Goal: Task Accomplishment & Management: Complete application form

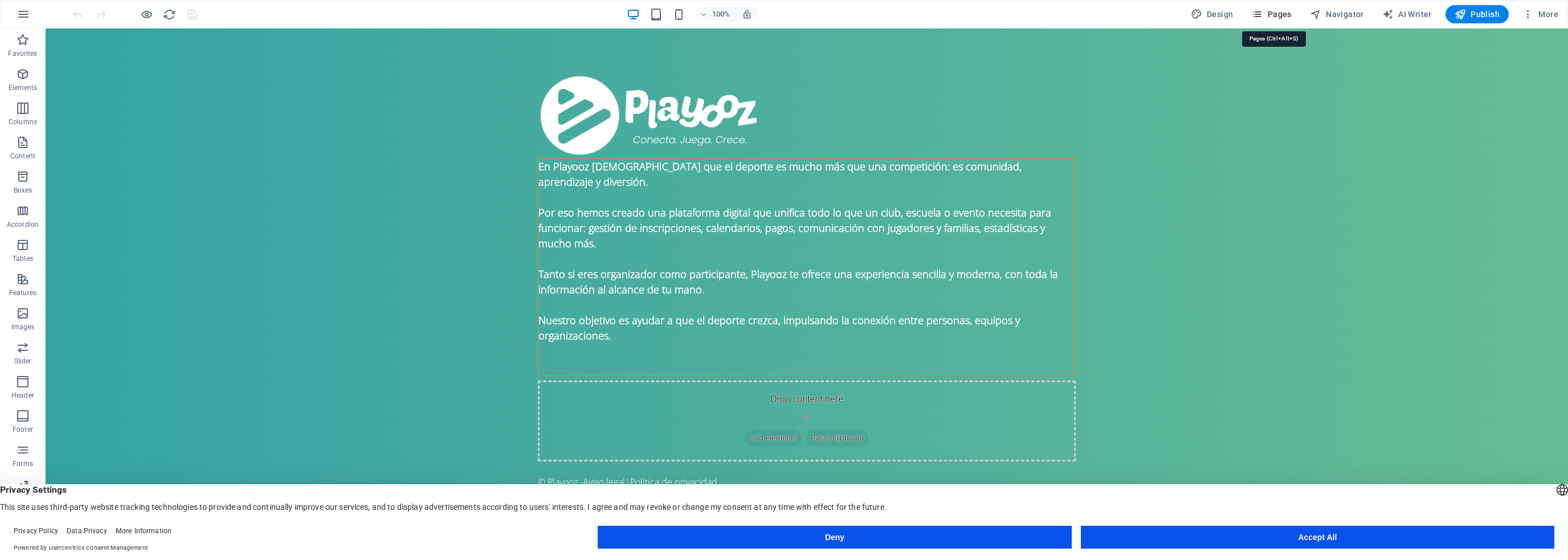
click at [1279, 14] on span "Pages" at bounding box center [1272, 14] width 40 height 12
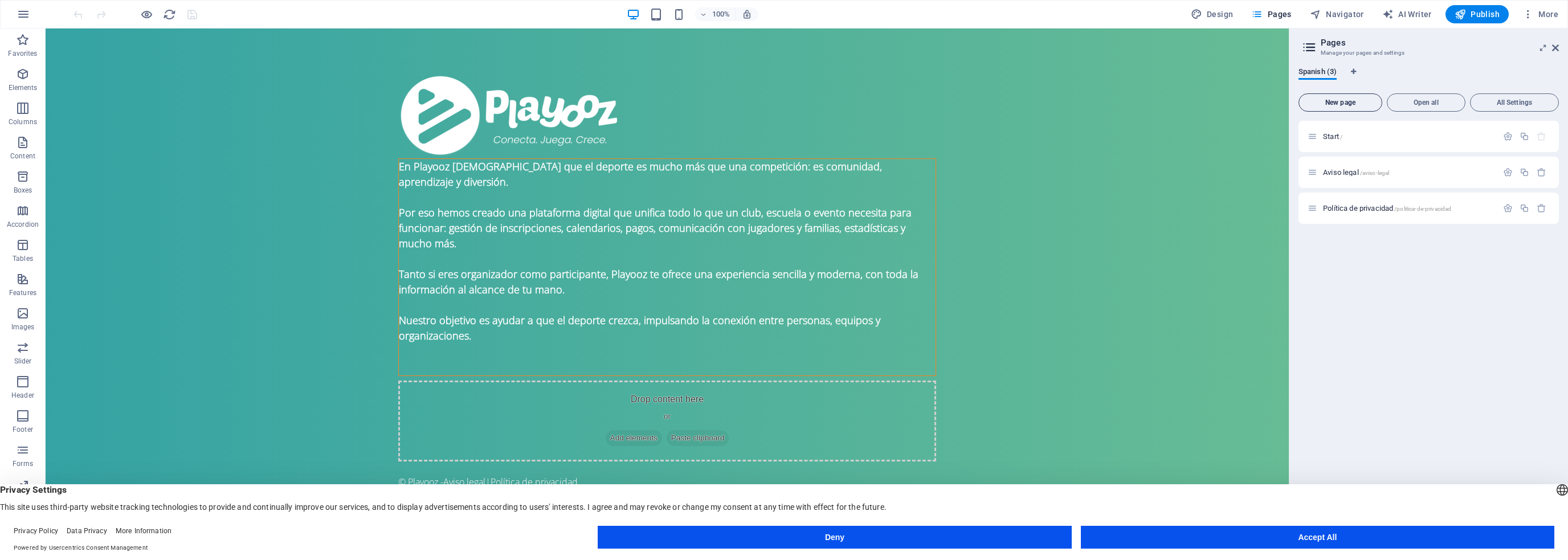
click at [1344, 106] on span "New page" at bounding box center [1340, 103] width 73 height 7
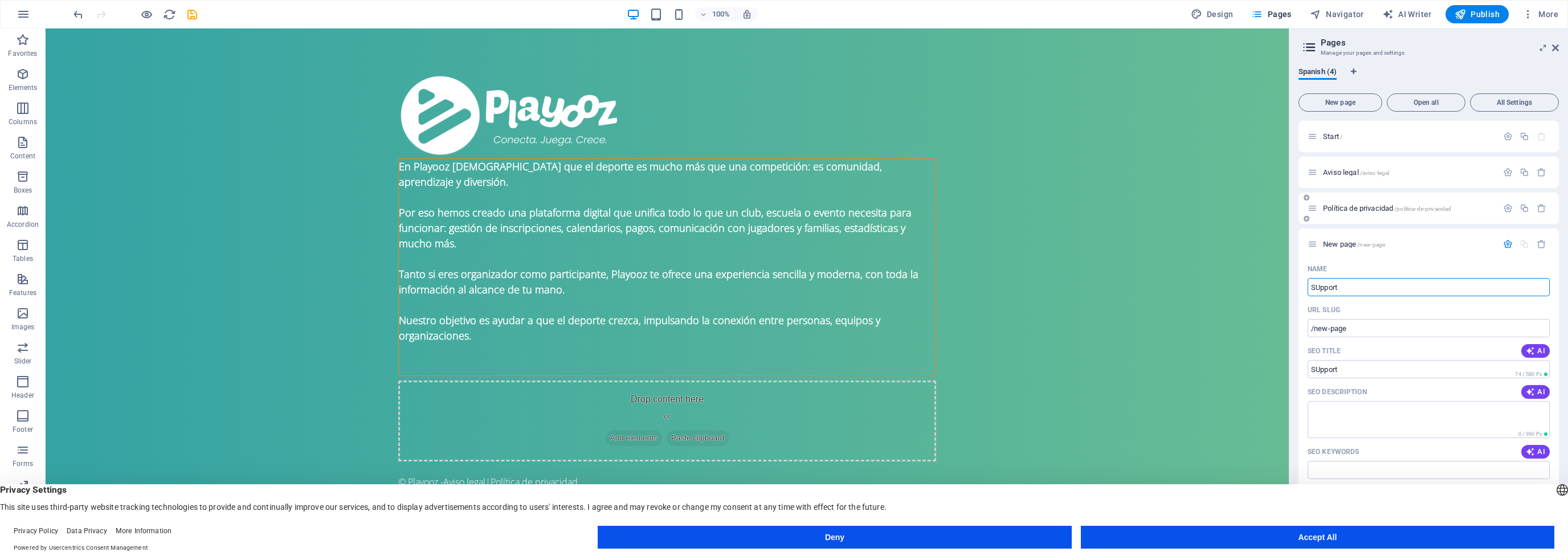
type input "SUpport"
type input "/support"
type input "SUpport"
click at [1315, 369] on input "SEO Title" at bounding box center [1429, 369] width 242 height 18
type input "u"
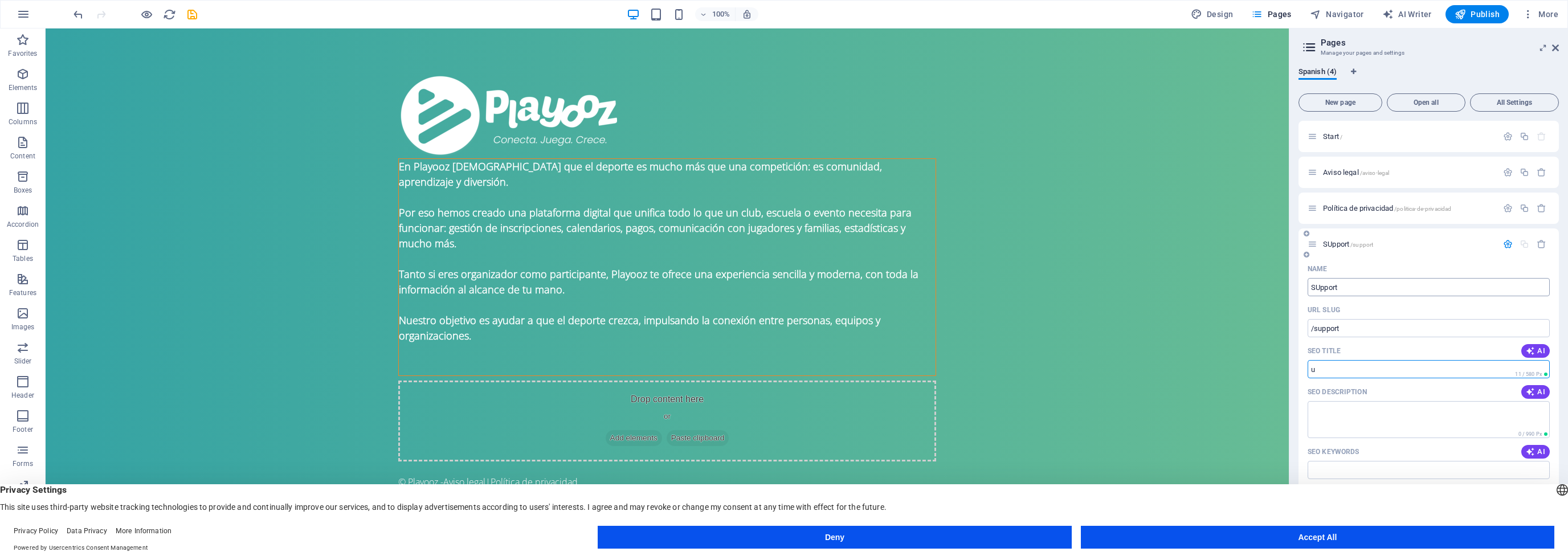
click at [1316, 284] on input "SUpport" at bounding box center [1429, 287] width 242 height 18
type input "Support"
drag, startPoint x: 1366, startPoint y: 395, endPoint x: 1288, endPoint y: 368, distance: 82.5
click at [1318, 376] on input "u" at bounding box center [1429, 369] width 242 height 18
type input "Support"
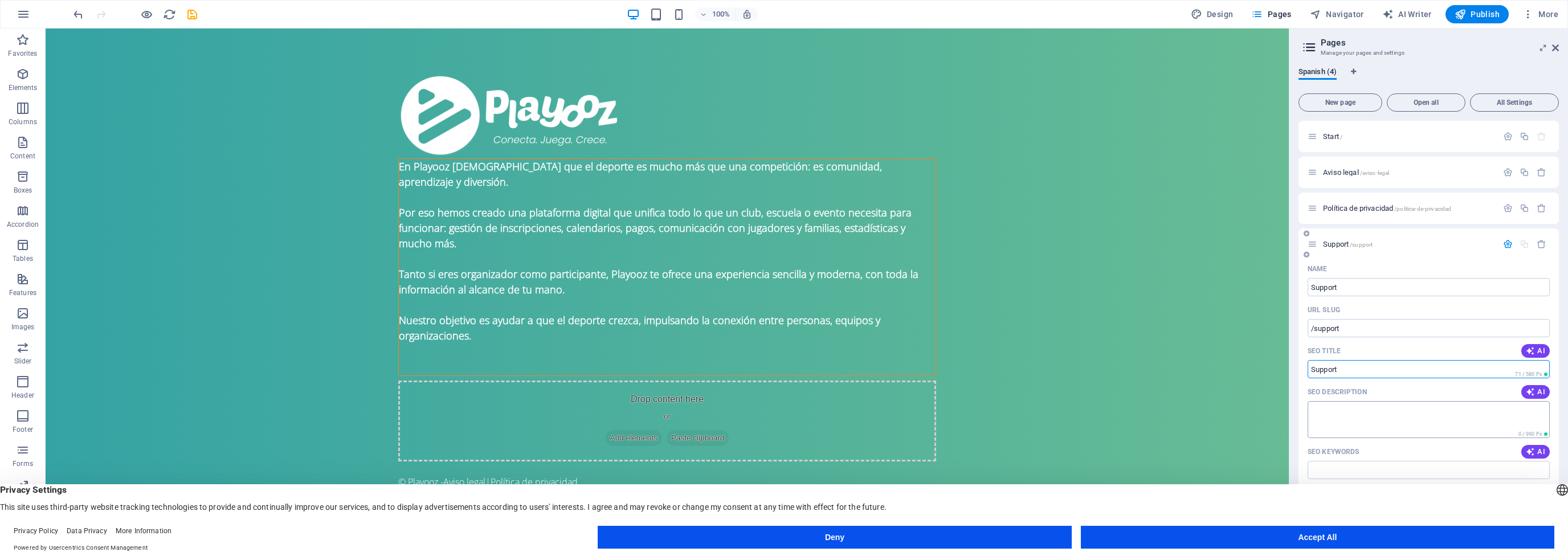
click at [1336, 406] on textarea "SEO Description" at bounding box center [1429, 420] width 242 height 37
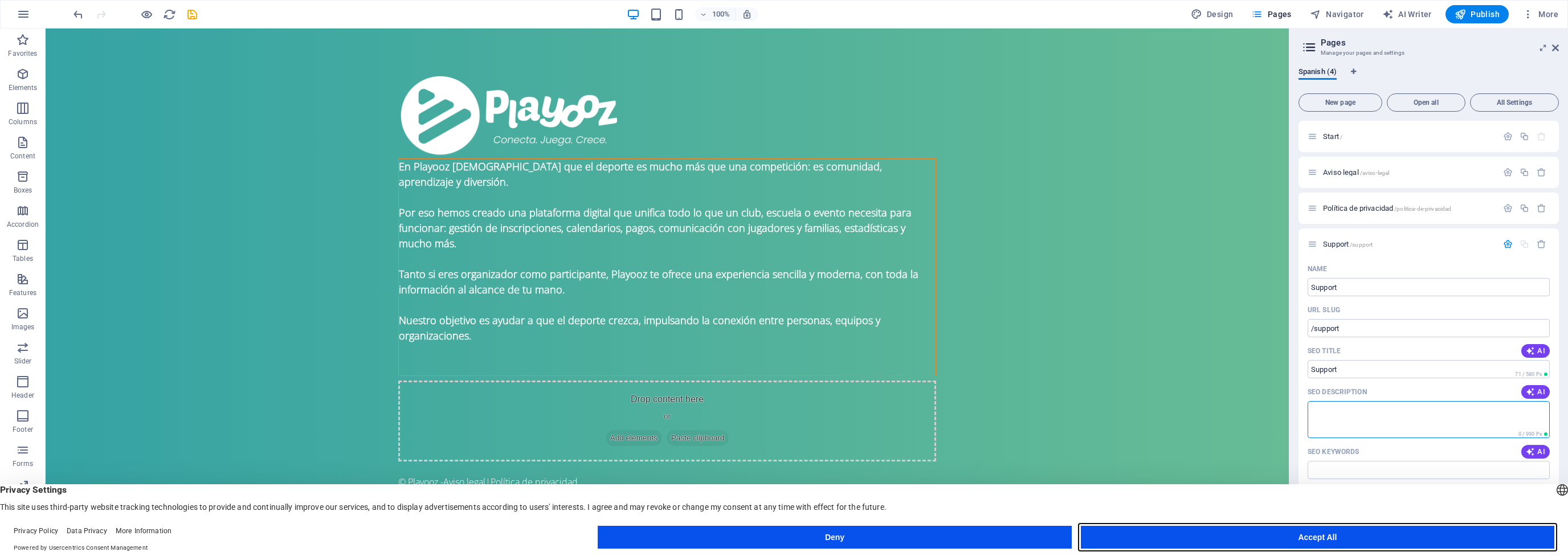
click at [1221, 533] on button "Accept All" at bounding box center [1318, 537] width 474 height 23
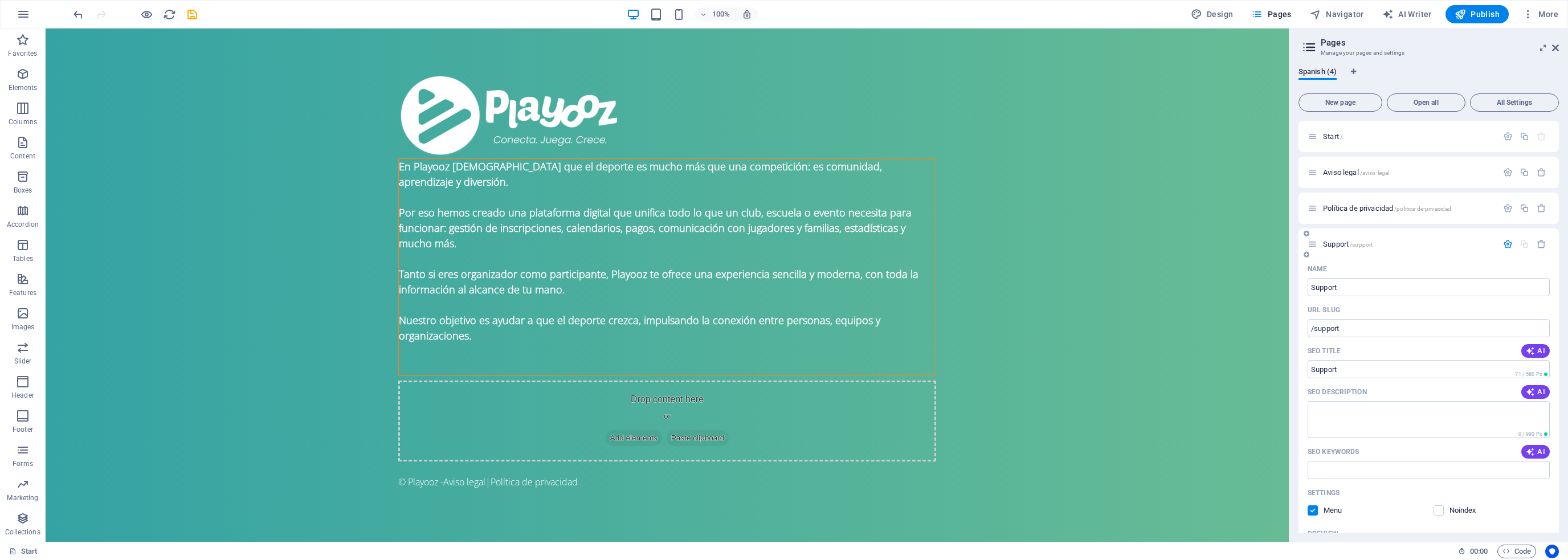
click at [1403, 242] on p "Support /support" at bounding box center [1409, 244] width 171 height 8
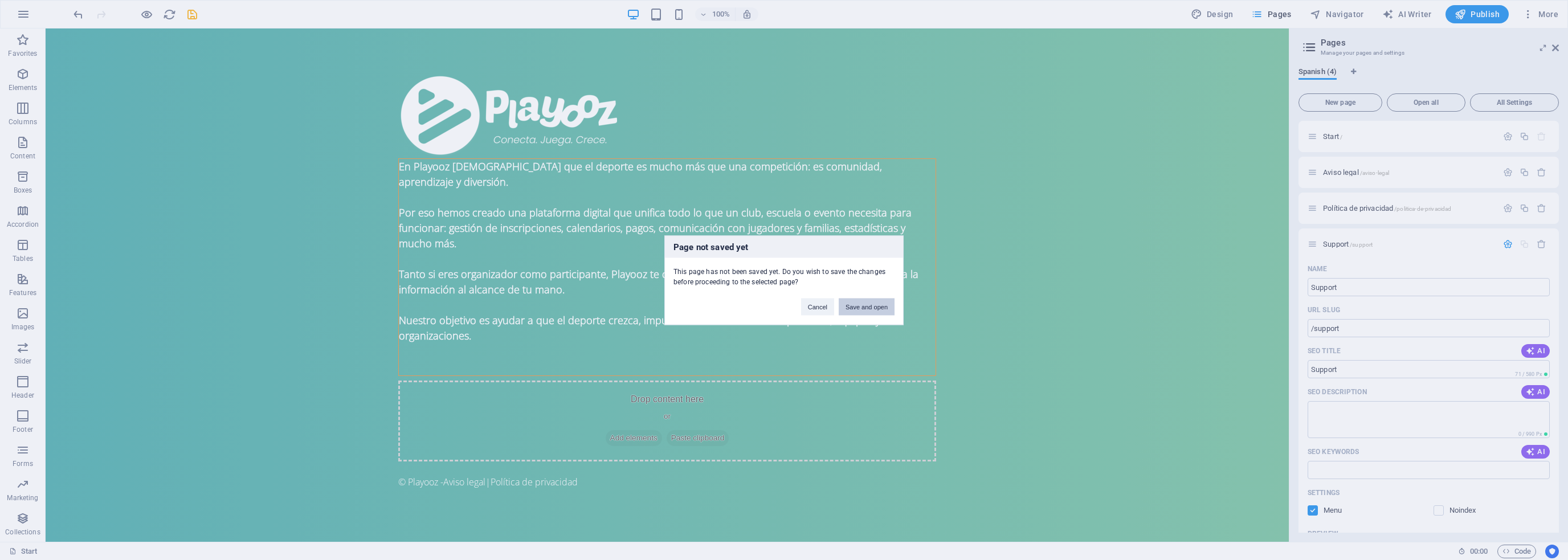
click at [871, 307] on button "Save and open" at bounding box center [867, 307] width 56 height 17
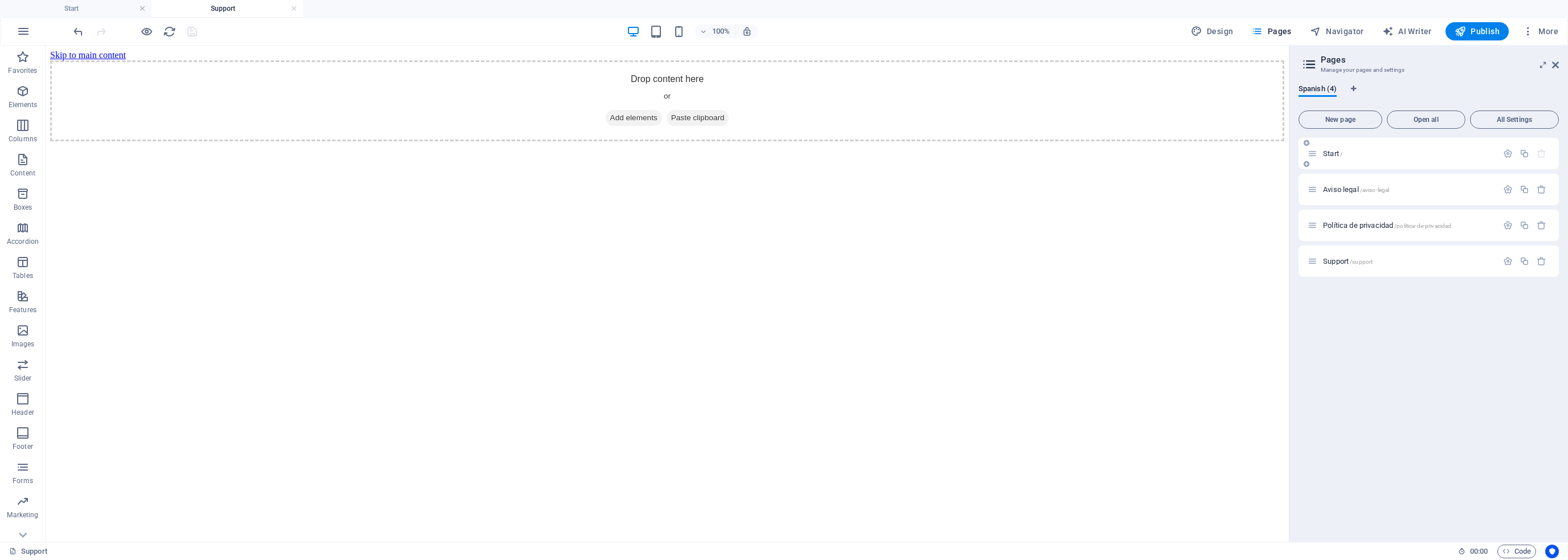
click at [1362, 155] on p "Start /" at bounding box center [1409, 153] width 171 height 8
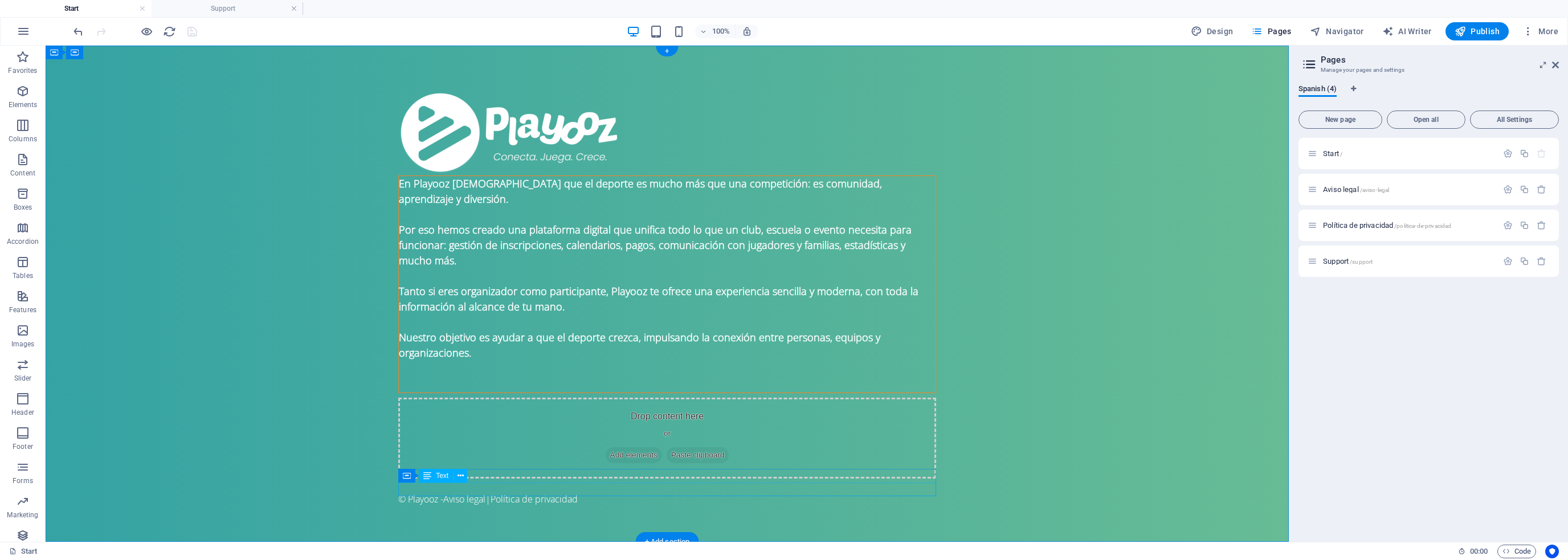
click at [536, 492] on div "© Playooz - Aviso legal | Política de privacidad" at bounding box center [667, 499] width 538 height 14
click at [535, 492] on div "© Playooz - Aviso legal | Política de privacidad" at bounding box center [667, 499] width 538 height 14
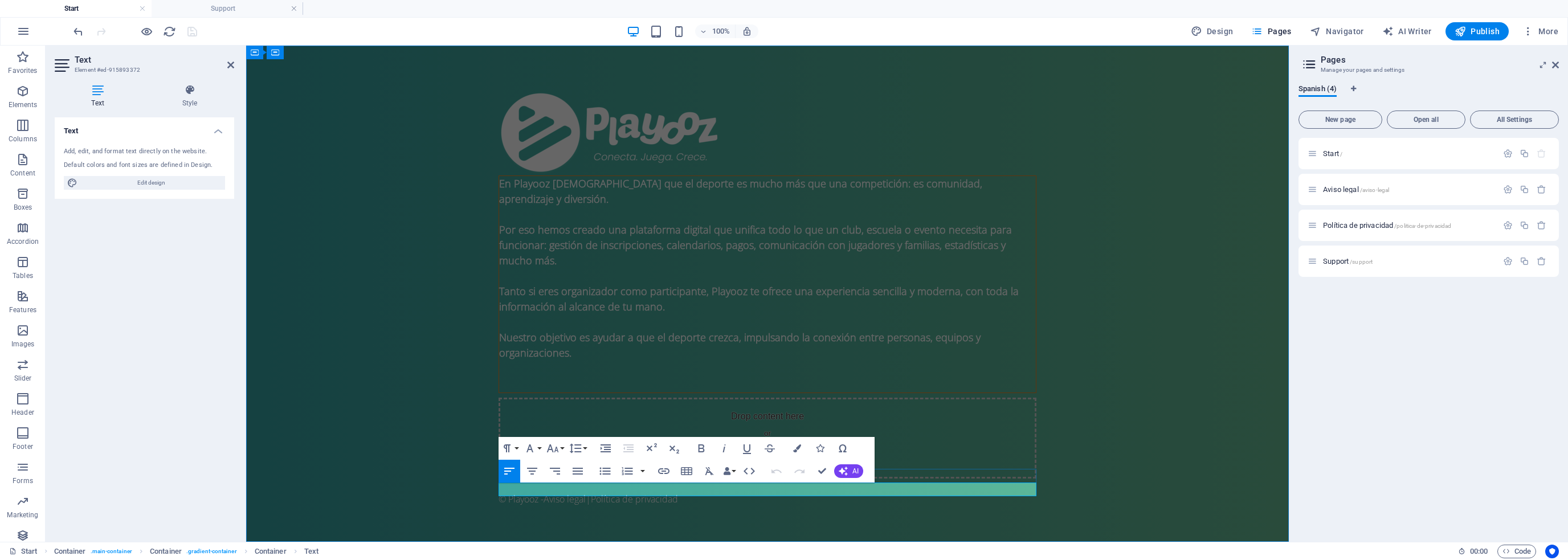
click at [697, 492] on p "© Playooz - Aviso legal | Política de privacidad" at bounding box center [767, 499] width 538 height 14
drag, startPoint x: 592, startPoint y: 488, endPoint x: 717, endPoint y: 490, distance: 125.0
click at [717, 492] on p "© Playooz - Aviso legal | Política de privacidad" at bounding box center [767, 499] width 538 height 14
copy p "| Política de privacidad"
click at [717, 492] on p "© Playooz - Aviso legal | Política de privacidad" at bounding box center [767, 499] width 538 height 14
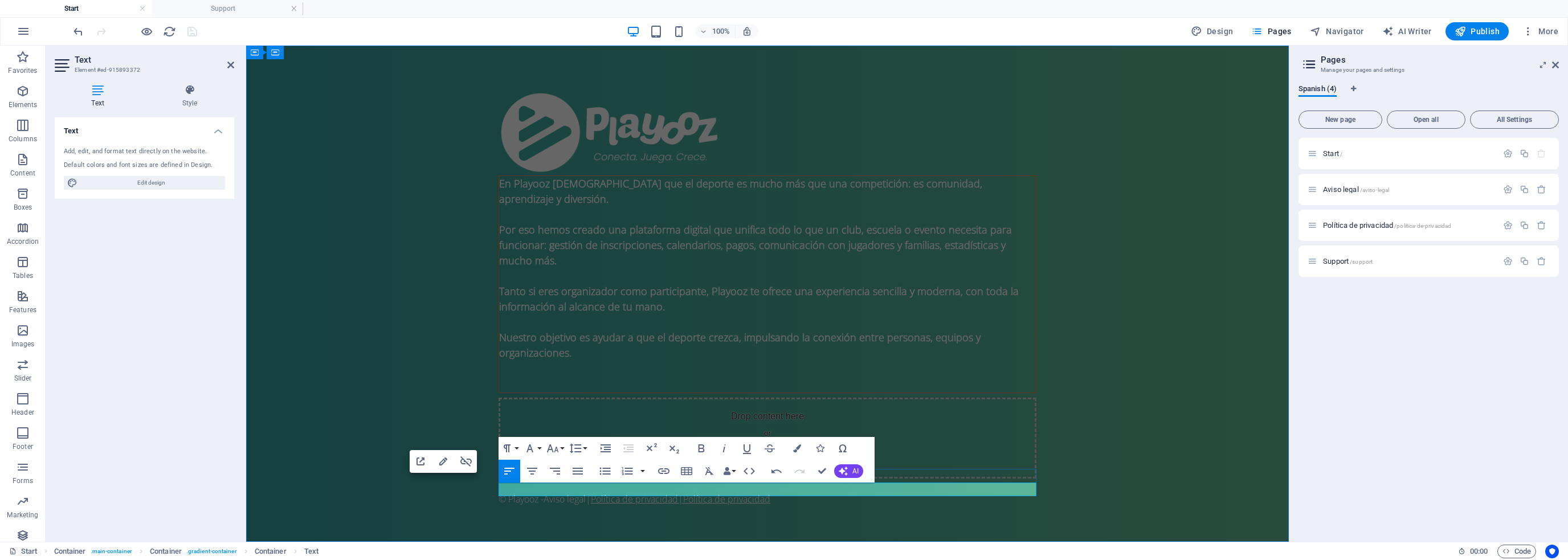
click at [688, 493] on link "Política de privacidad| Política de privacidad" at bounding box center [681, 499] width 180 height 12
click at [707, 492] on p "© Playooz - Aviso legal | Política de privacidad | Soporte" at bounding box center [767, 499] width 538 height 14
click at [669, 471] on icon "button" at bounding box center [664, 471] width 12 height 6
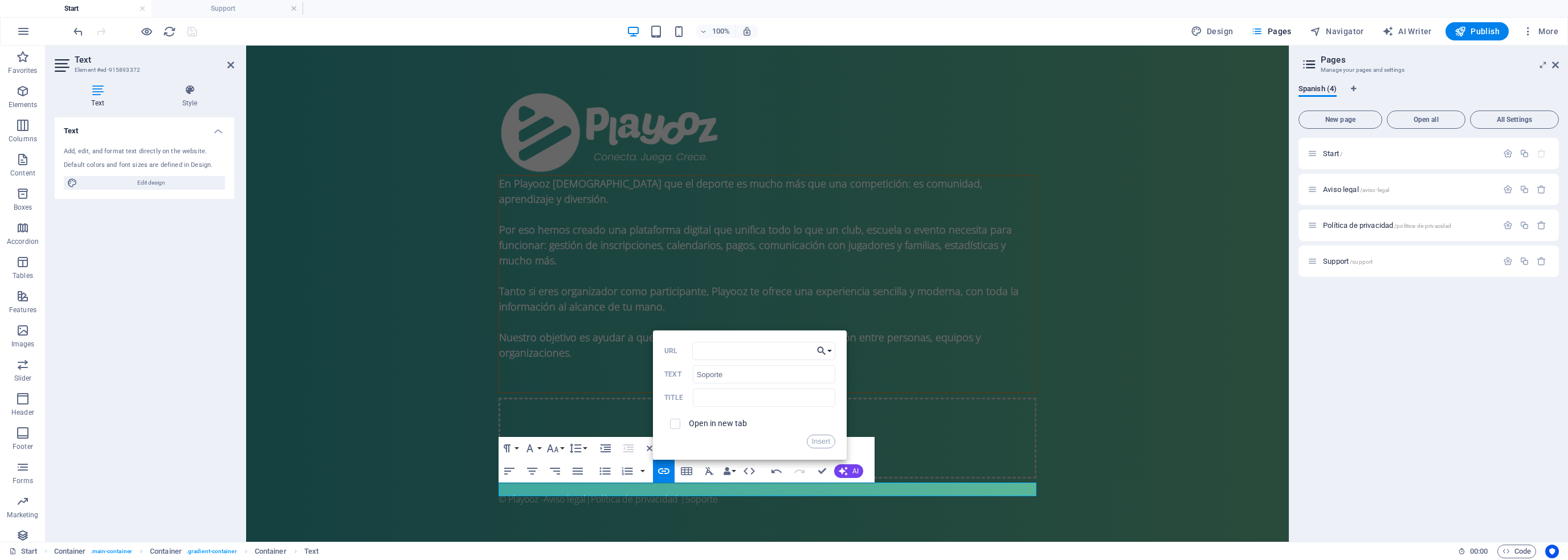
click at [827, 351] on icon "button" at bounding box center [822, 351] width 12 height 14
click at [766, 418] on p "Support" at bounding box center [750, 423] width 41 height 17
click at [720, 398] on input "text" at bounding box center [764, 398] width 142 height 18
type input "Soporte"
click at [815, 439] on button "Insert" at bounding box center [822, 442] width 29 height 14
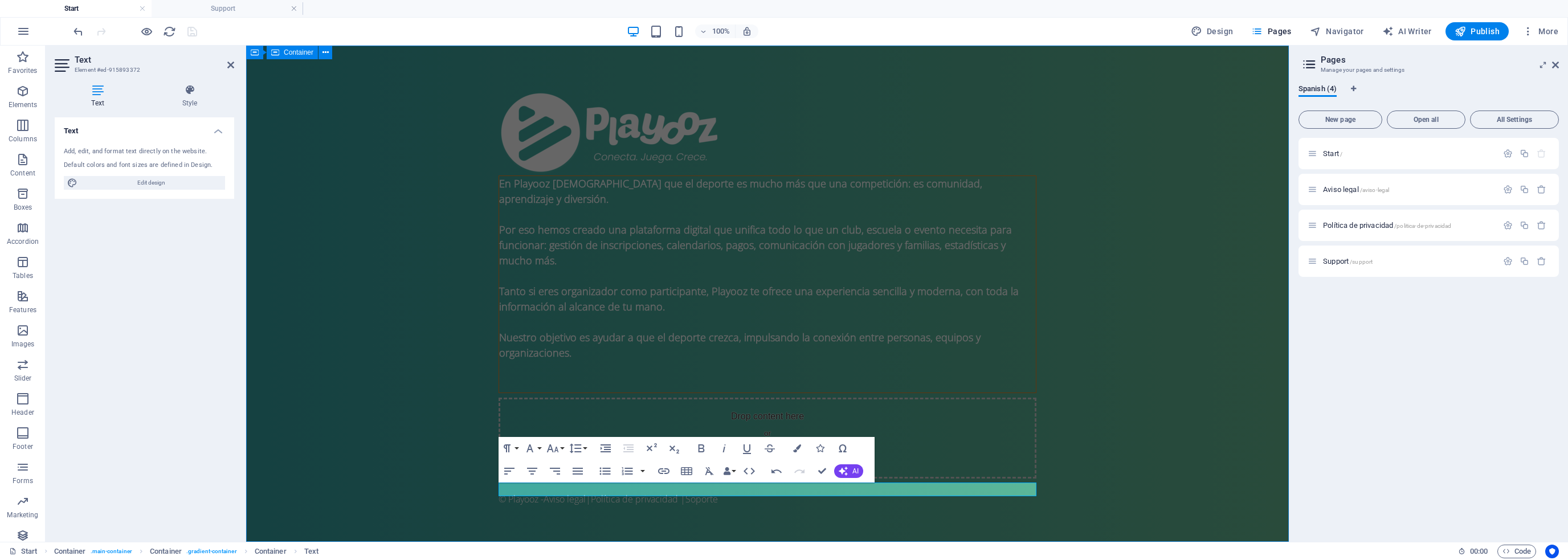
click at [739, 508] on div "En Playooz creemos que el deporte es mucho más que una competición: es comunida…" at bounding box center [768, 298] width 1043 height 506
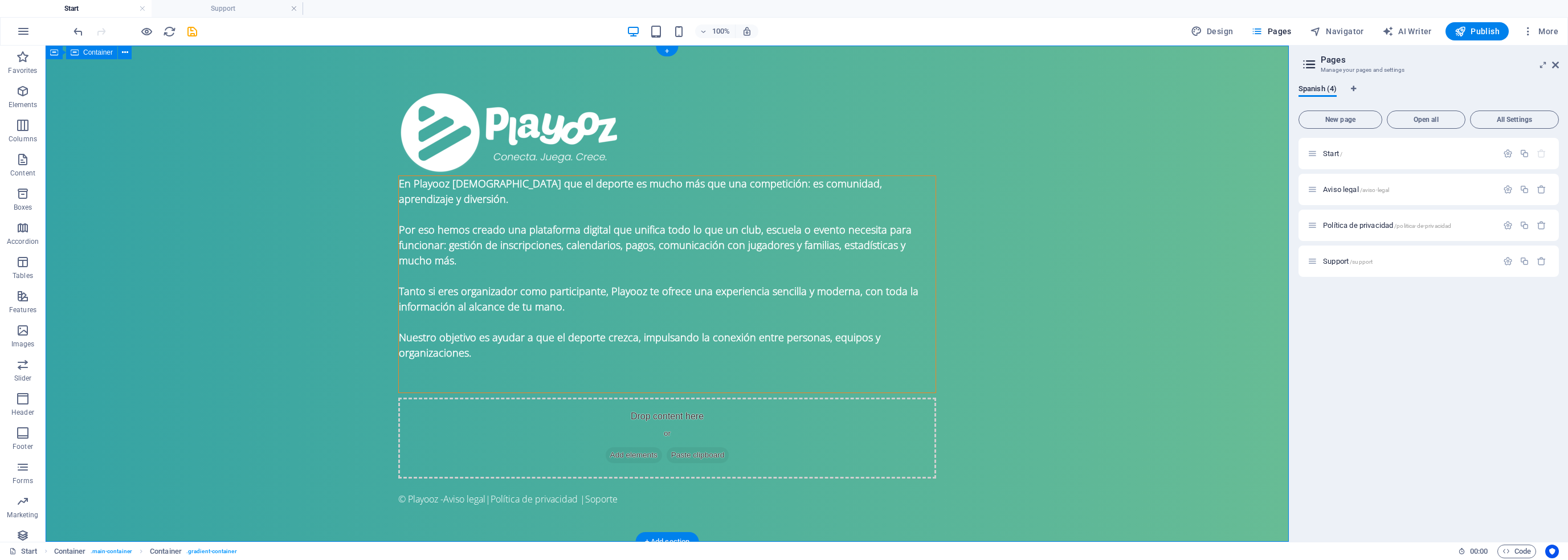
click at [1027, 324] on div "En Playooz creemos que el deporte es mucho más que una competición: es comunida…" at bounding box center [667, 298] width 1243 height 506
click at [1337, 180] on div "Aviso legal /aviso-legal" at bounding box center [1429, 189] width 260 height 31
click at [1335, 188] on span "Aviso legal /aviso-legal" at bounding box center [1357, 189] width 66 height 8
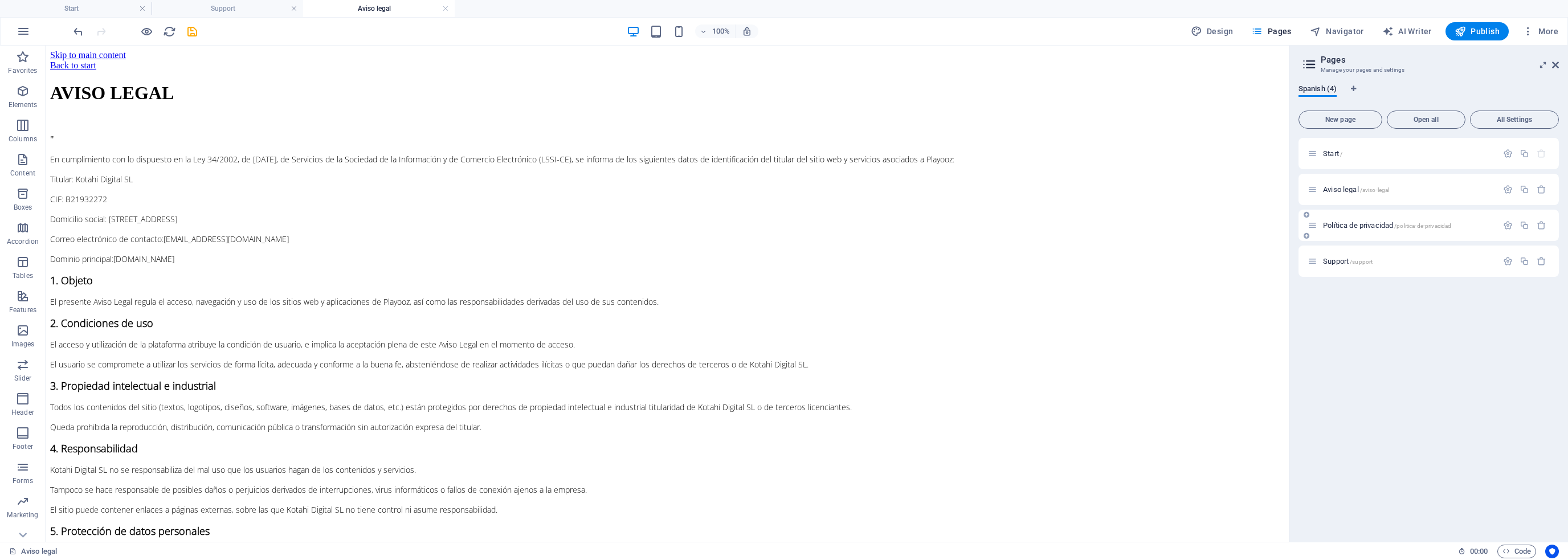
click at [1362, 222] on span "Política de privacidad /politica-de-privacidad" at bounding box center [1388, 225] width 128 height 8
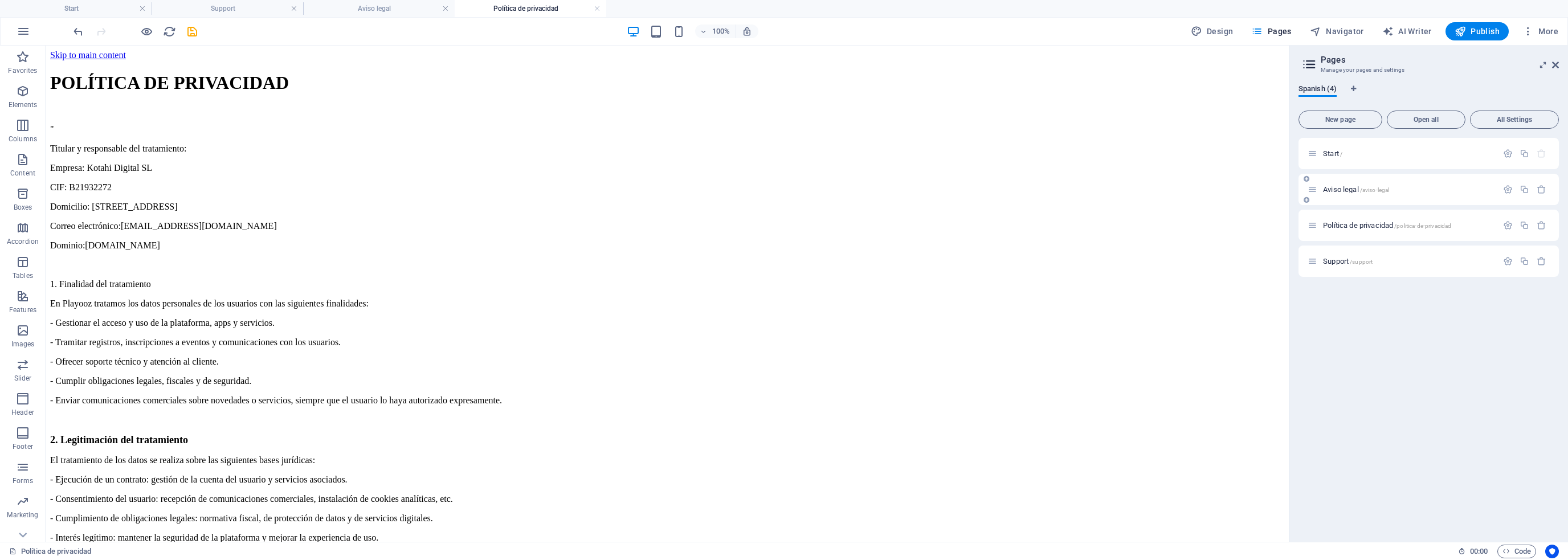
click at [1343, 188] on span "Aviso legal /aviso-legal" at bounding box center [1357, 189] width 66 height 8
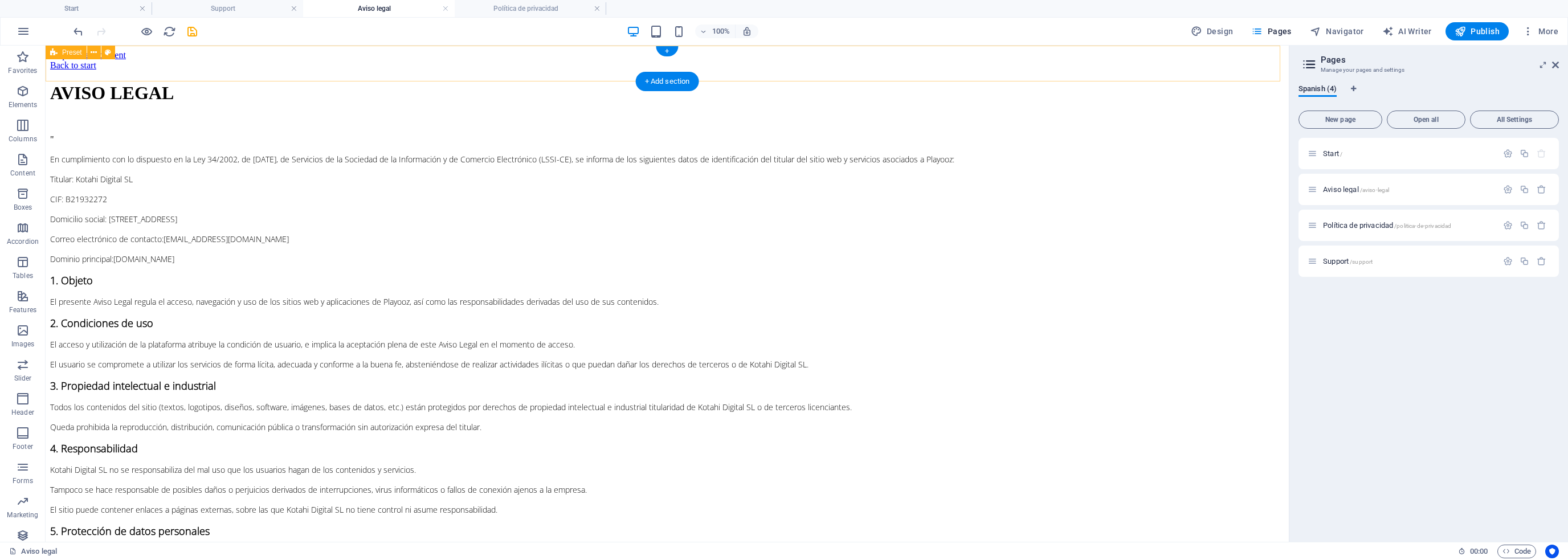
click at [1121, 70] on div "Back to start" at bounding box center [668, 65] width 1235 height 10
click at [95, 50] on icon at bounding box center [93, 52] width 6 height 12
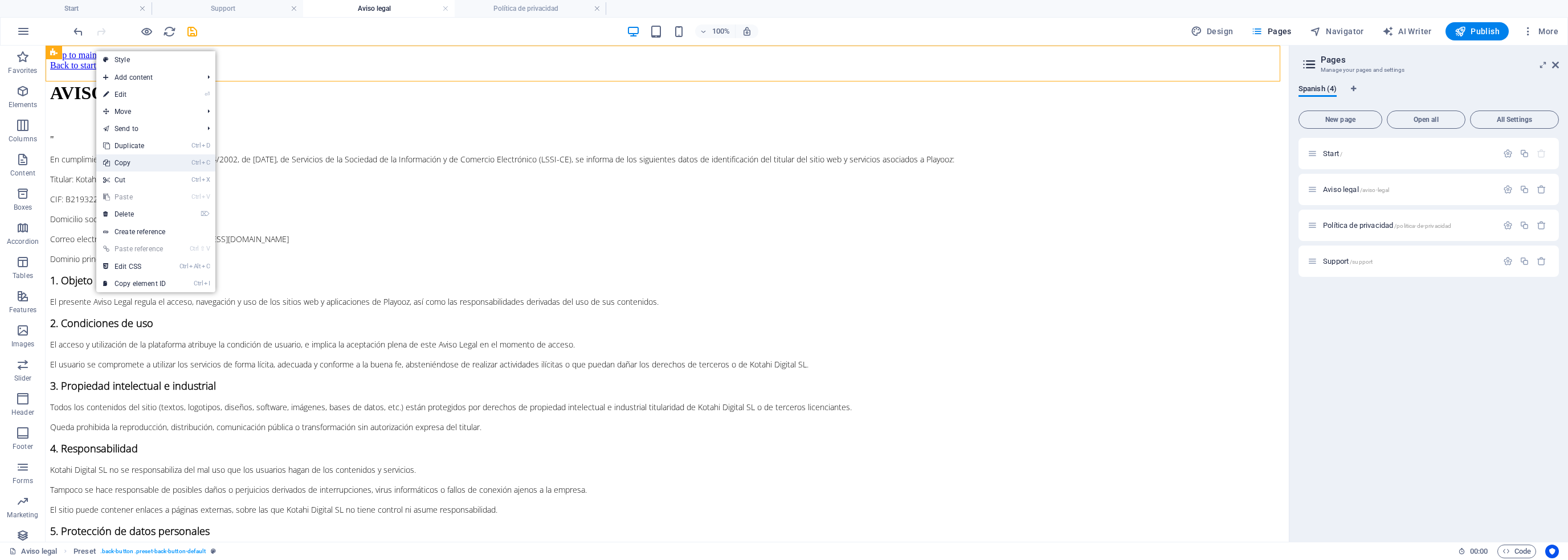
click at [126, 157] on link "Ctrl C Copy" at bounding box center [134, 163] width 77 height 17
click at [1353, 226] on span "Política de privacidad /politica-de-privacidad" at bounding box center [1388, 225] width 128 height 8
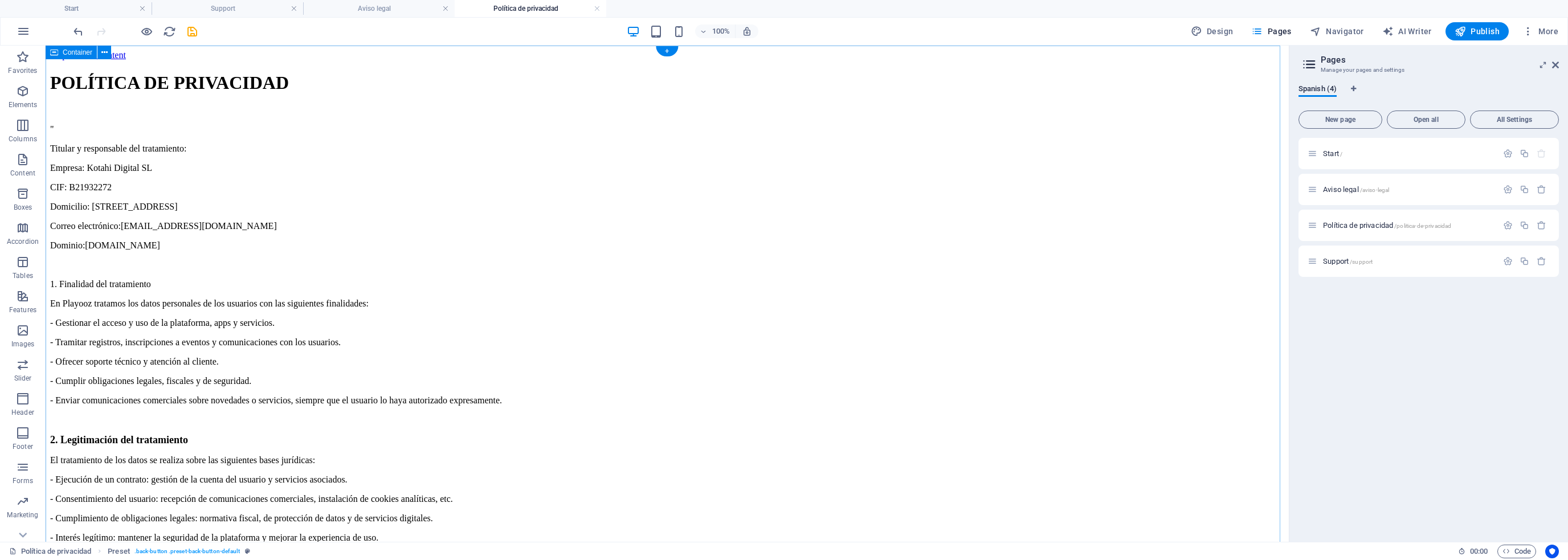
click at [668, 50] on div "+" at bounding box center [667, 51] width 22 height 10
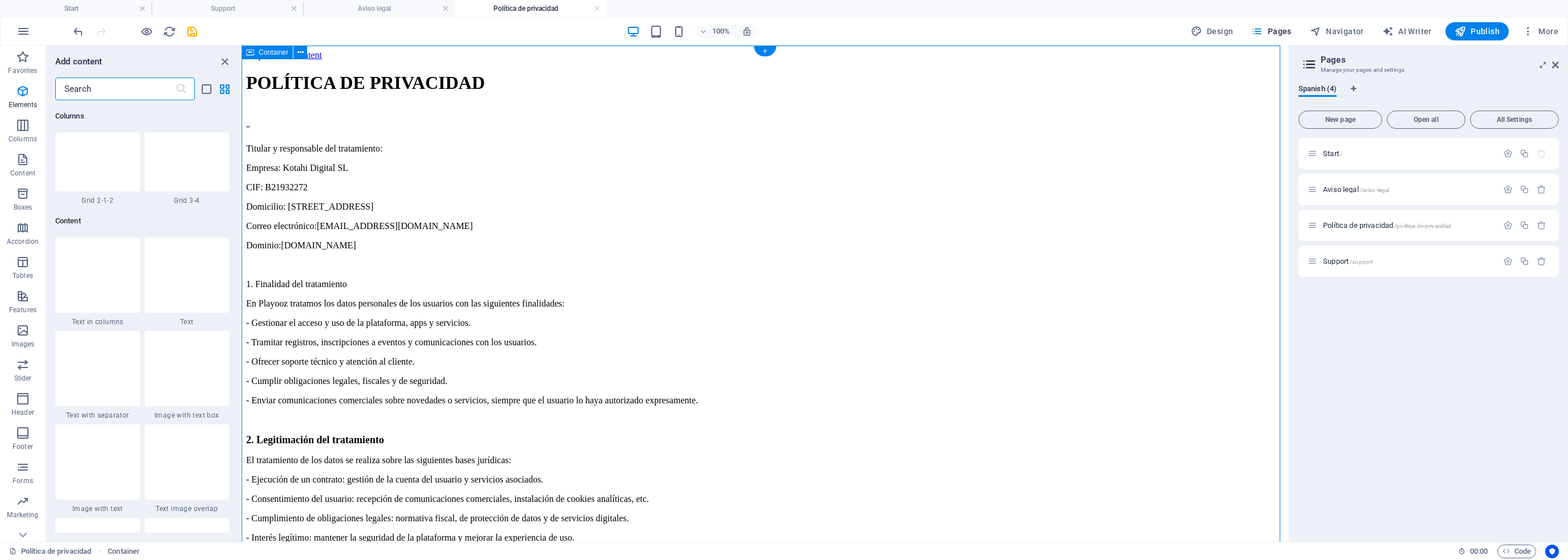
scroll to position [1994, 0]
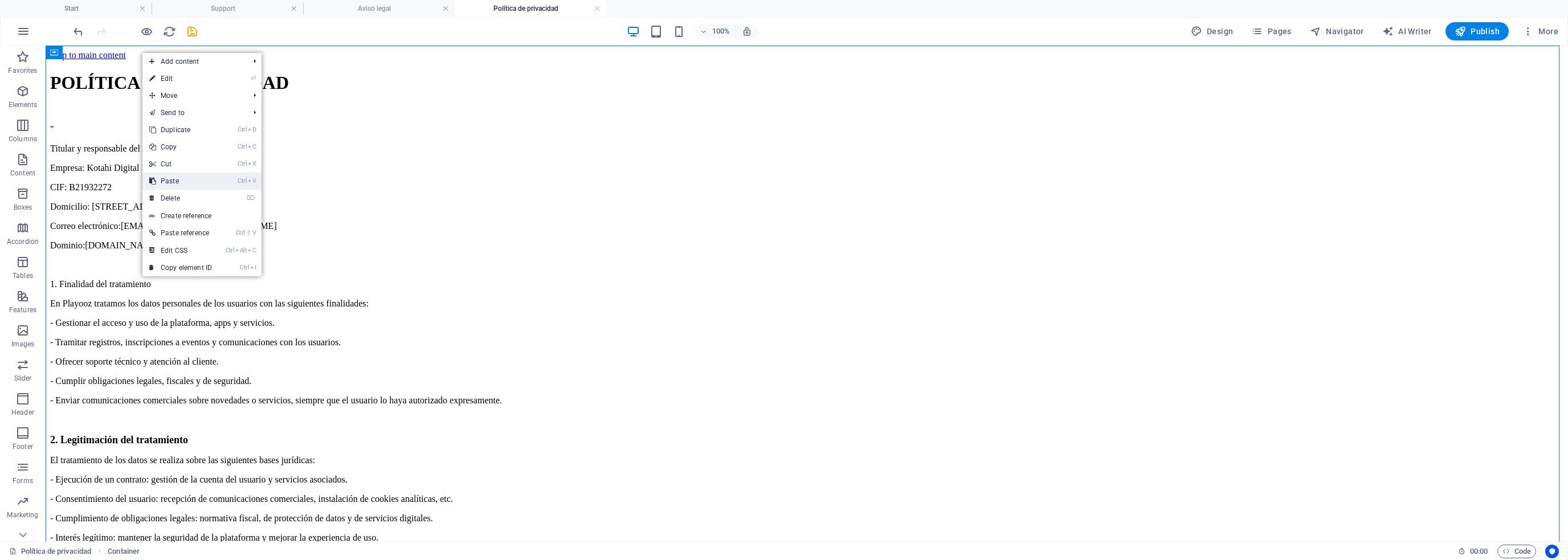
drag, startPoint x: 187, startPoint y: 175, endPoint x: 141, endPoint y: 127, distance: 66.5
click at [187, 175] on link "Ctrl V Paste" at bounding box center [180, 181] width 77 height 17
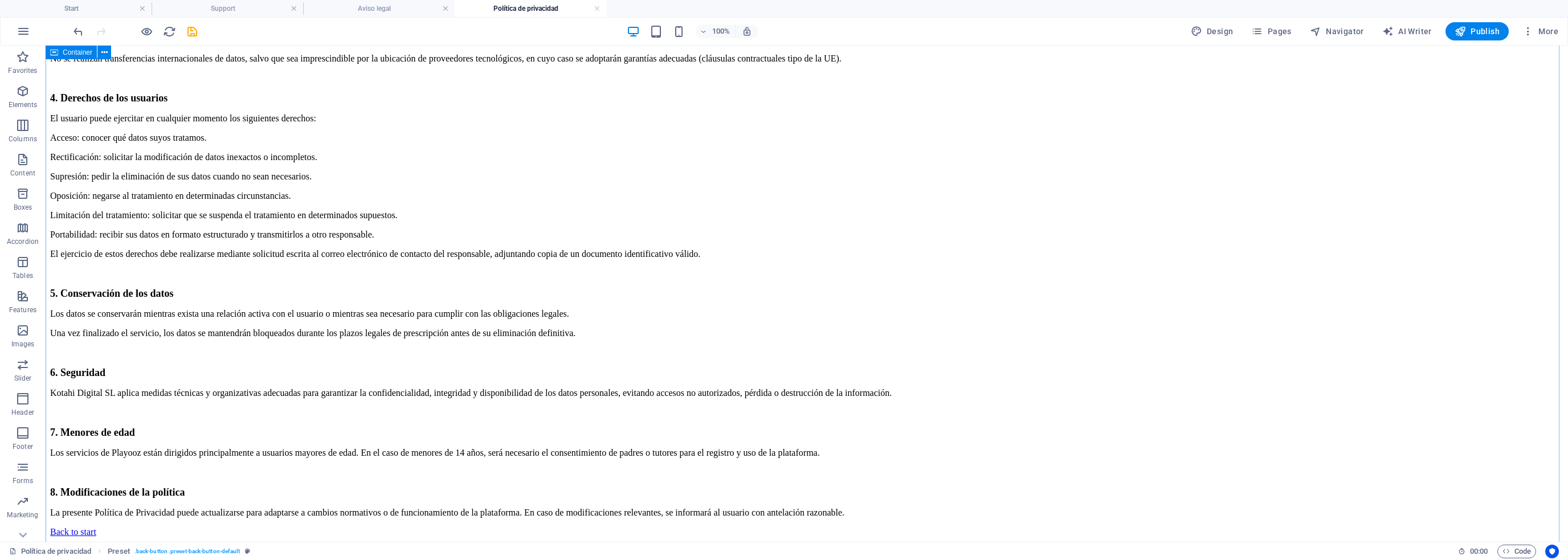
scroll to position [873, 0]
click at [66, 527] on div "Back to start" at bounding box center [807, 532] width 1513 height 10
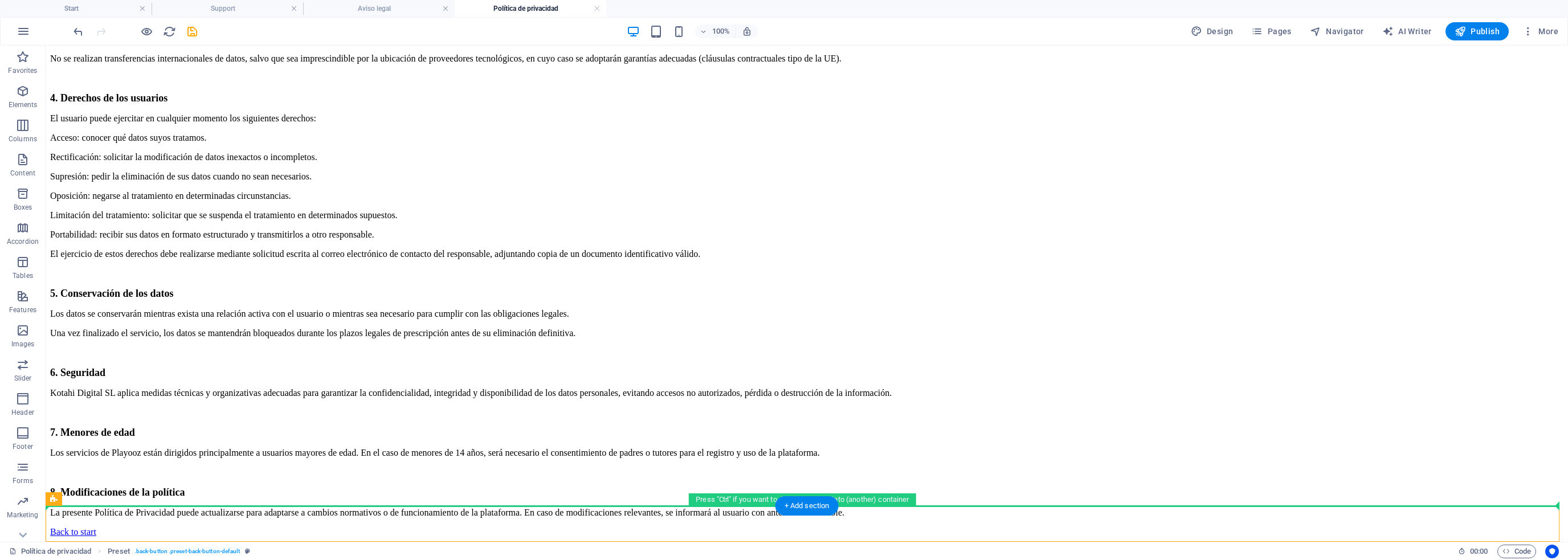
drag, startPoint x: 103, startPoint y: 515, endPoint x: 166, endPoint y: 422, distance: 112.3
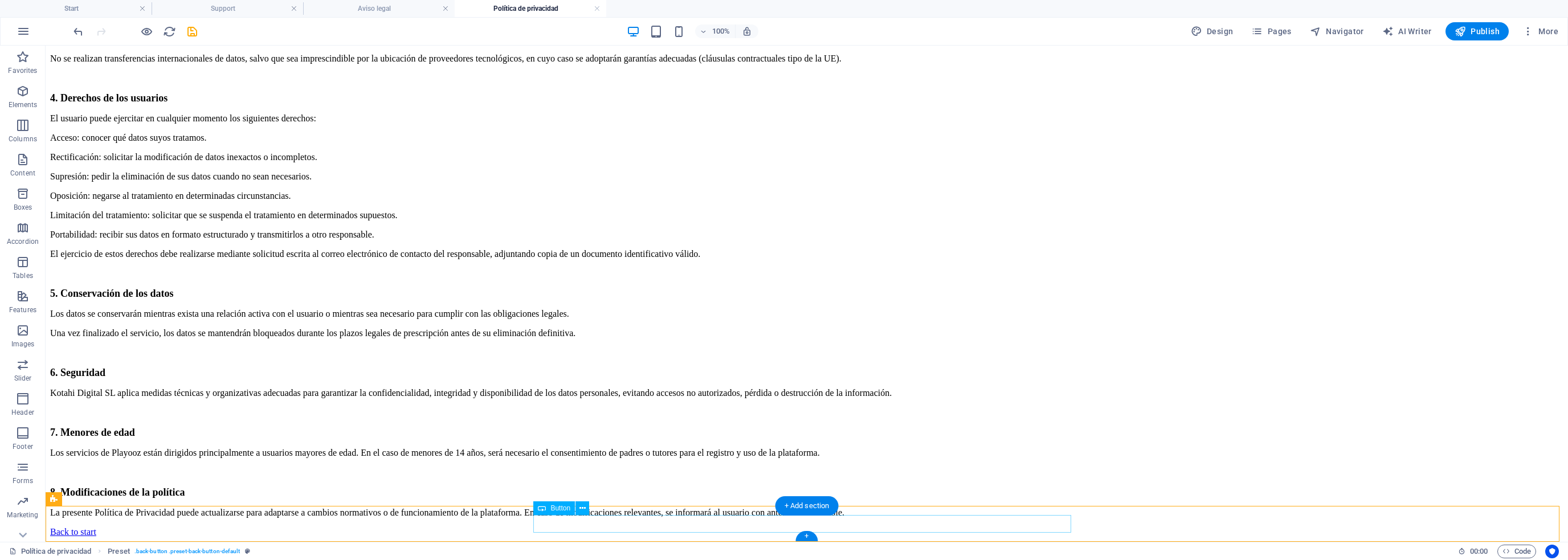
click at [737, 527] on div "Back to start" at bounding box center [807, 532] width 1513 height 10
drag, startPoint x: 226, startPoint y: 520, endPoint x: 126, endPoint y: 519, distance: 100.0
click at [225, 527] on div "Back to start" at bounding box center [807, 532] width 1513 height 10
drag, startPoint x: 67, startPoint y: 519, endPoint x: 64, endPoint y: 507, distance: 12.4
click at [64, 527] on div "Back to start" at bounding box center [807, 532] width 1513 height 10
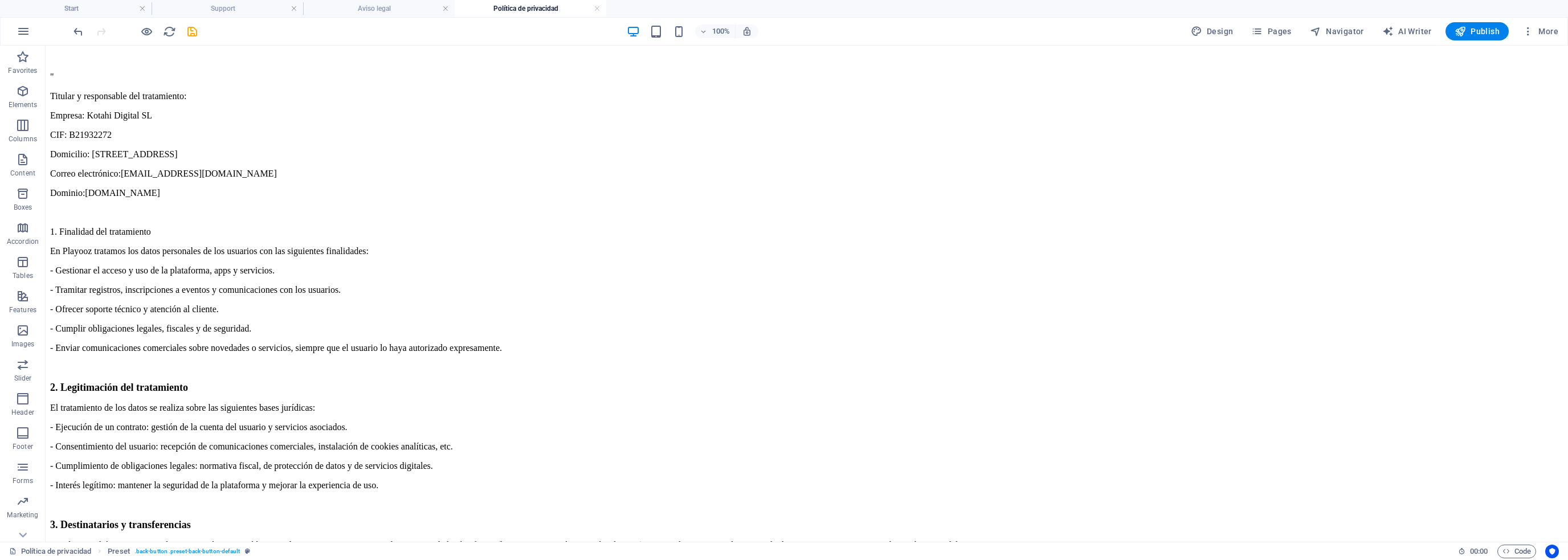
scroll to position [0, 0]
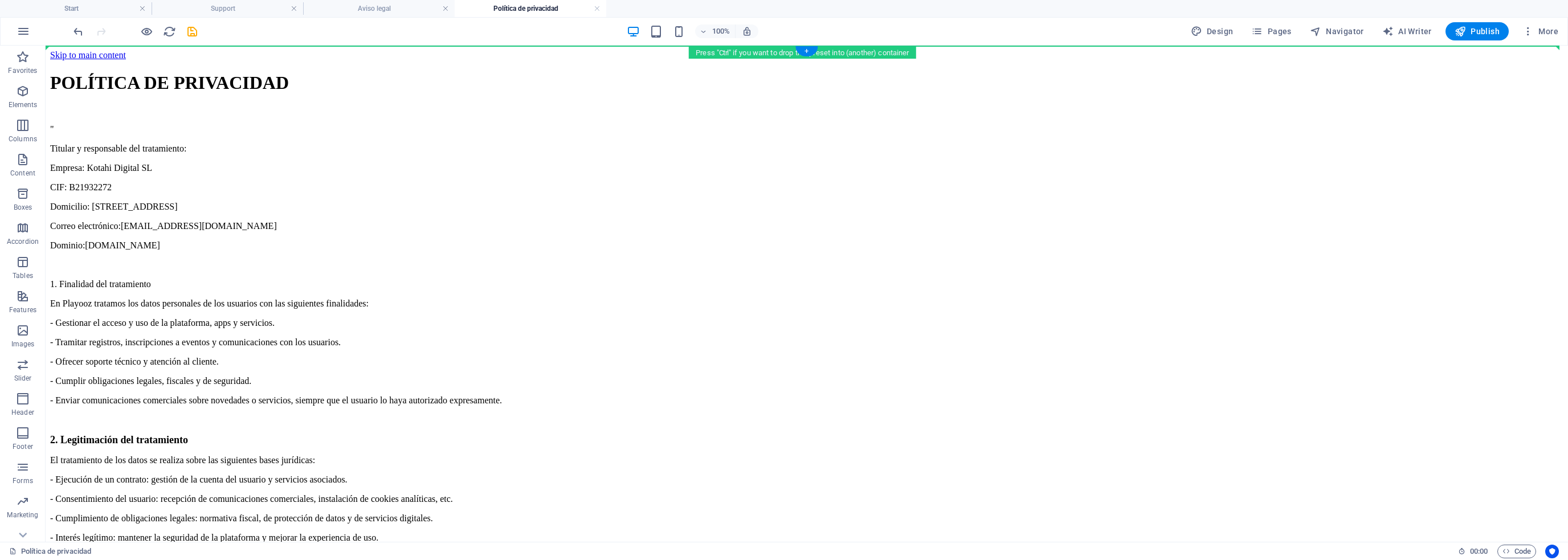
drag, startPoint x: 64, startPoint y: 514, endPoint x: 162, endPoint y: 96, distance: 429.3
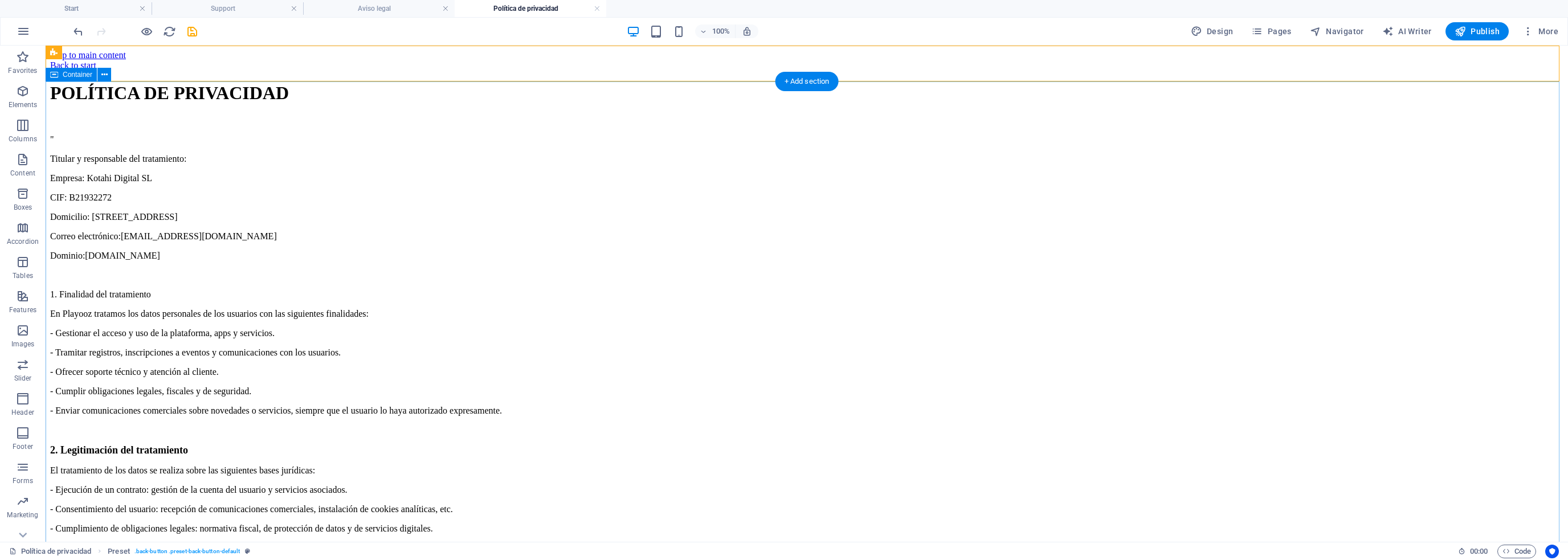
click at [1475, 32] on span "Publish" at bounding box center [1477, 31] width 45 height 12
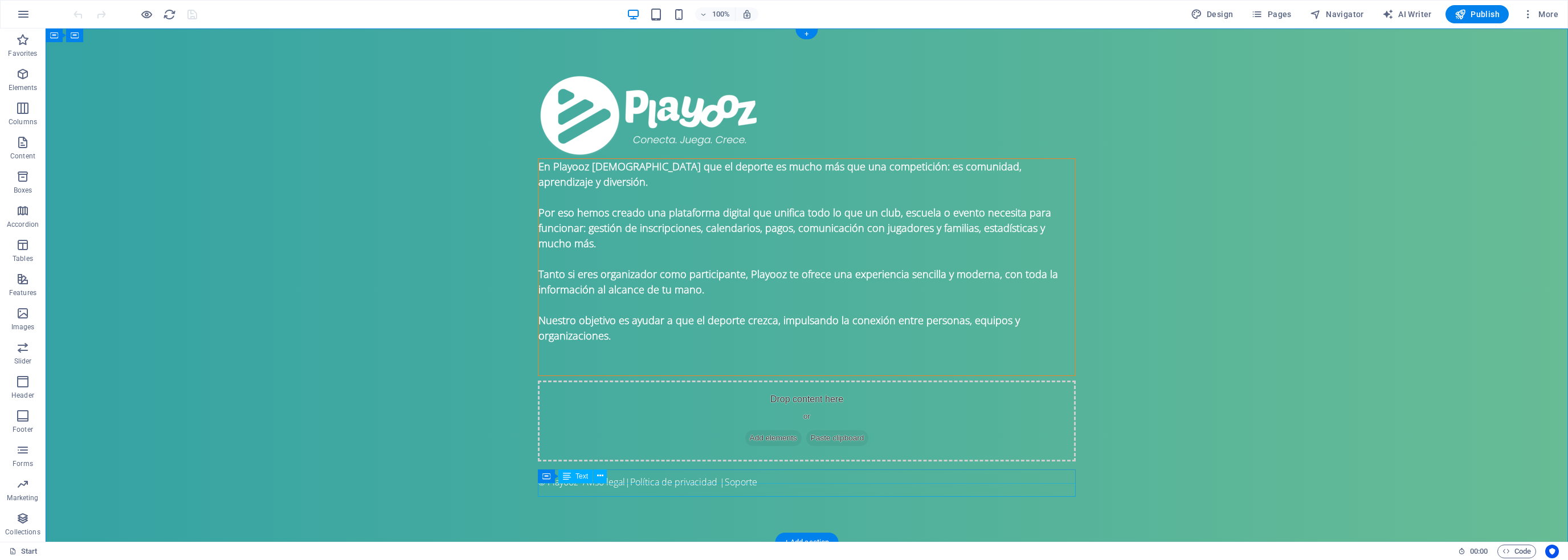
click at [730, 489] on div "© Playooz - Aviso legal | Política de privacidad | Soporte" at bounding box center [806, 482] width 538 height 14
click at [733, 489] on div "© Playooz - Aviso legal | Política de privacidad | Soporte" at bounding box center [806, 482] width 538 height 14
click at [538, 489] on p "© Playooz - Aviso legal | Política de privacidad | Soporte" at bounding box center [806, 482] width 538 height 14
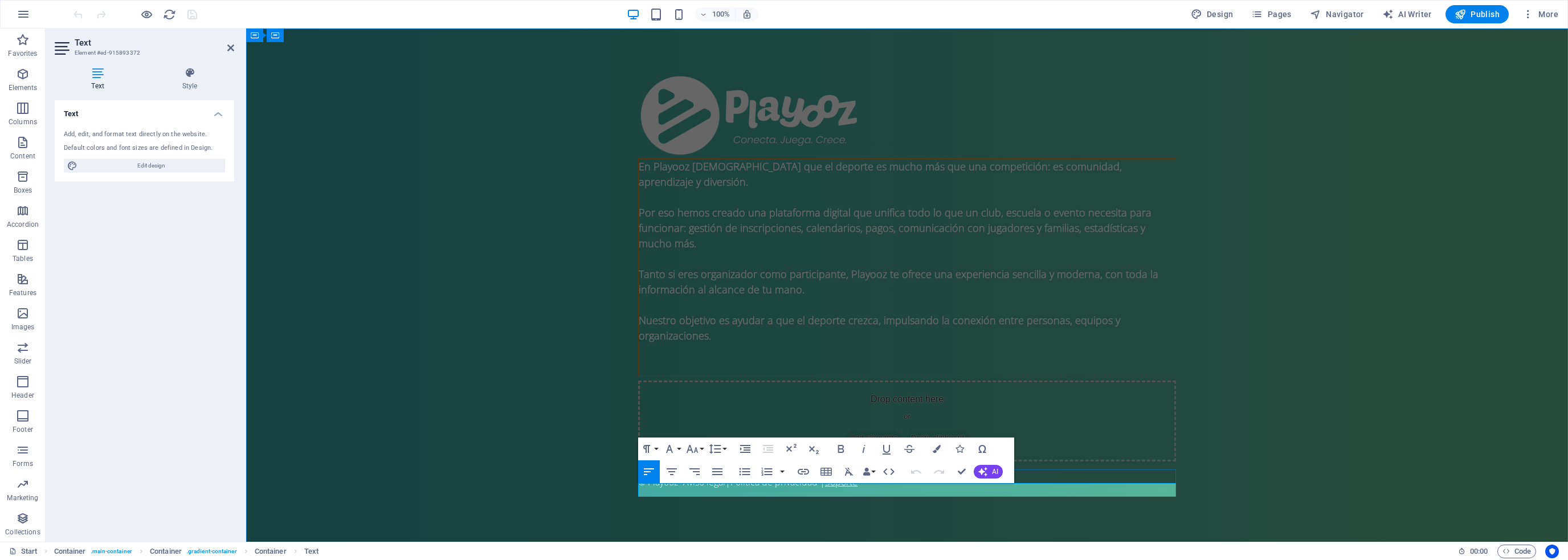
click at [834, 488] on link "Soporte" at bounding box center [841, 482] width 32 height 12
click at [824, 487] on link "Política de privacidad |" at bounding box center [777, 482] width 95 height 12
click at [824, 488] on link "Política de privacidad |" at bounding box center [777, 482] width 95 height 12
click at [825, 488] on link "Política de privacidad |" at bounding box center [777, 482] width 95 height 12
copy link "|"
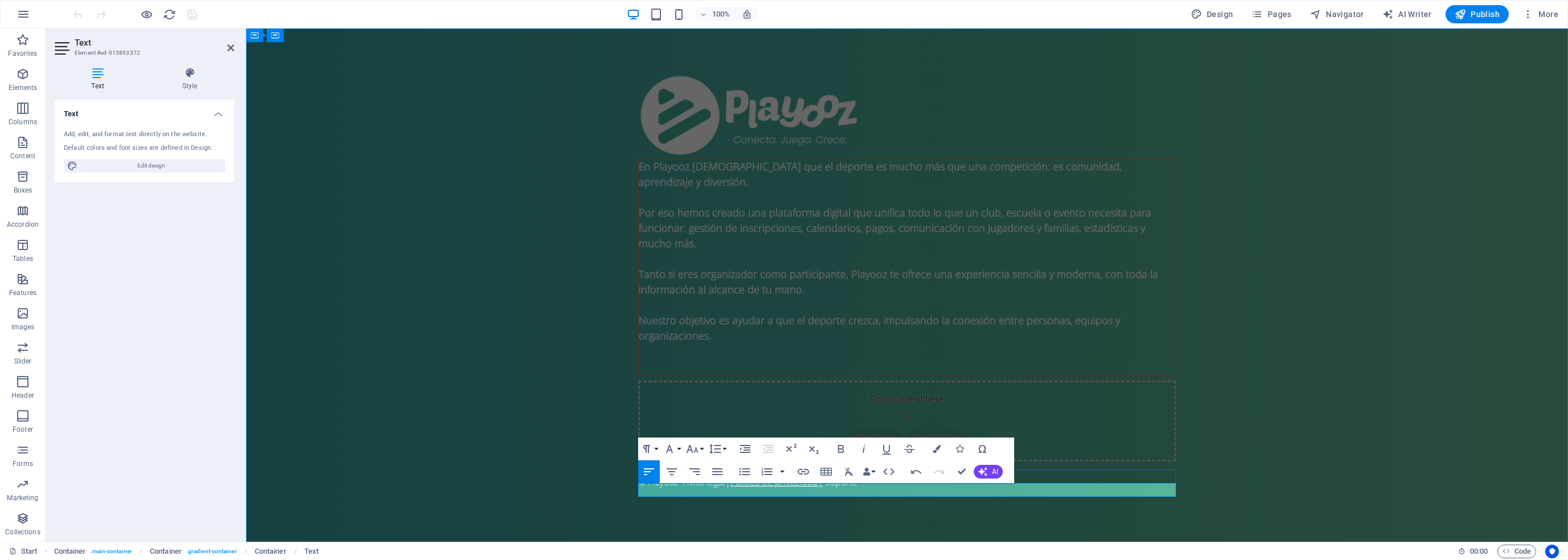
click at [823, 488] on link "Política de privacidad |" at bounding box center [777, 482] width 93 height 12
click at [1081, 406] on div "Drop content here or Add elements Paste clipboard" at bounding box center [907, 421] width 538 height 81
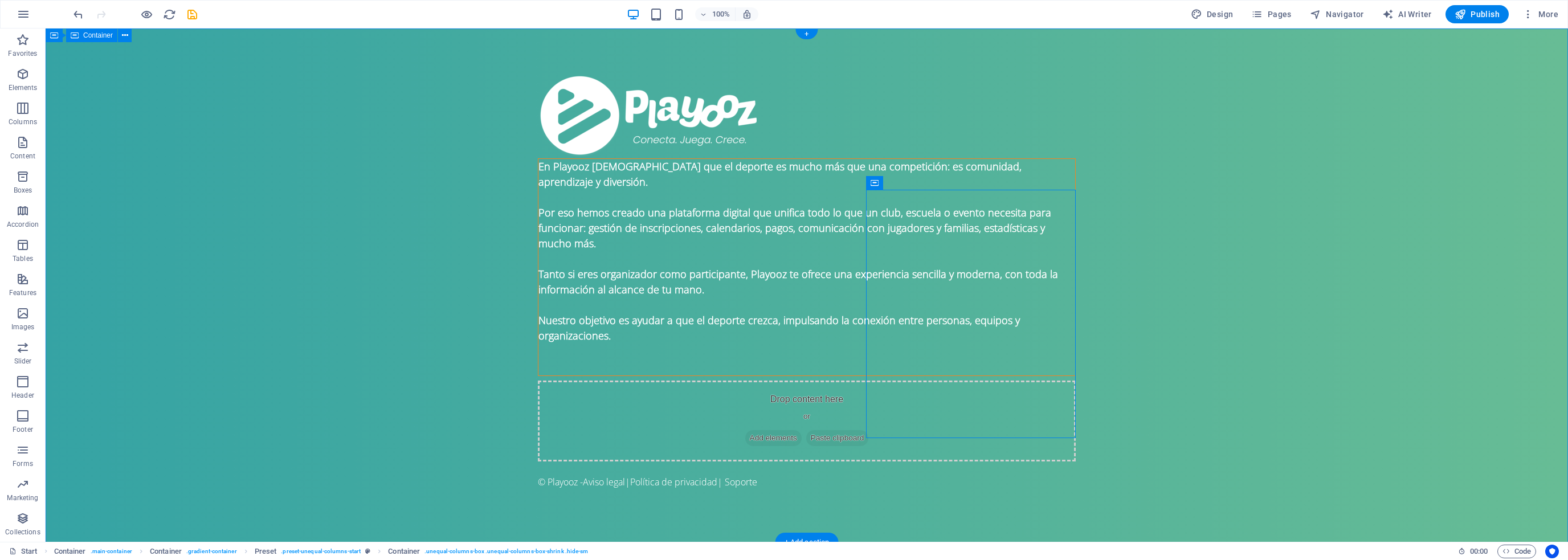
click at [883, 465] on div "En Playooz [DEMOGRAPHIC_DATA] que el deporte es mucho más que una competición: …" at bounding box center [806, 285] width 1522 height 514
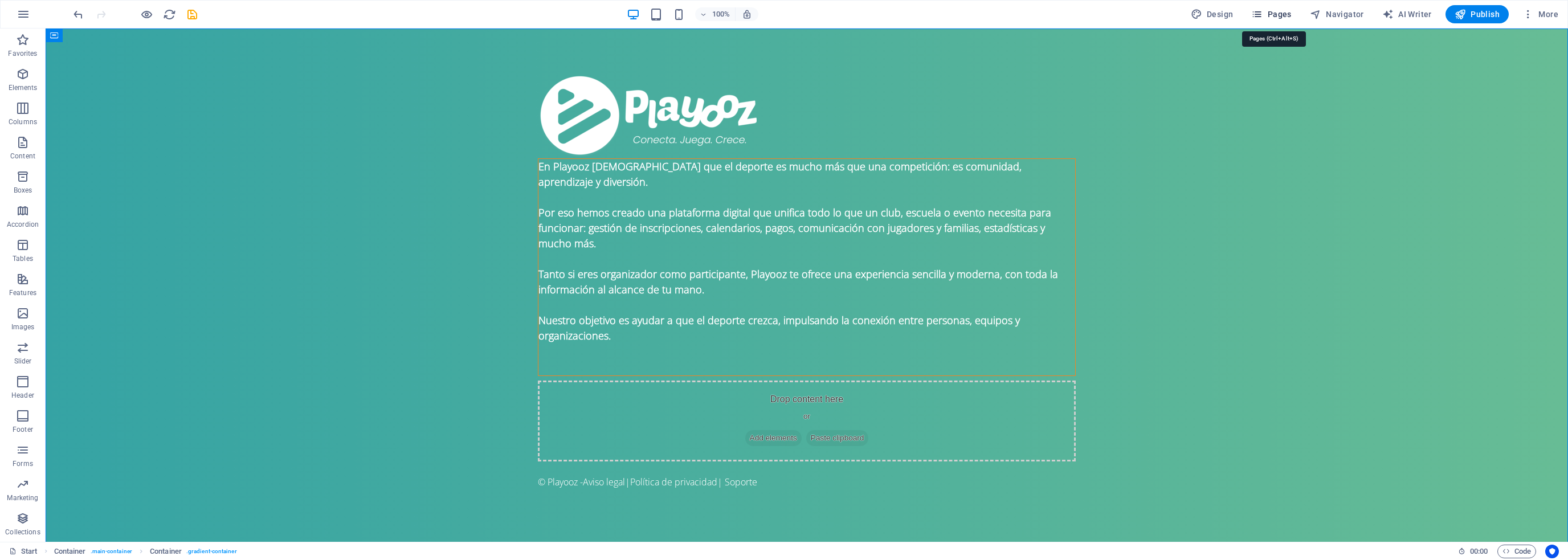
click at [1285, 15] on span "Pages" at bounding box center [1272, 14] width 40 height 12
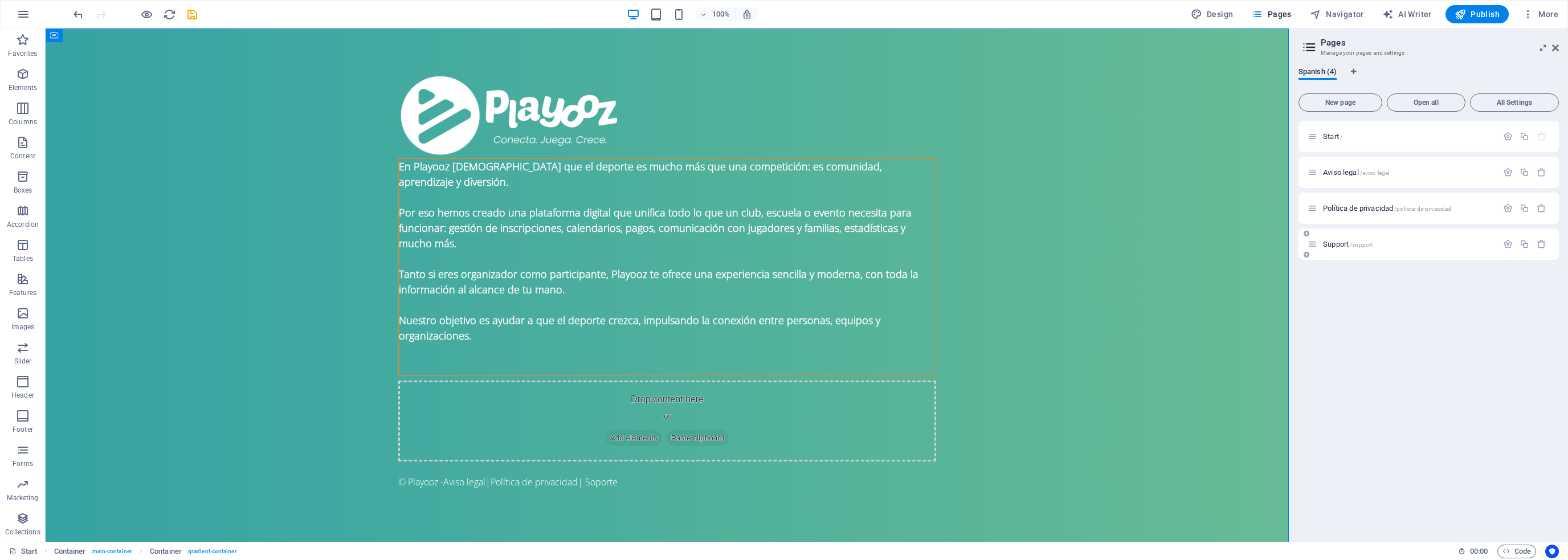
click at [1333, 242] on span "Support /support" at bounding box center [1348, 244] width 50 height 8
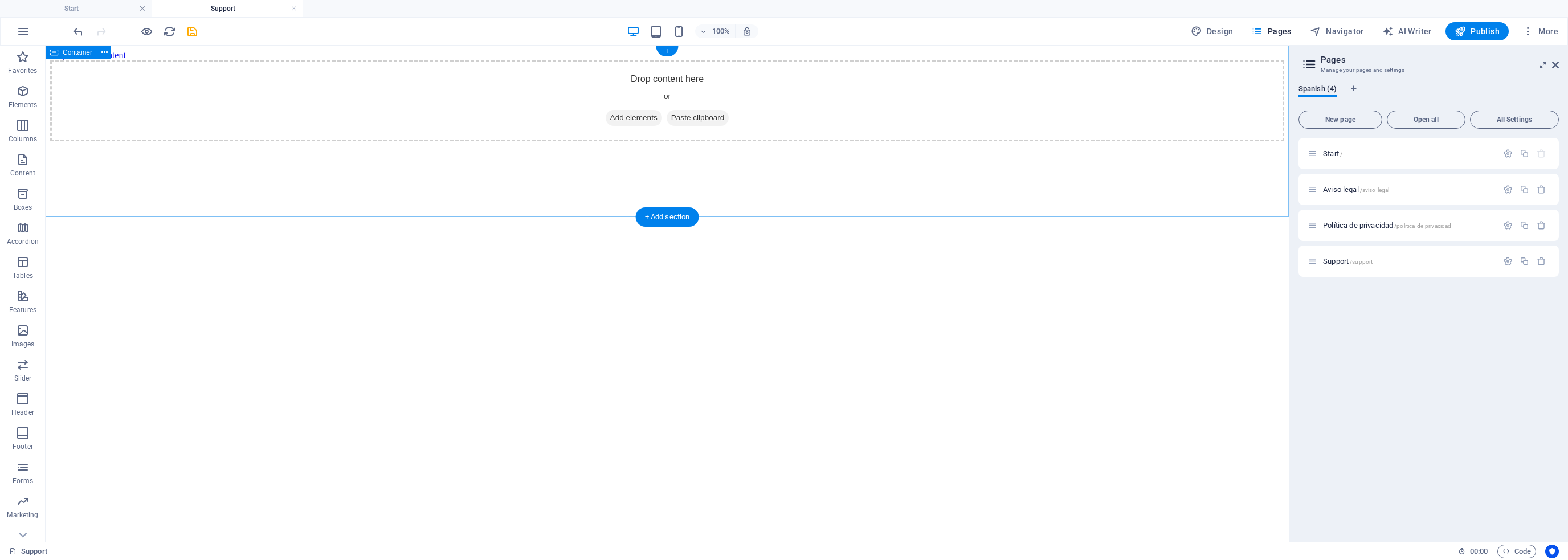
click at [638, 126] on span "Add elements" at bounding box center [634, 117] width 57 height 16
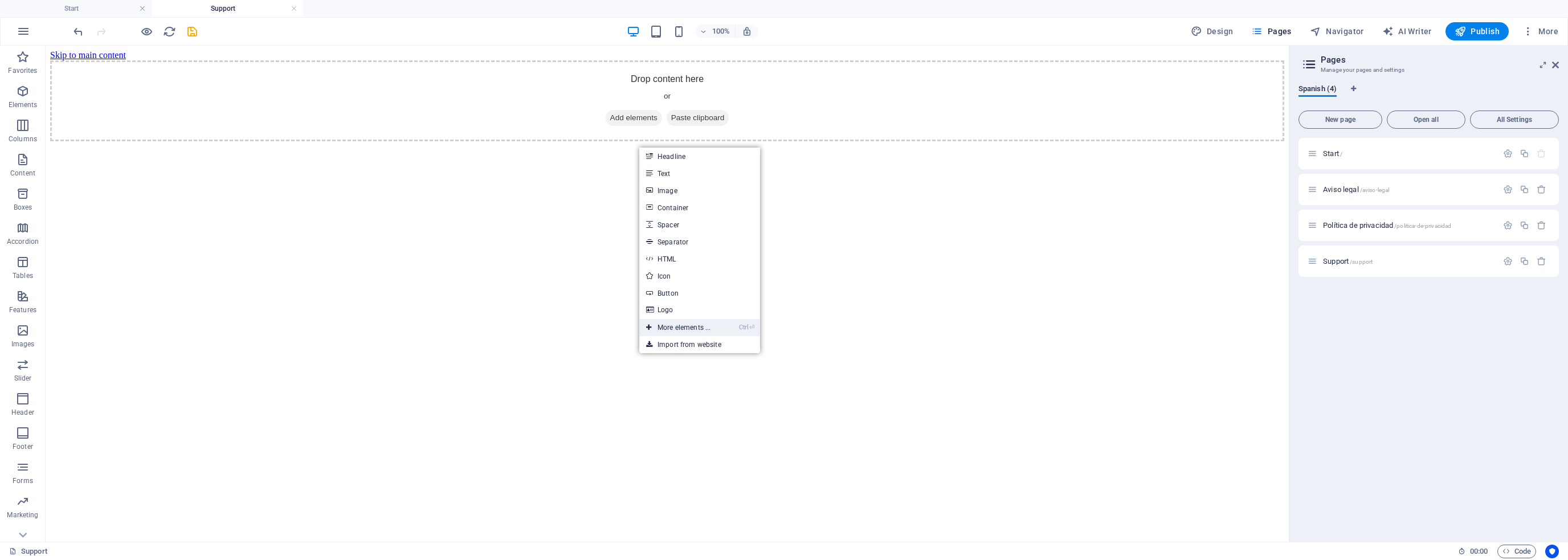
click at [704, 325] on link "Ctrl ⏎ More elements ..." at bounding box center [678, 327] width 78 height 17
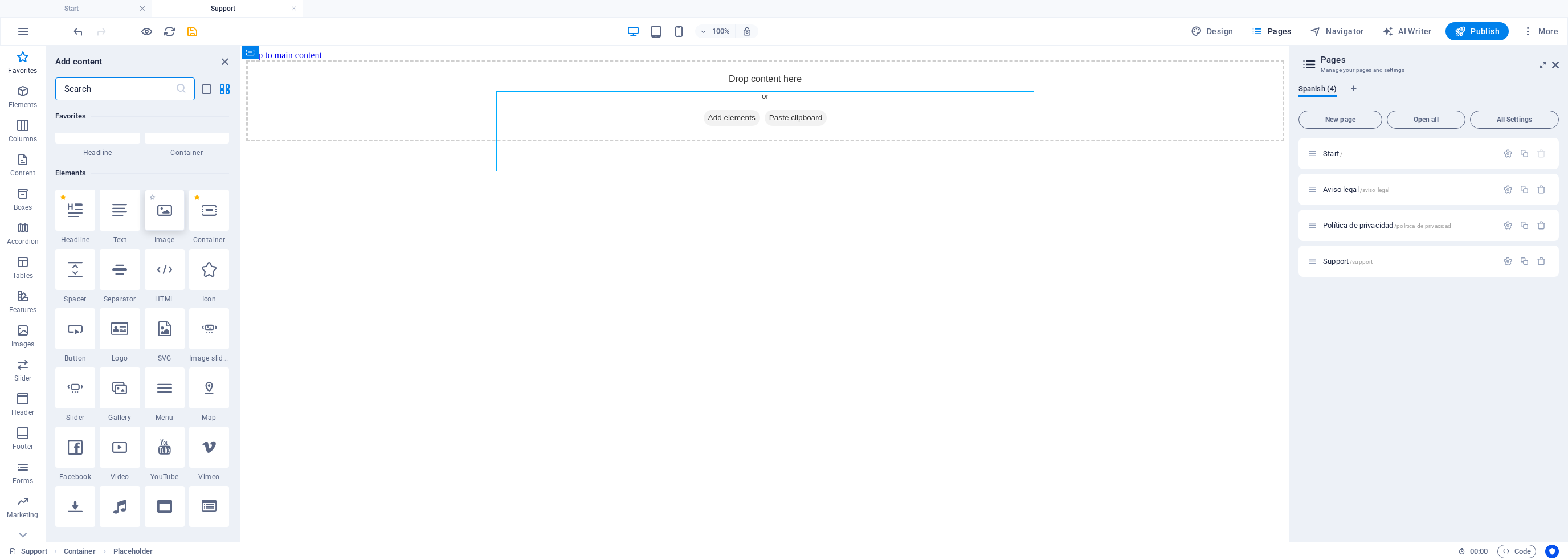
scroll to position [114, 0]
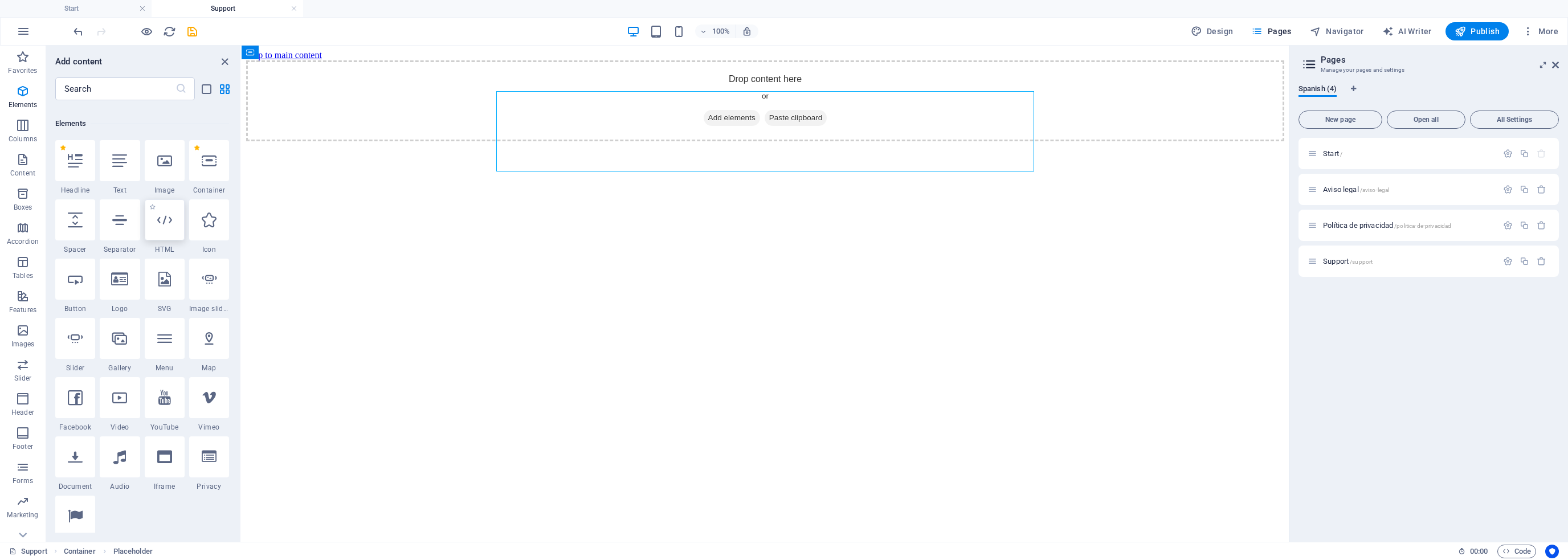
click at [171, 227] on div at bounding box center [165, 220] width 40 height 41
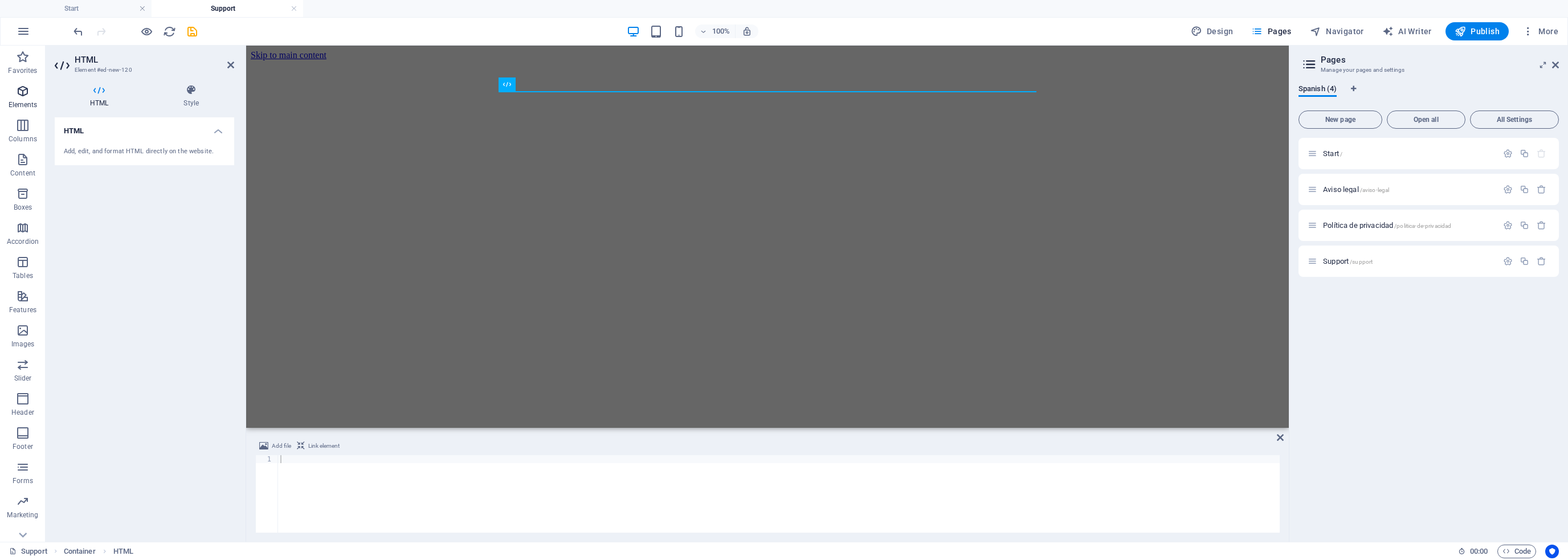
click at [25, 94] on icon "button" at bounding box center [23, 91] width 14 height 14
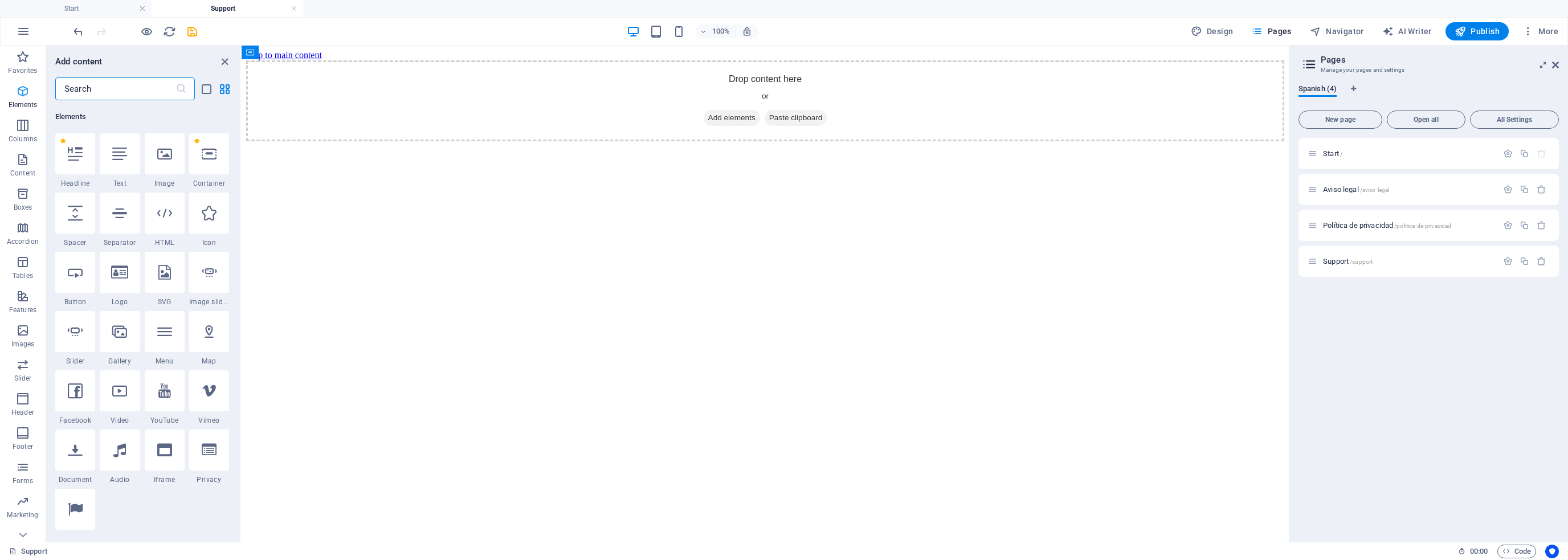
scroll to position [121, 0]
click at [25, 194] on icon "button" at bounding box center [23, 194] width 14 height 14
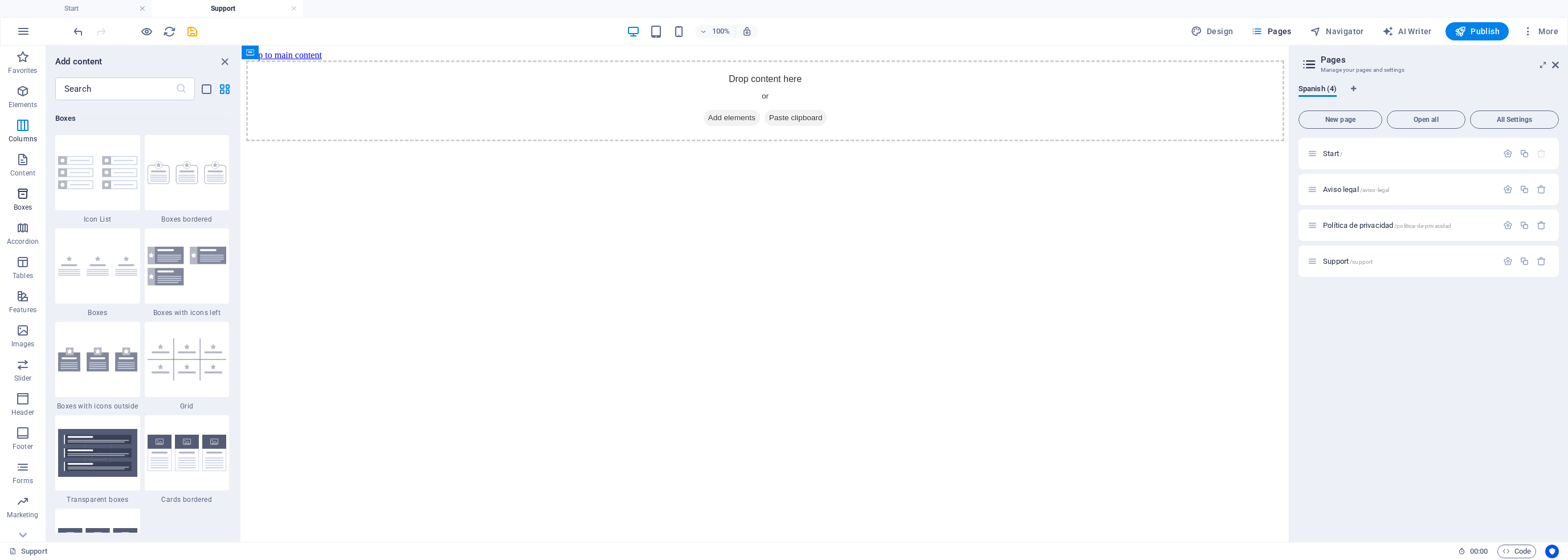
scroll to position [3144, 0]
click at [28, 296] on icon "button" at bounding box center [23, 296] width 14 height 14
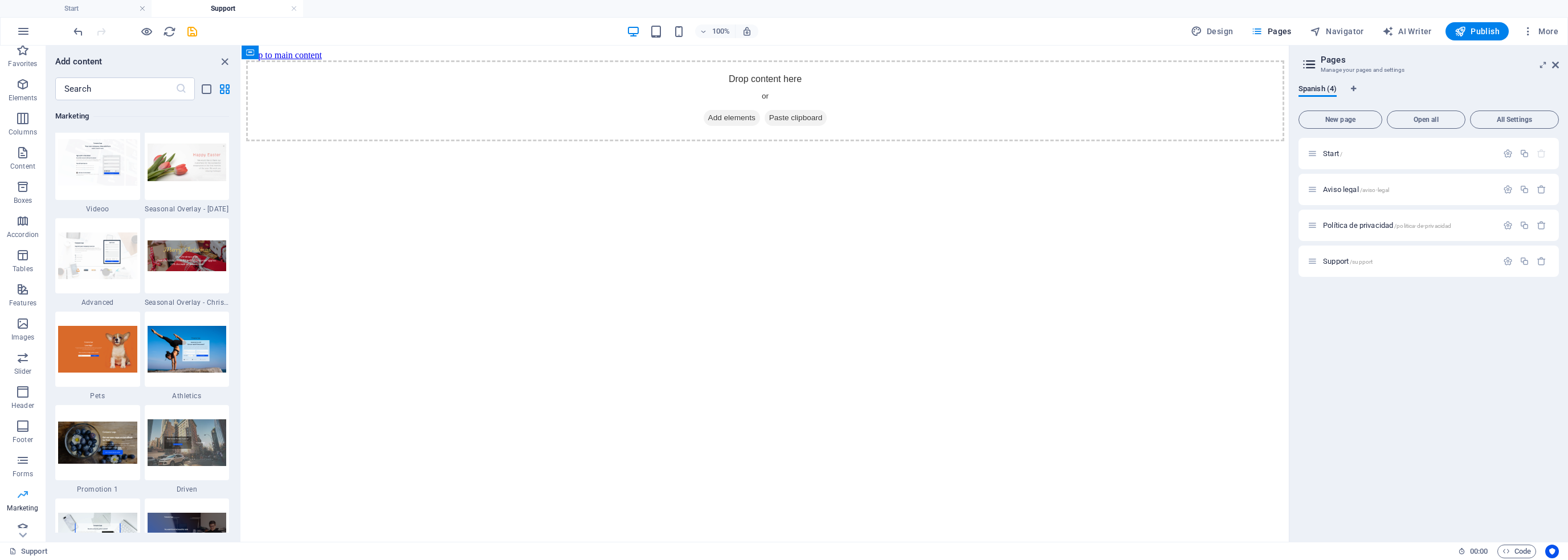
scroll to position [16, 0]
click at [23, 525] on icon "button" at bounding box center [23, 520] width 14 height 14
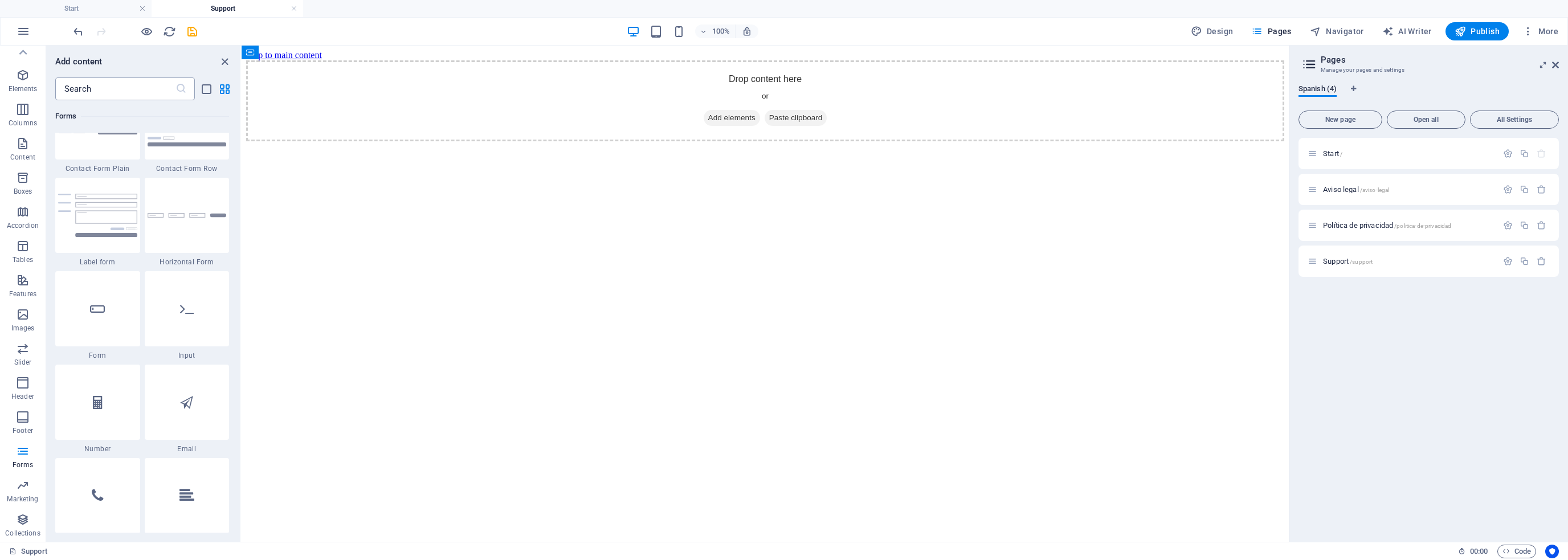
scroll to position [8381, 0]
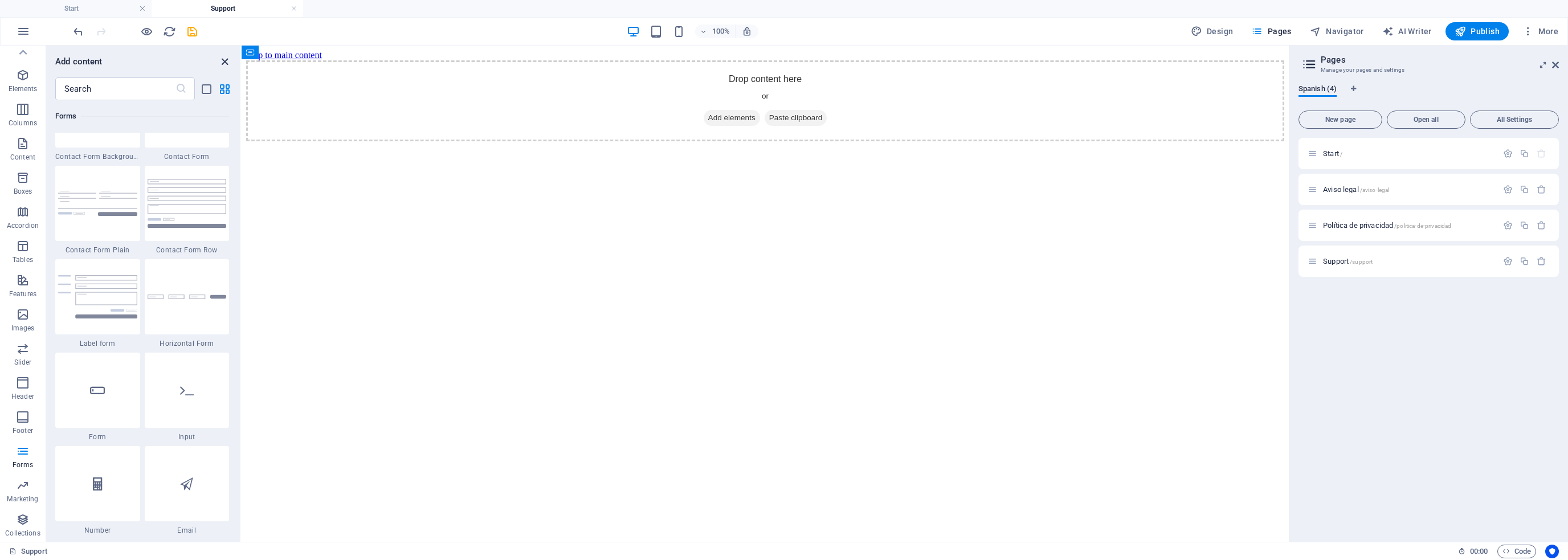
click at [224, 61] on icon "close panel" at bounding box center [224, 61] width 13 height 13
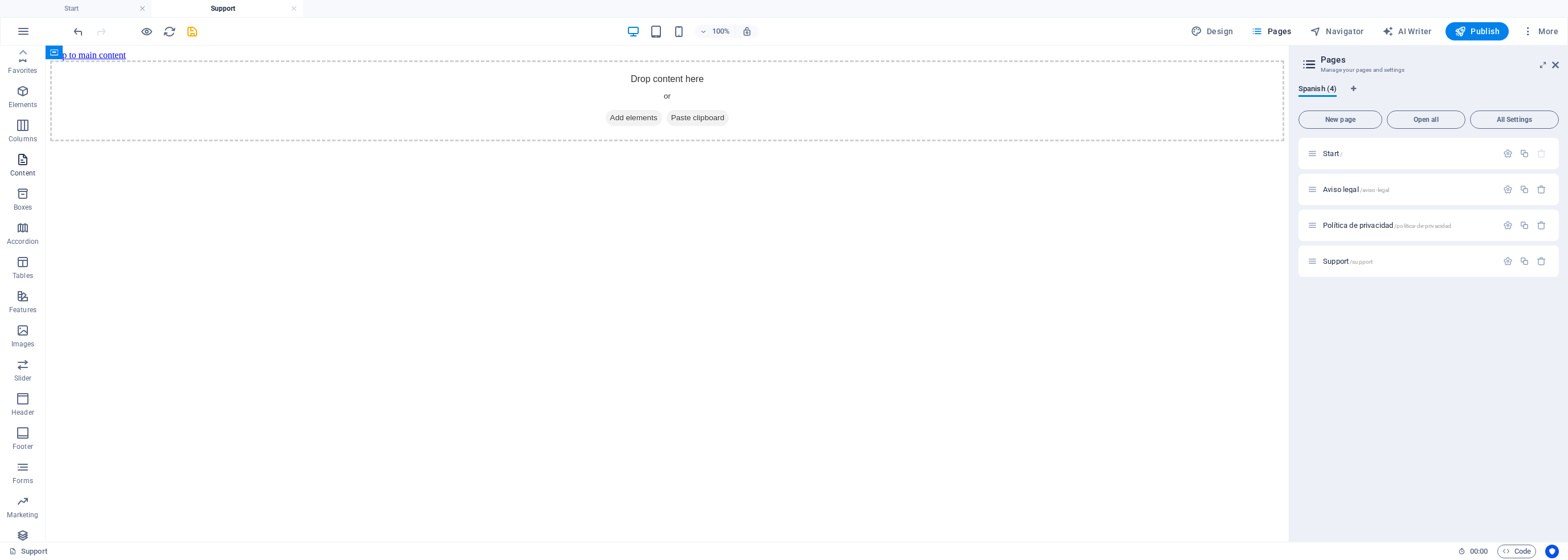
scroll to position [0, 0]
click at [28, 104] on p "Elements" at bounding box center [23, 104] width 29 height 9
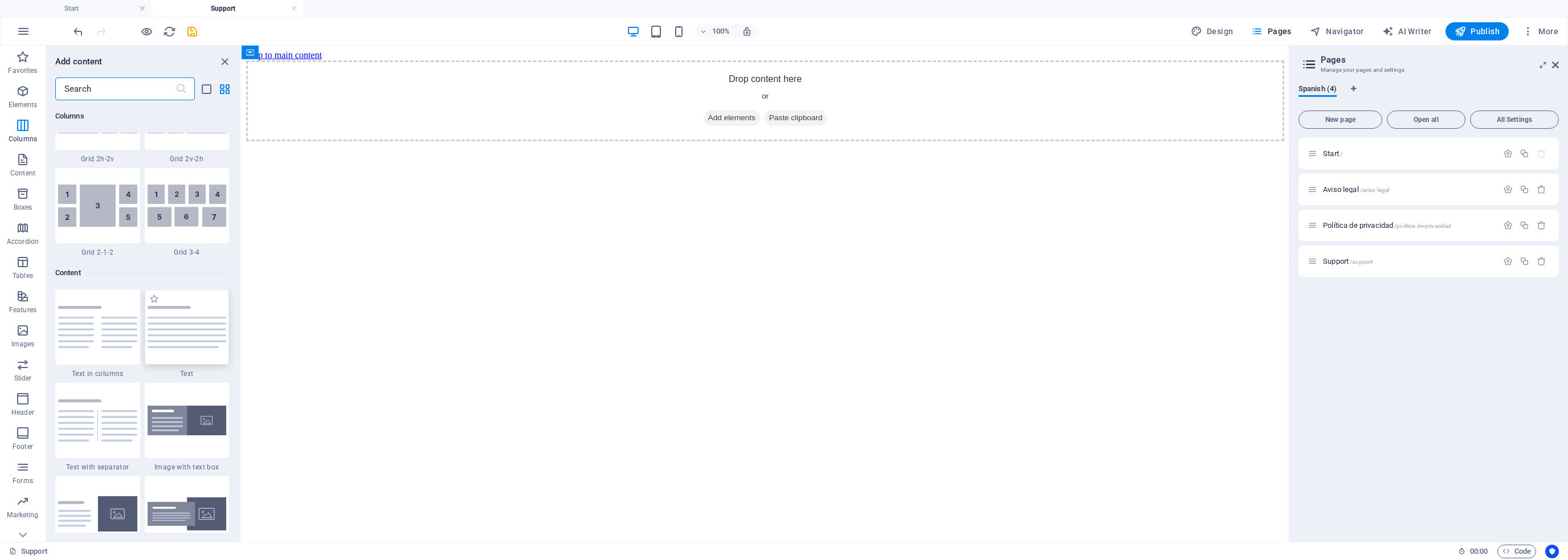
scroll to position [1888, 0]
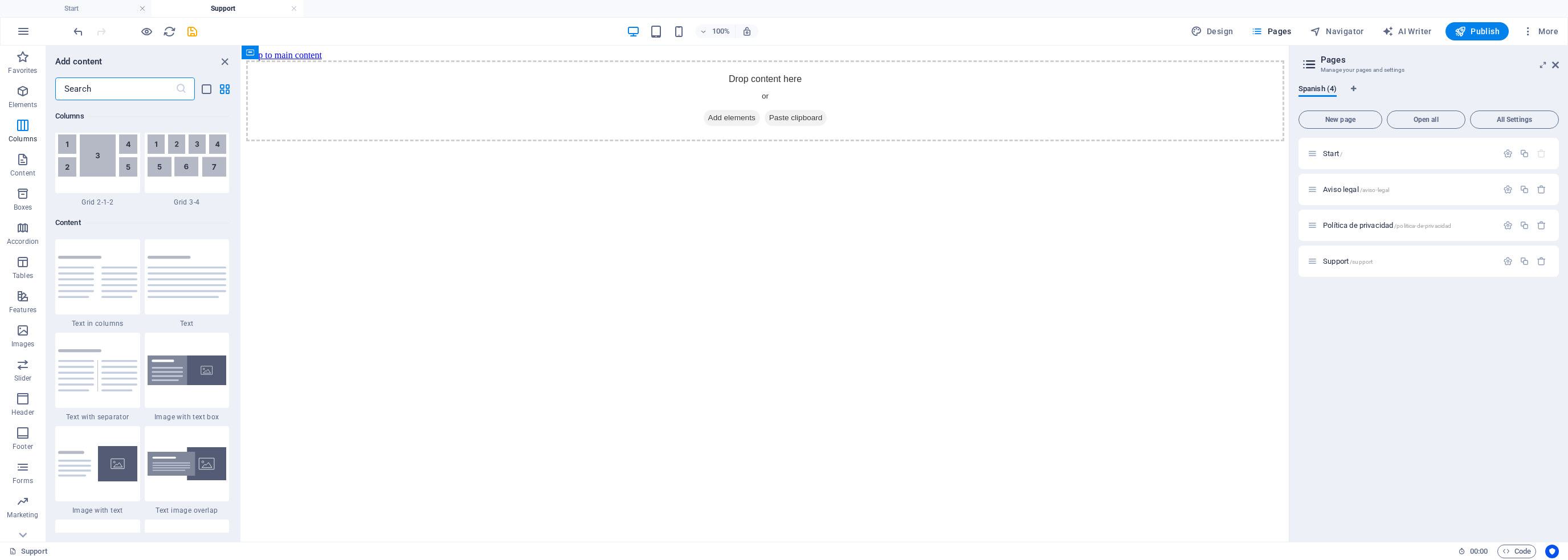
click at [121, 95] on input "text" at bounding box center [115, 88] width 120 height 23
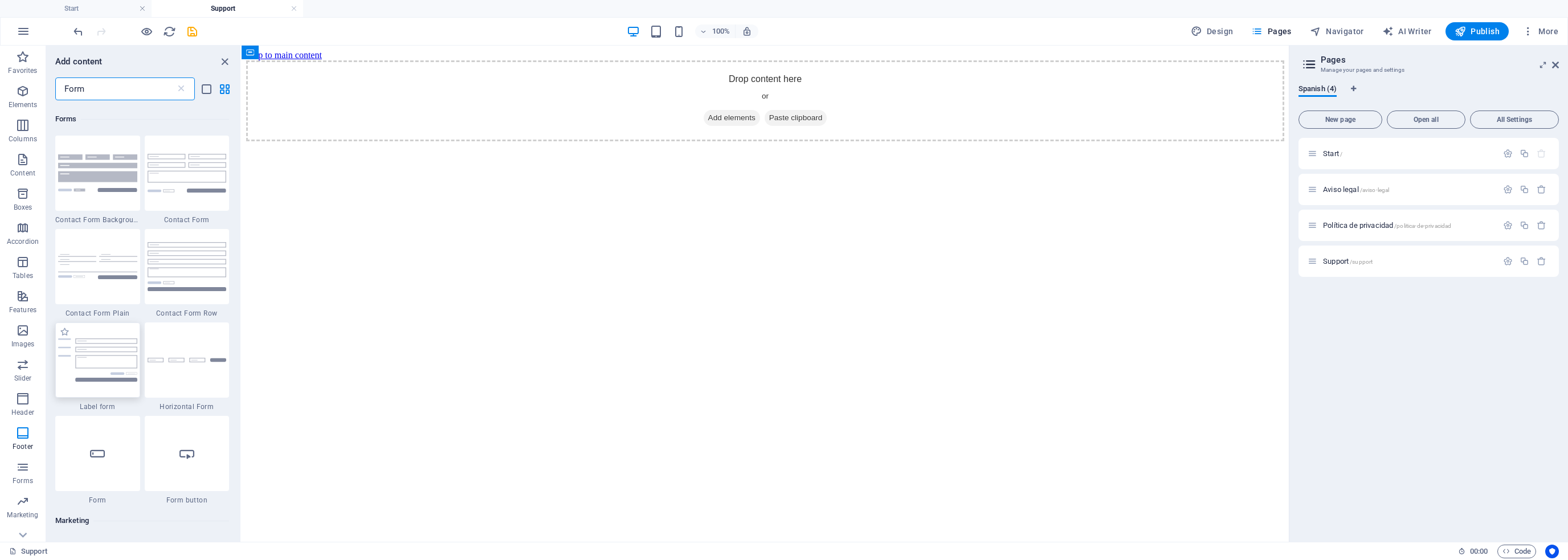
scroll to position [342, 0]
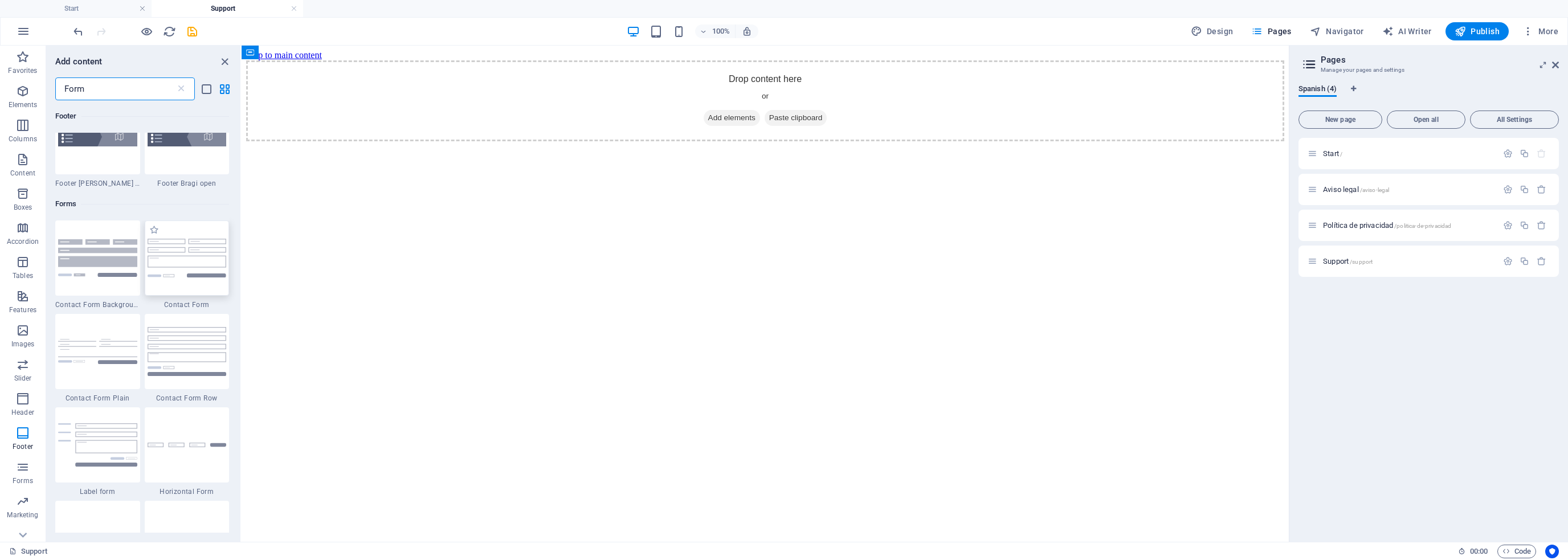
type input "Form"
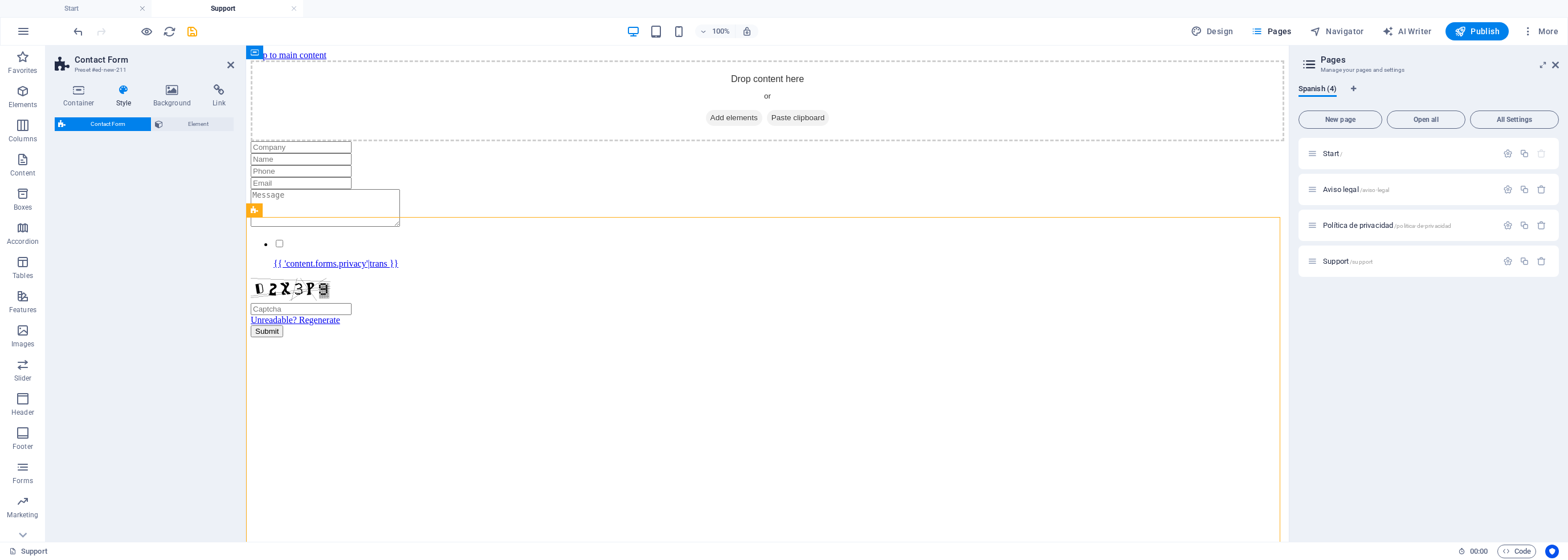
select select "rem"
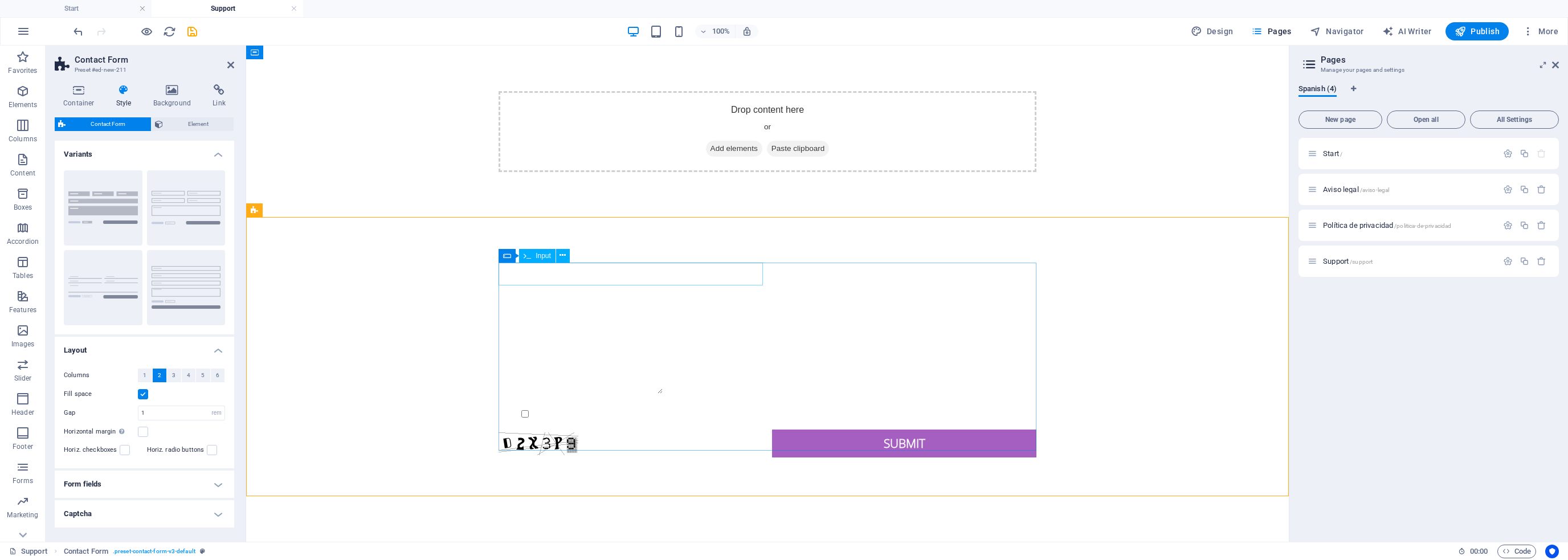
click at [618, 272] on input "text" at bounding box center [558, 275] width 119 height 24
click at [563, 255] on icon at bounding box center [563, 255] width 6 height 12
click at [1072, 300] on div "{{ 'content.forms.privacy'|trans }} Unreadable? Regenerate Submit" at bounding box center [768, 360] width 1043 height 286
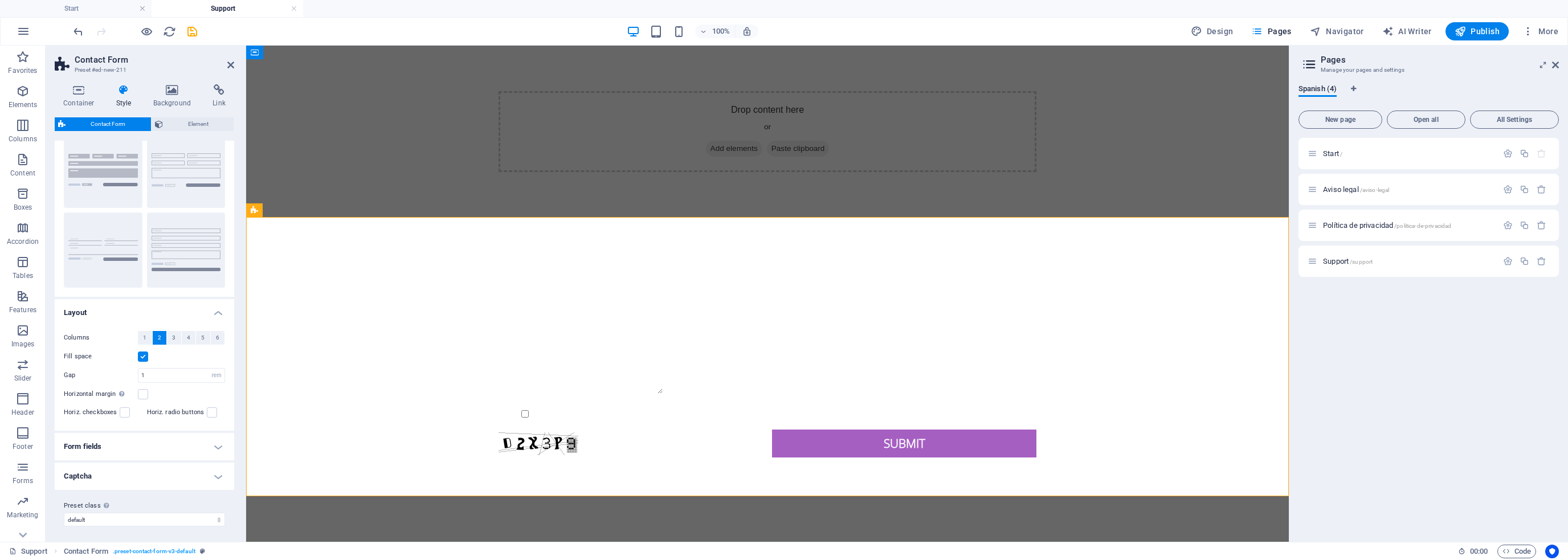
scroll to position [39, 0]
click at [146, 333] on span "1" at bounding box center [144, 336] width 3 height 14
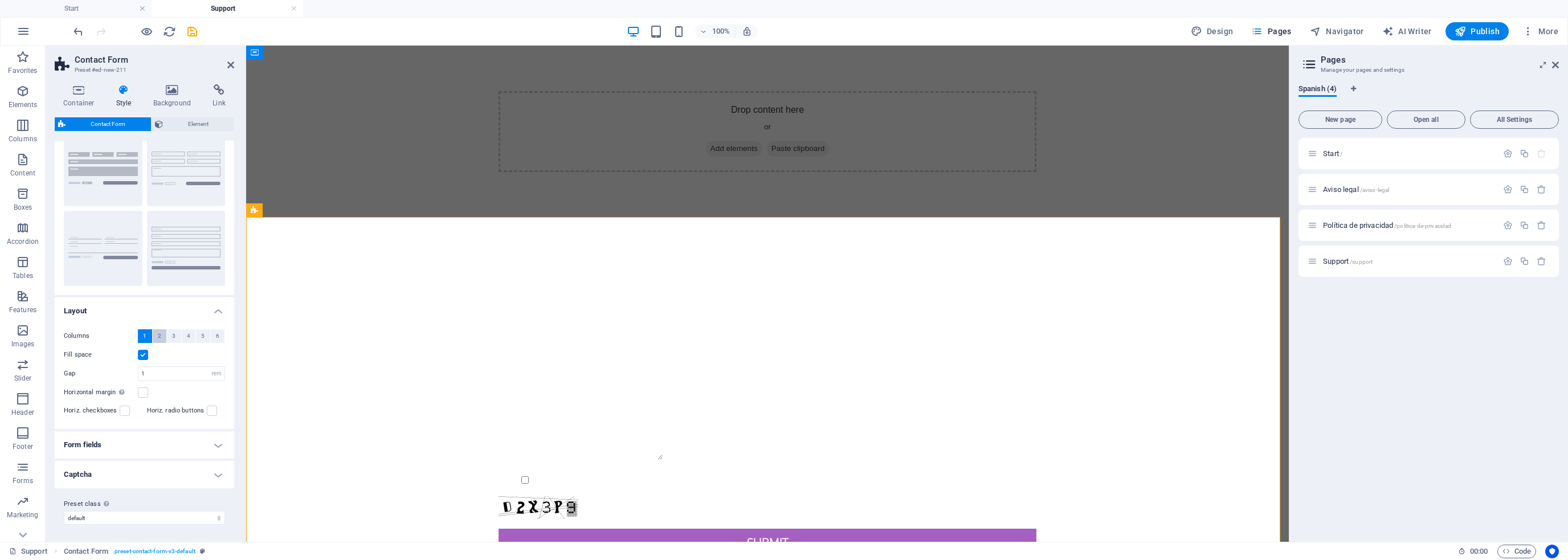
click at [162, 333] on button "2" at bounding box center [159, 336] width 14 height 14
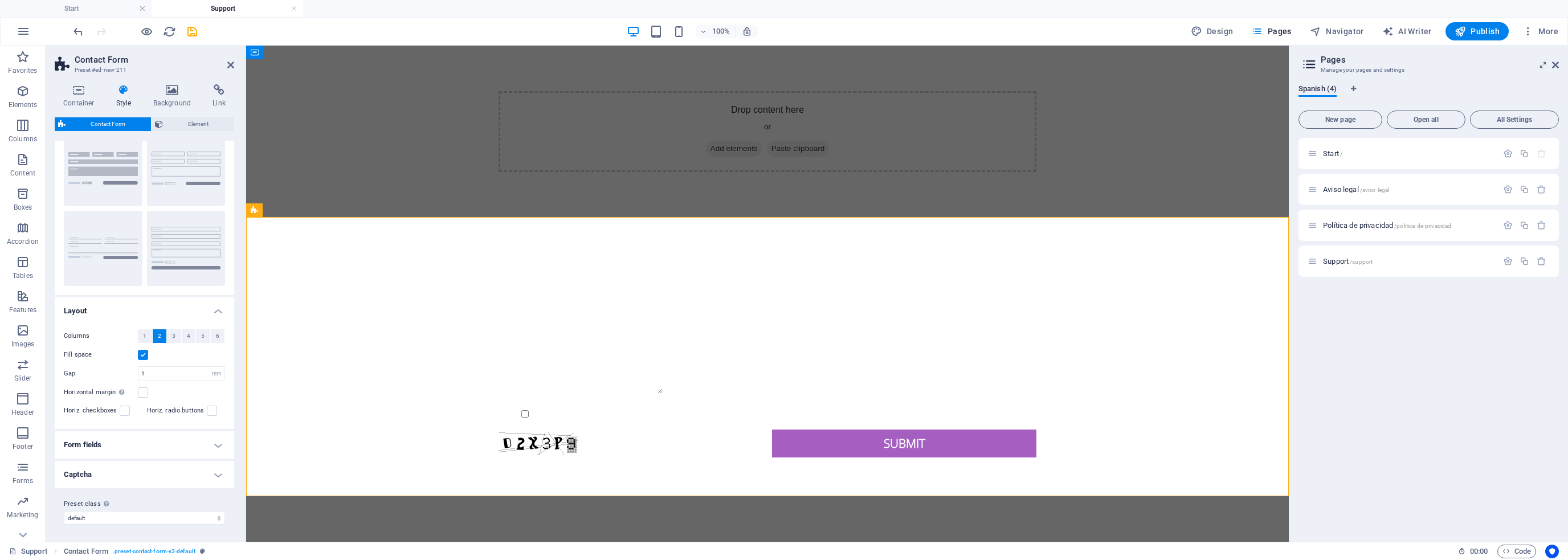
click at [143, 354] on label at bounding box center [143, 355] width 10 height 10
click at [0, 0] on input "Fill space" at bounding box center [0, 0] width 0 height 0
click at [143, 354] on label at bounding box center [143, 355] width 10 height 10
click at [0, 0] on input "Fill space" at bounding box center [0, 0] width 0 height 0
click at [144, 350] on label at bounding box center [143, 355] width 10 height 10
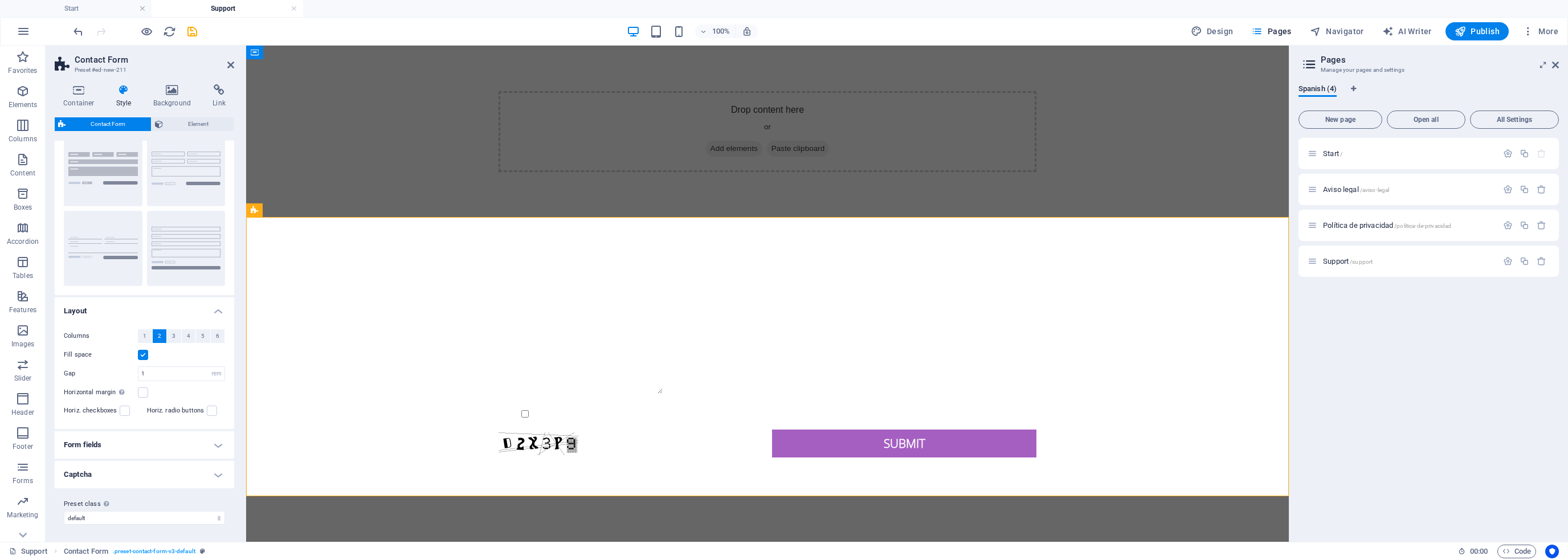
click at [0, 0] on input "Fill space" at bounding box center [0, 0] width 0 height 0
click at [142, 355] on label at bounding box center [143, 355] width 10 height 10
click at [0, 0] on input "Fill space" at bounding box center [0, 0] width 0 height 0
click at [144, 389] on label at bounding box center [143, 392] width 10 height 10
click at [0, 0] on input "Horizontal margin Only if the containers "Content width" is not set to "Default"" at bounding box center [0, 0] width 0 height 0
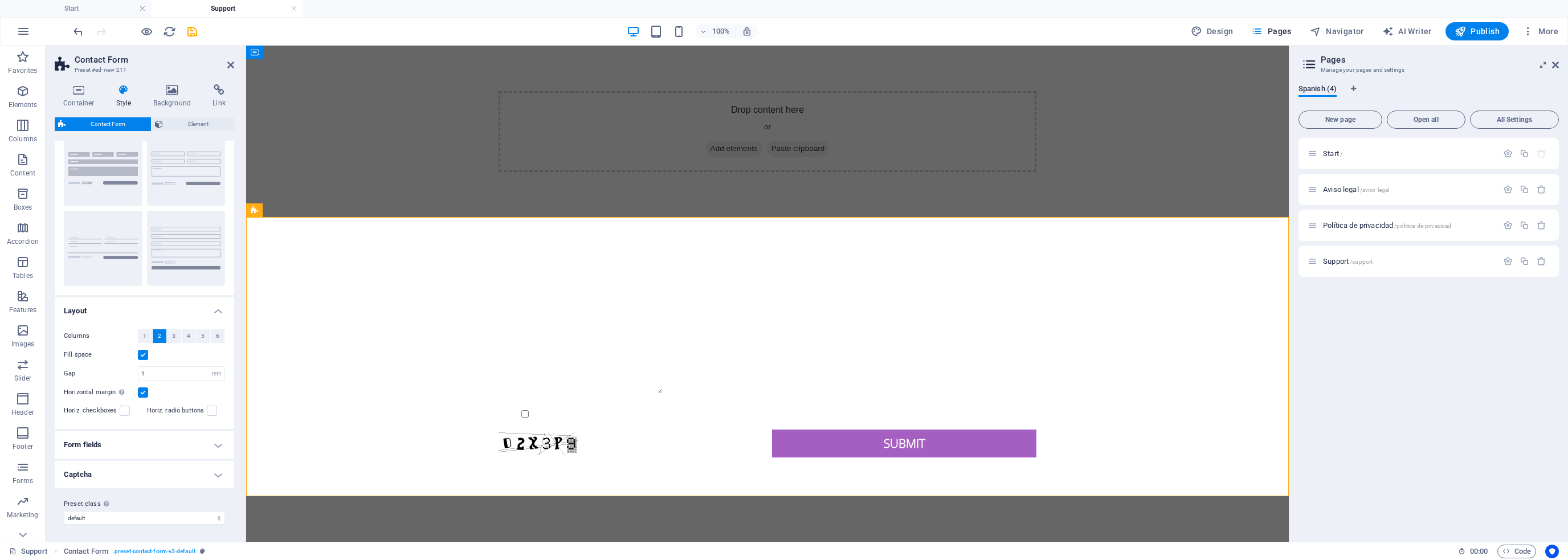
click at [144, 389] on label at bounding box center [143, 392] width 10 height 10
click at [0, 0] on input "Horizontal margin Only if the containers "Content width" is not set to "Default"" at bounding box center [0, 0] width 0 height 0
click at [142, 442] on h4 "Form fields" at bounding box center [144, 445] width 180 height 28
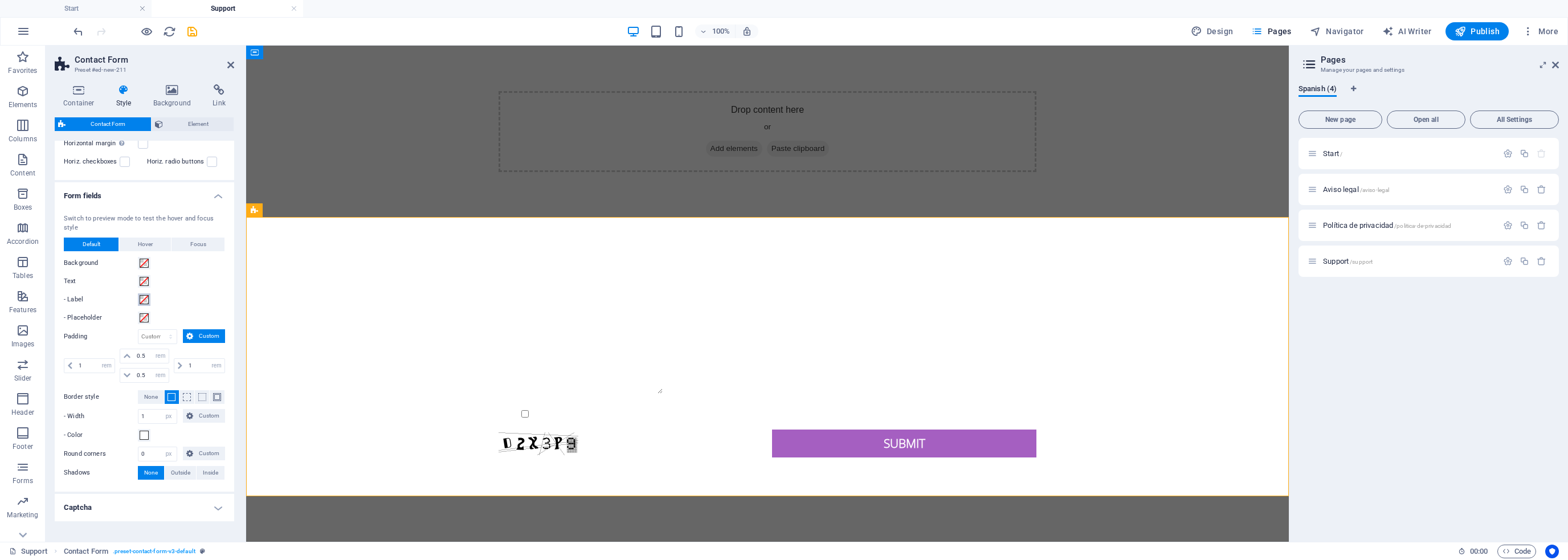
scroll to position [321, 0]
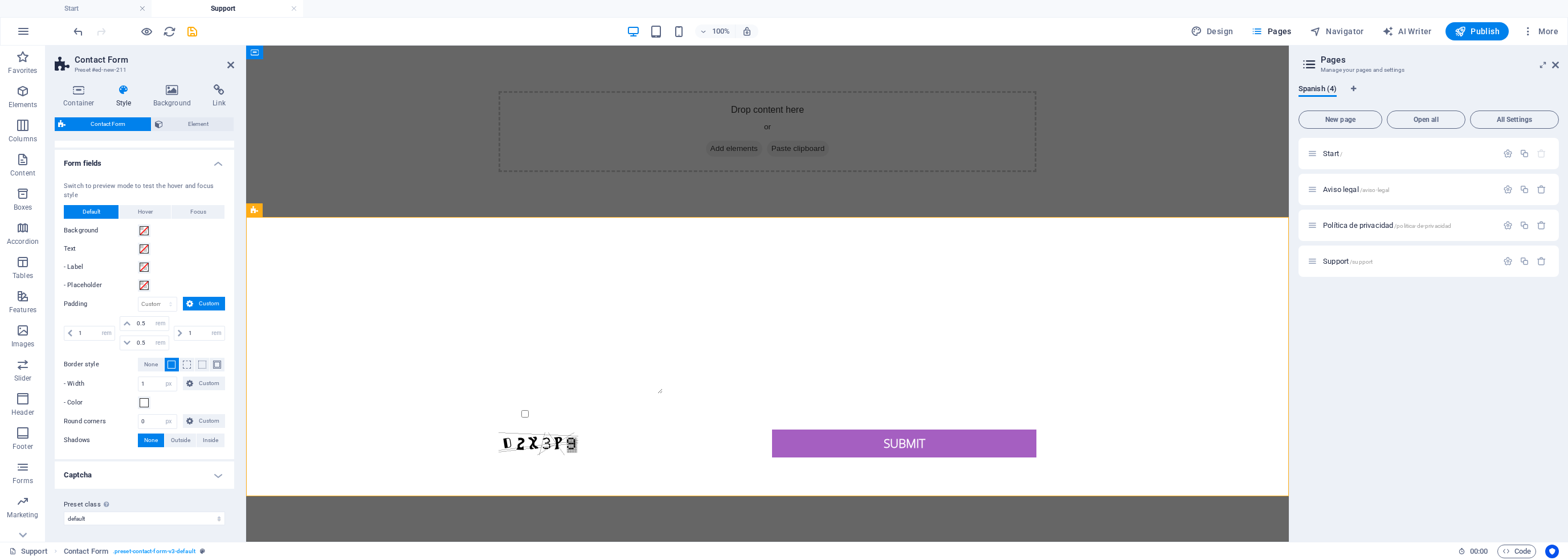
click at [124, 472] on h4 "Captcha" at bounding box center [144, 476] width 180 height 28
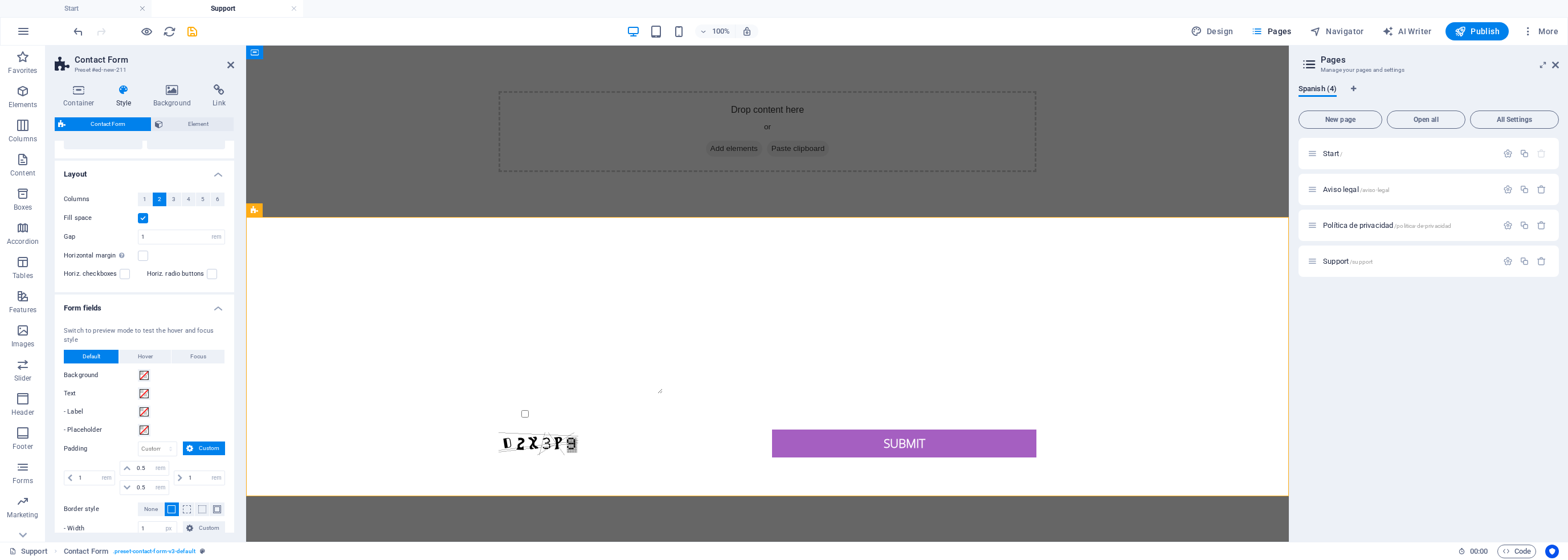
scroll to position [0, 0]
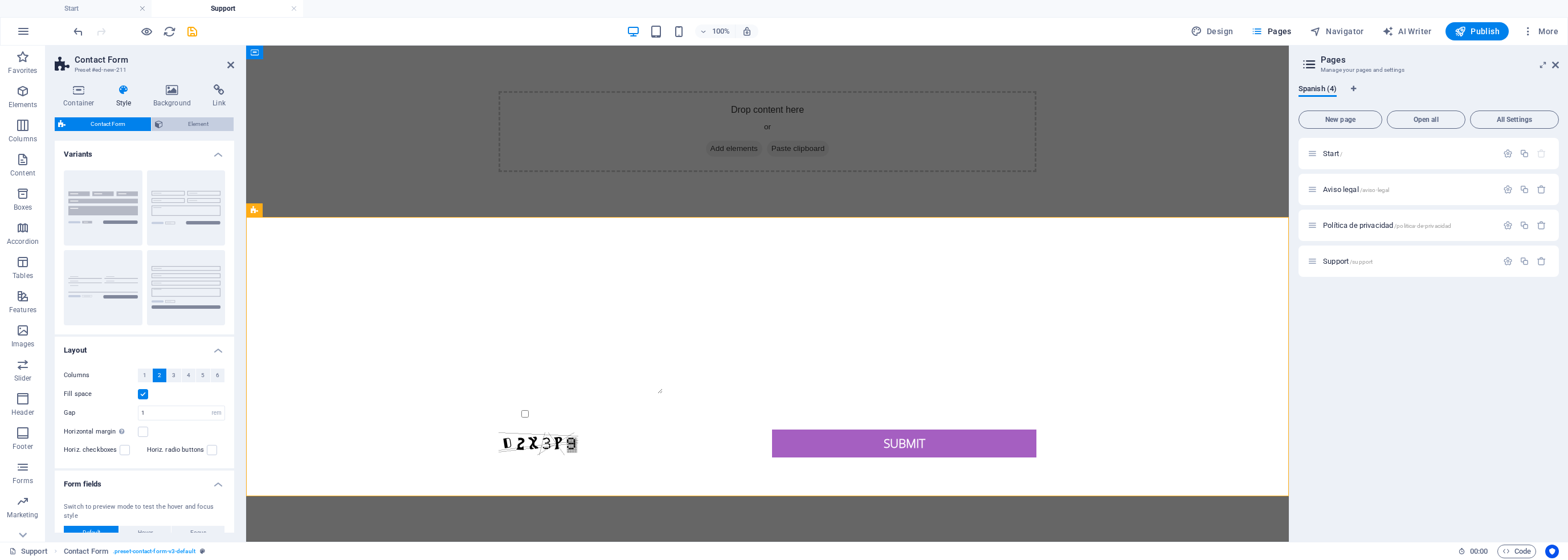
click at [189, 123] on span "Element" at bounding box center [198, 124] width 64 height 14
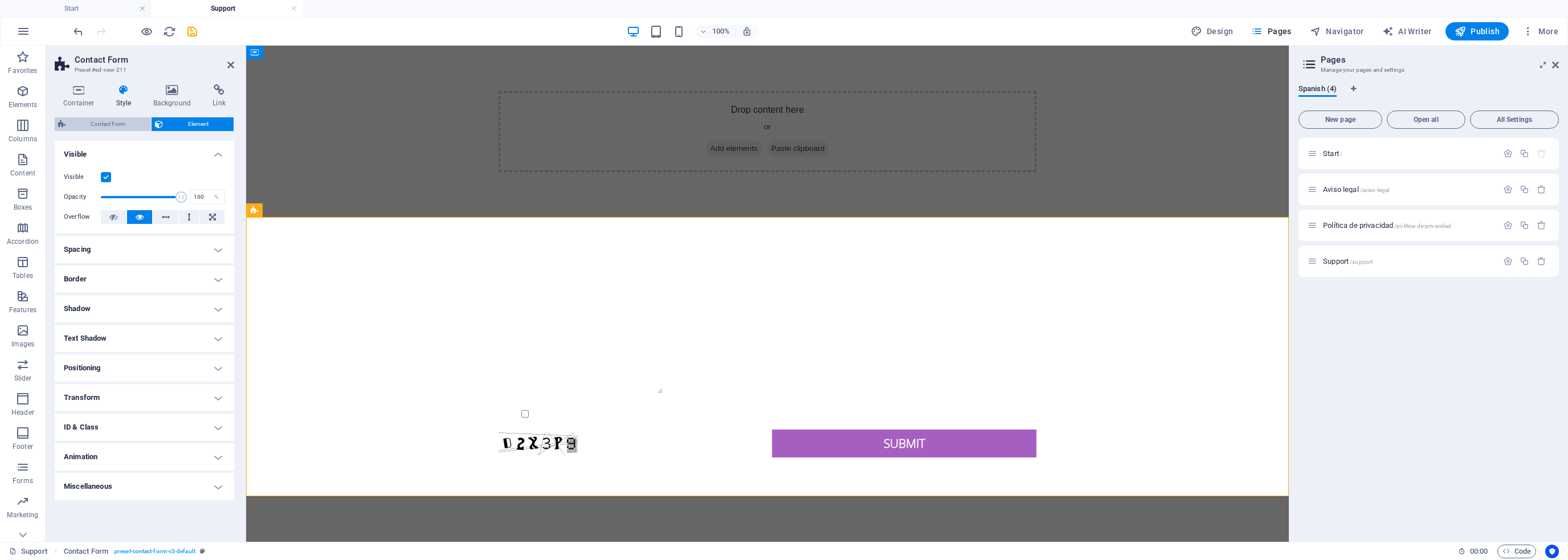
click at [88, 123] on span "Contact Form" at bounding box center [108, 124] width 79 height 14
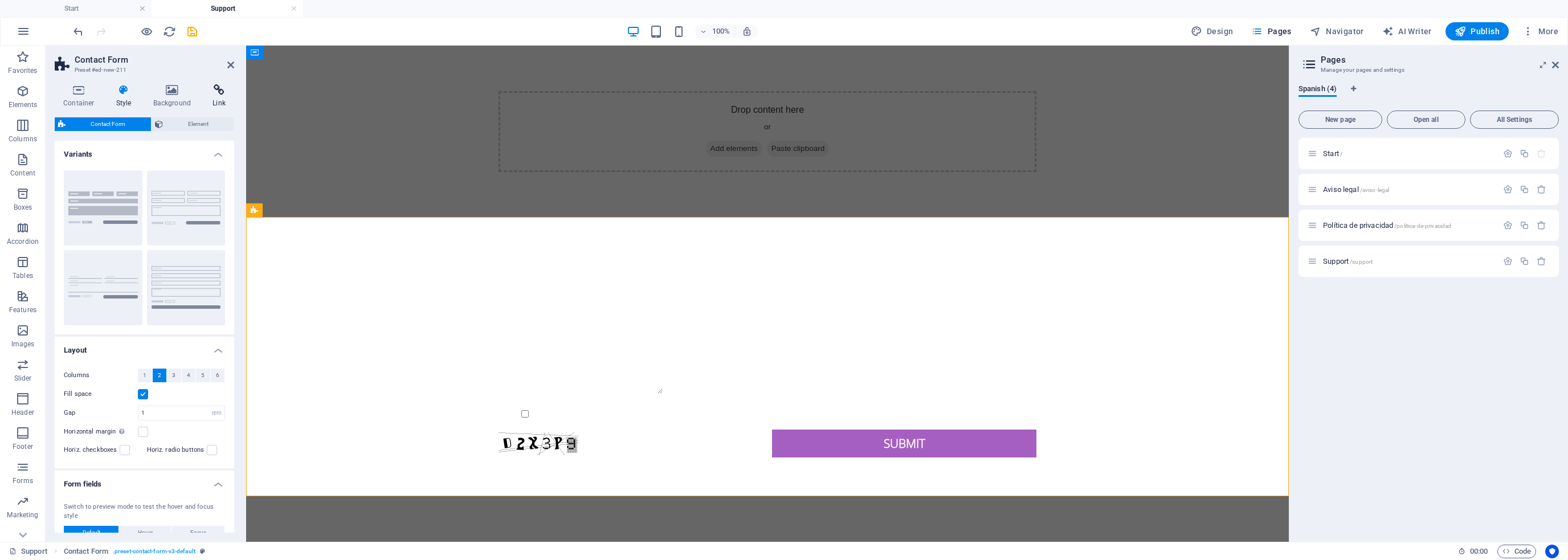
click at [207, 93] on icon at bounding box center [219, 90] width 30 height 12
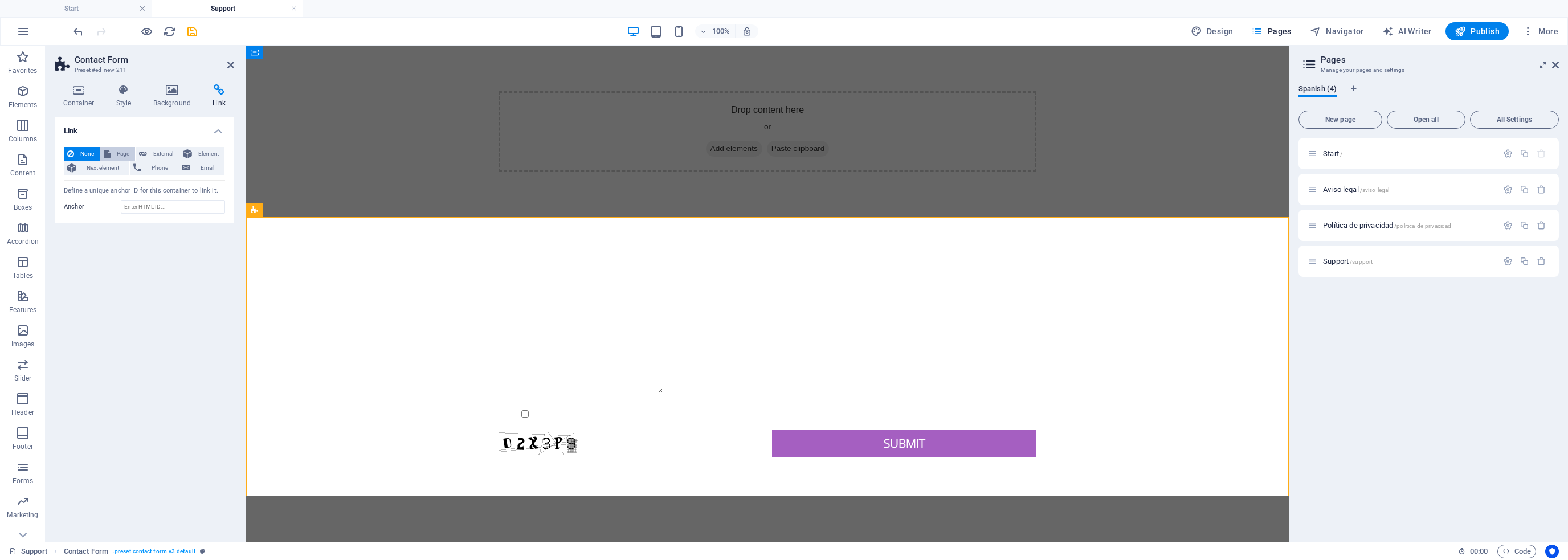
click at [112, 152] on button "Page" at bounding box center [117, 154] width 35 height 14
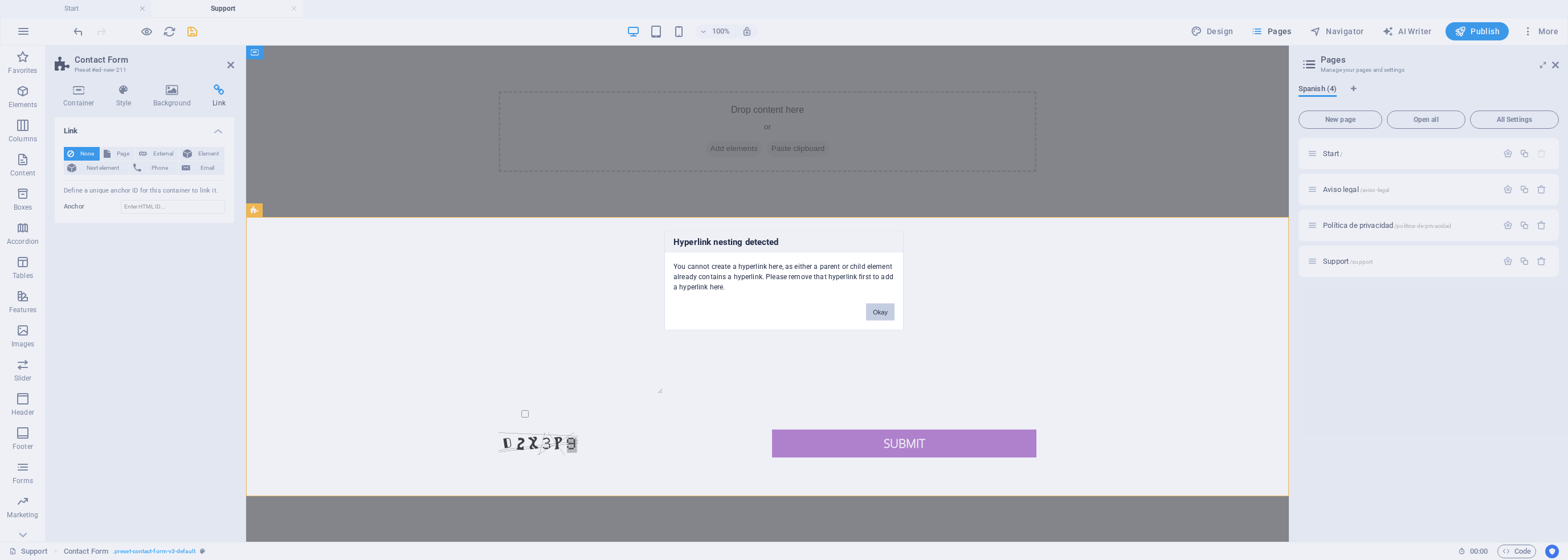
click at [873, 303] on button "Okay" at bounding box center [880, 311] width 28 height 17
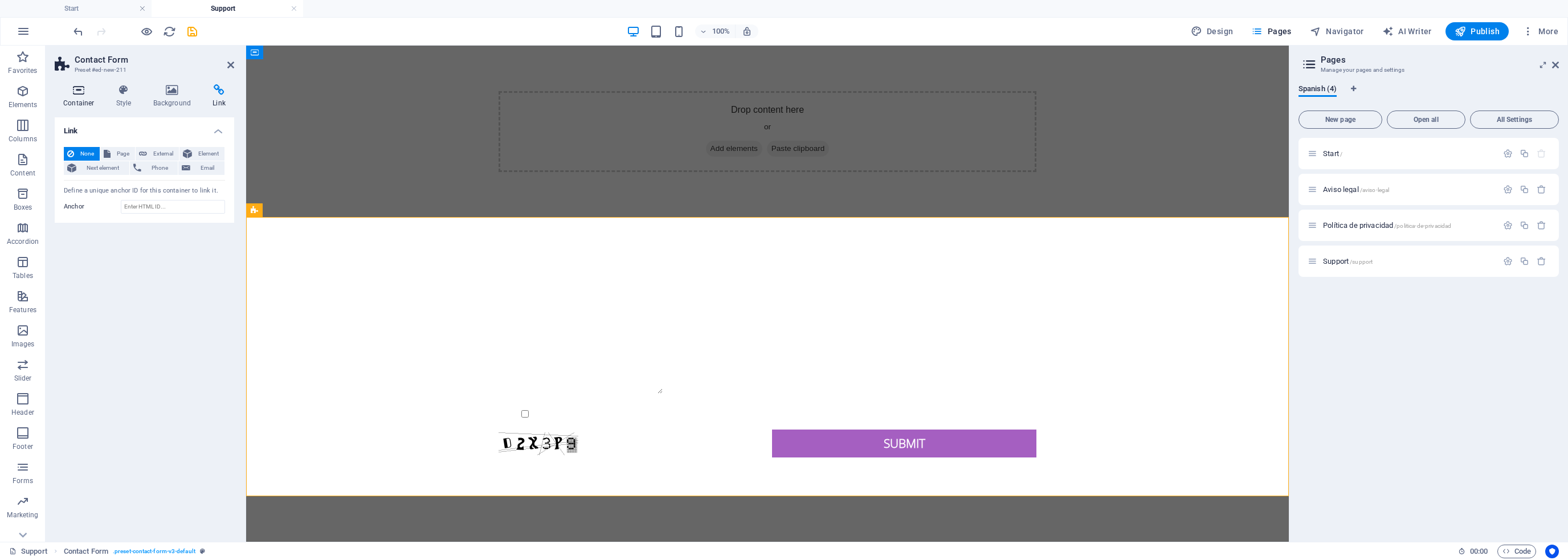
click at [84, 99] on h4 "Container" at bounding box center [81, 96] width 53 height 24
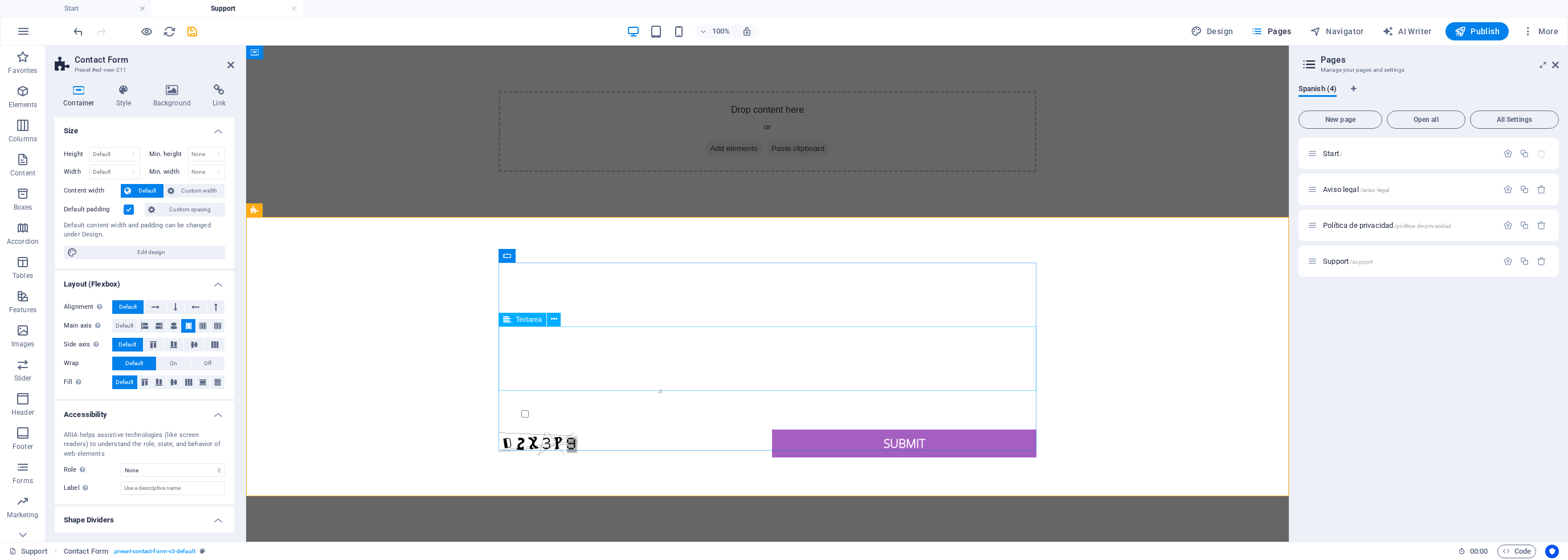
click at [512, 321] on div "Textarea" at bounding box center [522, 320] width 48 height 14
click at [229, 63] on icon at bounding box center [231, 64] width 7 height 9
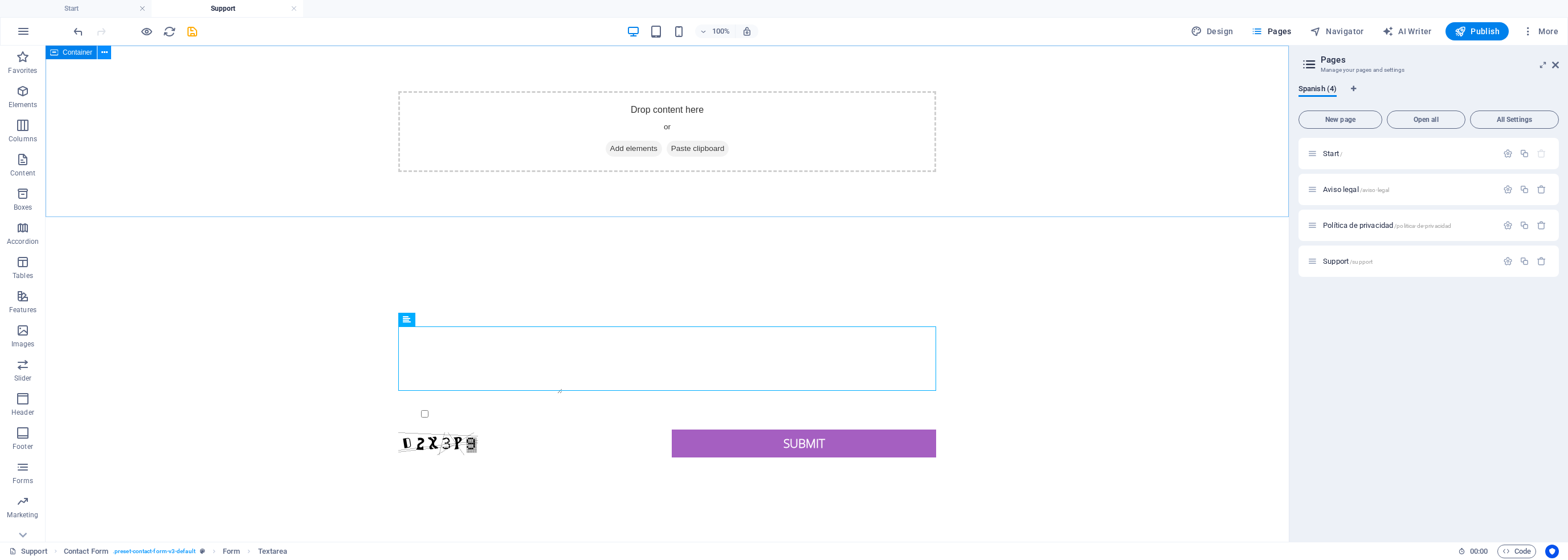
click at [105, 51] on icon at bounding box center [104, 52] width 6 height 12
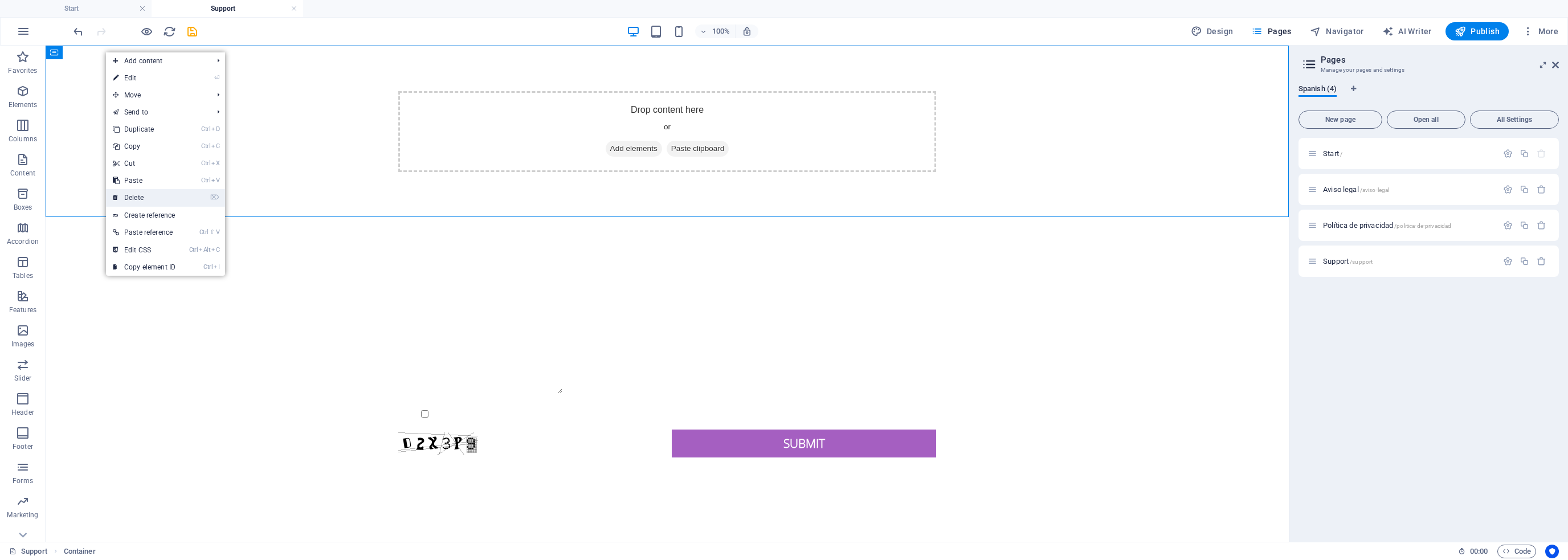
click at [142, 195] on link "⌦ Delete" at bounding box center [144, 197] width 77 height 17
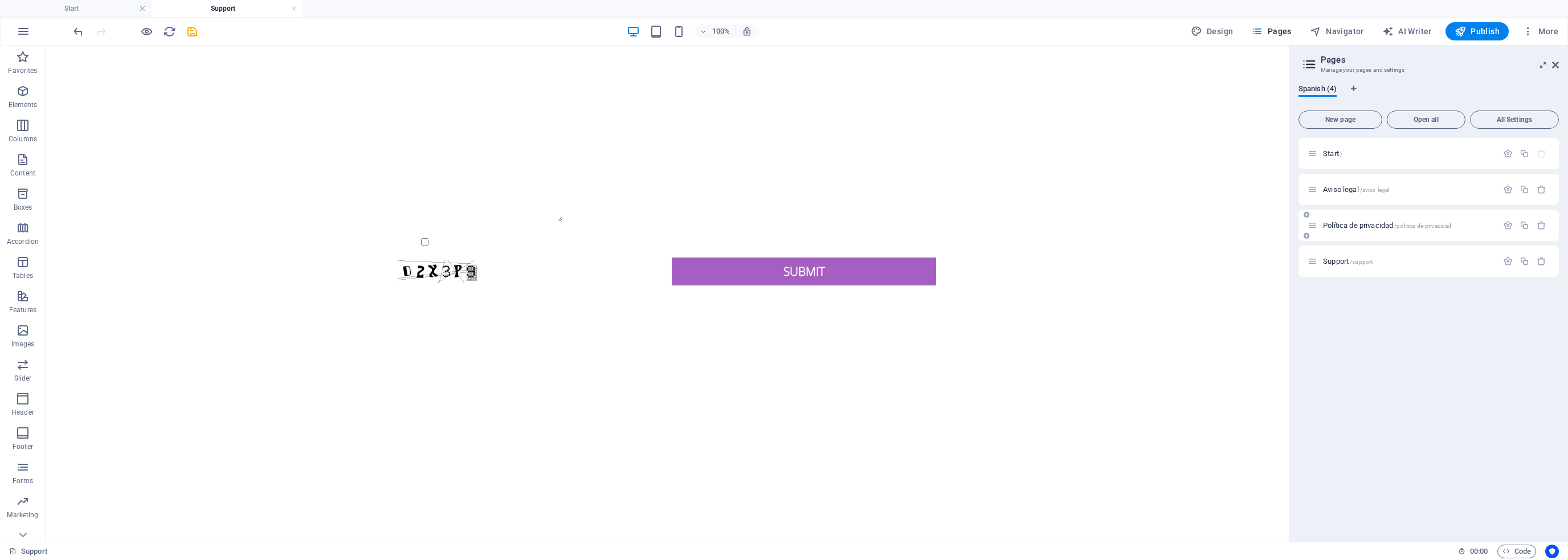
click at [1350, 223] on span "Política de privacidad /politica-de-privacidad" at bounding box center [1388, 225] width 128 height 8
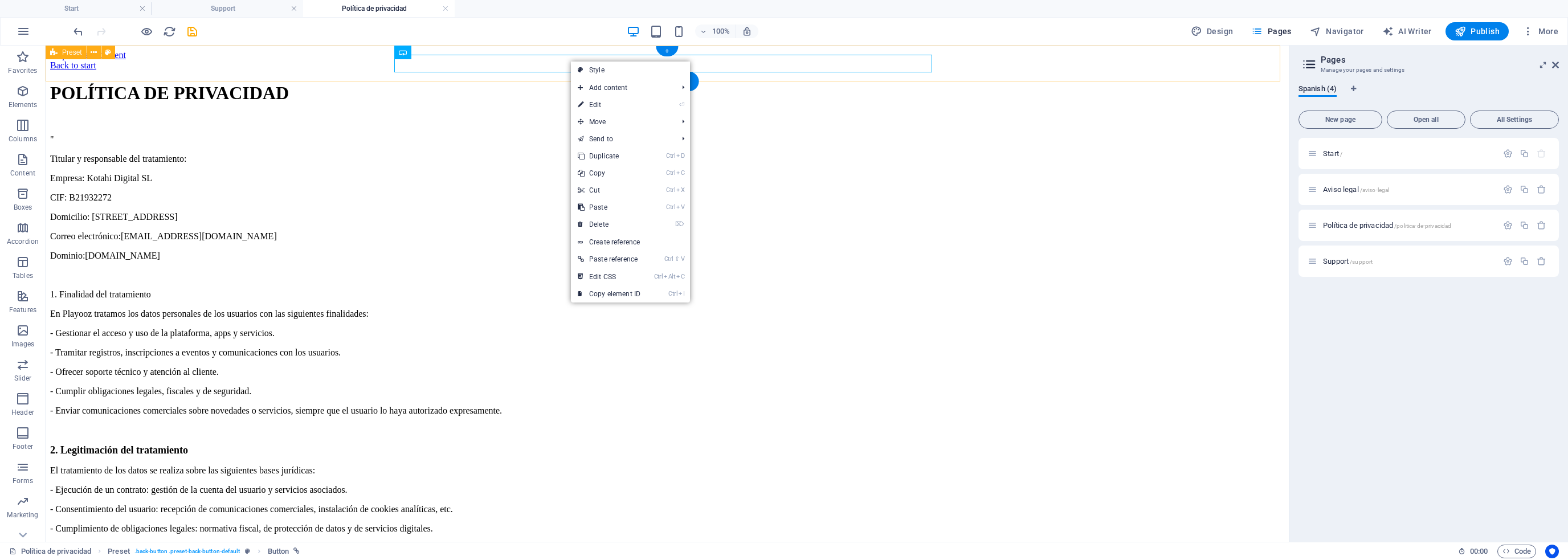
click at [96, 70] on div "Back to start" at bounding box center [668, 65] width 1235 height 10
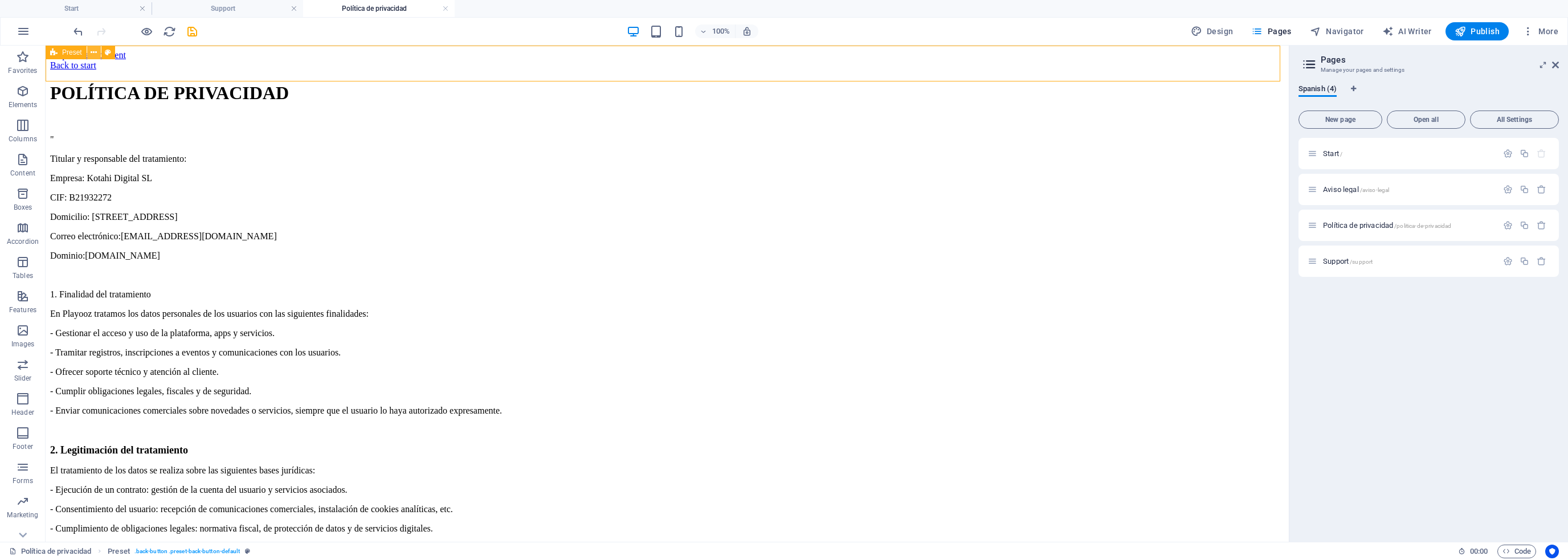
click at [91, 51] on icon at bounding box center [93, 52] width 6 height 12
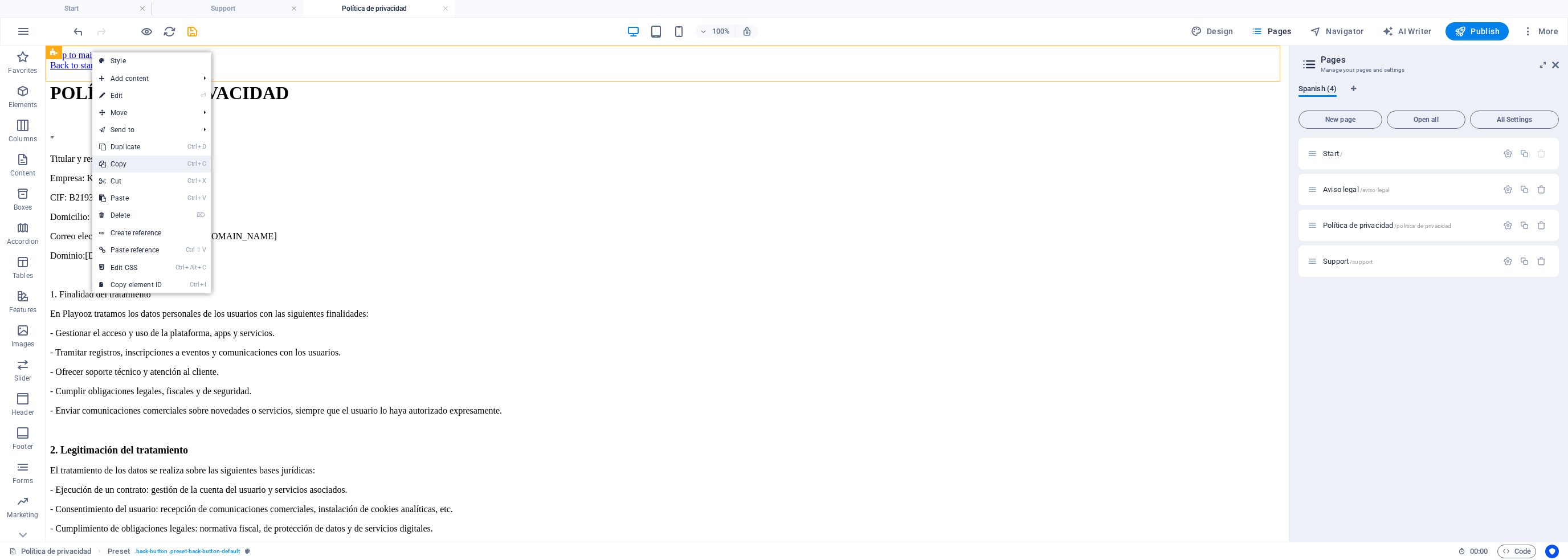
click at [135, 163] on link "Ctrl C Copy" at bounding box center [130, 164] width 77 height 17
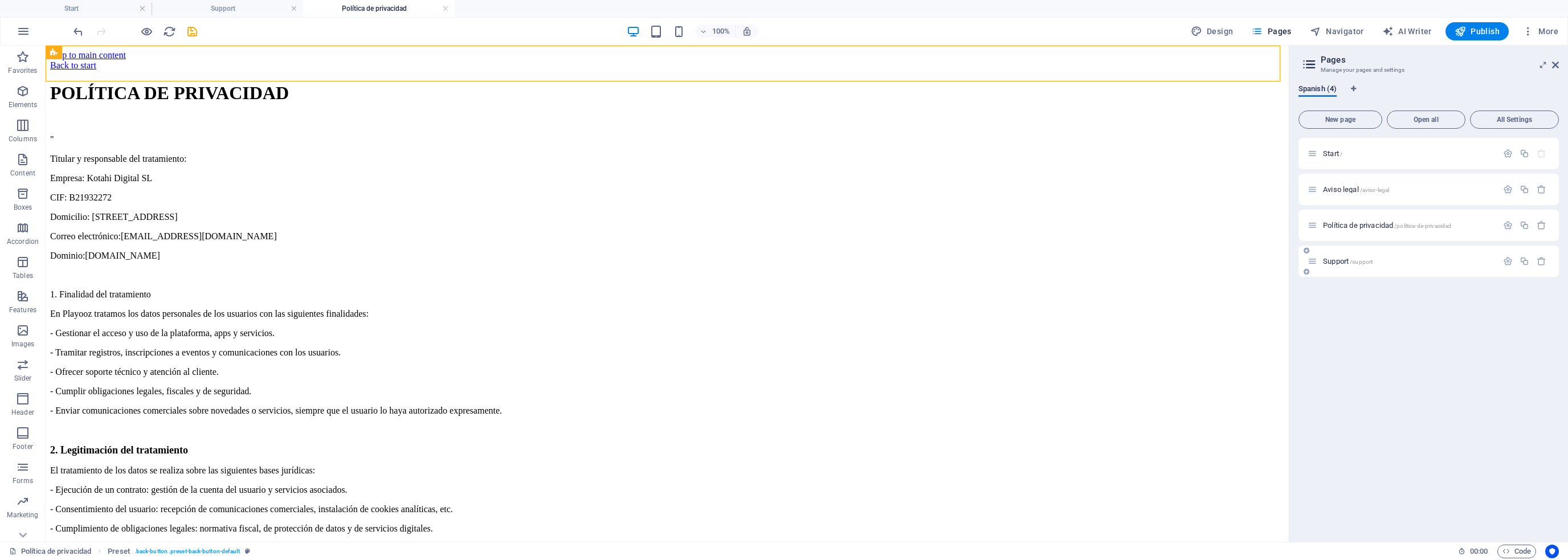
click at [1336, 260] on span "Support /support" at bounding box center [1348, 261] width 50 height 8
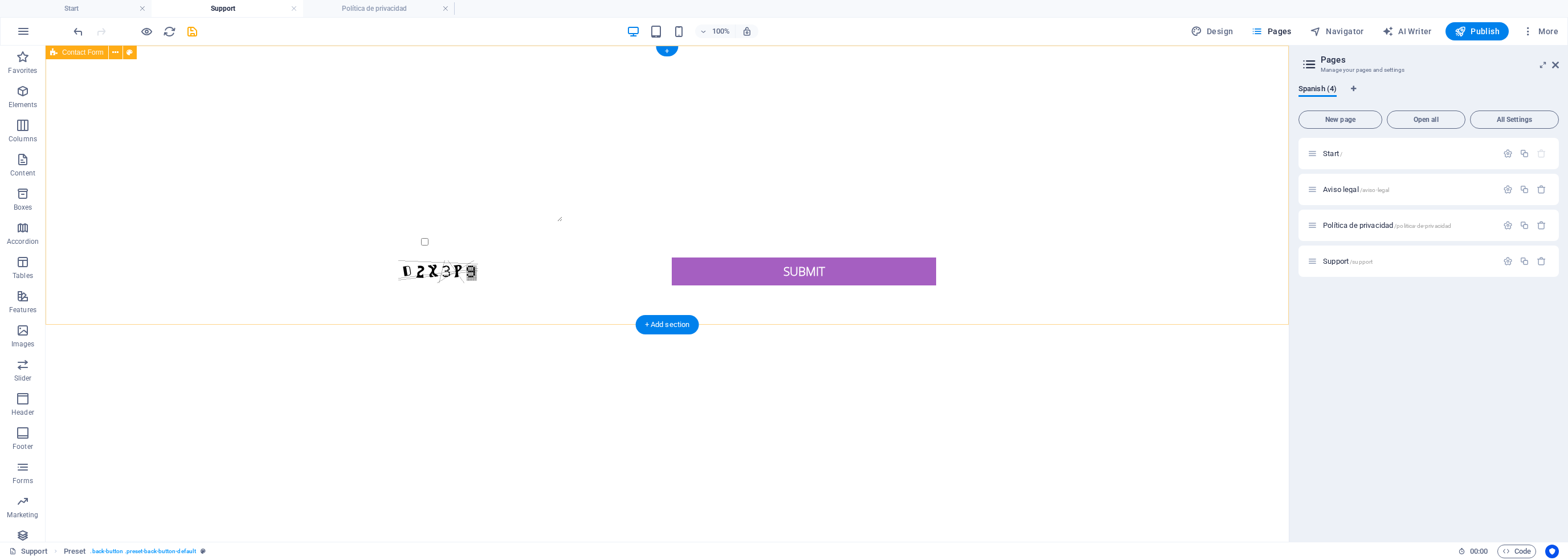
click at [315, 46] on div "{{ 'content.forms.privacy'|trans }} Unreadable? Regenerate Submit" at bounding box center [667, 189] width 1243 height 286
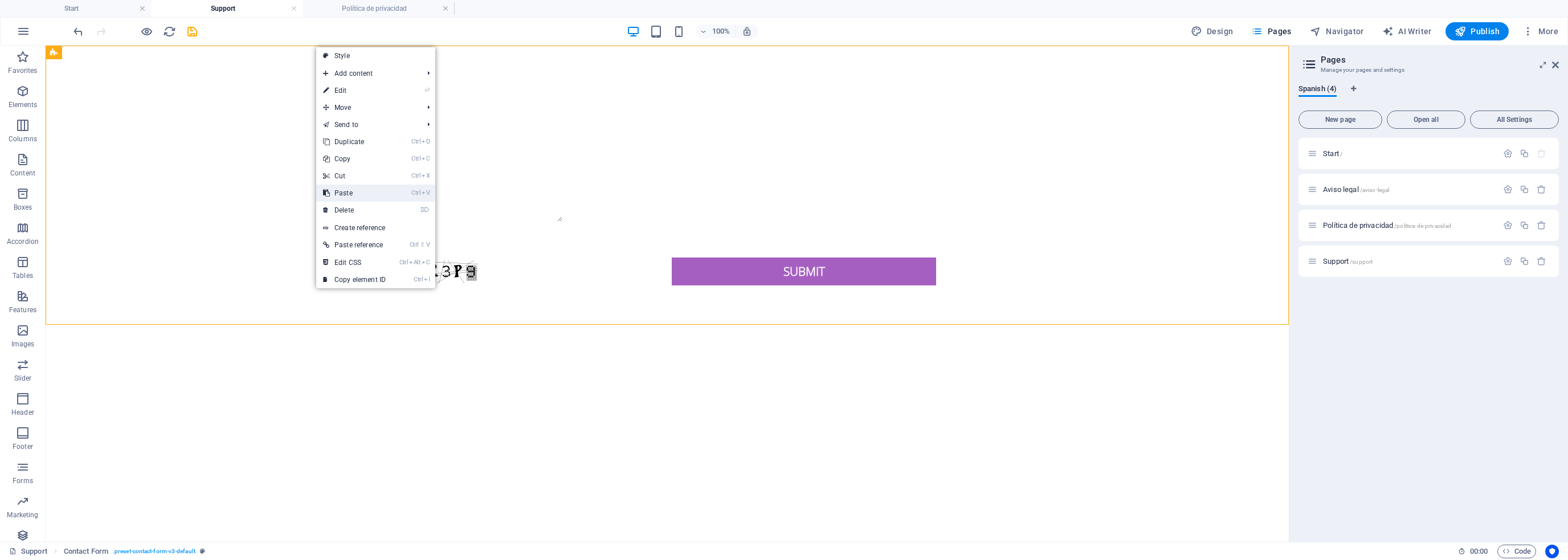
click at [348, 189] on link "Ctrl V Paste" at bounding box center [354, 193] width 77 height 17
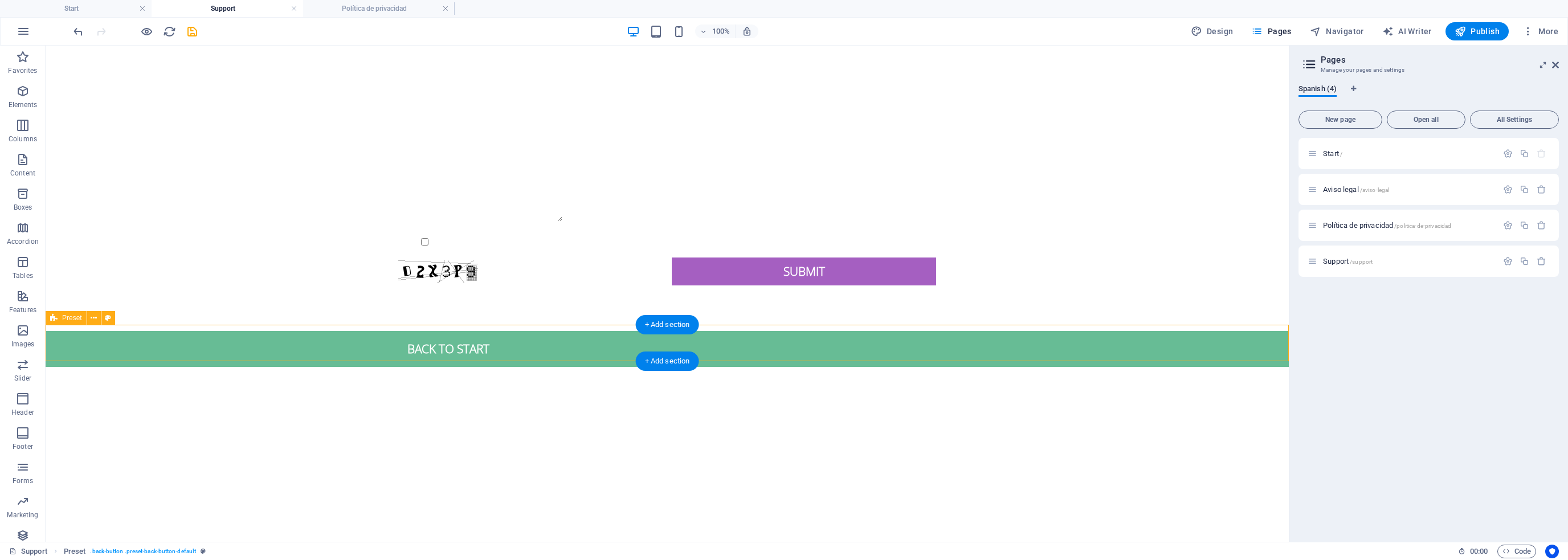
click at [135, 334] on div "Back to start" at bounding box center [667, 349] width 1243 height 36
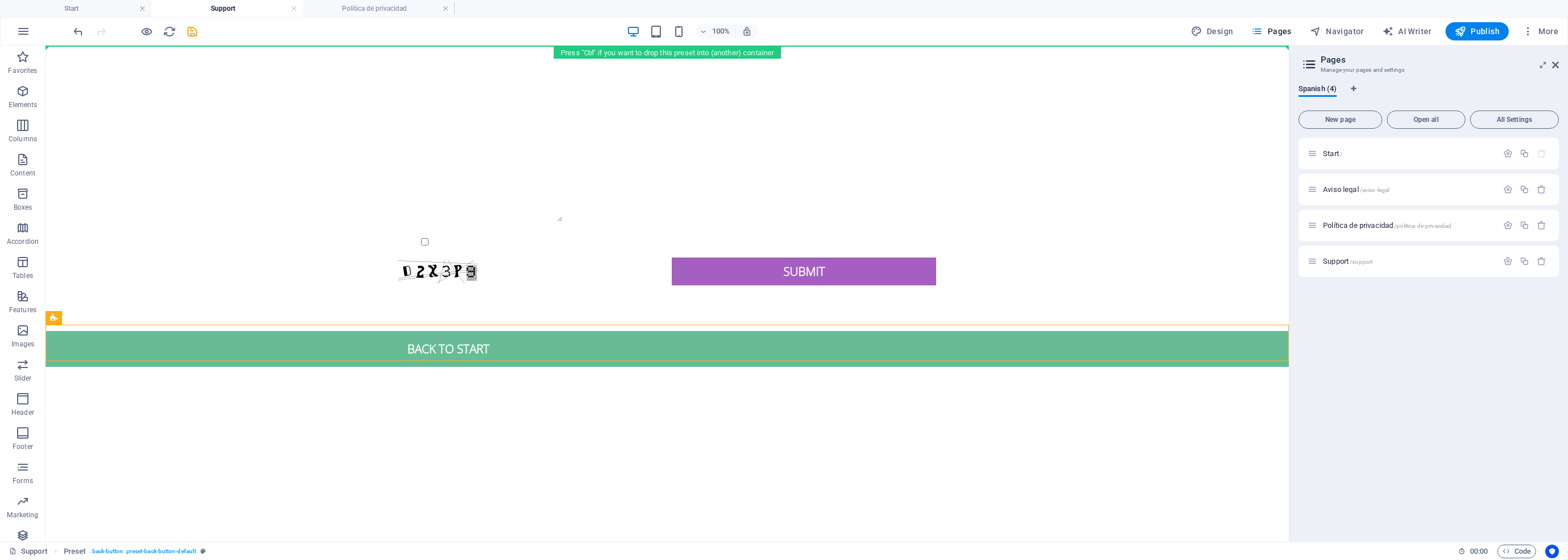
drag, startPoint x: 145, startPoint y: 340, endPoint x: 234, endPoint y: 90, distance: 265.4
click at [188, 46] on html "Skip to main content {{ 'content.forms.privacy'|trans }} Unreadable? Regenerate…" at bounding box center [667, 206] width 1243 height 322
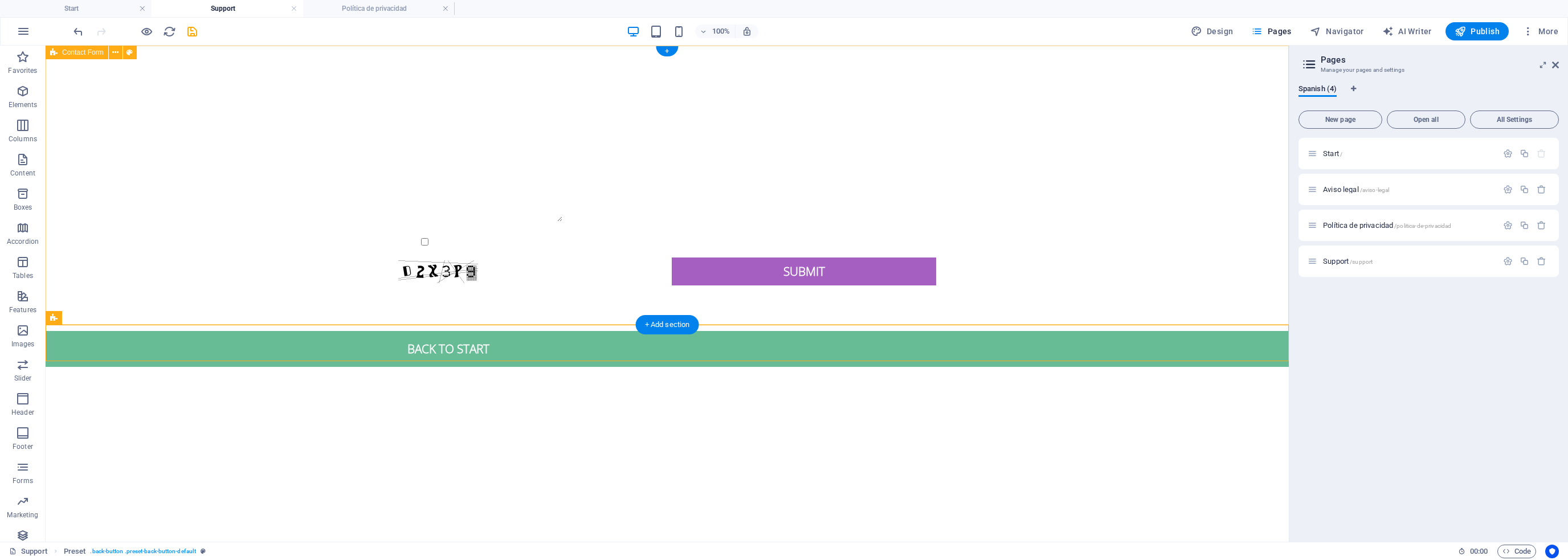
drag, startPoint x: 376, startPoint y: 341, endPoint x: 405, endPoint y: 59, distance: 283.5
click at [405, 59] on div "{{ 'content.forms.privacy'|trans }} Unreadable? Regenerate Submit Back to start" at bounding box center [667, 206] width 1243 height 322
click at [139, 331] on div "Back to start" at bounding box center [667, 349] width 1243 height 36
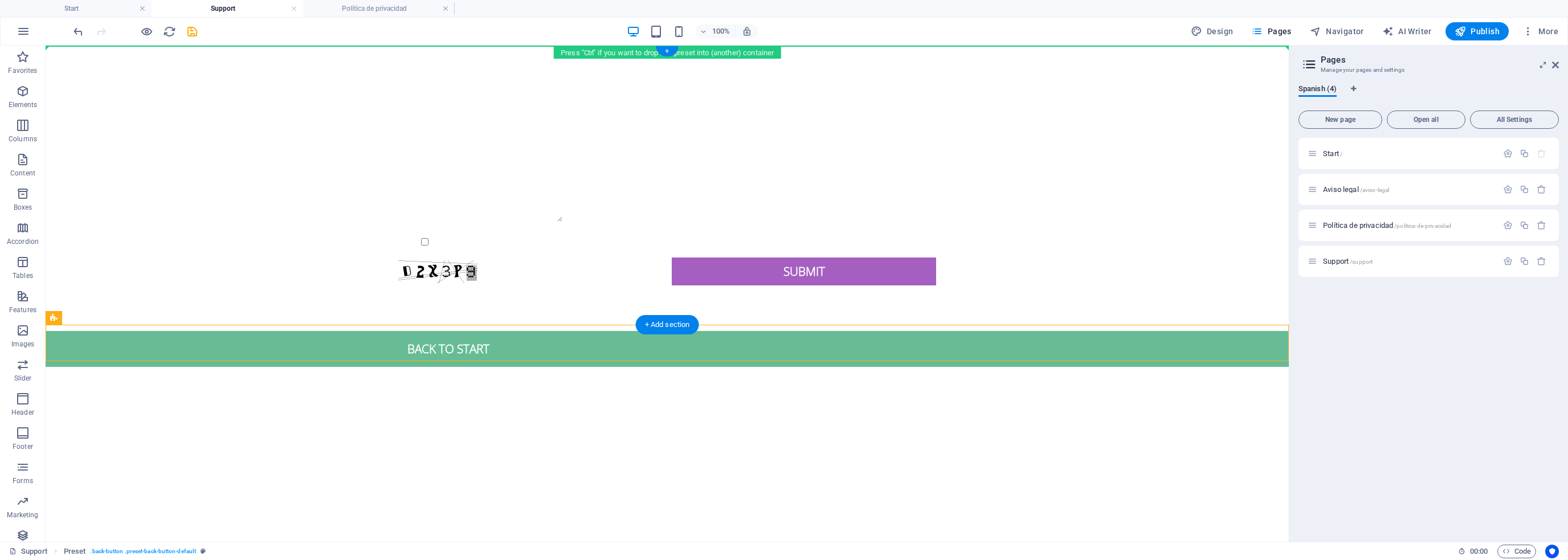
drag, startPoint x: 155, startPoint y: 329, endPoint x: 195, endPoint y: 48, distance: 283.8
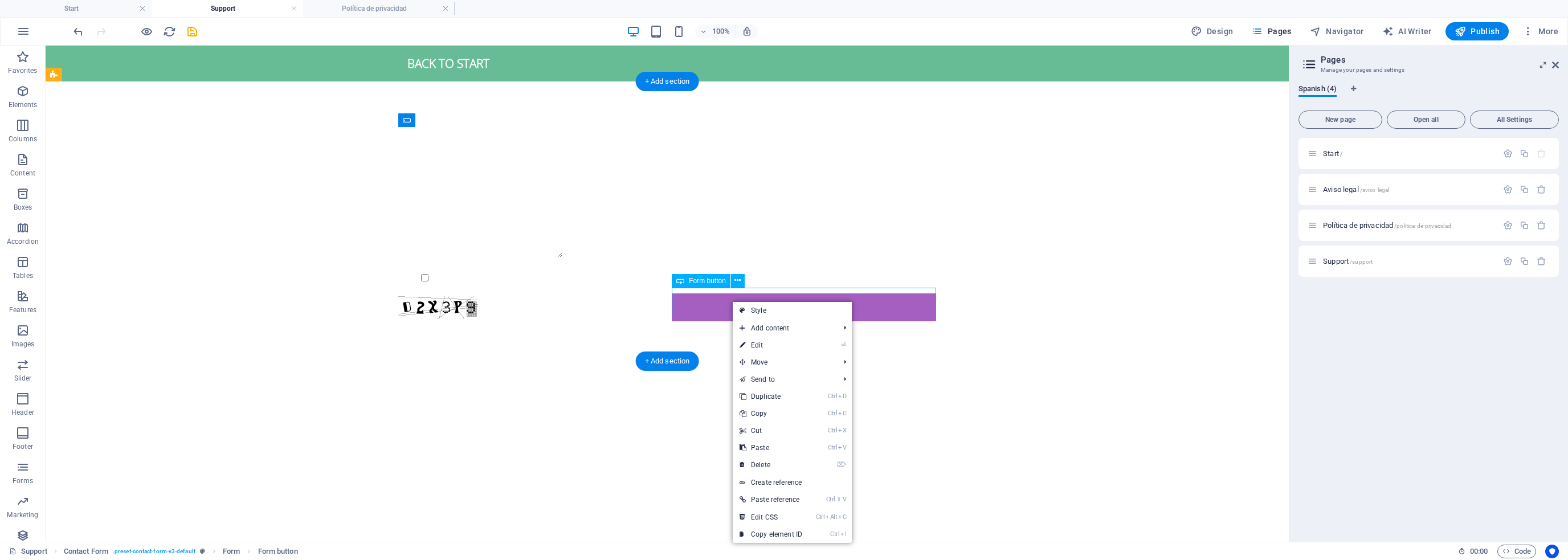
click at [726, 302] on div "Submit" at bounding box center [804, 307] width 264 height 28
click at [764, 313] on link "Style" at bounding box center [787, 311] width 119 height 17
select select "rem"
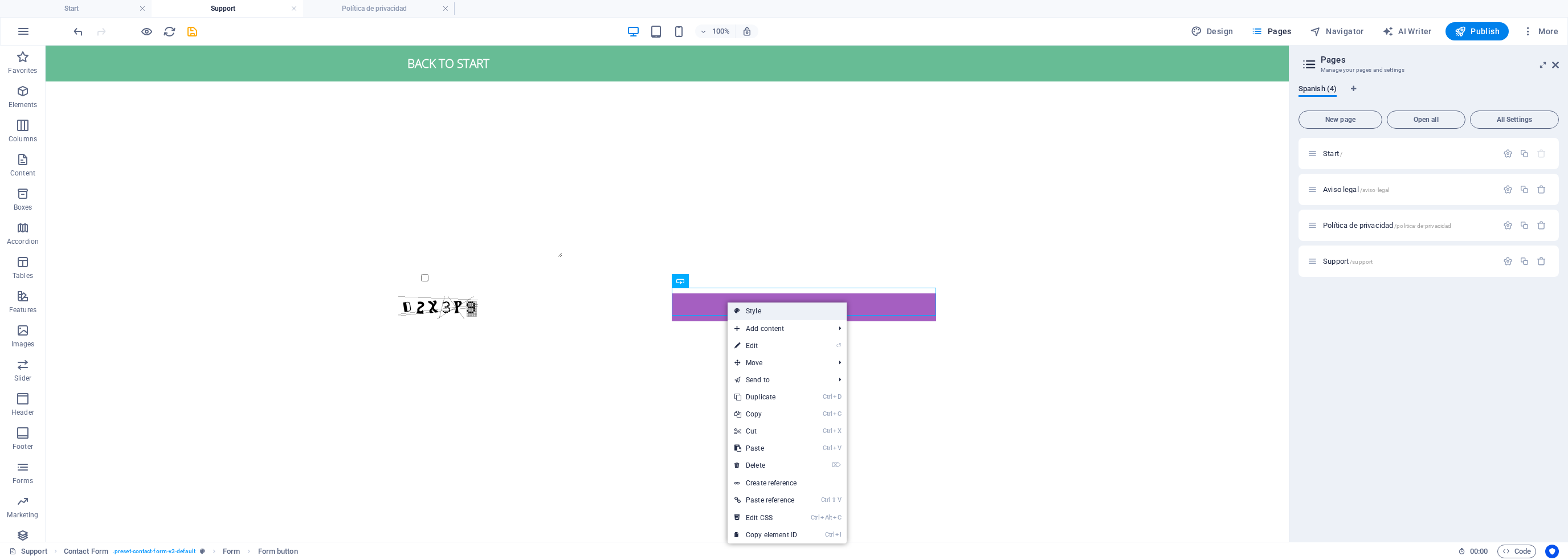
select select "rem"
select select "px"
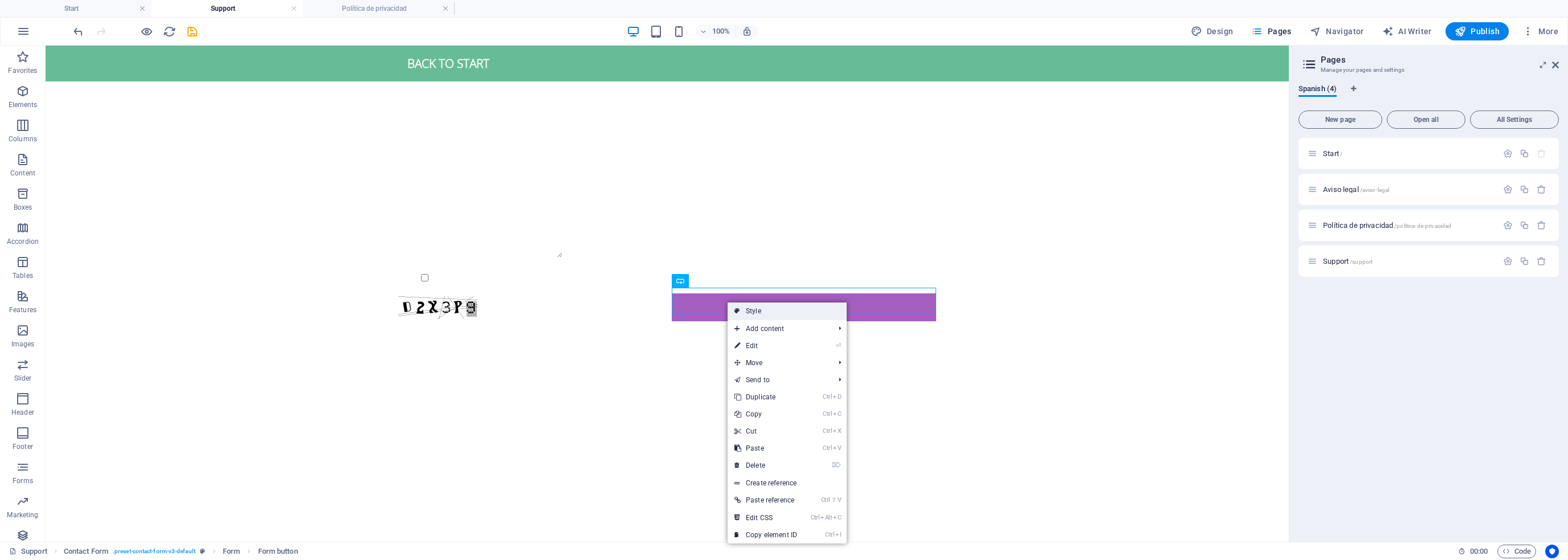
select select "rem"
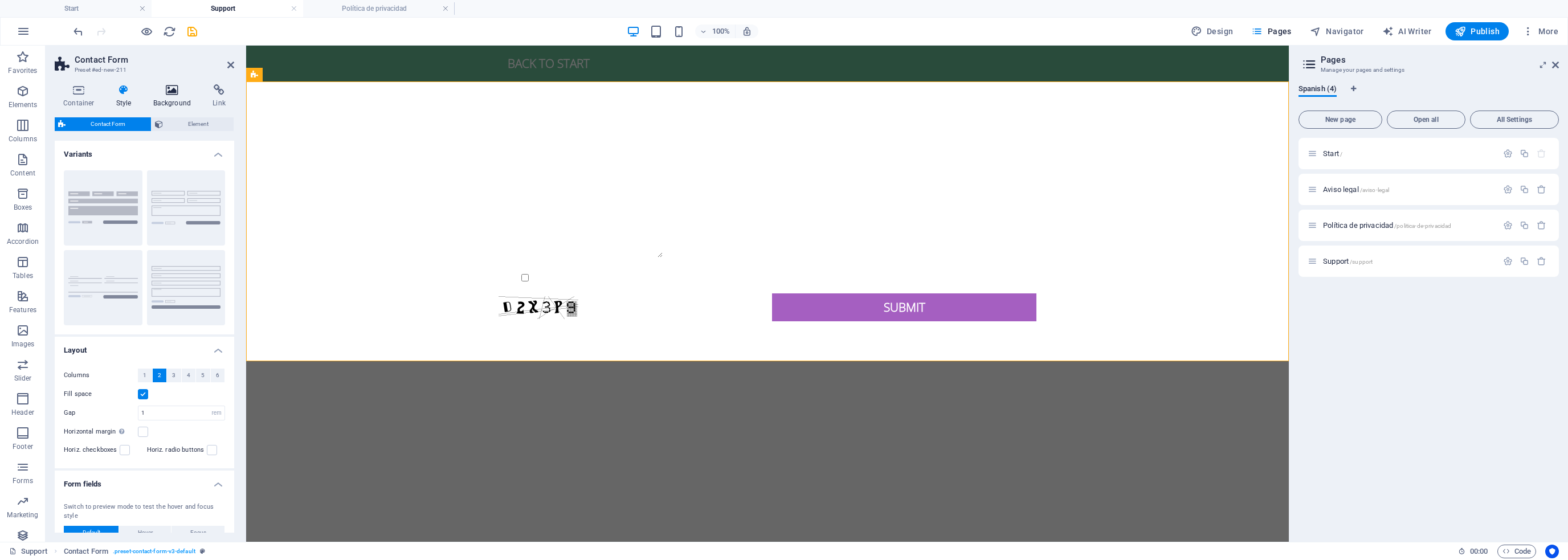
click at [170, 96] on h4 "Background" at bounding box center [175, 96] width 60 height 24
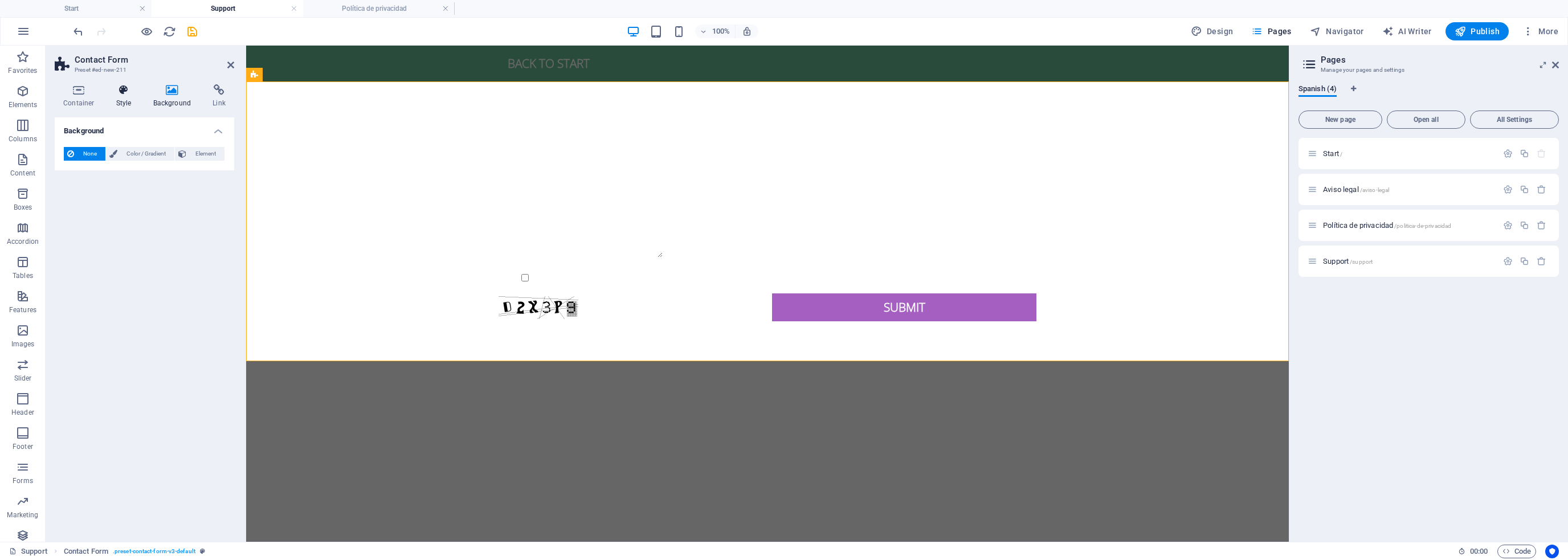
click at [122, 94] on icon at bounding box center [124, 90] width 32 height 12
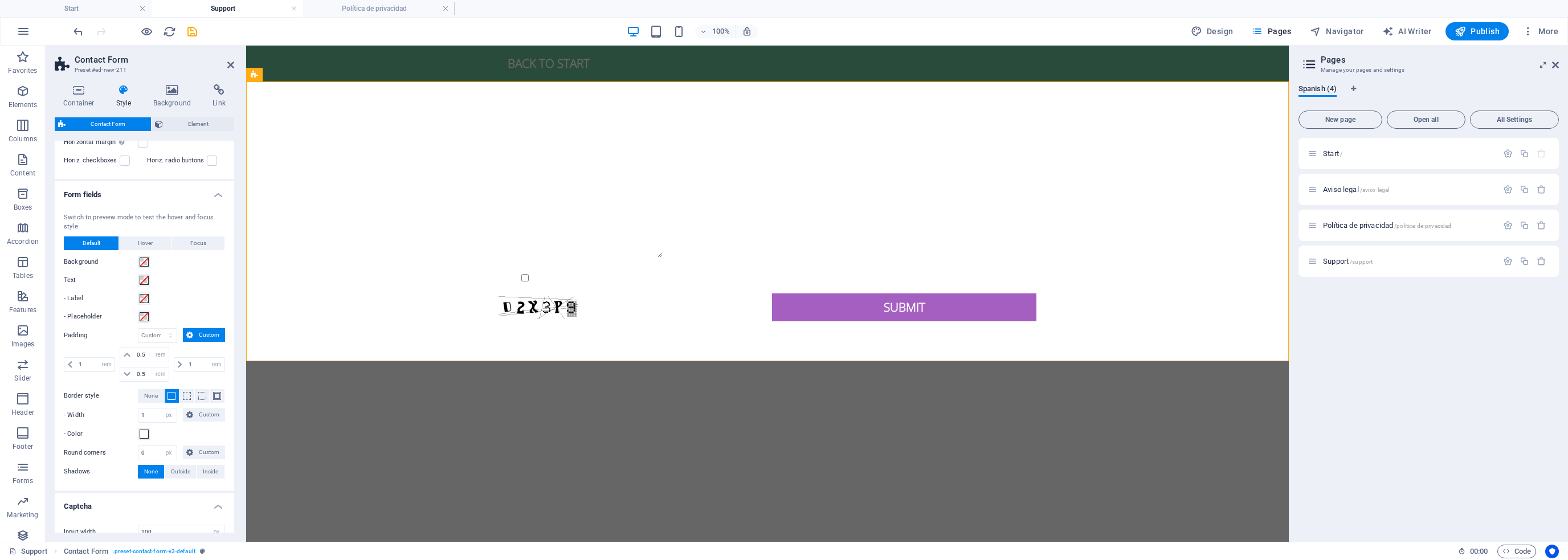
scroll to position [275, 0]
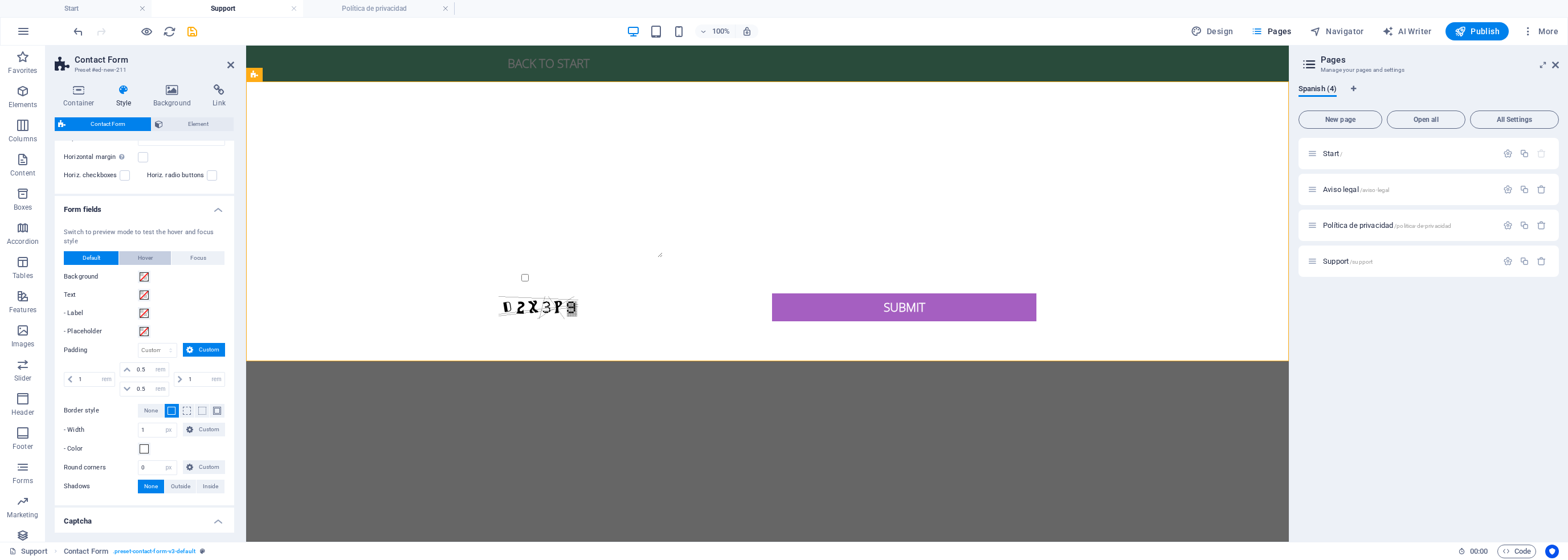
click at [135, 255] on button "Hover" at bounding box center [145, 258] width 52 height 14
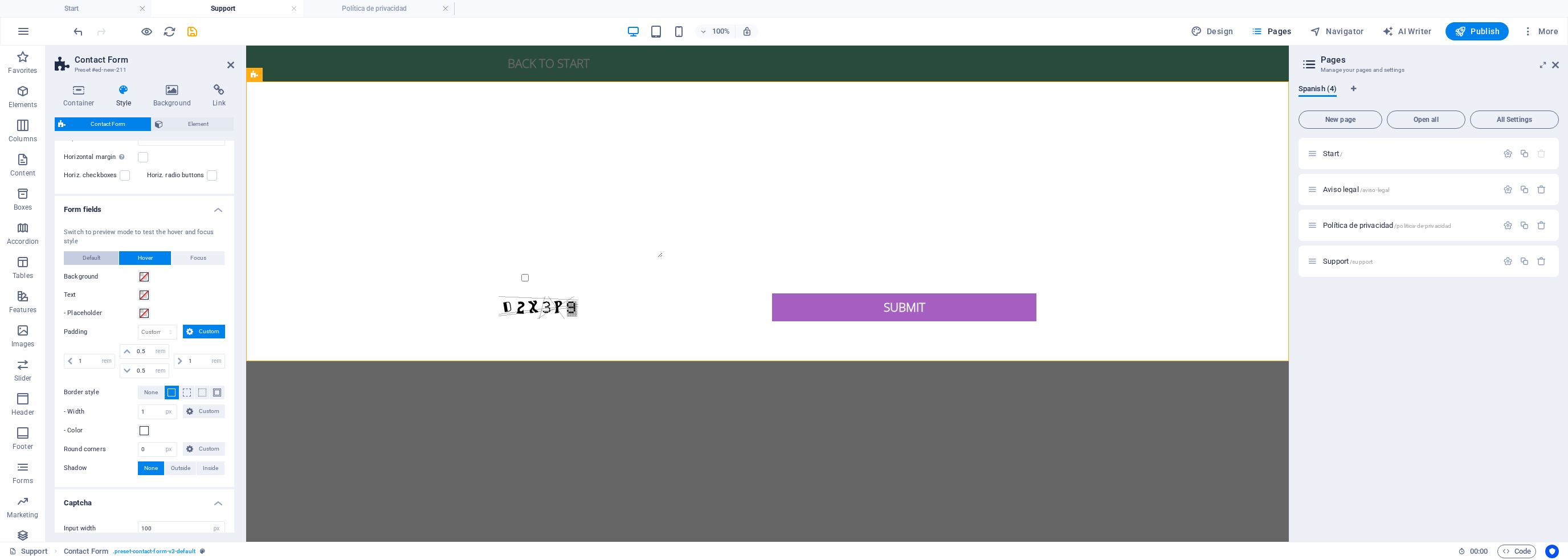
click at [84, 258] on span "Default" at bounding box center [92, 258] width 18 height 14
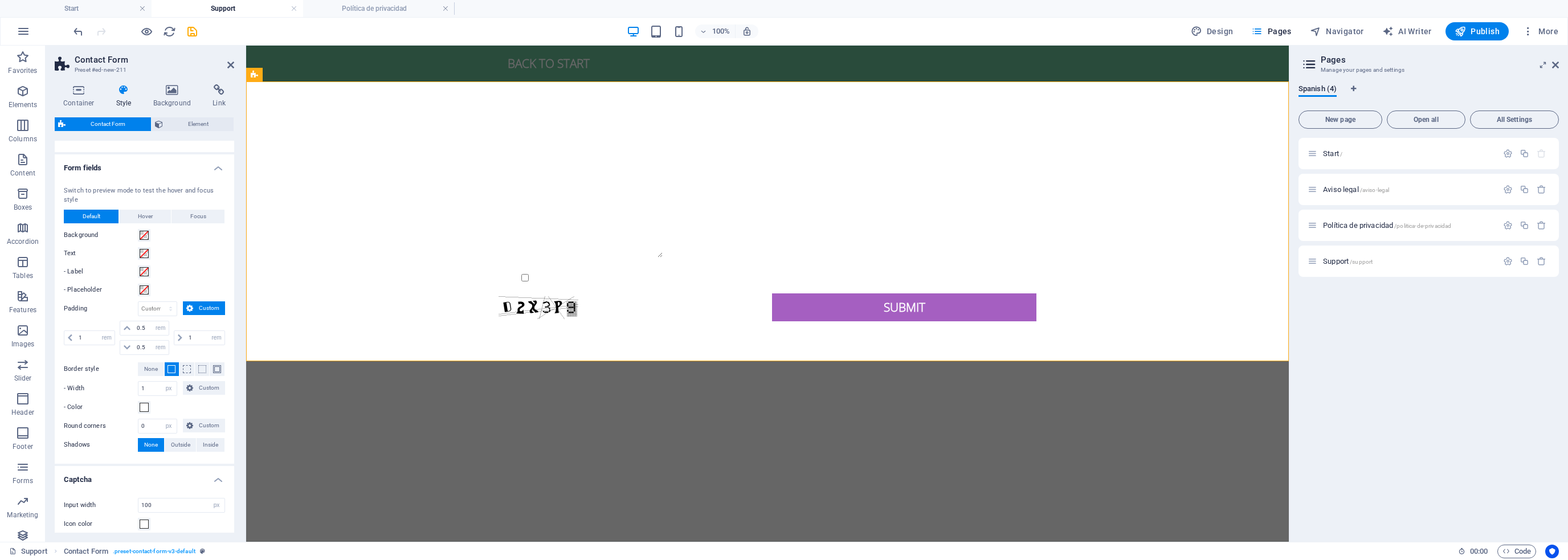
scroll to position [0, 0]
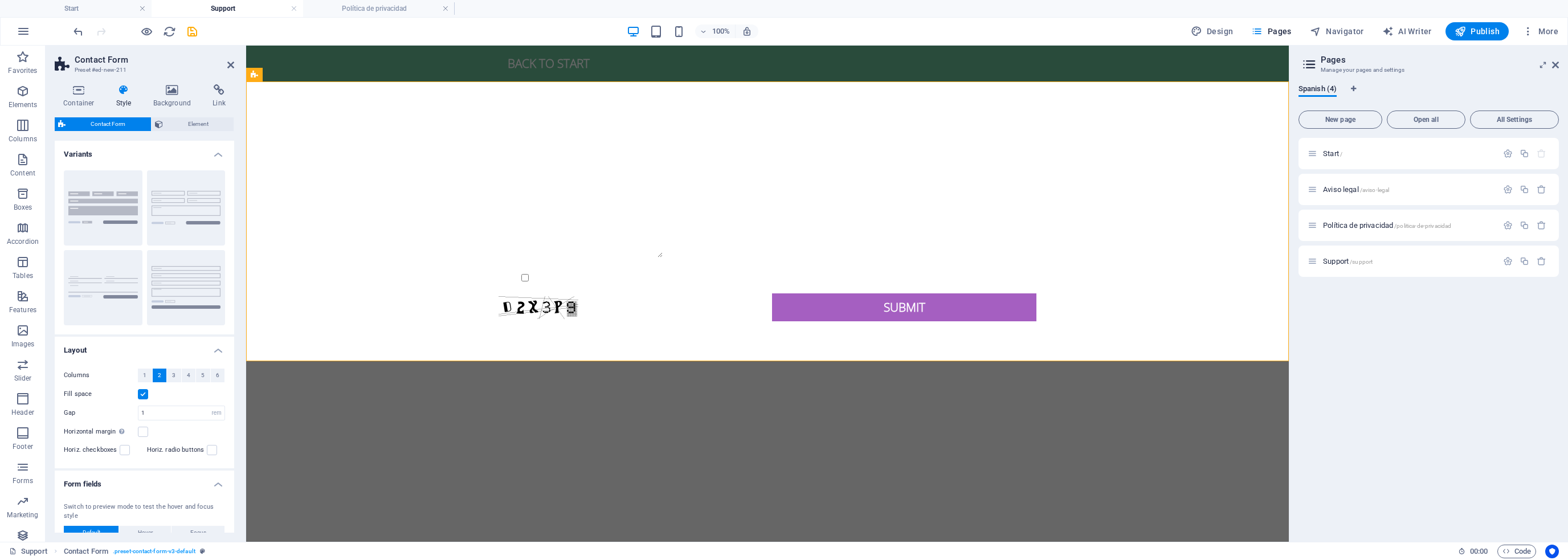
click at [625, 367] on html "Skip to main content Back to start {{ 'content.forms.privacy'|trans }} Unreadab…" at bounding box center [768, 206] width 1043 height 322
click at [1484, 24] on button "Publish" at bounding box center [1478, 31] width 64 height 18
checkbox input "false"
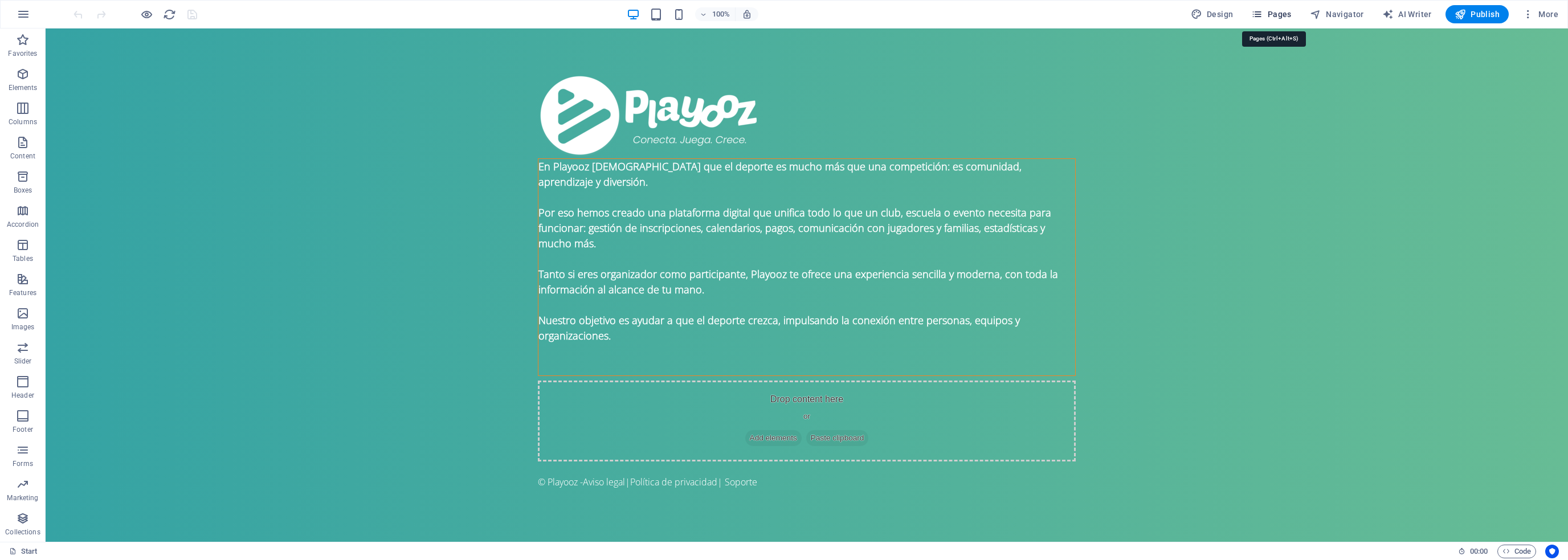
click at [1280, 12] on span "Pages" at bounding box center [1272, 14] width 40 height 12
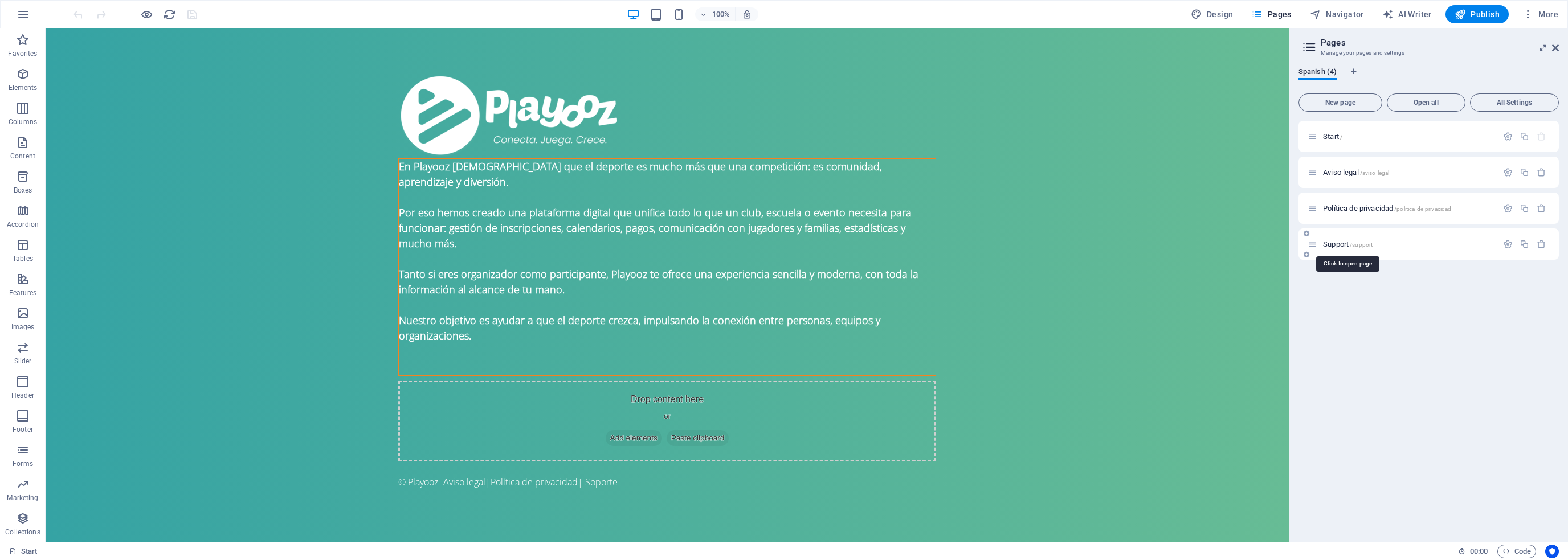
click at [1340, 241] on span "Support /support" at bounding box center [1348, 244] width 50 height 8
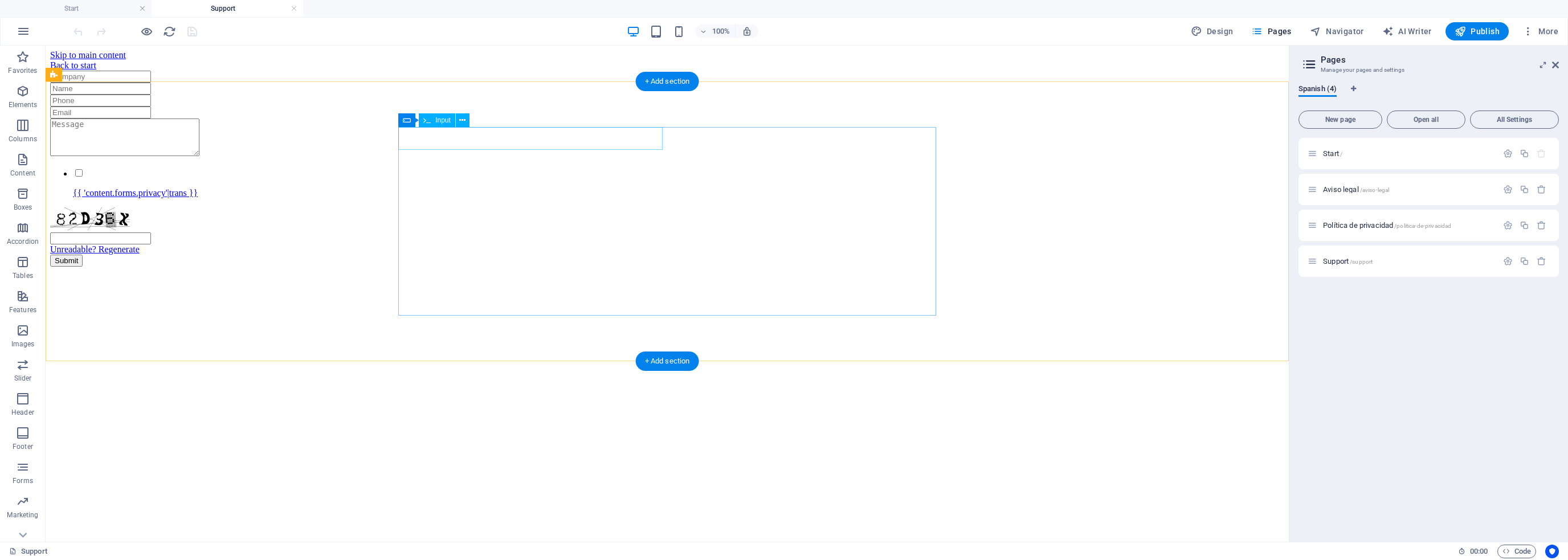
click at [465, 83] on div at bounding box center [668, 76] width 1235 height 12
click at [237, 125] on div "{{ 'content.forms.privacy'|trans }} Unreadable? Regenerate Submit" at bounding box center [668, 168] width 1235 height 196
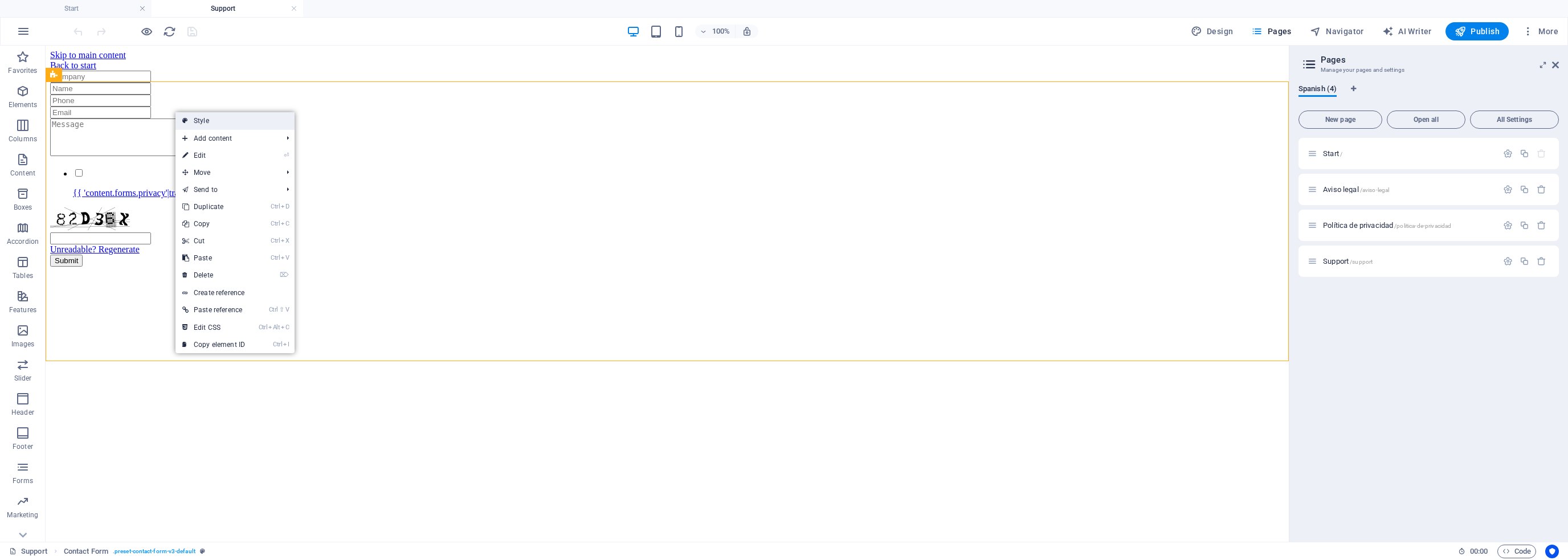
click at [246, 122] on link "Style" at bounding box center [235, 121] width 119 height 17
select select "rem"
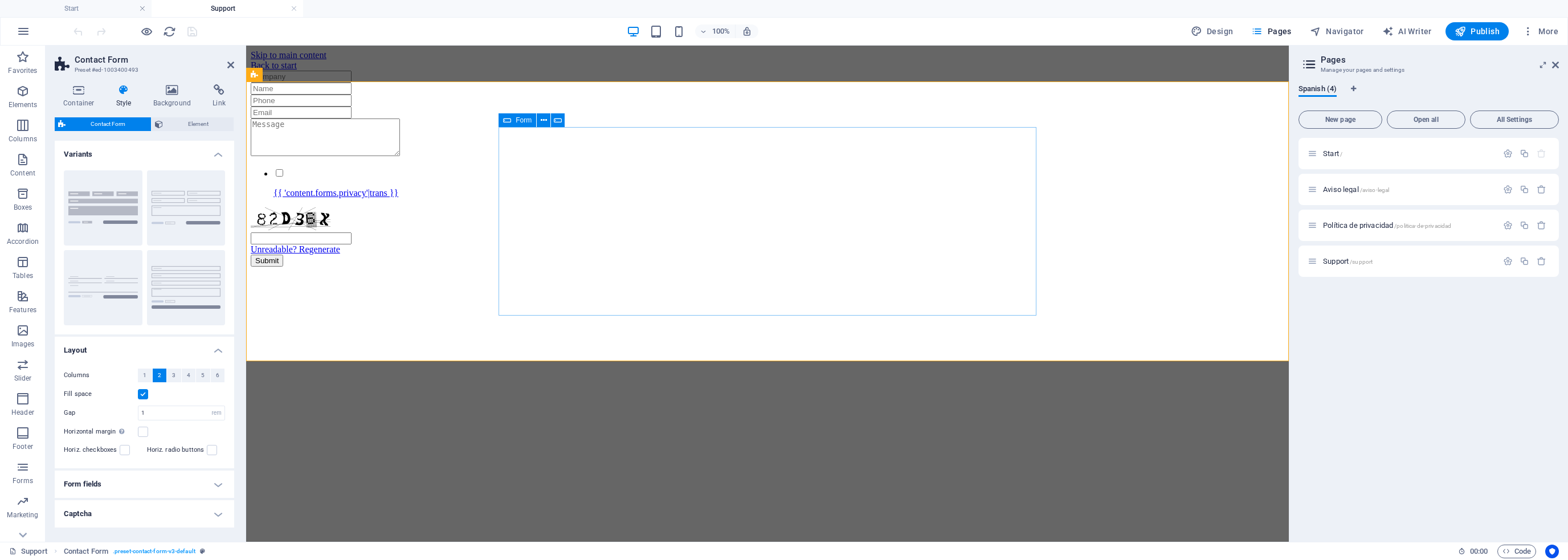
drag, startPoint x: 422, startPoint y: 246, endPoint x: 513, endPoint y: 184, distance: 110.1
click at [182, 204] on button "Default" at bounding box center [186, 208] width 79 height 75
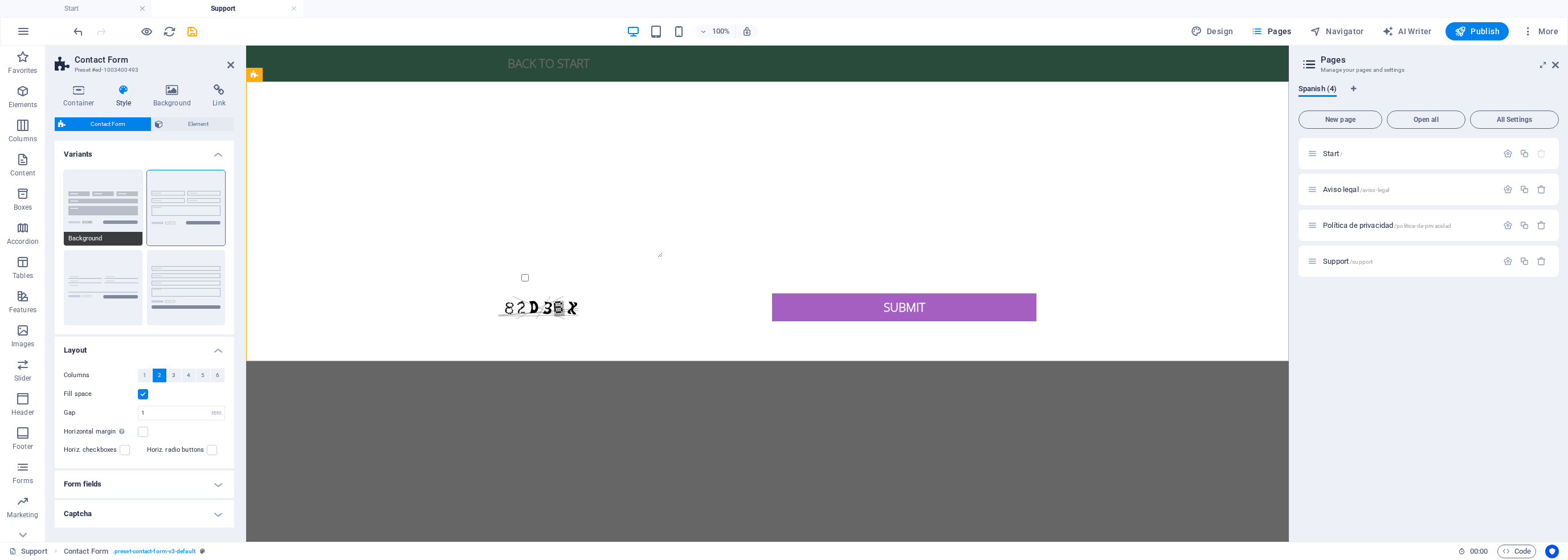
click at [109, 213] on button "Background" at bounding box center [103, 208] width 79 height 75
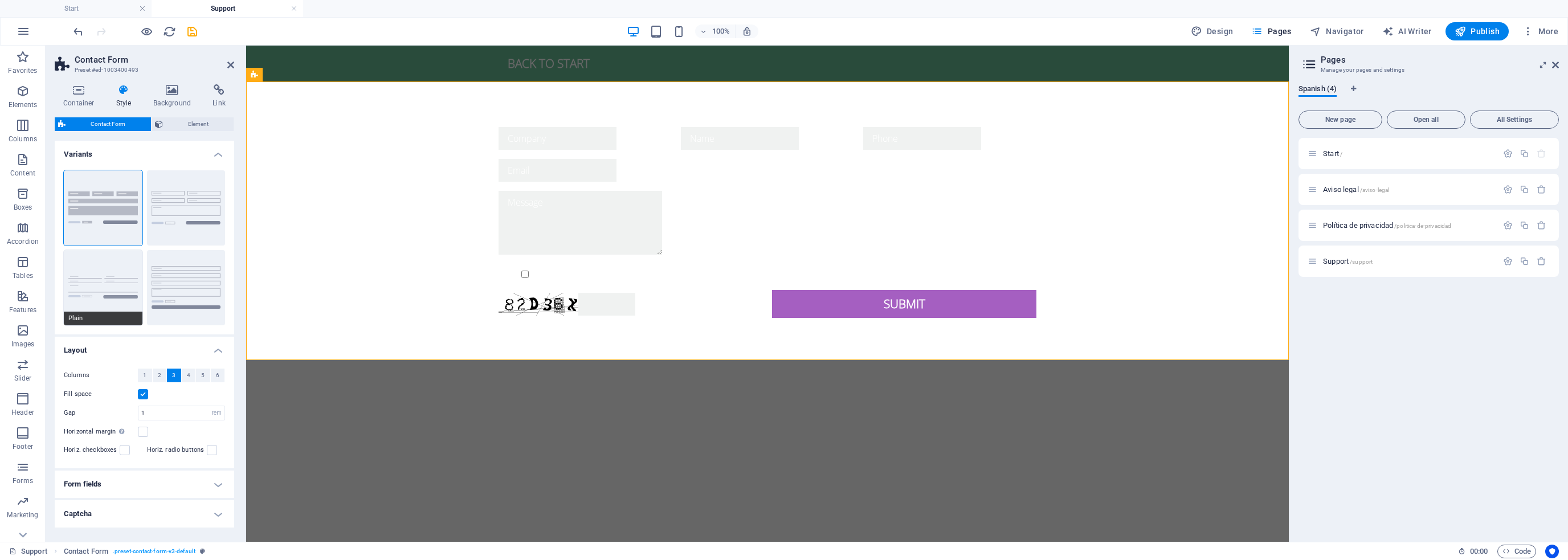
click at [91, 282] on button "Plain" at bounding box center [103, 287] width 79 height 75
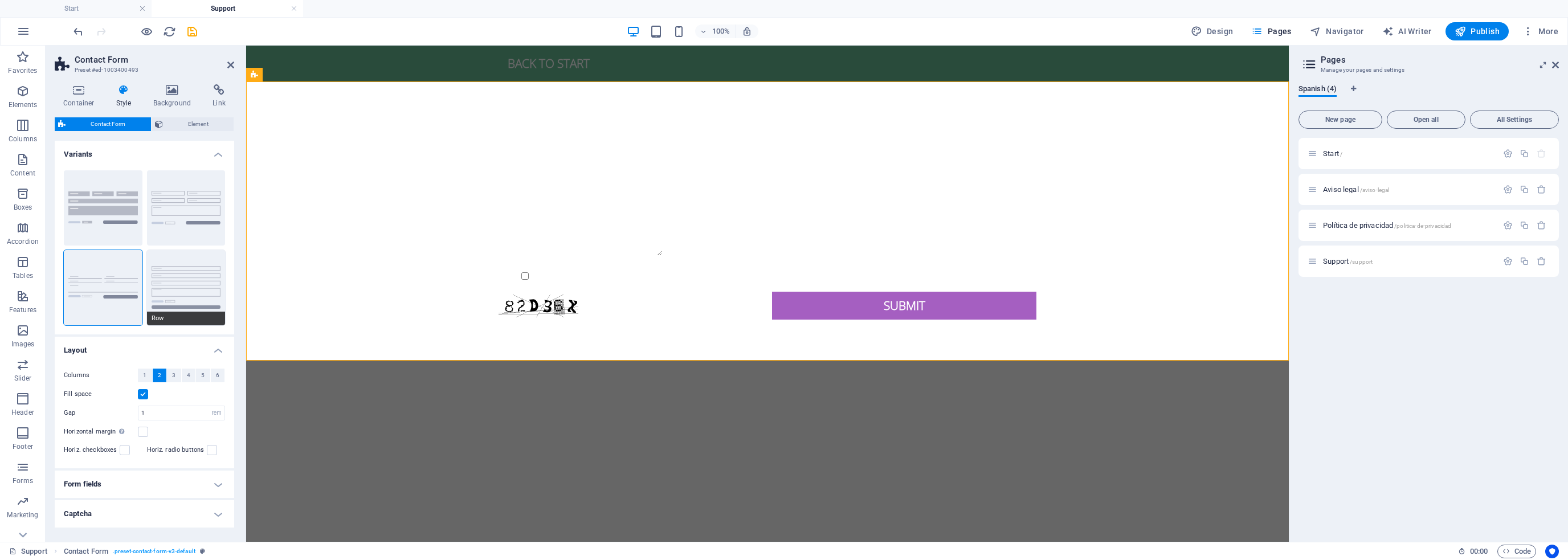
click at [188, 281] on button "Row" at bounding box center [186, 287] width 79 height 75
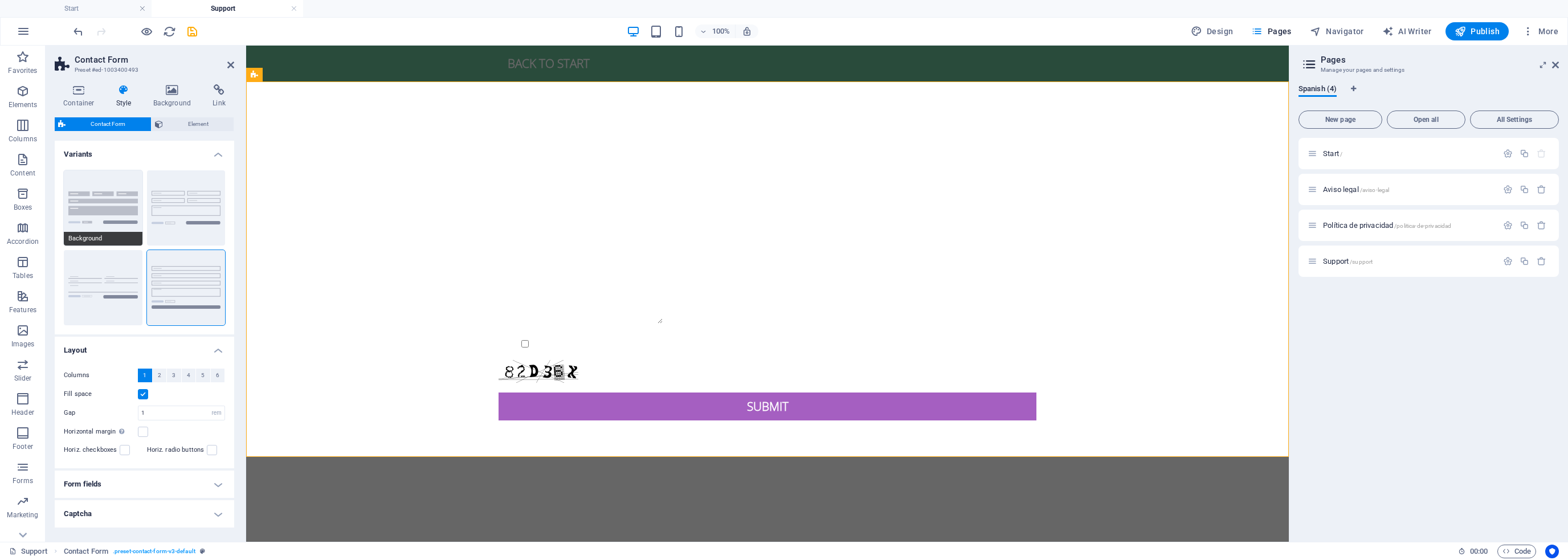
click at [93, 220] on button "Background" at bounding box center [103, 208] width 79 height 75
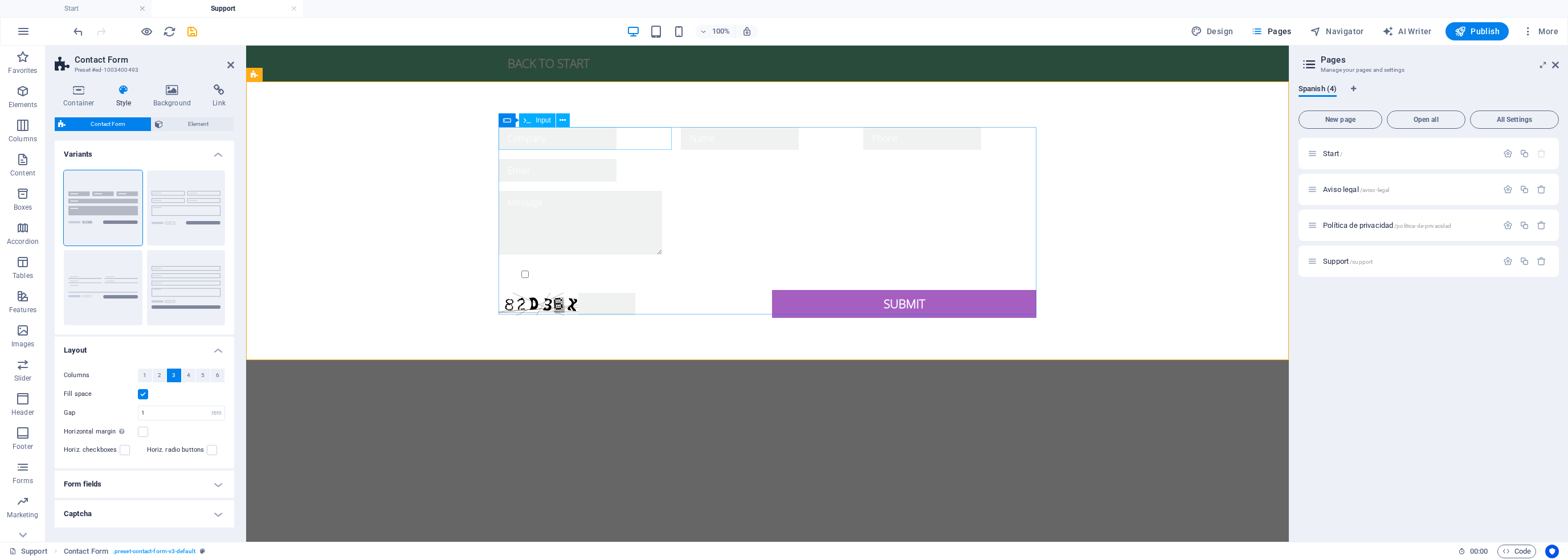
click at [605, 139] on input "text" at bounding box center [557, 138] width 118 height 23
click at [563, 120] on icon at bounding box center [563, 120] width 6 height 12
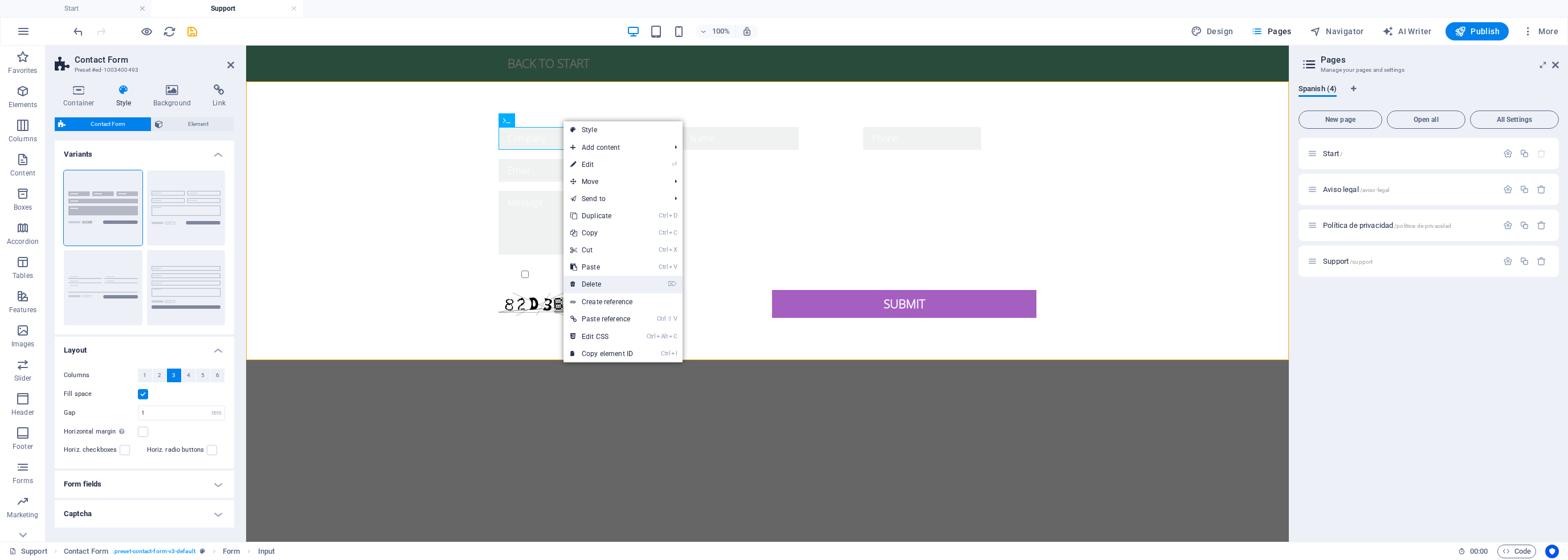
click at [613, 282] on link "⌦ Delete" at bounding box center [601, 284] width 77 height 17
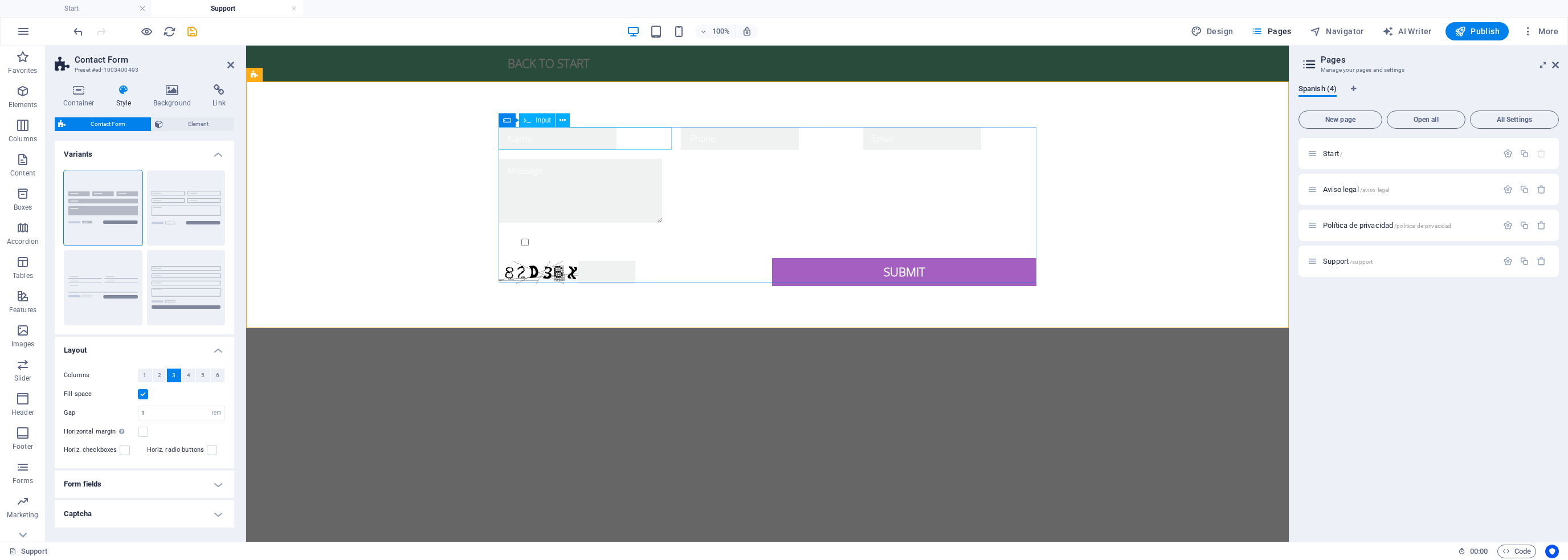
click at [613, 143] on input "text" at bounding box center [557, 138] width 118 height 23
click at [583, 139] on input "text" at bounding box center [557, 138] width 118 height 23
click at [748, 135] on input "text" at bounding box center [739, 138] width 118 height 23
click at [603, 132] on input "text" at bounding box center [557, 138] width 118 height 23
click at [190, 122] on span "Element" at bounding box center [198, 124] width 64 height 14
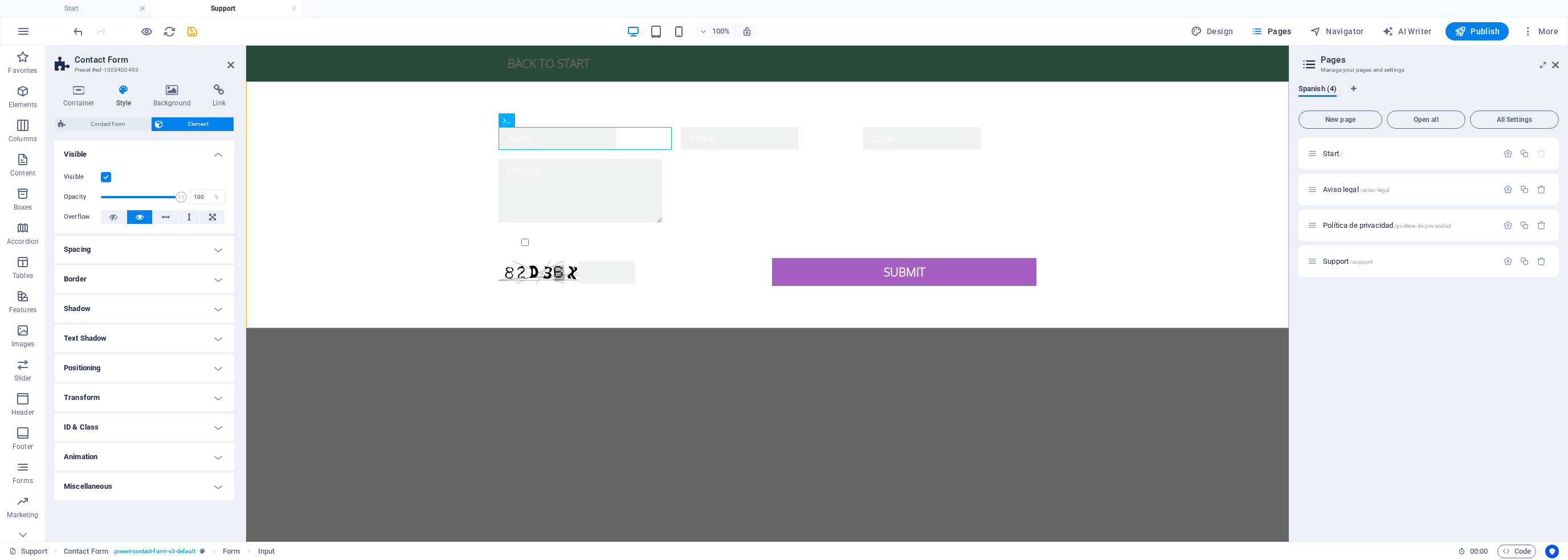
click at [196, 338] on h4 "Text Shadow" at bounding box center [144, 338] width 180 height 28
click at [196, 338] on h4 "Text Shadow" at bounding box center [144, 335] width 180 height 21
click at [110, 99] on h4 "Style" at bounding box center [126, 96] width 37 height 24
click at [121, 98] on h4 "Style" at bounding box center [126, 96] width 37 height 24
click at [88, 93] on icon at bounding box center [79, 90] width 48 height 12
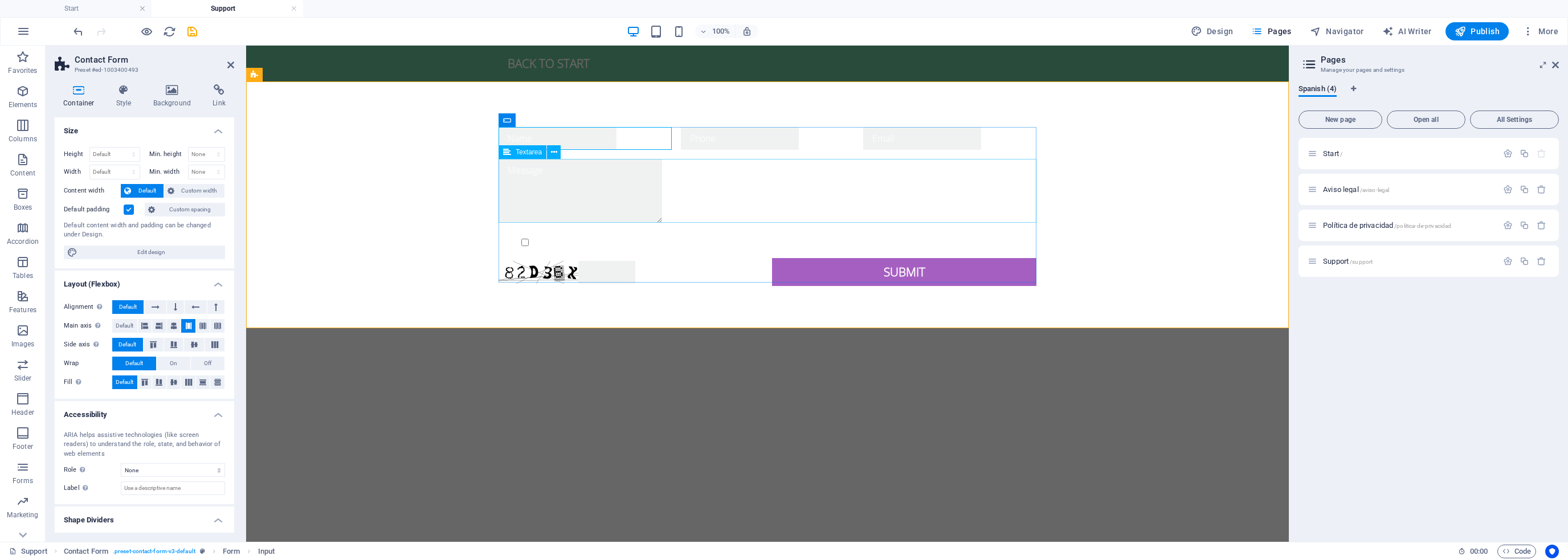
click at [503, 178] on textarea at bounding box center [580, 191] width 164 height 64
click at [739, 143] on input "text" at bounding box center [739, 138] width 118 height 23
click at [715, 138] on input "text" at bounding box center [739, 138] width 118 height 23
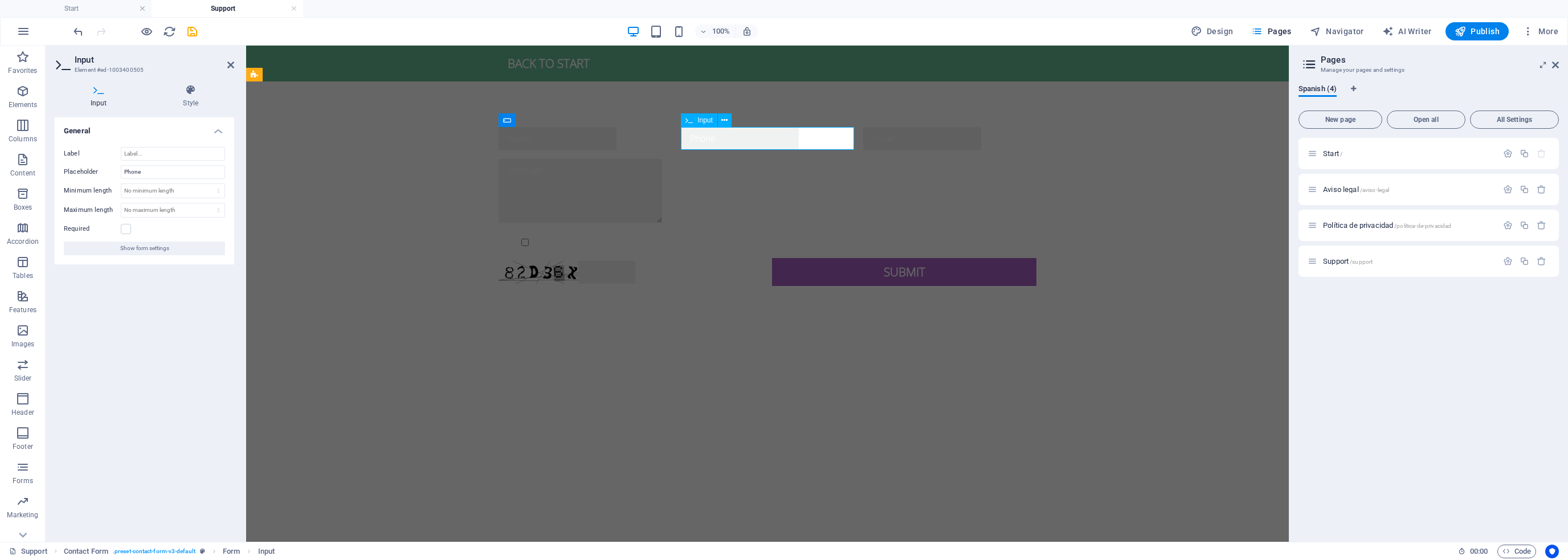
click at [715, 138] on input "text" at bounding box center [739, 138] width 118 height 23
drag, startPoint x: 762, startPoint y: 136, endPoint x: 668, endPoint y: 132, distance: 94.1
click at [668, 132] on form "sdfsadf {{ 'content.forms.privacy'|trans }} Unreadable? Regenerate Submit" at bounding box center [768, 206] width 547 height 168
click at [709, 182] on div at bounding box center [767, 192] width 538 height 67
type input "Teléfono"
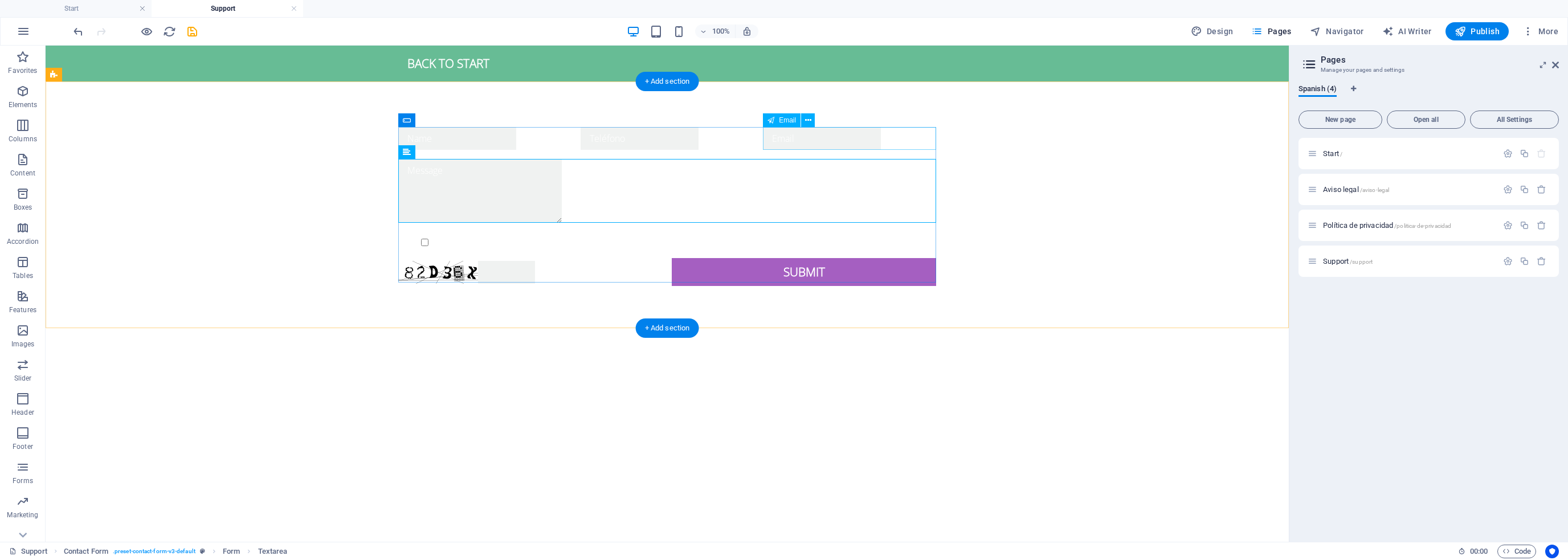
click at [813, 137] on div at bounding box center [849, 138] width 173 height 23
click at [808, 139] on div at bounding box center [849, 138] width 173 height 23
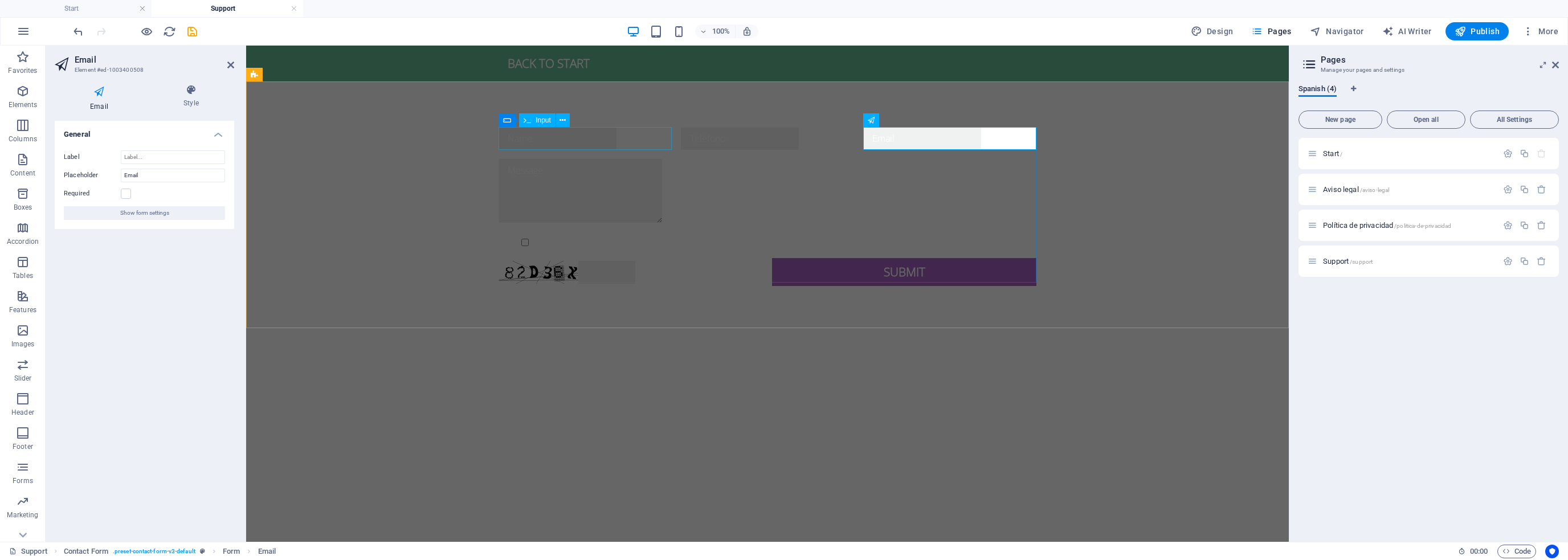
click at [536, 134] on div at bounding box center [585, 138] width 173 height 23
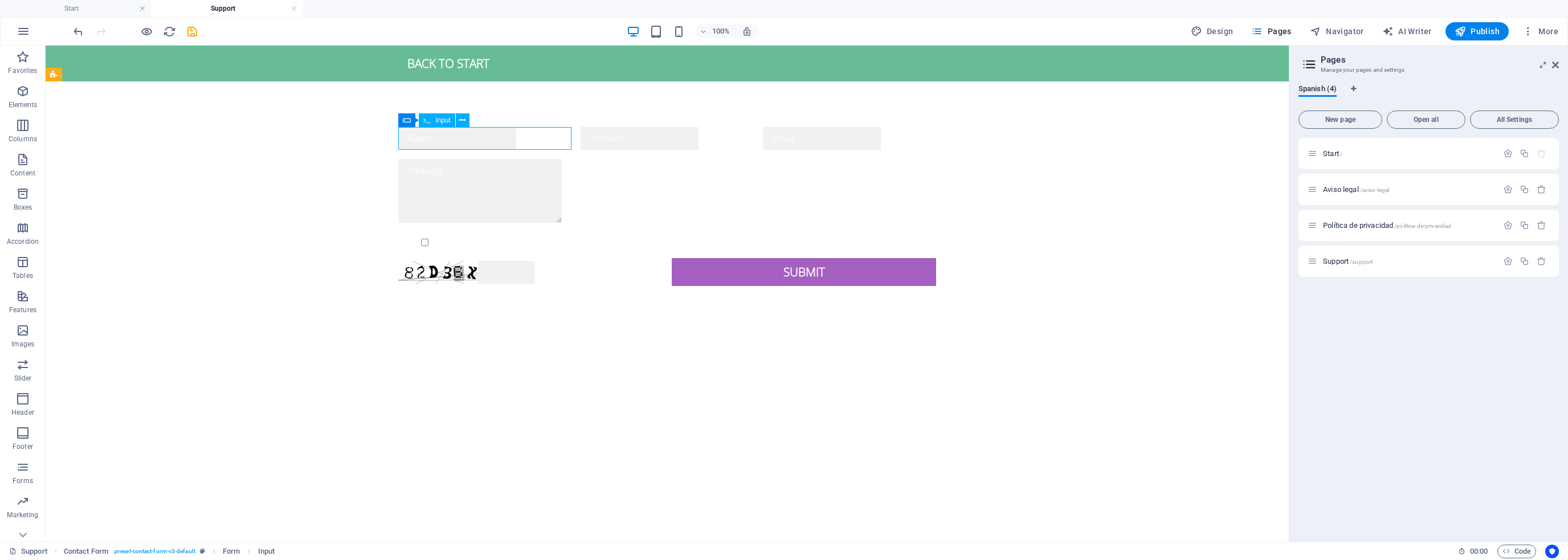
click at [485, 137] on div at bounding box center [485, 138] width 173 height 23
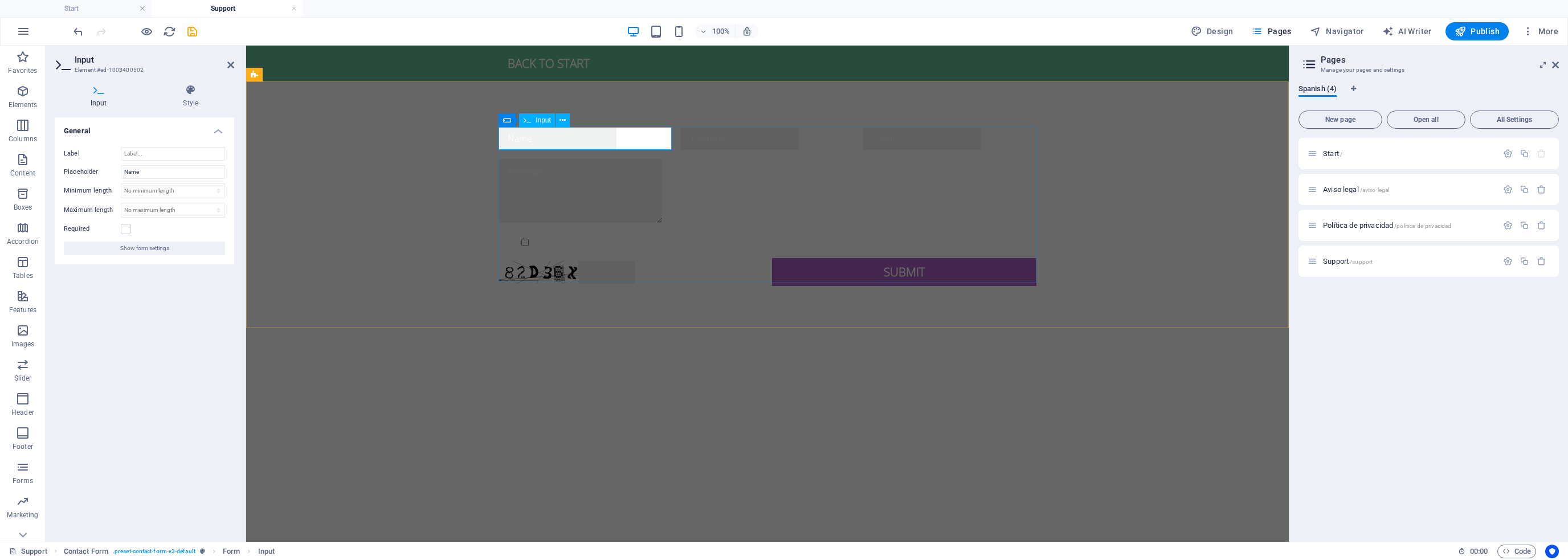
click at [508, 137] on input "text" at bounding box center [557, 138] width 118 height 23
click at [548, 188] on div at bounding box center [767, 192] width 538 height 67
type input "Nombre"
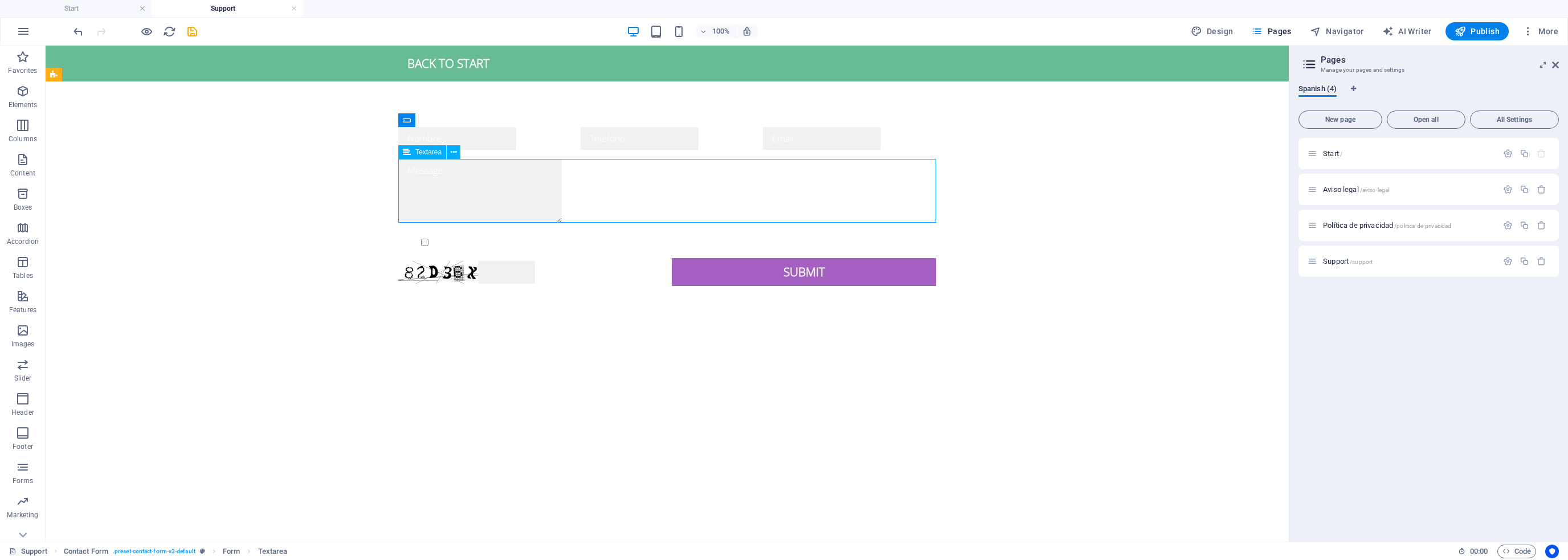
click at [544, 184] on div at bounding box center [667, 192] width 538 height 67
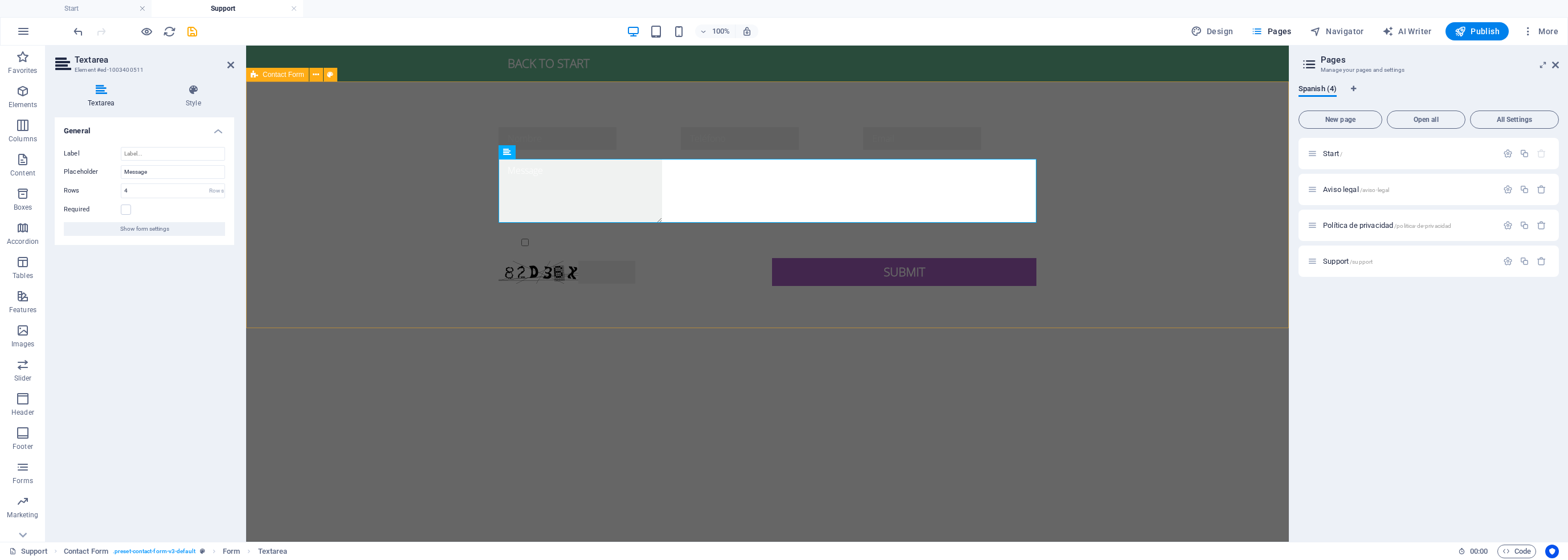
drag, startPoint x: 561, startPoint y: 172, endPoint x: 468, endPoint y: 168, distance: 93.1
click at [468, 168] on div "Nombre Teléfono {{ 'content.forms.privacy'|trans }} Unreadable? Regenerate Subm…" at bounding box center [768, 206] width 1043 height 250
click at [441, 211] on div "Nombre Teléfono Mensaje {{ 'content.forms.privacy'|trans }} Unreadable? Regener…" at bounding box center [768, 206] width 1043 height 250
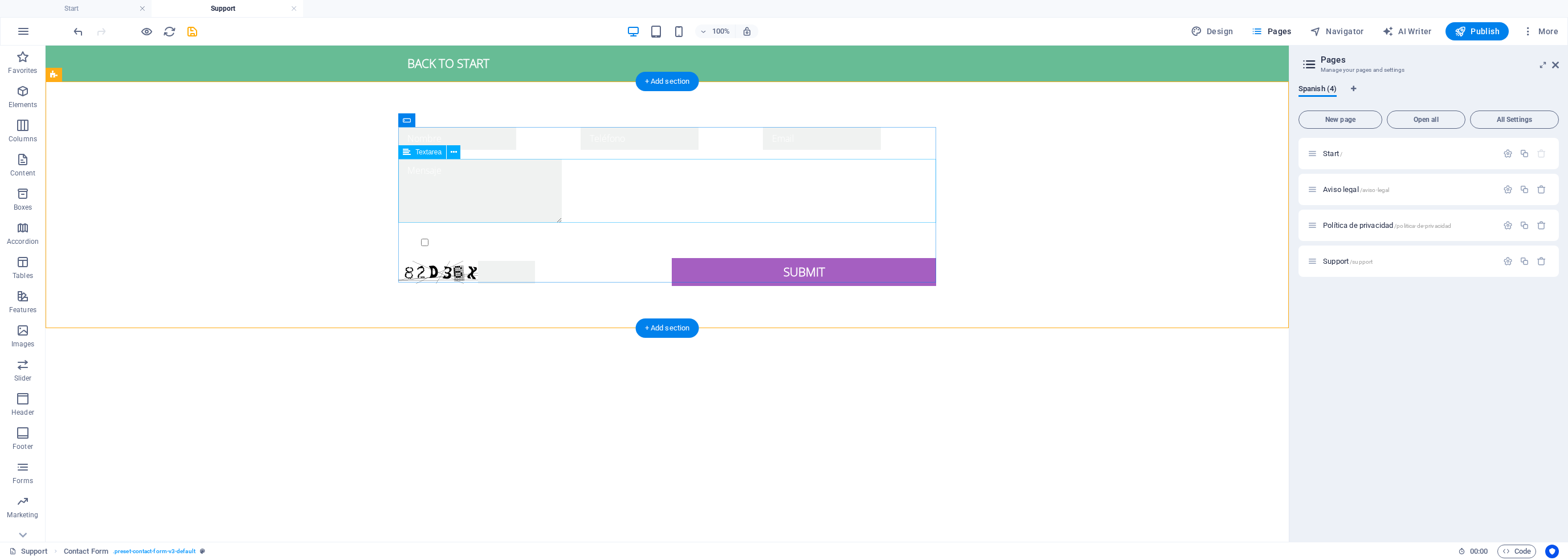
click at [438, 191] on div "Mensaje" at bounding box center [667, 192] width 538 height 67
click at [285, 197] on div "Nombre Teléfono Mensaje {{ 'content.forms.privacy'|trans }} Unreadable? Regener…" at bounding box center [667, 206] width 1243 height 250
click at [793, 267] on div "Submit" at bounding box center [804, 272] width 264 height 28
type textarea "Mensaje"
click at [736, 246] on icon at bounding box center [737, 248] width 6 height 12
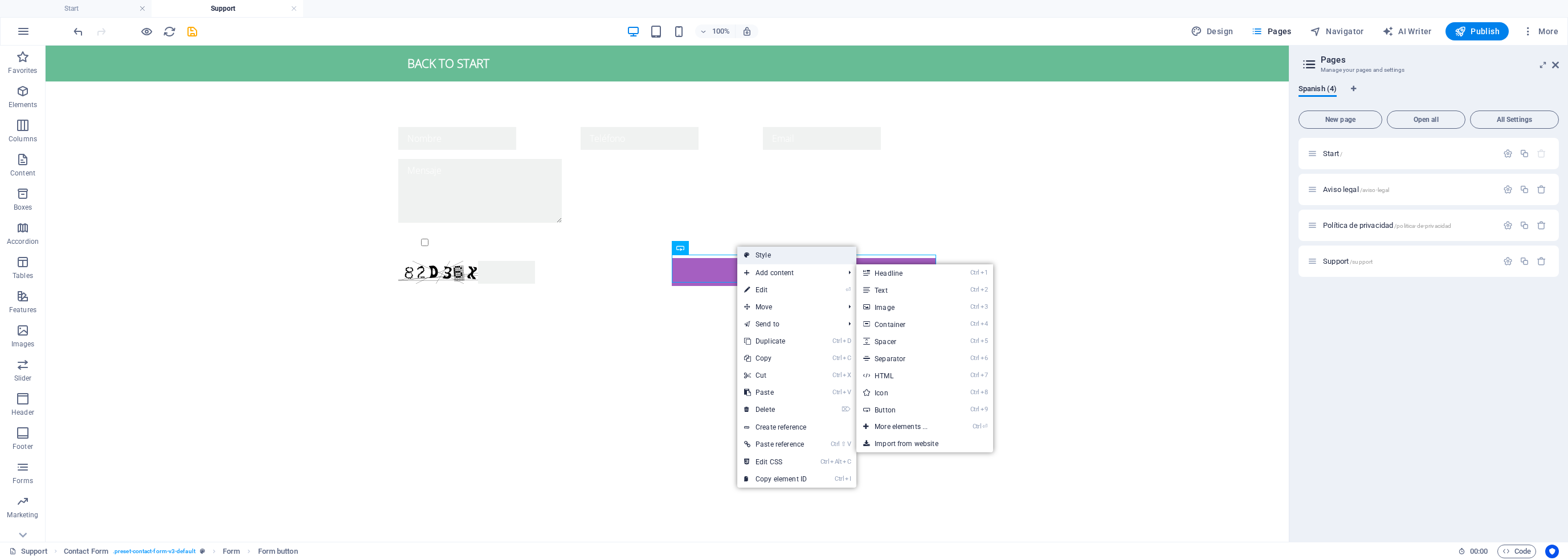
click at [784, 253] on link "Style" at bounding box center [797, 255] width 119 height 17
select select "rem"
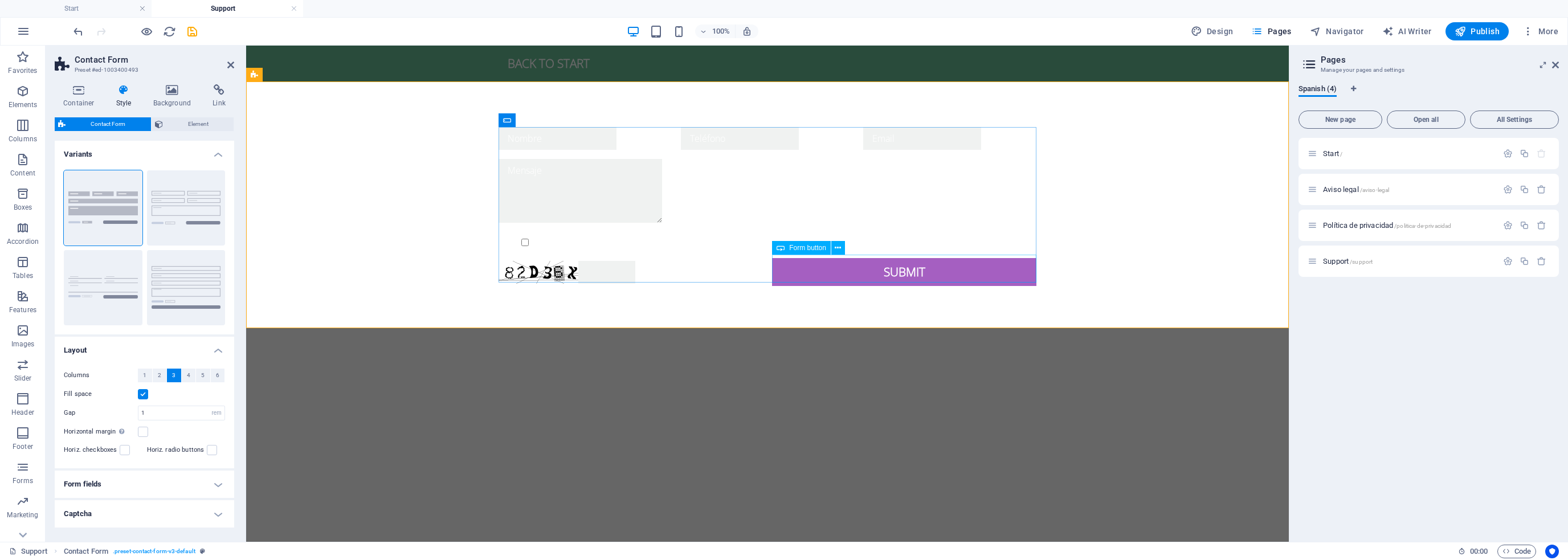
click at [893, 266] on div "Submit" at bounding box center [904, 272] width 264 height 28
click at [798, 246] on span "Form button" at bounding box center [808, 248] width 37 height 7
click at [798, 247] on span "Form button" at bounding box center [808, 248] width 37 height 7
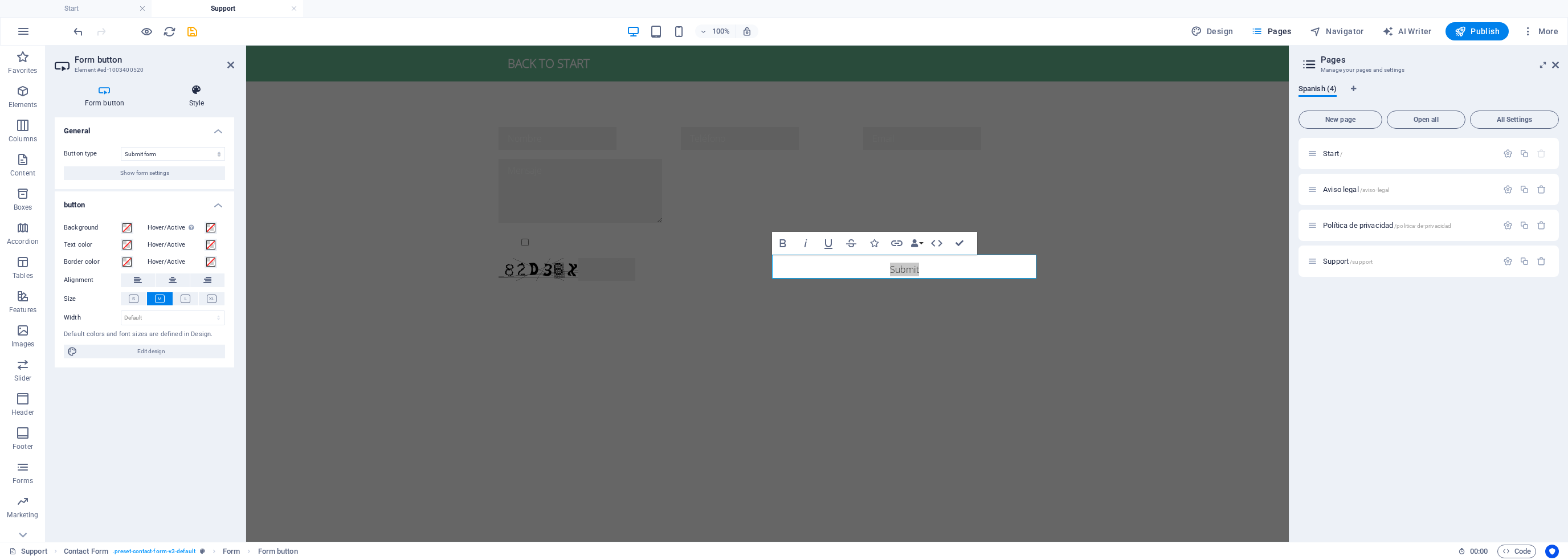
click at [194, 93] on icon at bounding box center [196, 90] width 75 height 12
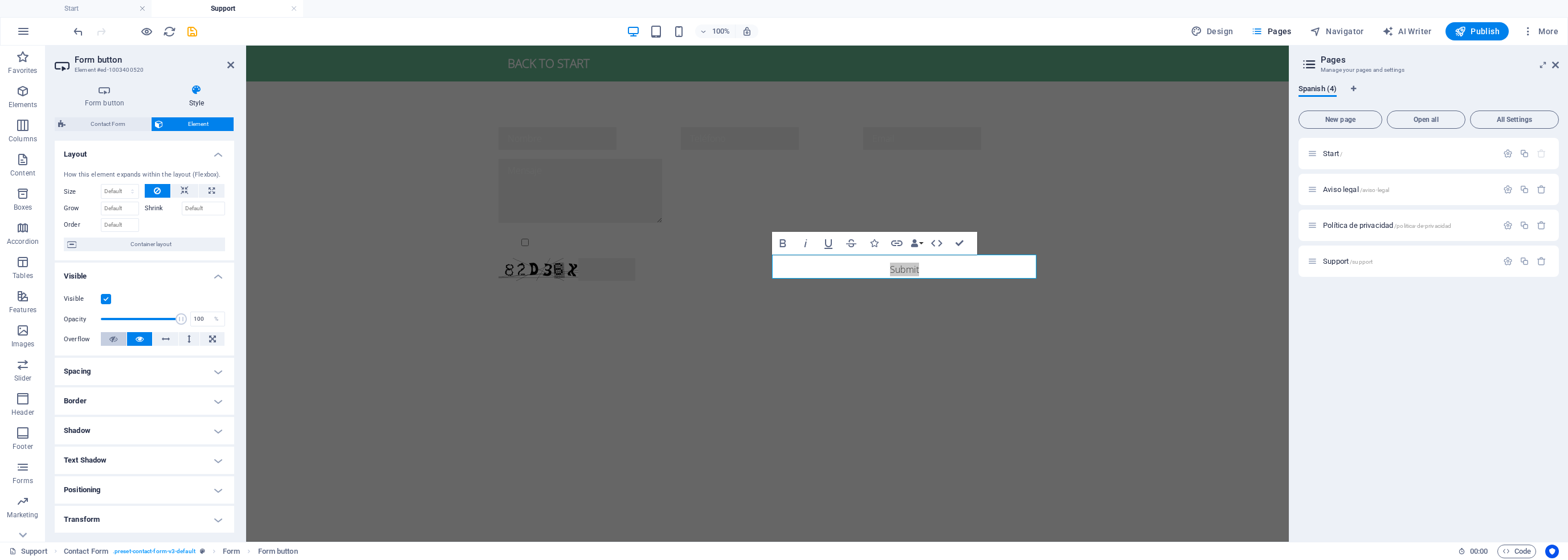
click at [119, 338] on button at bounding box center [113, 339] width 26 height 14
click at [139, 337] on icon at bounding box center [139, 339] width 8 height 14
type input "100"
drag, startPoint x: 180, startPoint y: 317, endPoint x: 194, endPoint y: 321, distance: 14.6
click at [194, 321] on div "Opacity 100 %" at bounding box center [144, 319] width 162 height 17
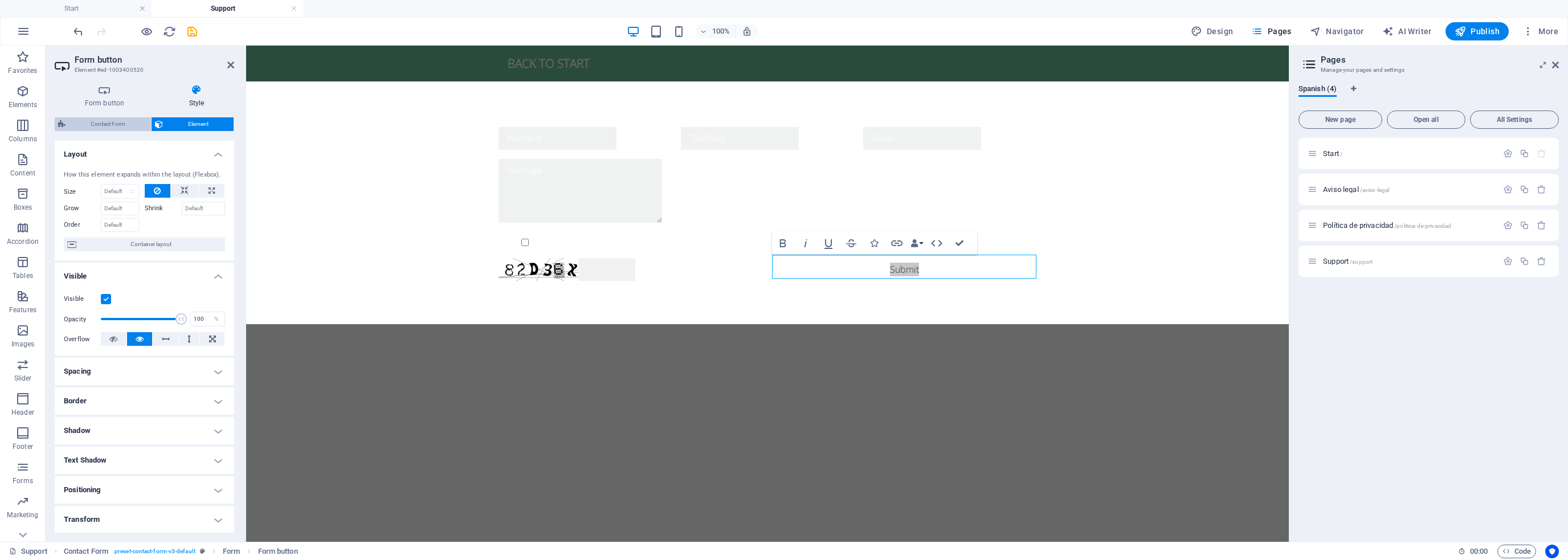
click at [123, 123] on span "Contact Form" at bounding box center [108, 124] width 79 height 14
select select "rem"
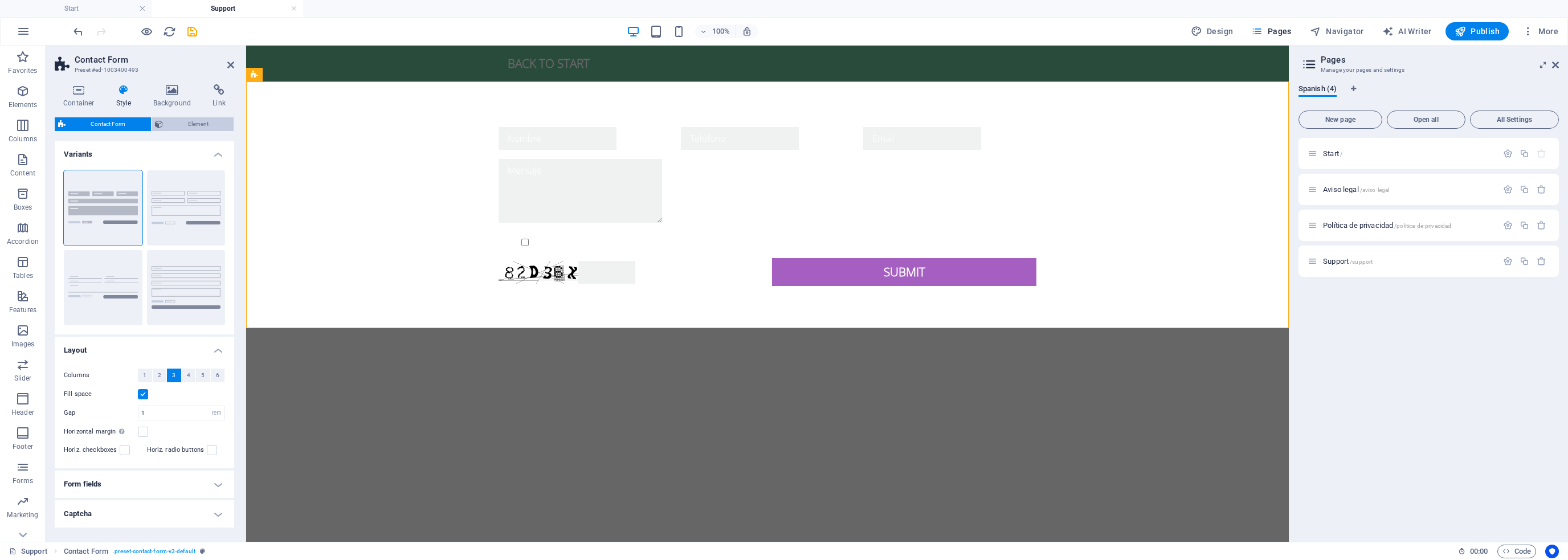
click at [193, 119] on span "Element" at bounding box center [198, 124] width 64 height 14
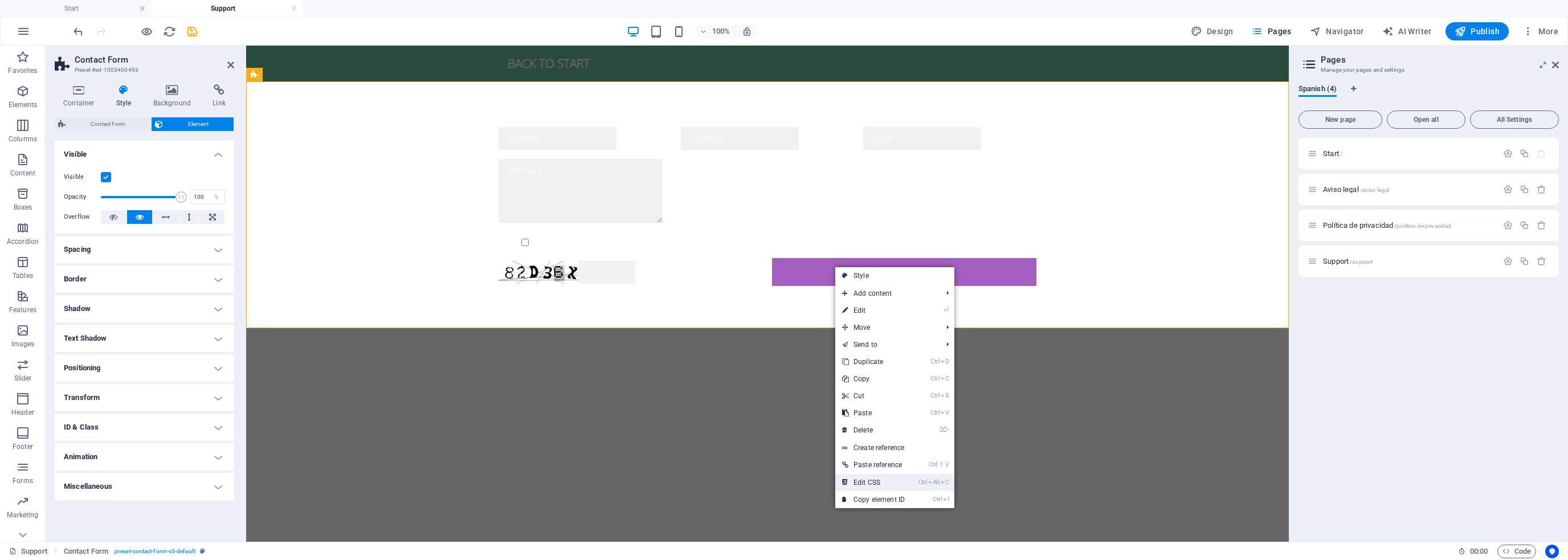
click at [884, 478] on link "Ctrl Alt C Edit CSS" at bounding box center [873, 483] width 77 height 17
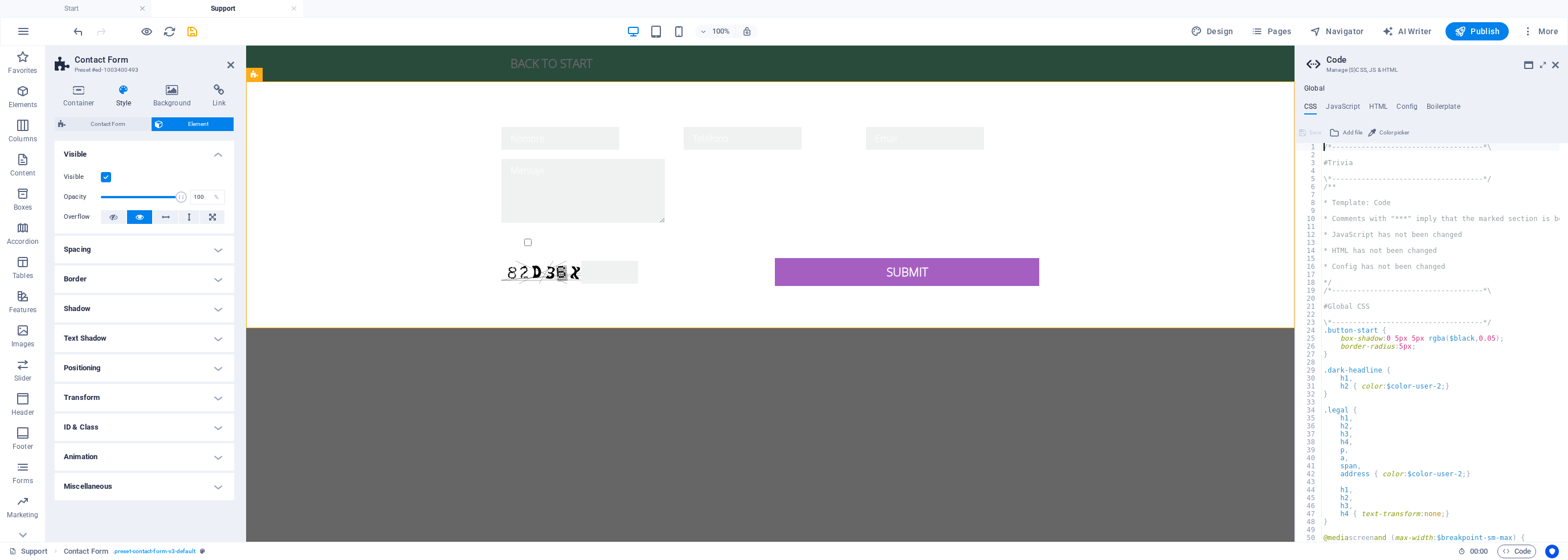
scroll to position [566, 0]
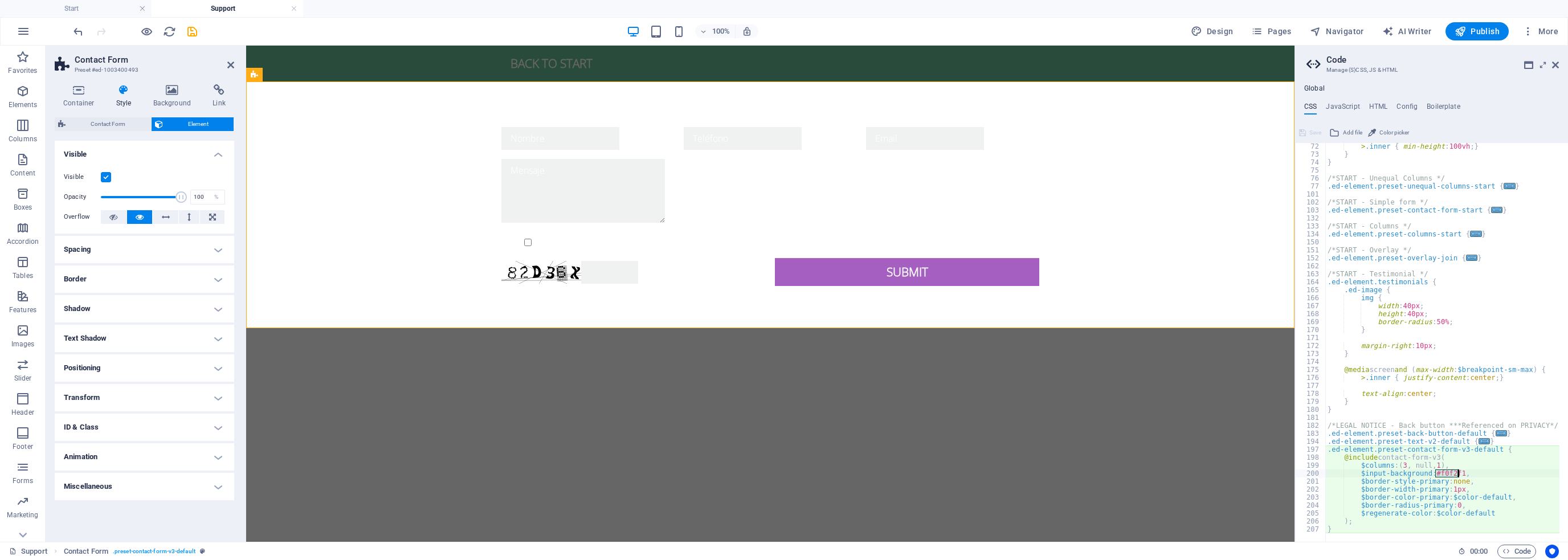
drag, startPoint x: 1436, startPoint y: 470, endPoint x: 1458, endPoint y: 470, distance: 22.0
click at [1458, 470] on div "> .inner { min-height : 100vh ; } } } /*START - Unequal Columns */ .ed-element.…" at bounding box center [1520, 345] width 389 height 406
type textarea "$input-background: #fff000,"
click at [1452, 415] on div "> .inner { min-height : 100vh ; } } } /*START - Unequal Columns */ .ed-element.…" at bounding box center [1520, 345] width 389 height 406
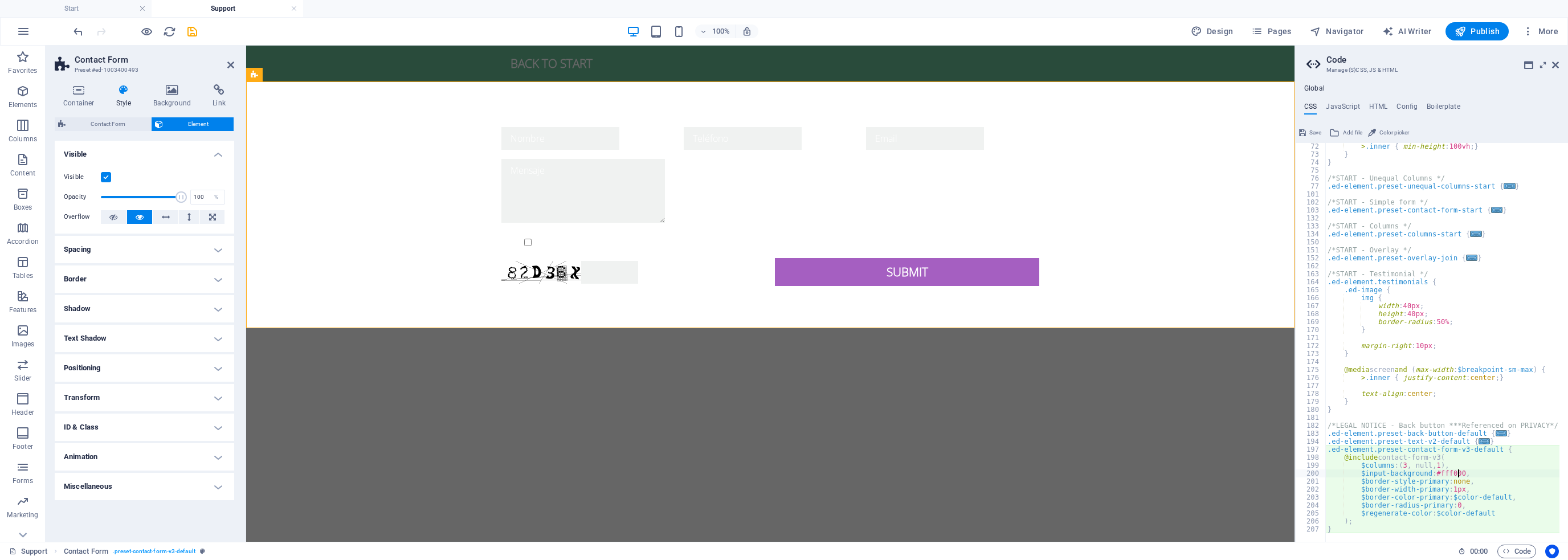
scroll to position [0, 0]
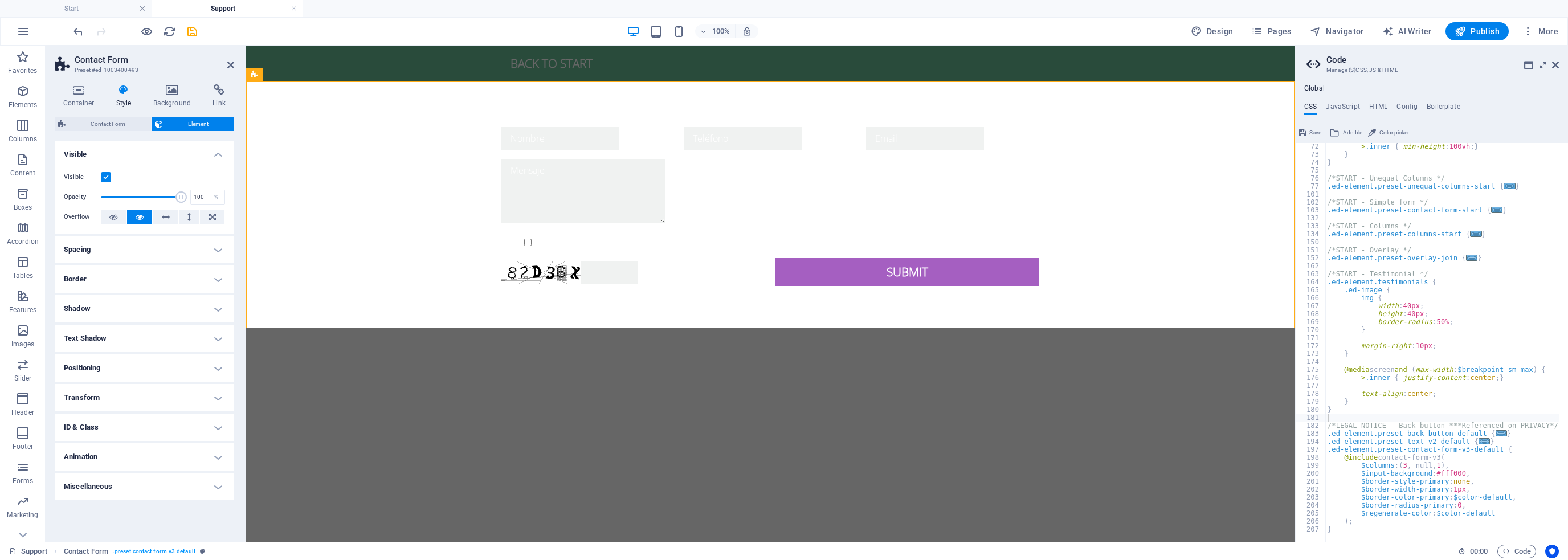
click at [1205, 331] on html "Skip to main content Back to start Nombre Teléfono Mensaje {{ 'content.forms.pr…" at bounding box center [771, 189] width 1049 height 286
click at [1035, 296] on div "Nombre Teléfono Mensaje {{ 'content.forms.privacy'|trans }} Unreadable? Regener…" at bounding box center [771, 206] width 1049 height 250
click at [1555, 62] on icon at bounding box center [1556, 64] width 7 height 9
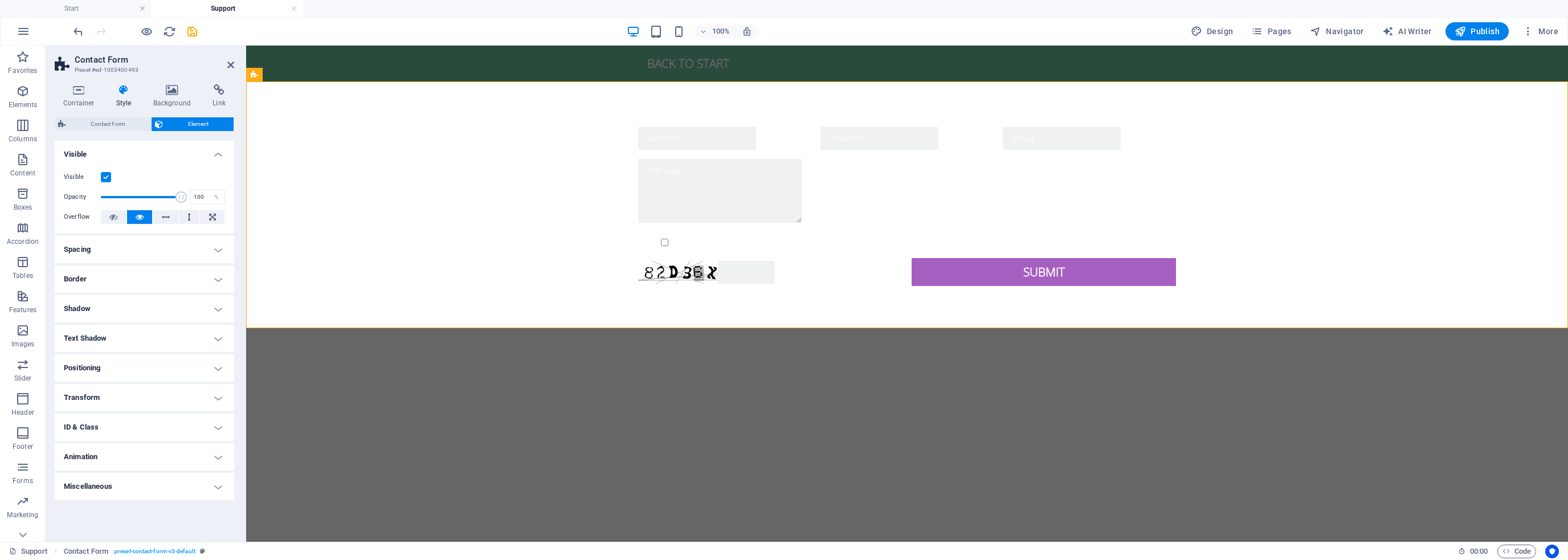
click at [751, 331] on html "Skip to main content Back to start Nombre Teléfono Mensaje {{ 'content.forms.pr…" at bounding box center [907, 189] width 1322 height 286
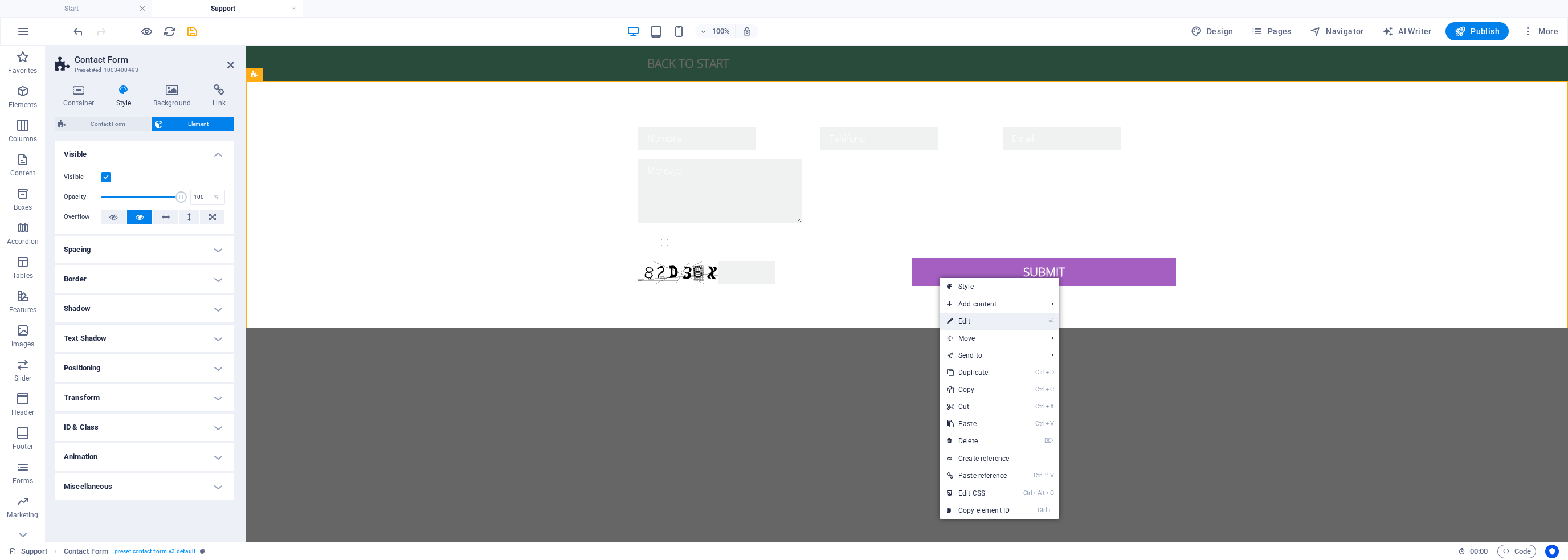
click at [994, 315] on link "⏎ Edit" at bounding box center [978, 321] width 77 height 17
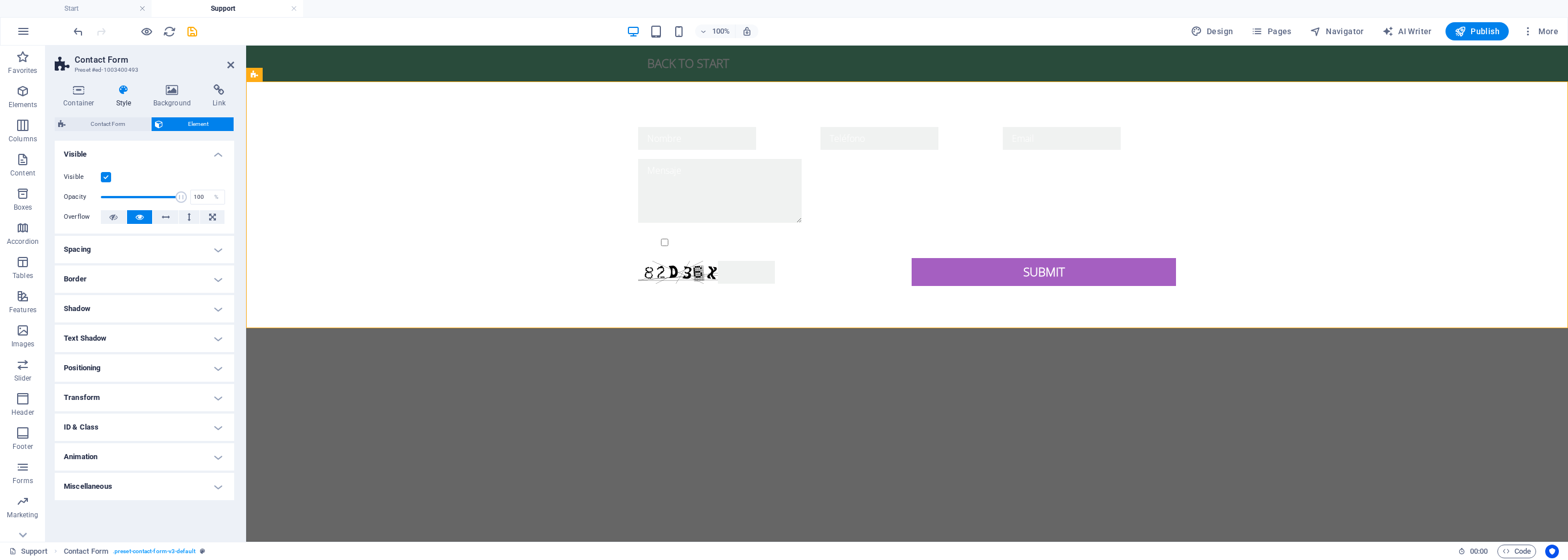
click at [132, 246] on h4 "Spacing" at bounding box center [144, 250] width 180 height 28
click at [133, 326] on h4 "Border" at bounding box center [144, 325] width 180 height 28
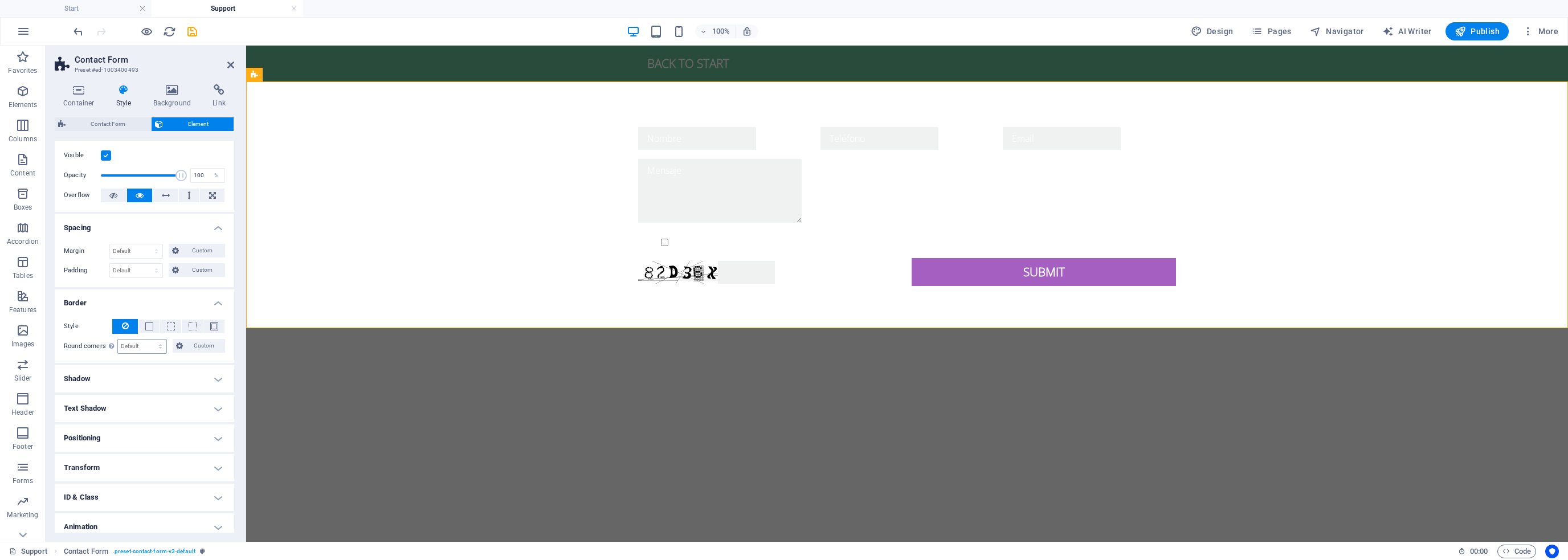
scroll to position [57, 0]
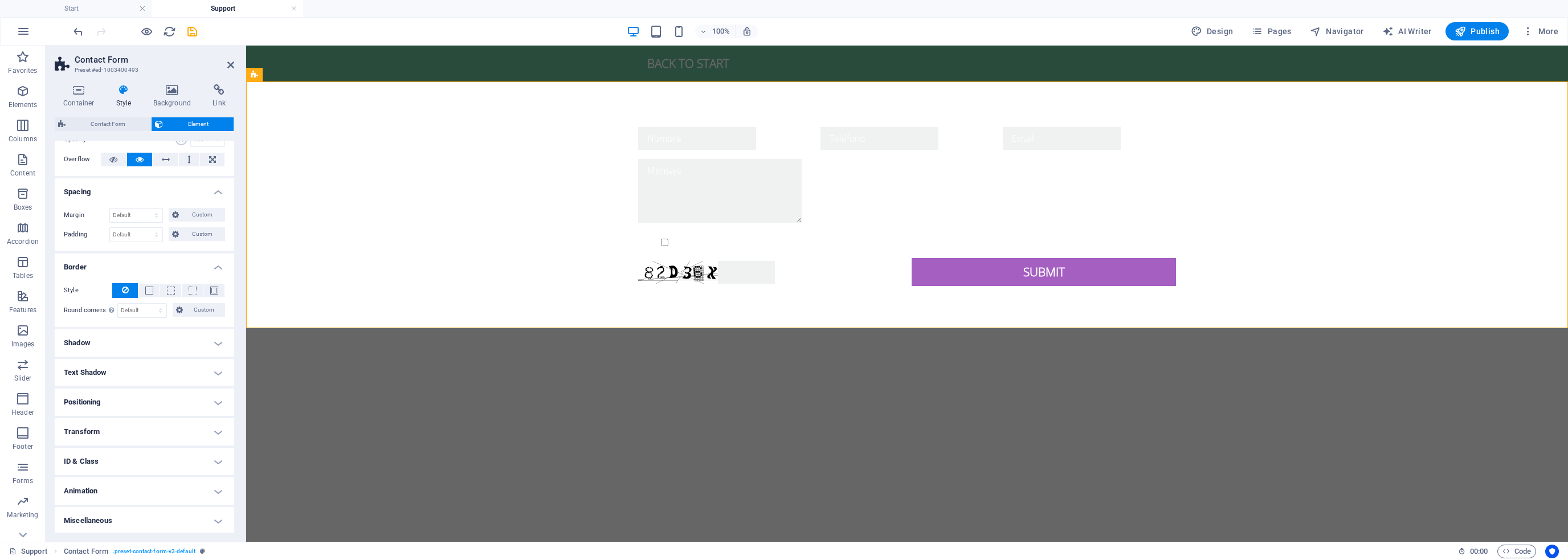
click at [133, 330] on h4 "Shadow" at bounding box center [144, 343] width 180 height 28
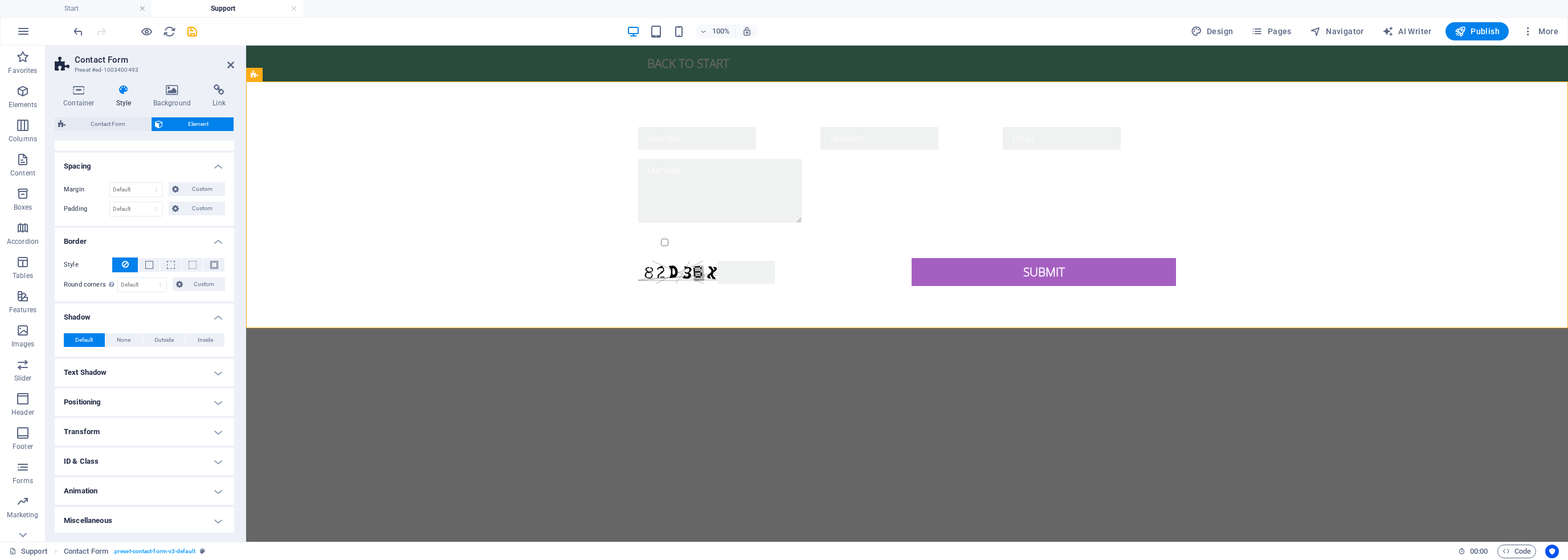
click at [129, 362] on h4 "Text Shadow" at bounding box center [144, 373] width 180 height 28
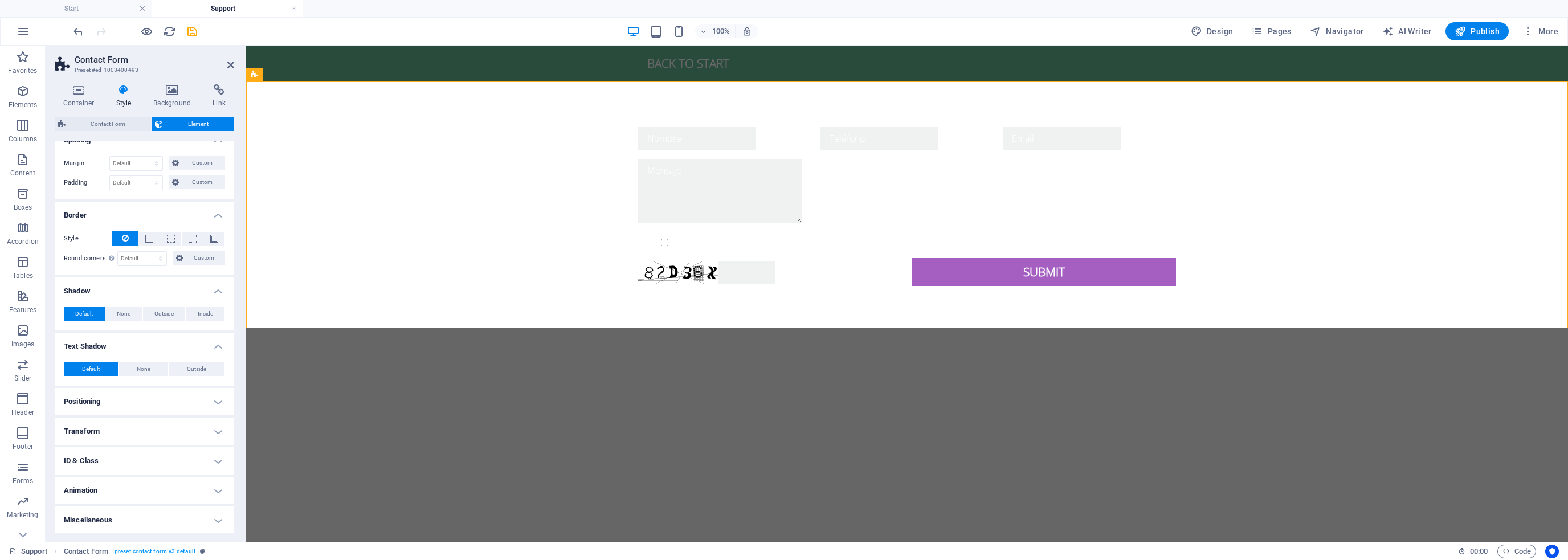
click at [124, 406] on h4 "Positioning" at bounding box center [144, 402] width 180 height 28
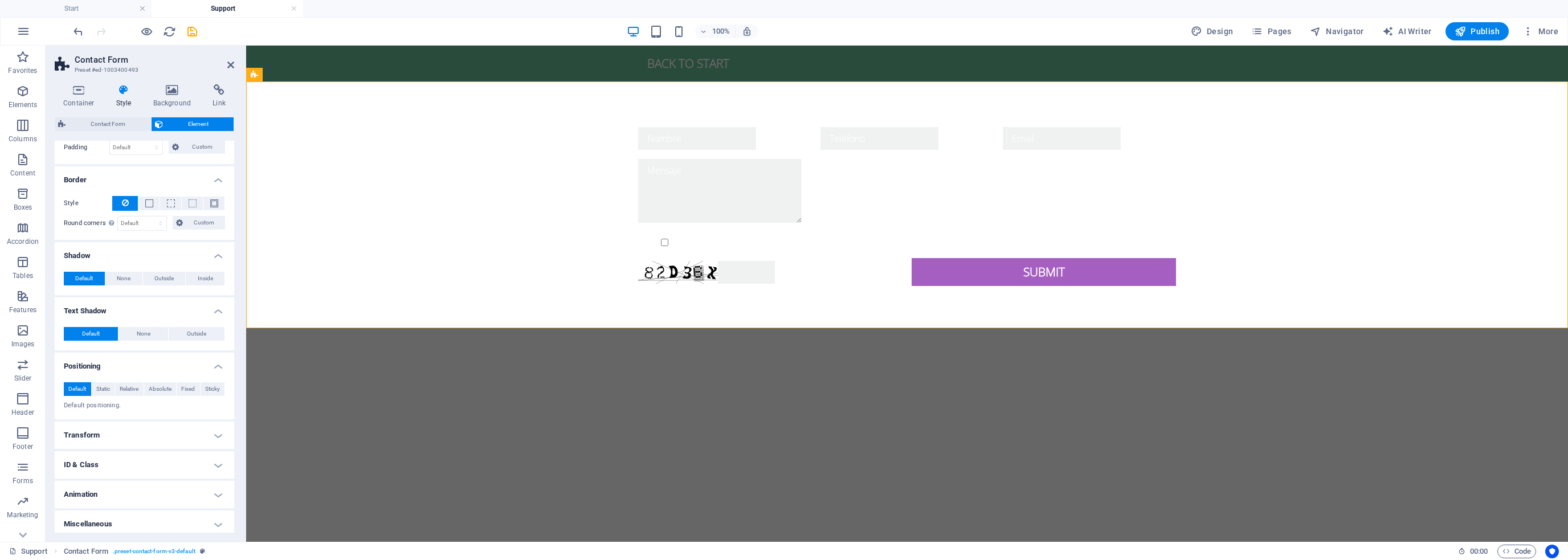
scroll to position [148, 0]
click at [119, 463] on h4 "ID & Class" at bounding box center [144, 462] width 180 height 28
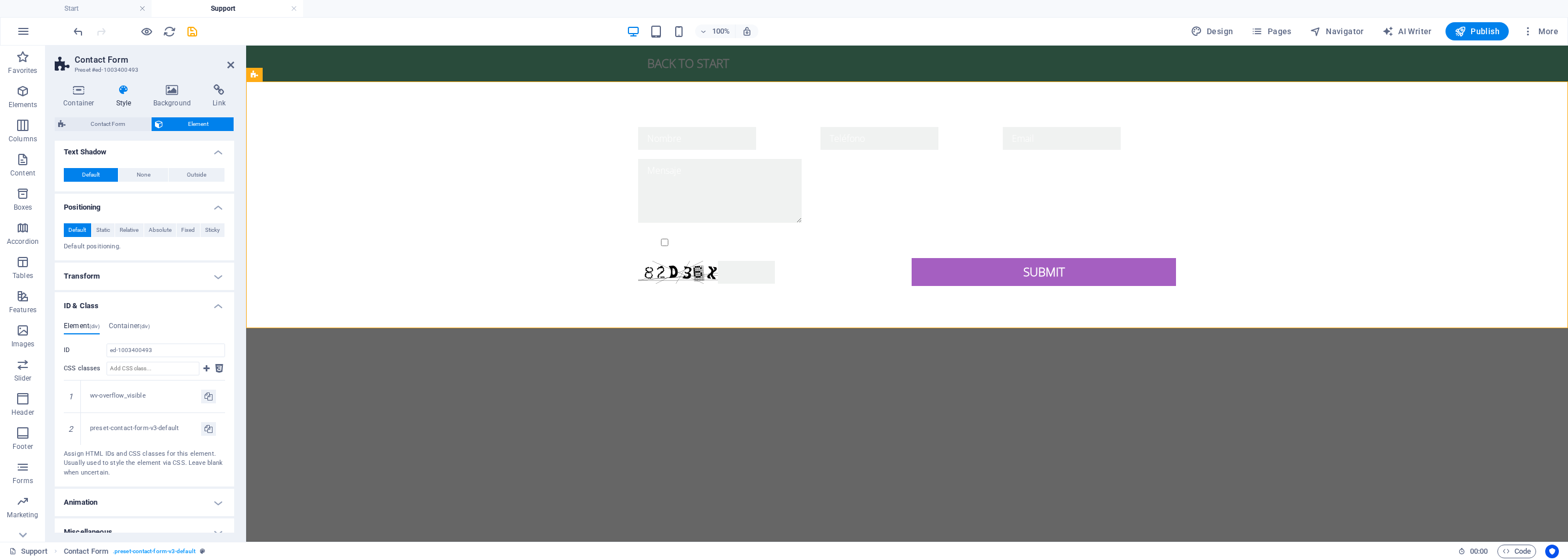
scroll to position [315, 0]
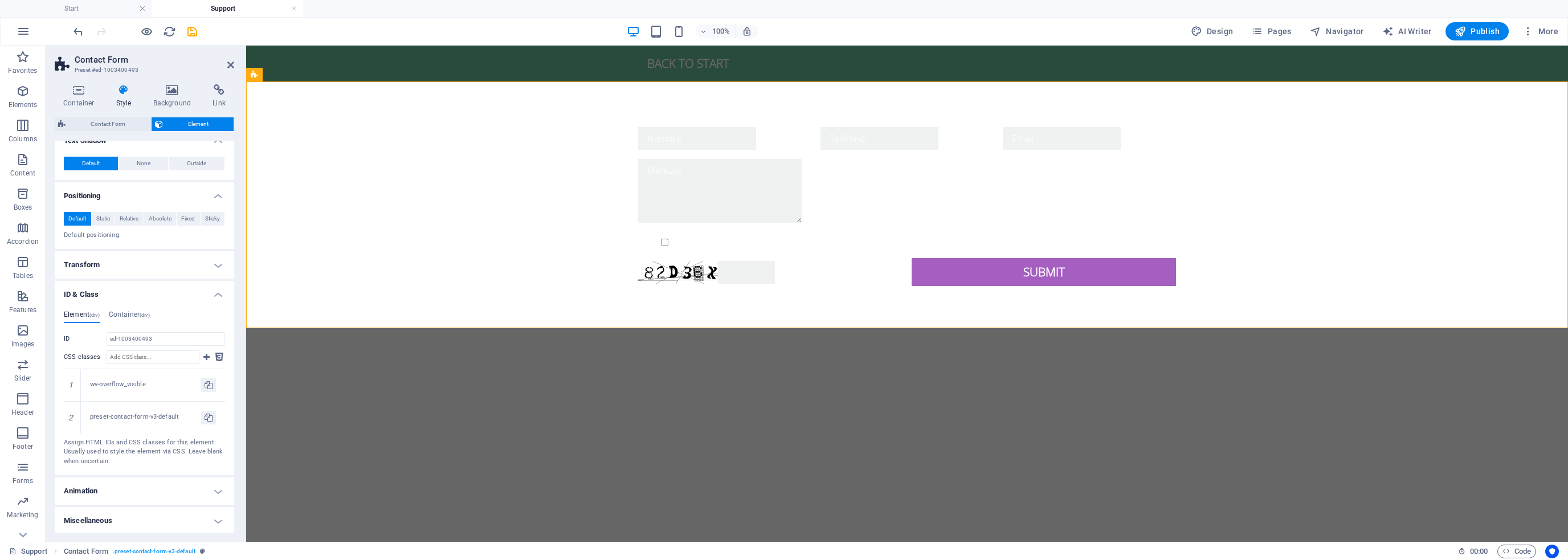
click at [128, 494] on h4 "Animation" at bounding box center [144, 492] width 180 height 28
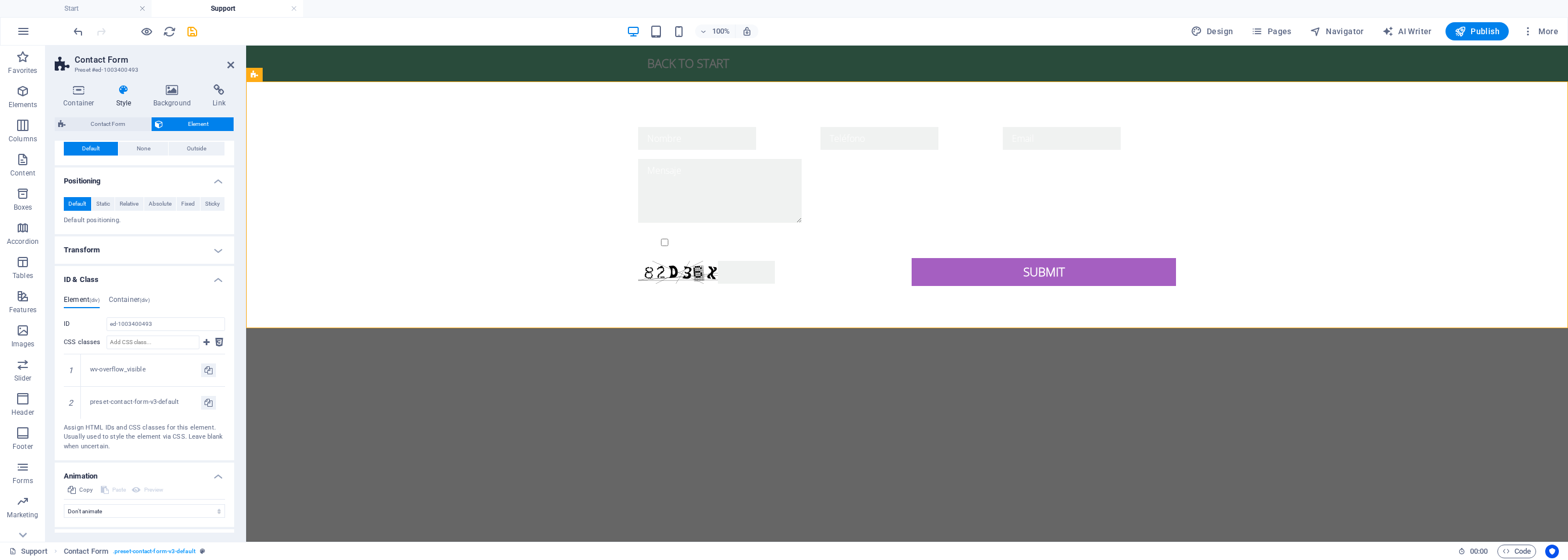
scroll to position [352, 0]
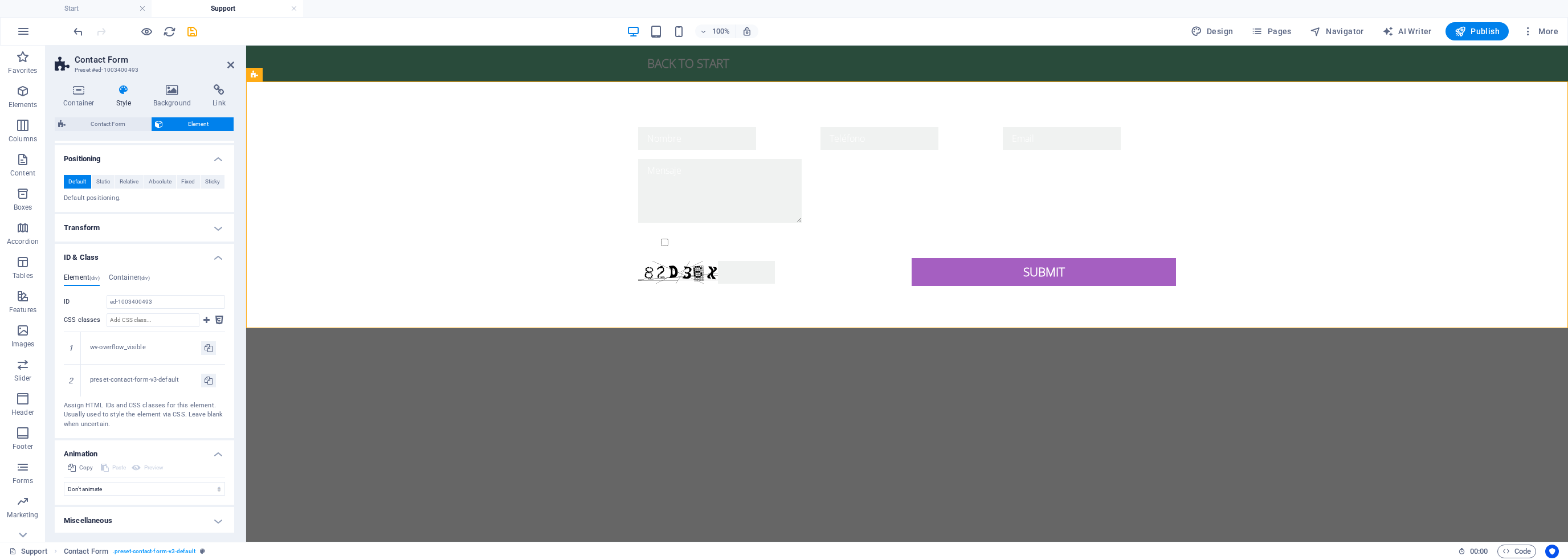
click at [122, 517] on h4 "Miscellaneous" at bounding box center [144, 521] width 180 height 28
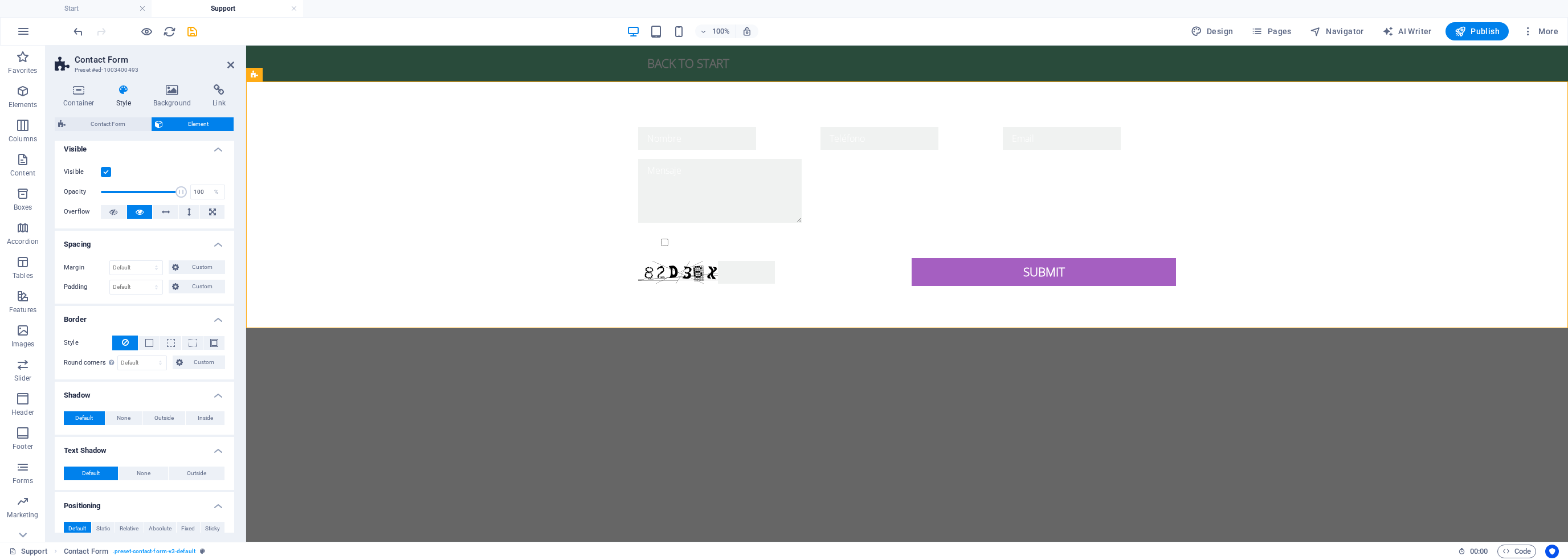
scroll to position [0, 0]
click at [178, 94] on icon at bounding box center [173, 90] width 55 height 12
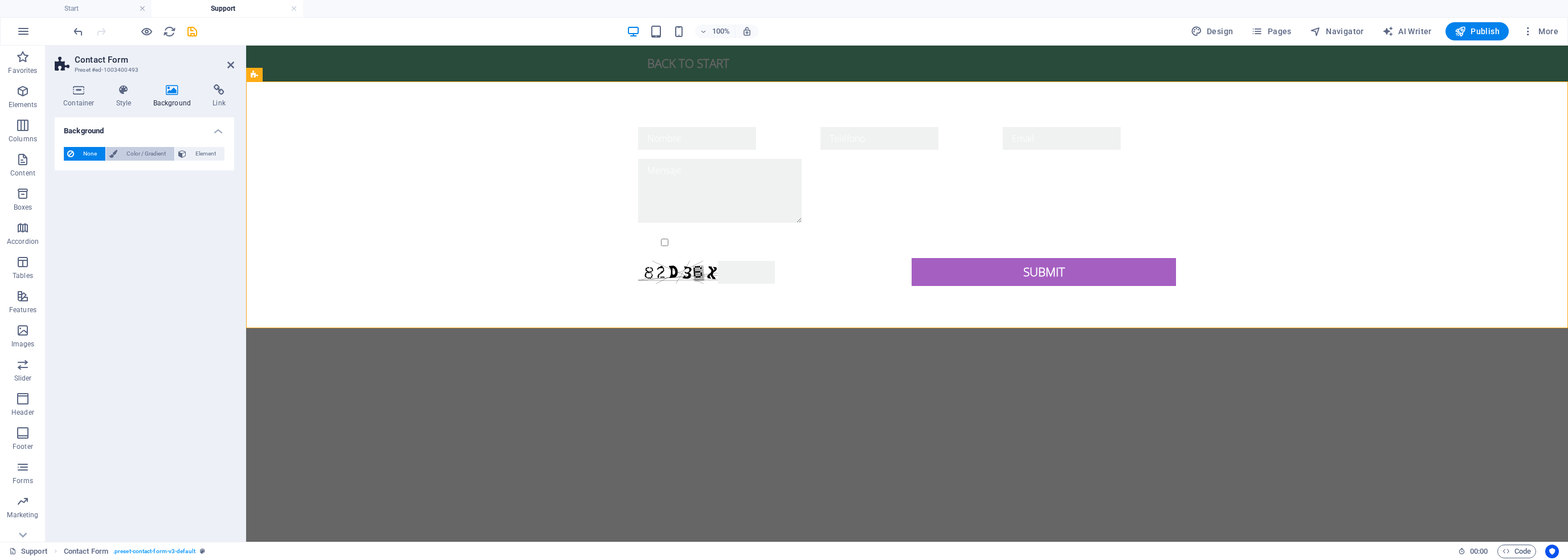
click at [142, 153] on span "Color / Gradient" at bounding box center [146, 154] width 50 height 14
click at [73, 199] on span at bounding box center [71, 200] width 12 height 12
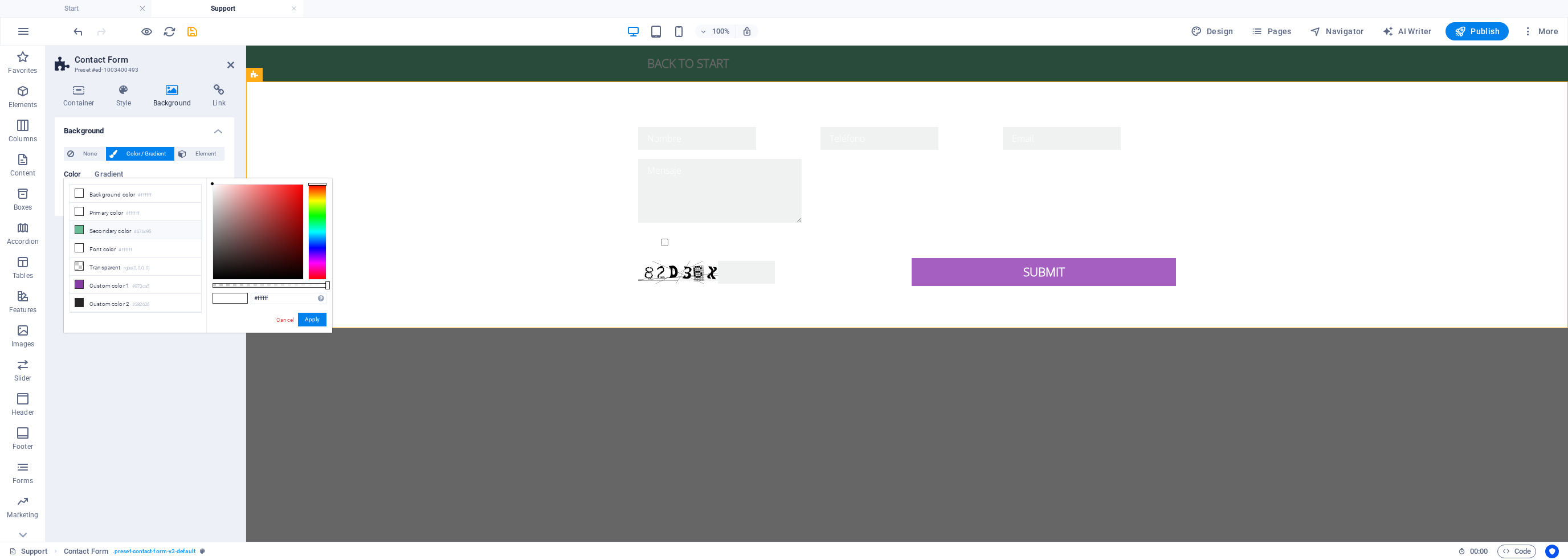
click at [106, 228] on li "Secondary color #67bc95" at bounding box center [136, 230] width 131 height 18
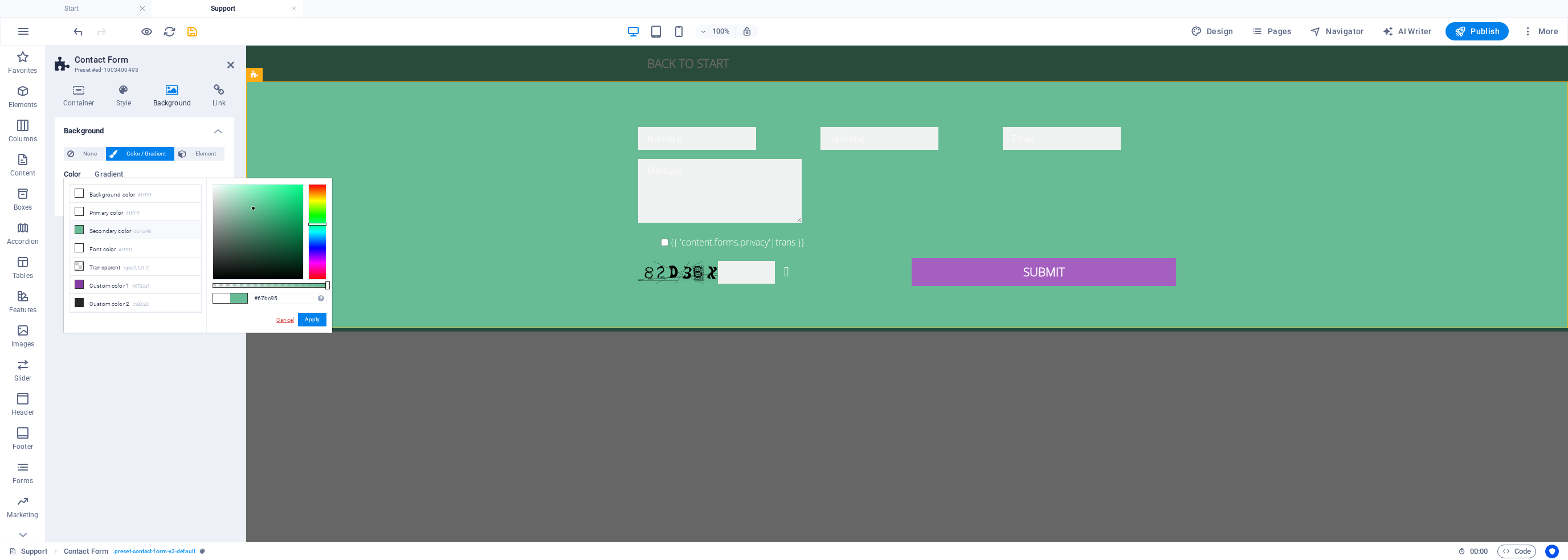
drag, startPoint x: 287, startPoint y: 325, endPoint x: 284, endPoint y: 318, distance: 7.6
click at [287, 322] on div "Cancel Apply" at bounding box center [301, 320] width 51 height 15
click at [284, 318] on link "Cancel" at bounding box center [285, 320] width 20 height 8
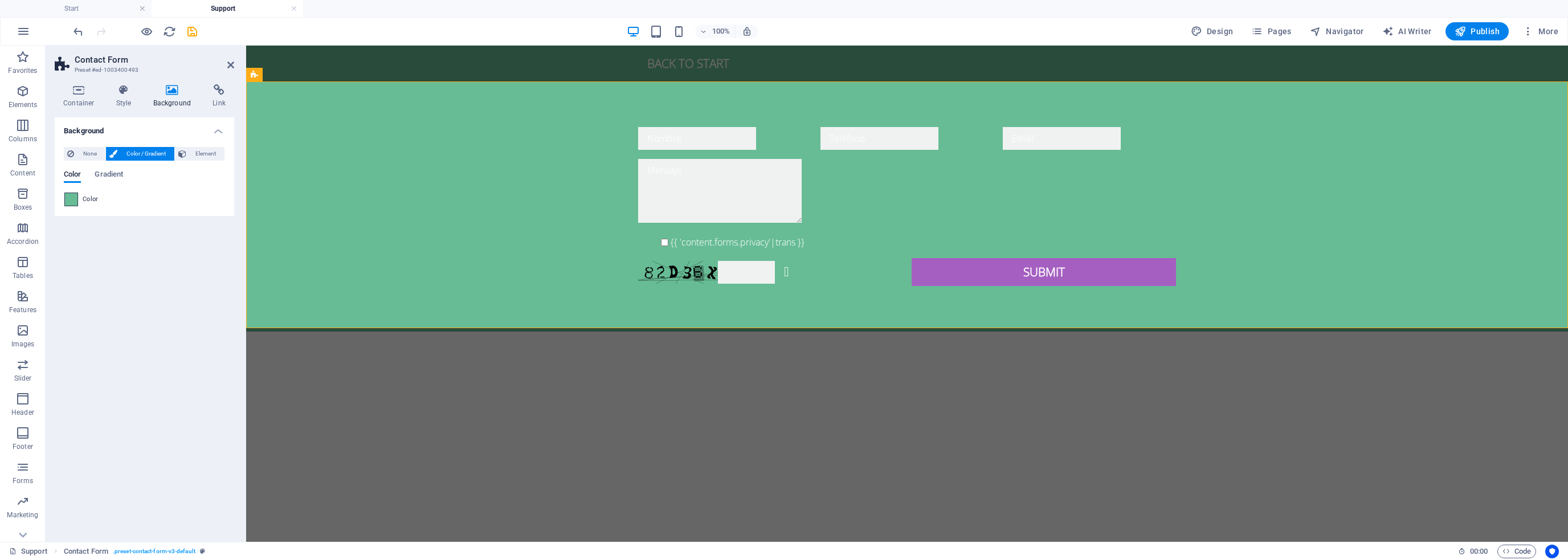
click at [73, 197] on span at bounding box center [71, 200] width 12 height 12
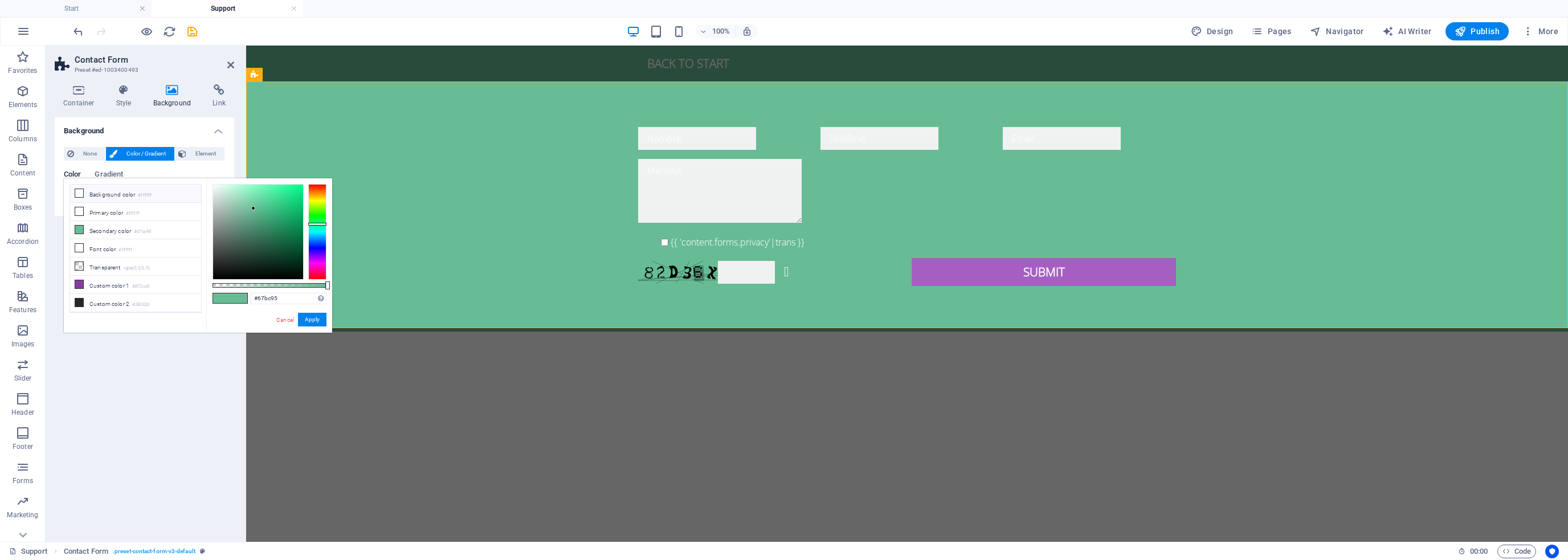
click at [98, 191] on li "Background color #ffffff" at bounding box center [136, 193] width 131 height 18
type input "#ffffff"
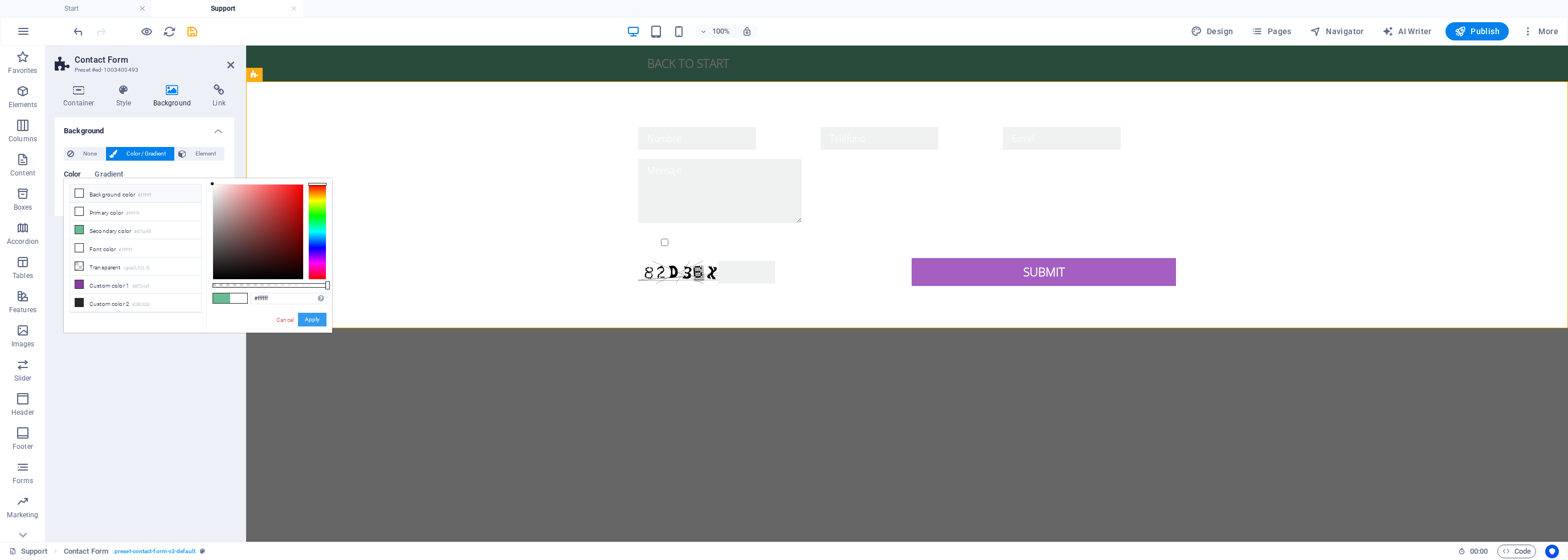
click at [313, 315] on button "Apply" at bounding box center [312, 320] width 28 height 14
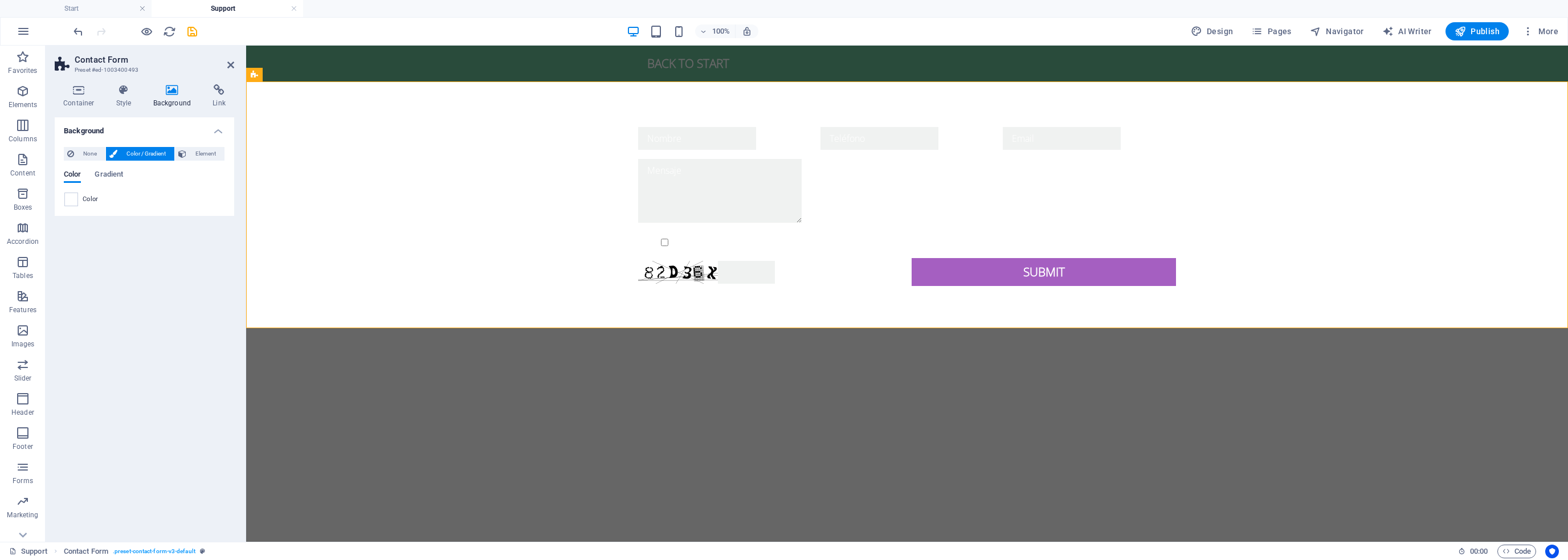
click at [171, 95] on icon at bounding box center [173, 90] width 55 height 12
click at [224, 94] on icon at bounding box center [219, 90] width 30 height 12
click at [191, 166] on button "Email" at bounding box center [201, 168] width 46 height 14
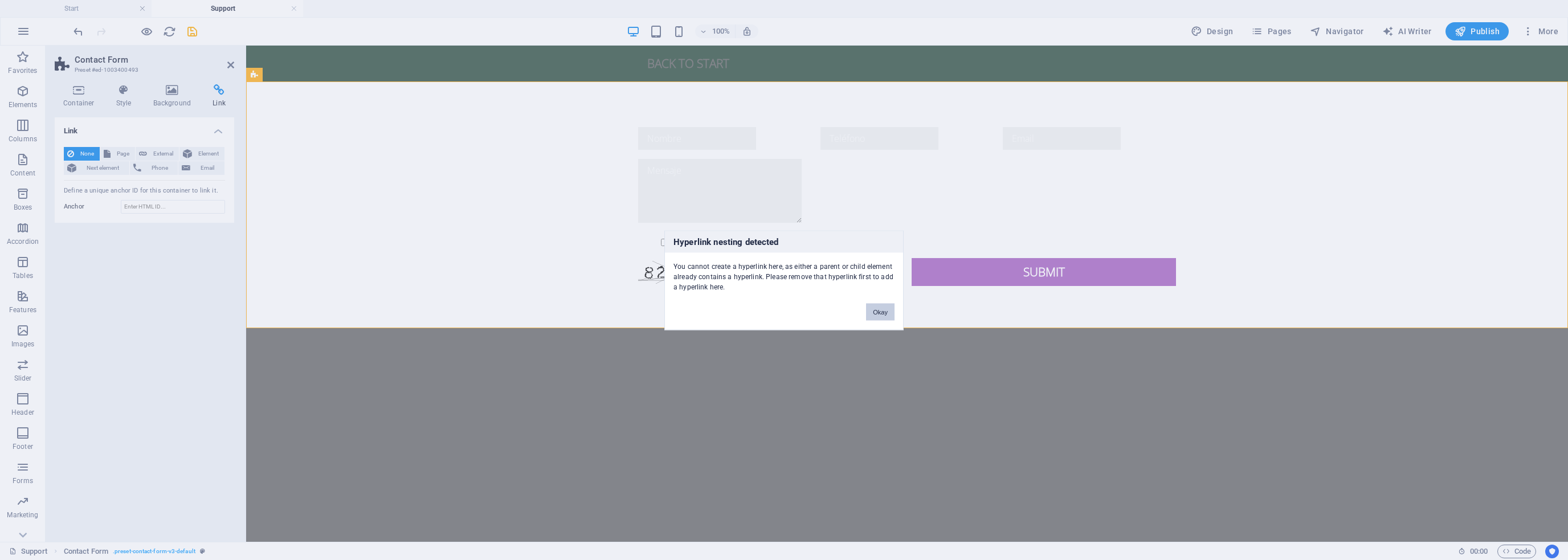
click at [886, 314] on button "Okay" at bounding box center [880, 311] width 28 height 17
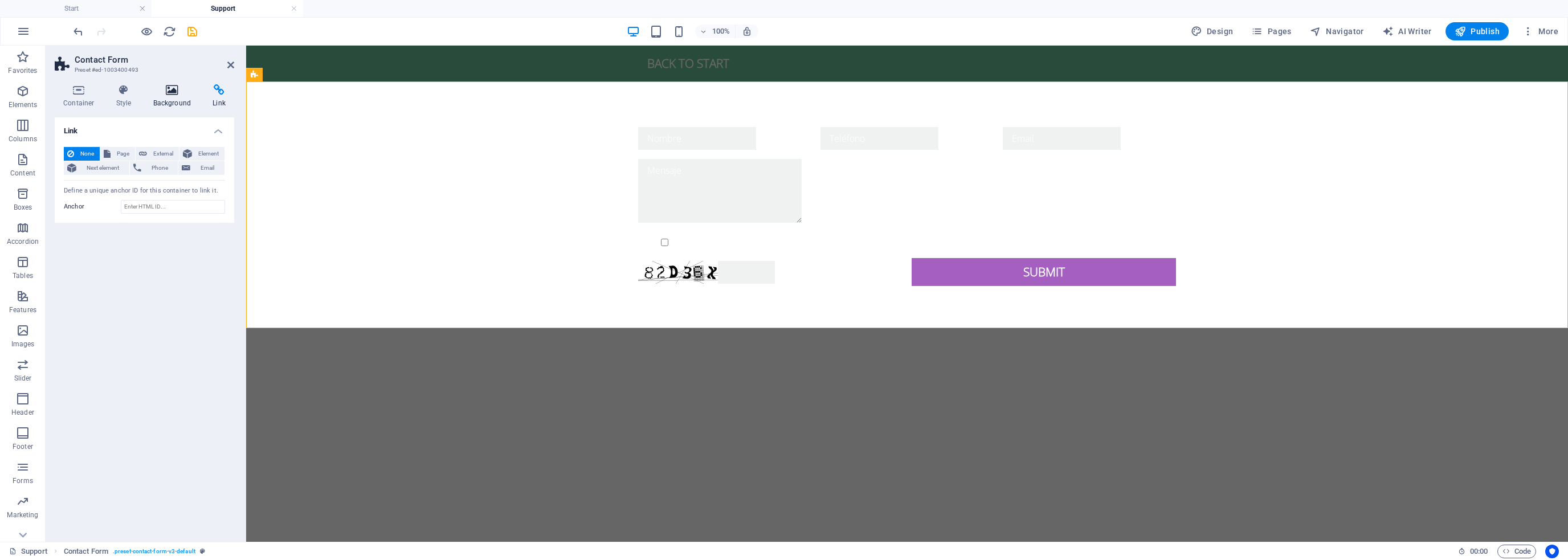
click at [173, 96] on h4 "Background" at bounding box center [175, 96] width 60 height 24
click at [119, 98] on h4 "Style" at bounding box center [126, 96] width 37 height 24
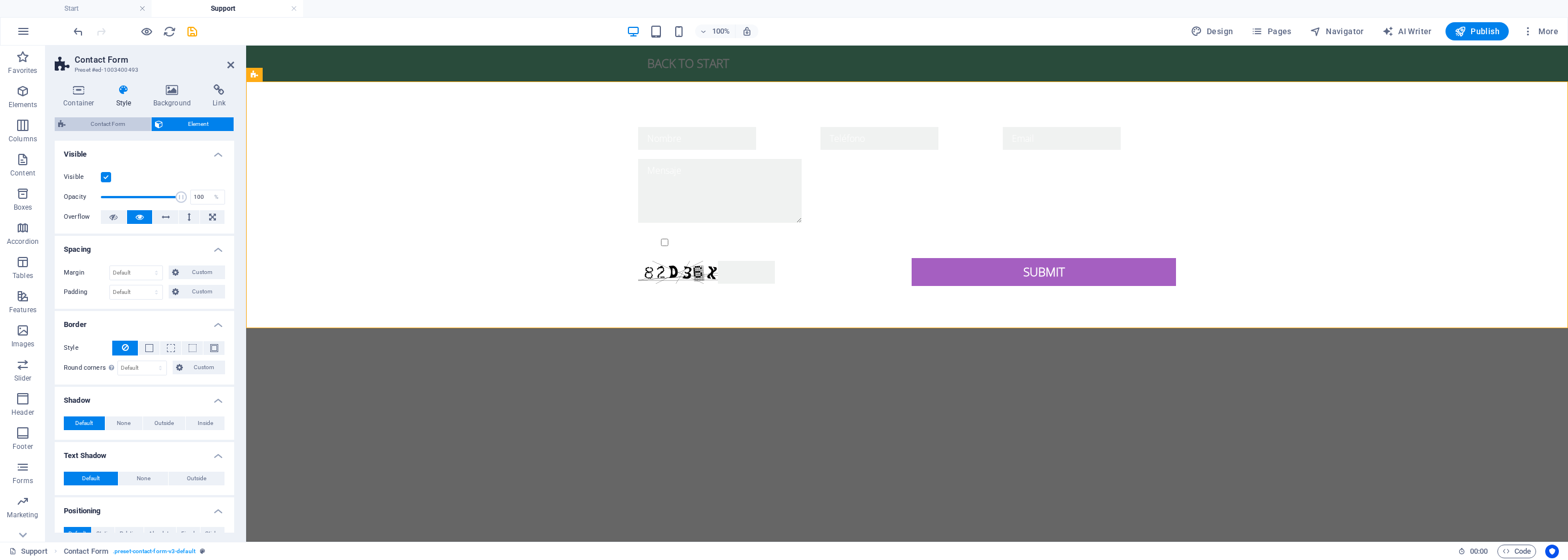
click at [97, 122] on span "Contact Form" at bounding box center [108, 124] width 79 height 14
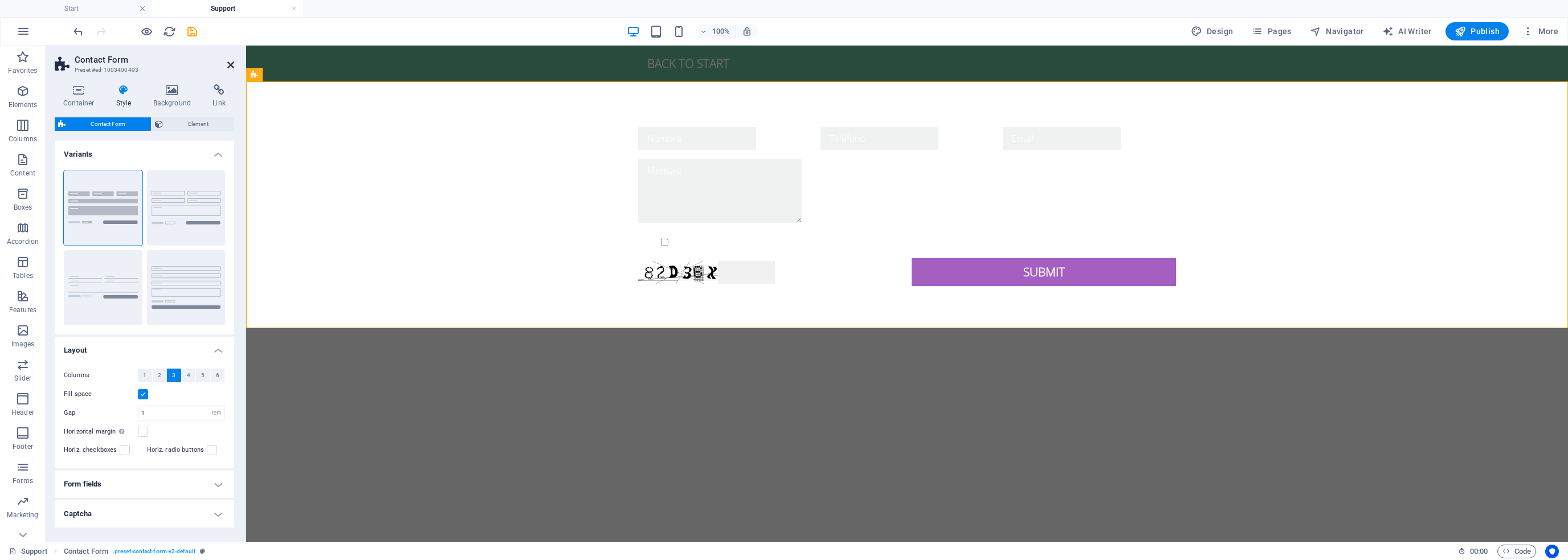
click at [228, 65] on icon at bounding box center [231, 64] width 7 height 9
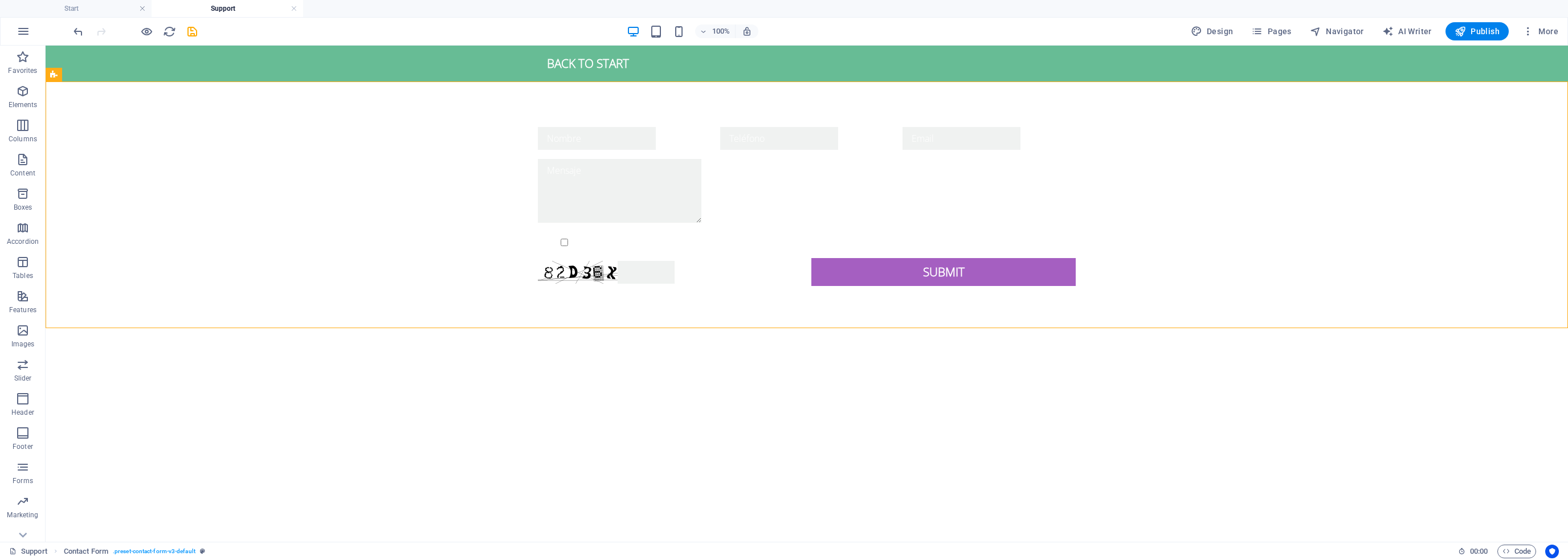
click at [664, 331] on html "Skip to main content Back to start Nombre Teléfono Mensaje {{ 'content.forms.pr…" at bounding box center [806, 189] width 1522 height 286
click at [619, 139] on div "Nombre" at bounding box center [624, 138] width 173 height 23
click at [601, 122] on icon at bounding box center [601, 120] width 6 height 12
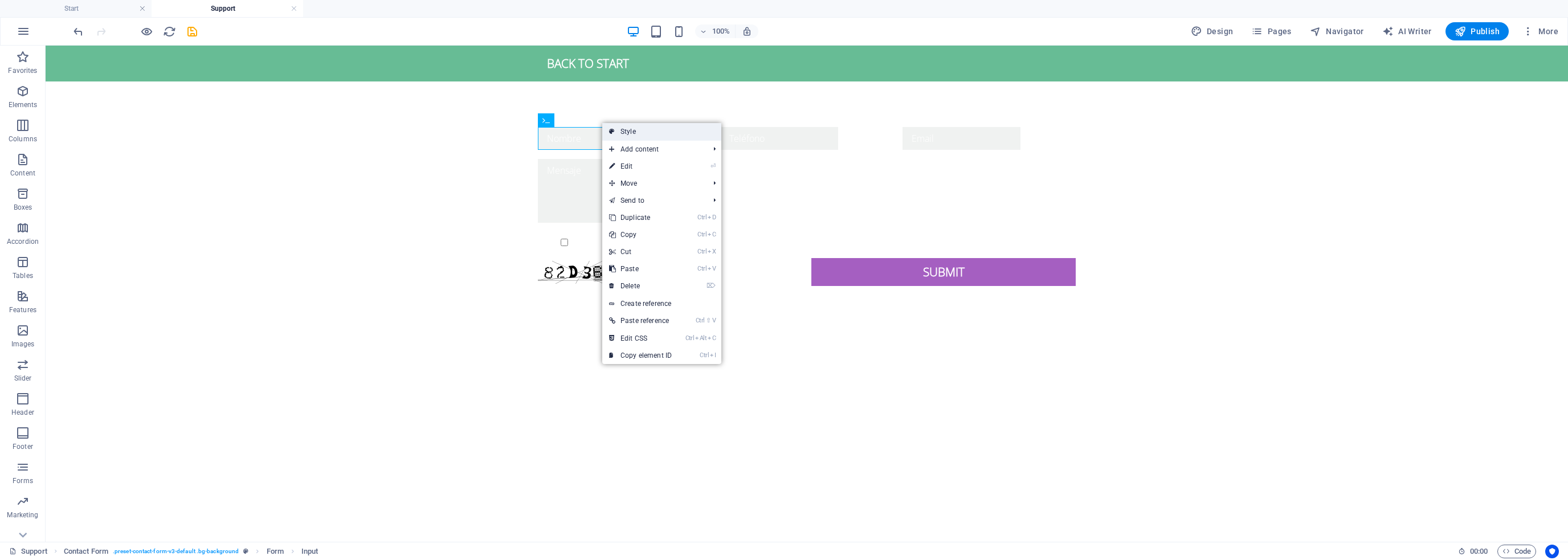
click at [648, 127] on link "Style" at bounding box center [661, 131] width 119 height 17
select select "rem"
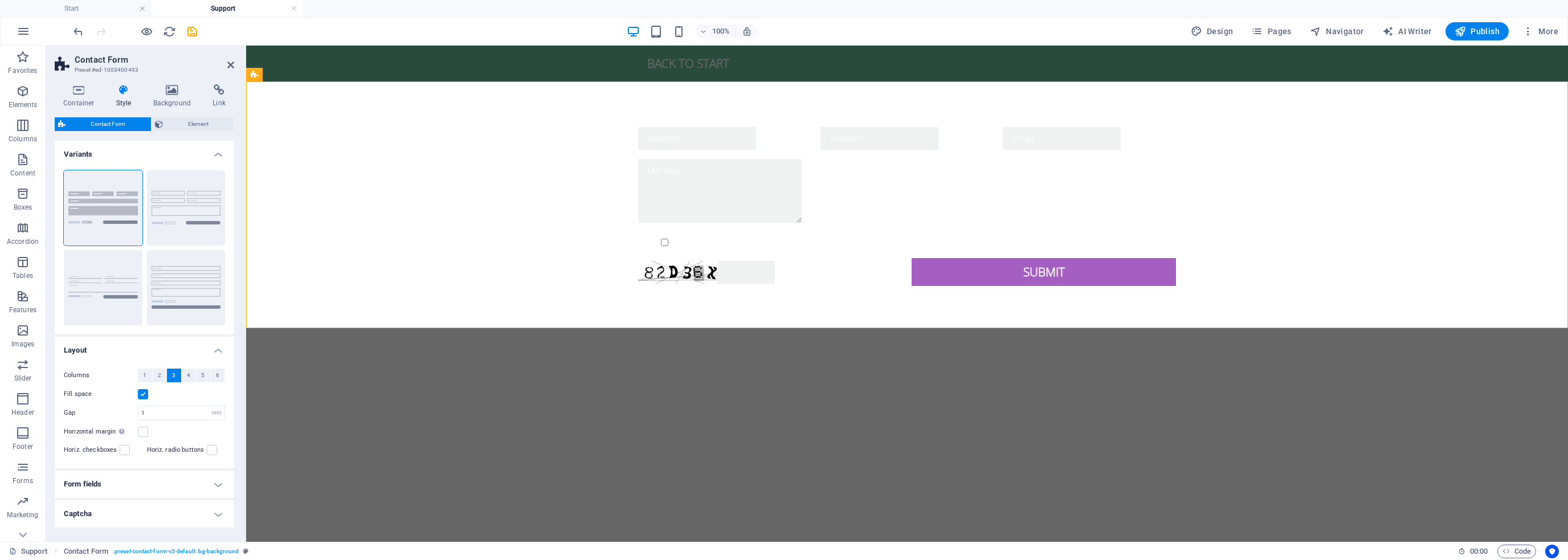
click at [187, 484] on h4 "Form fields" at bounding box center [144, 485] width 180 height 28
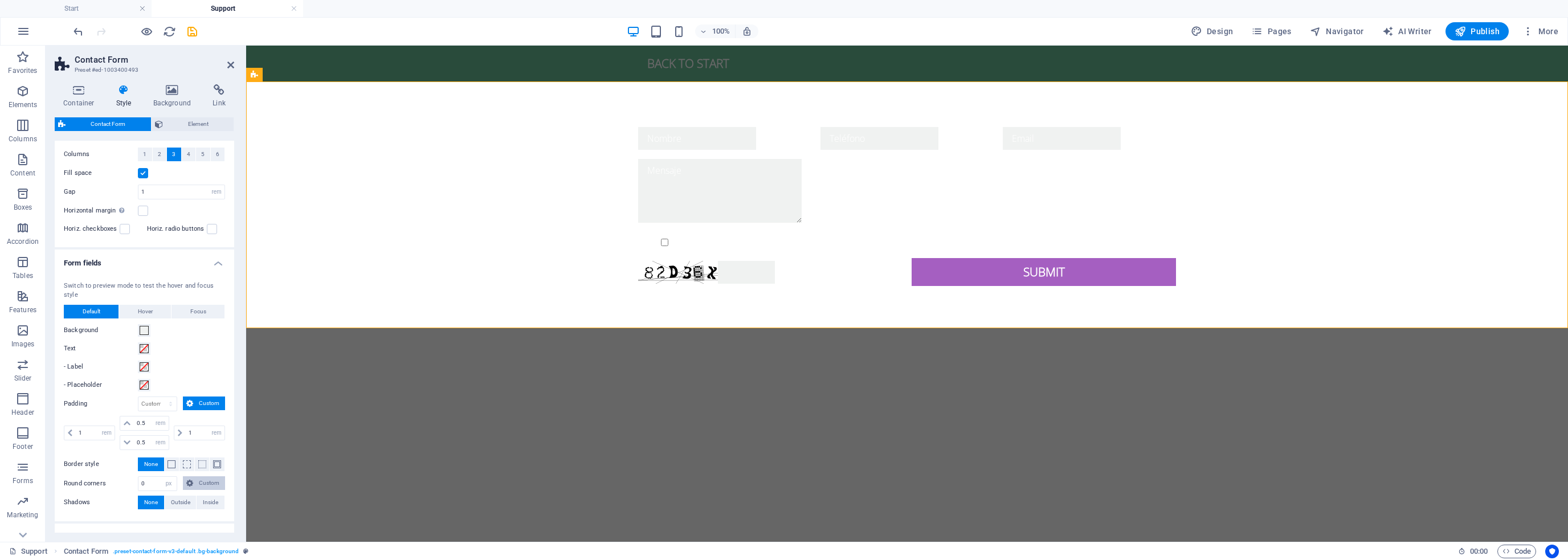
scroll to position [283, 0]
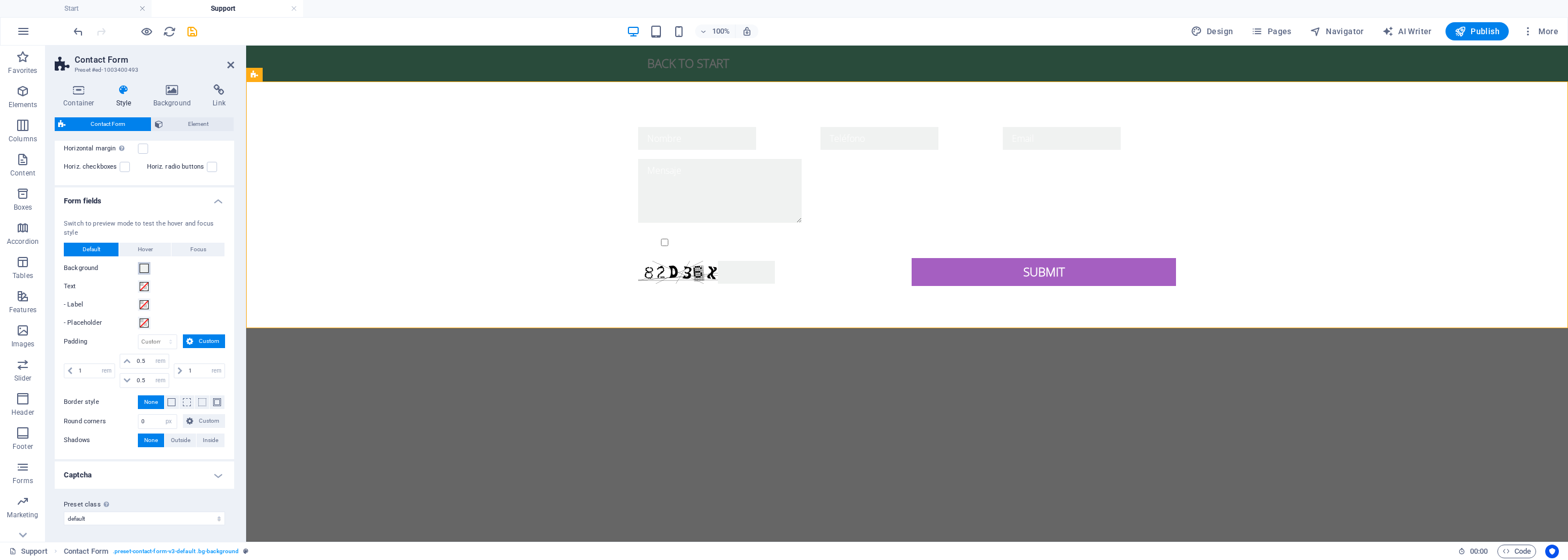
click at [142, 266] on span at bounding box center [144, 268] width 9 height 9
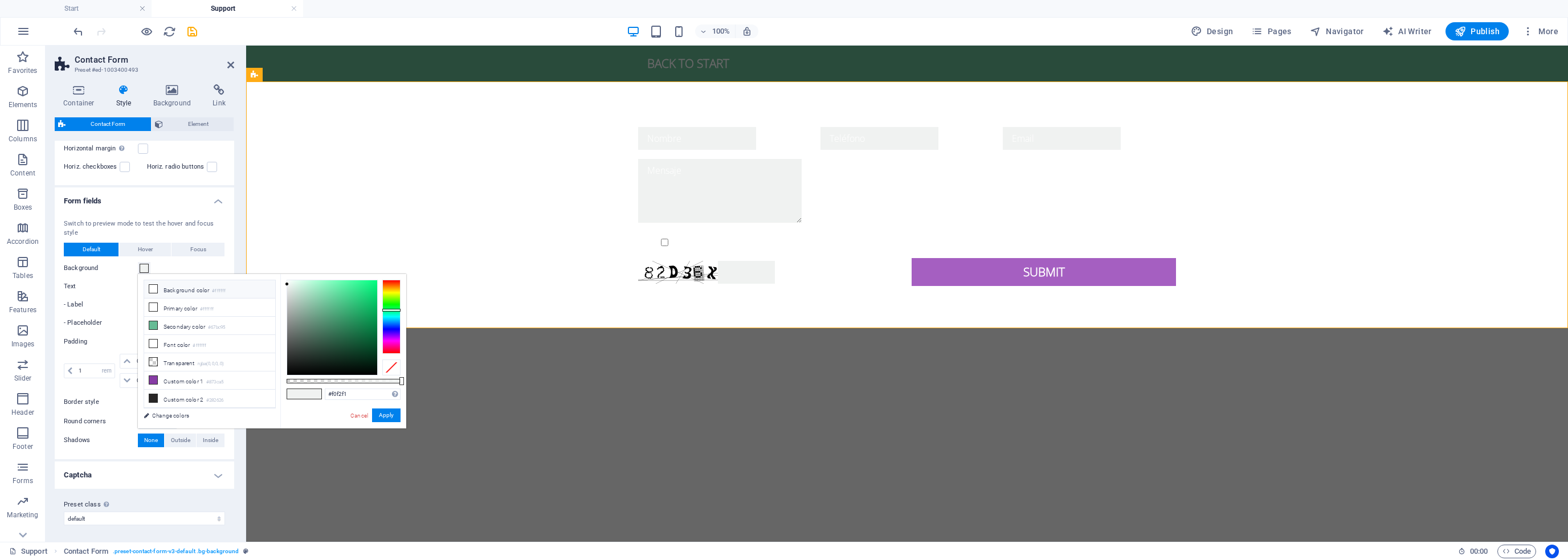
click at [176, 290] on li "Background color #ffffff" at bounding box center [210, 289] width 131 height 18
type input "#ffffff"
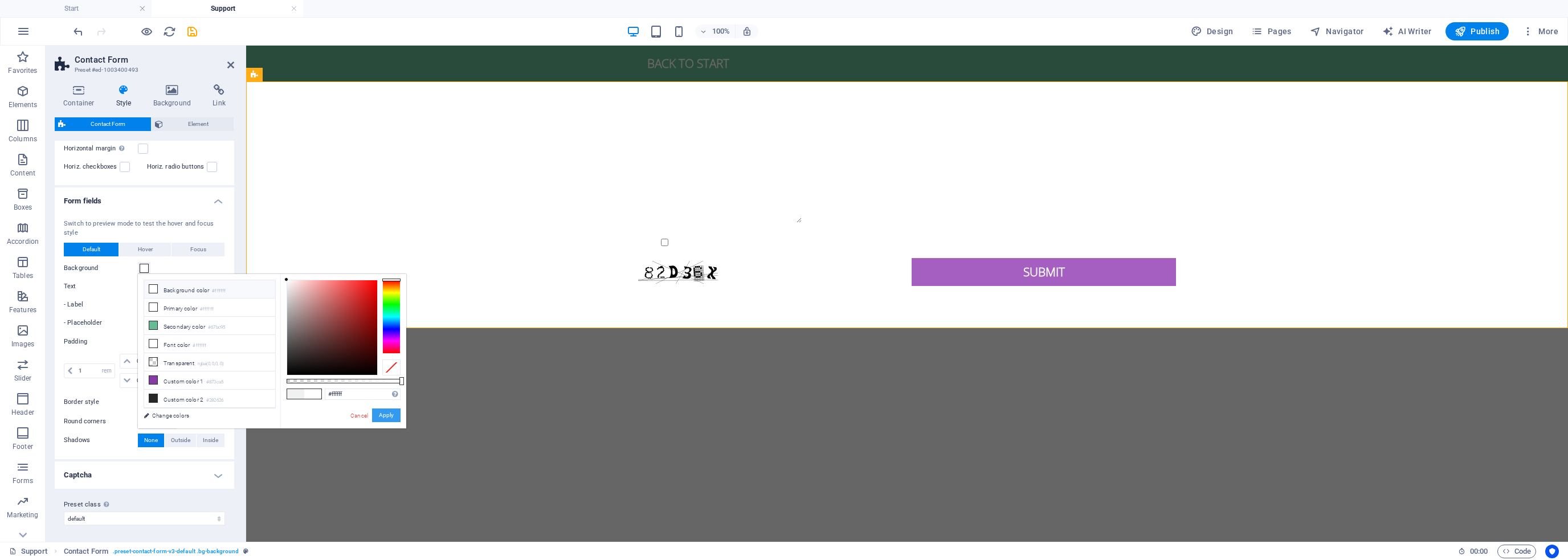
click at [380, 412] on button "Apply" at bounding box center [386, 416] width 28 height 14
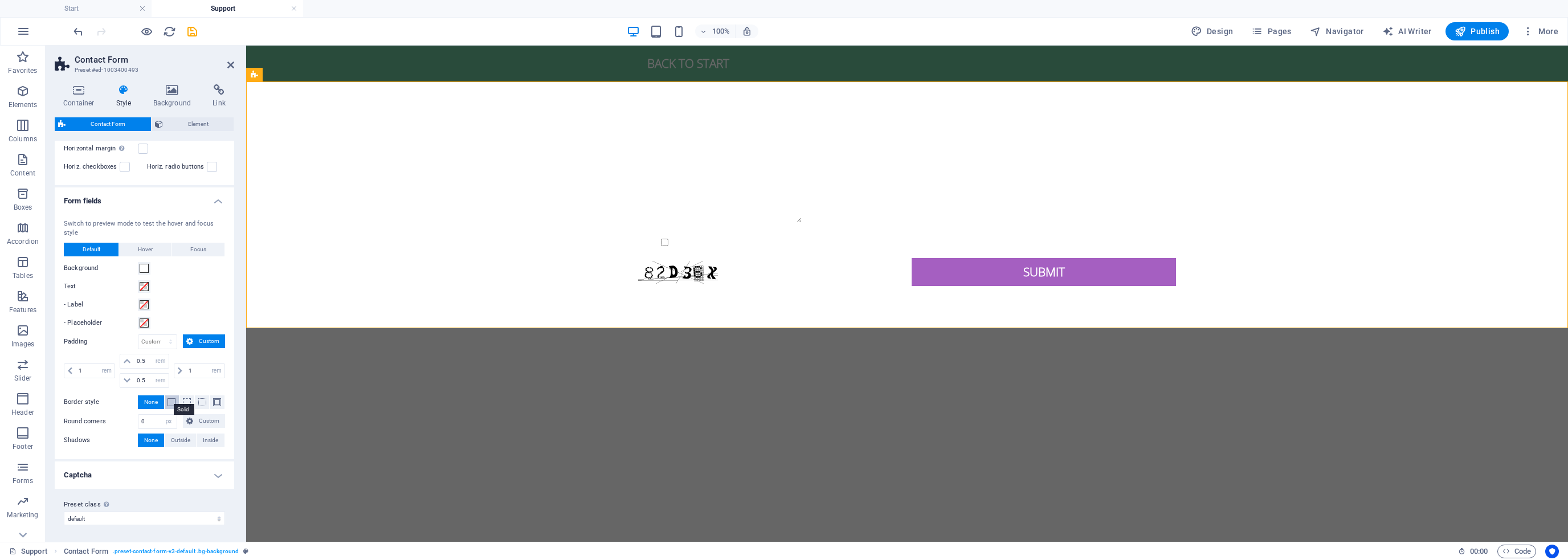
click at [169, 400] on span at bounding box center [172, 403] width 8 height 8
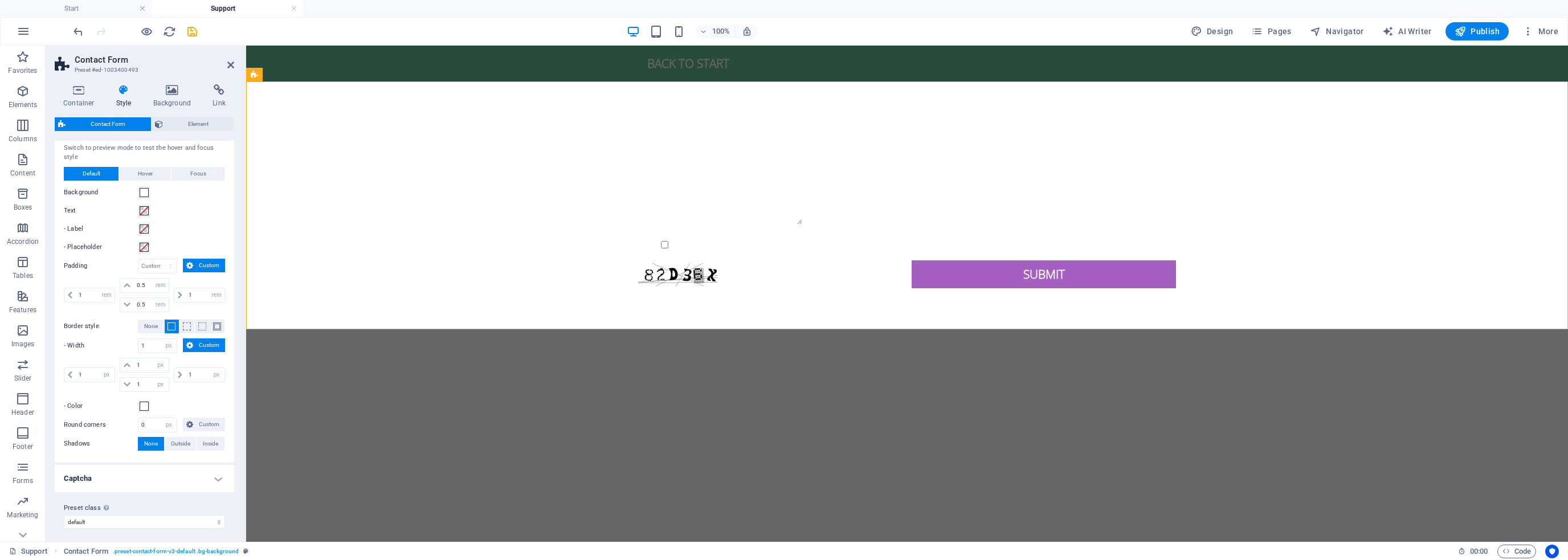
scroll to position [362, 0]
click at [171, 321] on span at bounding box center [172, 324] width 8 height 8
click at [180, 321] on button at bounding box center [186, 324] width 14 height 14
click at [168, 320] on span at bounding box center [172, 324] width 8 height 8
click at [174, 437] on span "Outside" at bounding box center [181, 441] width 19 height 14
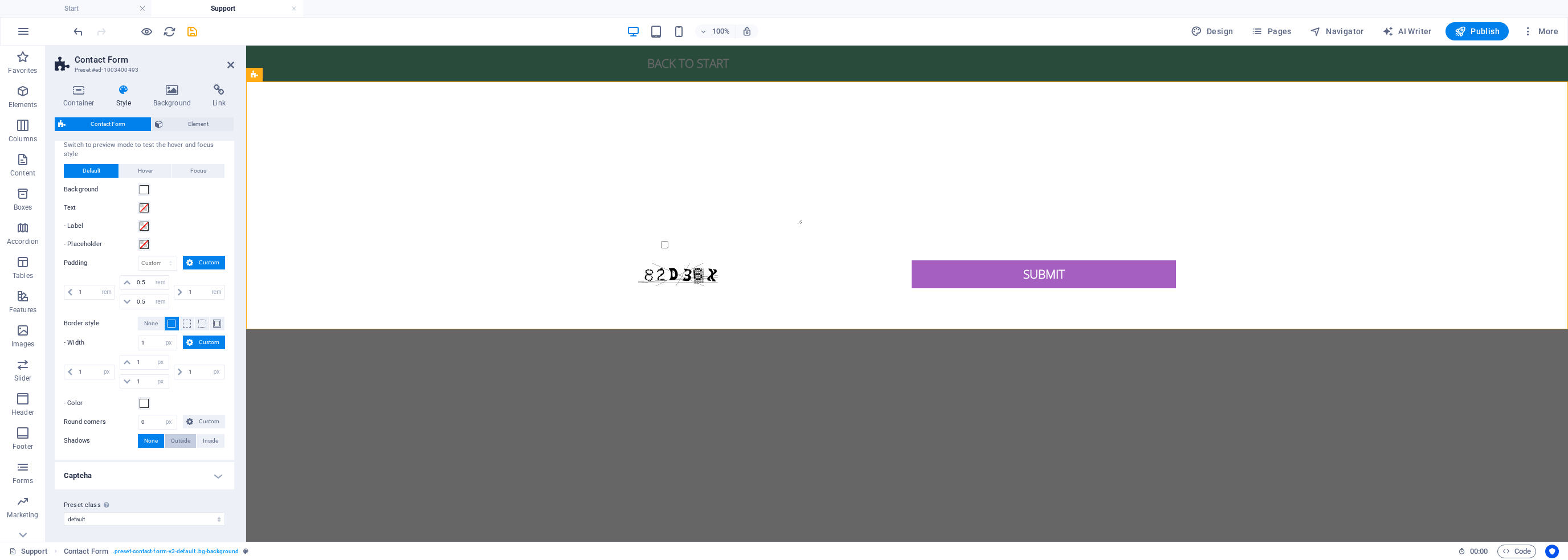
type input "2"
type input "4"
click at [149, 436] on span "None" at bounding box center [151, 441] width 14 height 14
click at [144, 403] on span at bounding box center [144, 403] width 9 height 9
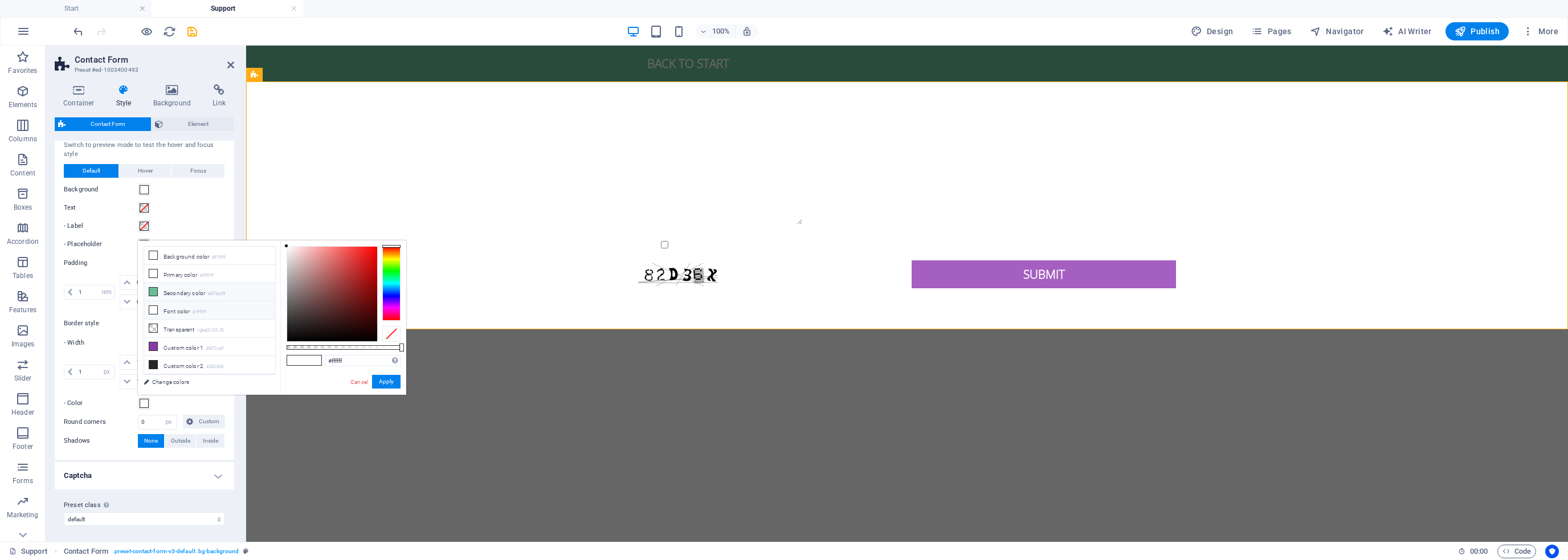
click at [181, 287] on li "Secondary color #67bc95" at bounding box center [210, 292] width 131 height 18
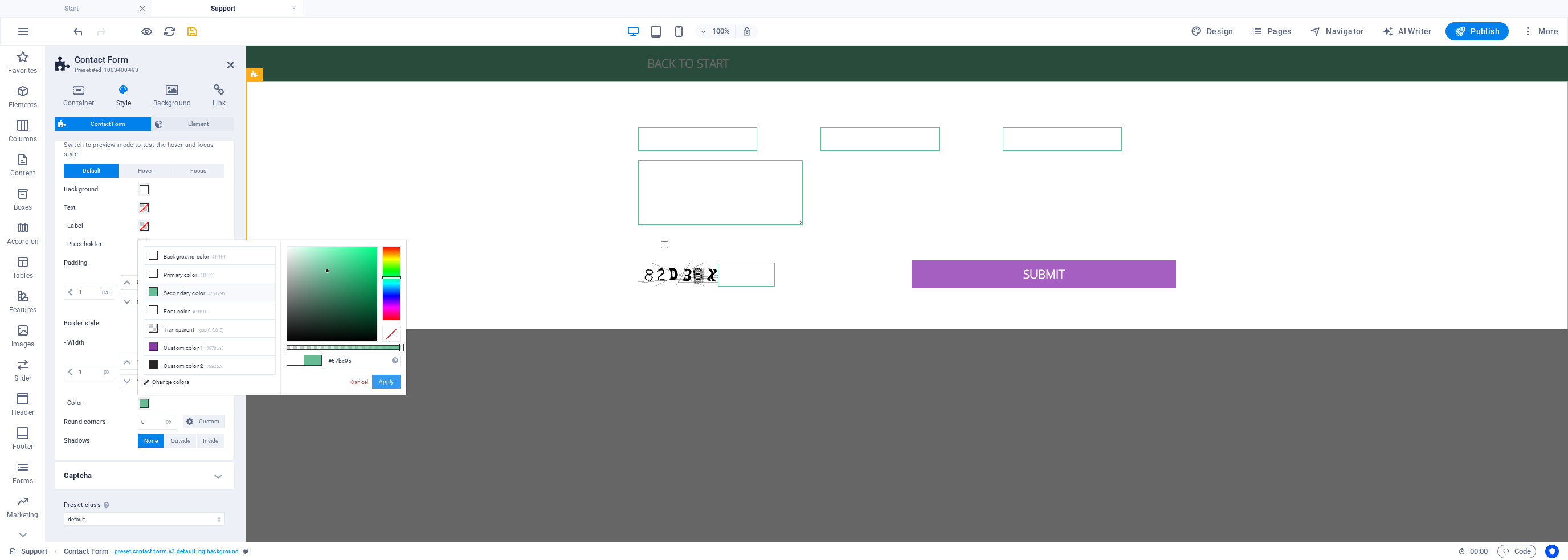
click at [377, 377] on button "Apply" at bounding box center [386, 382] width 28 height 14
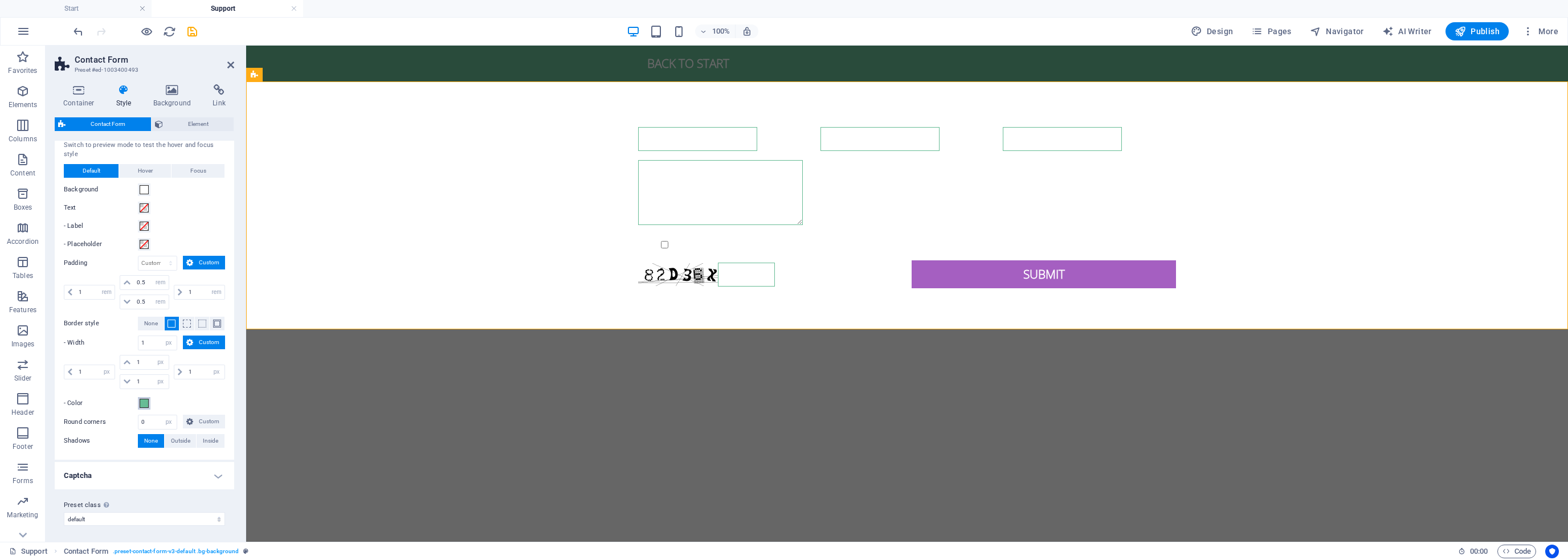
click at [145, 399] on span at bounding box center [144, 403] width 9 height 9
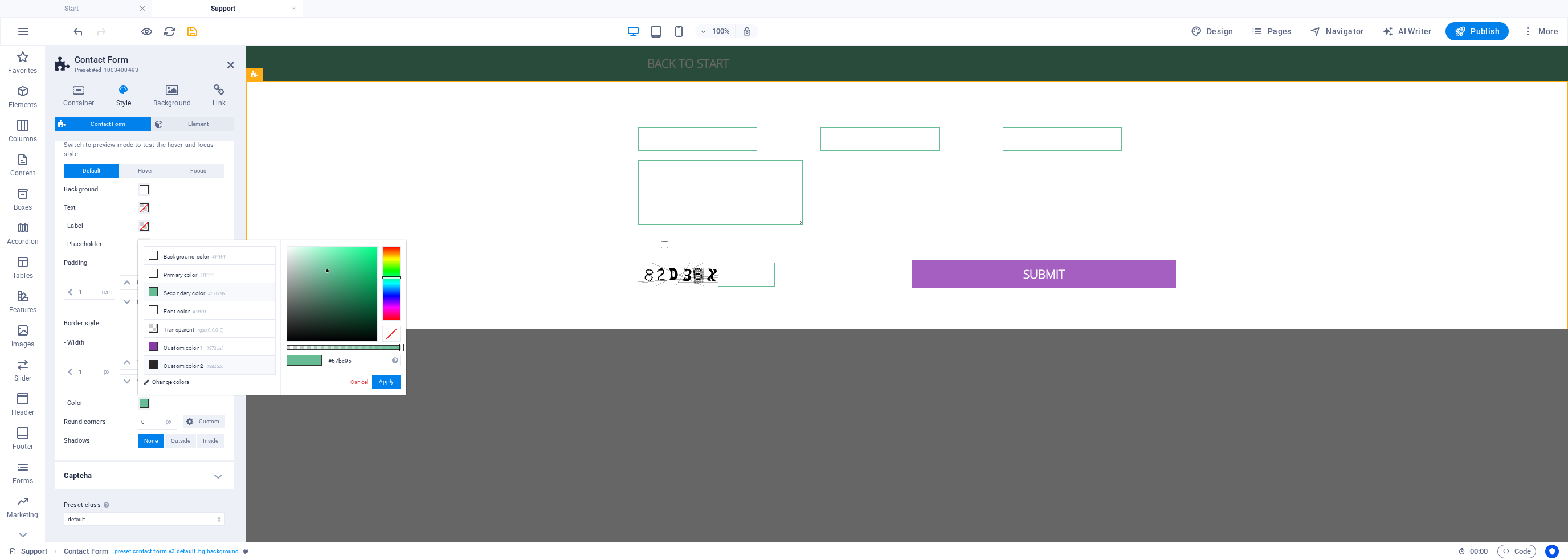
click at [173, 363] on li "Custom color 2 #282626" at bounding box center [210, 365] width 131 height 18
type input "#282626"
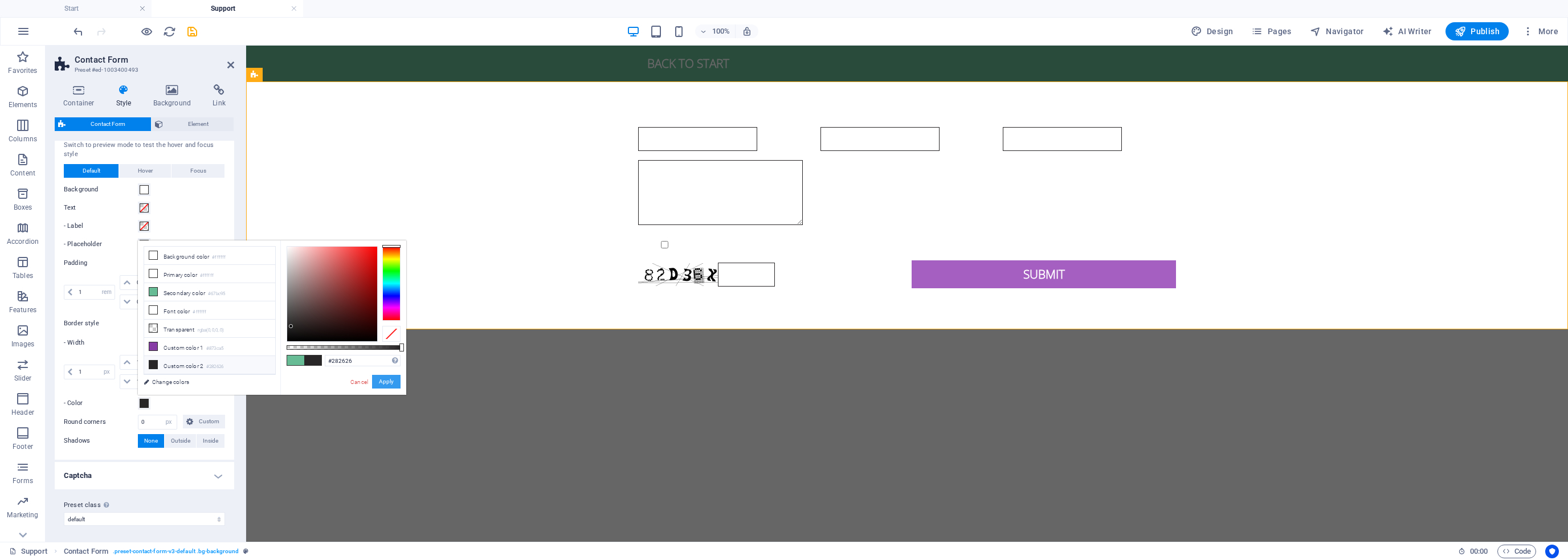
click at [392, 383] on button "Apply" at bounding box center [386, 382] width 28 height 14
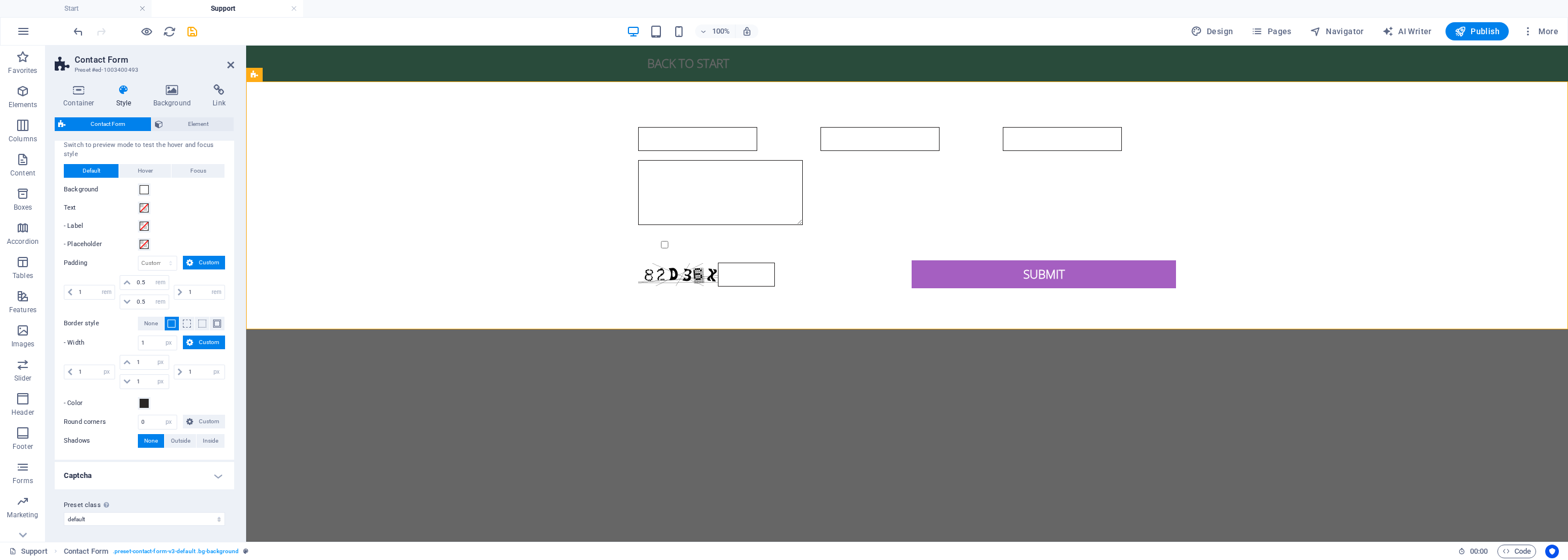
click at [182, 398] on div "- Color" at bounding box center [144, 403] width 162 height 14
click at [956, 249] on span "Form button" at bounding box center [947, 249] width 37 height 7
click at [976, 248] on icon at bounding box center [977, 249] width 6 height 12
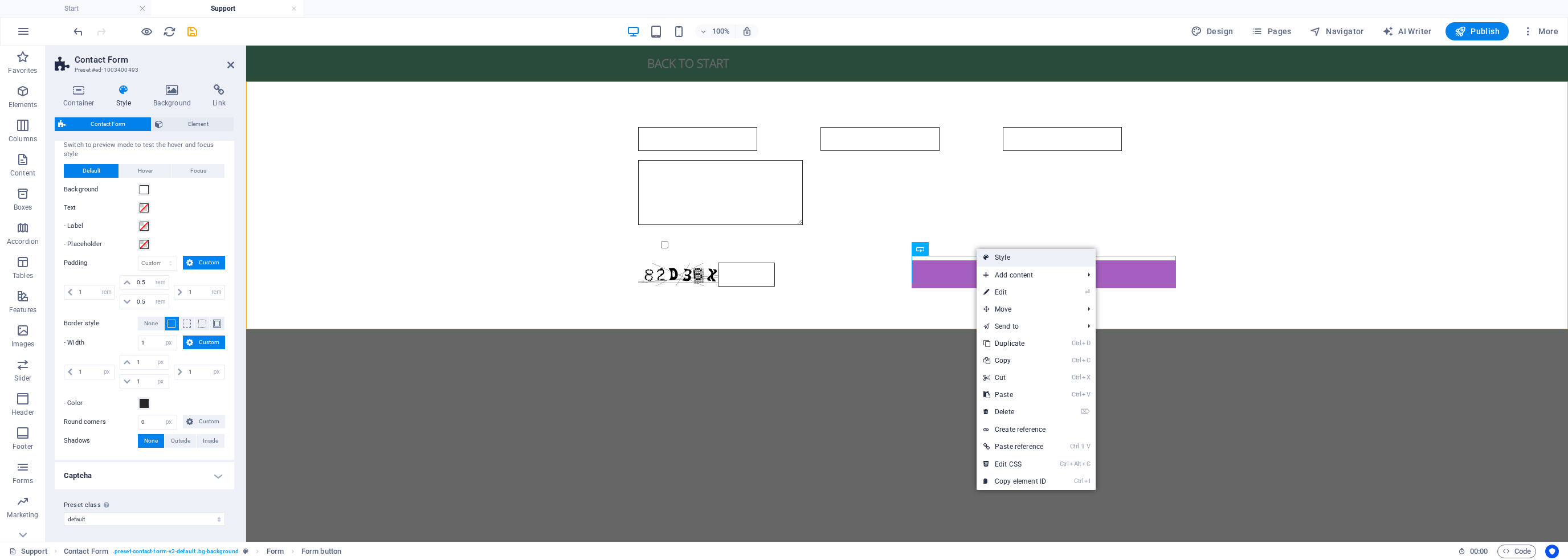
click at [1003, 262] on link "Style" at bounding box center [1036, 258] width 119 height 17
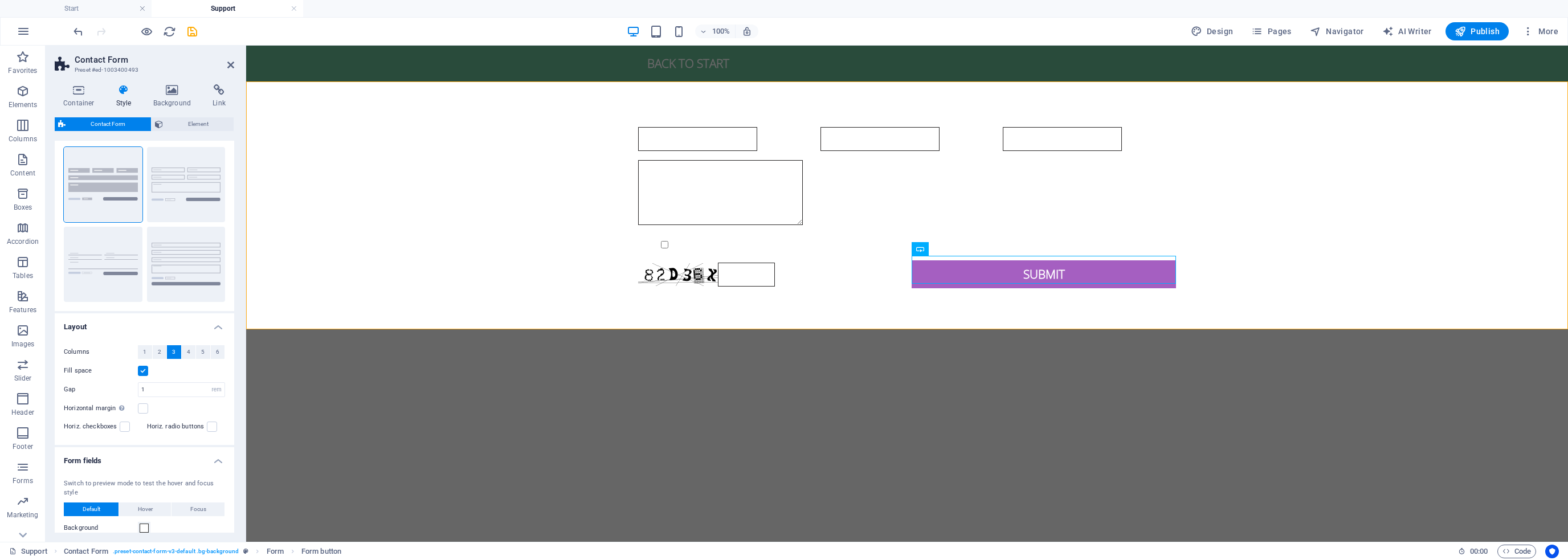
scroll to position [20, 0]
click at [159, 354] on span "2" at bounding box center [159, 356] width 3 height 14
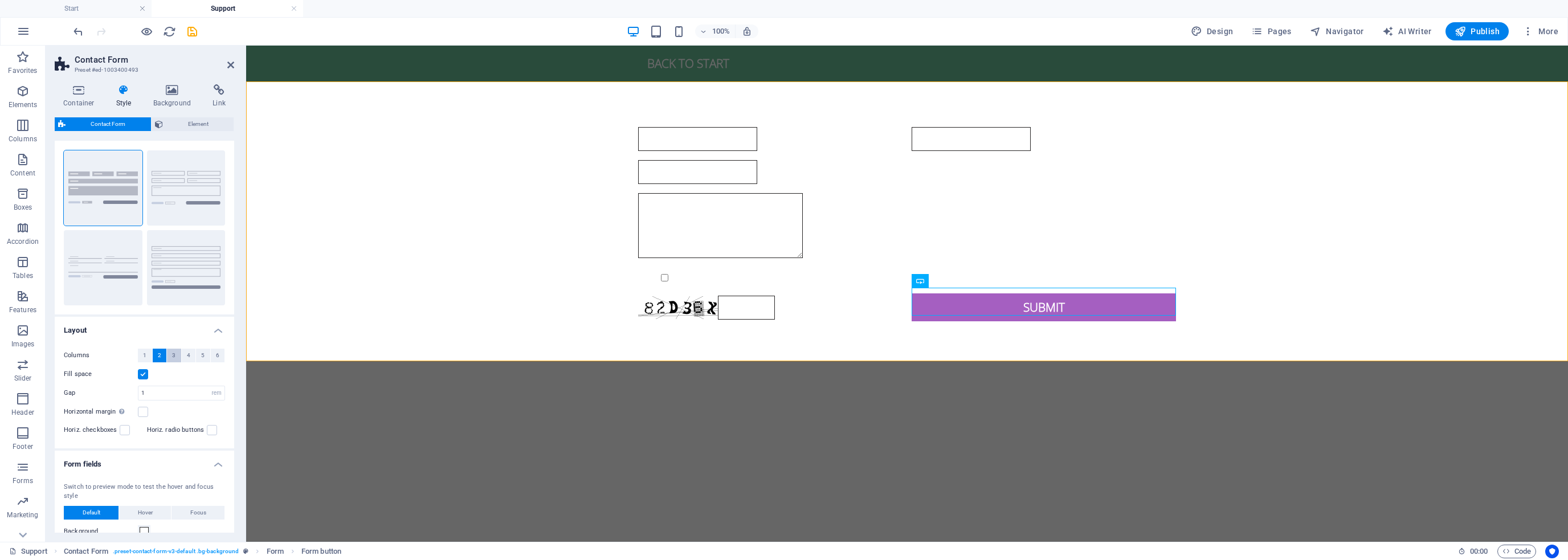
click at [173, 354] on span "3" at bounding box center [173, 356] width 3 height 14
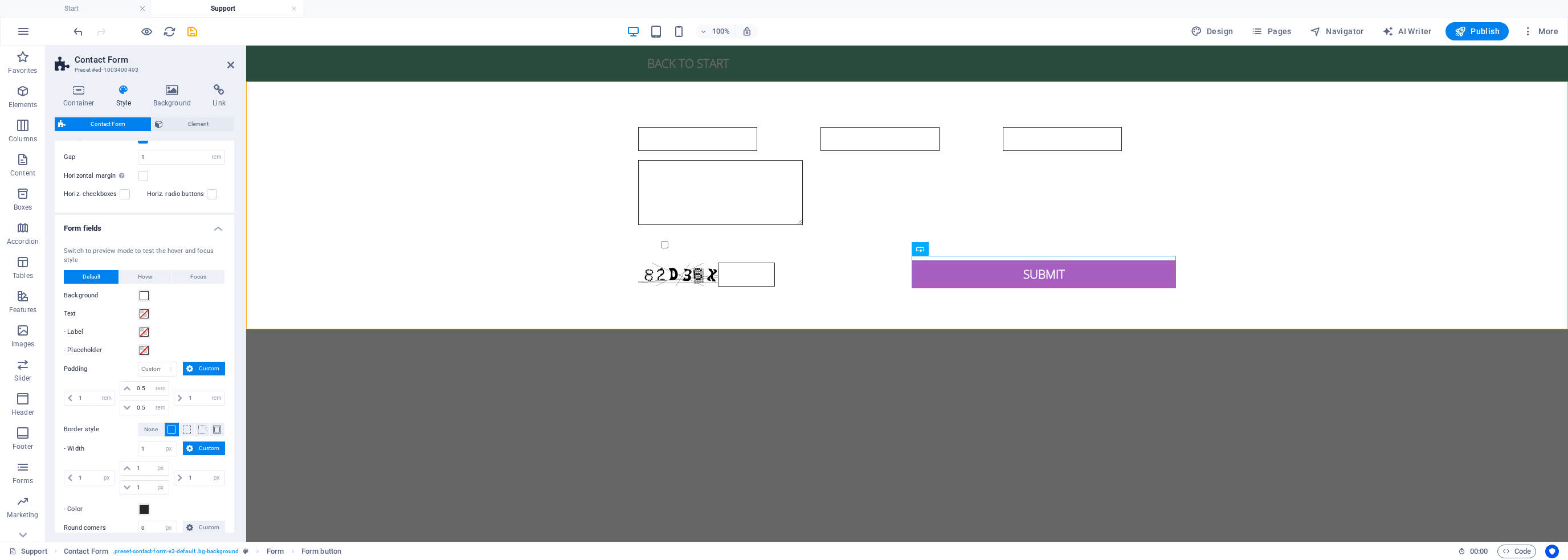
scroll to position [362, 0]
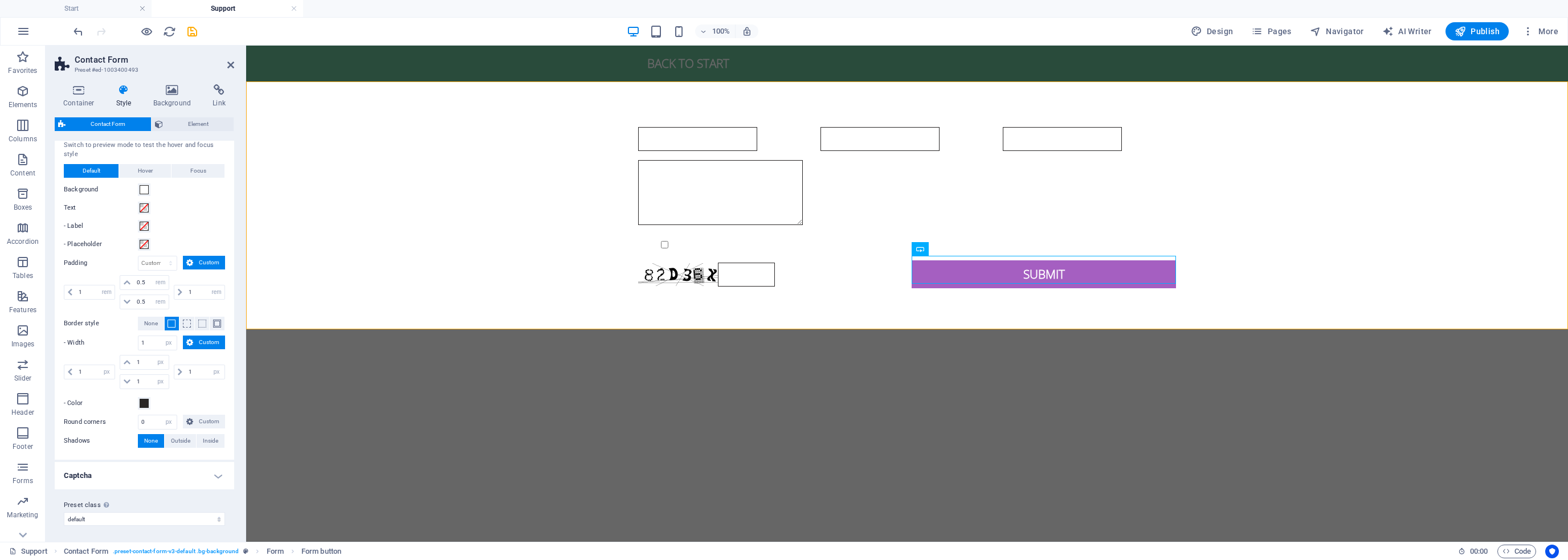
click at [153, 476] on h4 "Captcha" at bounding box center [144, 476] width 180 height 28
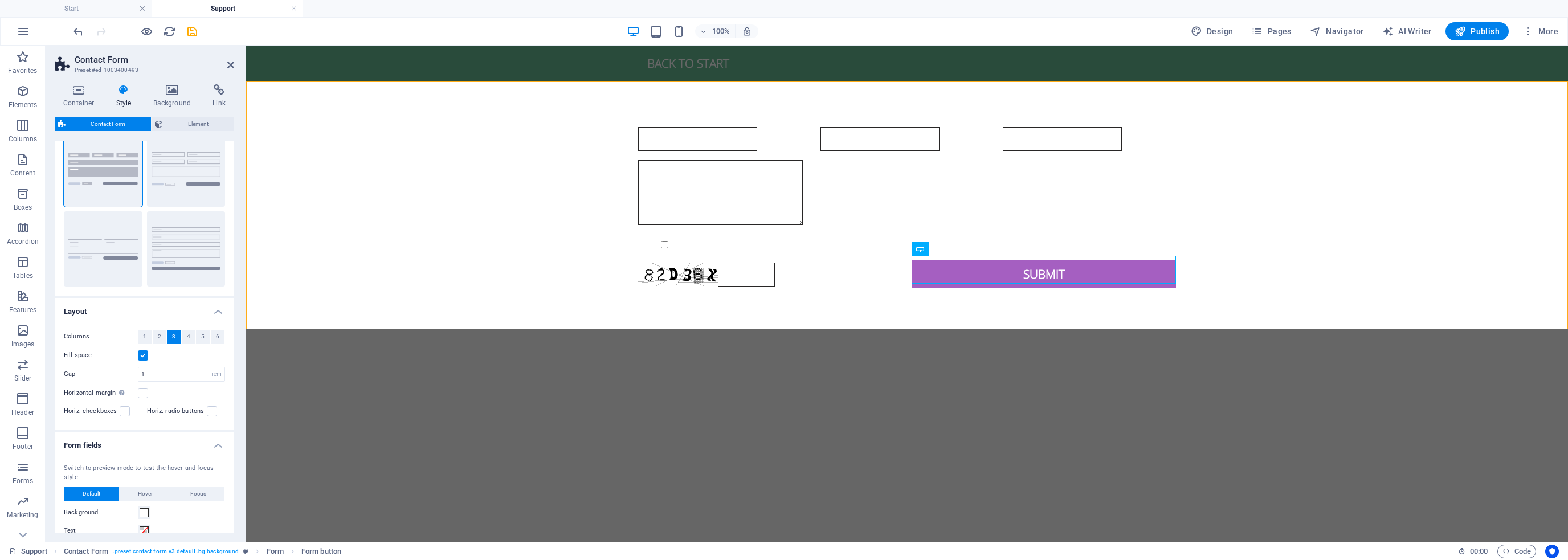
scroll to position [0, 0]
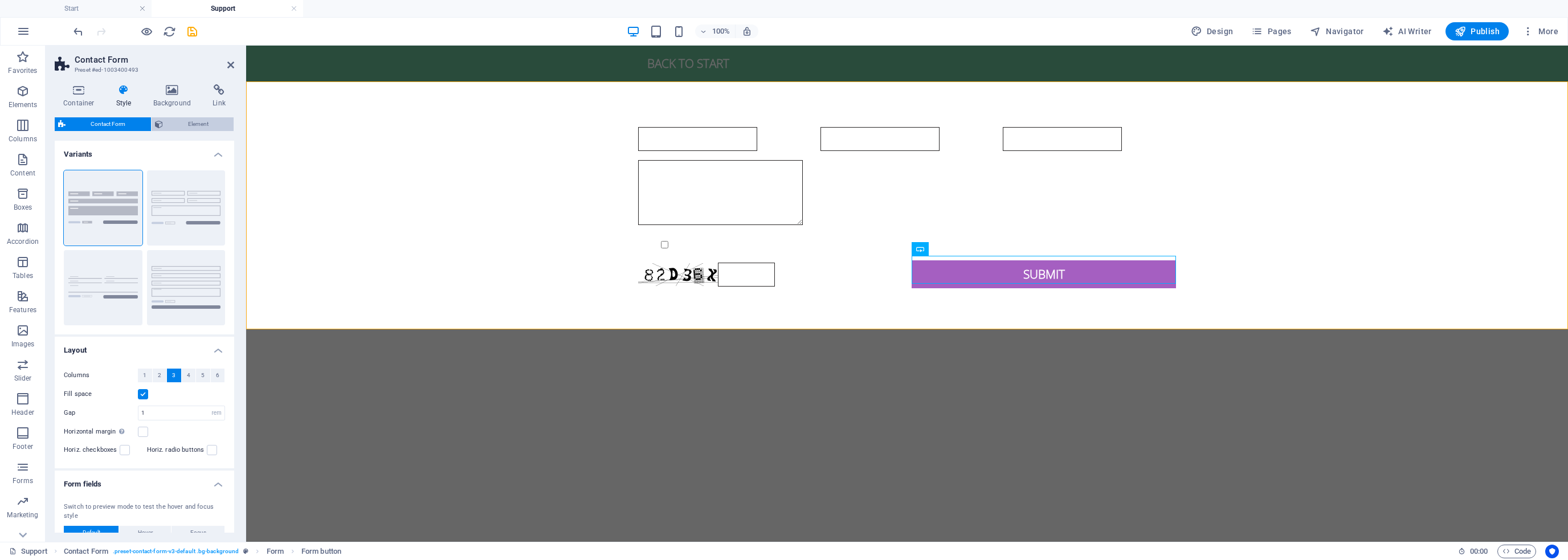
click at [188, 118] on span "Element" at bounding box center [198, 124] width 64 height 14
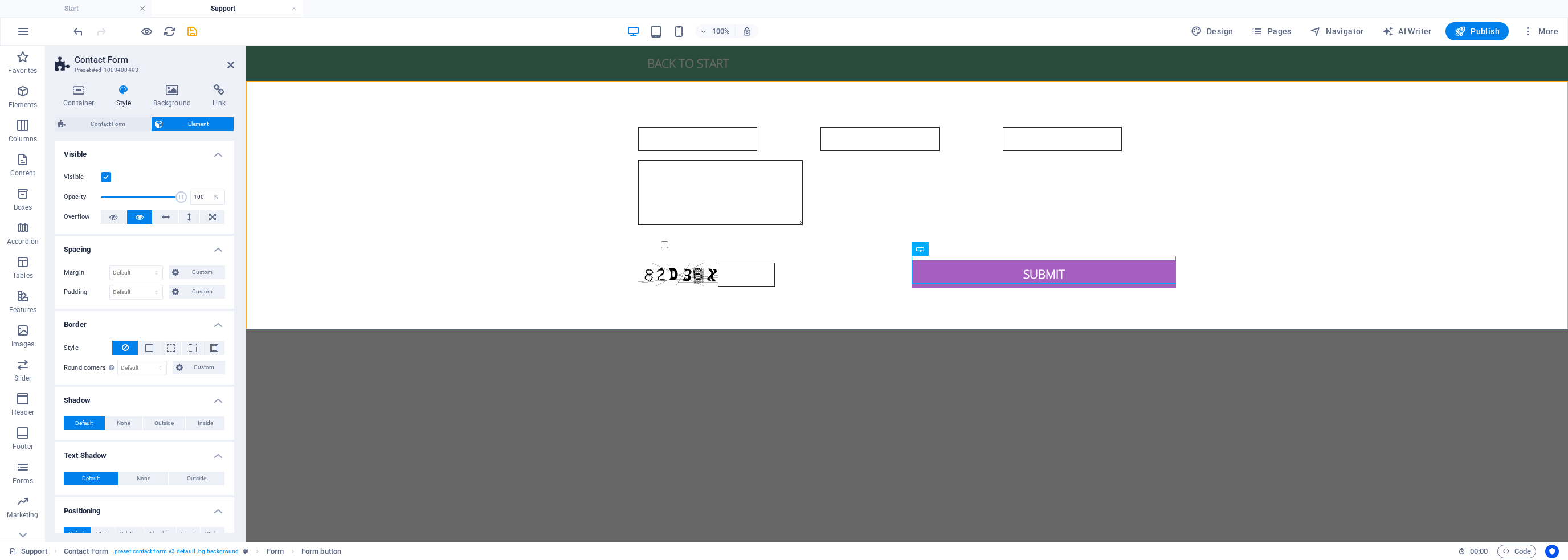
click at [106, 177] on label at bounding box center [106, 177] width 10 height 10
click at [0, 0] on input "Visible" at bounding box center [0, 0] width 0 height 0
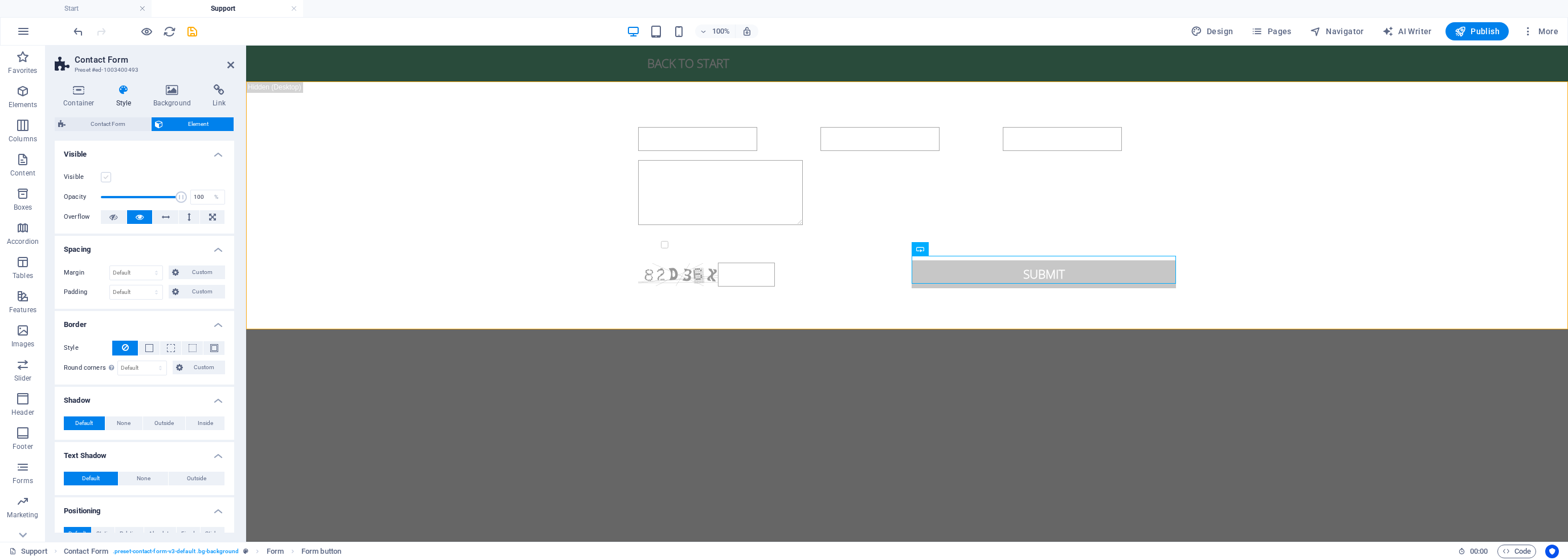
click at [106, 177] on label at bounding box center [106, 177] width 10 height 10
click at [0, 0] on input "Visible" at bounding box center [0, 0] width 0 height 0
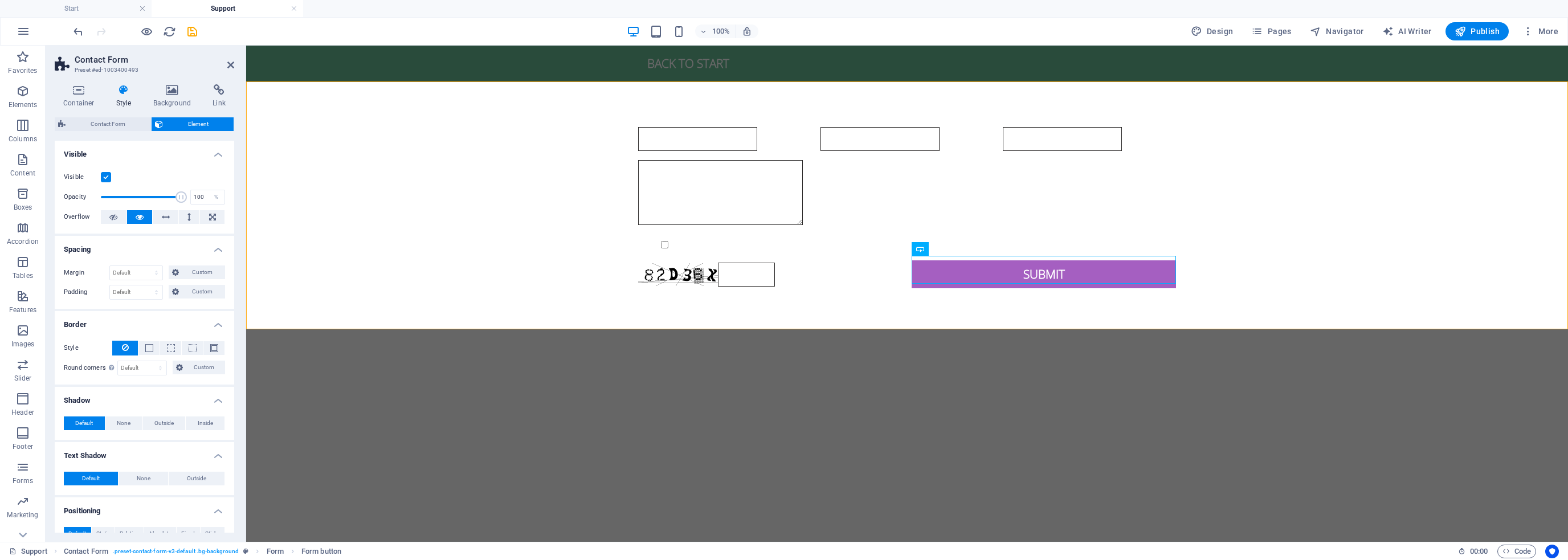
click at [106, 177] on label at bounding box center [106, 177] width 10 height 10
click at [0, 0] on input "Visible" at bounding box center [0, 0] width 0 height 0
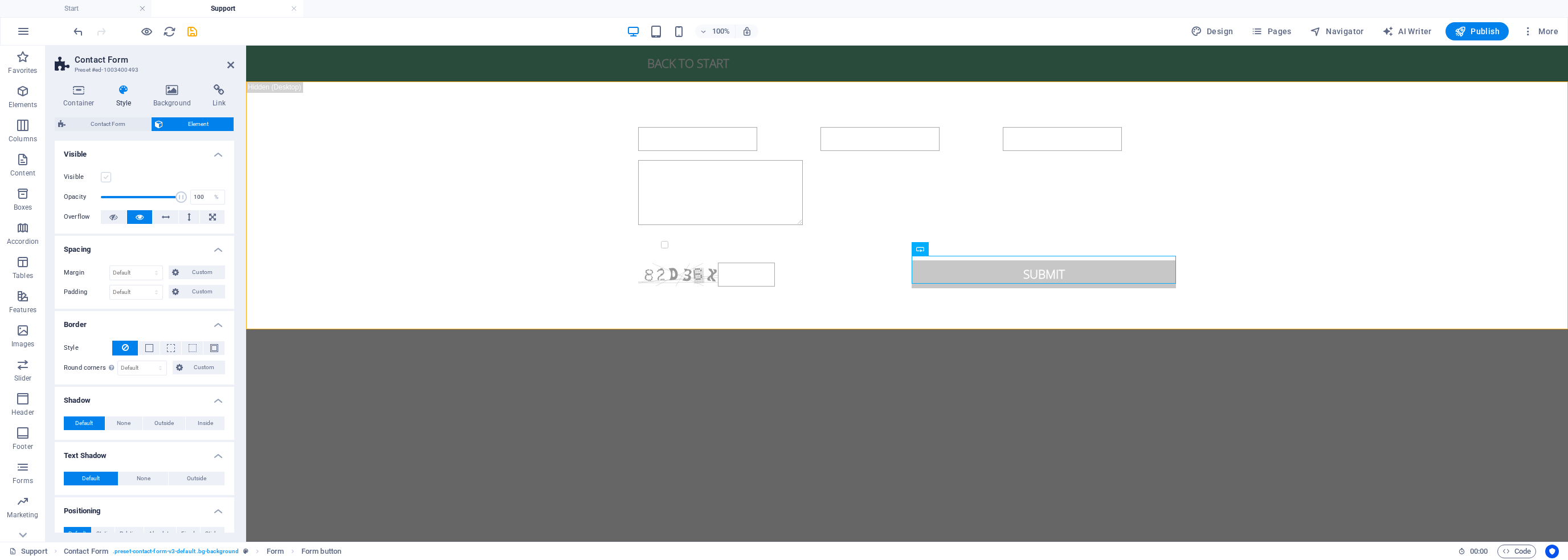
click at [106, 177] on label at bounding box center [106, 177] width 10 height 10
click at [0, 0] on input "Visible" at bounding box center [0, 0] width 0 height 0
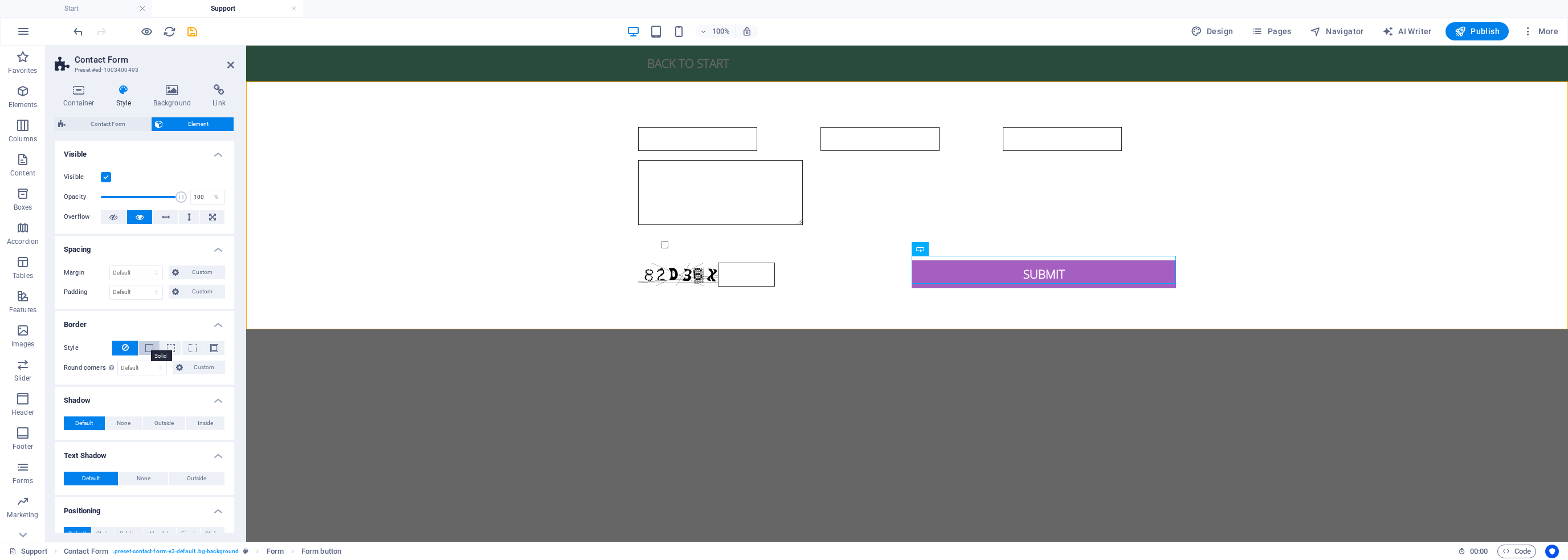
click at [145, 347] on span at bounding box center [149, 349] width 8 height 8
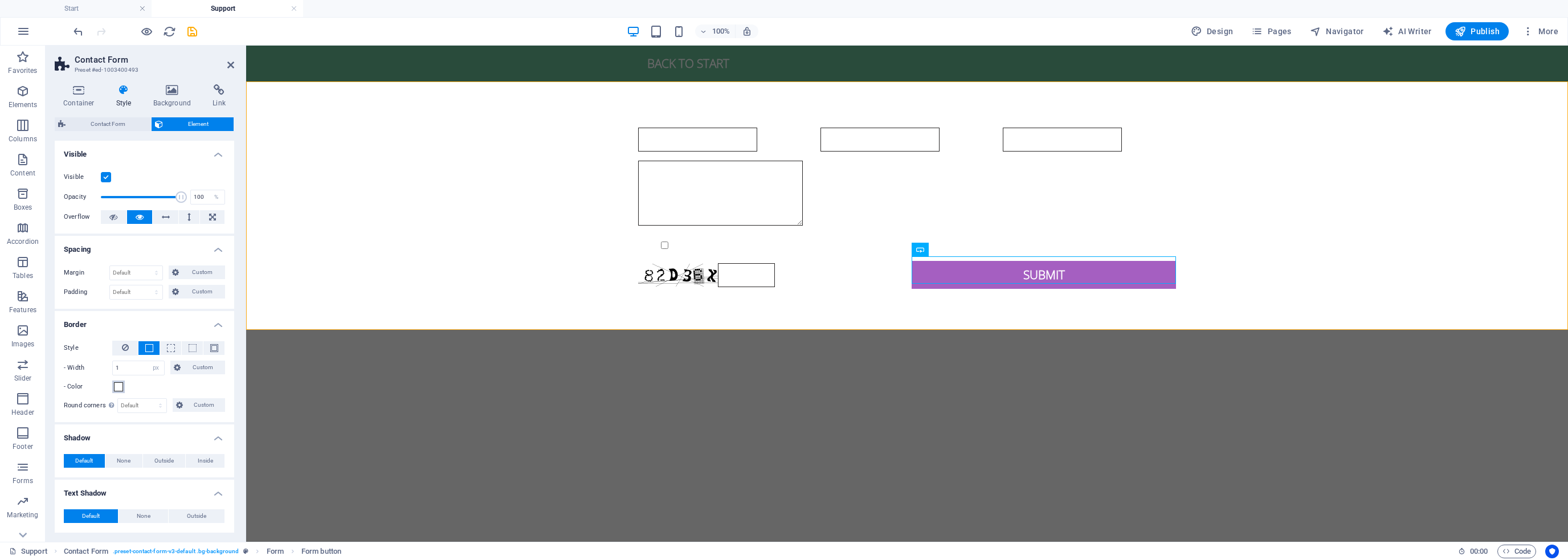
click at [117, 384] on span at bounding box center [118, 387] width 9 height 9
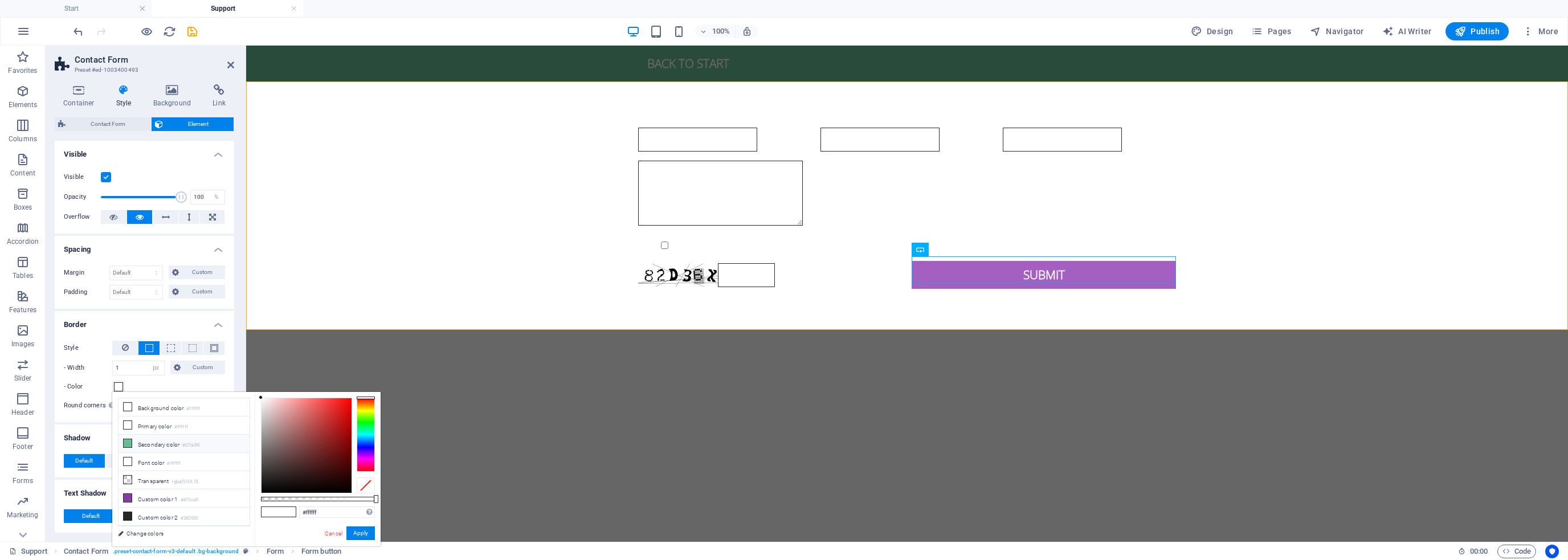
click at [147, 443] on li "Secondary color #67bc95" at bounding box center [184, 444] width 131 height 18
type input "#67bc95"
click at [364, 532] on button "Apply" at bounding box center [360, 534] width 28 height 14
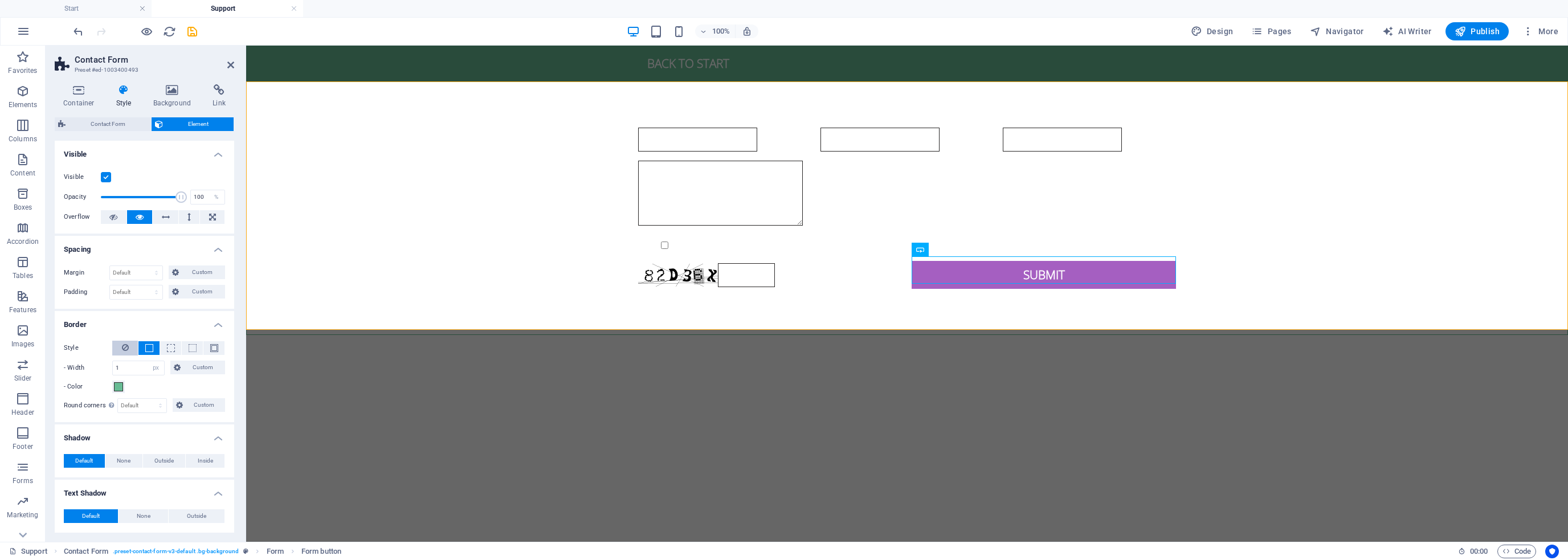
click at [129, 346] on button at bounding box center [125, 348] width 26 height 15
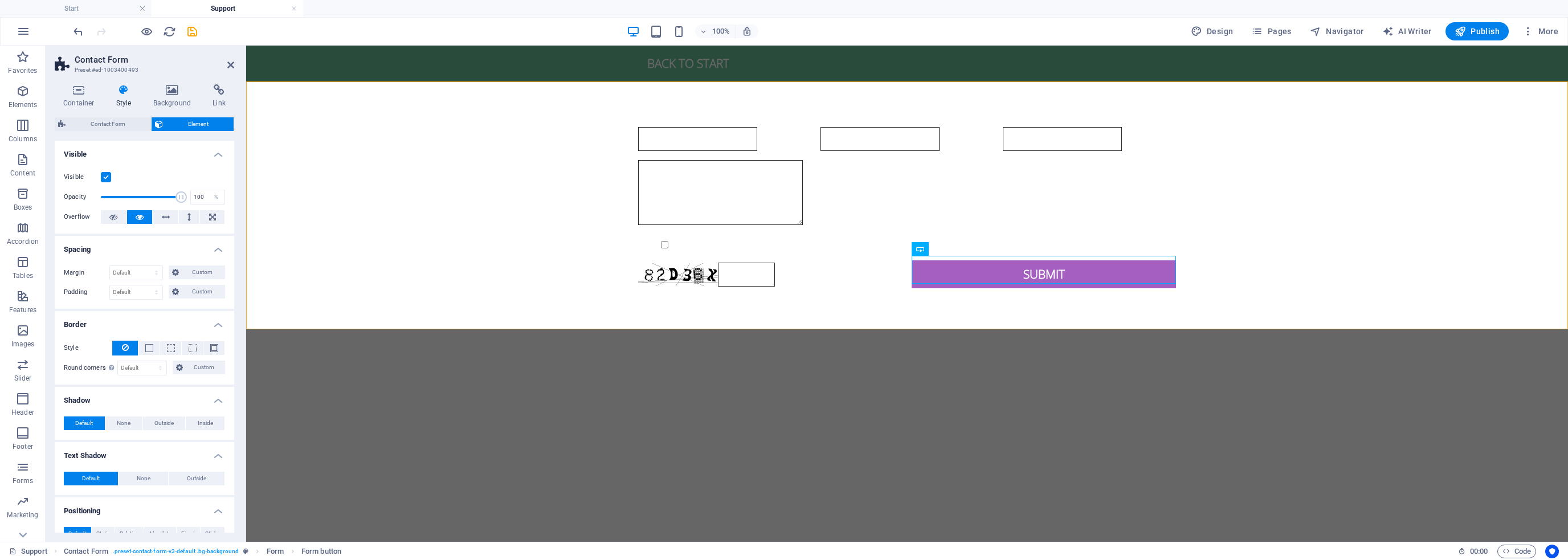
click at [182, 119] on span "Element" at bounding box center [198, 124] width 64 height 14
click at [108, 120] on span "Contact Form" at bounding box center [108, 124] width 79 height 14
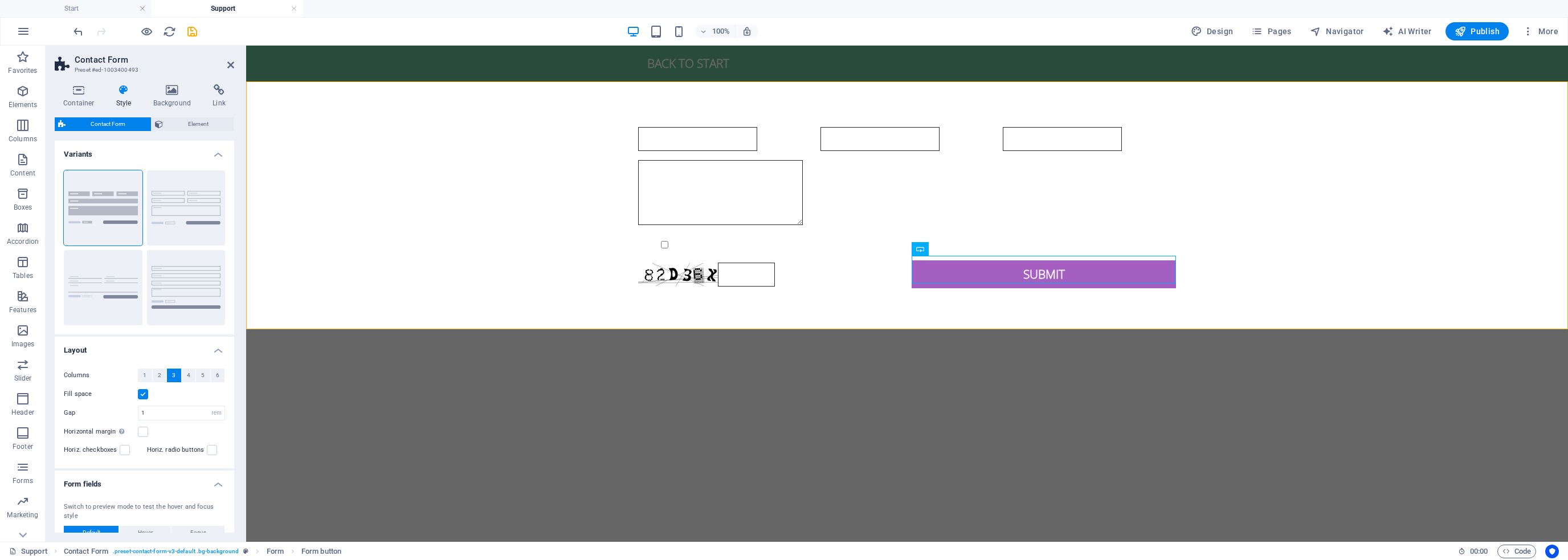
click at [182, 116] on div "Container Style Background Link Size Height Default px rem % vh vw Min. height …" at bounding box center [144, 309] width 180 height 449
click at [182, 120] on span "Element" at bounding box center [198, 124] width 64 height 14
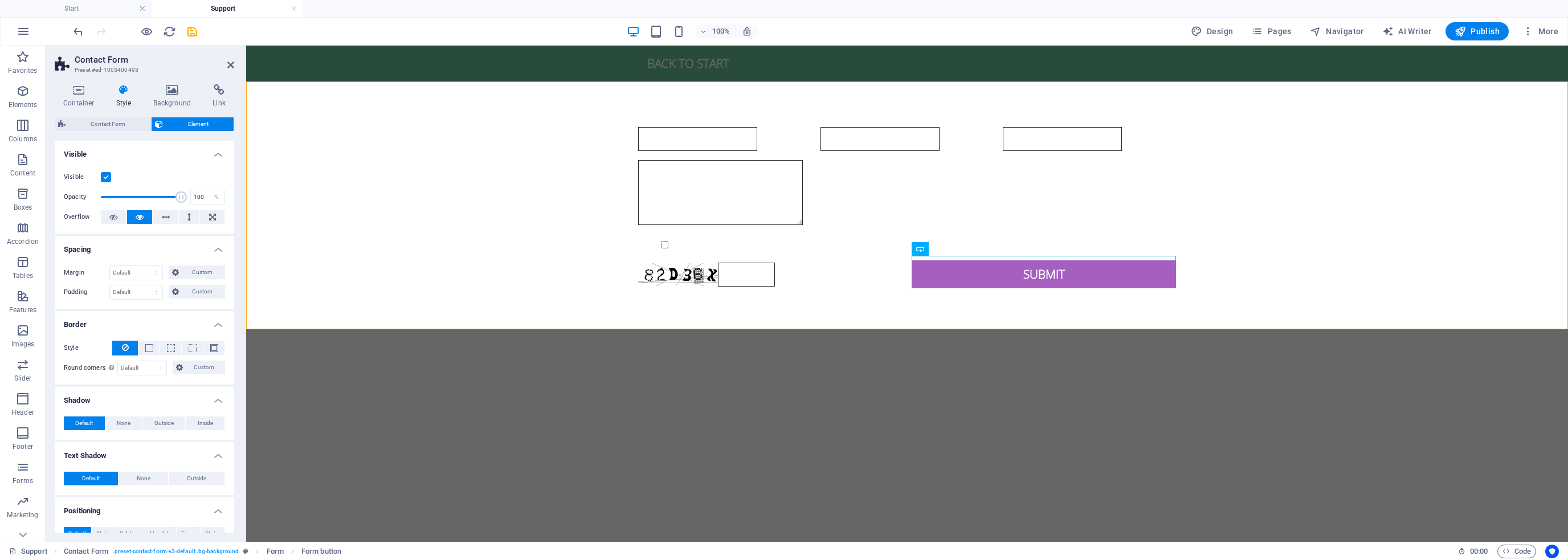
drag, startPoint x: 171, startPoint y: 132, endPoint x: 184, endPoint y: 125, distance: 14.8
click at [184, 125] on span "Element" at bounding box center [198, 124] width 64 height 14
click at [803, 186] on textarea "Mensaje" at bounding box center [720, 193] width 165 height 65
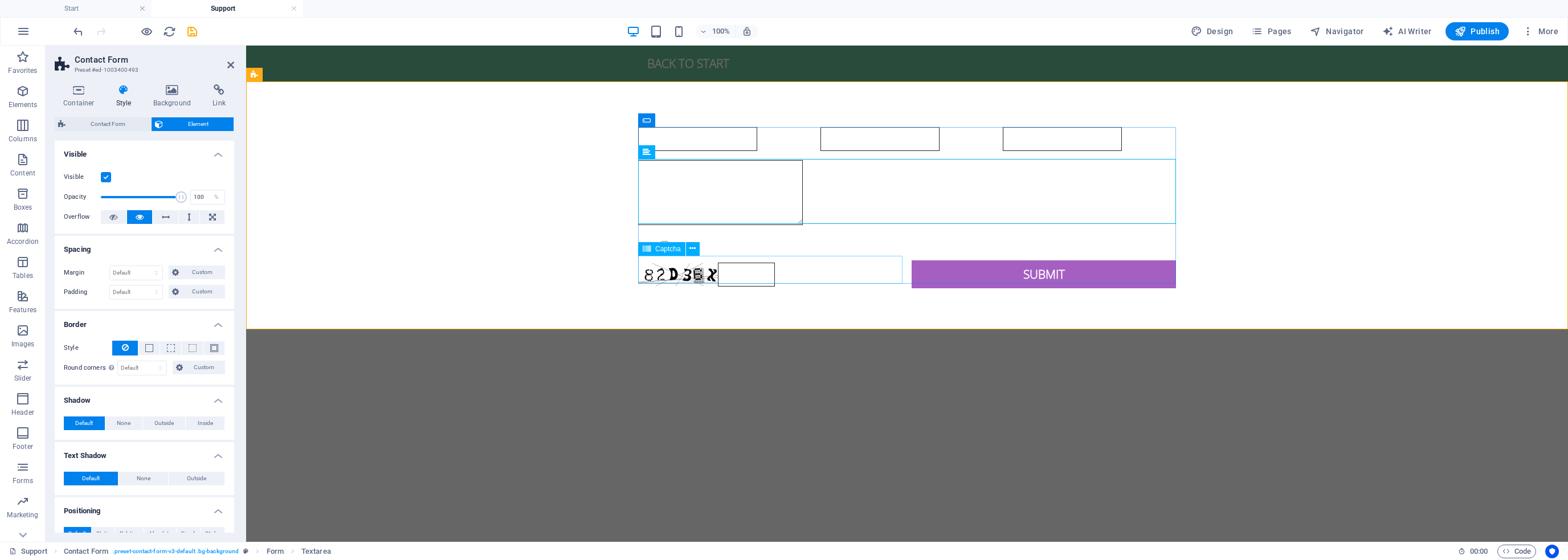
click at [873, 266] on div "Unreadable? Regenerate" at bounding box center [770, 274] width 264 height 28
click at [791, 269] on div "Unreadable? Regenerate" at bounding box center [770, 274] width 264 height 28
click at [752, 276] on input "text" at bounding box center [746, 275] width 57 height 24
click at [1040, 271] on div "Submit" at bounding box center [1044, 274] width 264 height 28
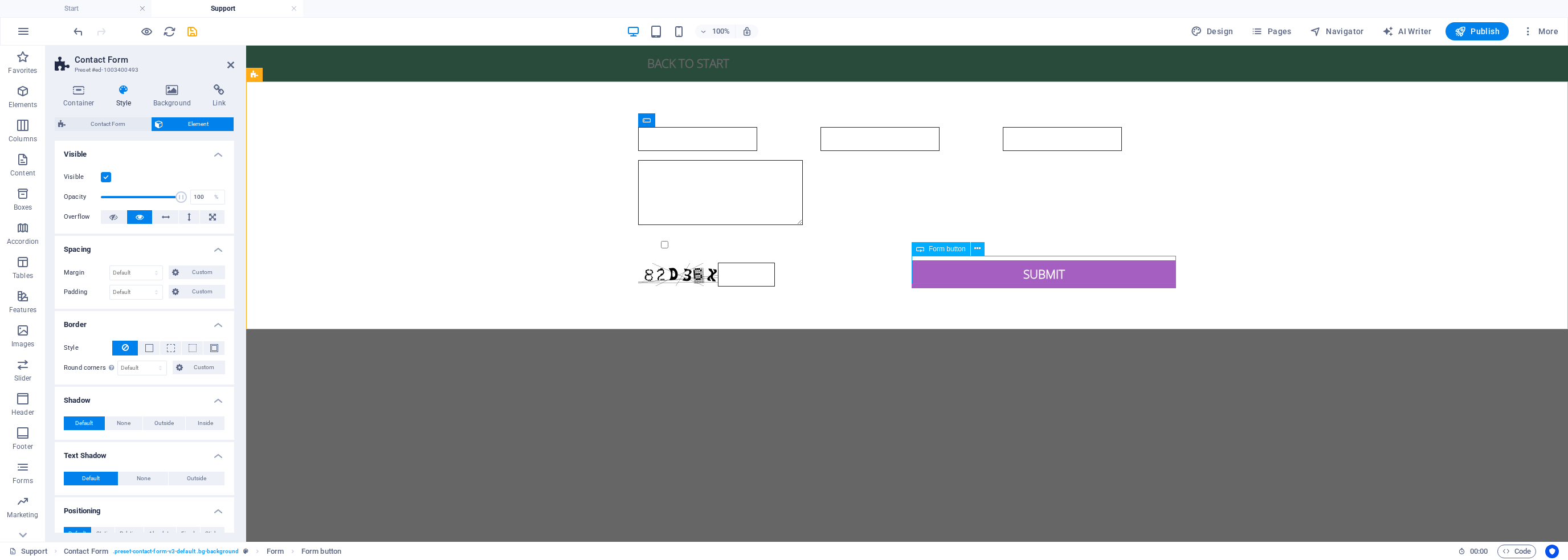
click at [1028, 269] on div "Submit" at bounding box center [1044, 274] width 264 height 28
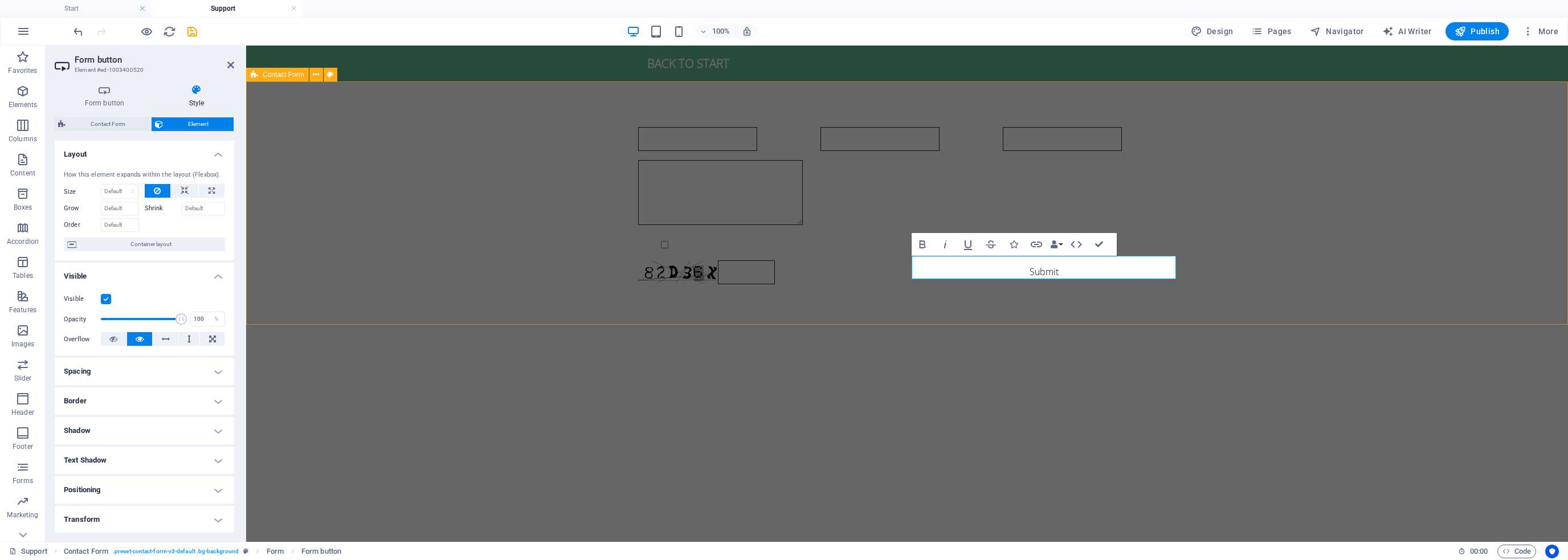
click at [901, 316] on div "Nombre Teléfono Mensaje {{ 'content.forms.privacy'|trans }} Unreadable? Regener…" at bounding box center [907, 206] width 1322 height 249
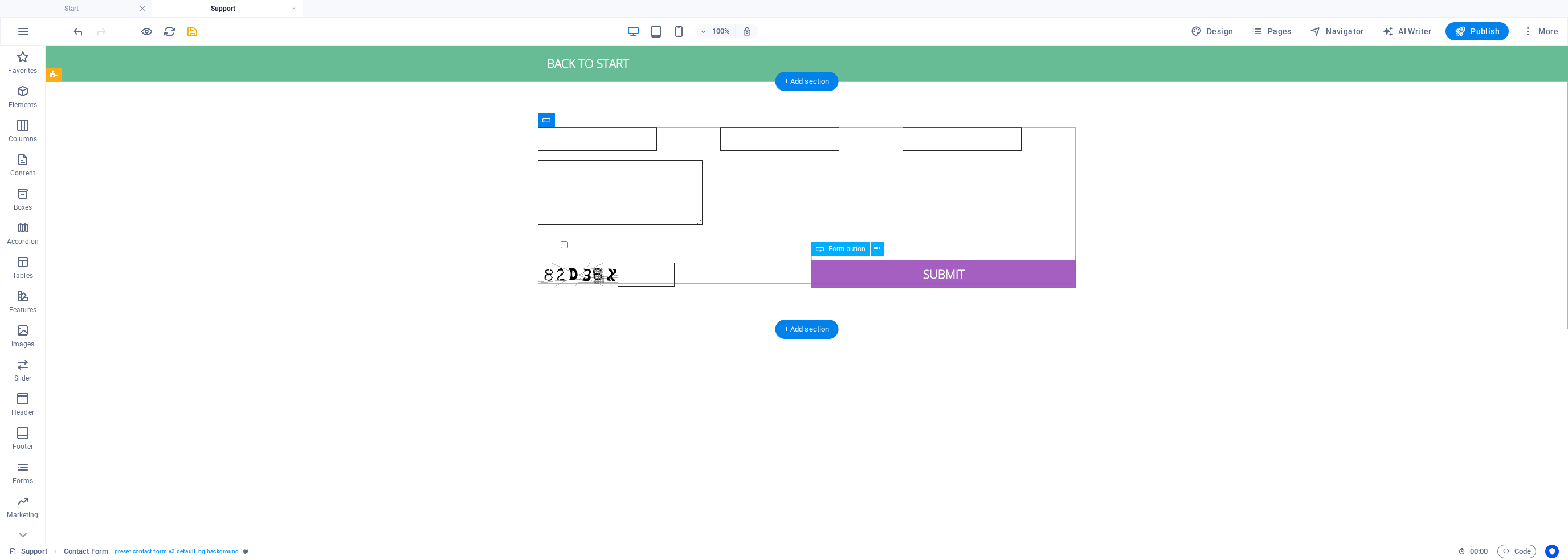
click at [984, 275] on div "Submit" at bounding box center [943, 274] width 264 height 28
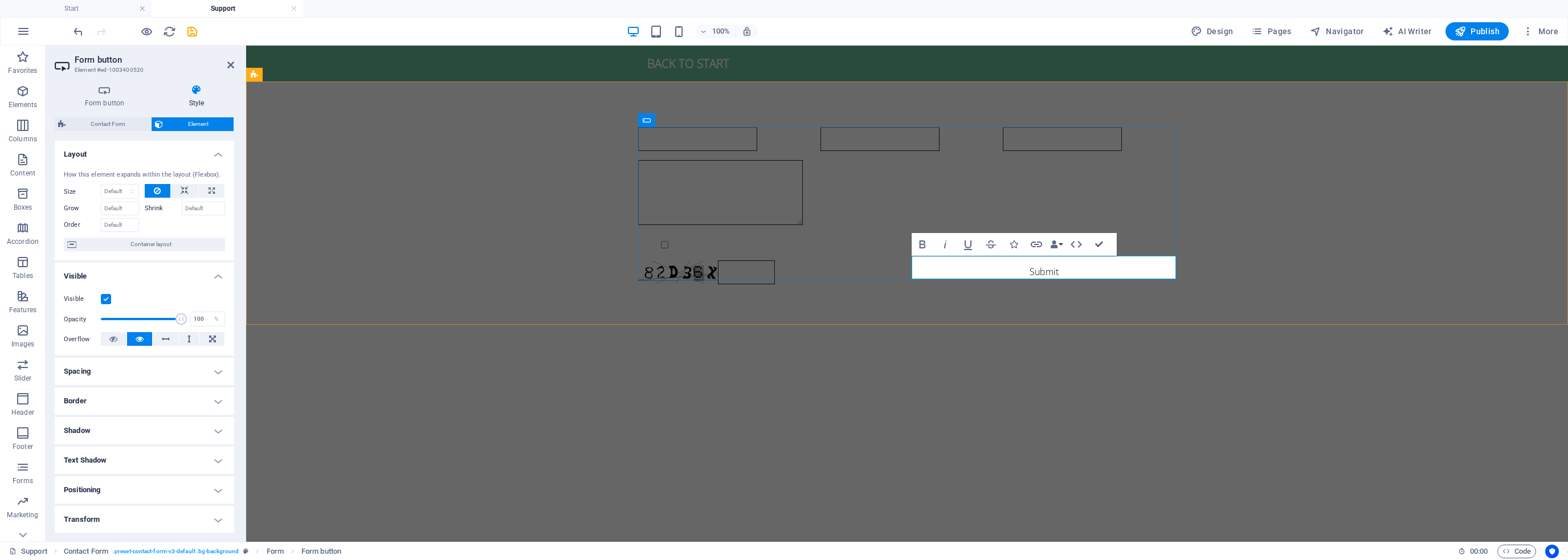
type button "Submit"
click at [1016, 287] on div "Nombre Teléfono Mensaje {{ 'content.forms.privacy'|trans }} Unreadable? Regener…" at bounding box center [907, 206] width 1322 height 249
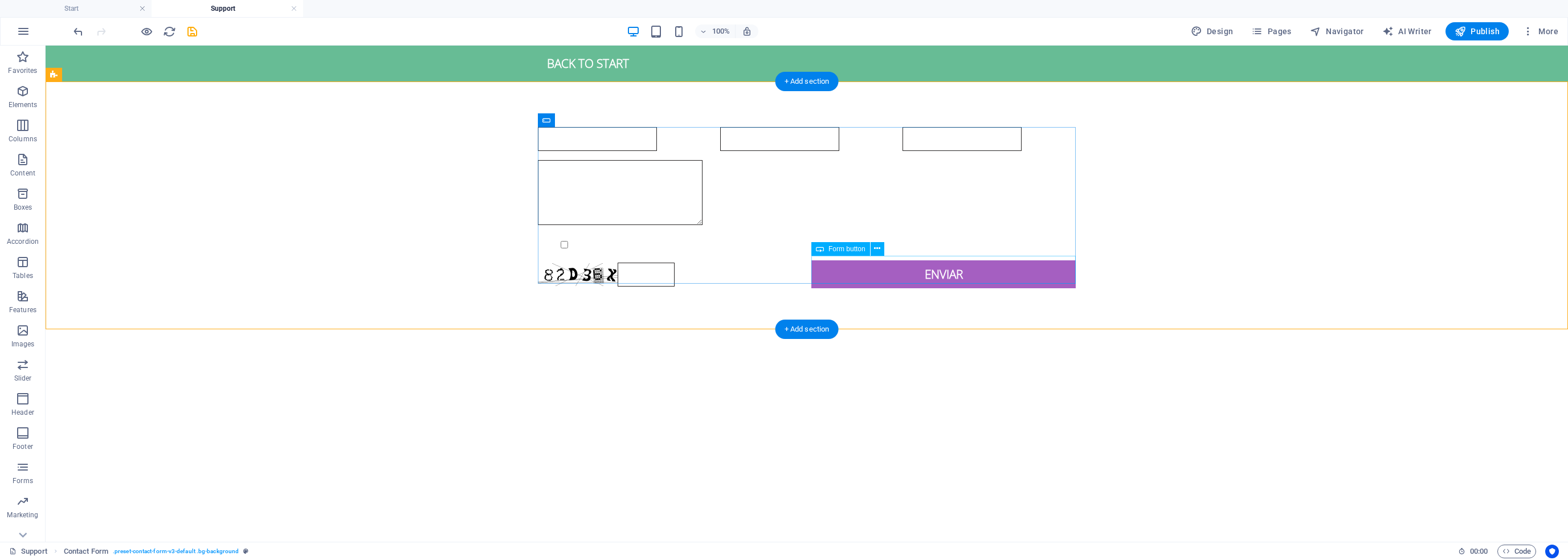
click at [928, 271] on div "Enviar" at bounding box center [943, 274] width 264 height 28
click at [849, 247] on span "Form button" at bounding box center [847, 249] width 37 height 7
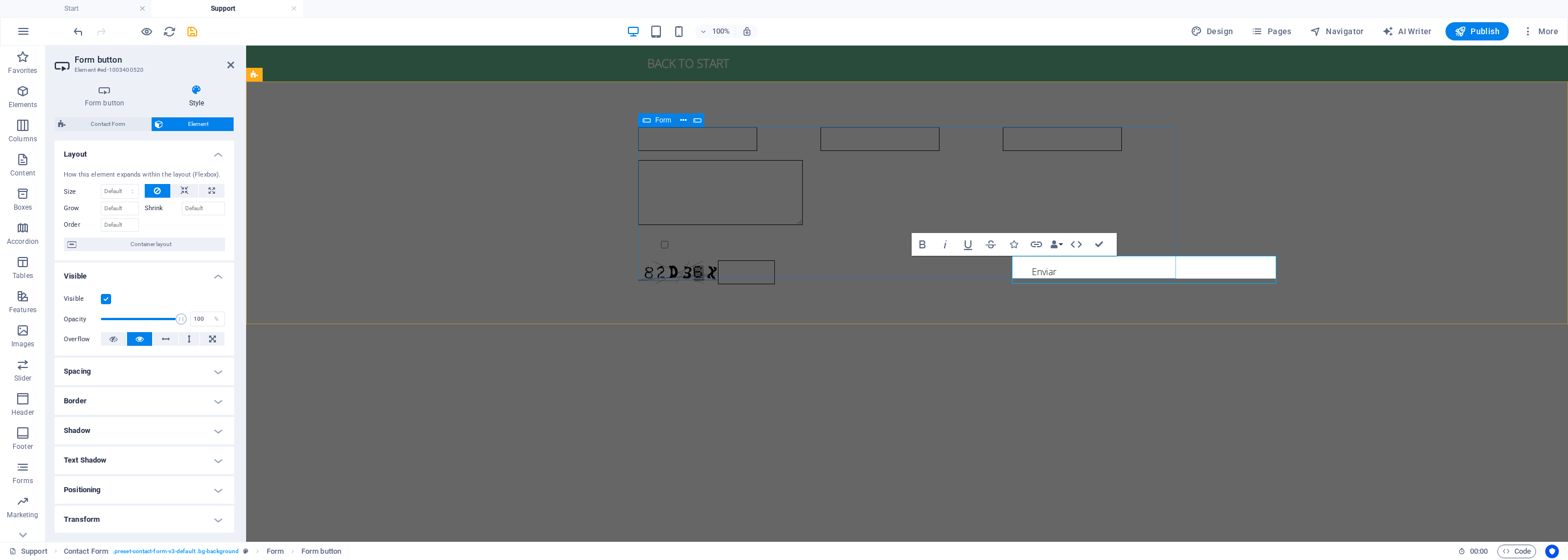
click at [849, 247] on div "Nombre Teléfono Mensaje {{ 'content.forms.privacy'|trans }} Unreadable? Regener…" at bounding box center [907, 205] width 538 height 166
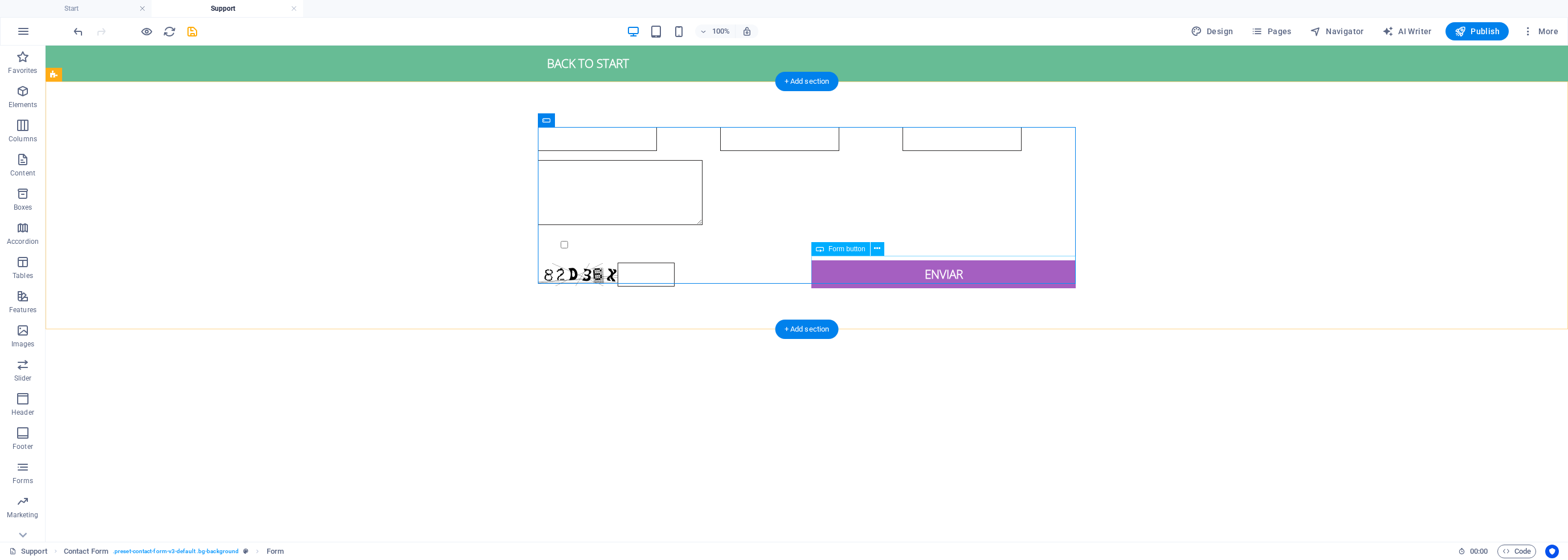
click at [948, 276] on div "Enviar" at bounding box center [943, 274] width 264 height 28
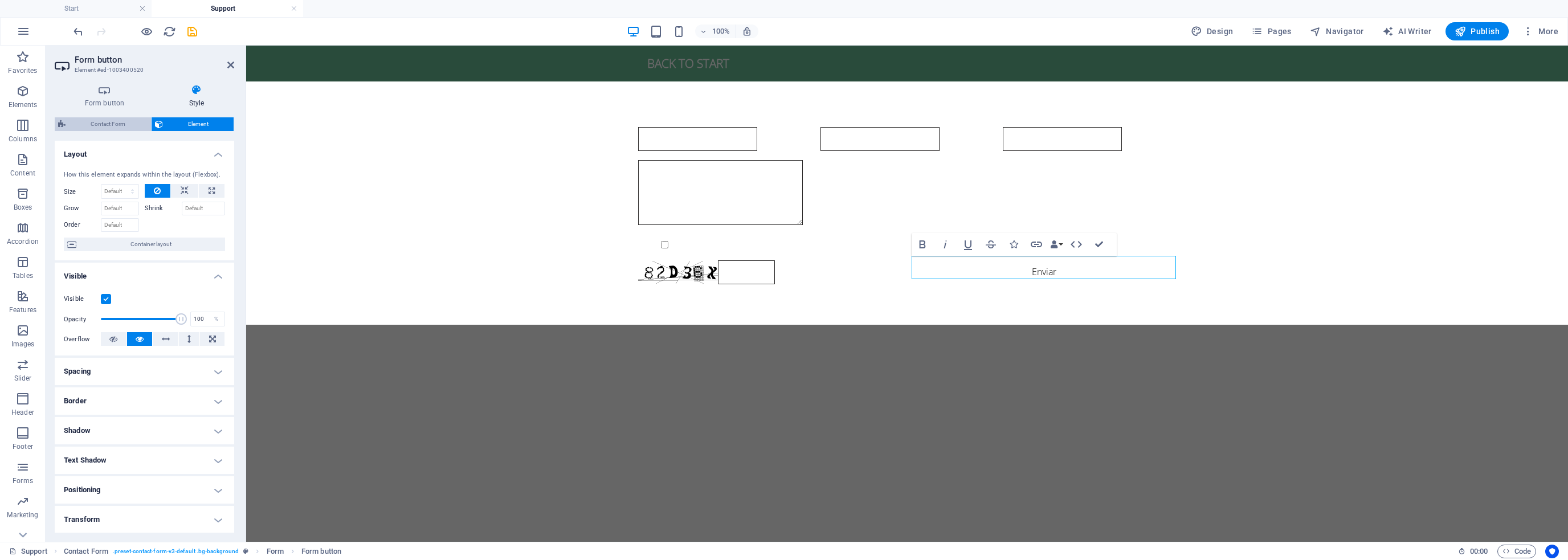
click at [110, 126] on span "Contact Form" at bounding box center [108, 124] width 79 height 14
select select "rem"
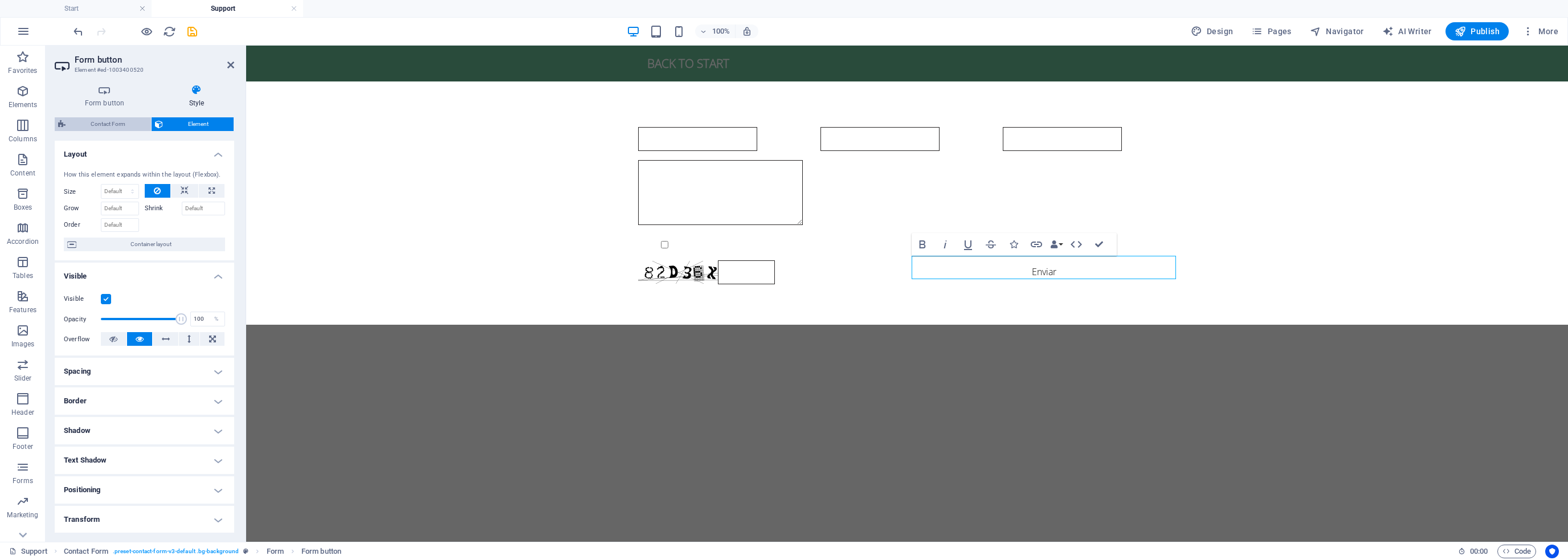
select select "rem"
select select "px"
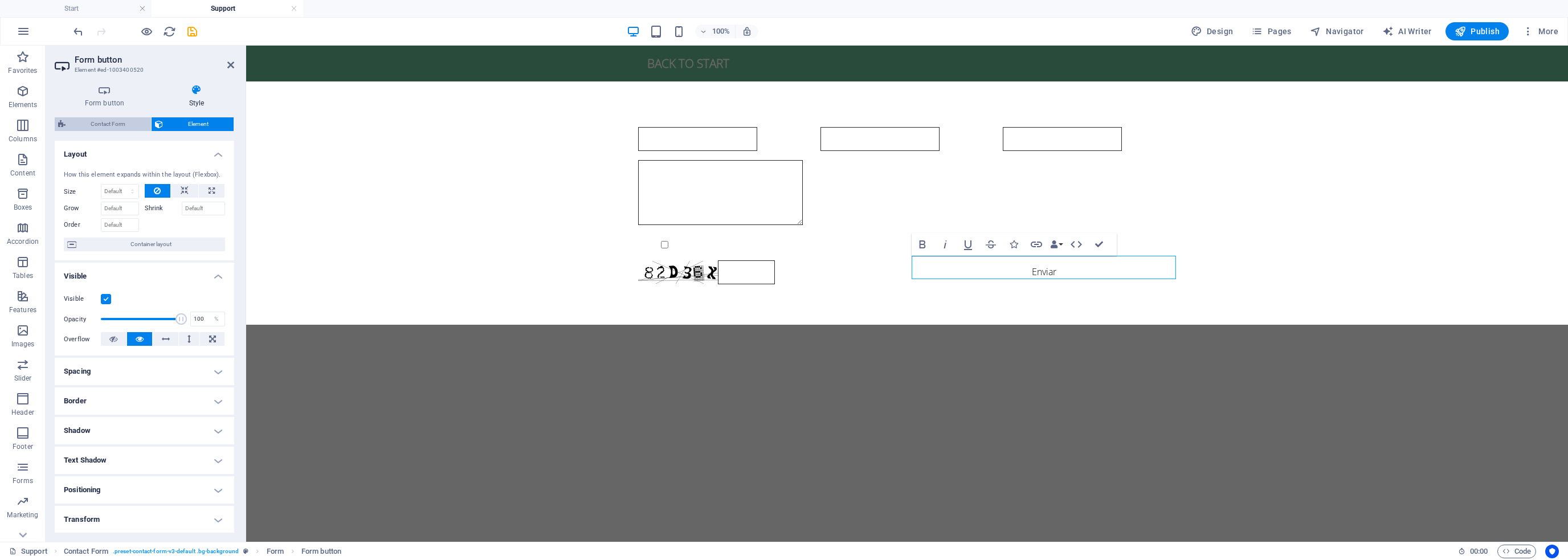
select select "px"
select select "rem"
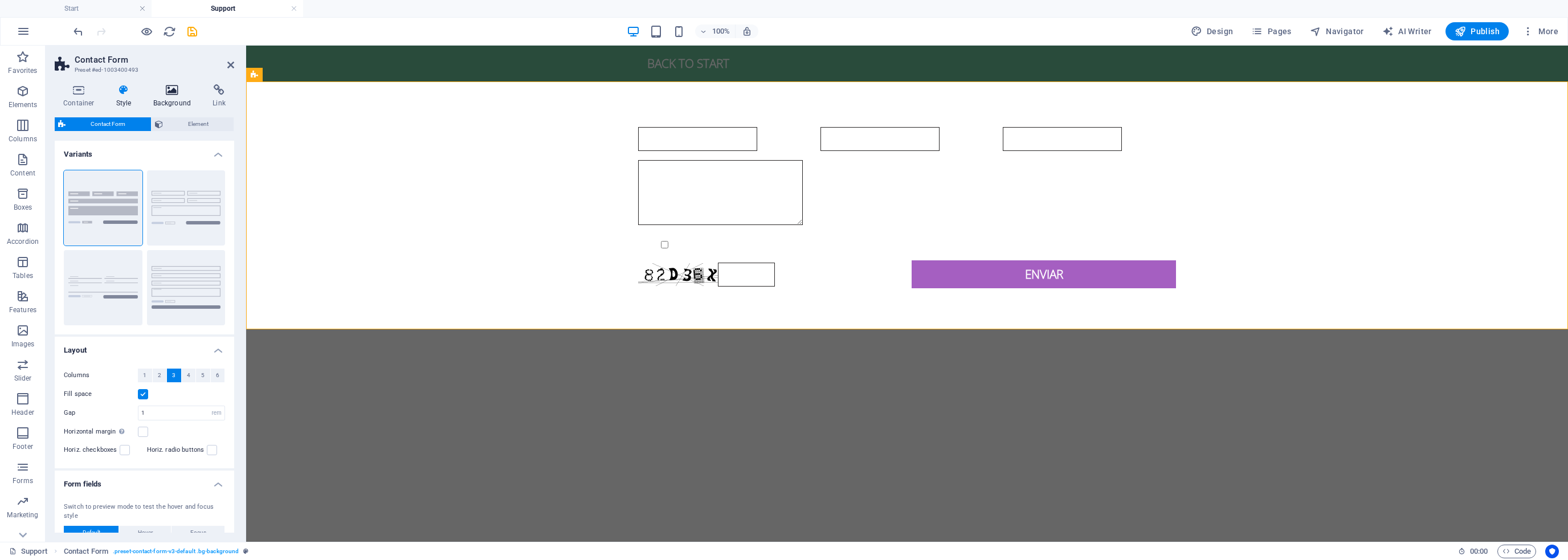
click at [163, 96] on h4 "Background" at bounding box center [175, 96] width 60 height 24
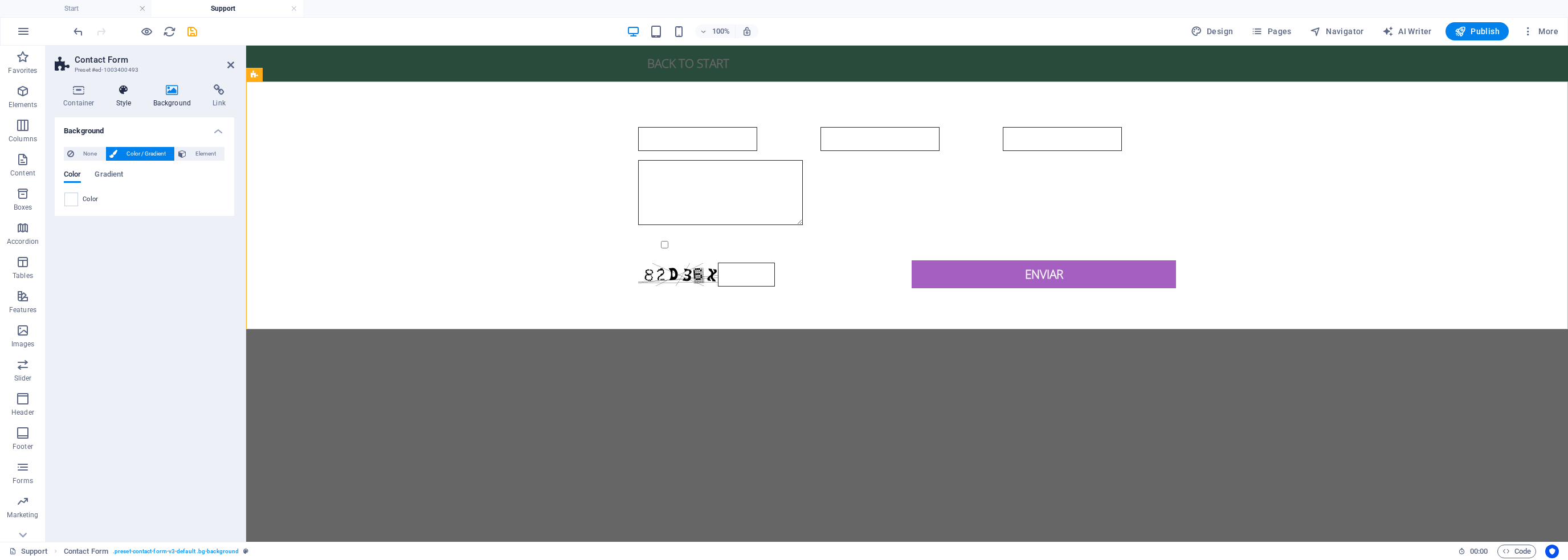
click at [115, 102] on h4 "Style" at bounding box center [126, 96] width 37 height 24
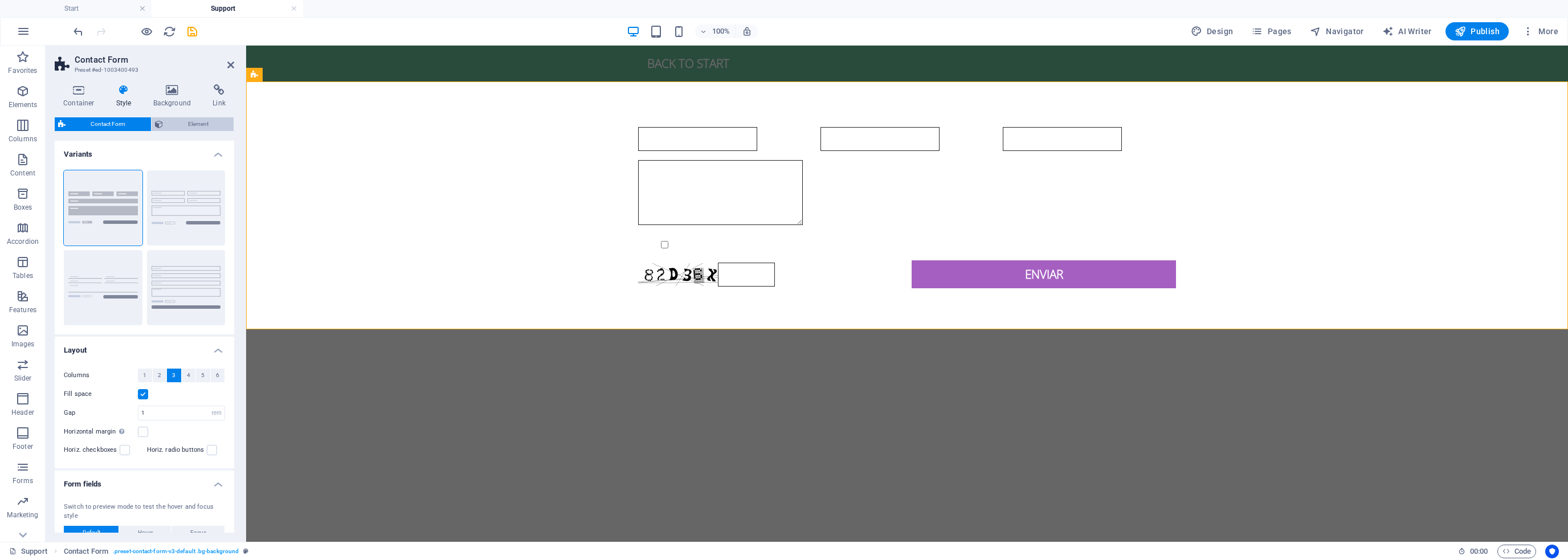
click at [201, 121] on span "Element" at bounding box center [198, 124] width 64 height 14
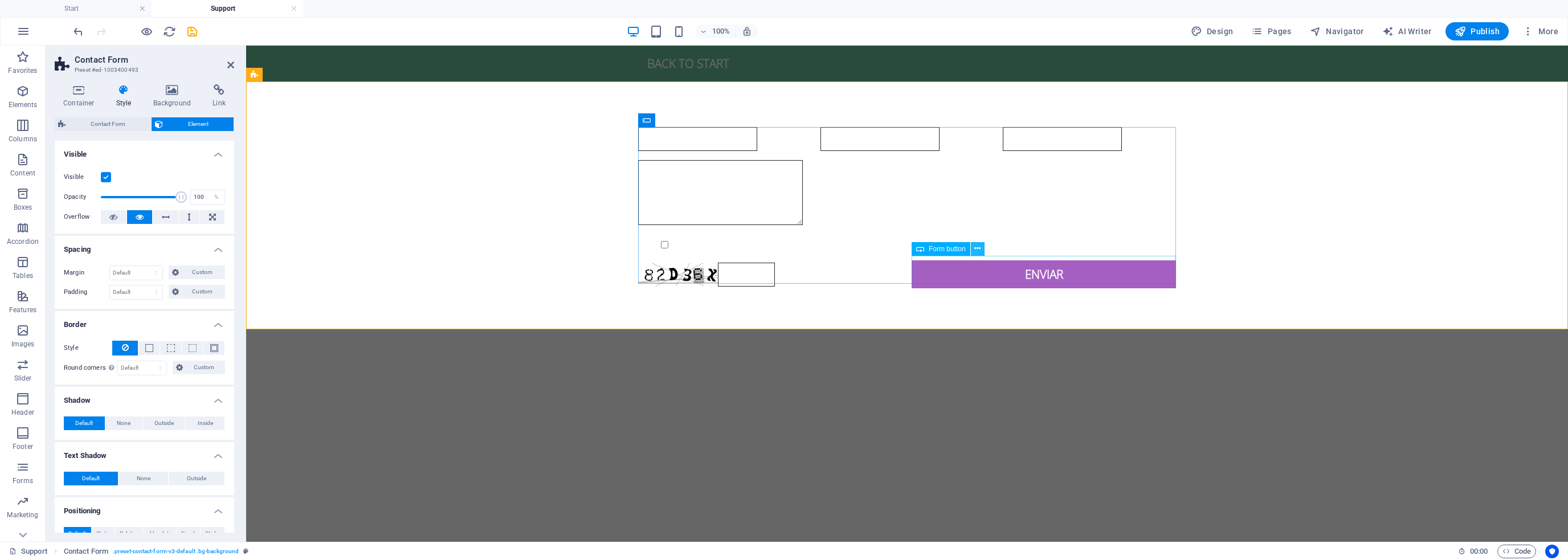
click at [978, 243] on icon at bounding box center [977, 249] width 6 height 12
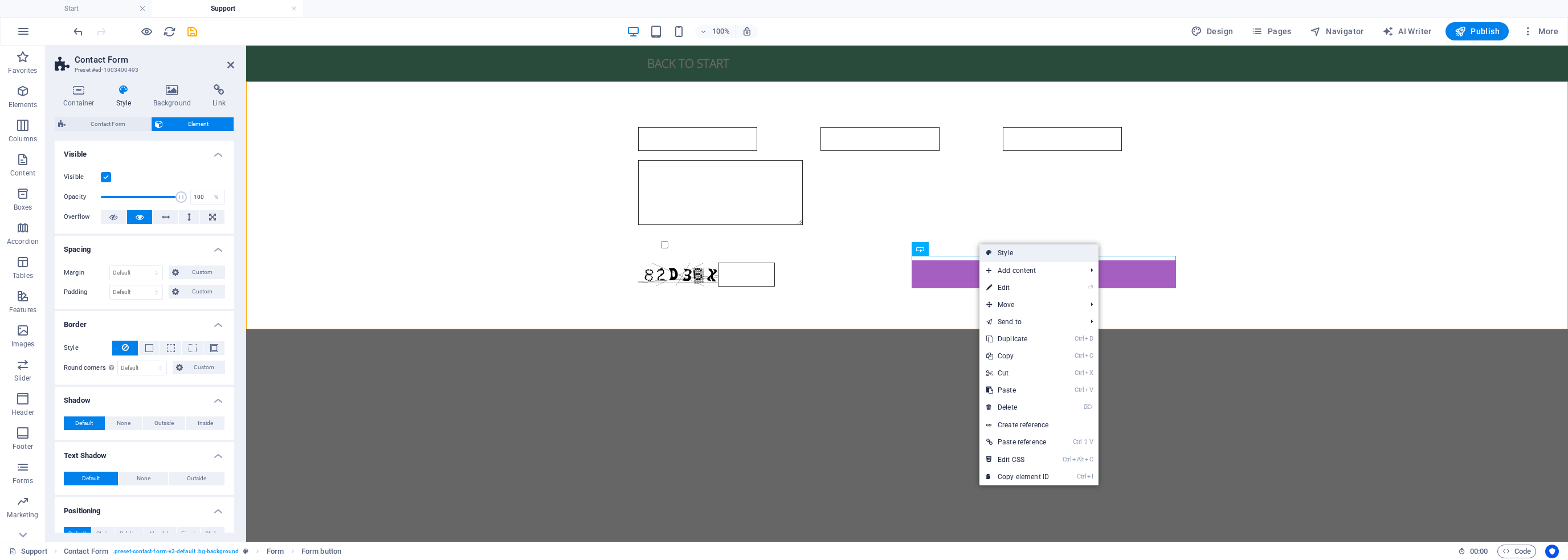
click at [1018, 253] on link "Style" at bounding box center [1039, 253] width 119 height 17
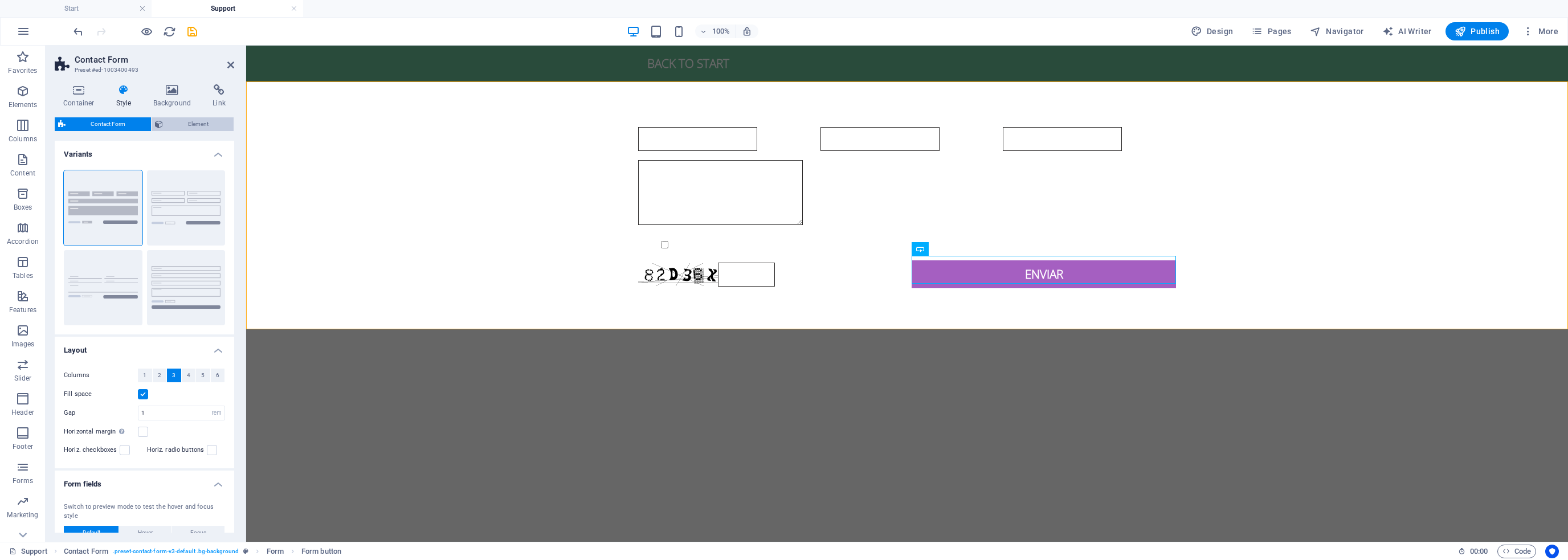
click at [191, 119] on span "Element" at bounding box center [198, 124] width 64 height 14
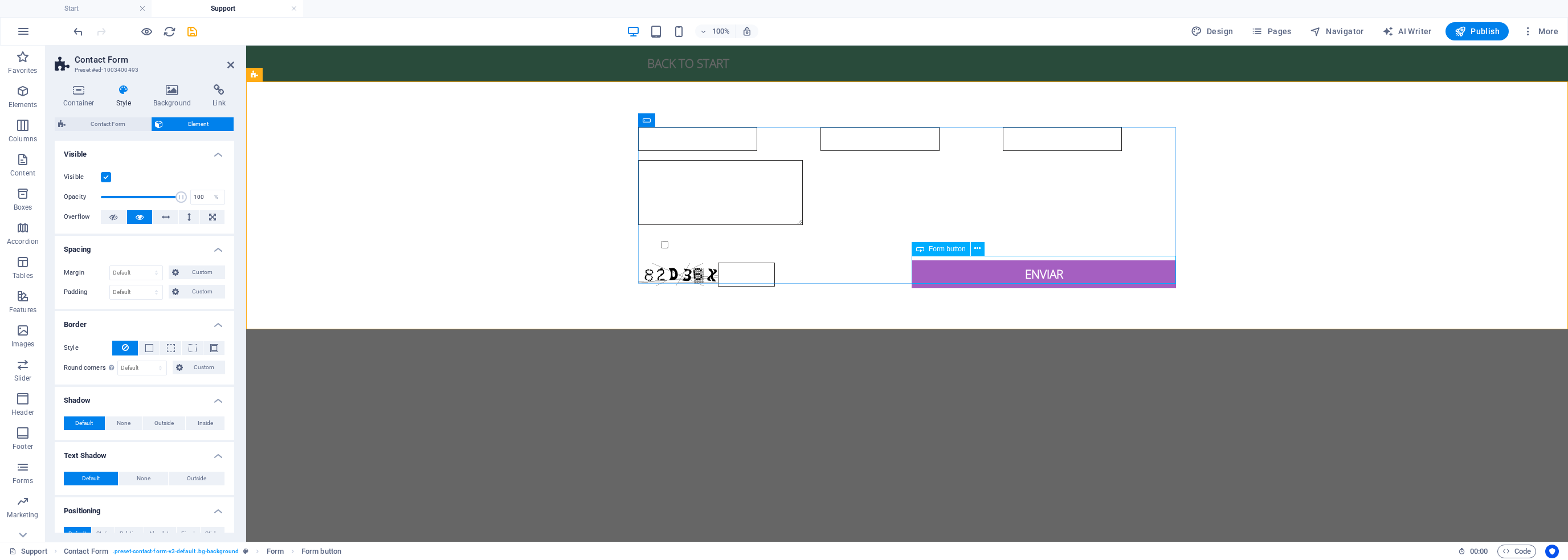
click at [951, 265] on div "Enviar" at bounding box center [1044, 274] width 264 height 28
click at [954, 247] on span "Form button" at bounding box center [947, 249] width 37 height 7
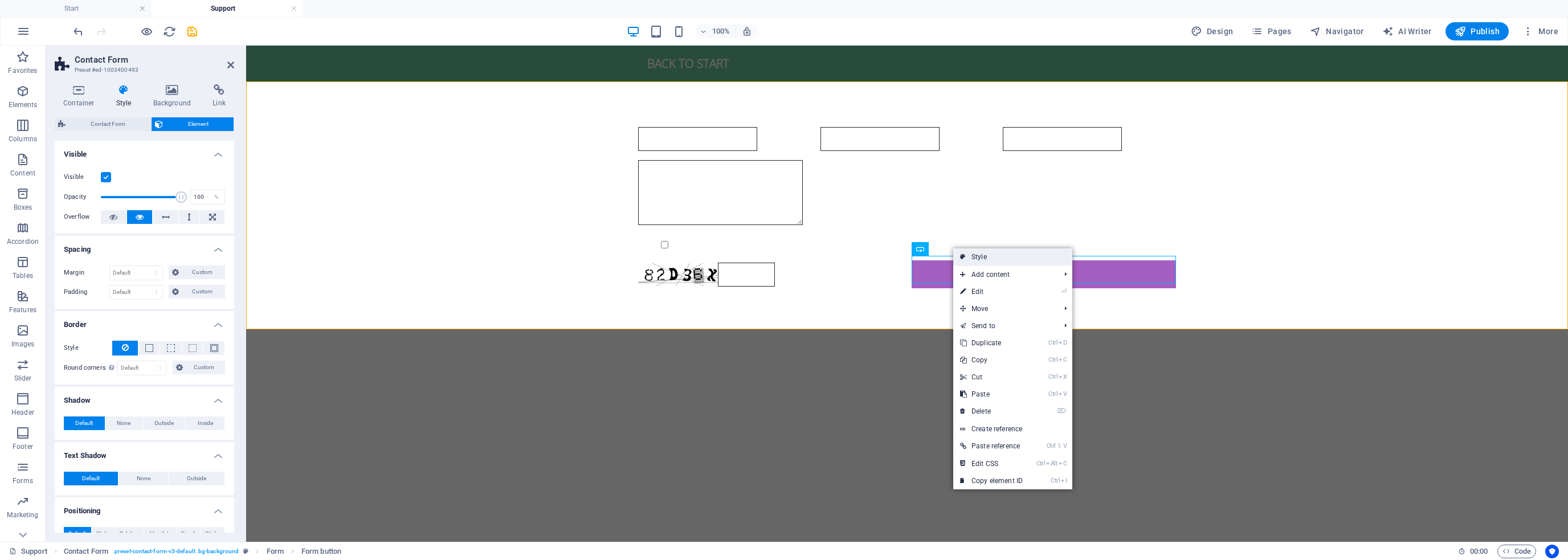
click at [980, 260] on link "Style" at bounding box center [1013, 257] width 119 height 17
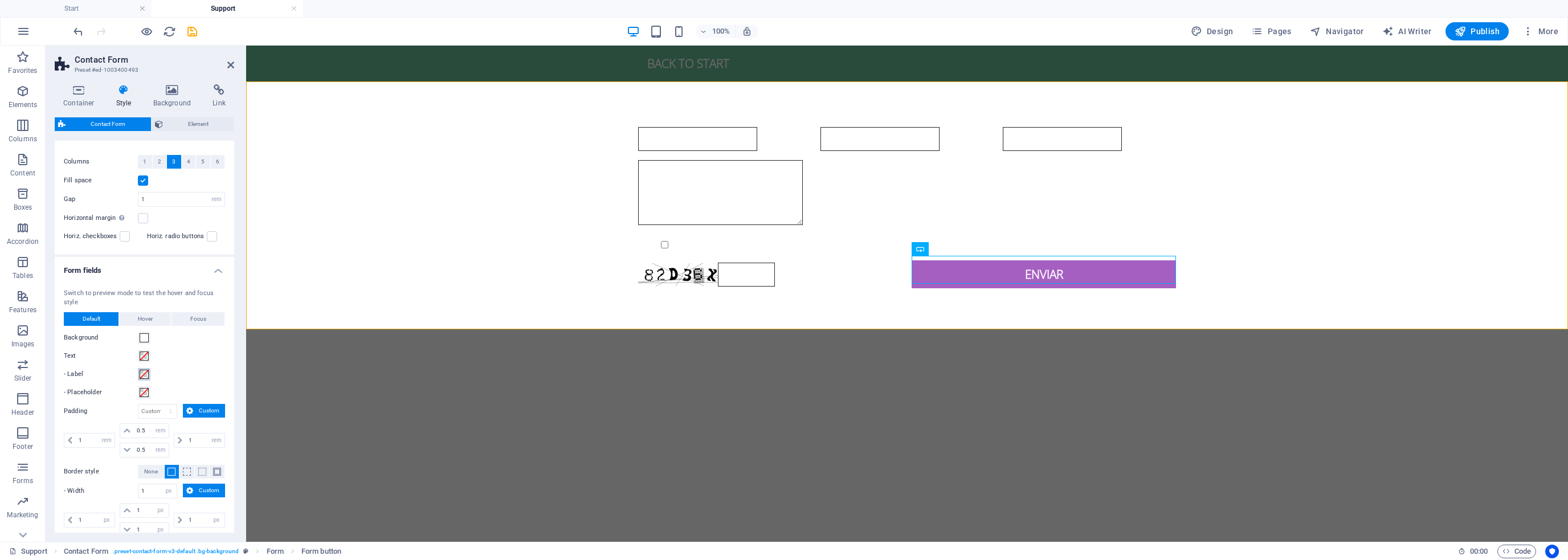
scroll to position [145, 0]
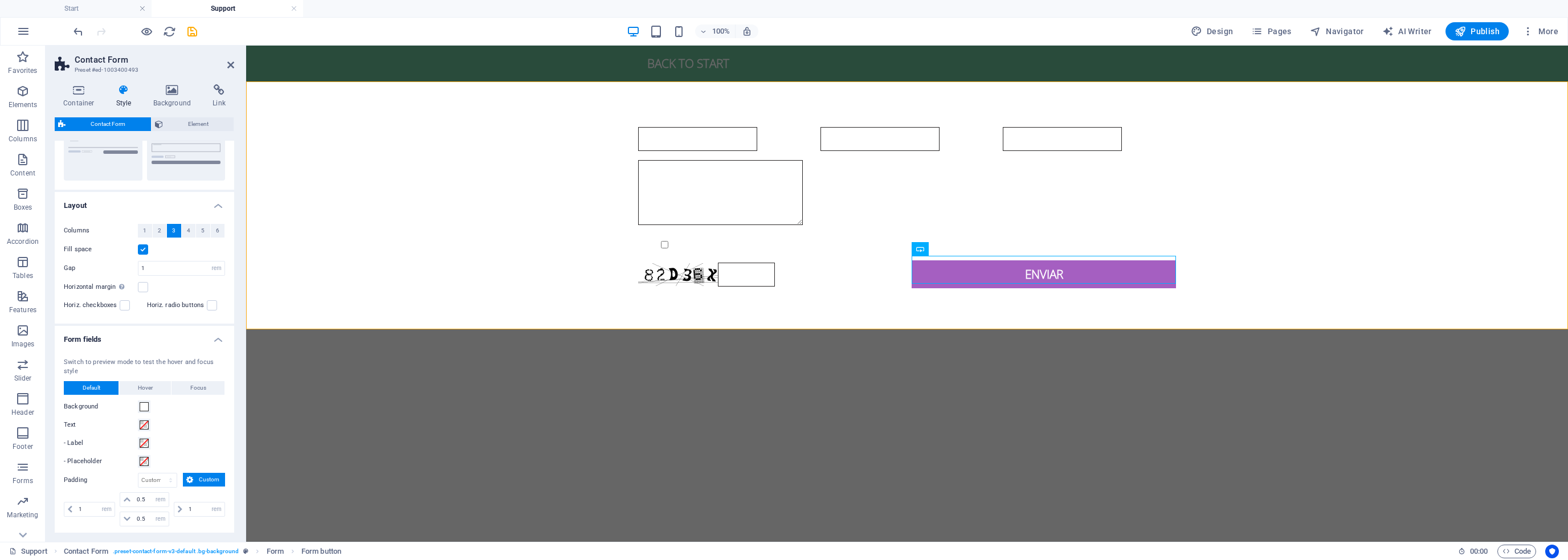
click at [212, 336] on h4 "Form fields" at bounding box center [144, 336] width 180 height 21
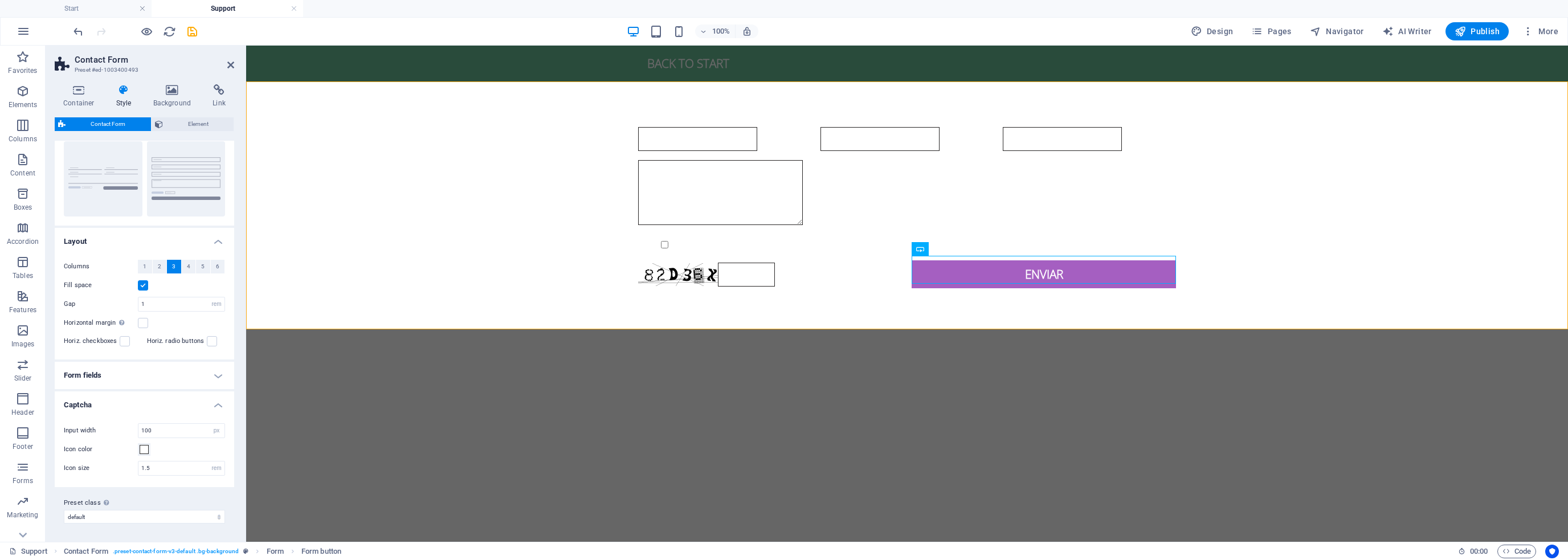
scroll to position [107, 0]
click at [214, 240] on h4 "Layout" at bounding box center [144, 240] width 180 height 21
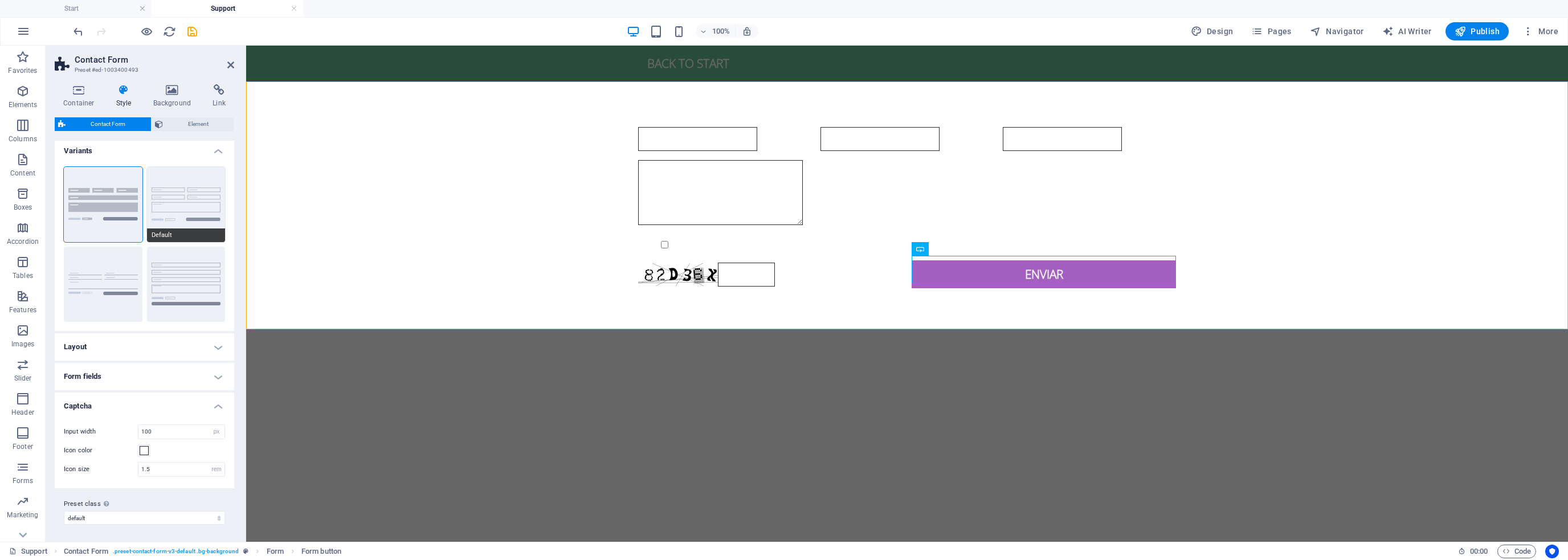
click at [169, 201] on button "Default" at bounding box center [186, 204] width 79 height 75
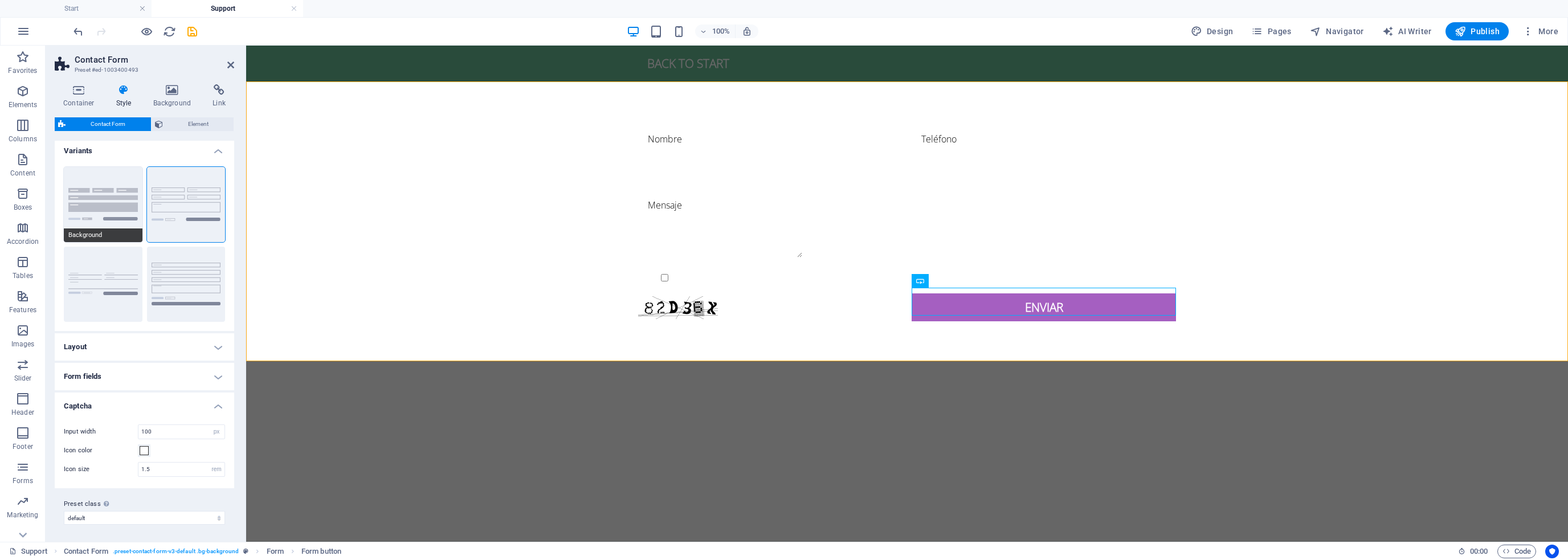
click at [82, 200] on button "Background" at bounding box center [103, 204] width 79 height 75
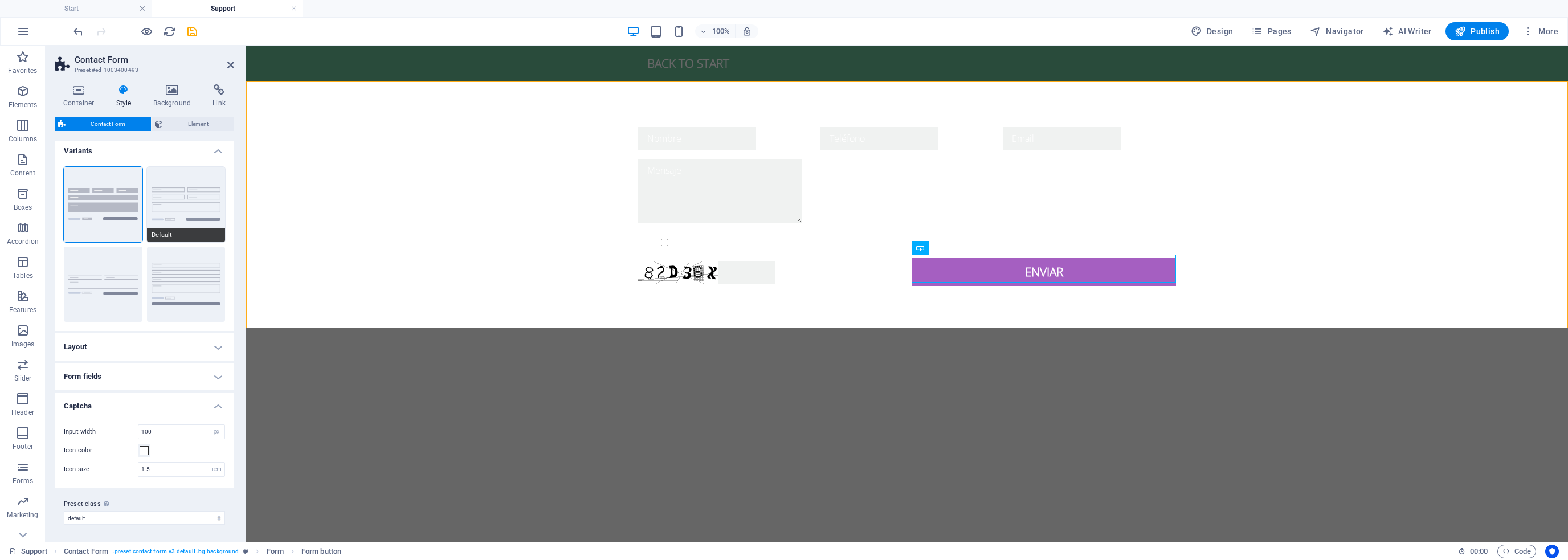
click at [166, 191] on button "Default" at bounding box center [186, 204] width 79 height 75
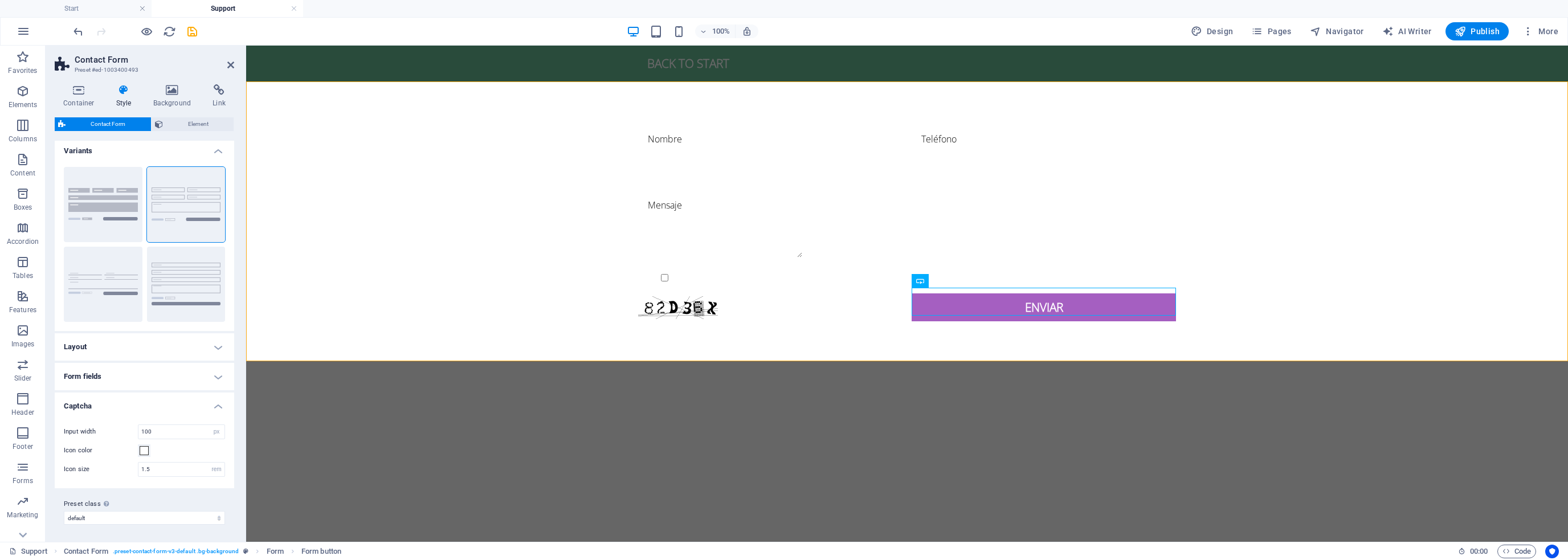
click at [177, 344] on h4 "Layout" at bounding box center [144, 347] width 180 height 28
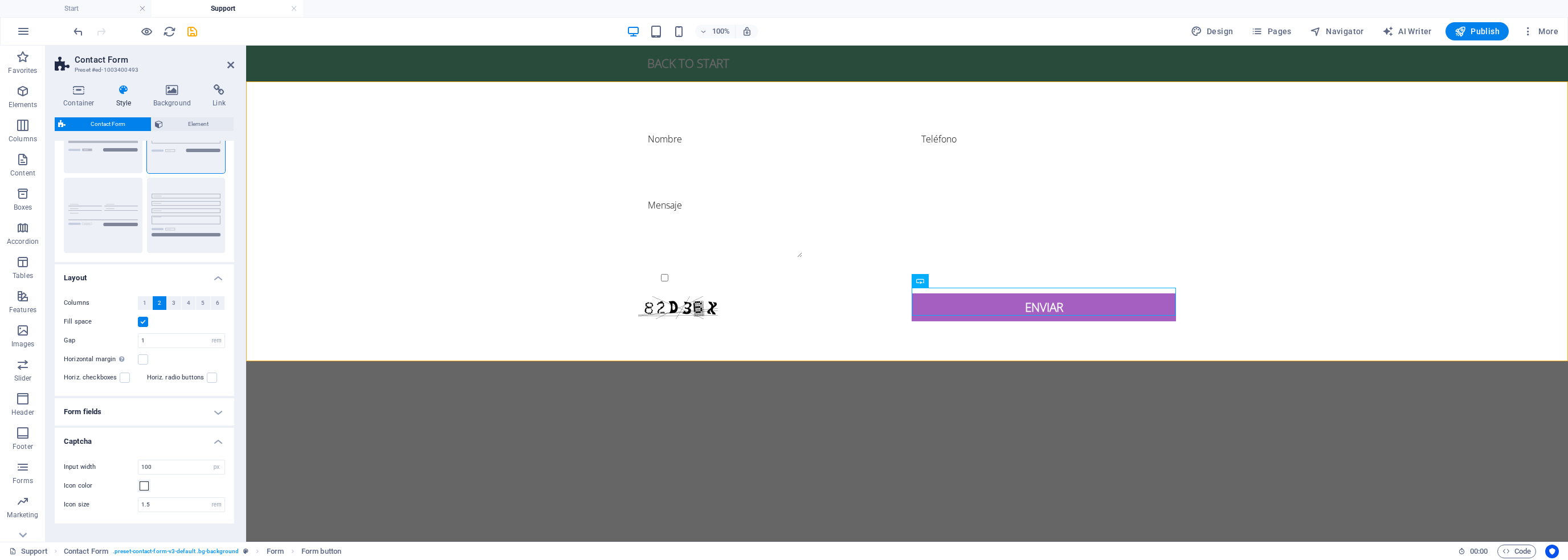
scroll to position [107, 0]
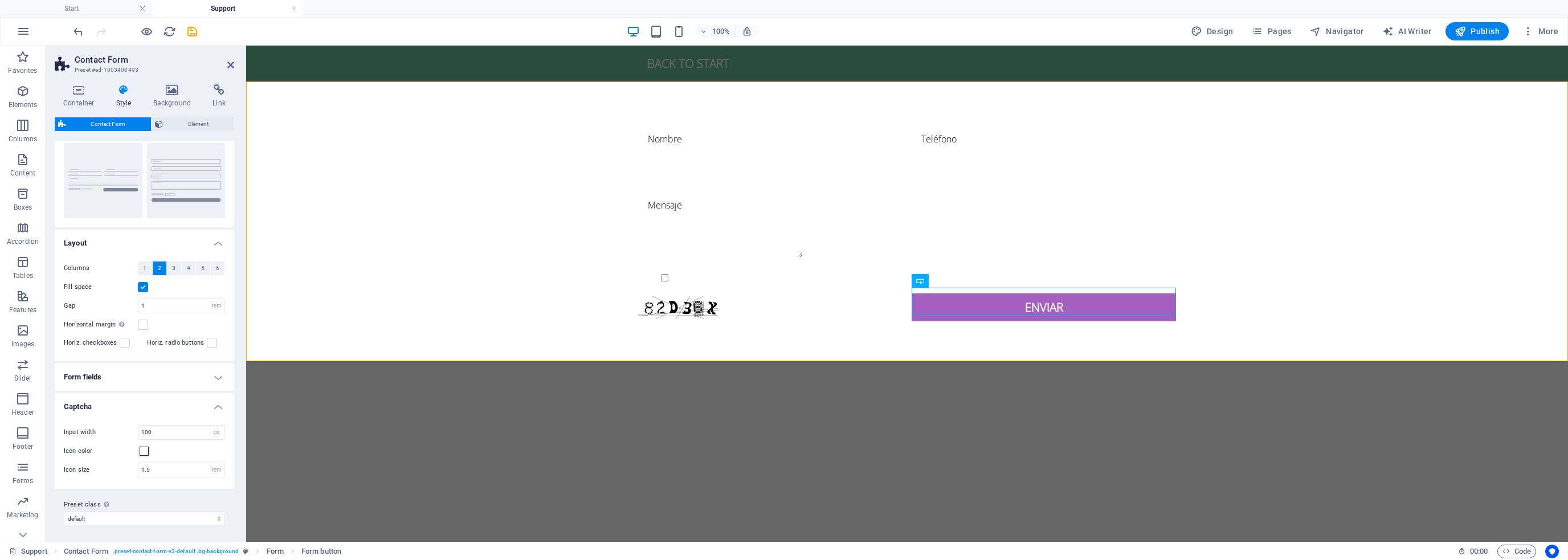
click at [170, 374] on h4 "Form fields" at bounding box center [144, 378] width 180 height 28
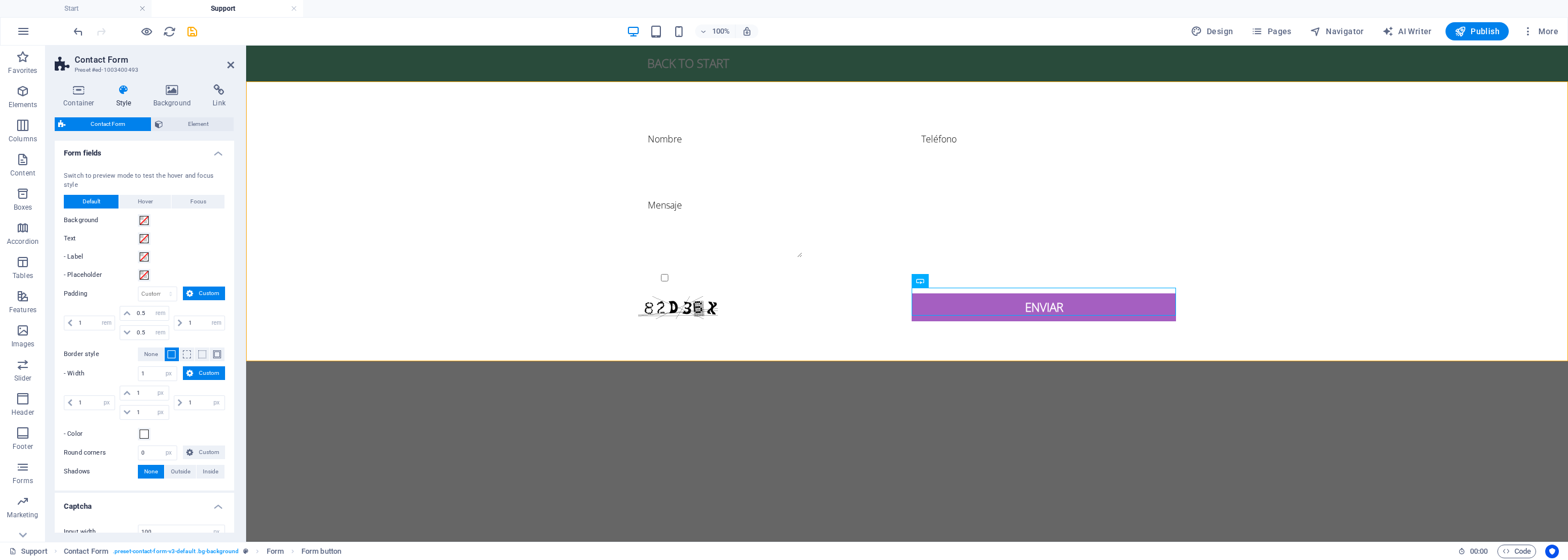
scroll to position [335, 0]
click at [144, 426] on span at bounding box center [144, 430] width 9 height 9
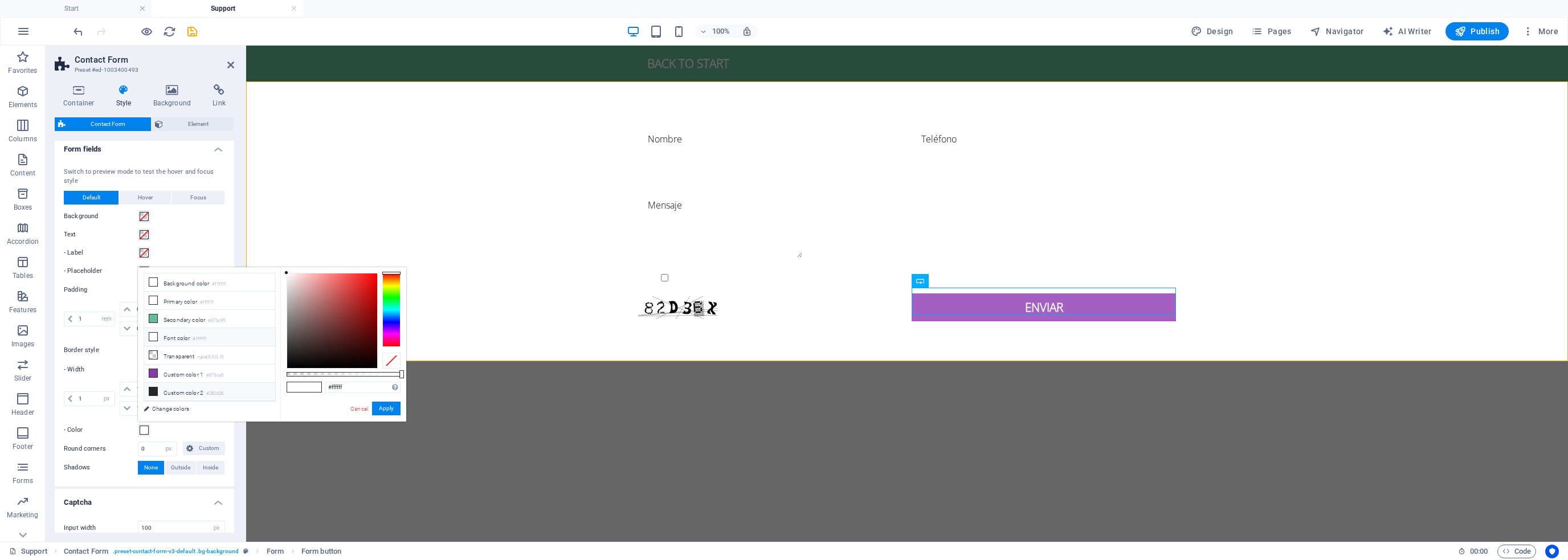
click at [171, 387] on li "Custom color 2 #282626" at bounding box center [210, 392] width 131 height 18
type input "#282626"
click at [386, 405] on button "Apply" at bounding box center [386, 409] width 28 height 14
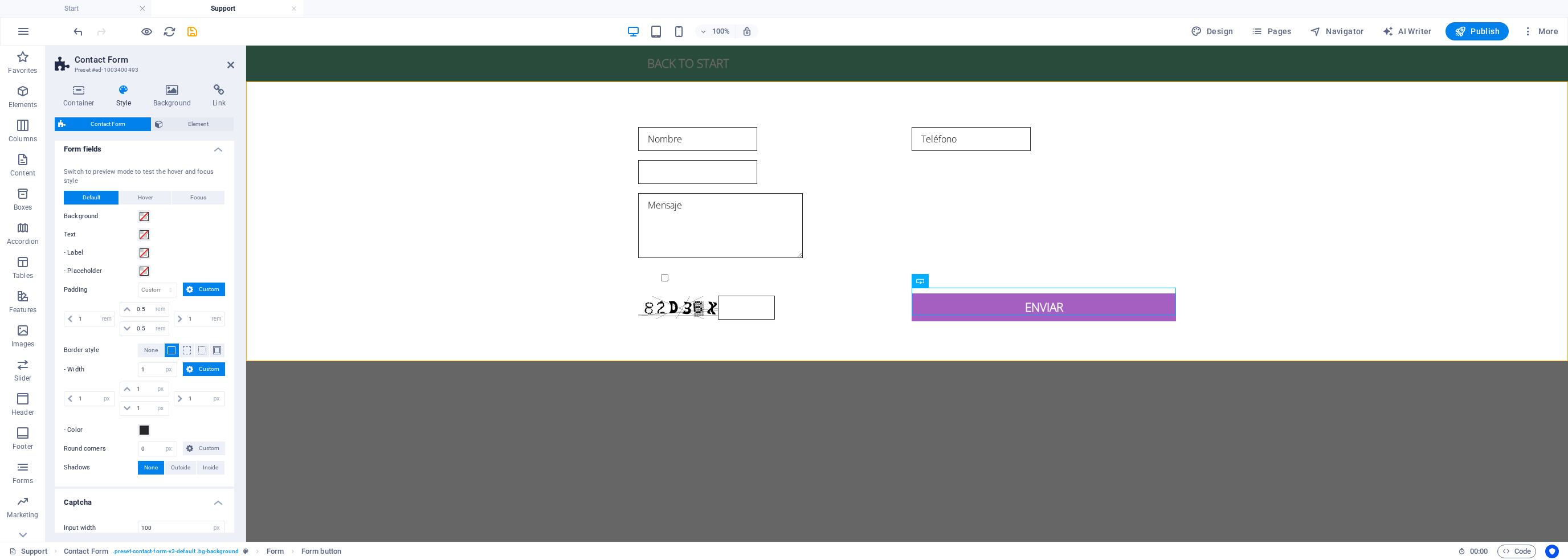
click at [197, 416] on div "Switch to preview mode to test the hover and focus style Default Hover Focus Ba…" at bounding box center [144, 321] width 184 height 331
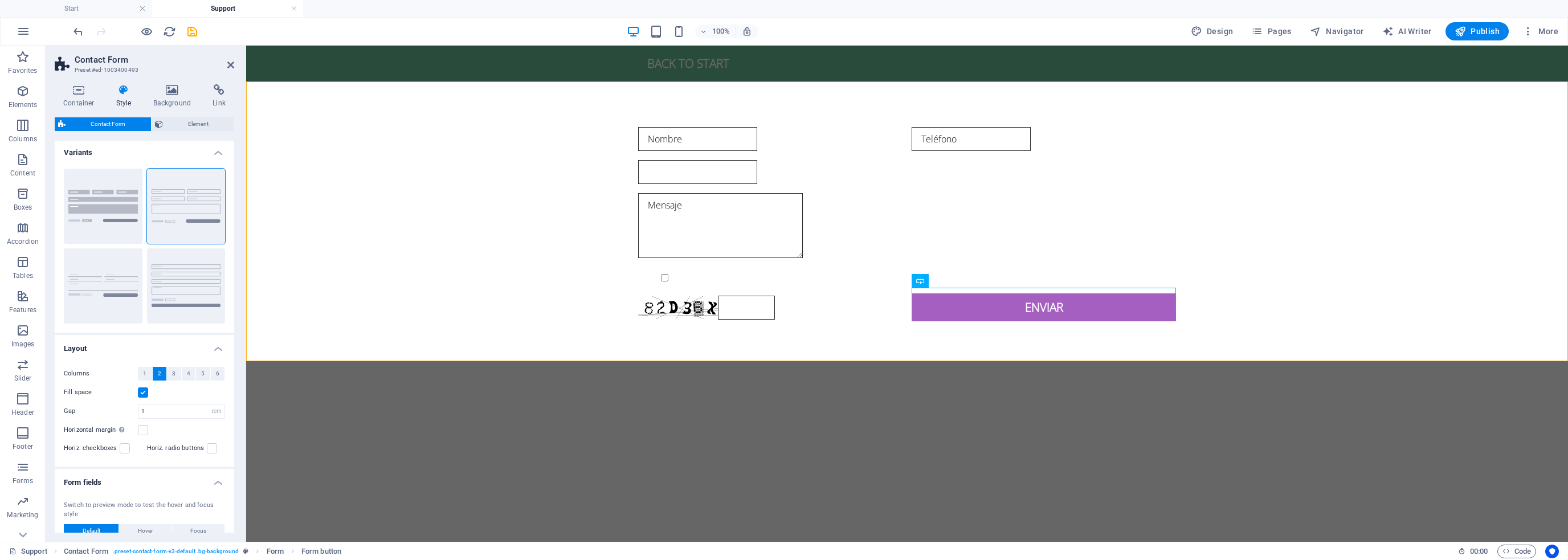
scroll to position [0, 0]
click at [177, 123] on span "Element" at bounding box center [198, 124] width 64 height 14
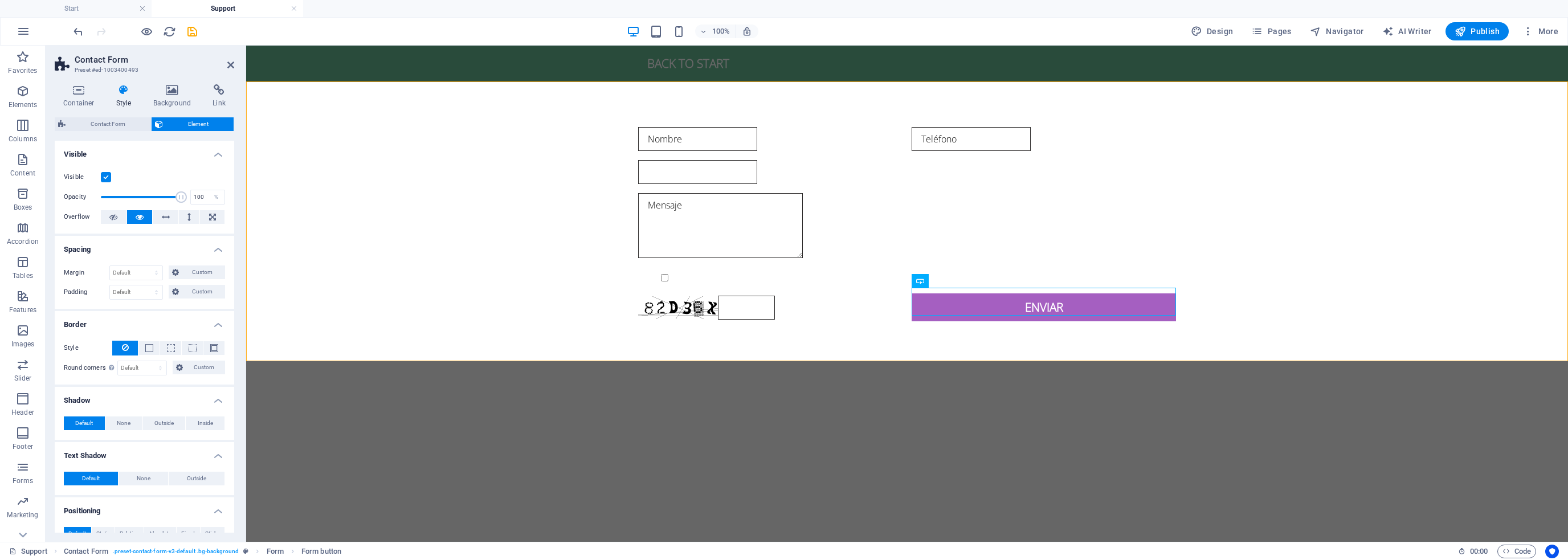
click at [108, 177] on label at bounding box center [106, 177] width 10 height 10
click at [0, 0] on input "Visible" at bounding box center [0, 0] width 0 height 0
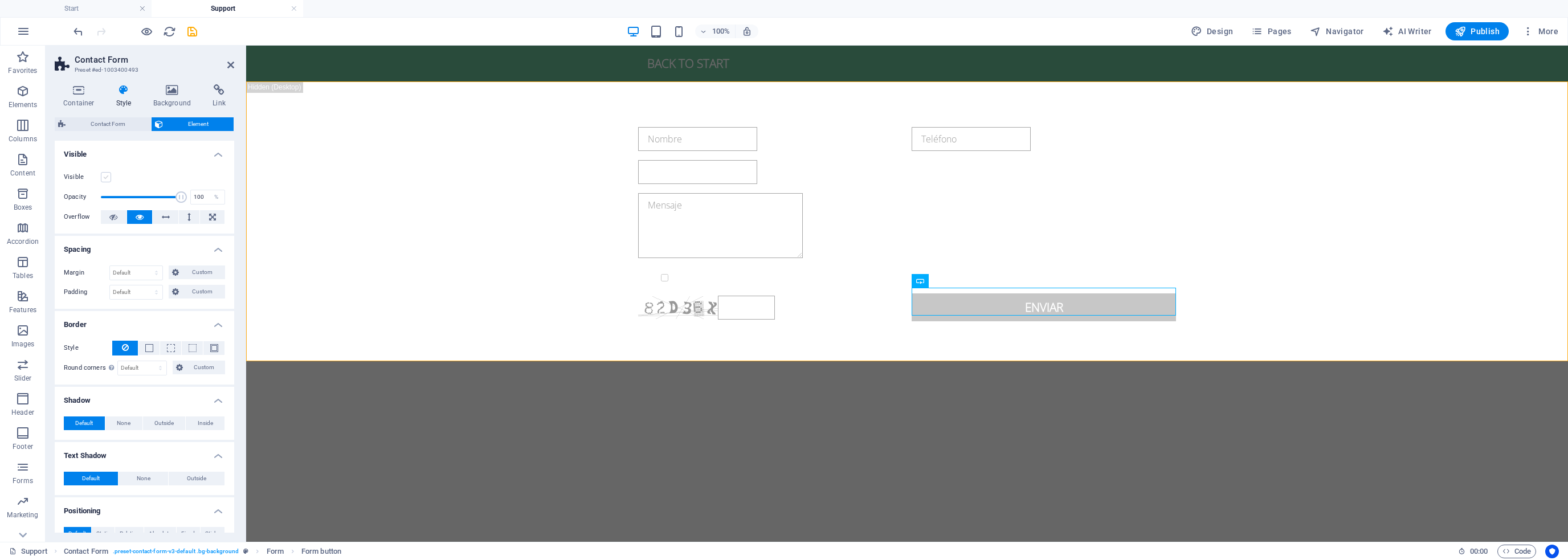
click at [108, 177] on label at bounding box center [106, 177] width 10 height 10
click at [0, 0] on input "Visible" at bounding box center [0, 0] width 0 height 0
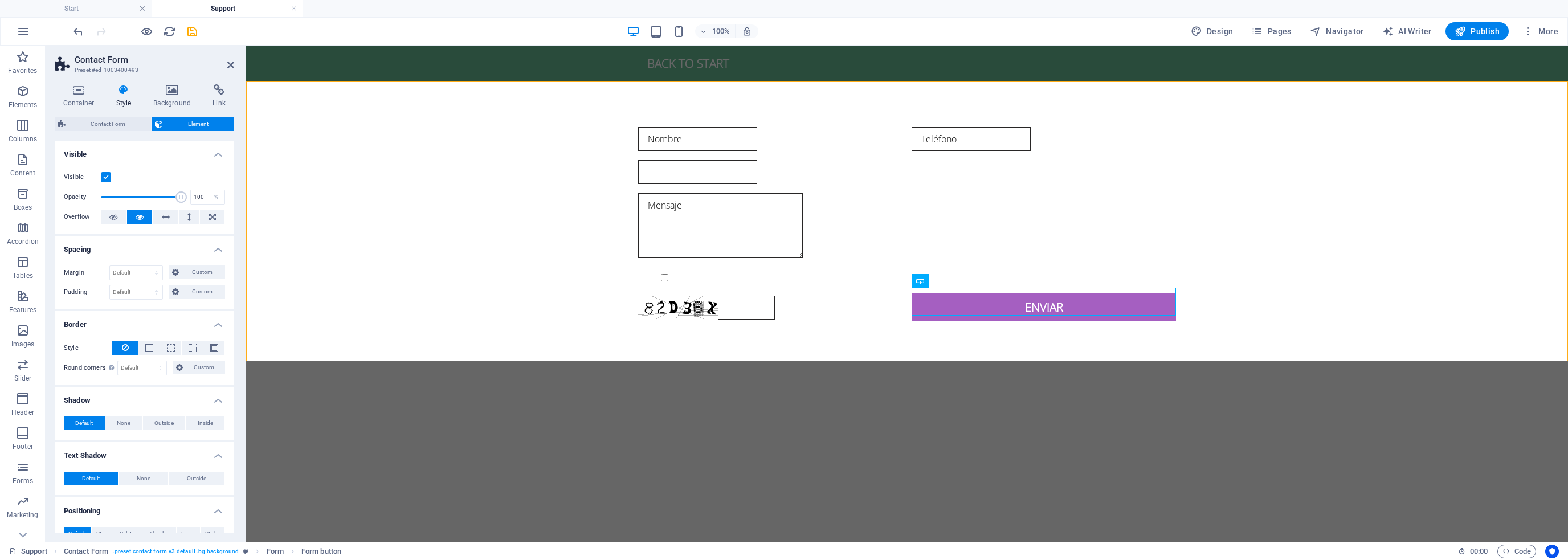
click at [108, 177] on label at bounding box center [106, 177] width 10 height 10
click at [0, 0] on input "Visible" at bounding box center [0, 0] width 0 height 0
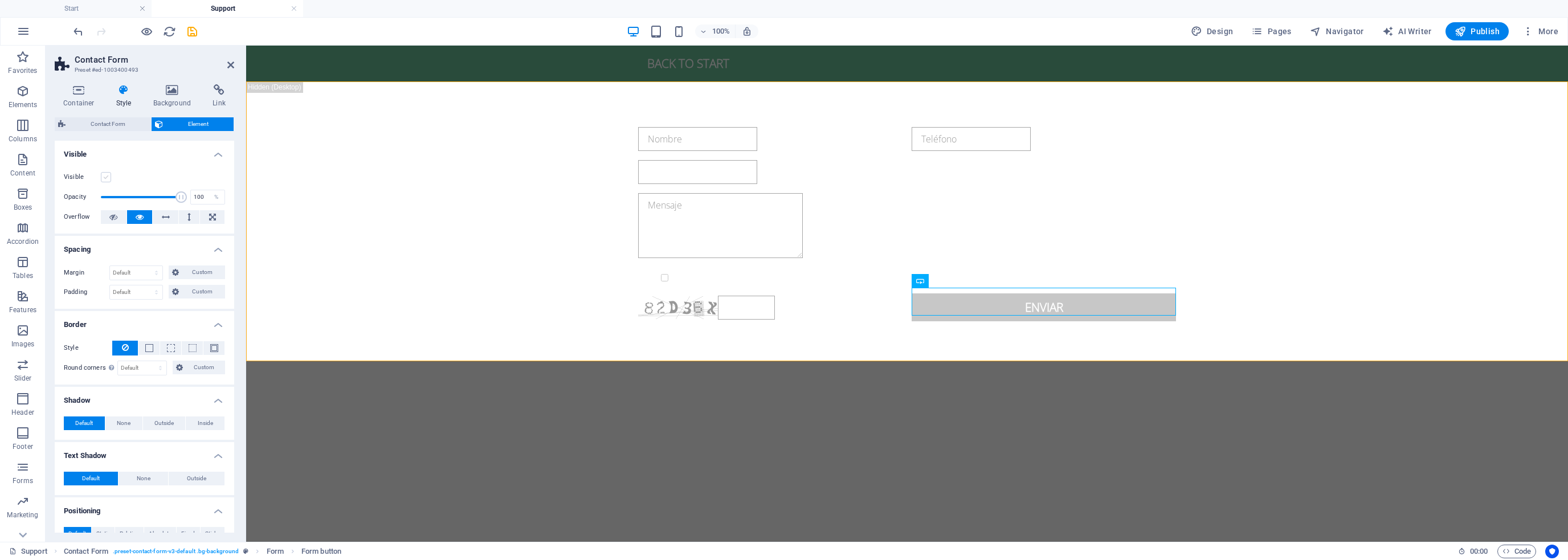
click at [108, 177] on label at bounding box center [106, 177] width 10 height 10
click at [0, 0] on input "Visible" at bounding box center [0, 0] width 0 height 0
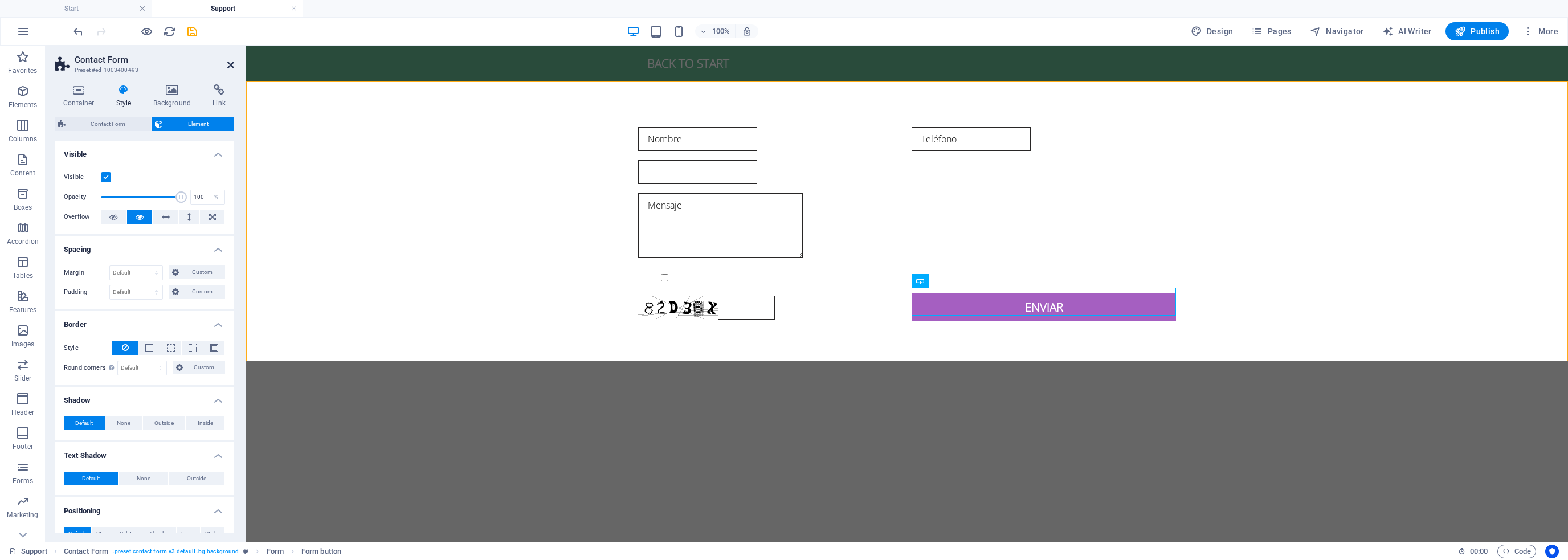
click at [229, 63] on icon at bounding box center [231, 64] width 7 height 9
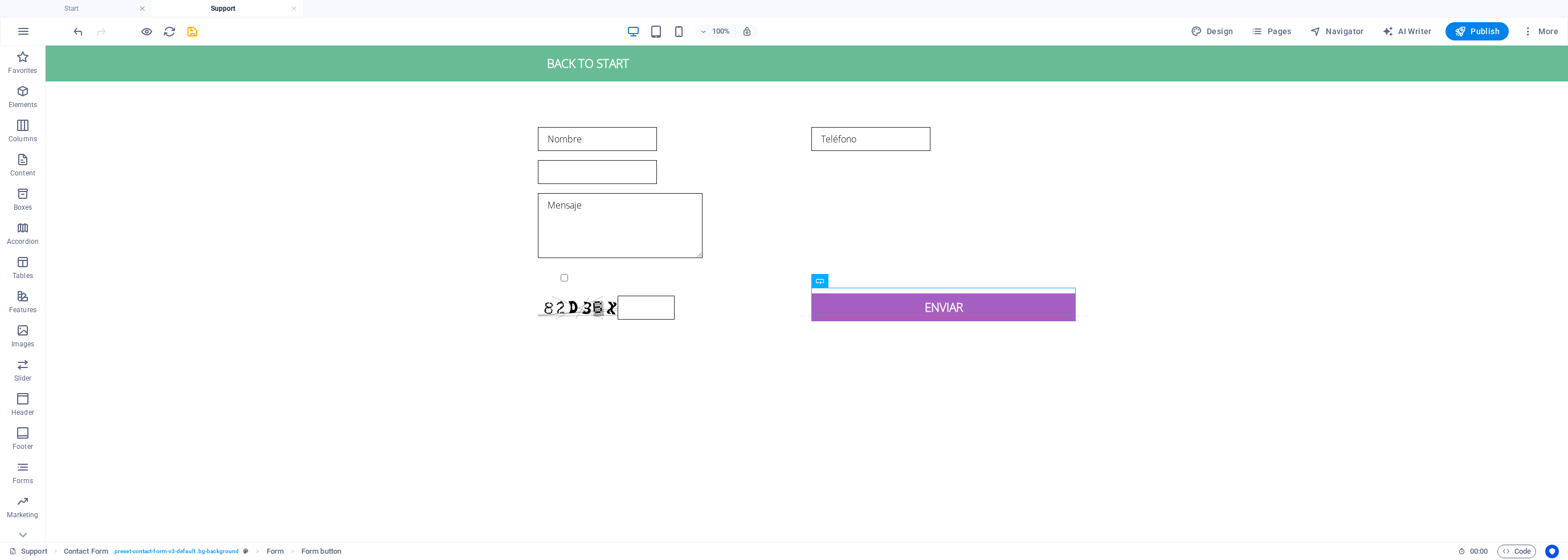
click at [866, 367] on html "Skip to main content Back to start Nombre Teléfono Mensaje {{ 'content.forms.pr…" at bounding box center [806, 206] width 1522 height 322
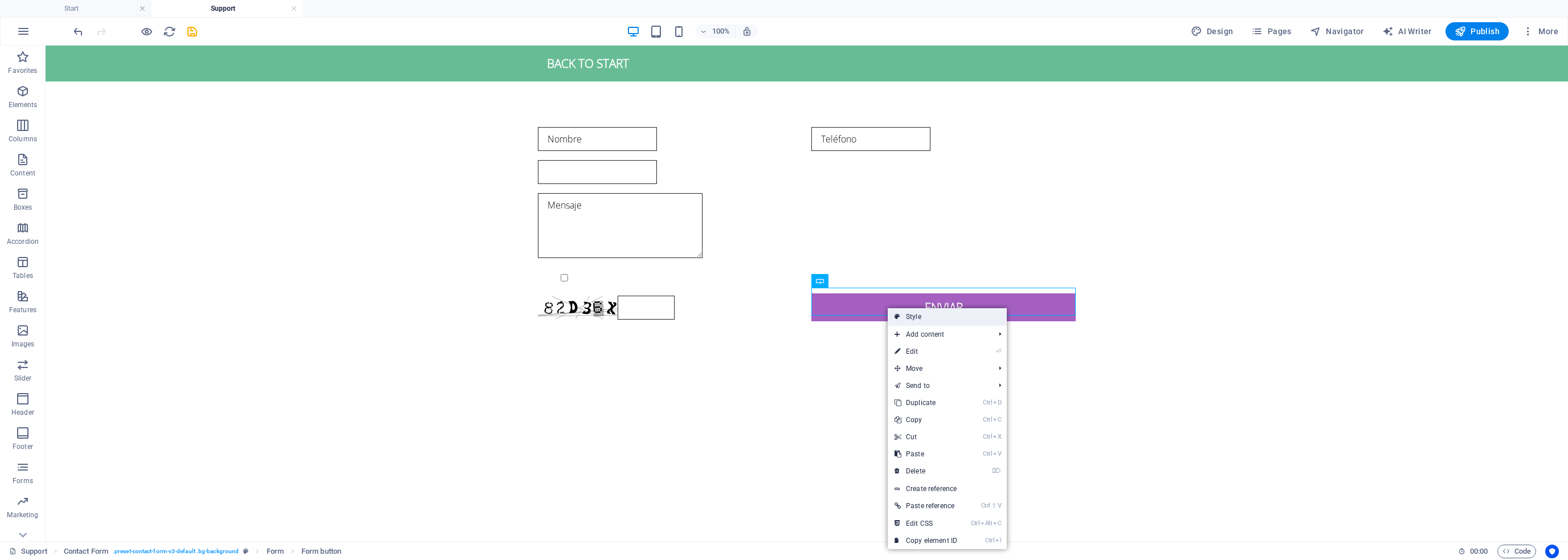
click at [916, 318] on link "Style" at bounding box center [947, 317] width 119 height 17
select select "rem"
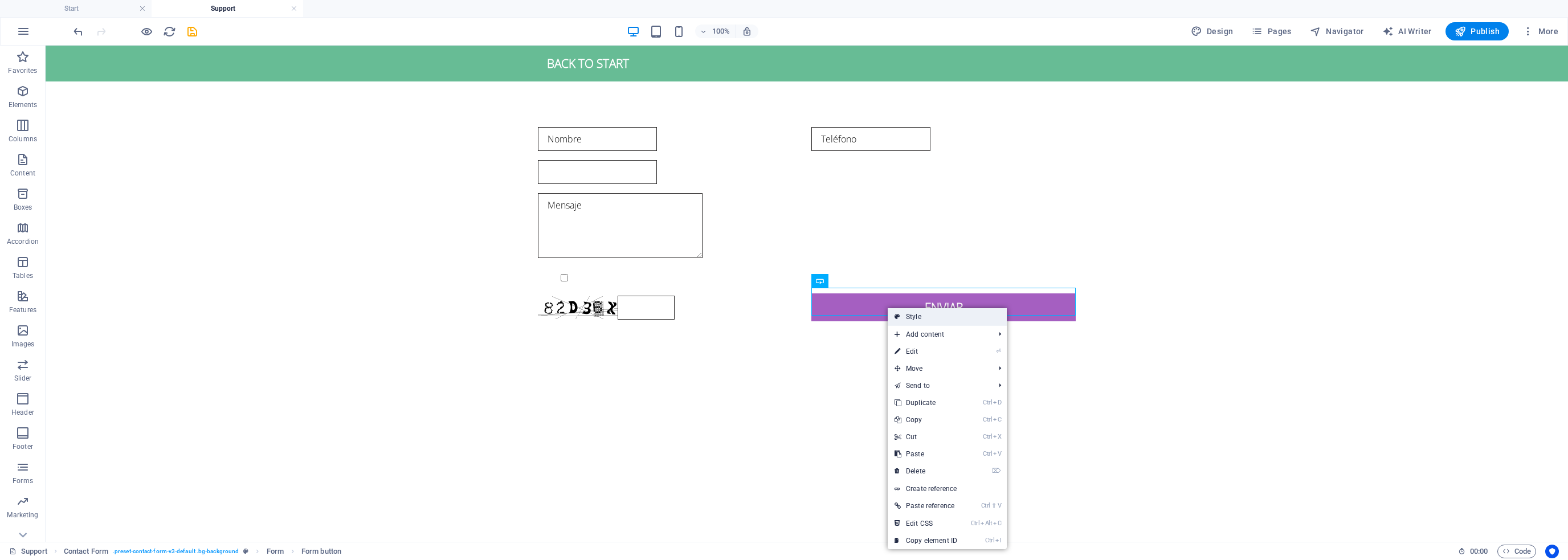
select select "rem"
select select "px"
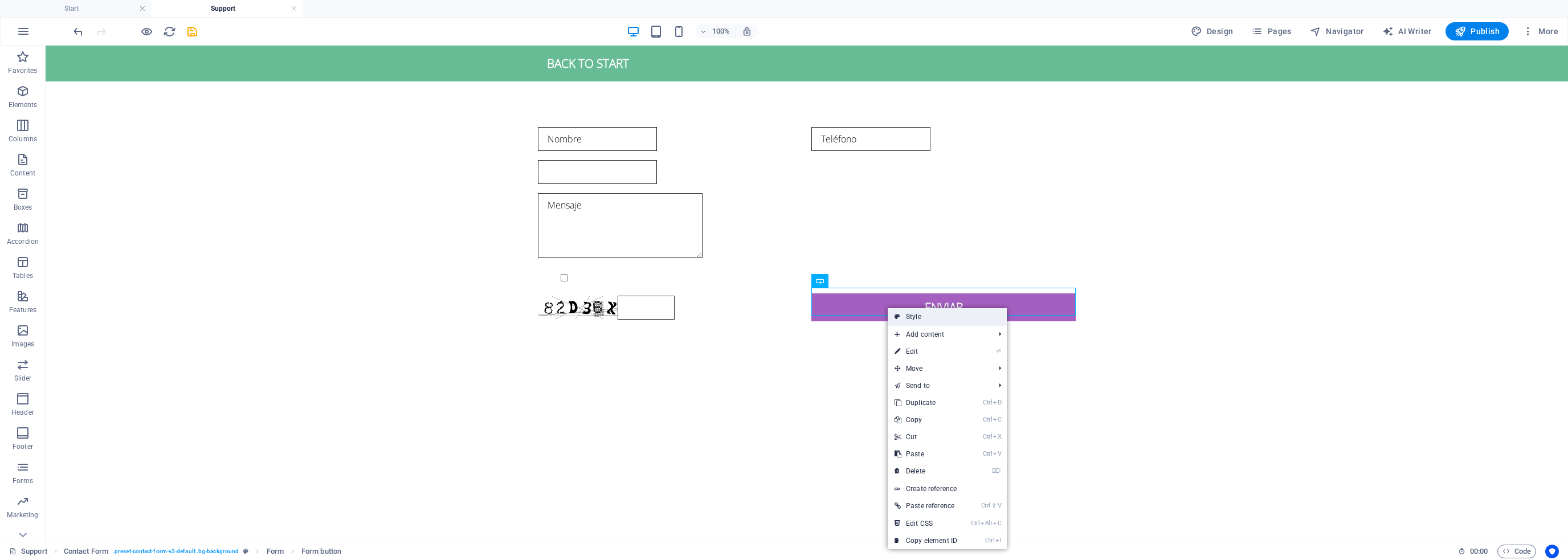
select select "px"
select select "rem"
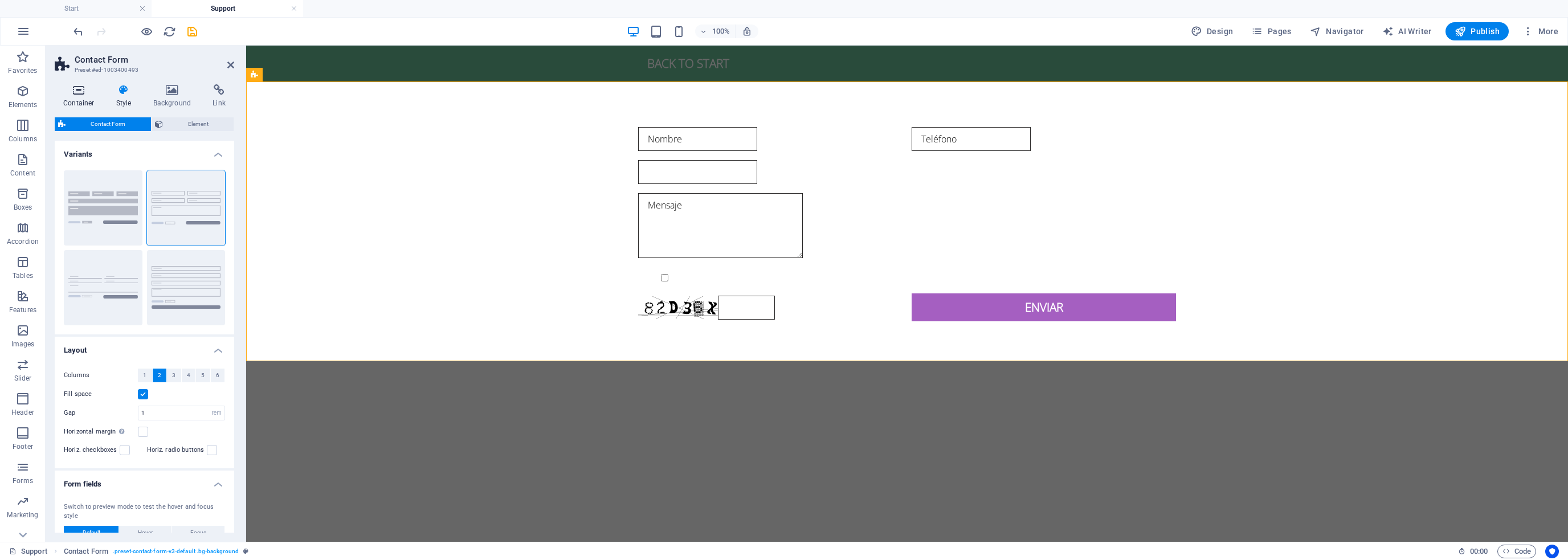
click at [76, 93] on icon at bounding box center [79, 90] width 48 height 12
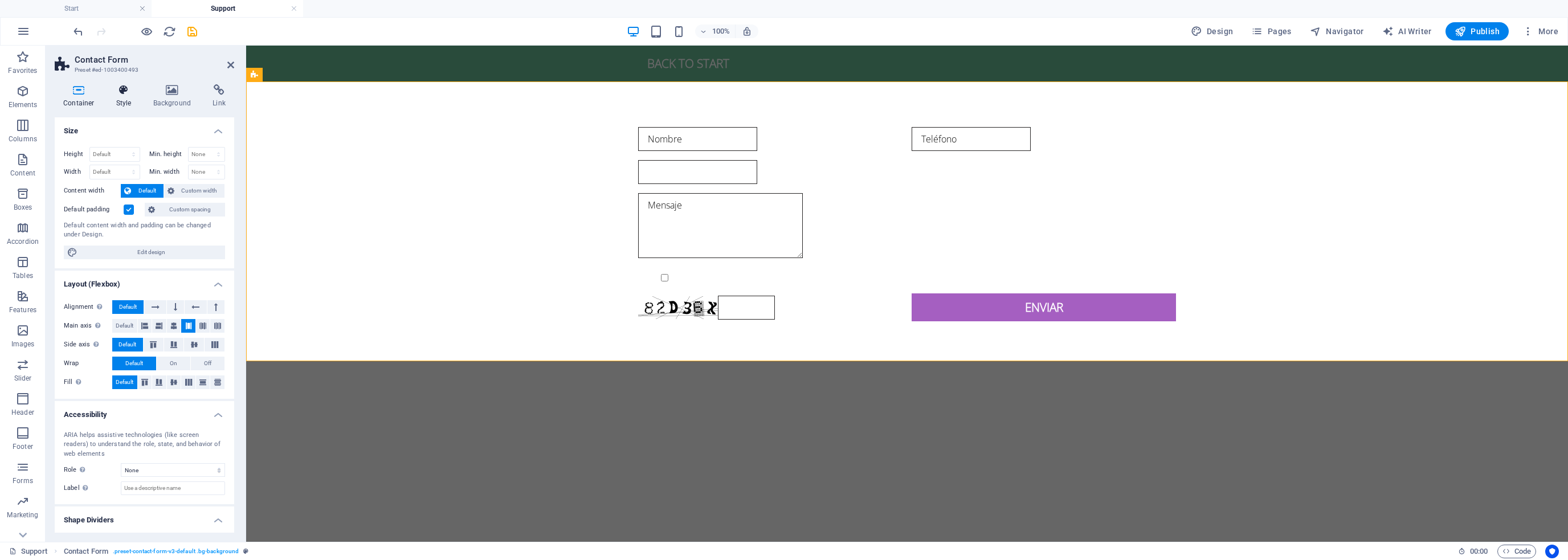
click at [130, 91] on icon at bounding box center [124, 90] width 32 height 12
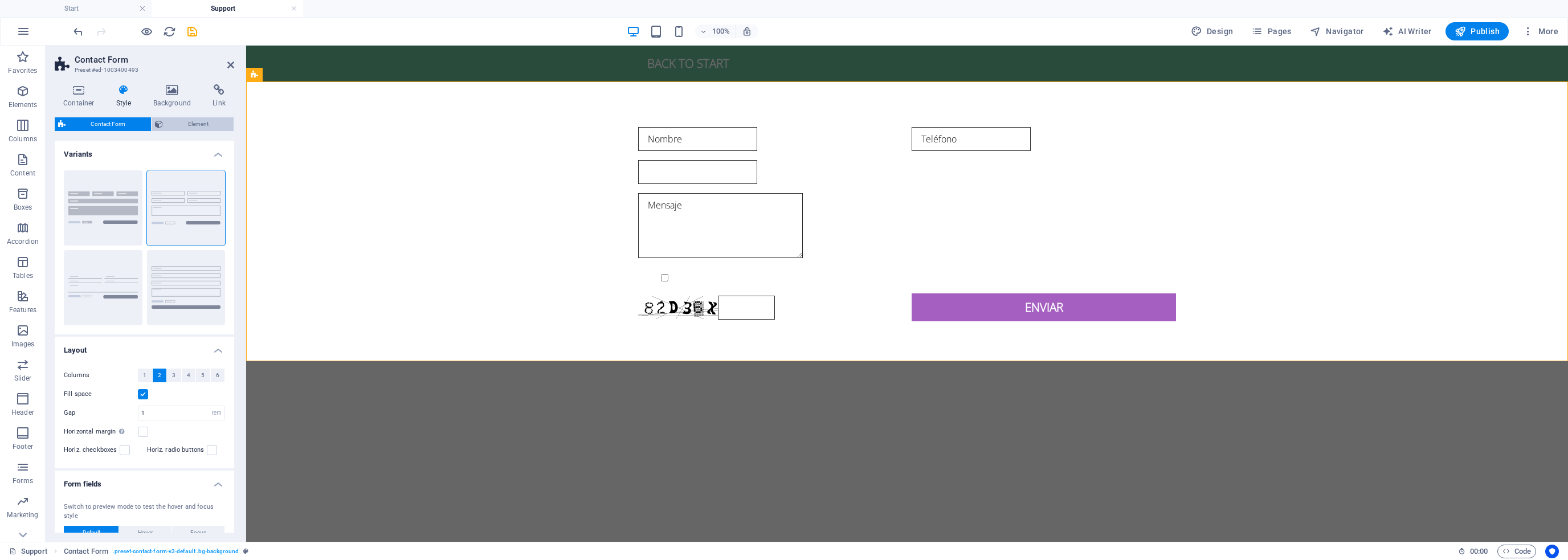
click at [184, 124] on span "Element" at bounding box center [198, 124] width 64 height 14
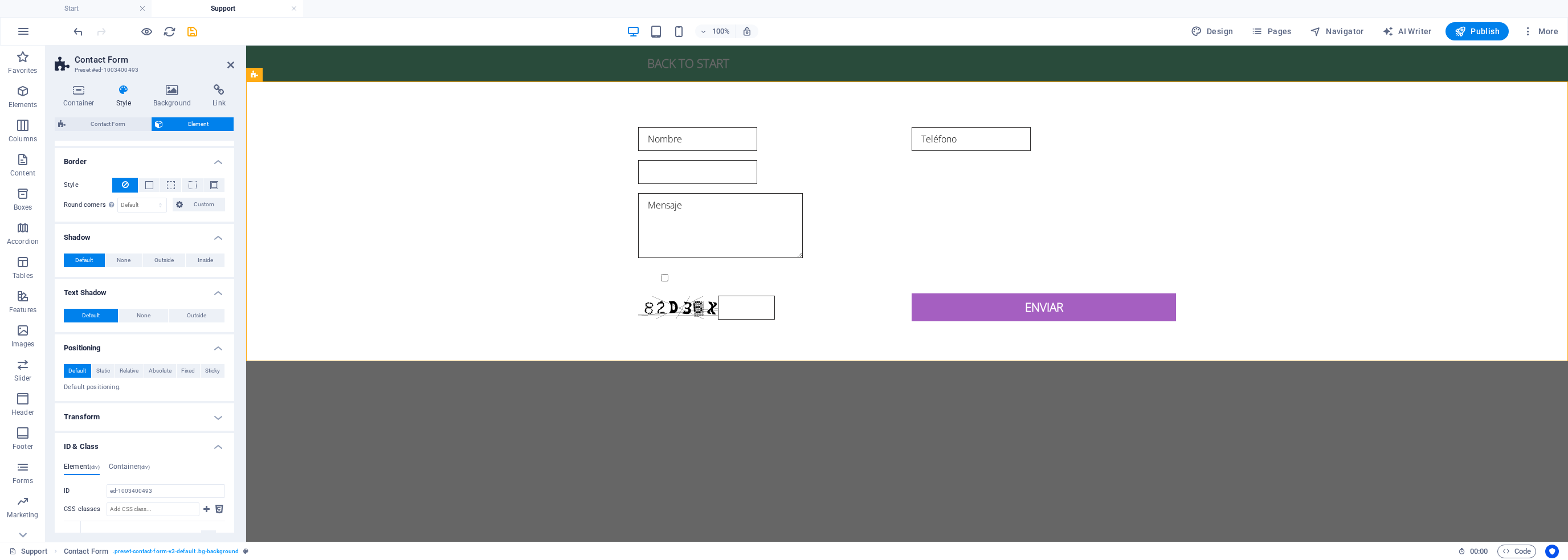
scroll to position [171, 0]
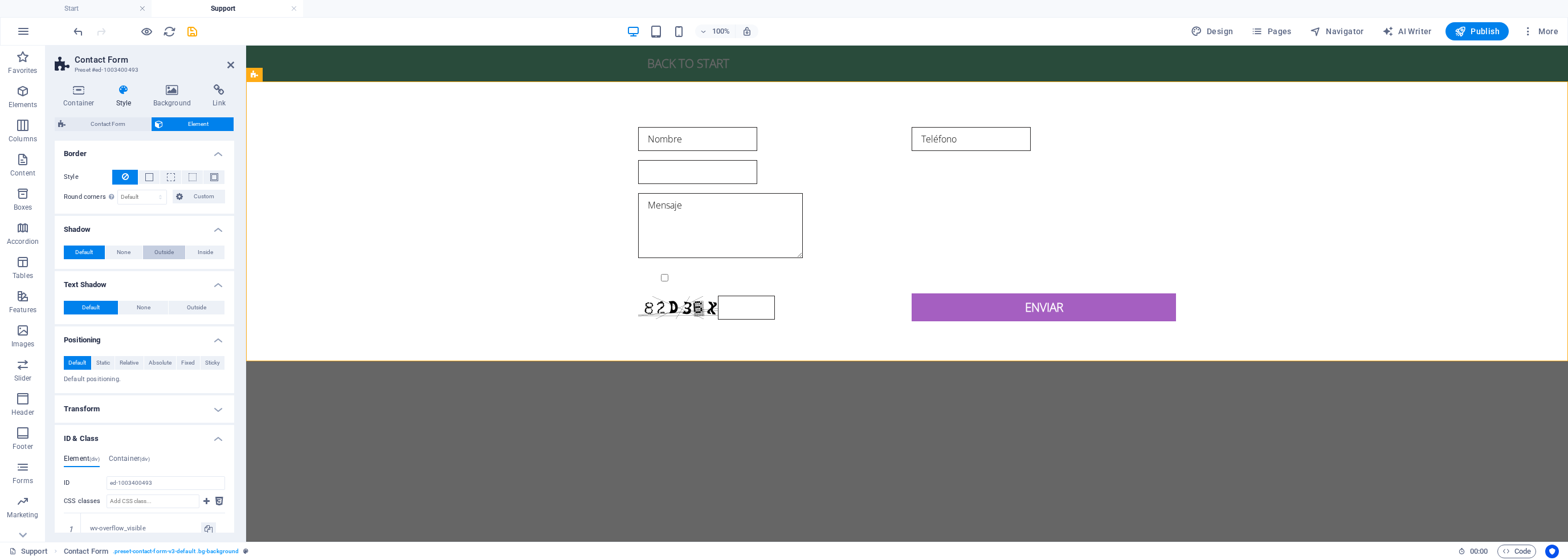
click at [164, 249] on span "Outside" at bounding box center [164, 253] width 19 height 14
type input "2"
type input "4"
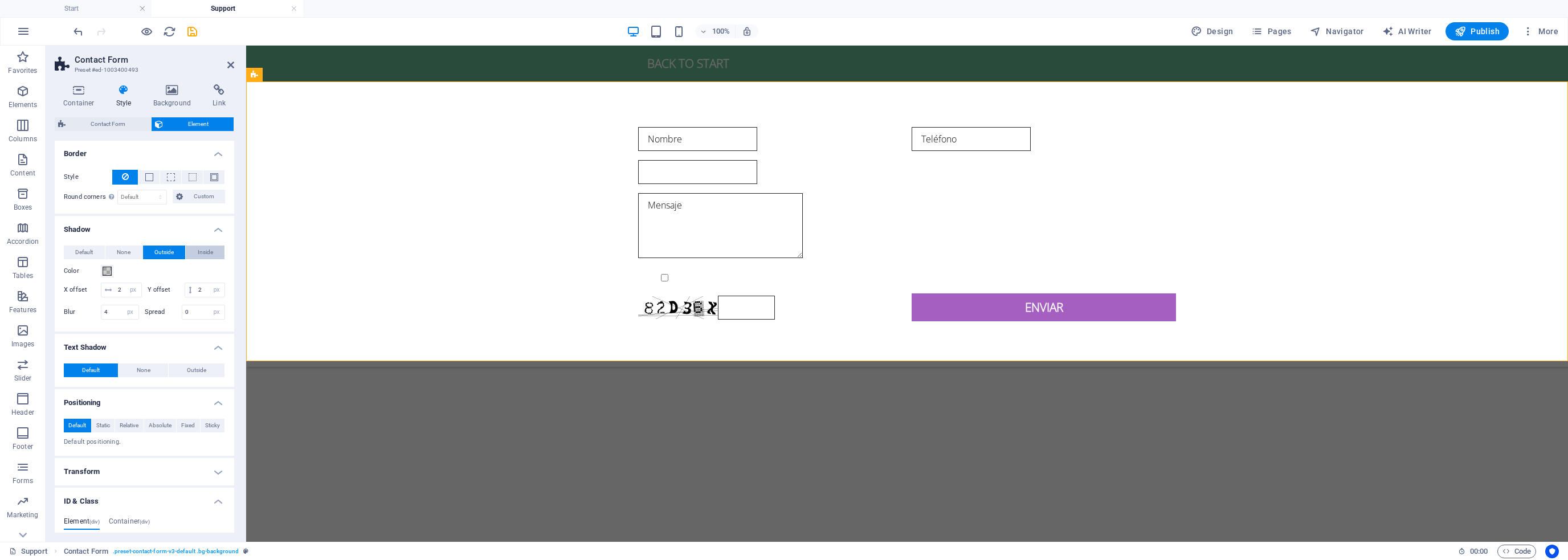
click at [204, 251] on span "Inside" at bounding box center [205, 253] width 15 height 14
click at [164, 249] on span "Outside" at bounding box center [164, 253] width 19 height 14
click at [117, 250] on span "None" at bounding box center [124, 253] width 14 height 14
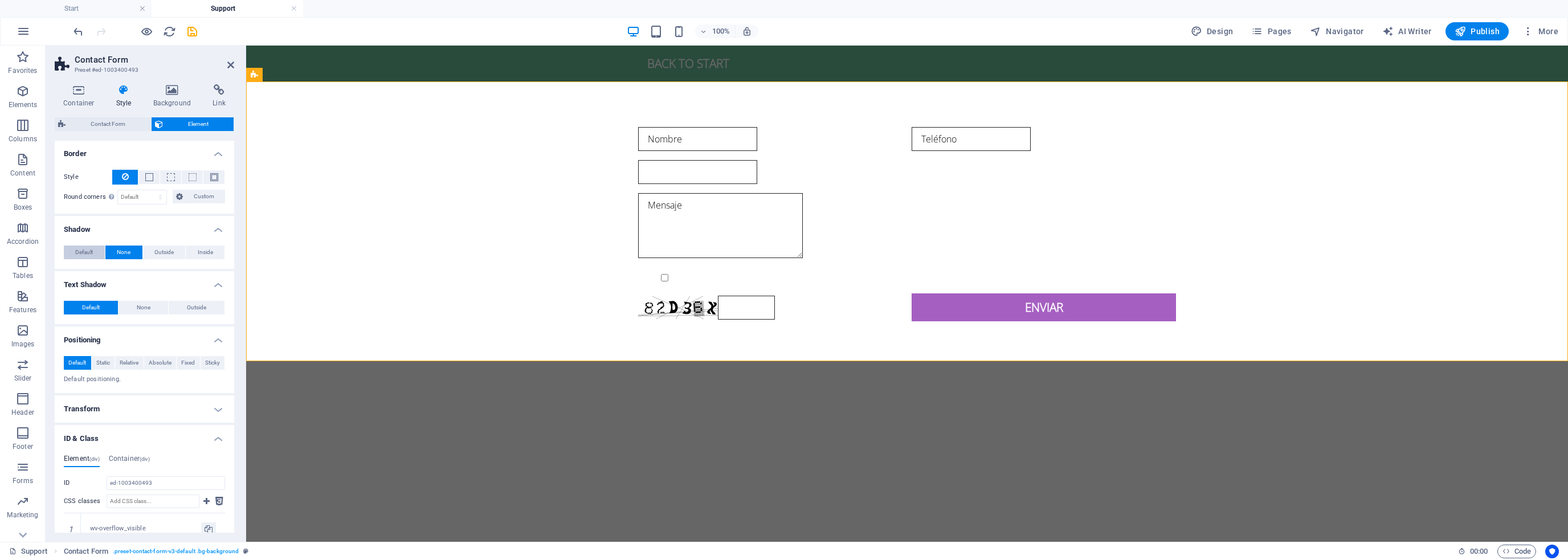
click at [79, 254] on span "Default" at bounding box center [84, 253] width 18 height 14
click at [226, 62] on h2 "Contact Form" at bounding box center [154, 59] width 159 height 10
drag, startPoint x: 227, startPoint y: 62, endPoint x: 181, endPoint y: 20, distance: 62.3
click at [227, 62] on icon at bounding box center [231, 64] width 7 height 9
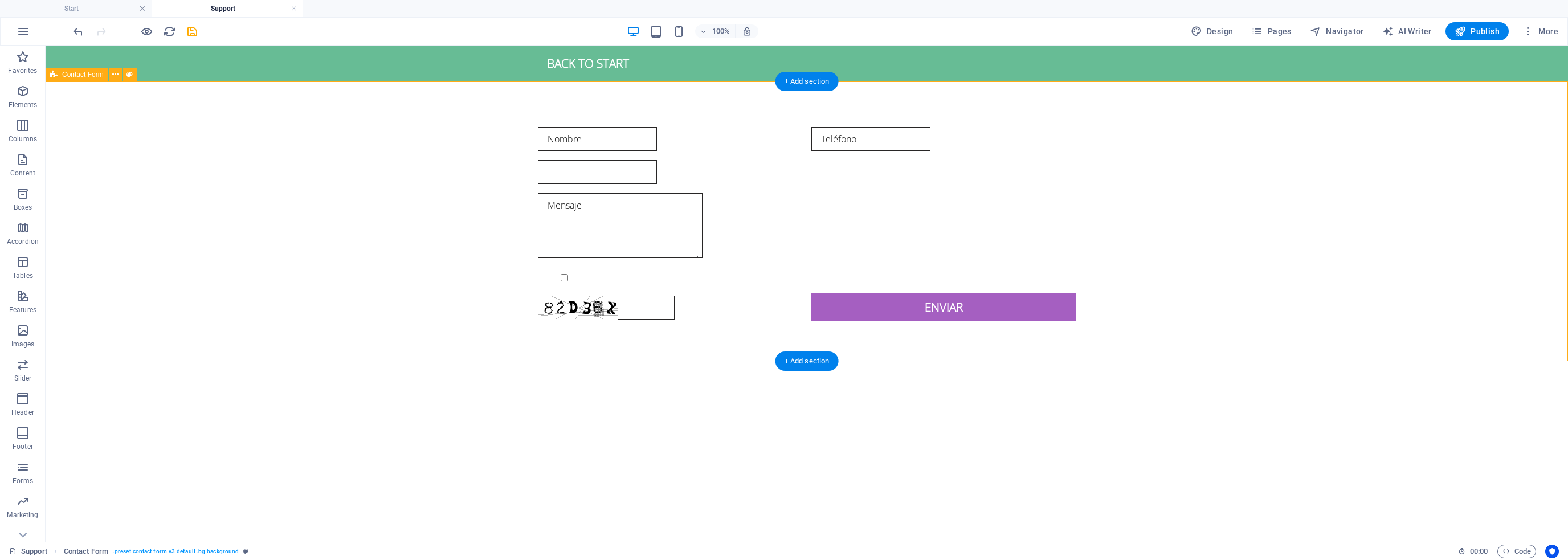
click at [811, 325] on div "Nombre Teléfono Mensaje {{ 'content.forms.privacy'|trans }} Unreadable? Regener…" at bounding box center [806, 224] width 1522 height 286
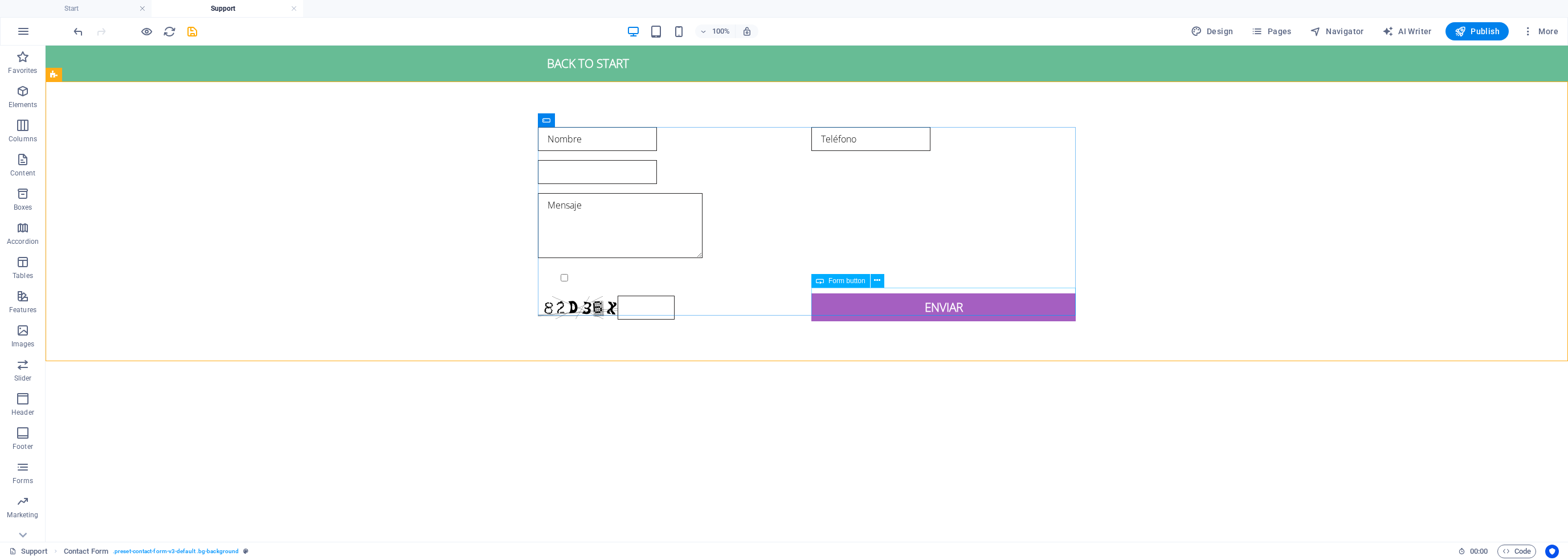
click at [850, 279] on span "Form button" at bounding box center [847, 281] width 37 height 7
click at [877, 281] on icon at bounding box center [877, 280] width 6 height 12
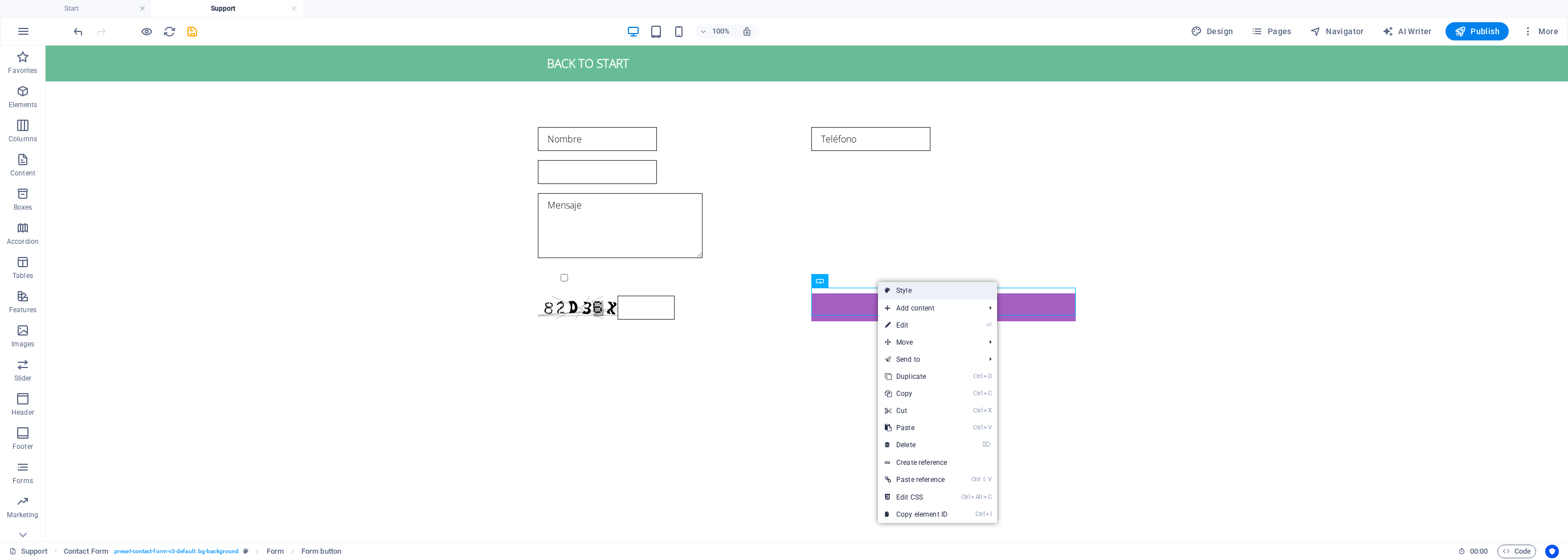
click at [889, 289] on icon at bounding box center [888, 291] width 6 height 17
select select "rem"
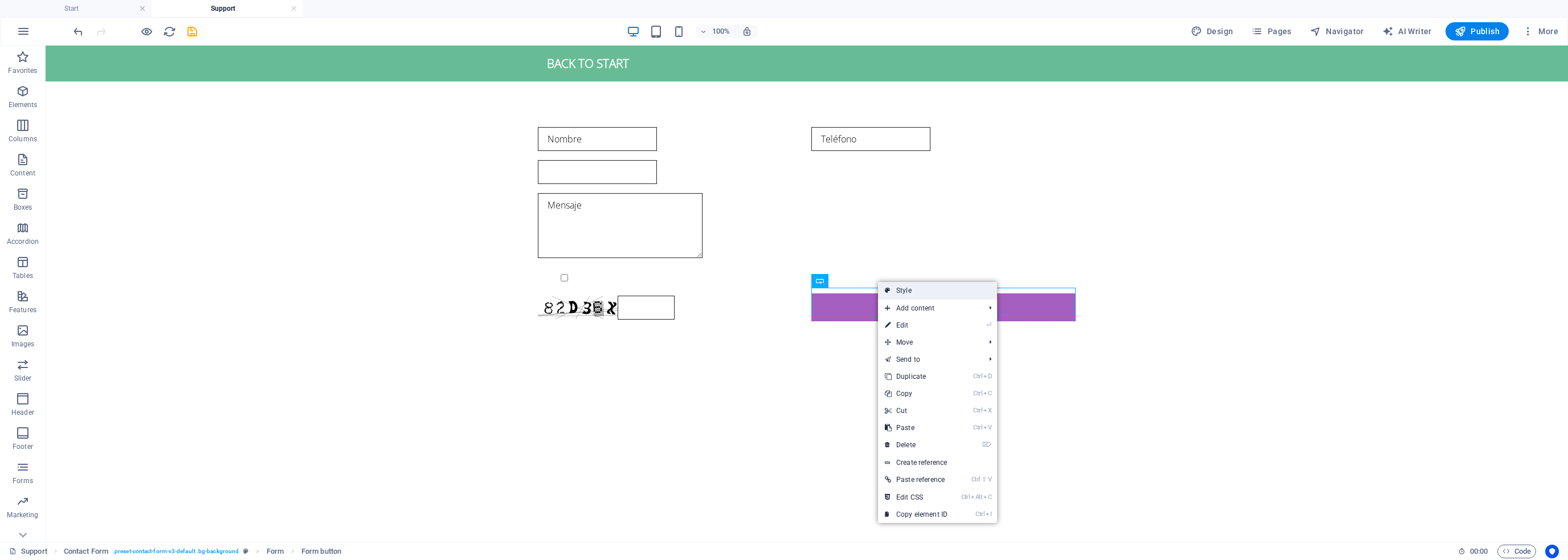
select select "rem"
select select "px"
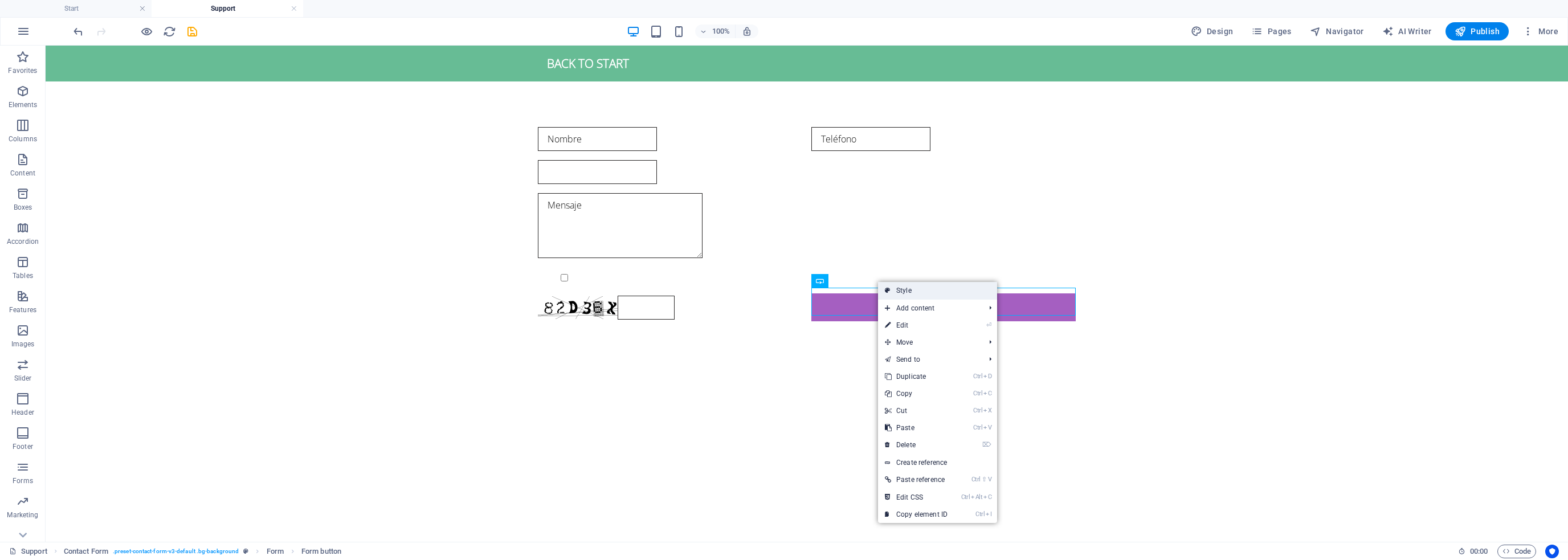
select select "px"
select select "rem"
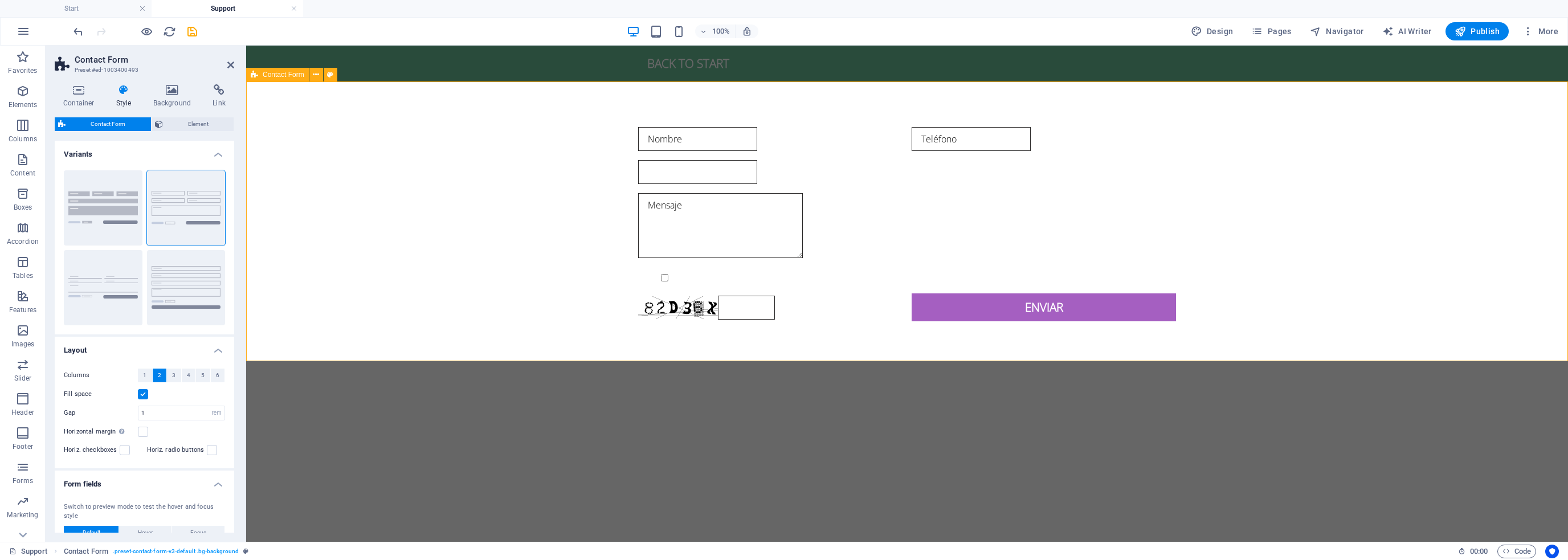
click at [758, 320] on div "Nombre Teléfono Mensaje {{ 'content.forms.privacy'|trans }} Unreadable? Regener…" at bounding box center [907, 224] width 1322 height 286
click at [958, 311] on div "Enviar" at bounding box center [1044, 307] width 264 height 28
click at [971, 300] on div "Enviar" at bounding box center [1044, 307] width 264 height 28
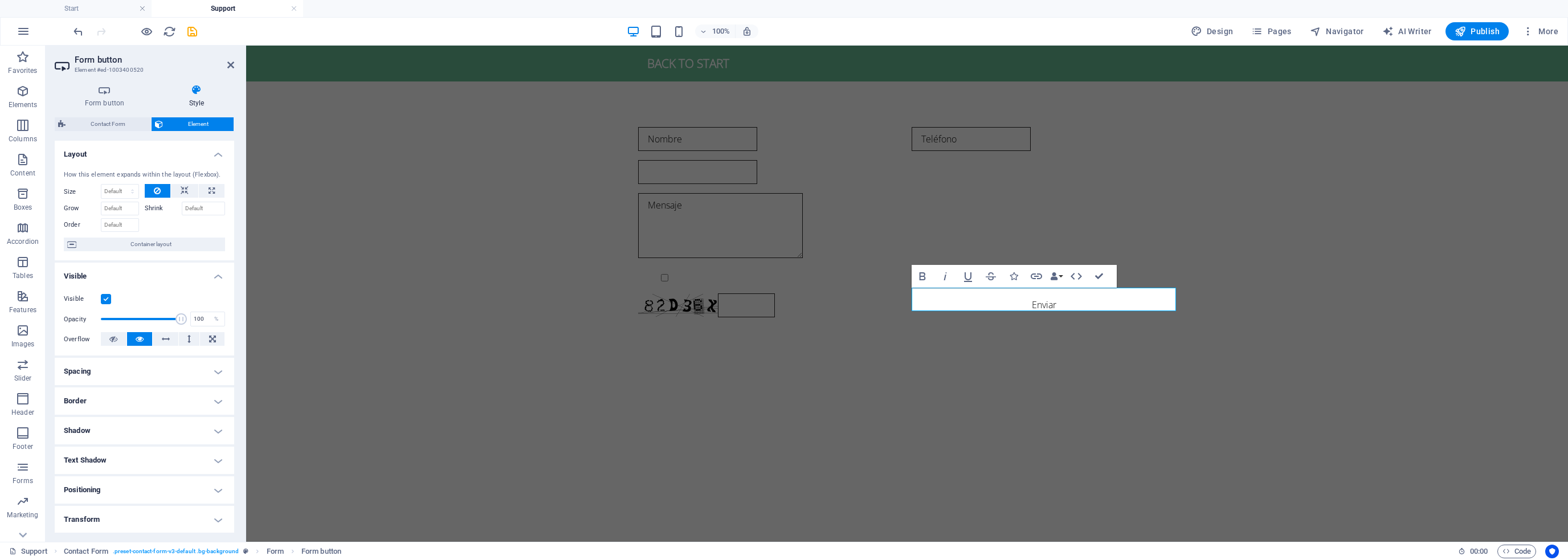
click at [192, 93] on icon at bounding box center [196, 90] width 75 height 12
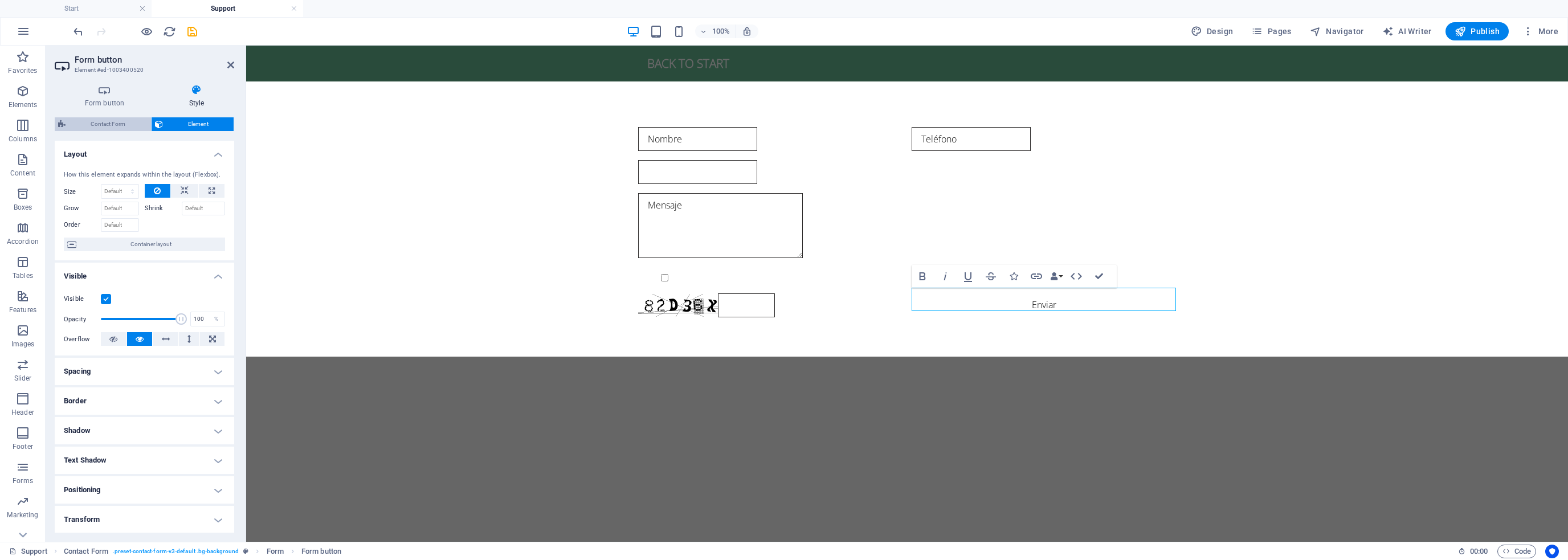
click at [121, 122] on span "Contact Form" at bounding box center [108, 124] width 79 height 14
select select "rem"
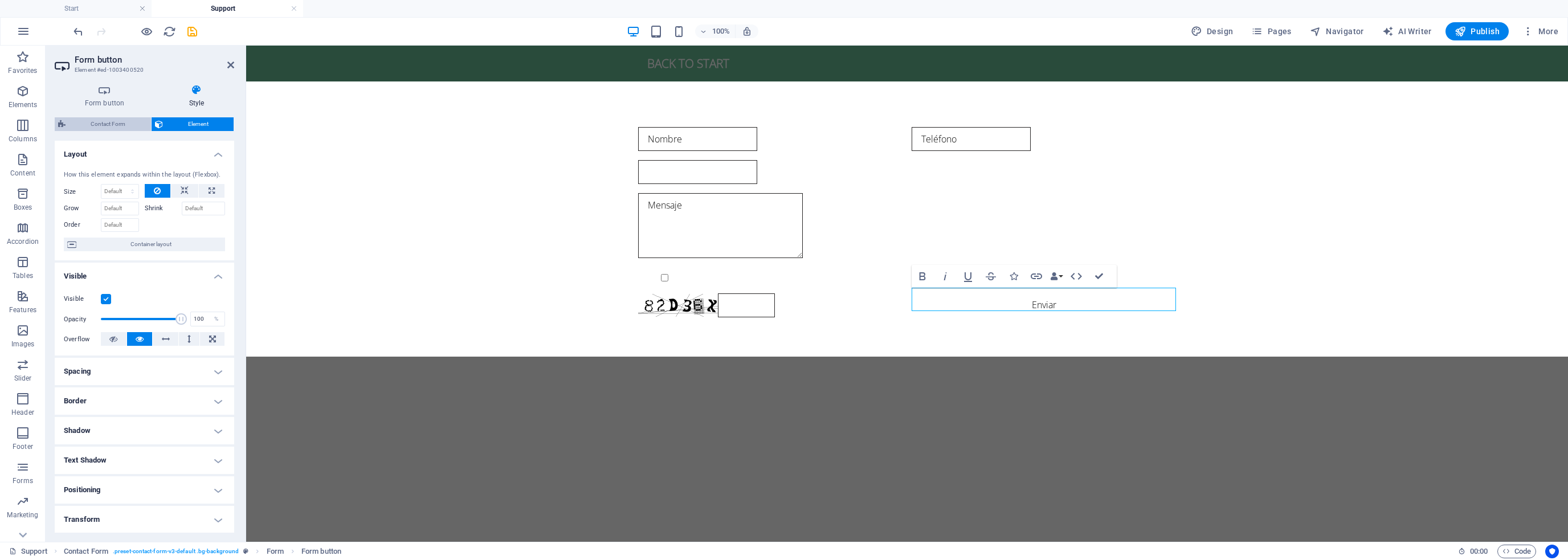
select select "rem"
select select "px"
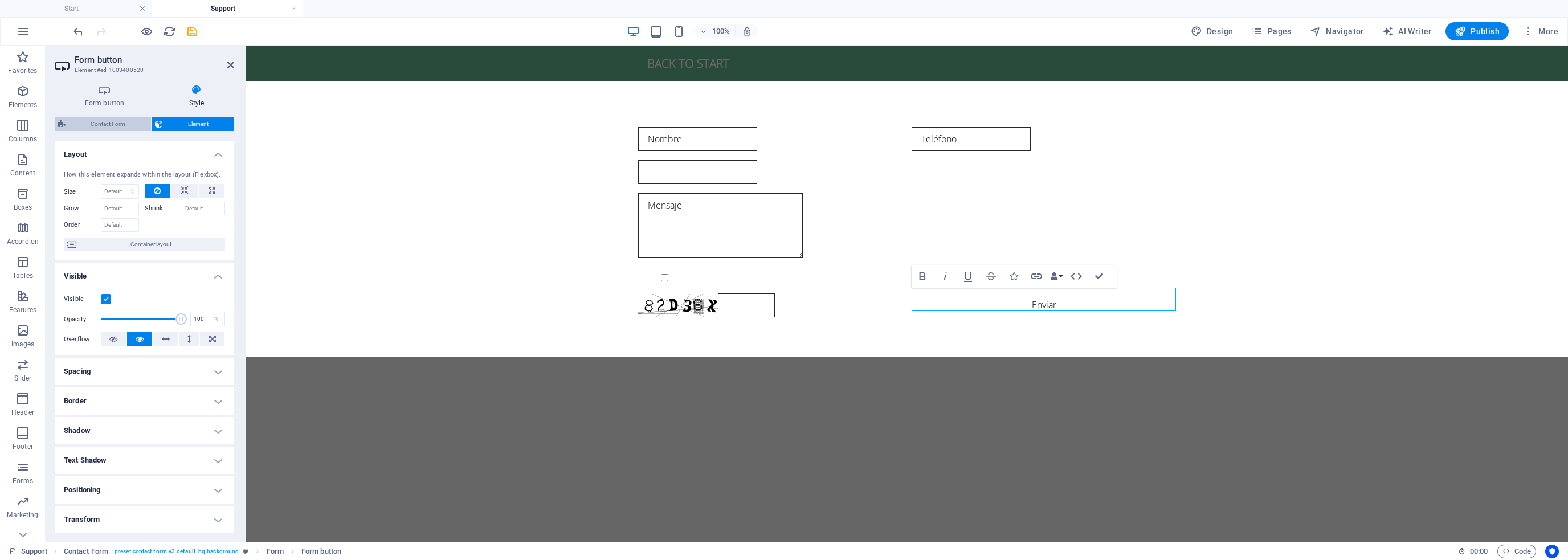
select select "px"
select select "rem"
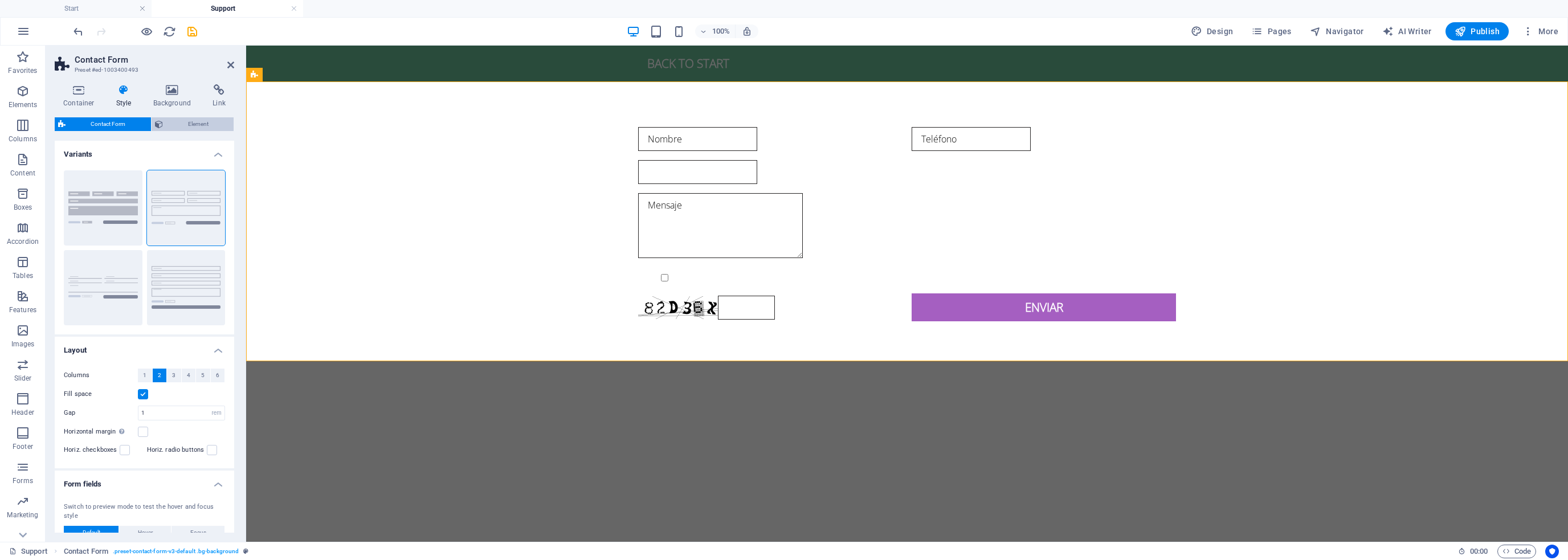
click at [185, 122] on span "Element" at bounding box center [198, 124] width 64 height 14
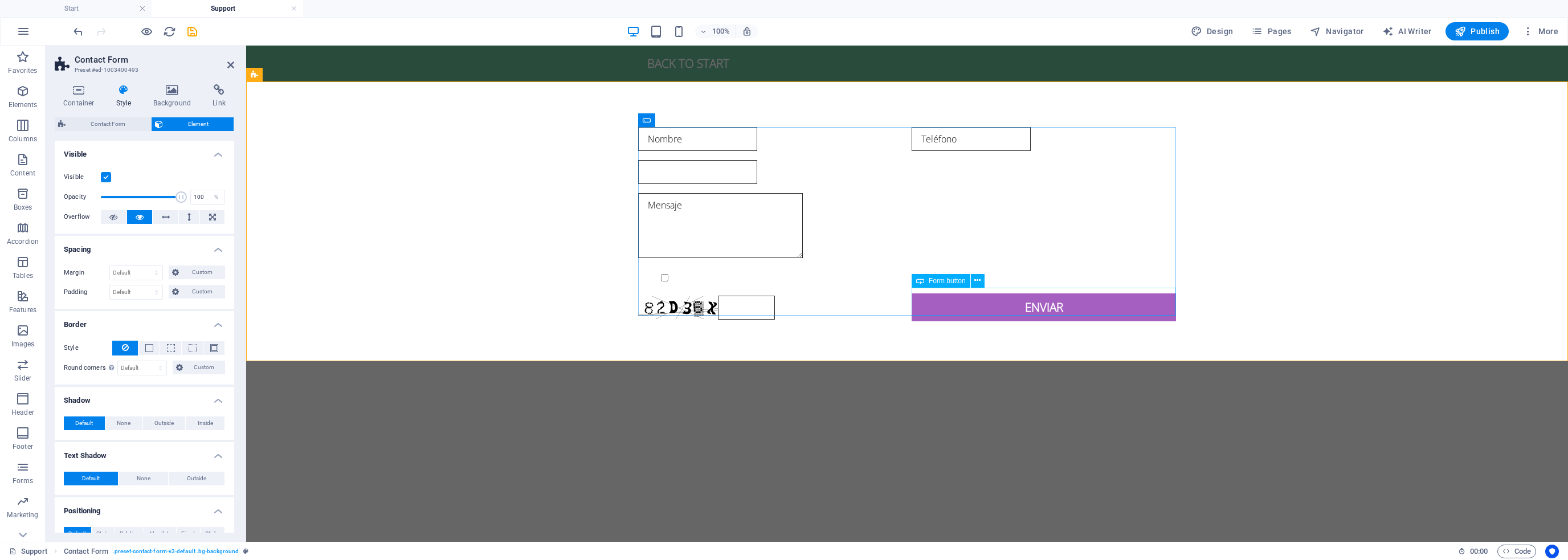
click at [1037, 298] on div "Enviar" at bounding box center [1044, 307] width 264 height 28
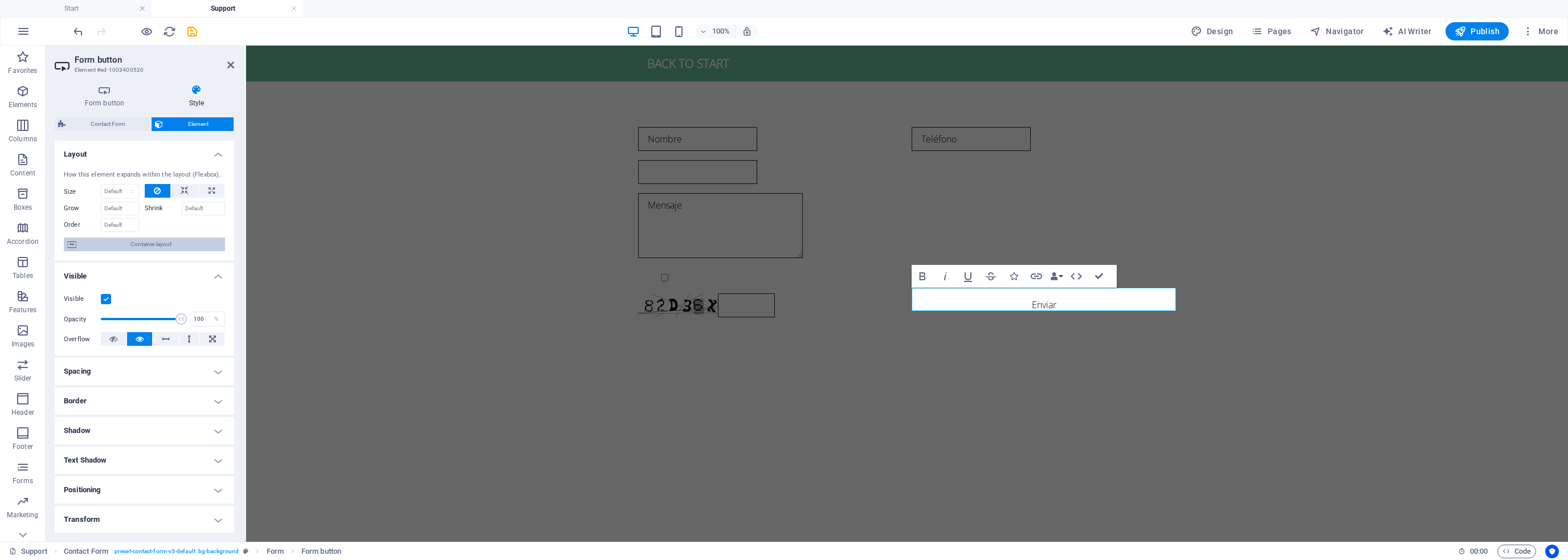
click at [149, 243] on span "Container layout" at bounding box center [151, 244] width 142 height 14
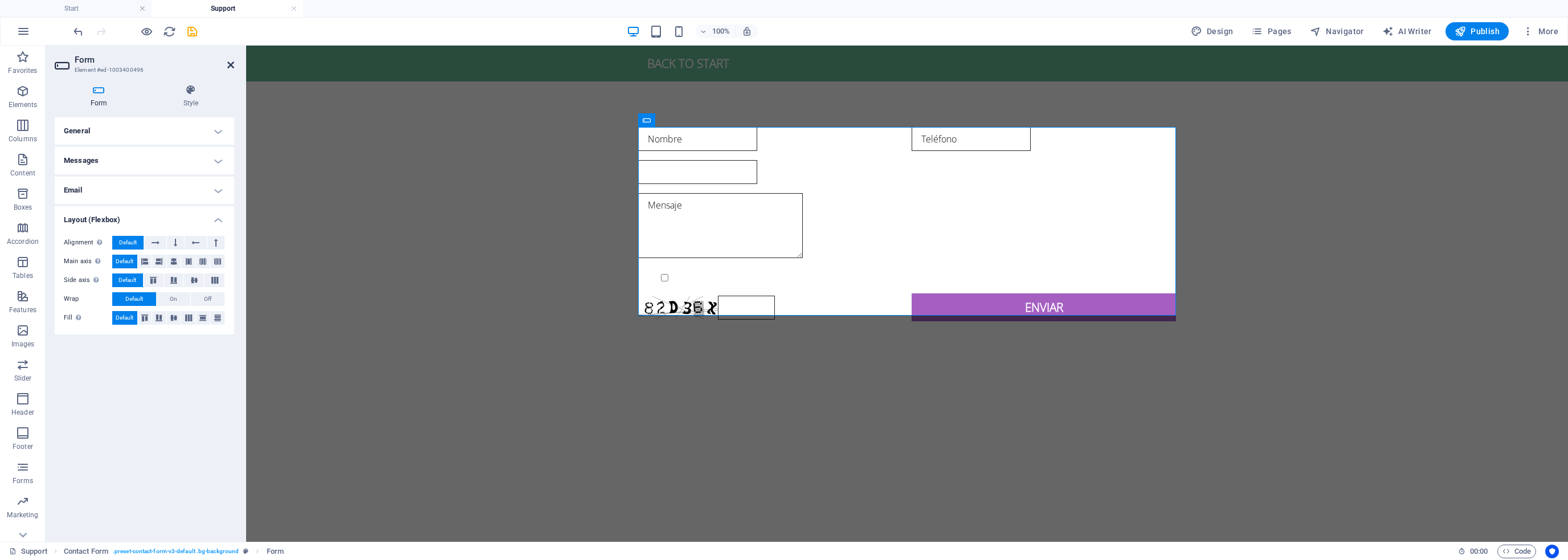
click at [228, 65] on icon at bounding box center [231, 64] width 7 height 9
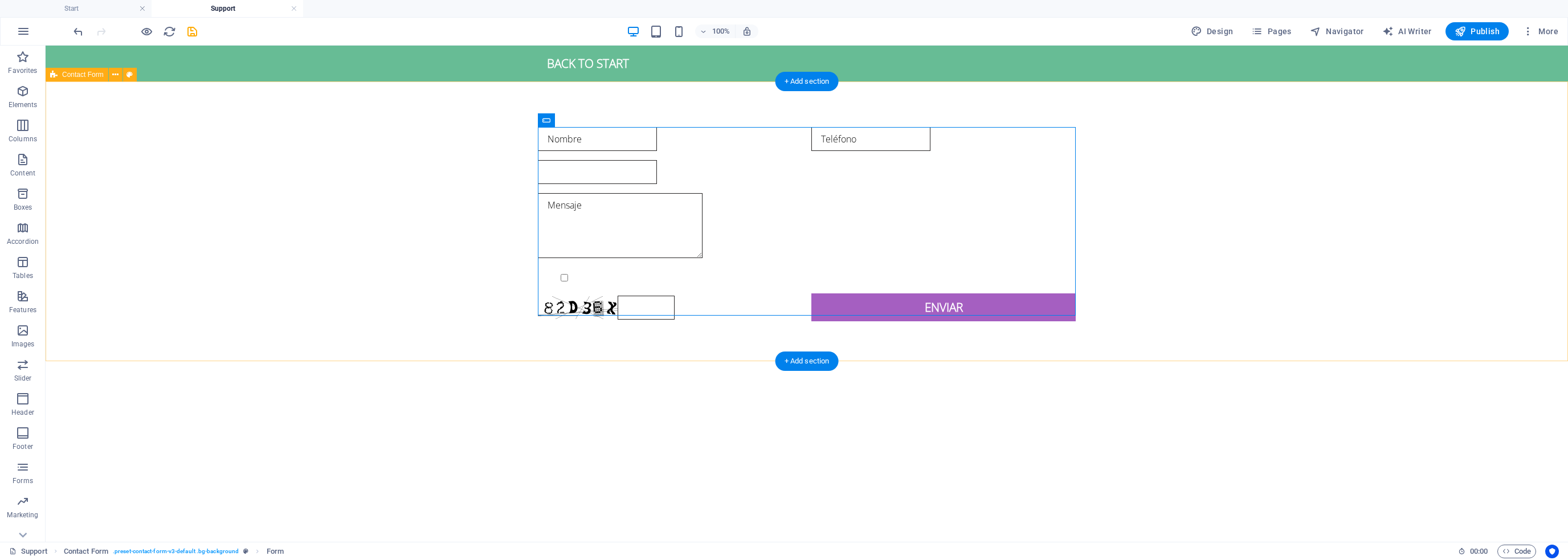
click at [704, 316] on div "Nombre Teléfono Mensaje {{ 'content.forms.privacy'|trans }} Unreadable? Regener…" at bounding box center [806, 224] width 1522 height 286
click at [879, 298] on div "Enviar" at bounding box center [943, 307] width 264 height 28
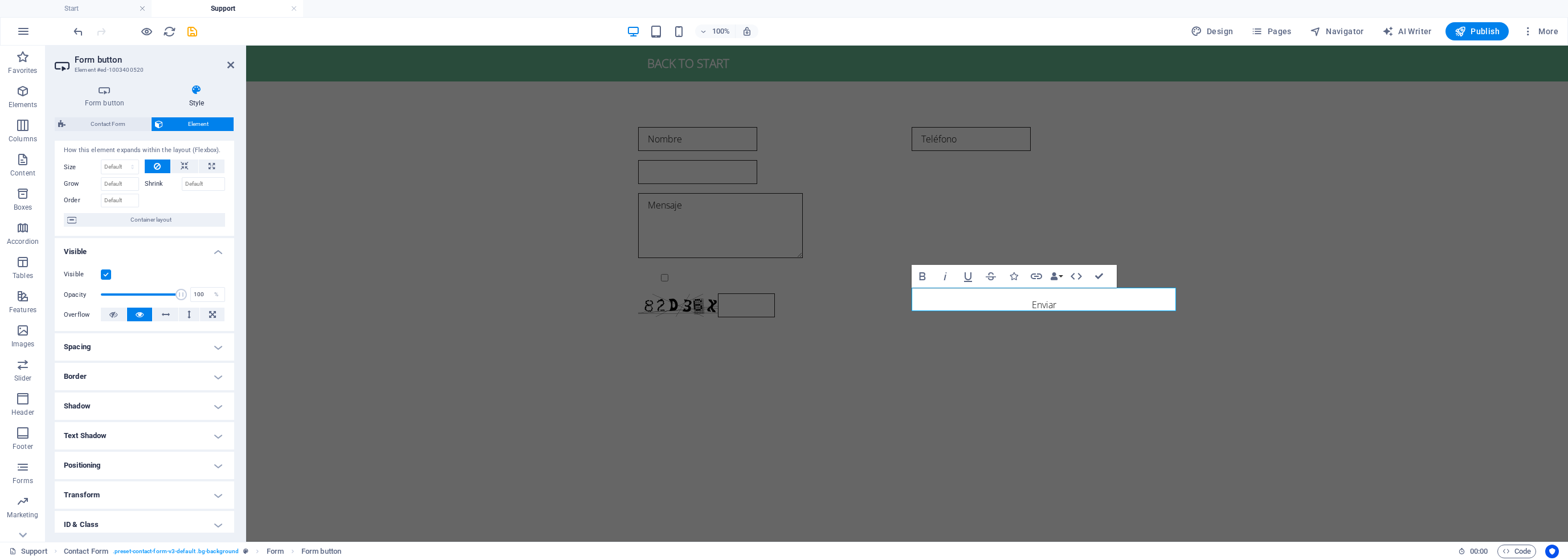
scroll to position [0, 0]
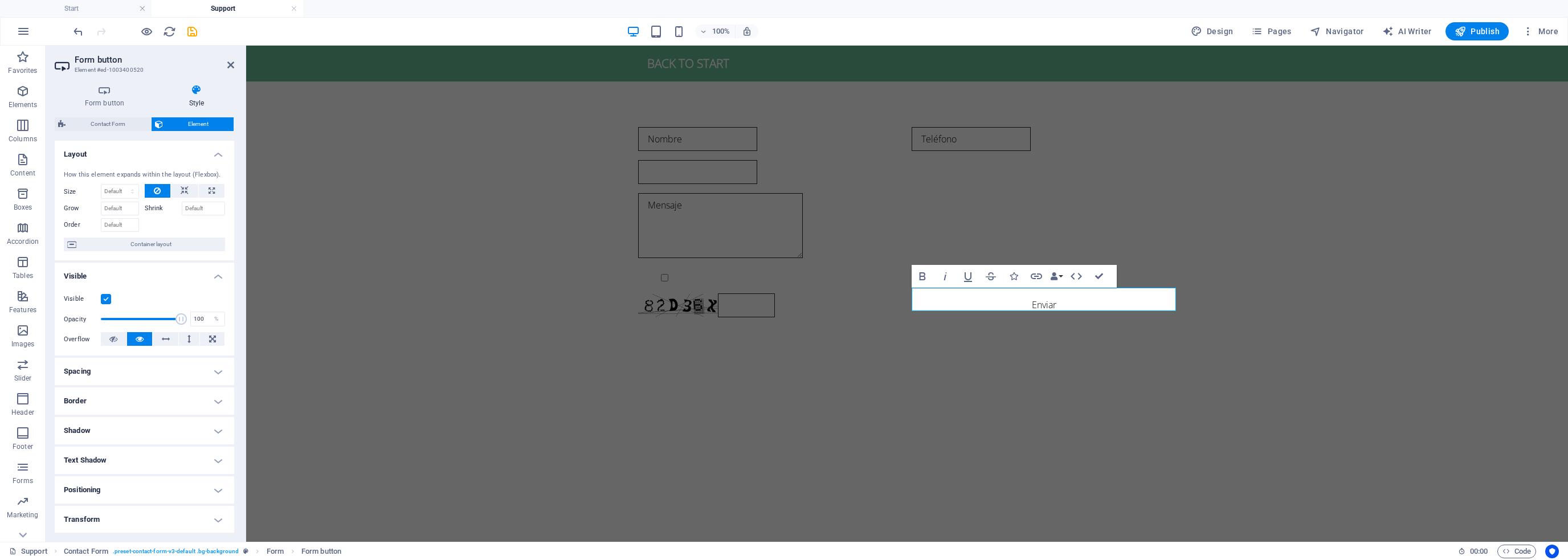
click at [126, 396] on h4 "Border" at bounding box center [144, 401] width 180 height 28
click at [128, 396] on h4 "Border" at bounding box center [144, 398] width 180 height 21
click at [128, 371] on h4 "Spacing" at bounding box center [144, 371] width 180 height 28
click at [128, 371] on h4 "Spacing" at bounding box center [144, 368] width 180 height 21
click at [107, 296] on label at bounding box center [106, 299] width 10 height 10
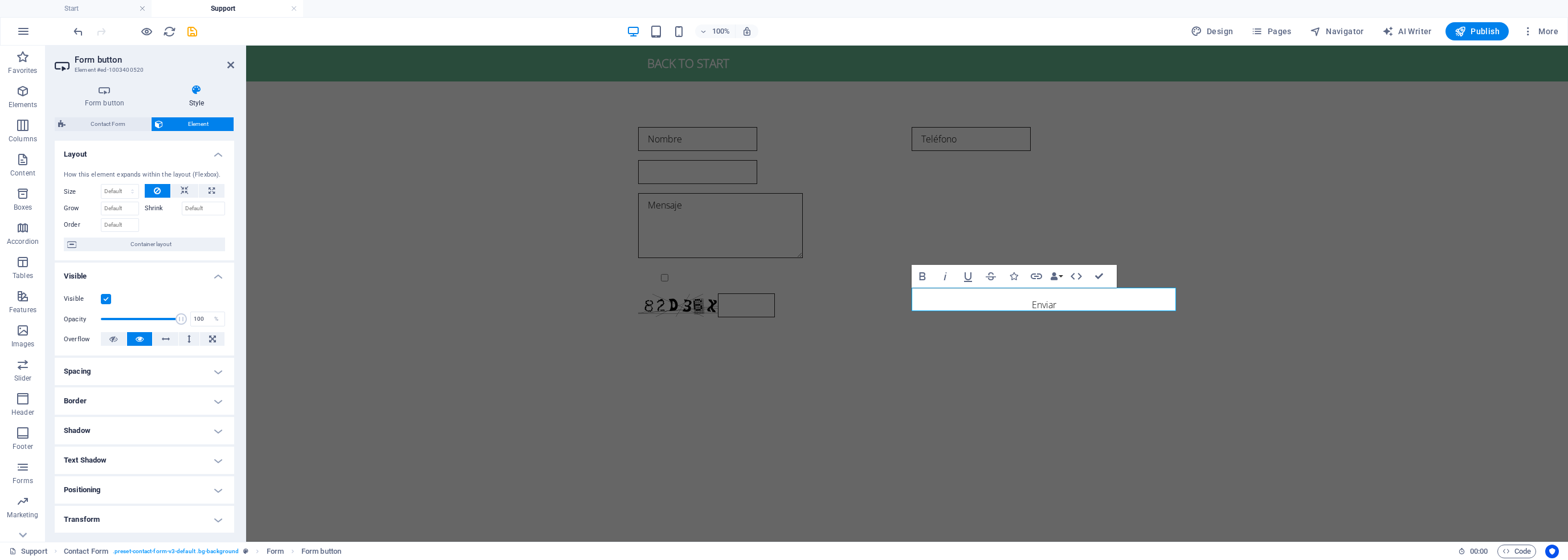
click at [0, 0] on input "Visible" at bounding box center [0, 0] width 0 height 0
click at [107, 296] on label at bounding box center [106, 299] width 10 height 10
click at [0, 0] on input "Visible" at bounding box center [0, 0] width 0 height 0
type input "100"
drag, startPoint x: 178, startPoint y: 317, endPoint x: 203, endPoint y: 323, distance: 25.7
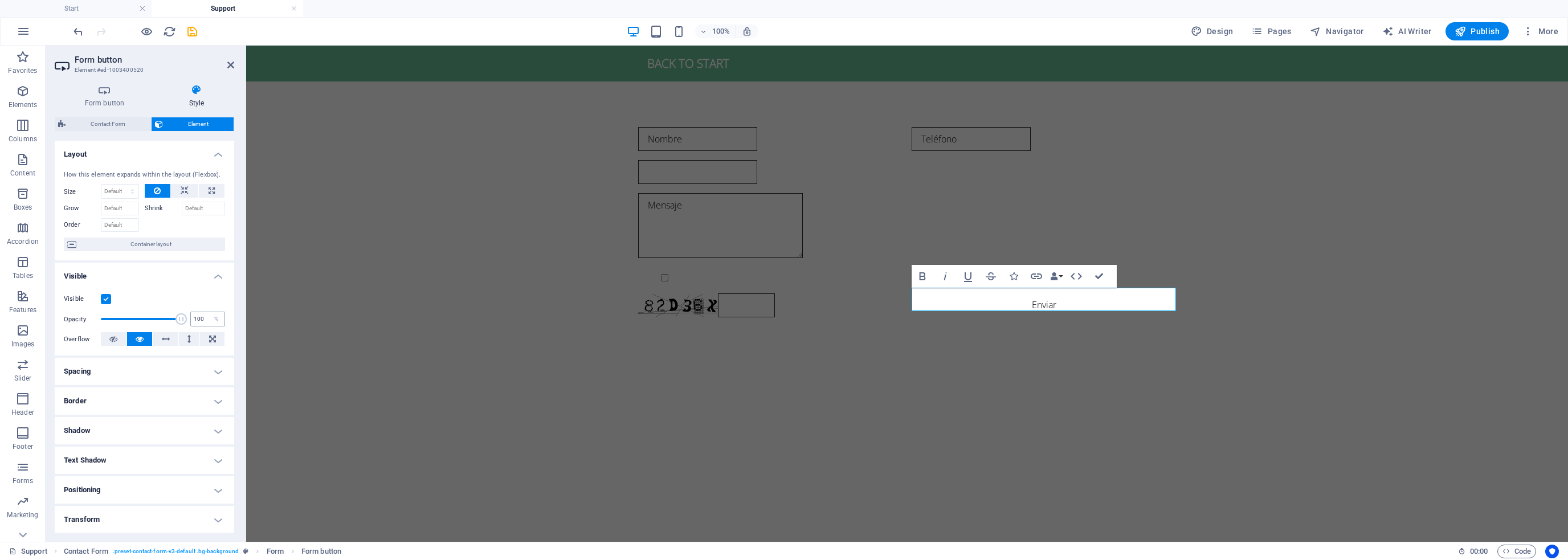
click at [203, 323] on div "Opacity 100 %" at bounding box center [144, 319] width 162 height 17
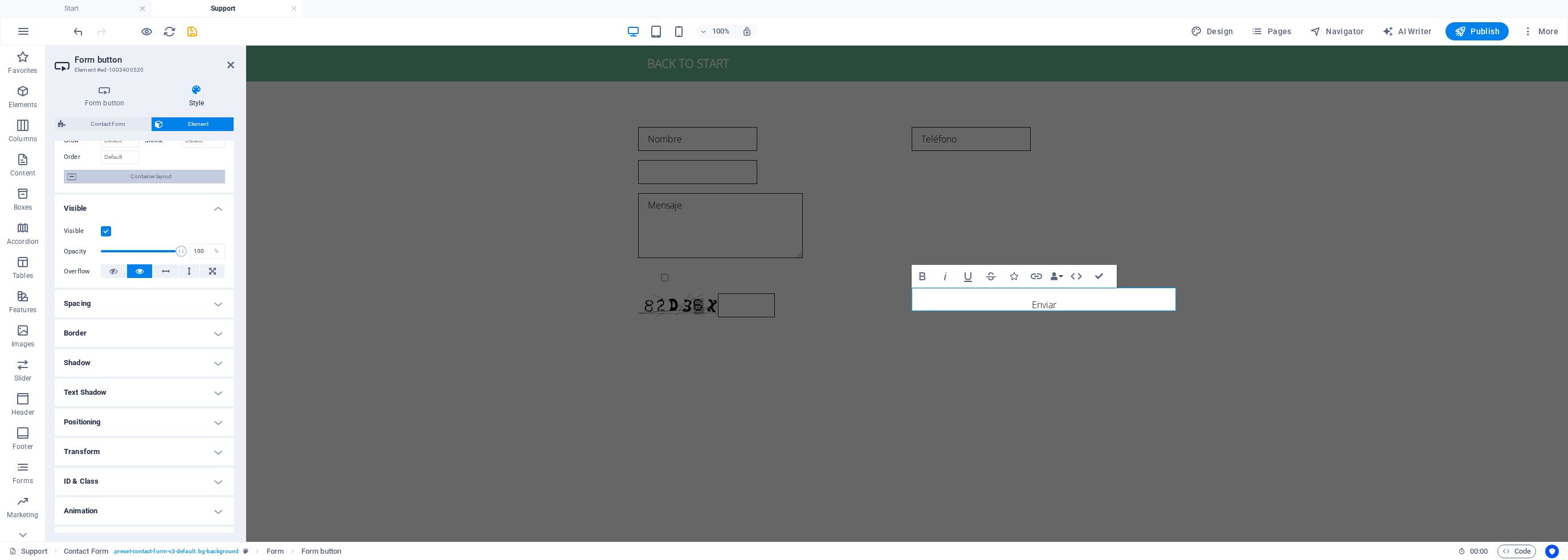
scroll to position [89, 0]
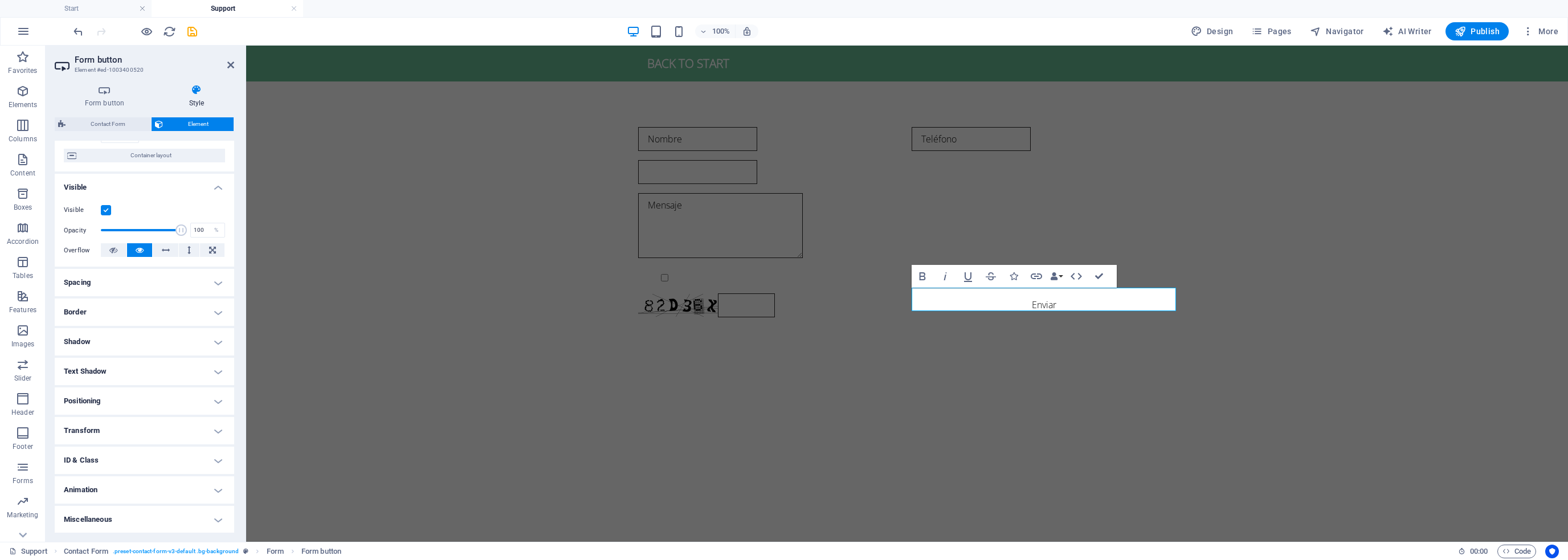
click at [184, 316] on h4 "Border" at bounding box center [144, 312] width 180 height 28
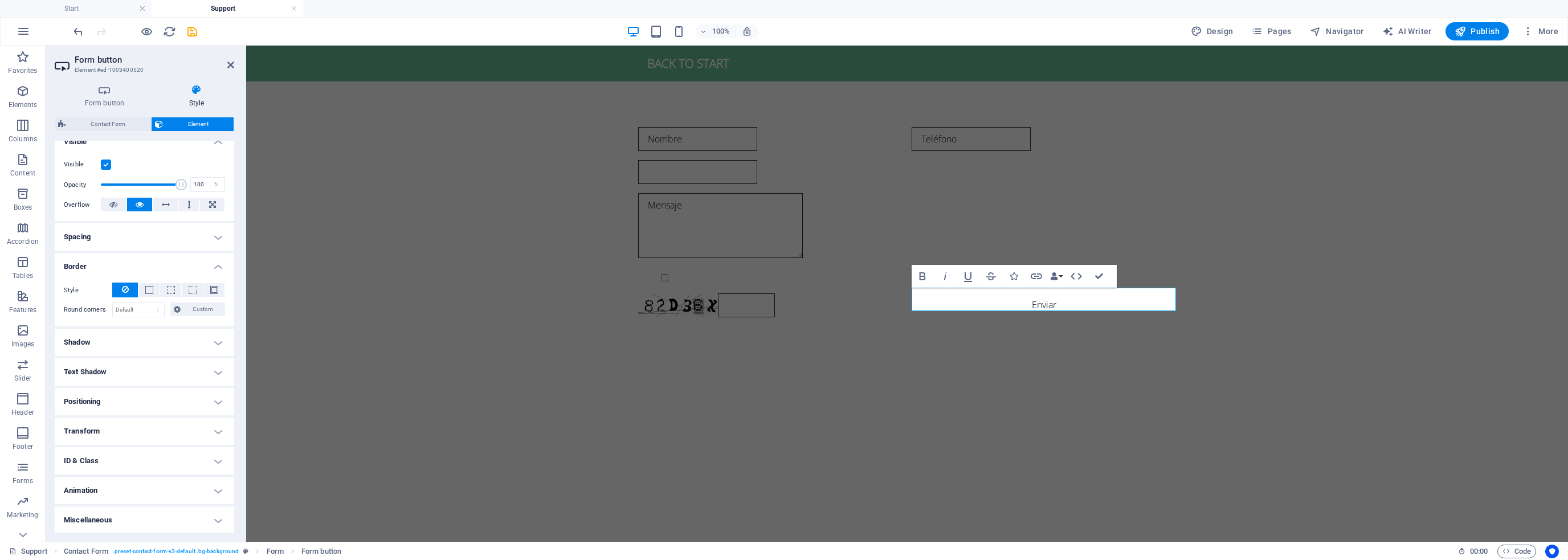
click at [152, 342] on h4 "Shadow" at bounding box center [144, 342] width 180 height 28
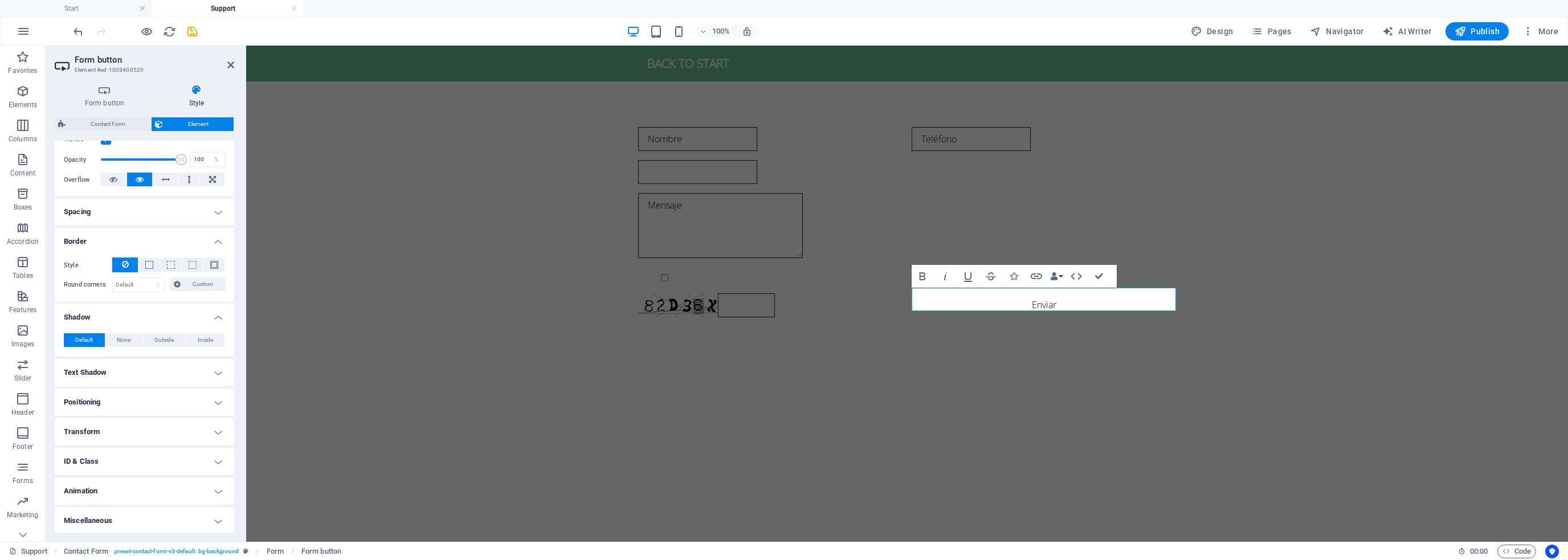
scroll to position [160, 0]
click at [162, 339] on span "Outside" at bounding box center [164, 340] width 19 height 14
type input "2"
type input "4"
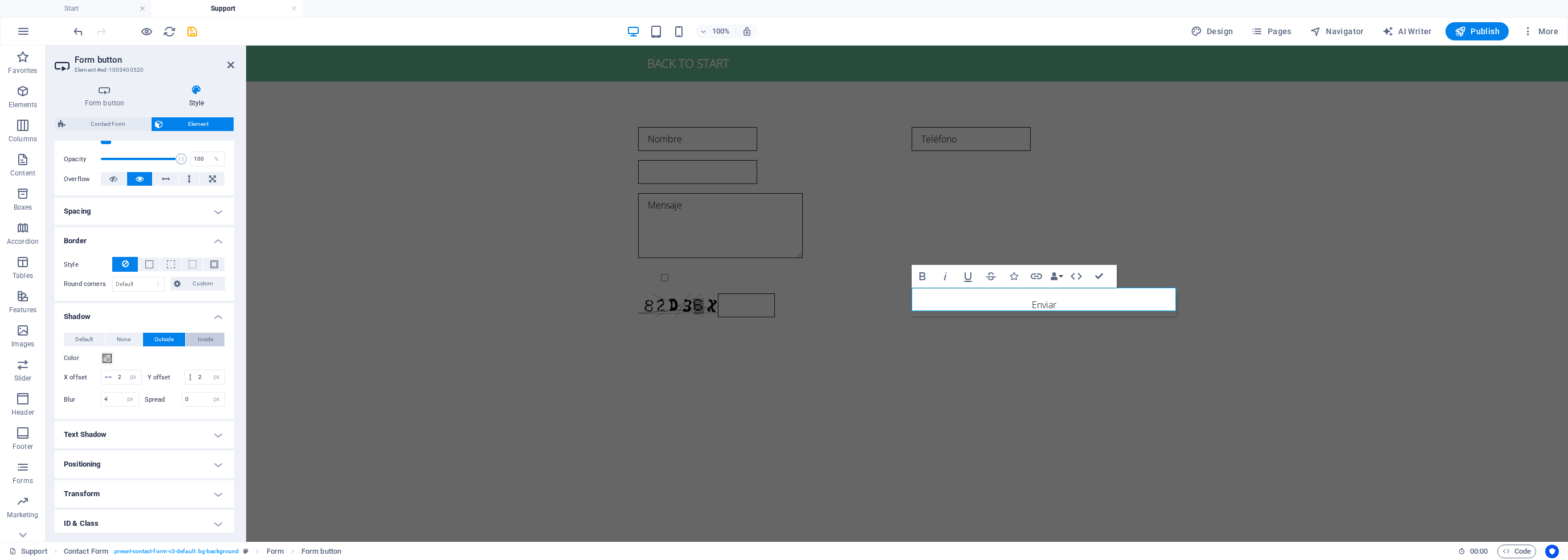
click at [193, 339] on button "Inside" at bounding box center [205, 340] width 39 height 14
click at [80, 340] on span "Default" at bounding box center [84, 340] width 18 height 14
click at [1063, 273] on button "Data Bindings" at bounding box center [1056, 276] width 16 height 23
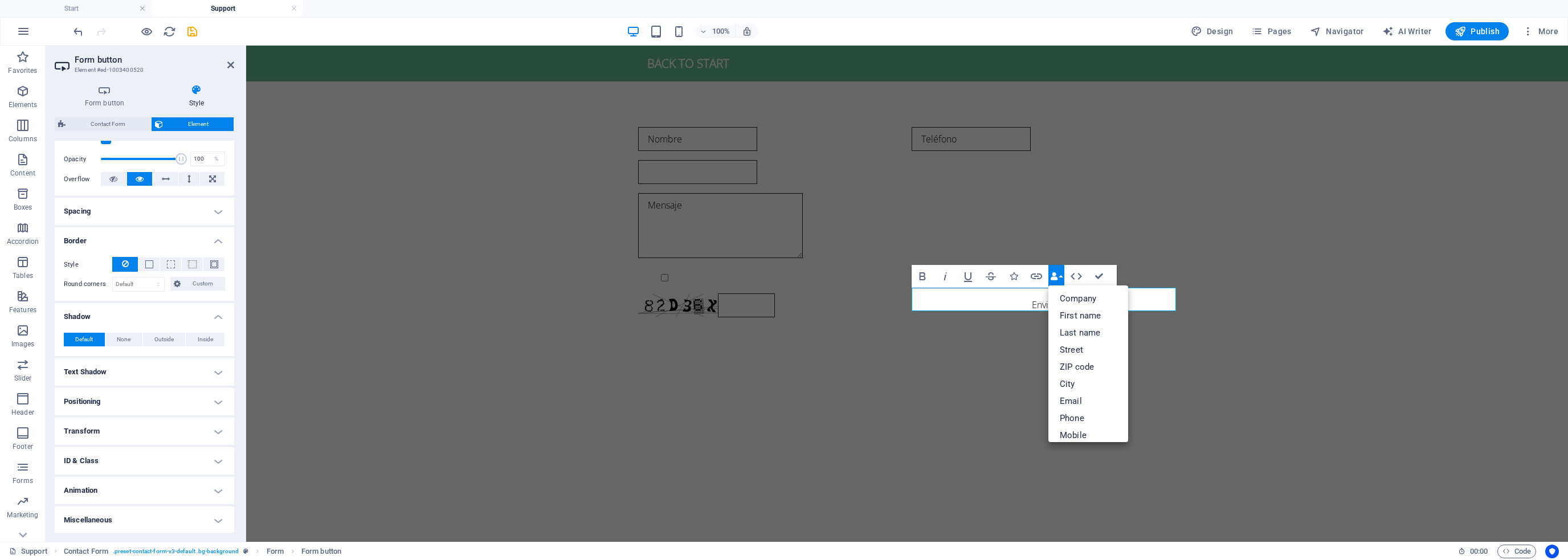
click at [1063, 273] on button "Data Bindings" at bounding box center [1056, 276] width 16 height 23
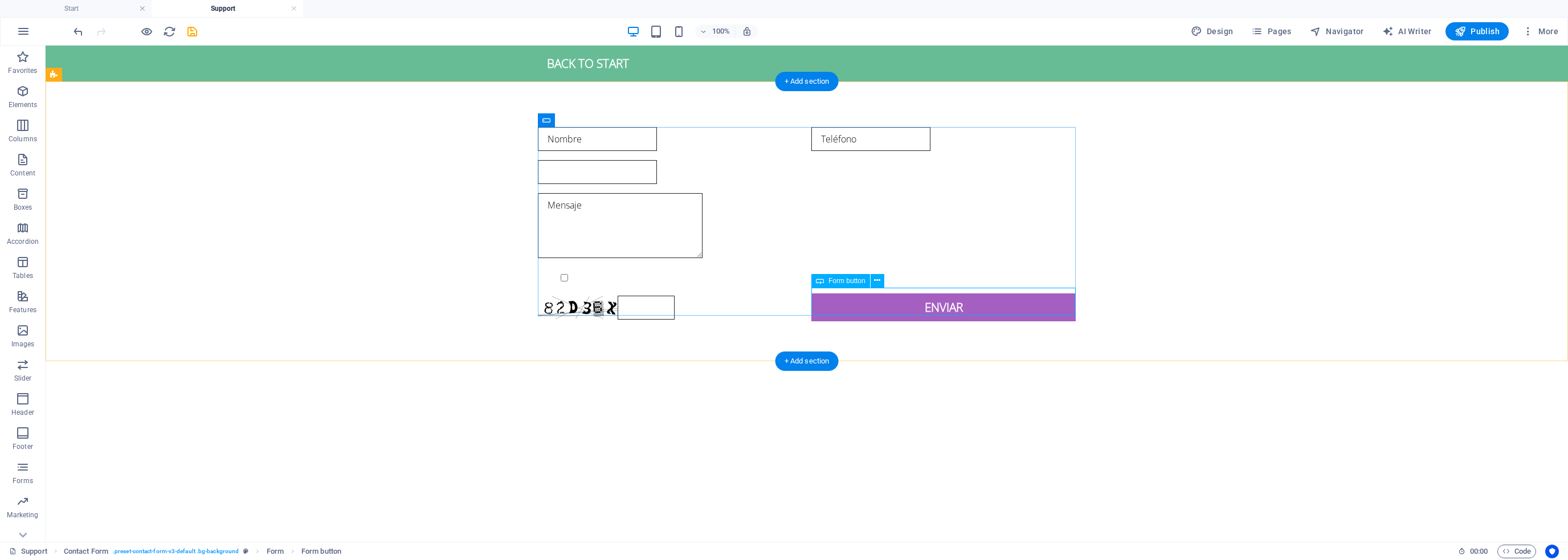
click at [907, 298] on div "Enviar" at bounding box center [943, 307] width 264 height 28
click at [851, 293] on div "Enviar" at bounding box center [943, 307] width 264 height 28
click at [905, 302] on div "Enviar" at bounding box center [943, 307] width 264 height 28
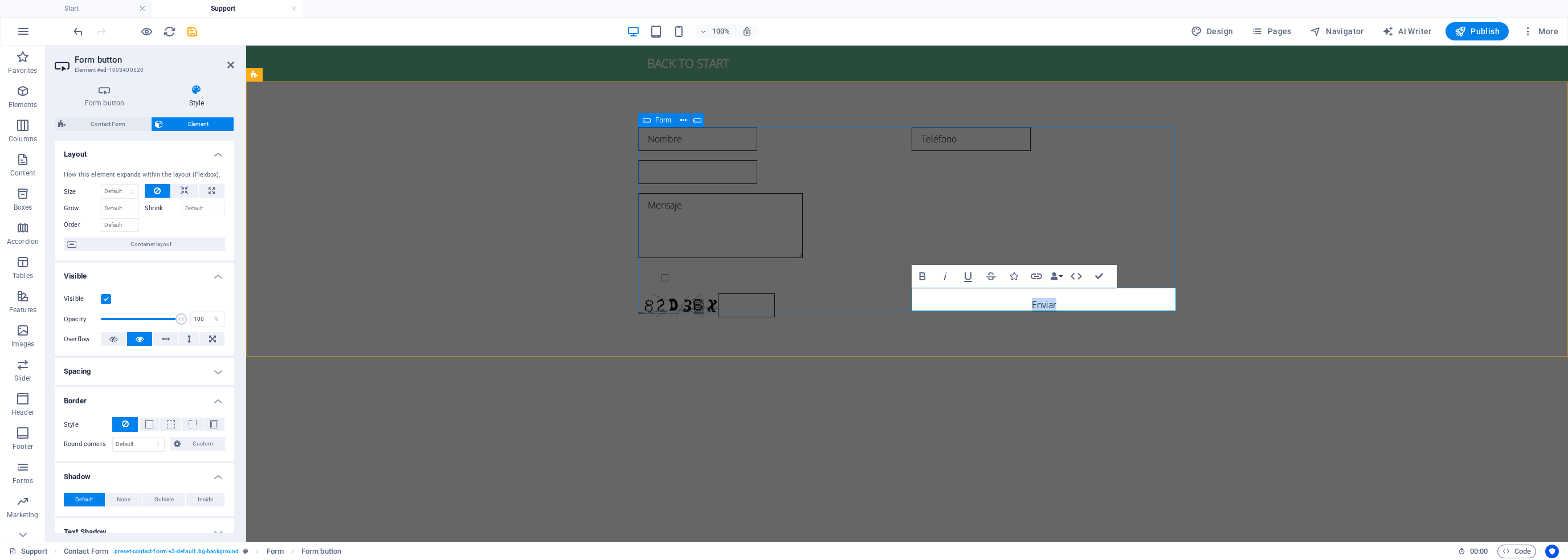
type button "Submit"
click at [198, 90] on icon at bounding box center [196, 90] width 75 height 12
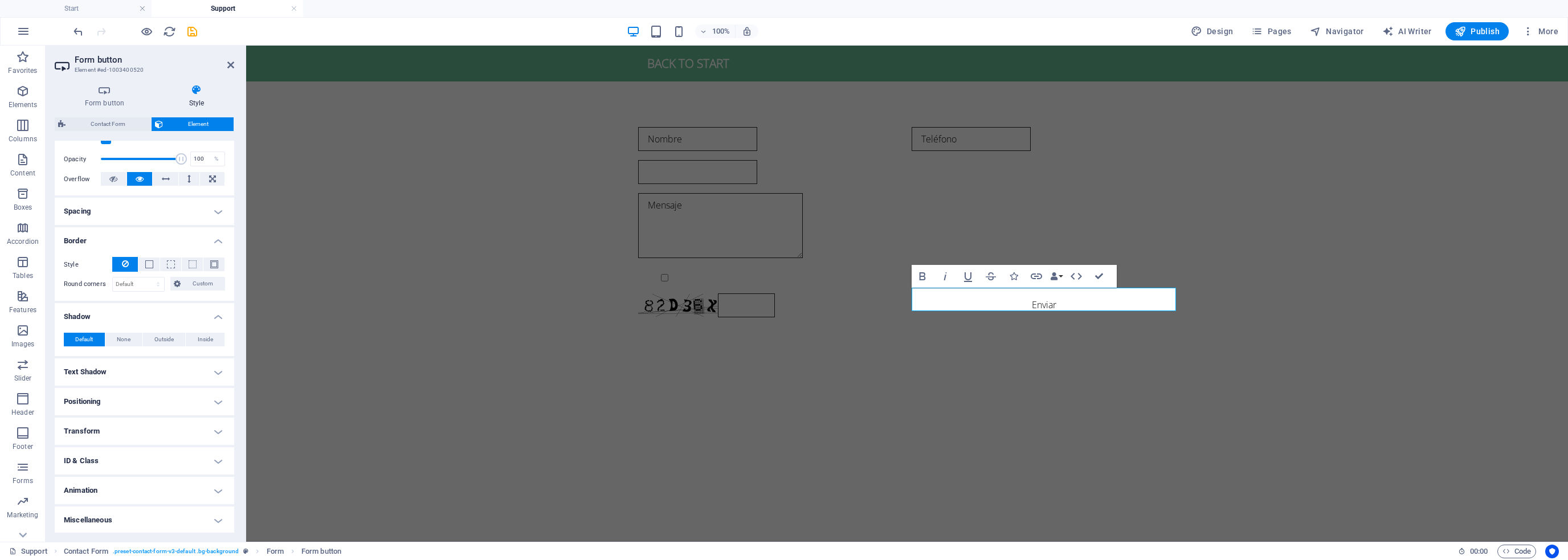
click at [182, 363] on h4 "Text Shadow" at bounding box center [144, 372] width 180 height 28
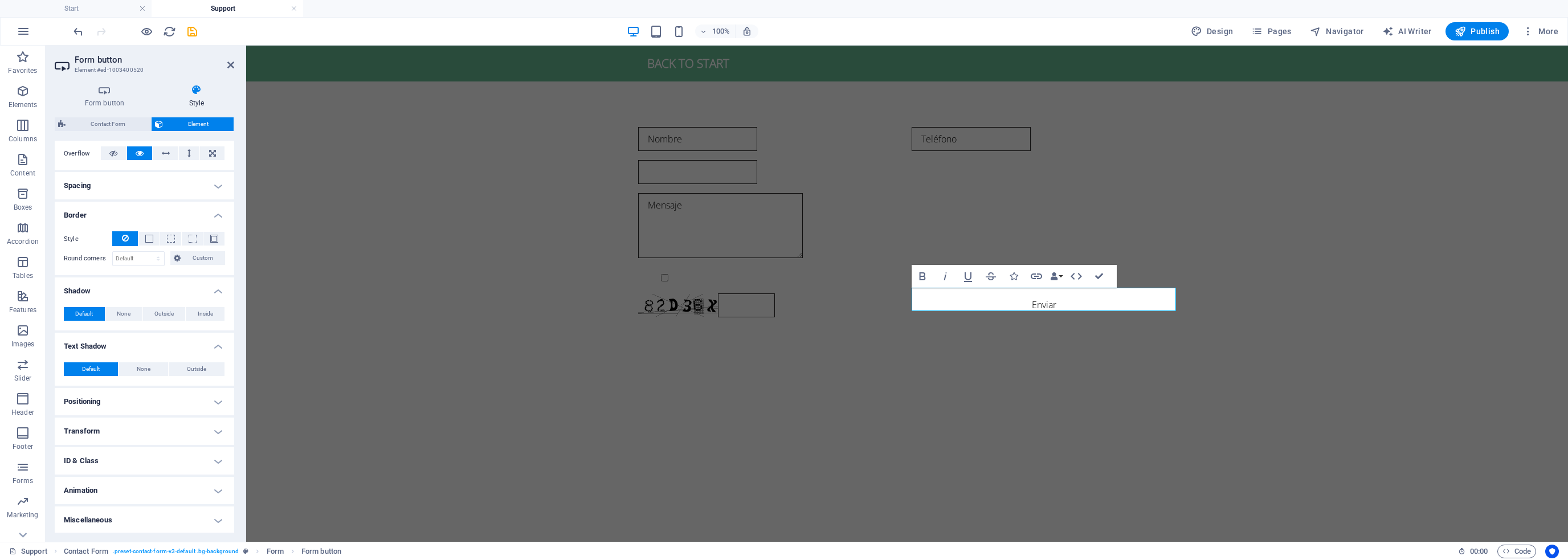
click at [159, 401] on h4 "Positioning" at bounding box center [144, 402] width 180 height 28
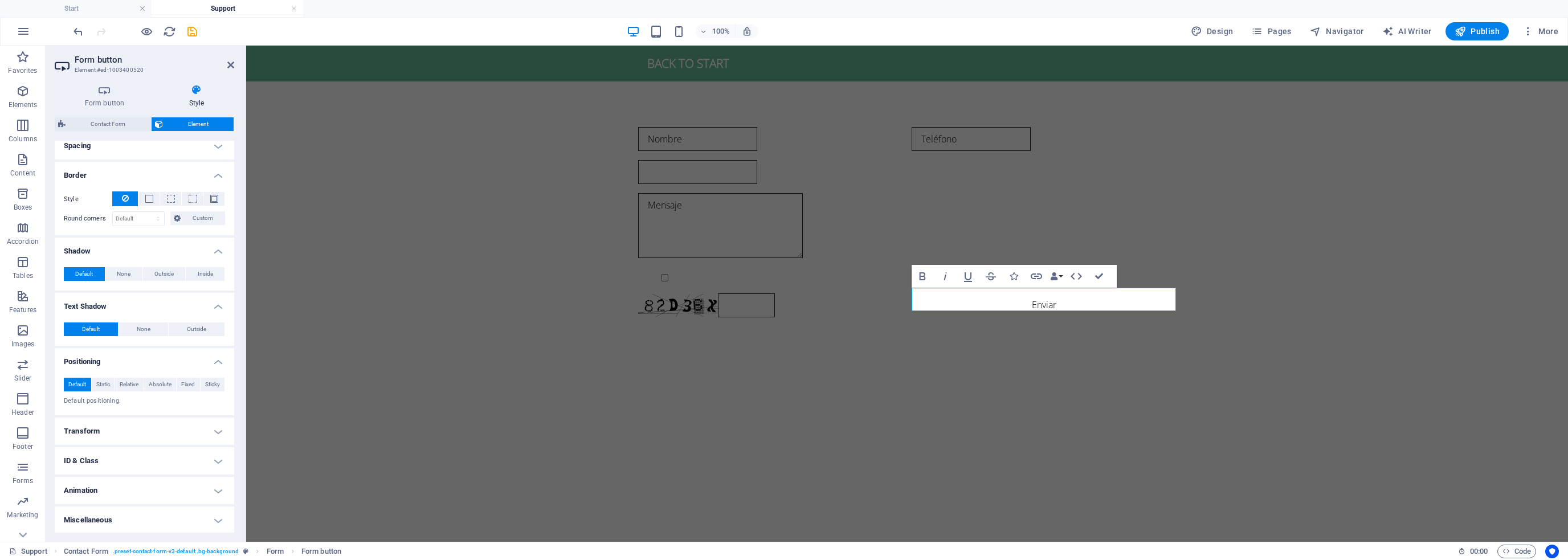
click at [148, 421] on h4 "Transform" at bounding box center [144, 432] width 180 height 28
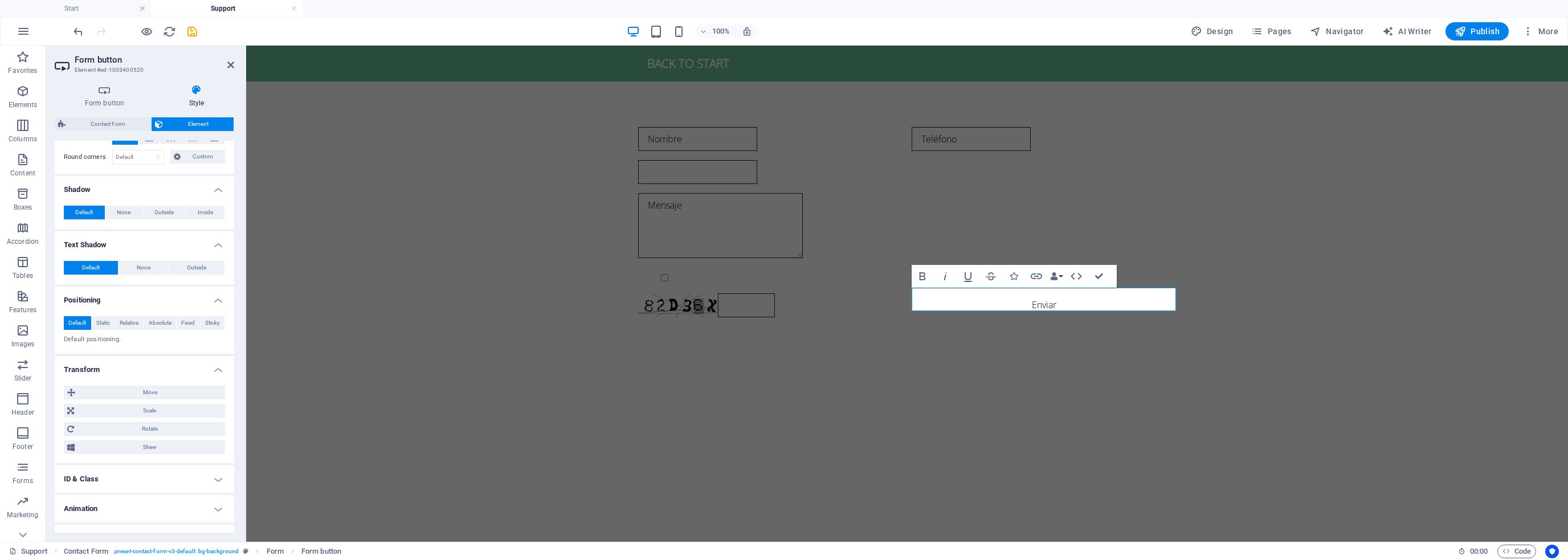
scroll to position [305, 0]
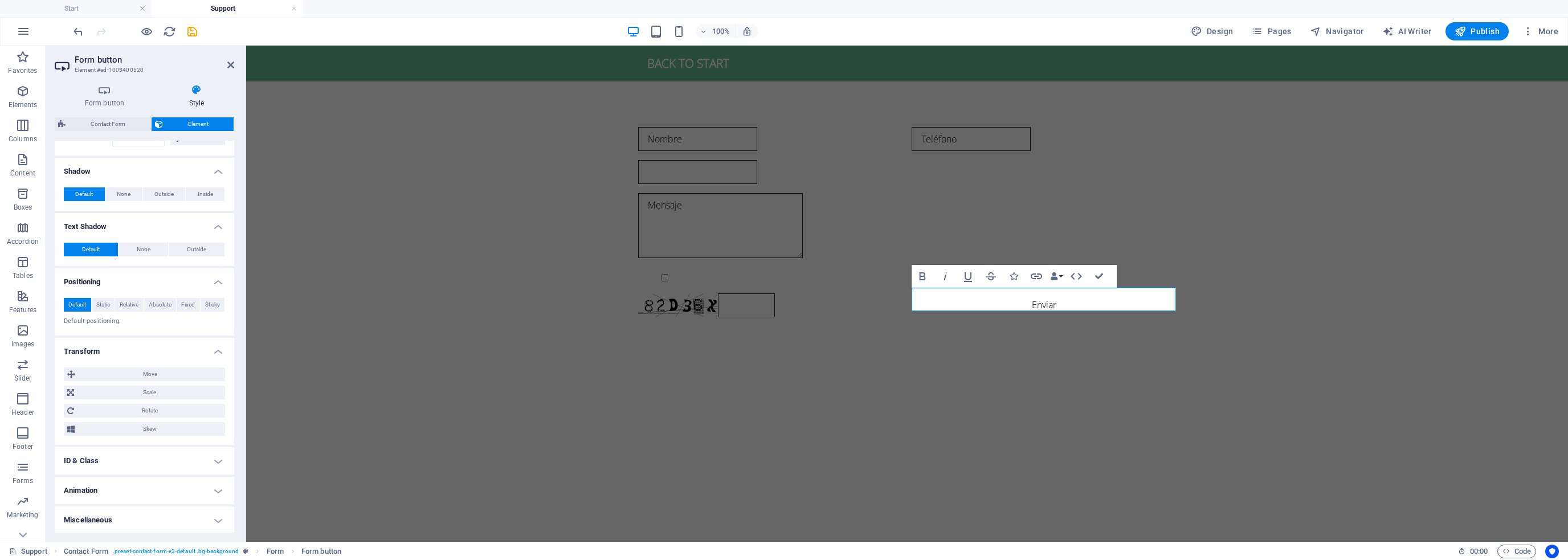
click at [180, 458] on h4 "ID & Class" at bounding box center [144, 461] width 180 height 28
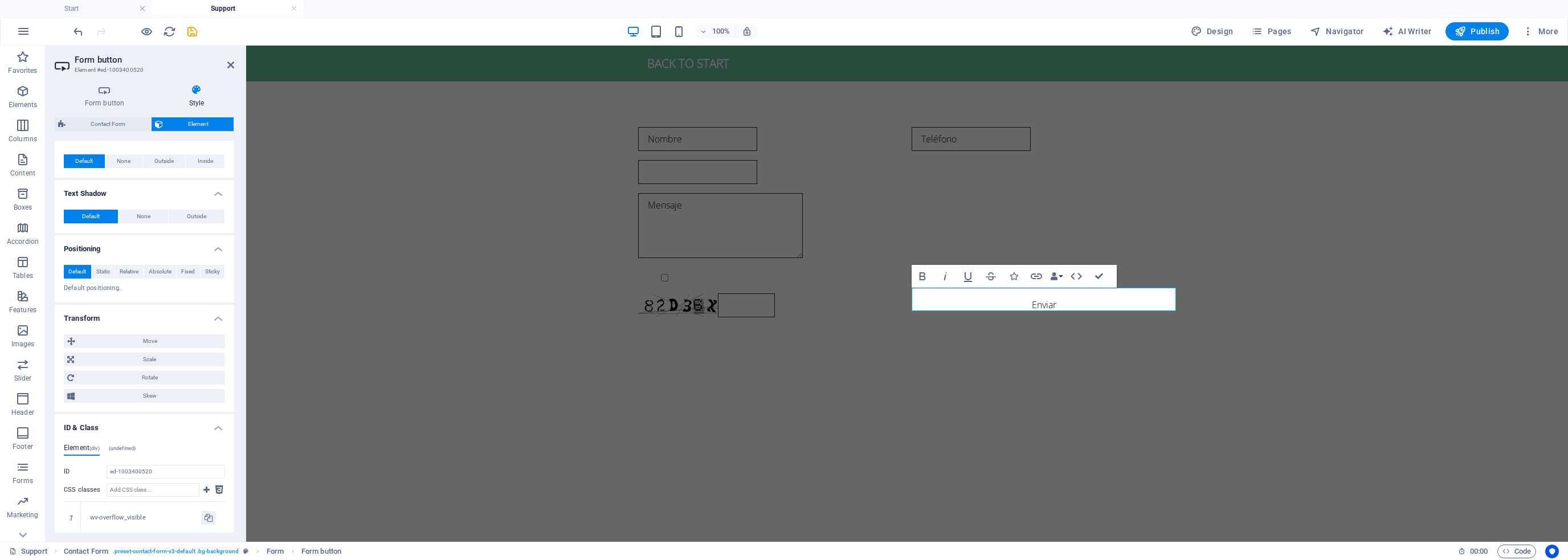
scroll to position [439, 0]
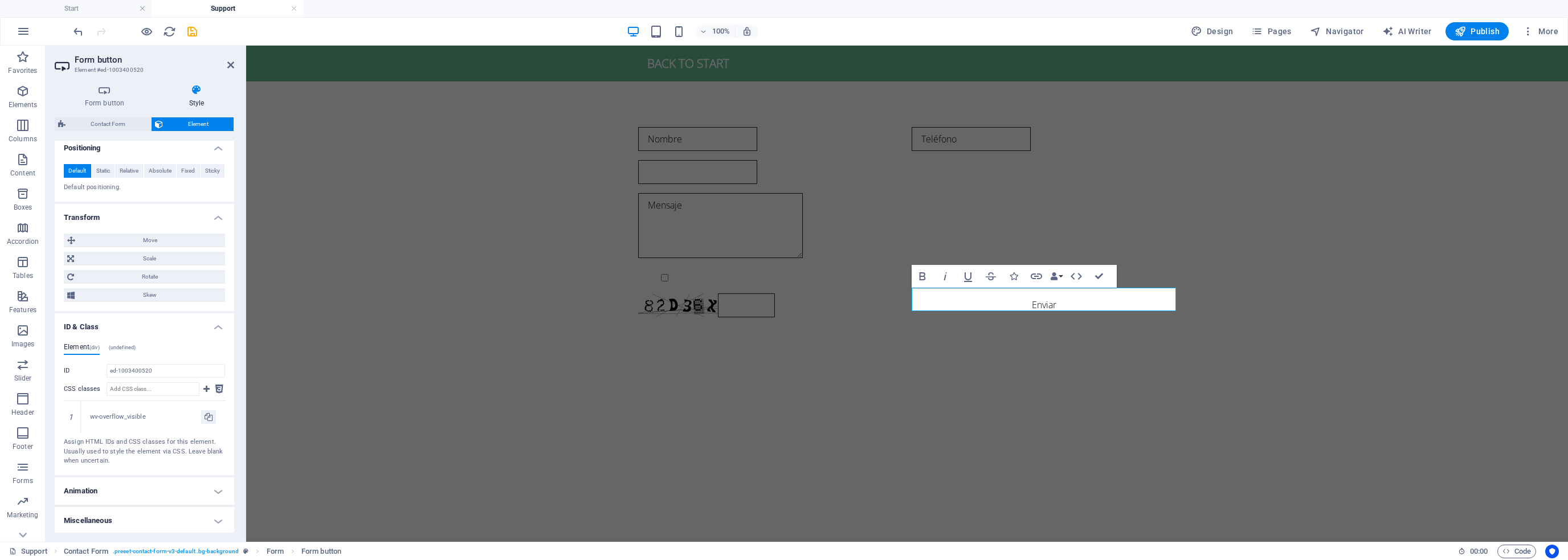
click at [158, 488] on h4 "Animation" at bounding box center [144, 492] width 180 height 28
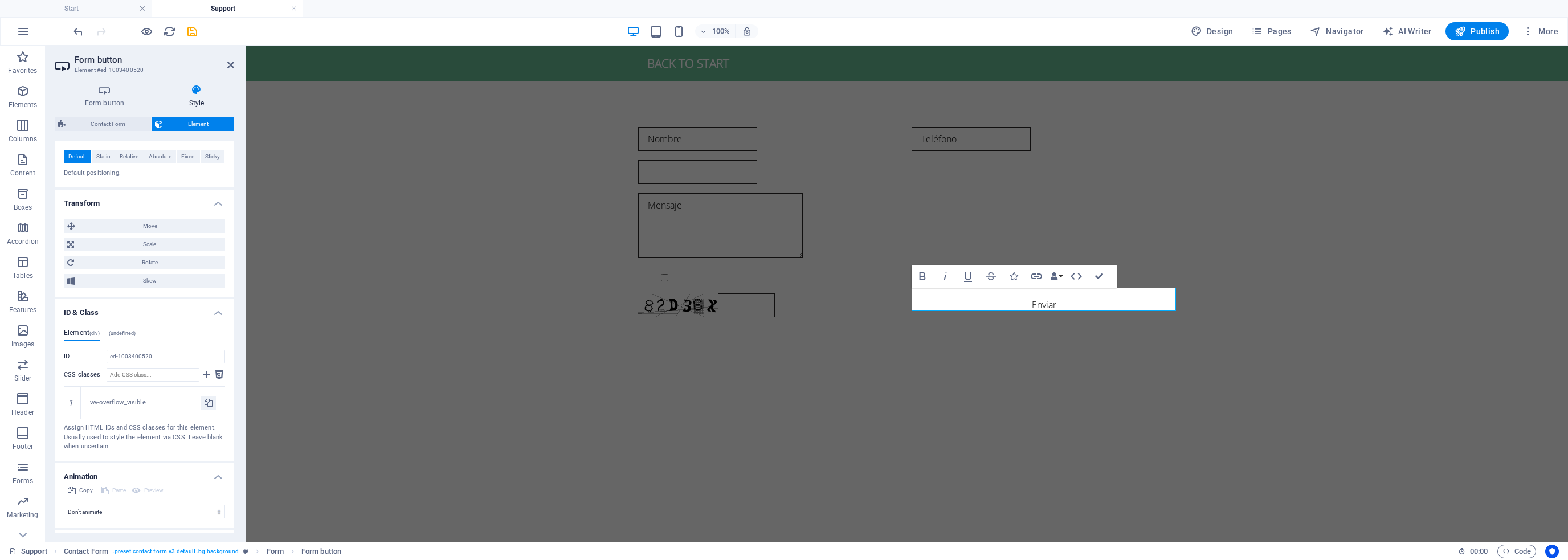
scroll to position [476, 0]
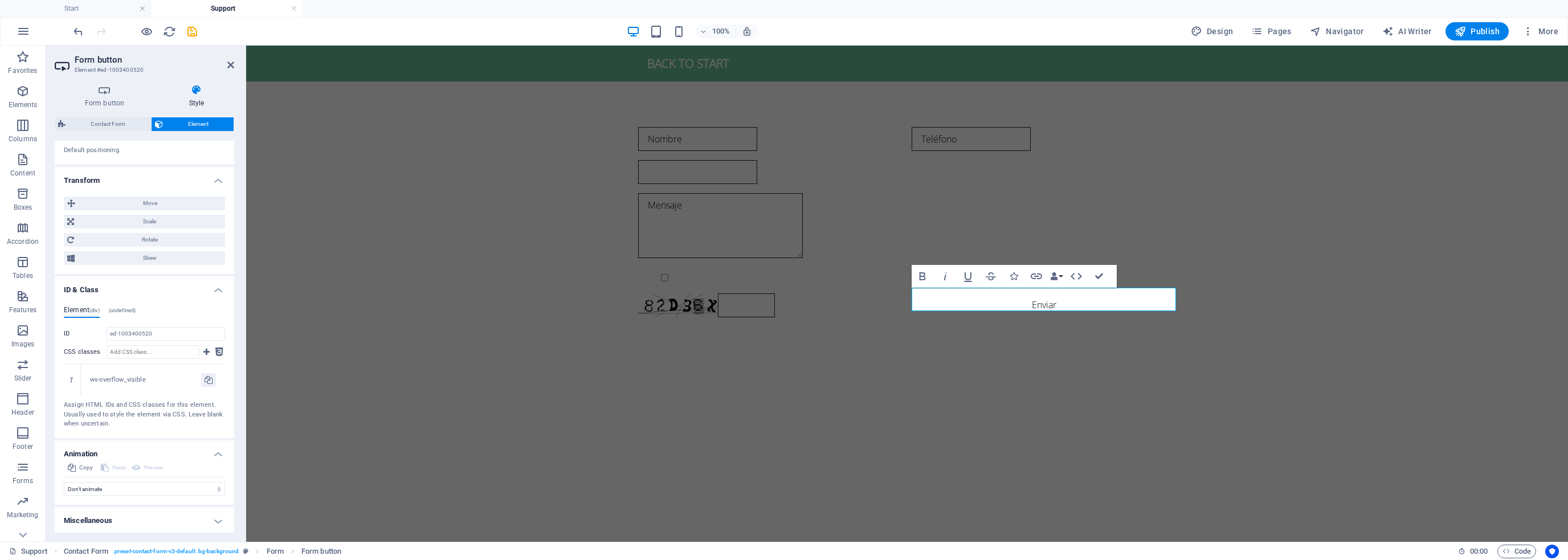
click at [141, 512] on h4 "Miscellaneous" at bounding box center [144, 521] width 180 height 28
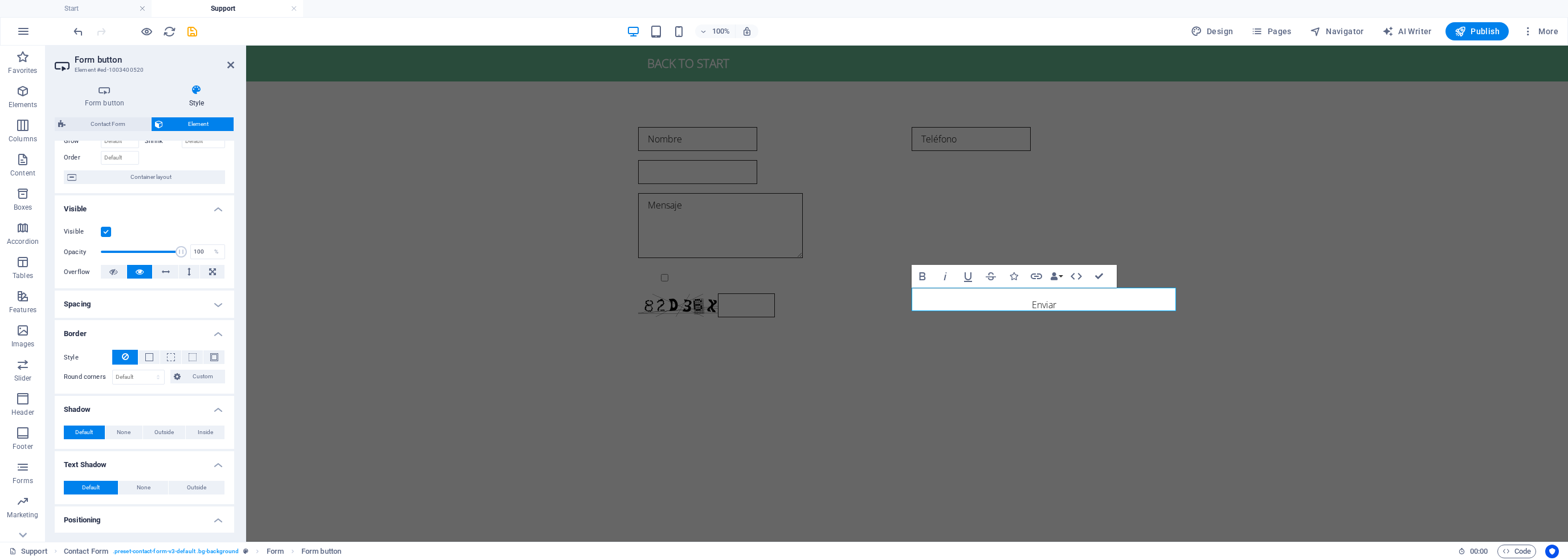
scroll to position [0, 0]
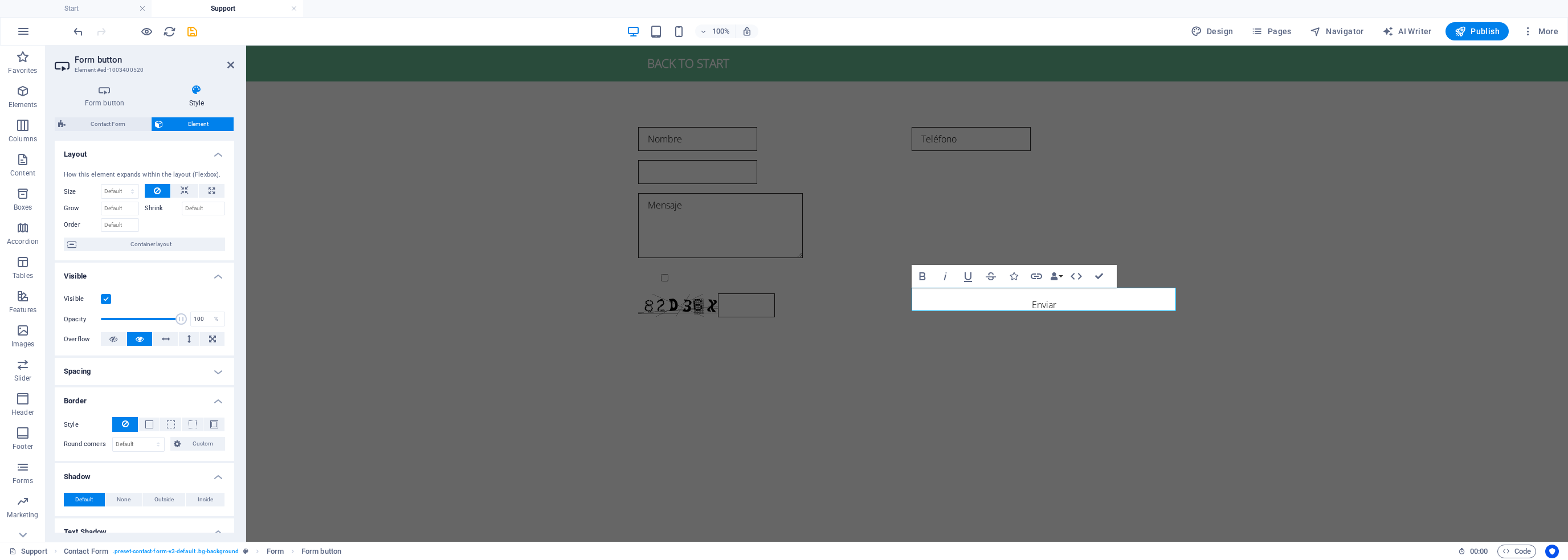
click at [191, 122] on span "Element" at bounding box center [198, 124] width 64 height 14
click at [204, 90] on icon at bounding box center [196, 90] width 75 height 12
click at [100, 99] on h4 "Form button" at bounding box center [106, 96] width 104 height 24
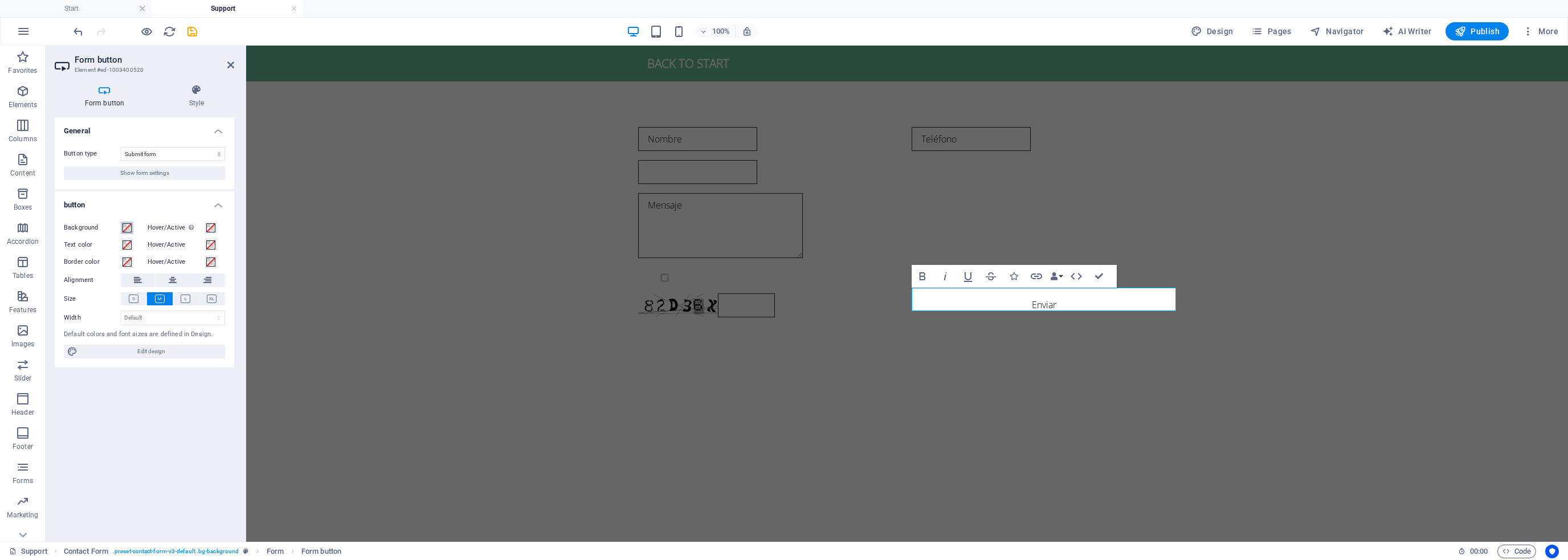
click at [127, 227] on span at bounding box center [126, 228] width 9 height 9
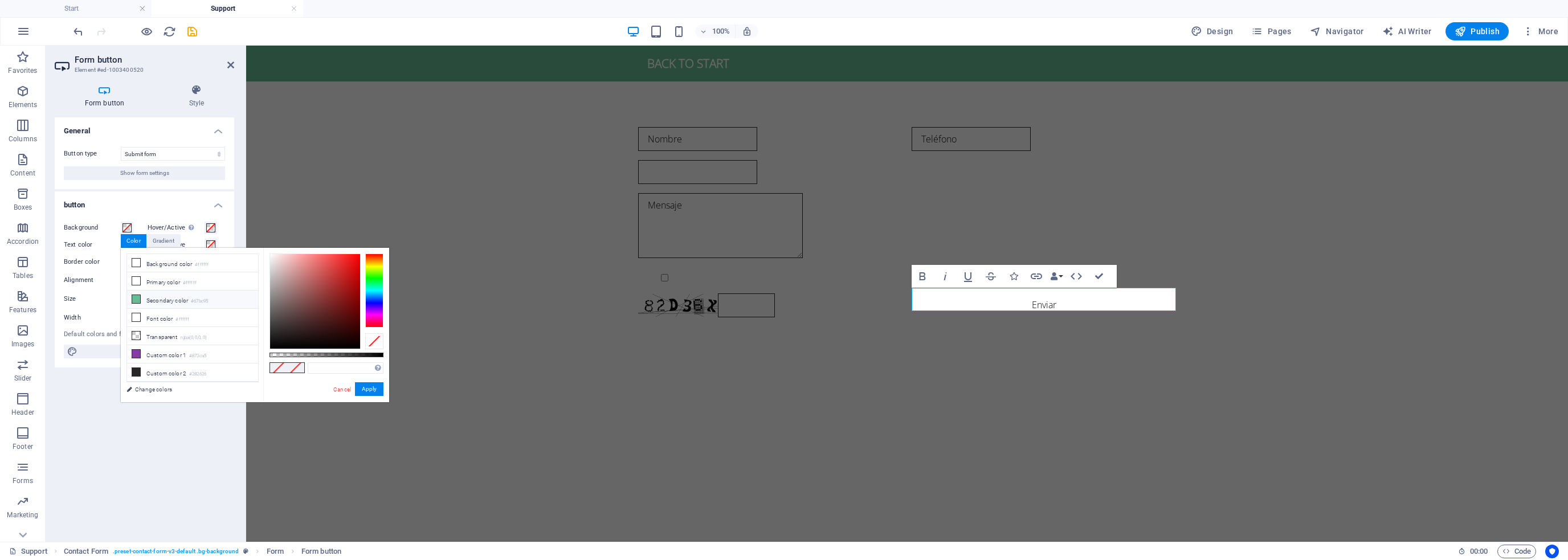
click at [155, 297] on li "Secondary color #67bc95" at bounding box center [193, 300] width 131 height 18
type input "#67bc95"
click at [370, 392] on button "Apply" at bounding box center [369, 389] width 28 height 14
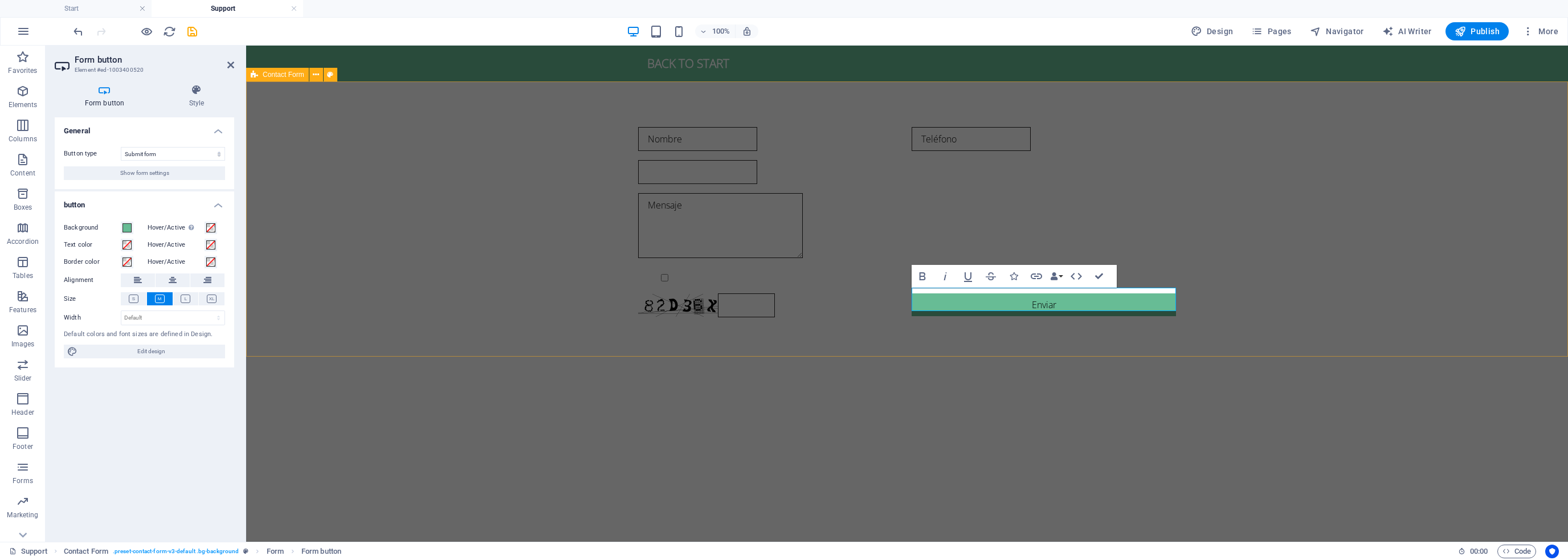
click at [706, 341] on div "Nombre Teléfono Mensaje {{ 'content.forms.privacy'|trans }} Unreadable? Regener…" at bounding box center [907, 222] width 1322 height 282
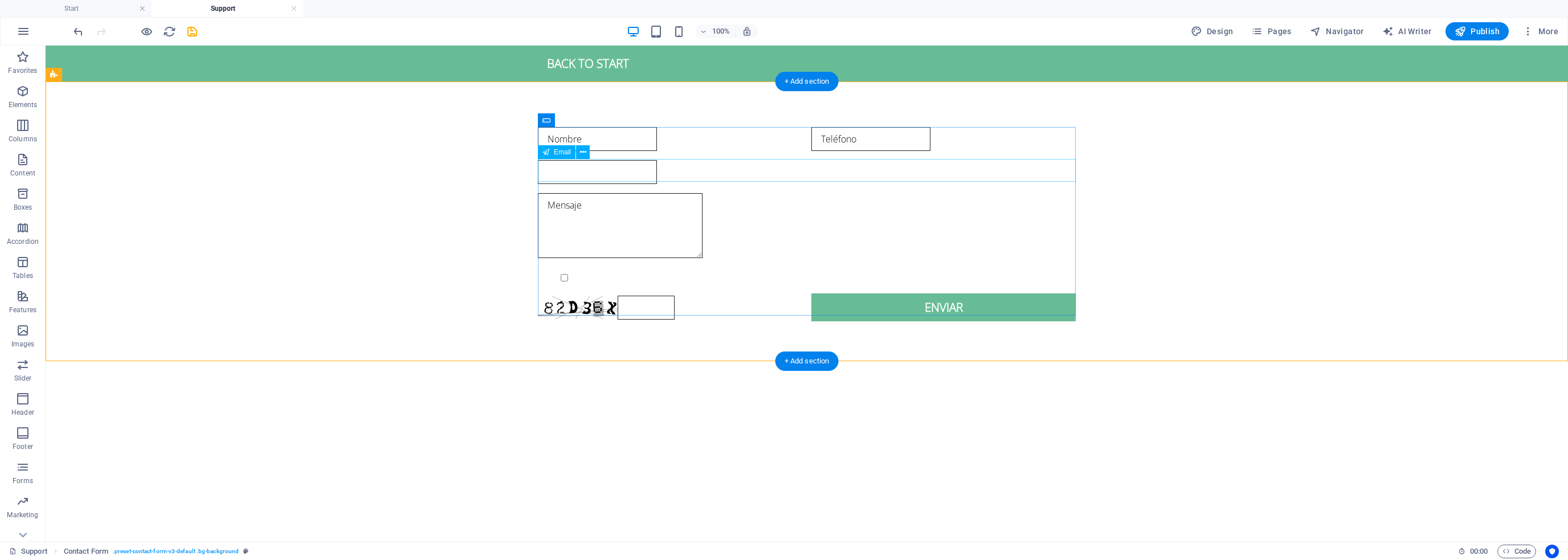
click at [657, 165] on div at bounding box center [806, 172] width 538 height 24
click at [627, 171] on div at bounding box center [806, 172] width 538 height 24
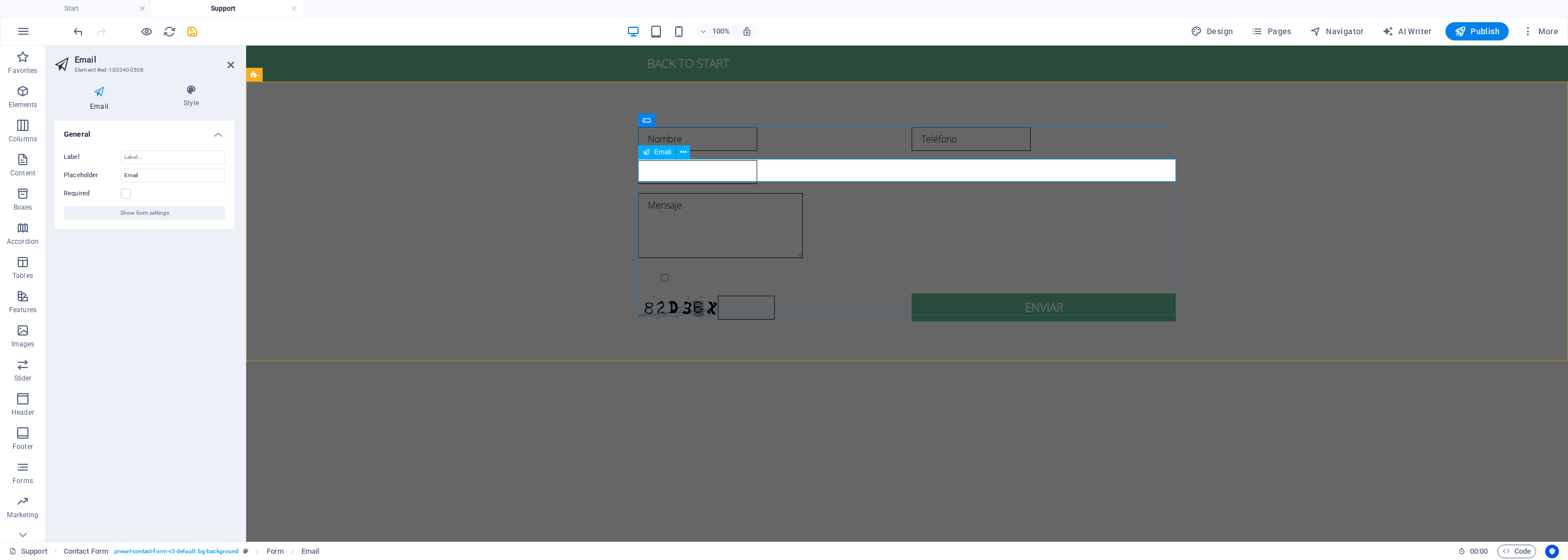
click at [672, 172] on input "email" at bounding box center [697, 172] width 119 height 24
click at [672, 172] on input "Email" at bounding box center [697, 172] width 119 height 24
click at [570, 208] on div "Nombre Teléfono Email Mensaje {{ 'content.forms.privacy'|trans }} Unreadable? R…" at bounding box center [907, 224] width 1322 height 286
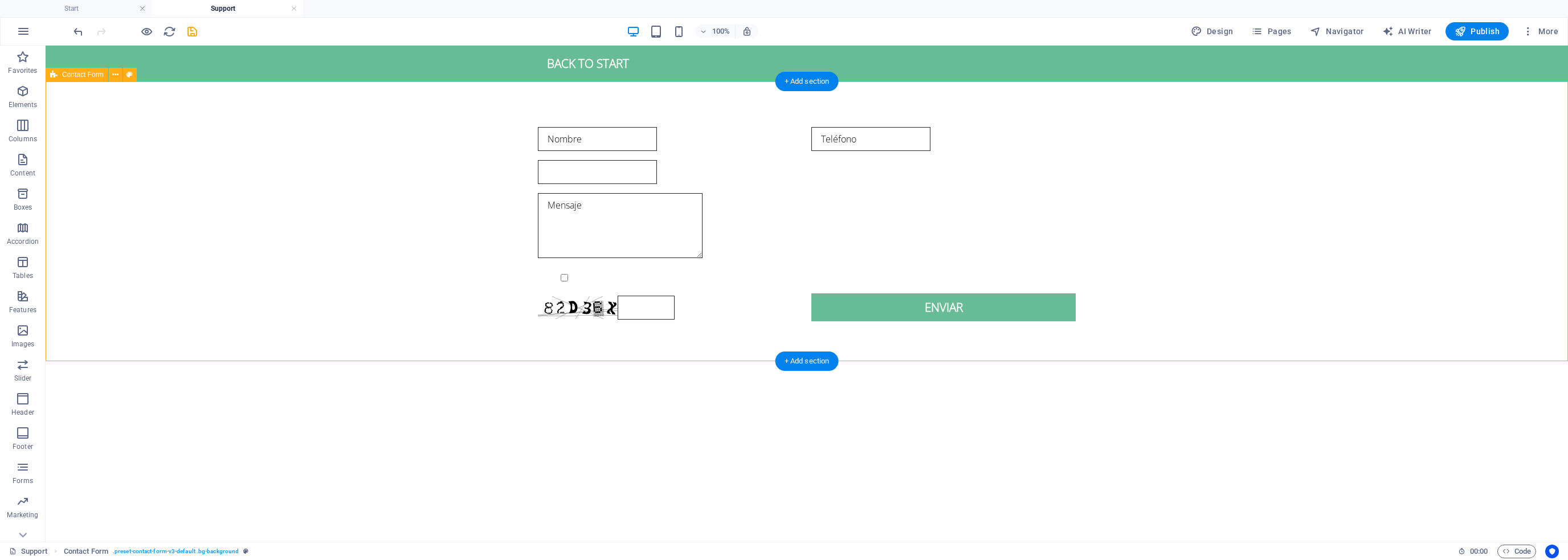
click at [1187, 282] on div "Nombre Teléfono Email Mensaje {{ 'content.forms.privacy'|trans }} Unreadable? R…" at bounding box center [806, 224] width 1522 height 286
click at [657, 170] on div "Email" at bounding box center [806, 172] width 538 height 24
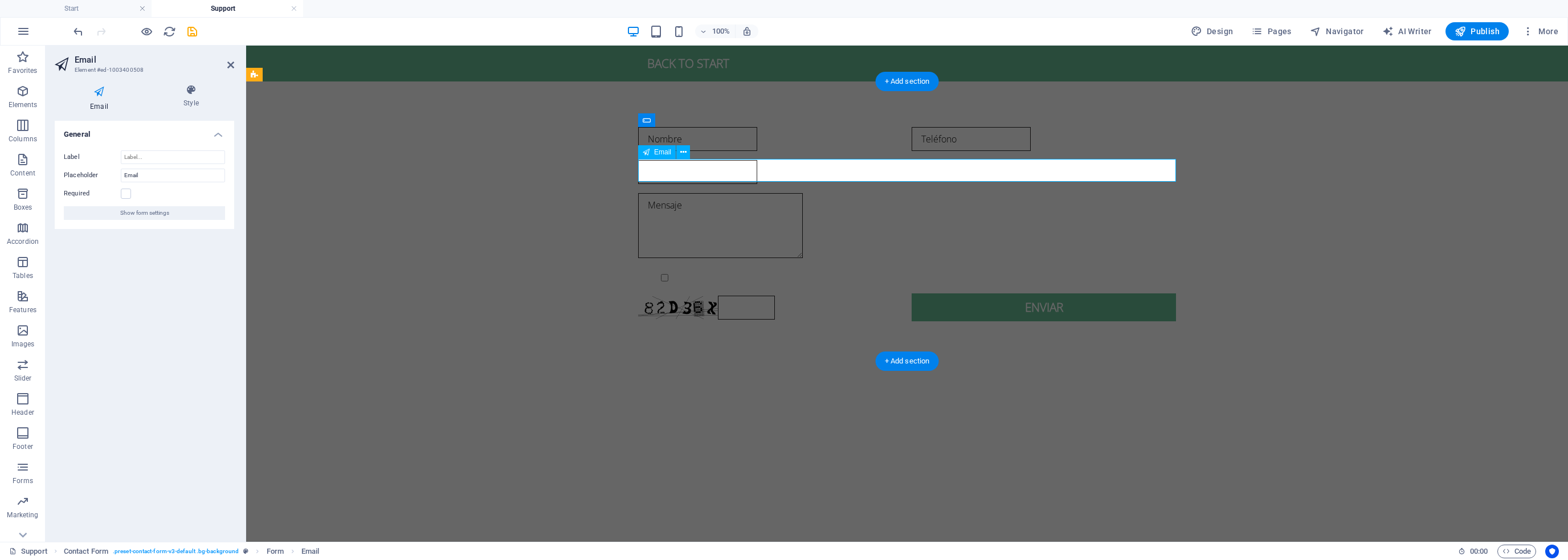
click at [668, 171] on input "Email" at bounding box center [697, 172] width 119 height 24
click at [668, 171] on input "EmaiEmaill" at bounding box center [697, 172] width 119 height 24
click at [676, 169] on input "EmaiEmaill" at bounding box center [697, 172] width 119 height 24
drag, startPoint x: 668, startPoint y: 171, endPoint x: 588, endPoint y: 157, distance: 81.2
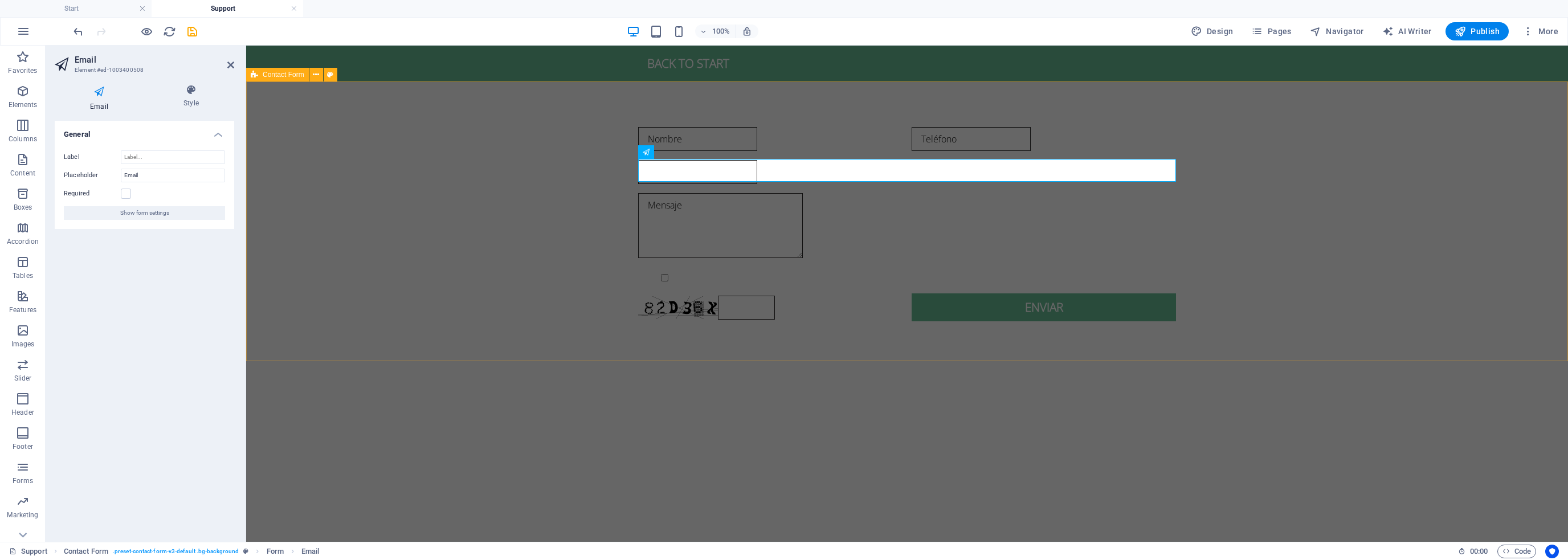
click at [588, 157] on div "Nombre Teléfono EmaiEmaill Mensaje {{ 'content.forms.privacy'|trans }} Unreadab…" at bounding box center [907, 224] width 1322 height 286
click at [497, 181] on div "Nombre Teléfono maill Mensaje {{ 'content.forms.privacy'|trans }} Unreadable? R…" at bounding box center [907, 224] width 1322 height 286
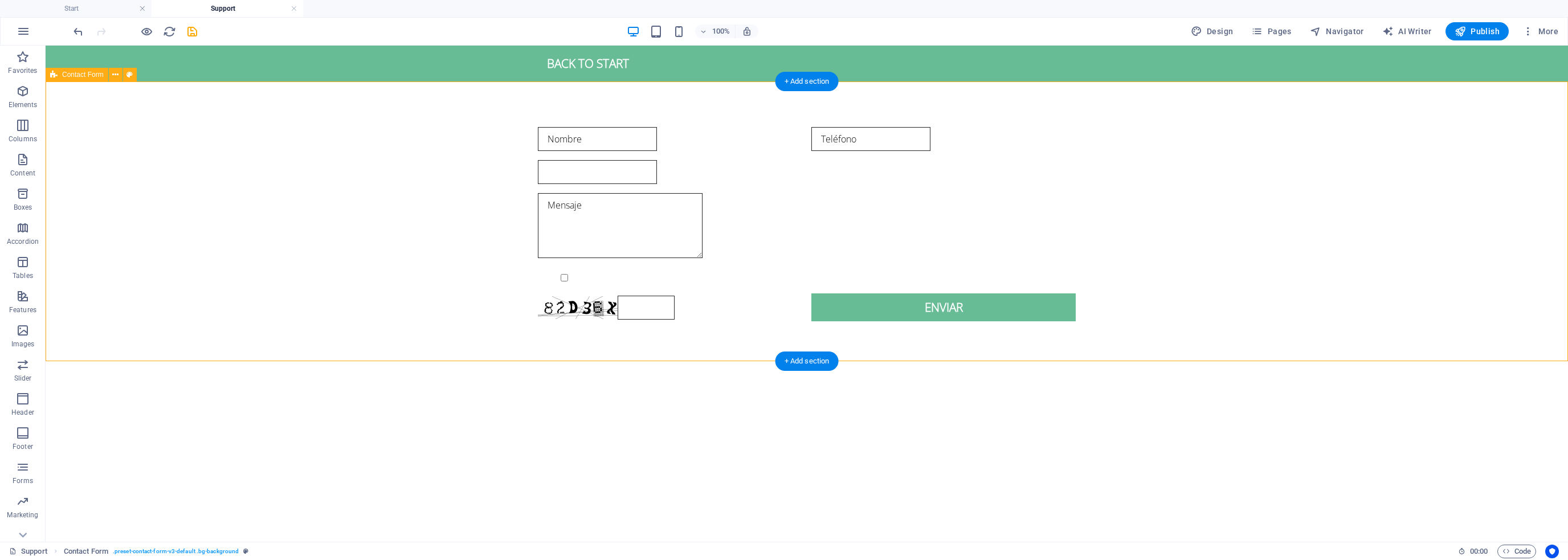
click at [492, 197] on div "Nombre Teléfono maill Mensaje {{ 'content.forms.privacy'|trans }} Unreadable? R…" at bounding box center [806, 224] width 1522 height 286
click at [554, 166] on div "maill" at bounding box center [806, 172] width 538 height 24
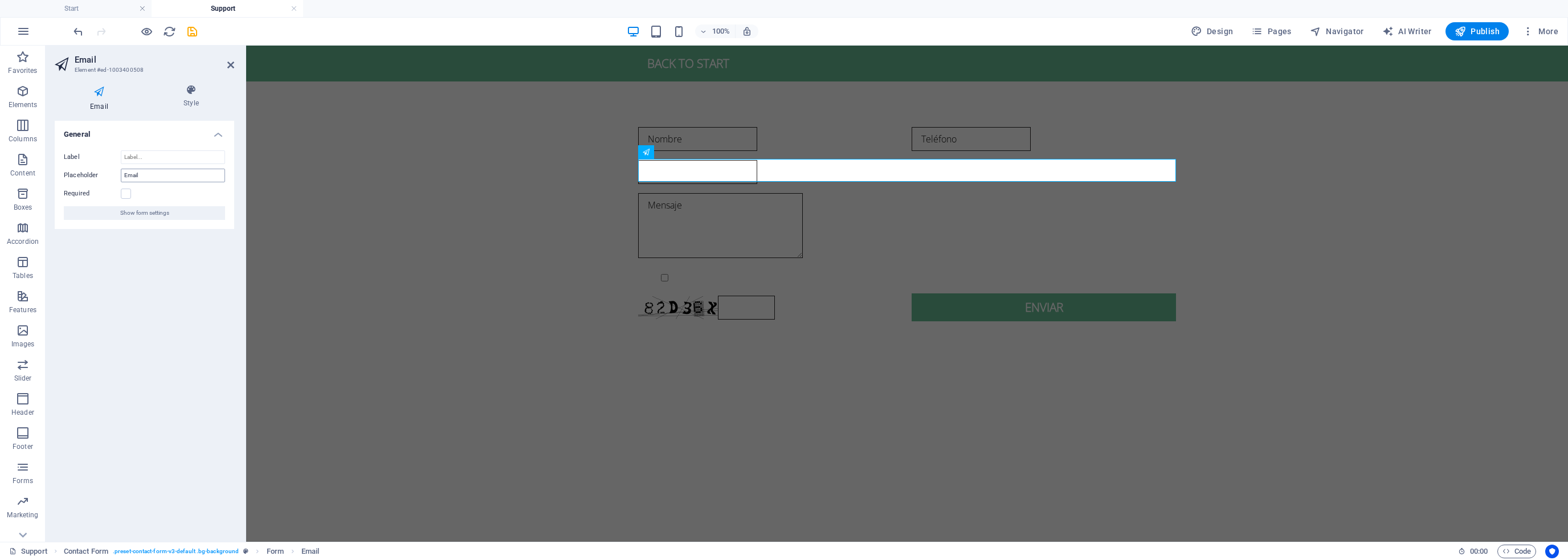
type input "maill"
drag, startPoint x: 148, startPoint y: 173, endPoint x: 86, endPoint y: 164, distance: 62.6
click at [86, 164] on div "Label Placeholder Email Required Show form settings" at bounding box center [144, 185] width 180 height 88
click at [146, 152] on input "Label" at bounding box center [173, 157] width 104 height 14
paste input "Email"
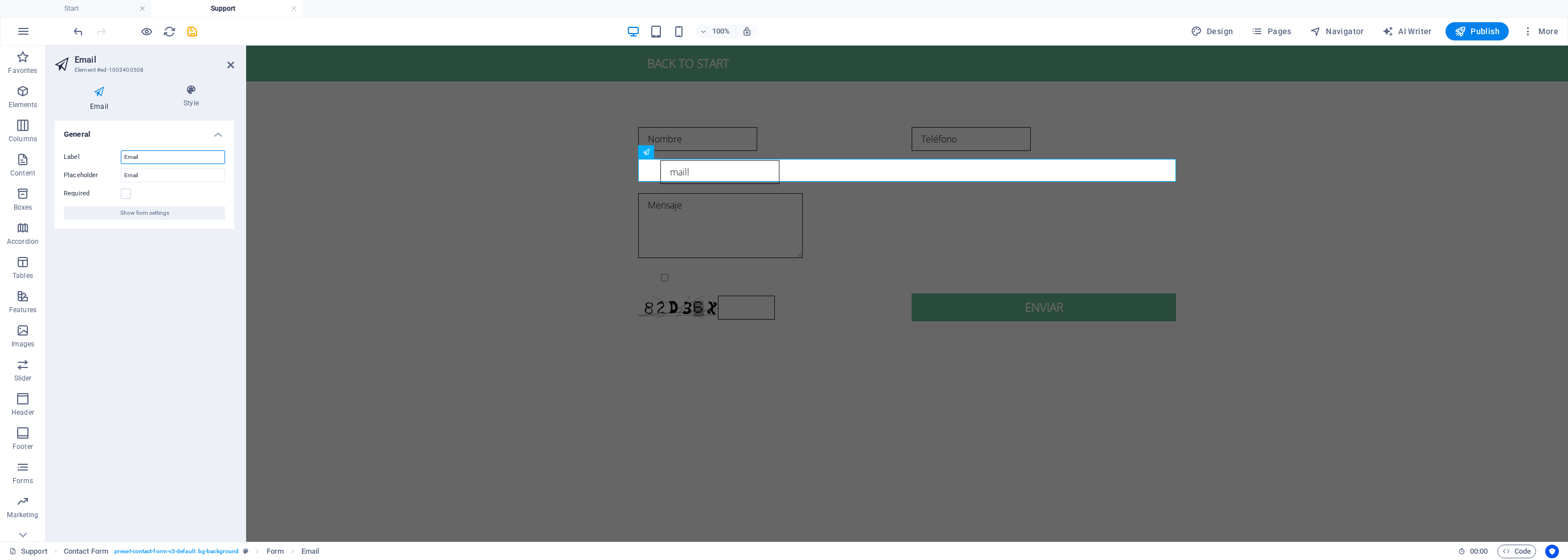
type input "Email"
click at [161, 137] on h4 "General" at bounding box center [144, 131] width 180 height 21
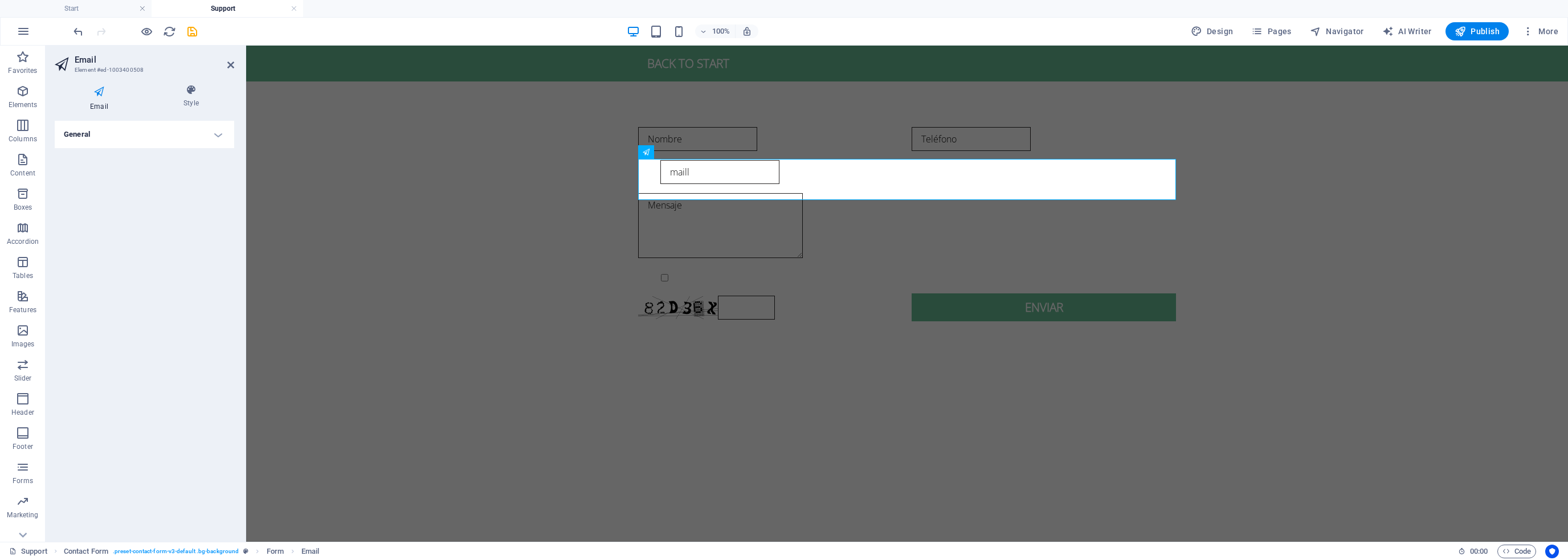
click at [135, 132] on h4 "General" at bounding box center [144, 135] width 180 height 28
click at [142, 158] on input "Email" at bounding box center [173, 157] width 104 height 14
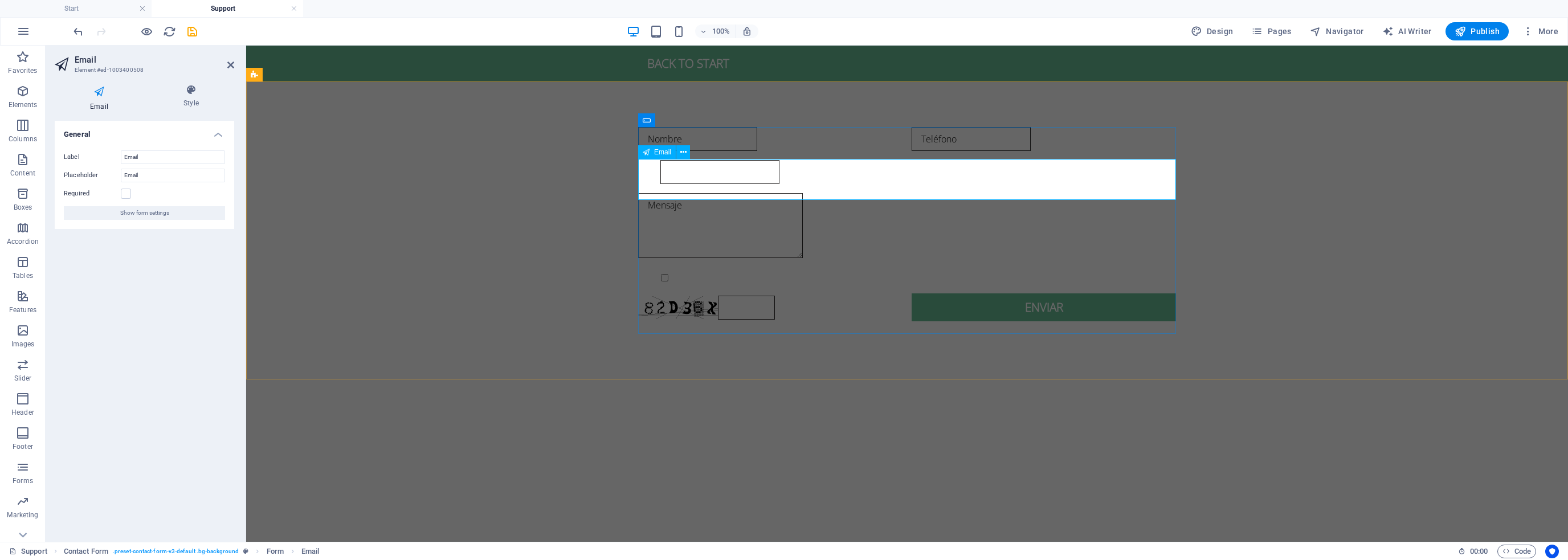
click at [661, 184] on input "maill" at bounding box center [720, 172] width 119 height 24
click at [485, 177] on div "Nombre Teléfono Email maill Mensaje {{ 'content.forms.privacy'|trans }} Unreada…" at bounding box center [907, 224] width 1322 height 286
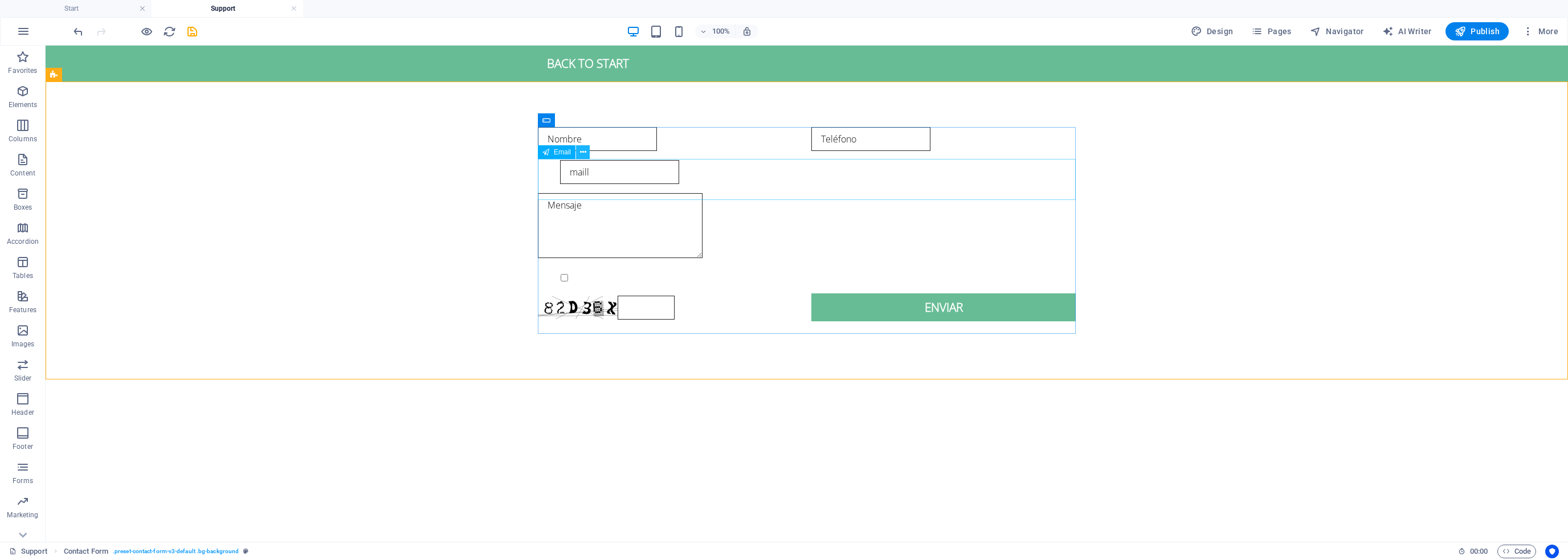
click at [576, 156] on button at bounding box center [583, 152] width 14 height 14
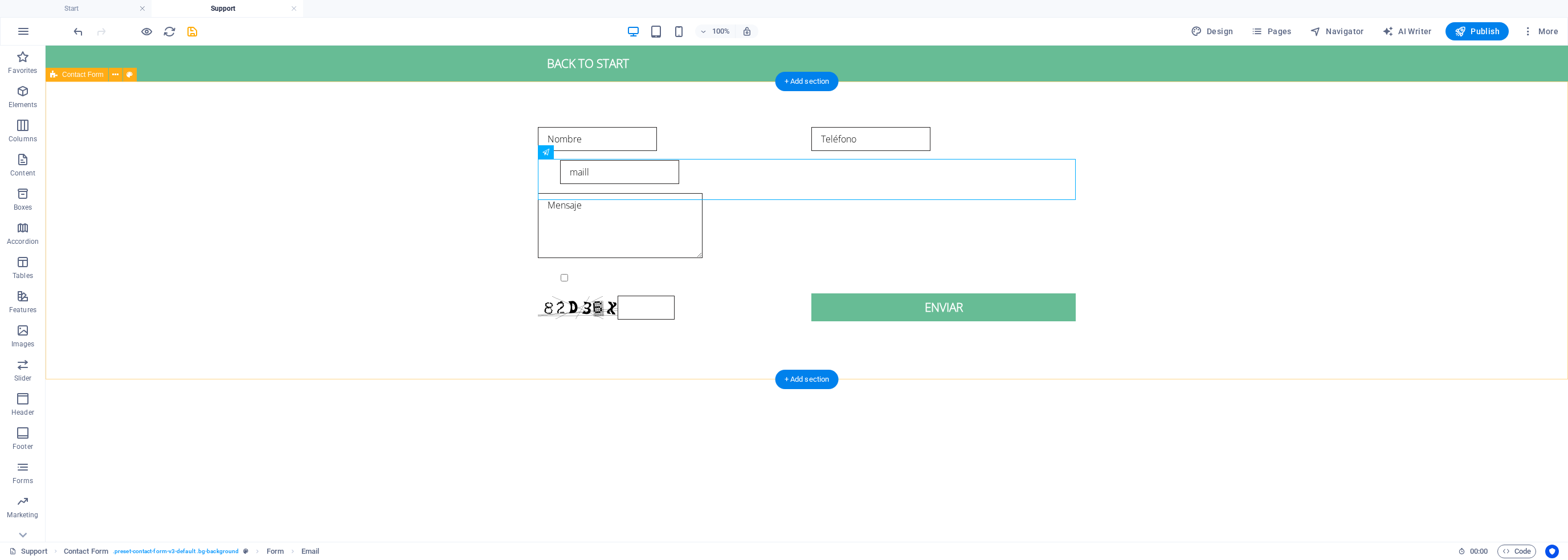
click at [431, 187] on div "Nombre Teléfono Email maill Mensaje {{ 'content.forms.privacy'|trans }} Unreada…" at bounding box center [806, 224] width 1522 height 286
click at [557, 171] on div "maill" at bounding box center [806, 172] width 538 height 24
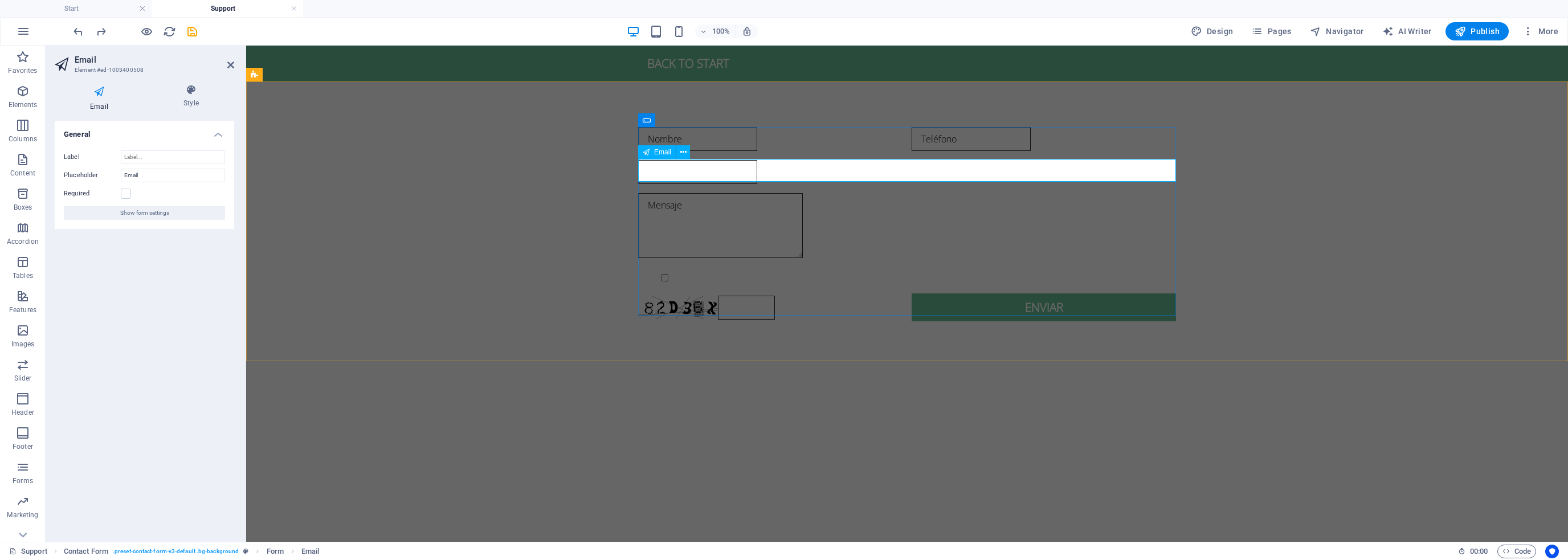
click at [650, 168] on input "maill" at bounding box center [697, 172] width 119 height 24
click at [677, 170] on input "maill" at bounding box center [697, 172] width 119 height 24
click at [622, 215] on div "Nombre Teléfono Emaikl Mensaje {{ 'content.forms.privacy'|trans }} Unreadable? …" at bounding box center [907, 224] width 1322 height 286
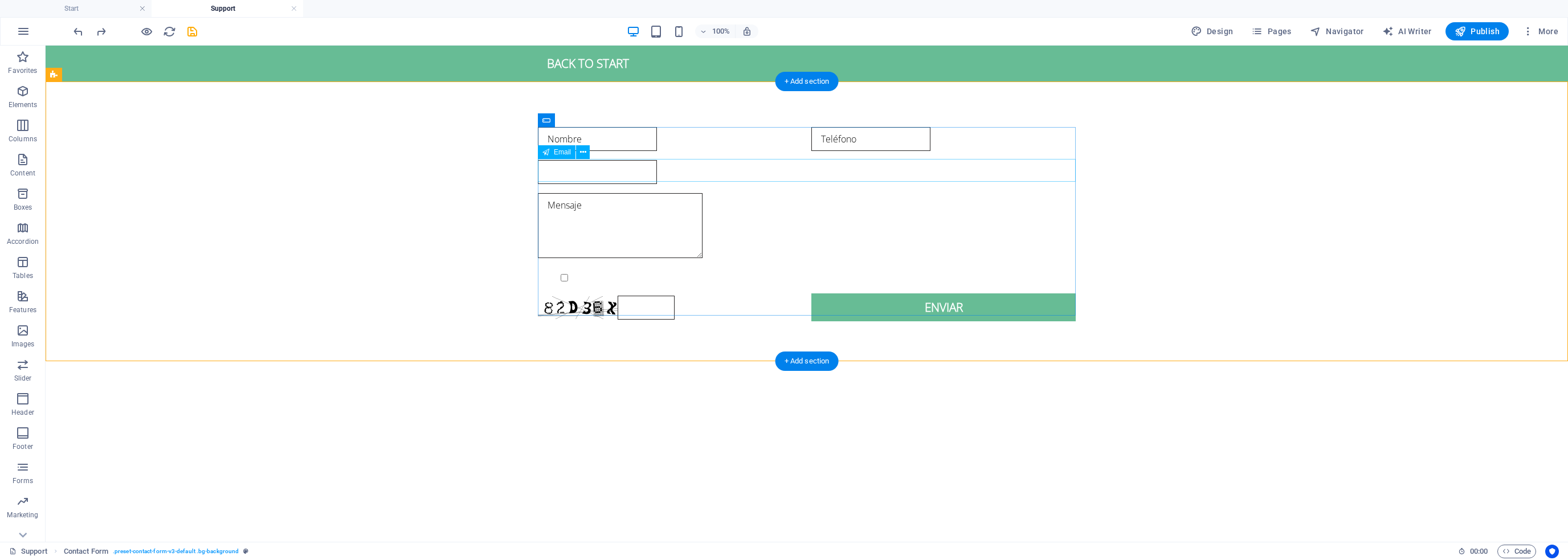
click at [556, 171] on div "Emaikl" at bounding box center [806, 172] width 538 height 24
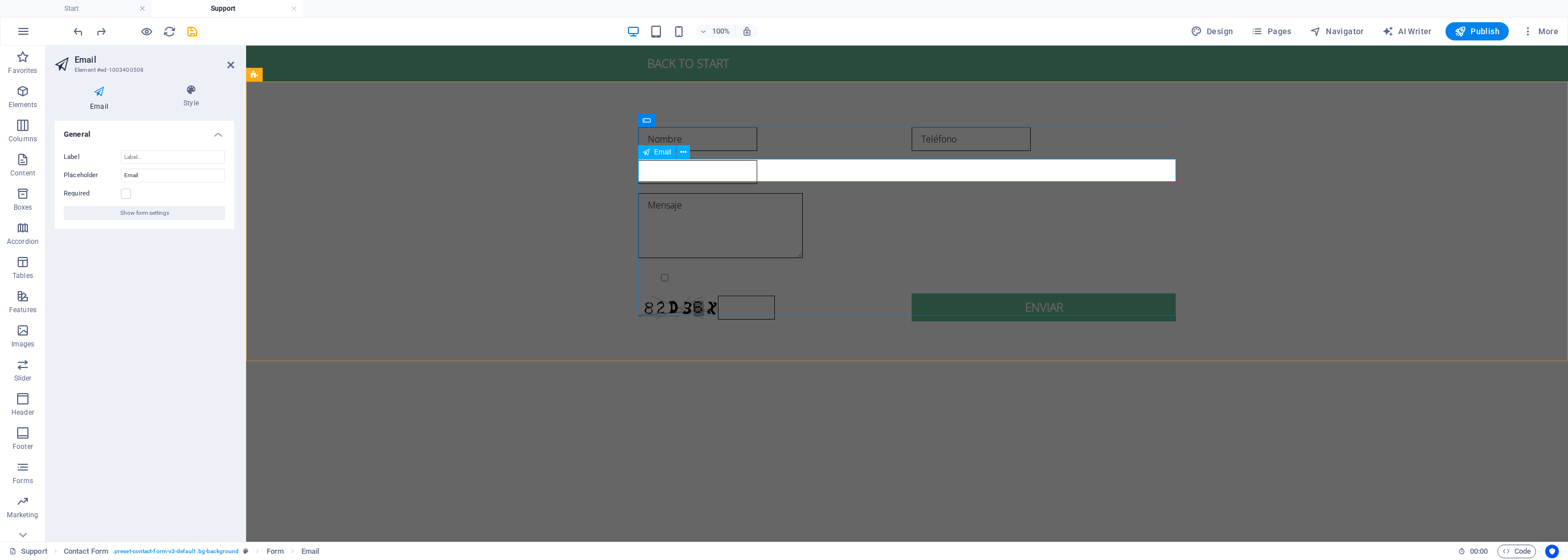
click at [658, 168] on input "Emaikl" at bounding box center [697, 172] width 119 height 24
click at [670, 171] on input "Emaikl" at bounding box center [697, 172] width 119 height 24
click at [680, 174] on input "Emaikl" at bounding box center [697, 172] width 119 height 24
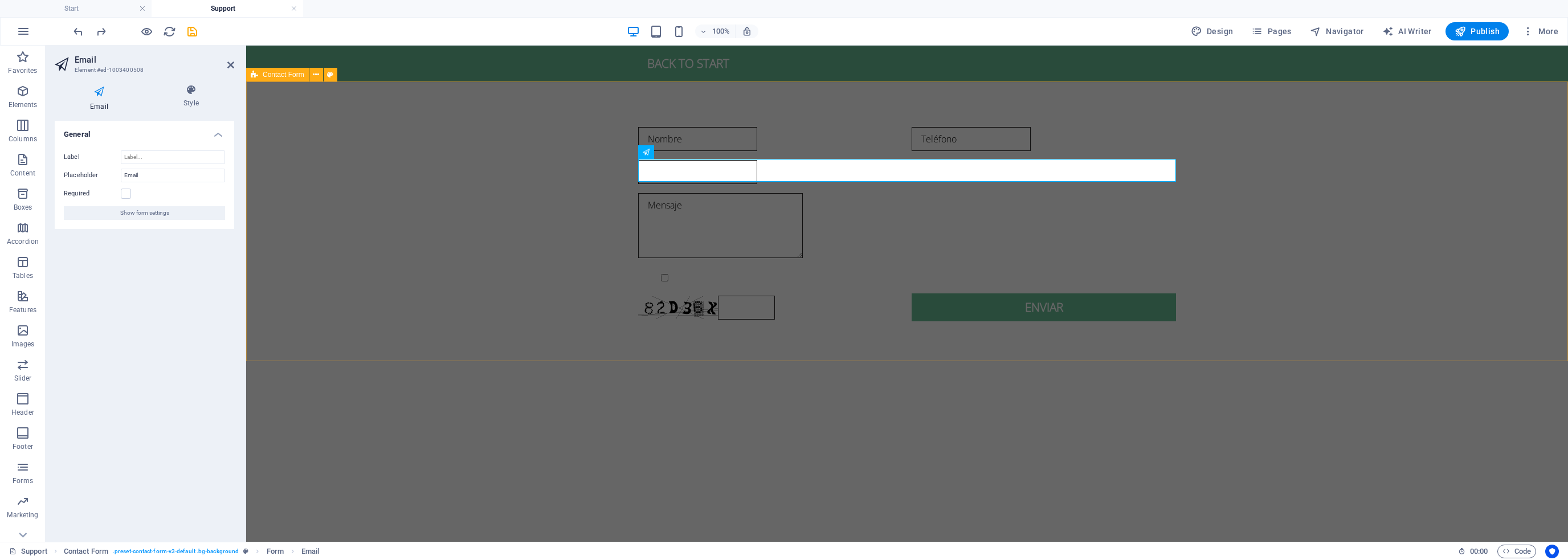
click at [536, 150] on div "Nombre Teléfono Email Mensaje {{ 'content.forms.privacy'|trans }} Unreadable? R…" at bounding box center [907, 224] width 1322 height 286
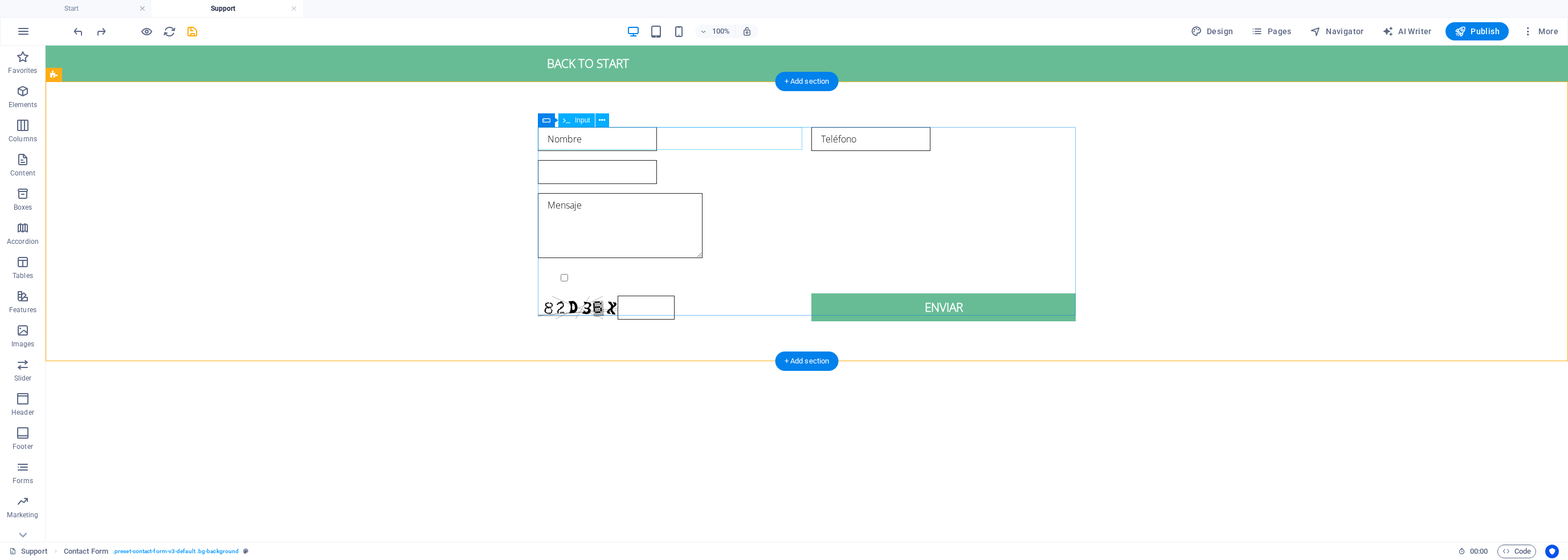
click at [666, 138] on div "Nombre" at bounding box center [670, 139] width 264 height 24
type input "Email"
click at [666, 138] on div "Nombre" at bounding box center [670, 139] width 264 height 24
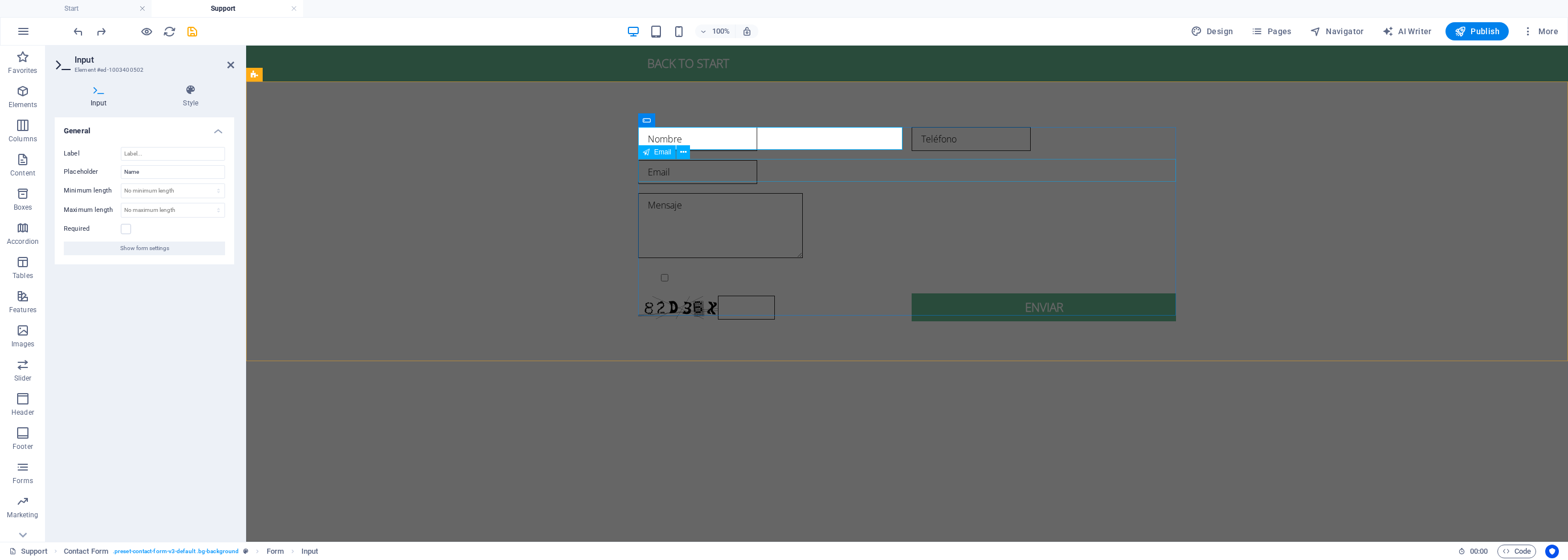
click at [690, 168] on div "Email" at bounding box center [907, 172] width 538 height 24
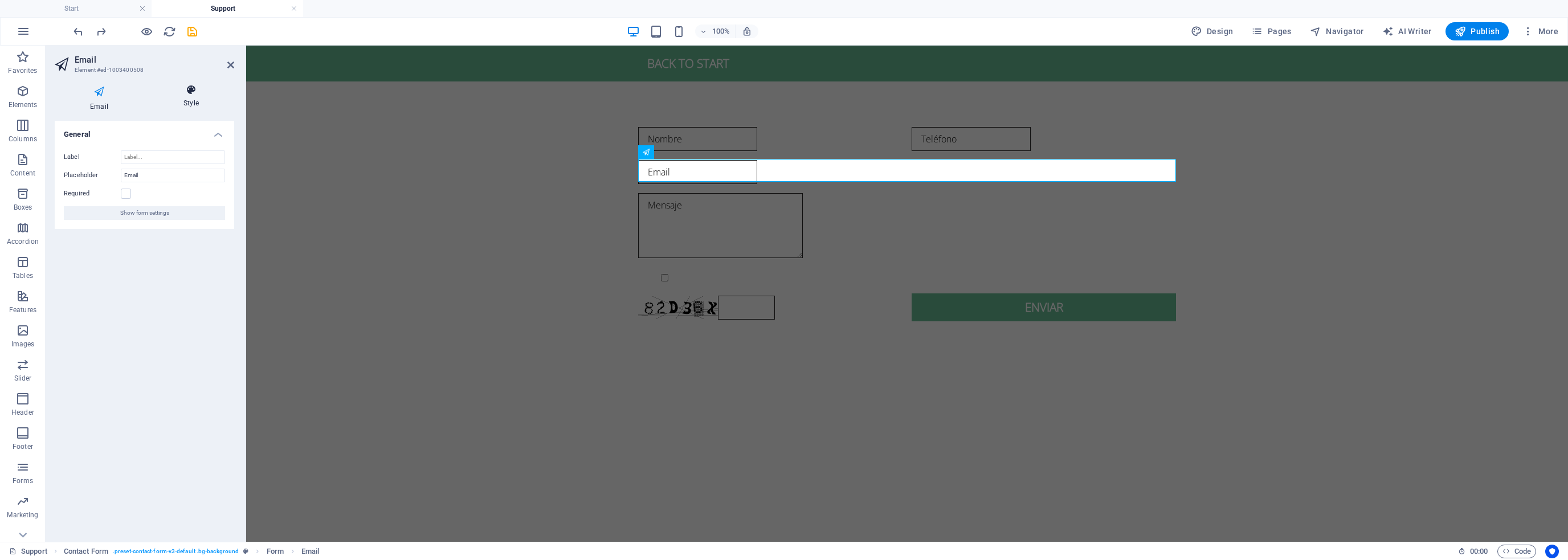
click at [194, 102] on h4 "Style" at bounding box center [191, 96] width 86 height 24
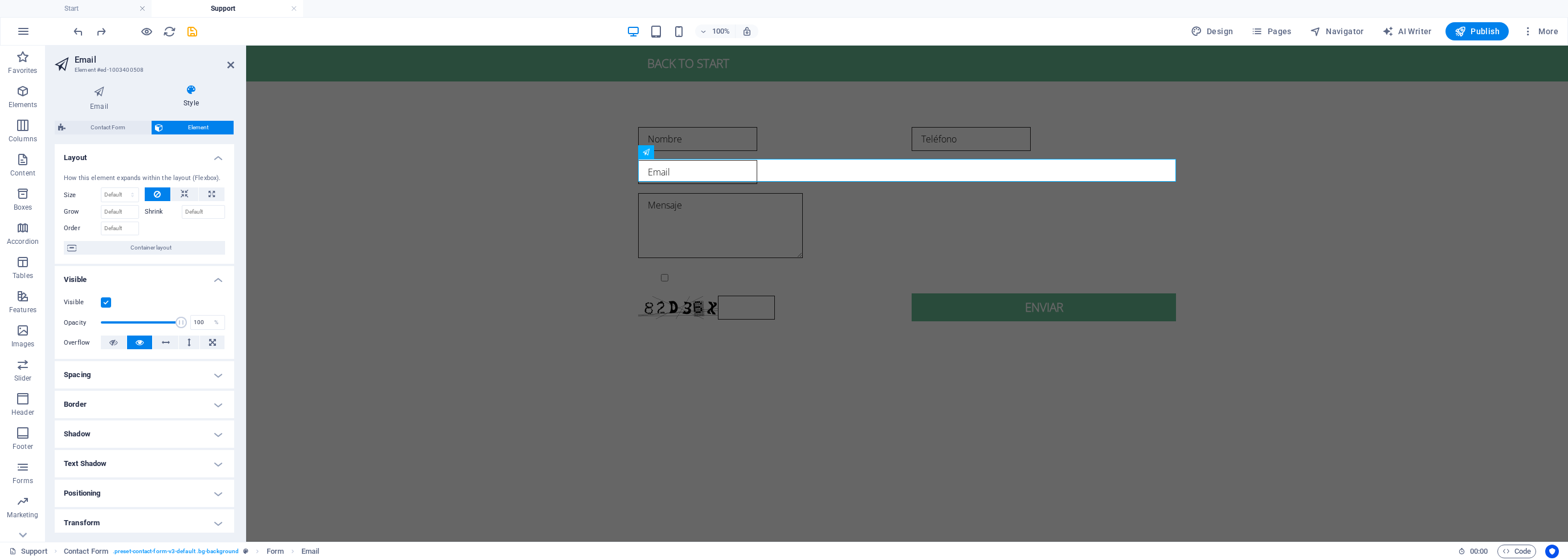
click at [190, 102] on h4 "Style" at bounding box center [191, 96] width 86 height 24
click at [194, 132] on span "Element" at bounding box center [198, 128] width 64 height 14
click at [196, 128] on span "Element" at bounding box center [198, 128] width 64 height 14
click at [188, 99] on h4 "Style" at bounding box center [191, 96] width 86 height 24
click at [87, 93] on icon at bounding box center [99, 91] width 89 height 15
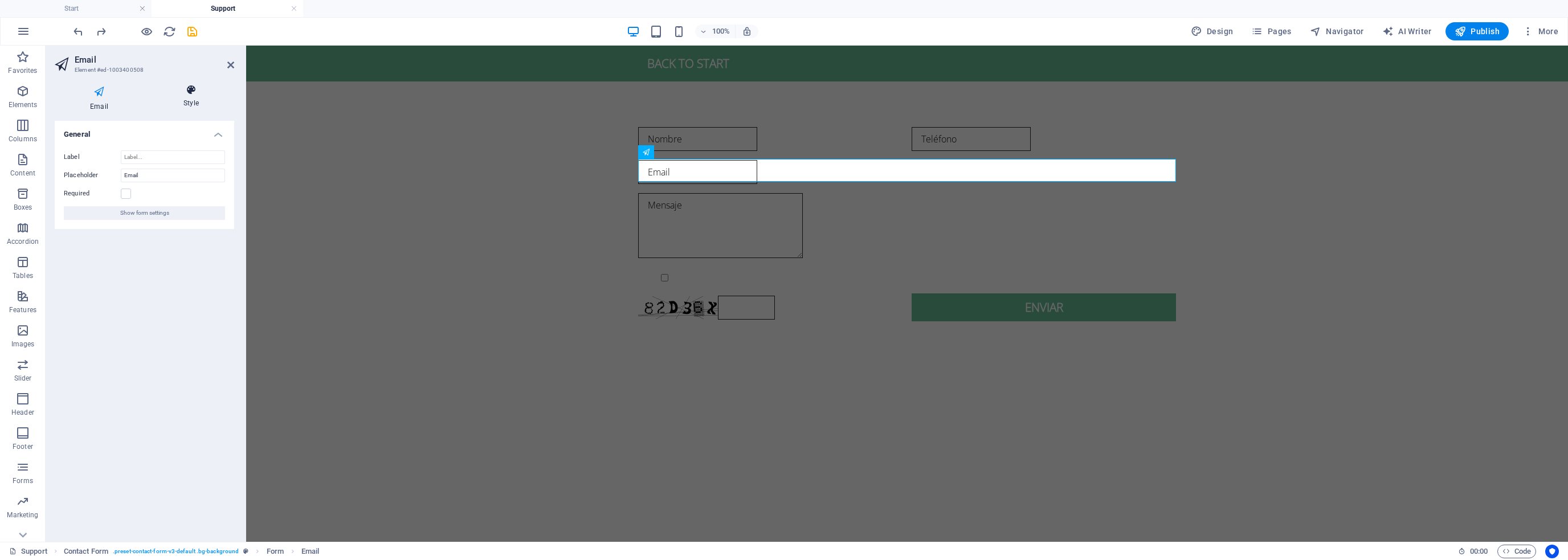
click at [188, 93] on icon at bounding box center [191, 90] width 86 height 12
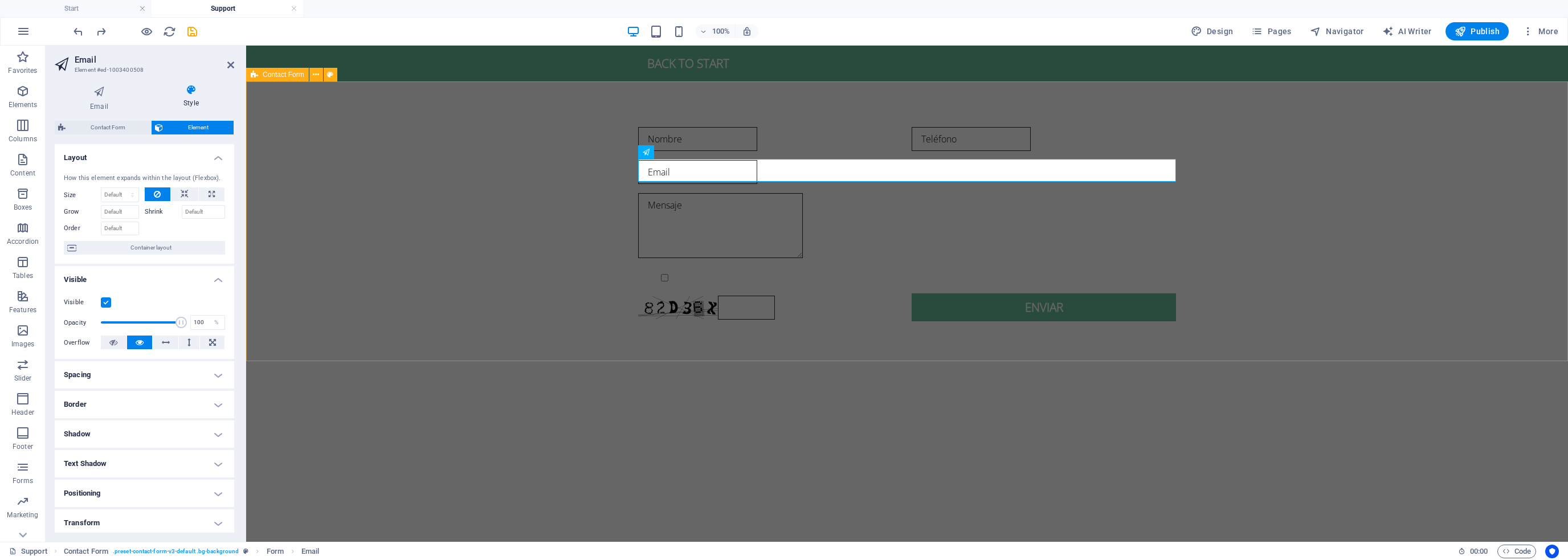
click at [505, 221] on div "Nombre Teléfono Email Mensaje {{ 'content.forms.privacy'|trans }} Unreadable? R…" at bounding box center [907, 224] width 1322 height 286
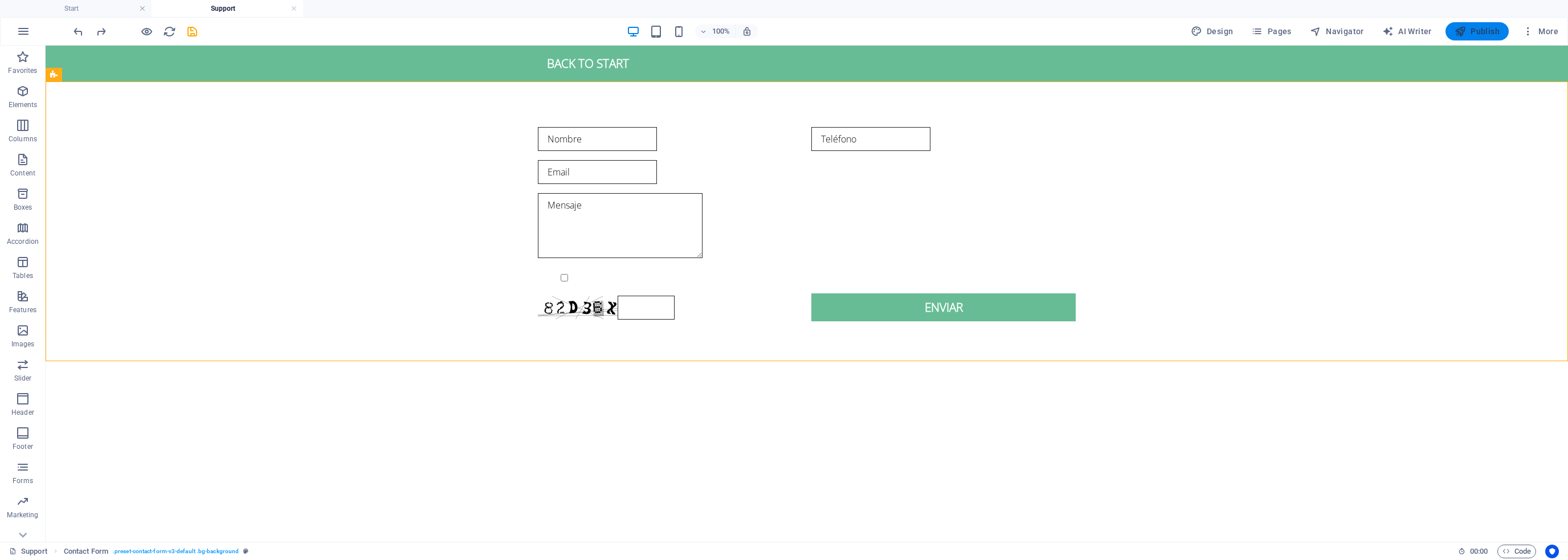
click at [1479, 28] on span "Publish" at bounding box center [1477, 31] width 45 height 12
checkbox input "false"
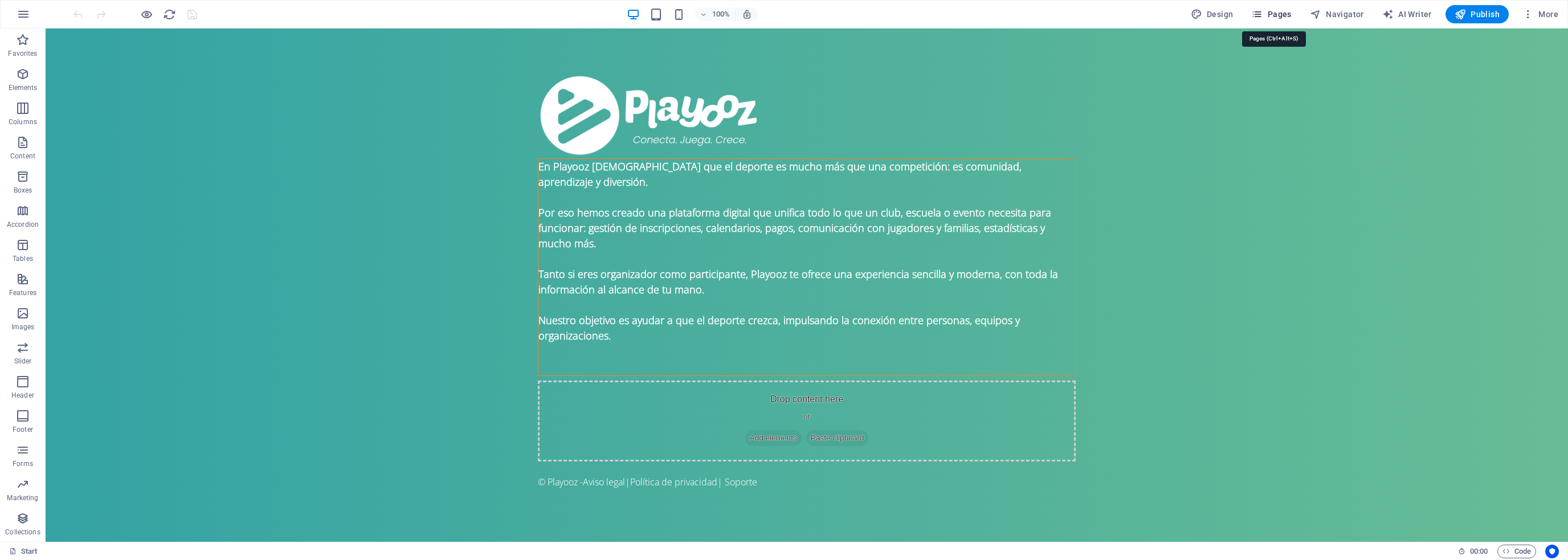
click at [1287, 14] on span "Pages" at bounding box center [1272, 14] width 40 height 12
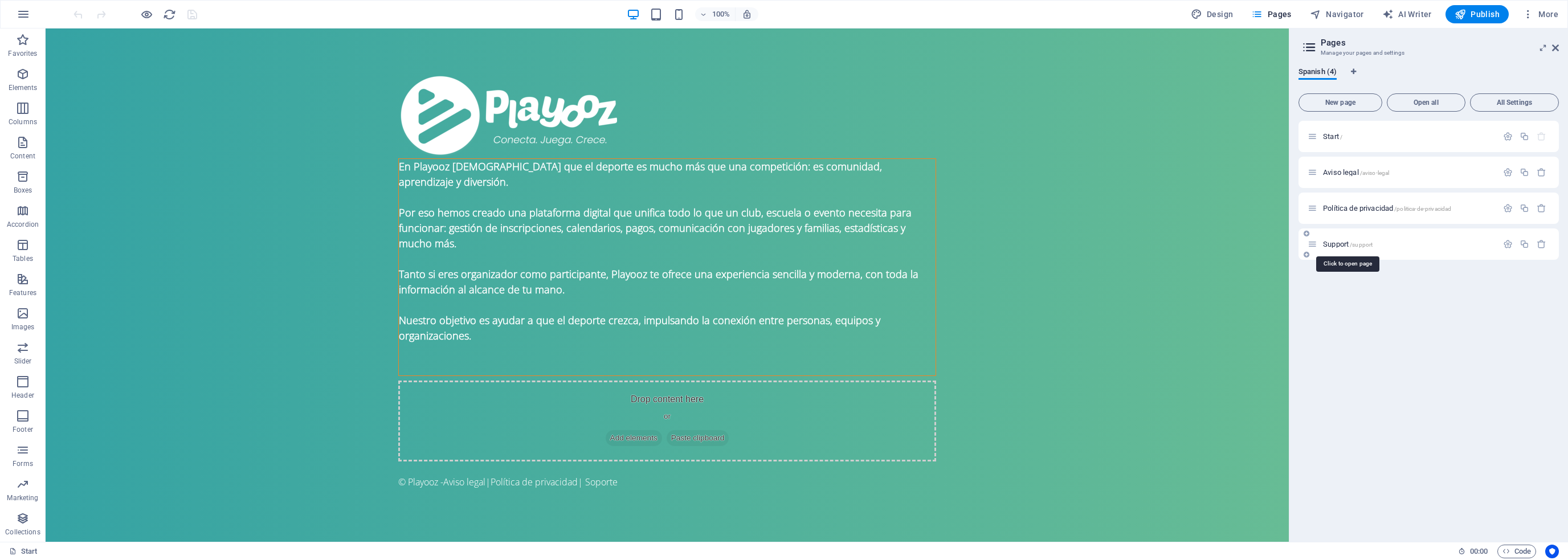
click at [1338, 240] on span "Support /support" at bounding box center [1348, 244] width 50 height 8
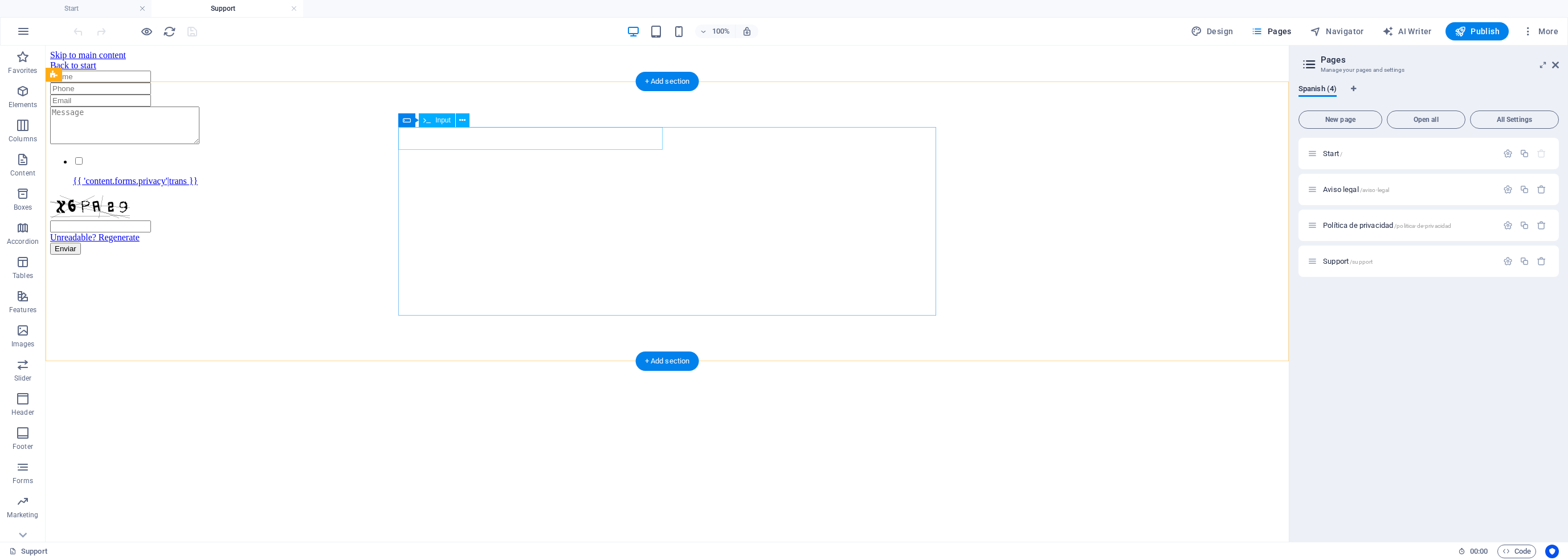
click at [470, 83] on div at bounding box center [668, 76] width 1235 height 12
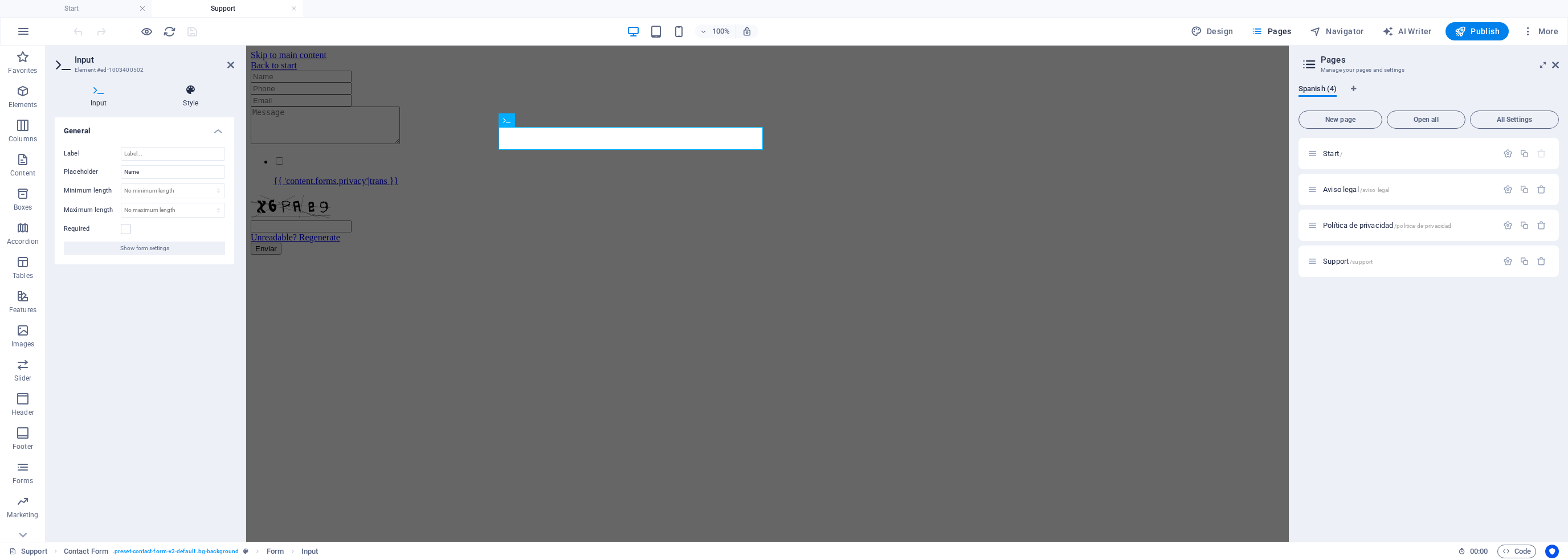
click at [187, 96] on h4 "Style" at bounding box center [191, 96] width 87 height 24
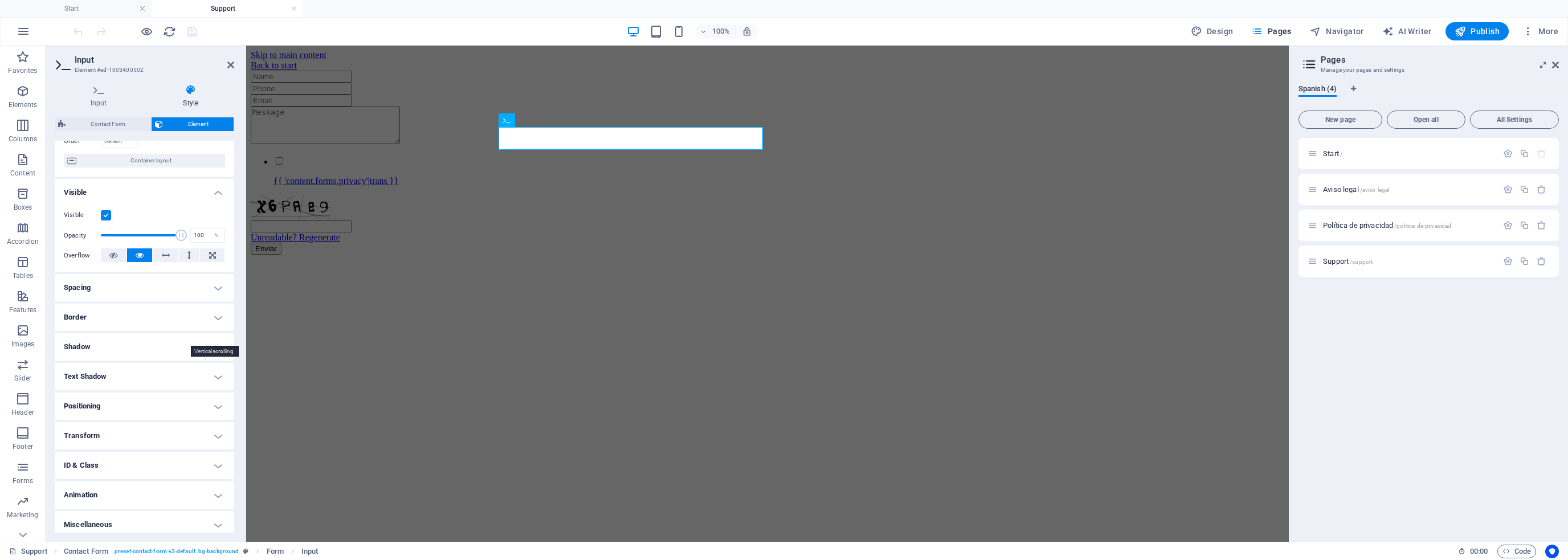
scroll to position [89, 0]
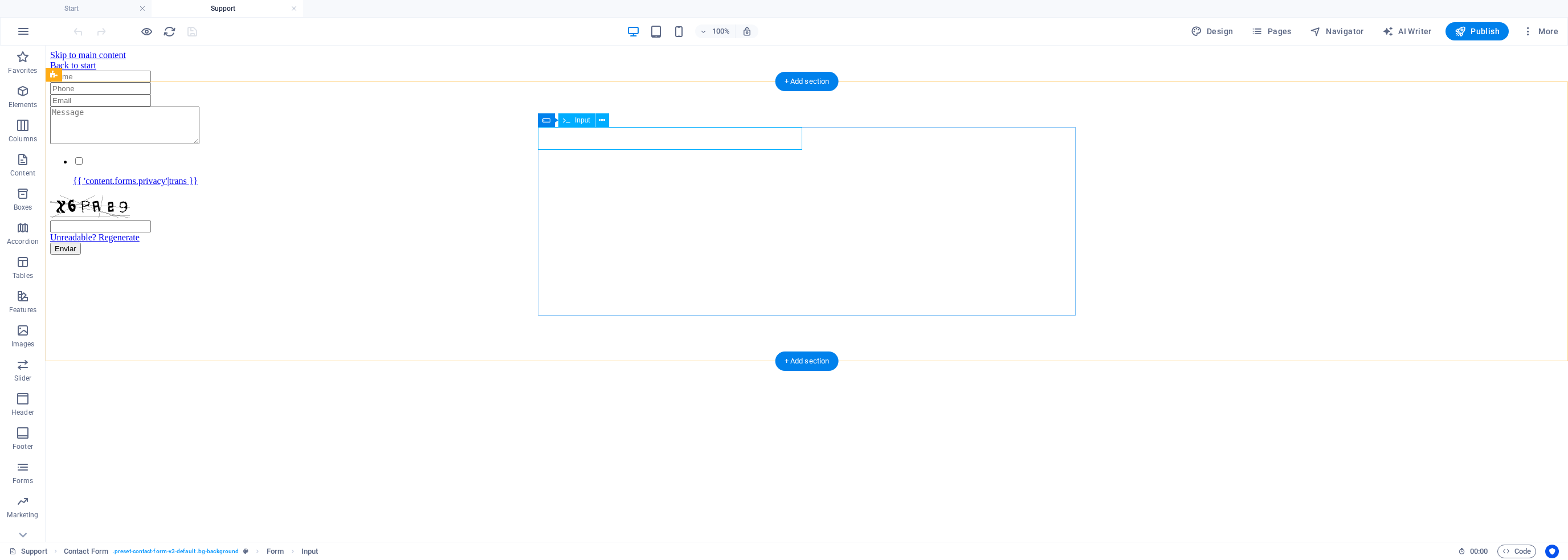
click at [583, 83] on div at bounding box center [807, 76] width 1513 height 12
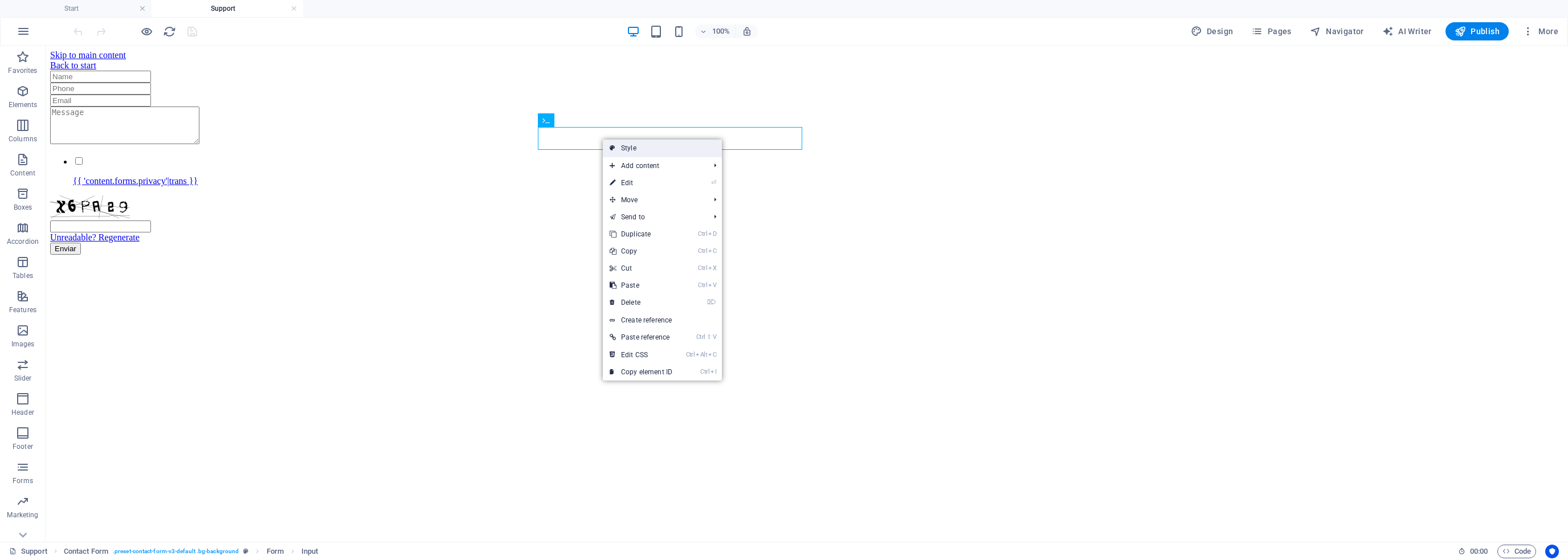
click at [637, 143] on link "Style" at bounding box center [662, 148] width 119 height 17
select select "rem"
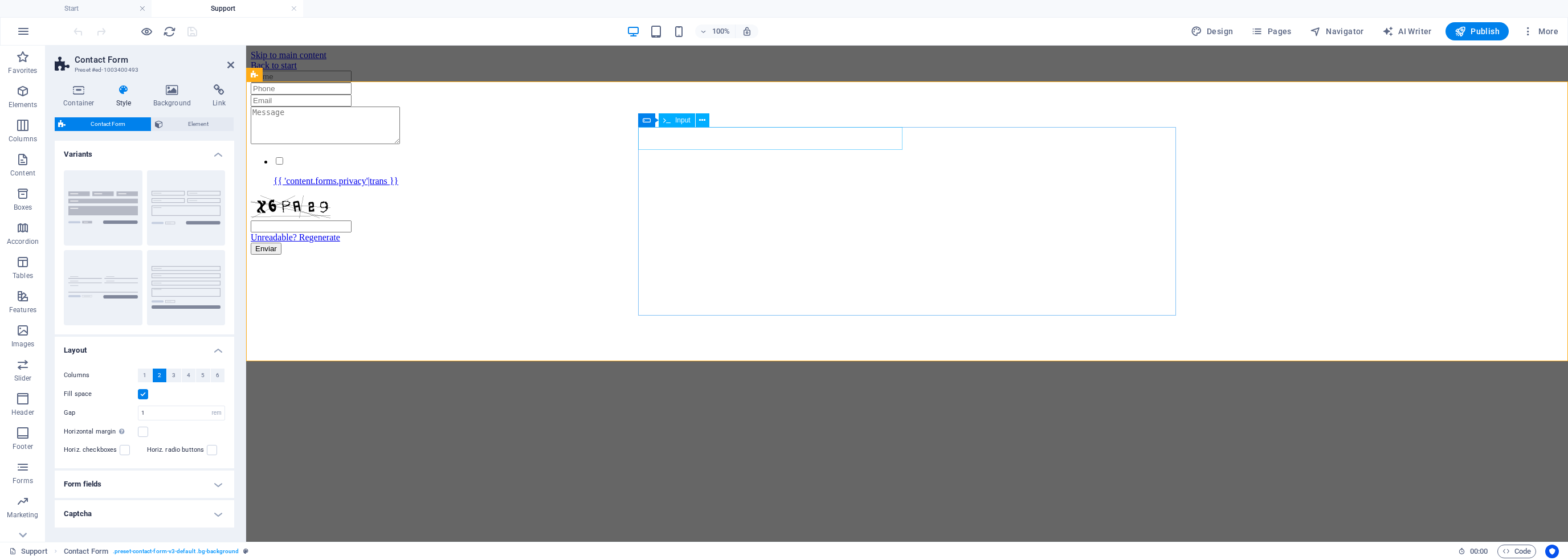
click at [351, 83] on input "text" at bounding box center [301, 76] width 101 height 12
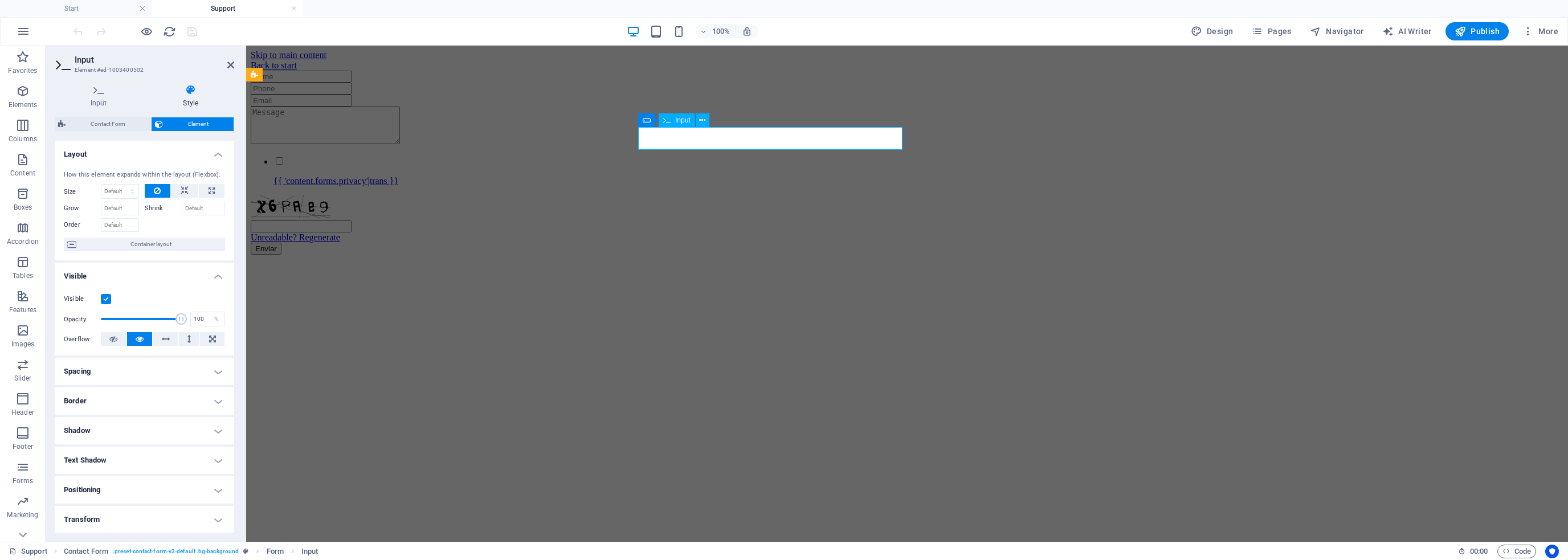
click at [351, 83] on input "text" at bounding box center [301, 76] width 101 height 12
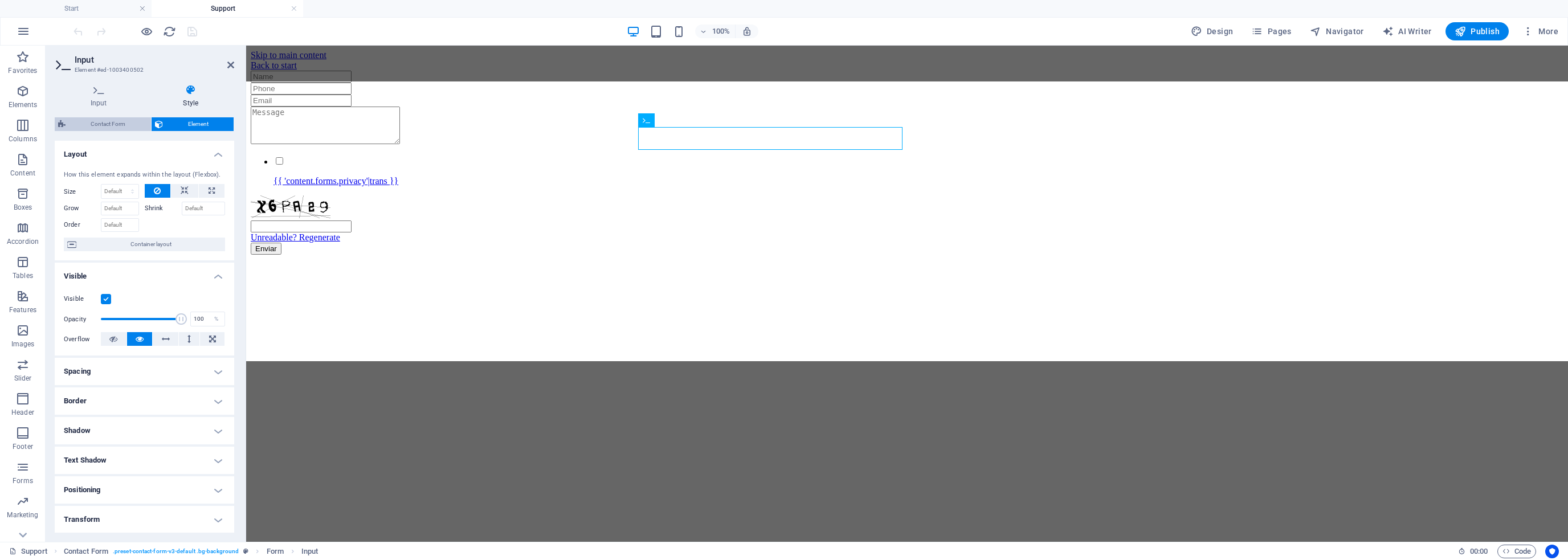
click at [100, 122] on span "Contact Form" at bounding box center [108, 124] width 79 height 14
select select "rem"
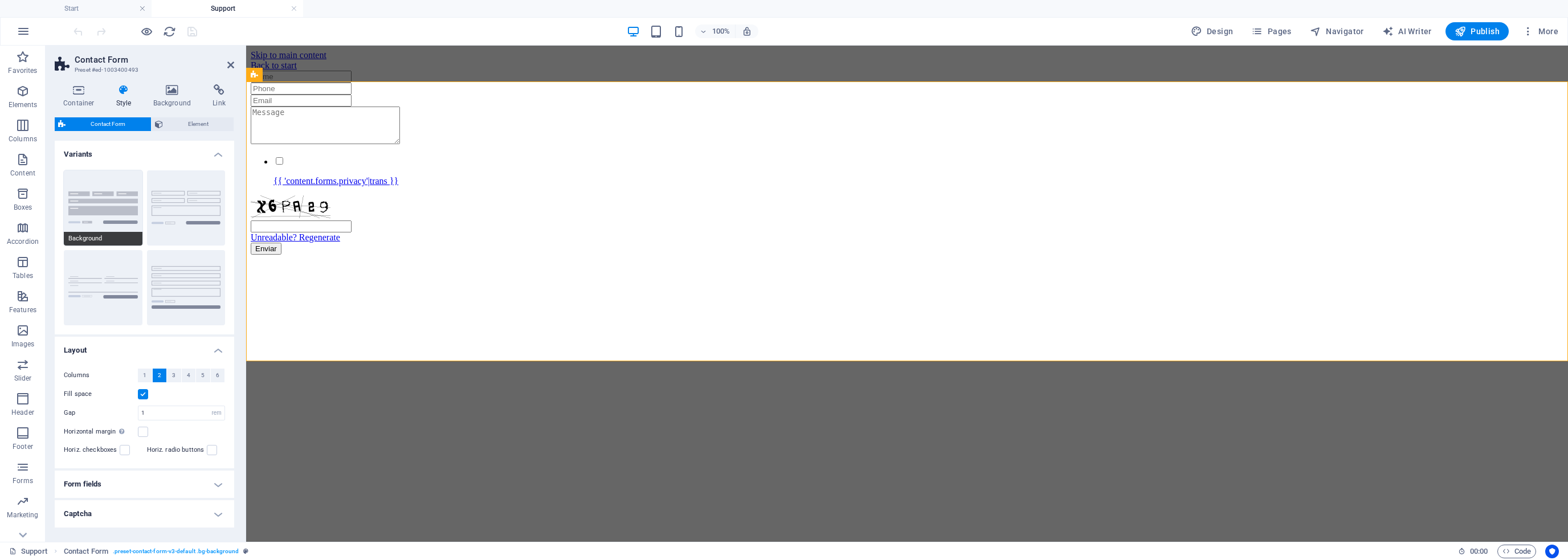
click at [100, 202] on button "Background" at bounding box center [103, 208] width 79 height 75
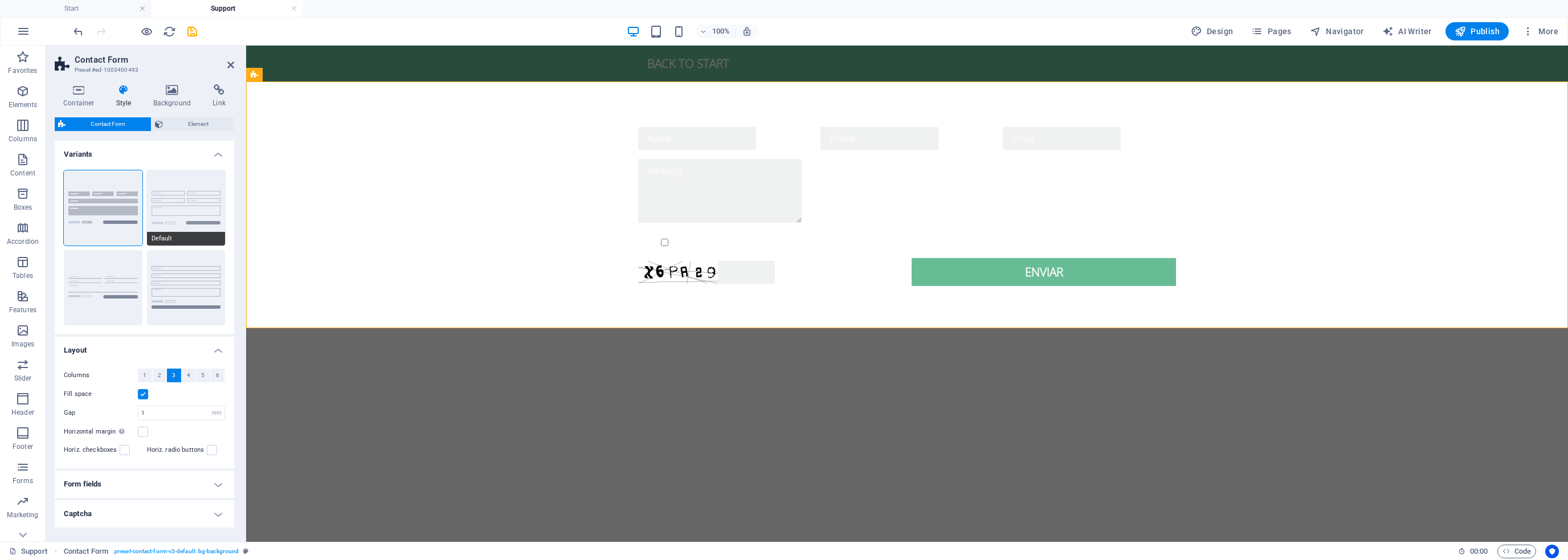
click at [168, 201] on button "Default" at bounding box center [186, 208] width 79 height 75
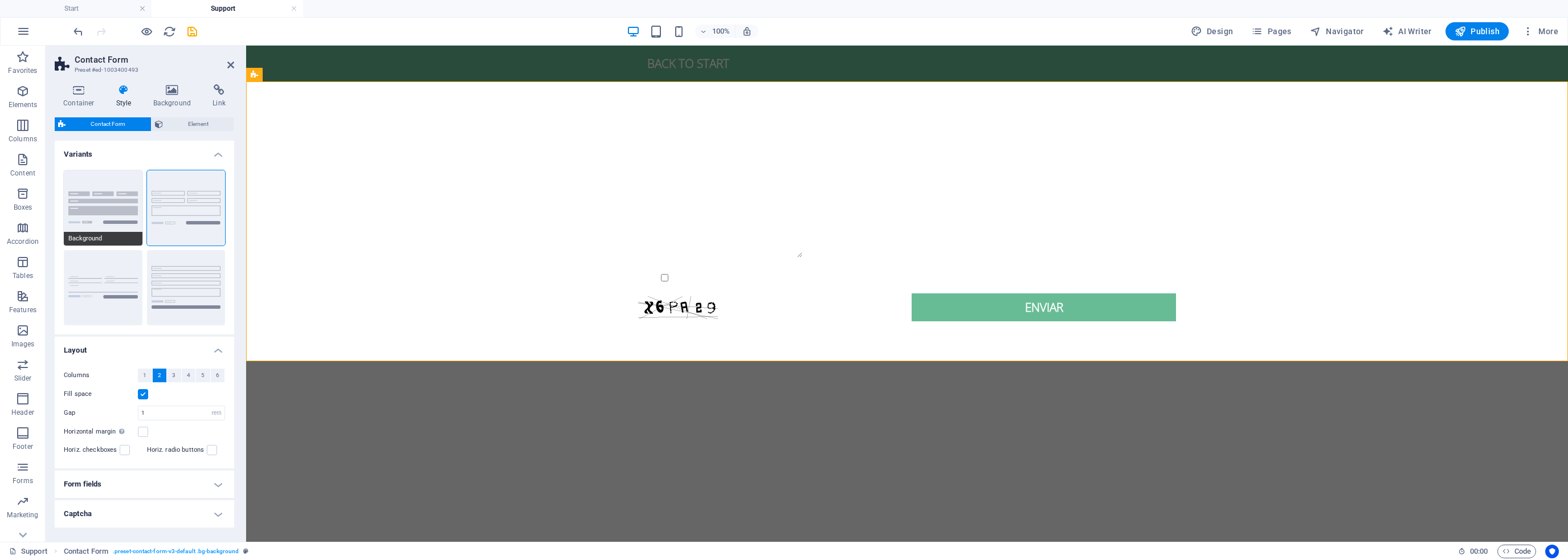
click at [75, 197] on button "Background" at bounding box center [103, 208] width 79 height 75
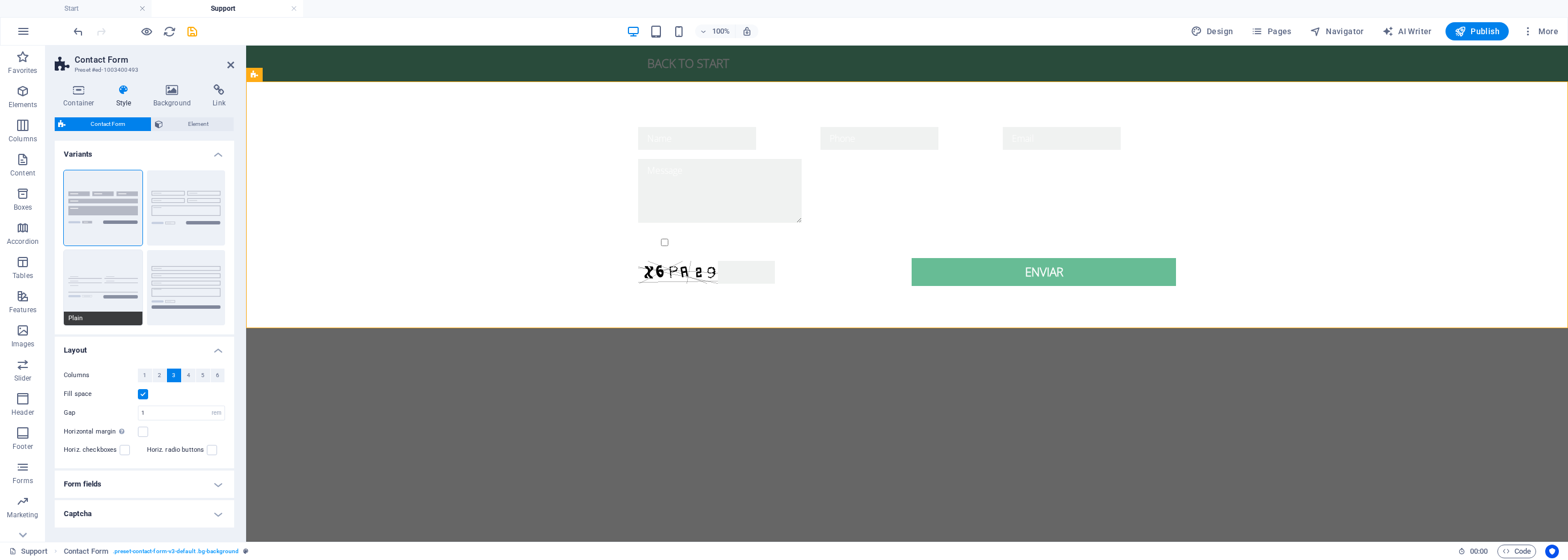
click at [115, 284] on button "Plain" at bounding box center [103, 287] width 79 height 75
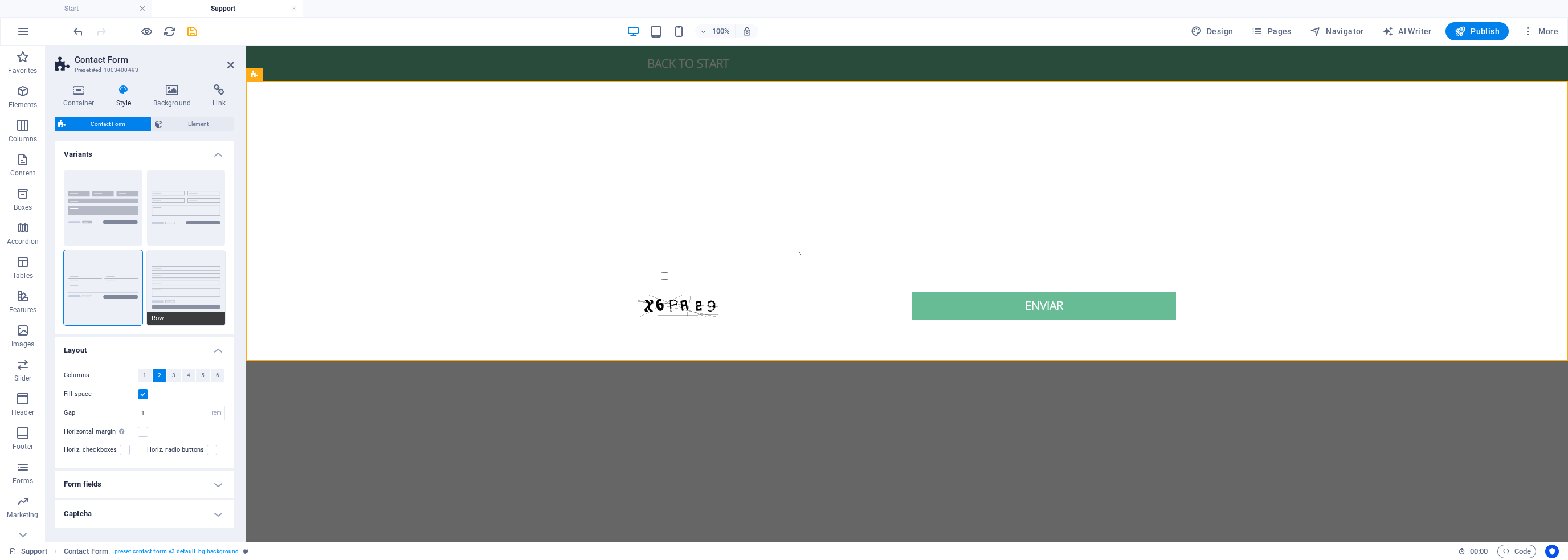
click at [183, 282] on button "Row" at bounding box center [186, 287] width 79 height 75
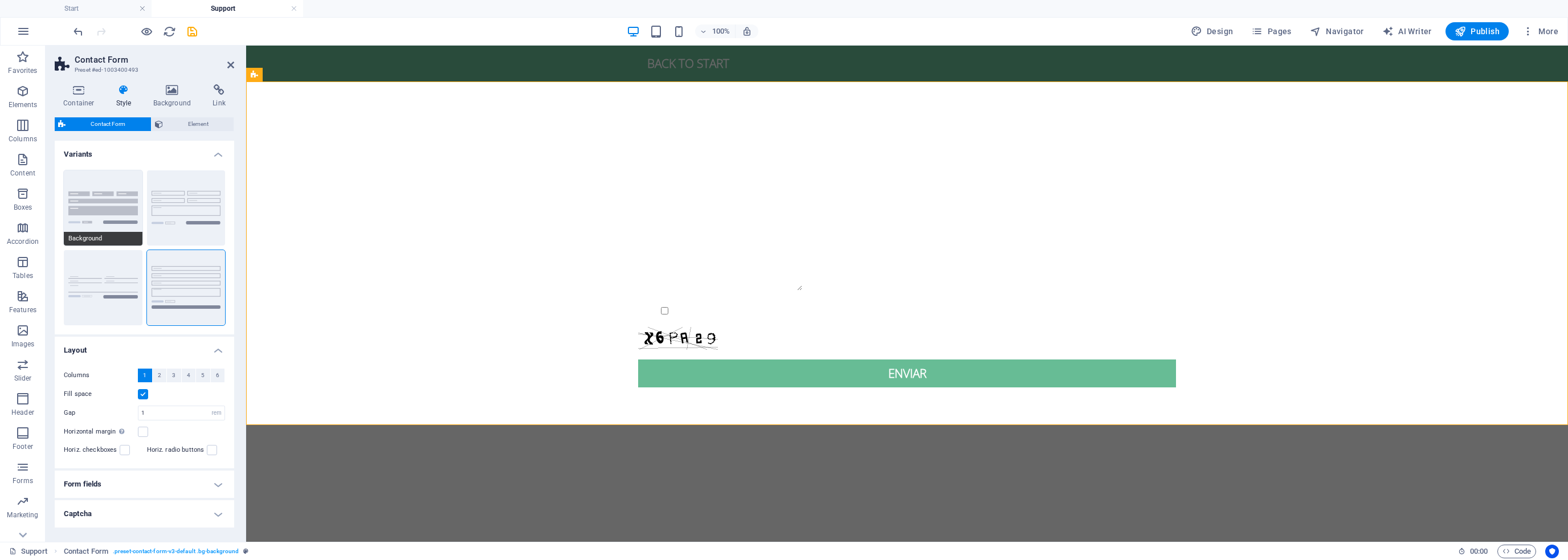
click at [92, 217] on button "Background" at bounding box center [103, 208] width 79 height 75
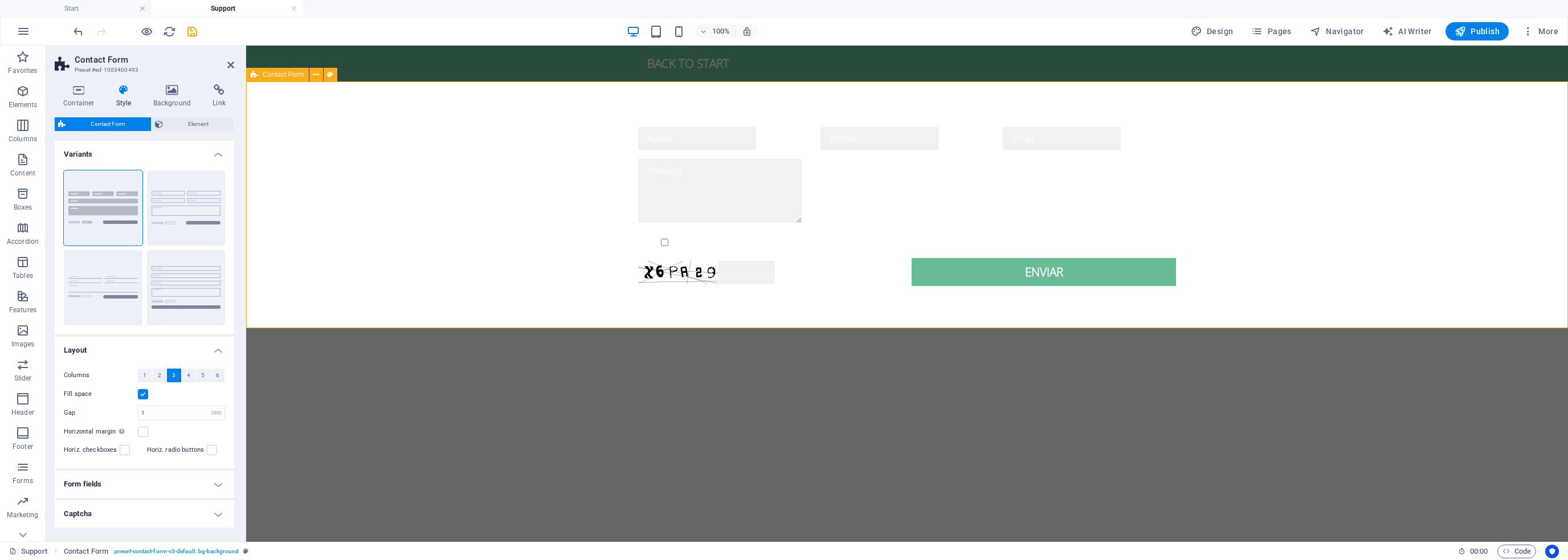
click at [549, 182] on div "{{ 'content.forms.privacy'|trans }} Unreadable? Regenerate Enviar" at bounding box center [907, 206] width 1322 height 250
click at [681, 141] on input "text" at bounding box center [697, 138] width 118 height 23
click at [684, 118] on span "Input" at bounding box center [683, 120] width 15 height 7
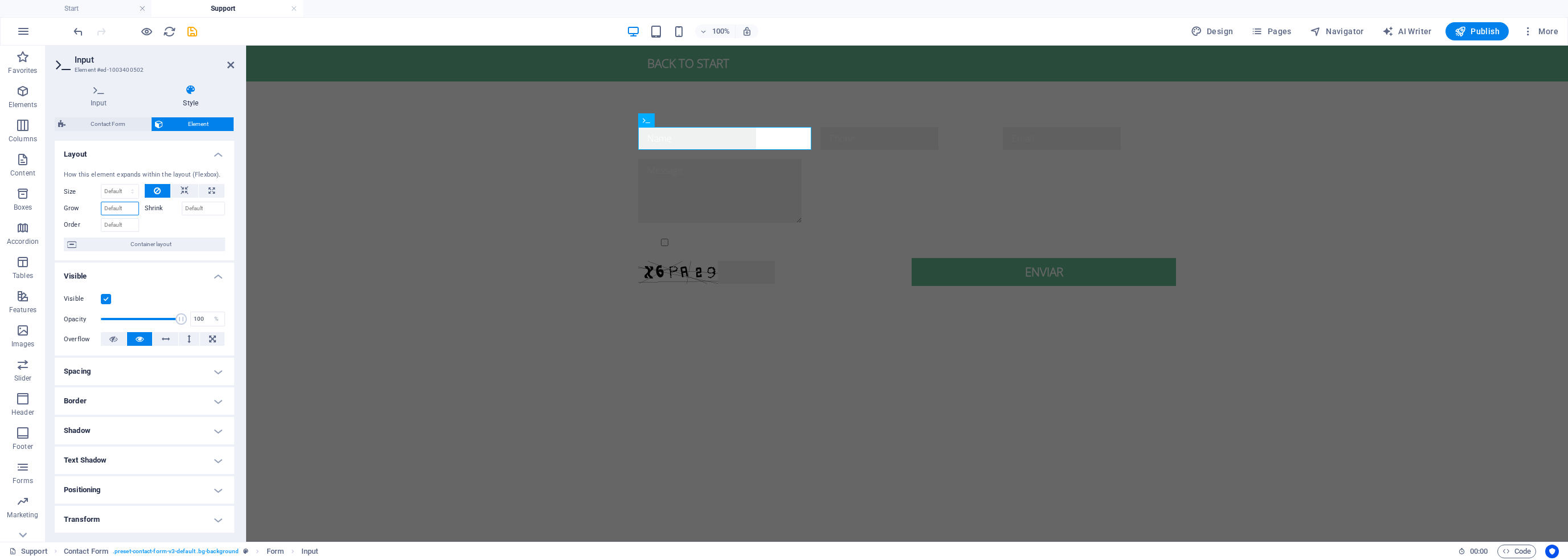
click at [128, 204] on input "Grow" at bounding box center [119, 209] width 38 height 14
click at [648, 119] on icon at bounding box center [647, 120] width 8 height 14
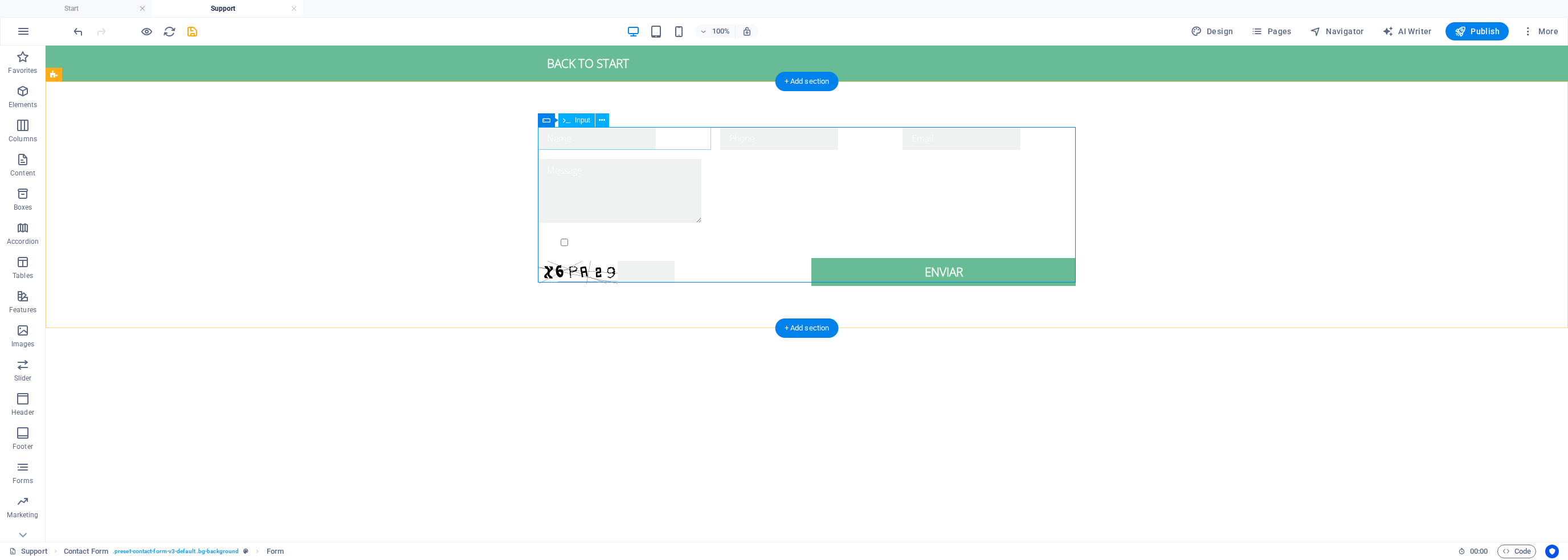
click at [596, 136] on div at bounding box center [624, 138] width 173 height 23
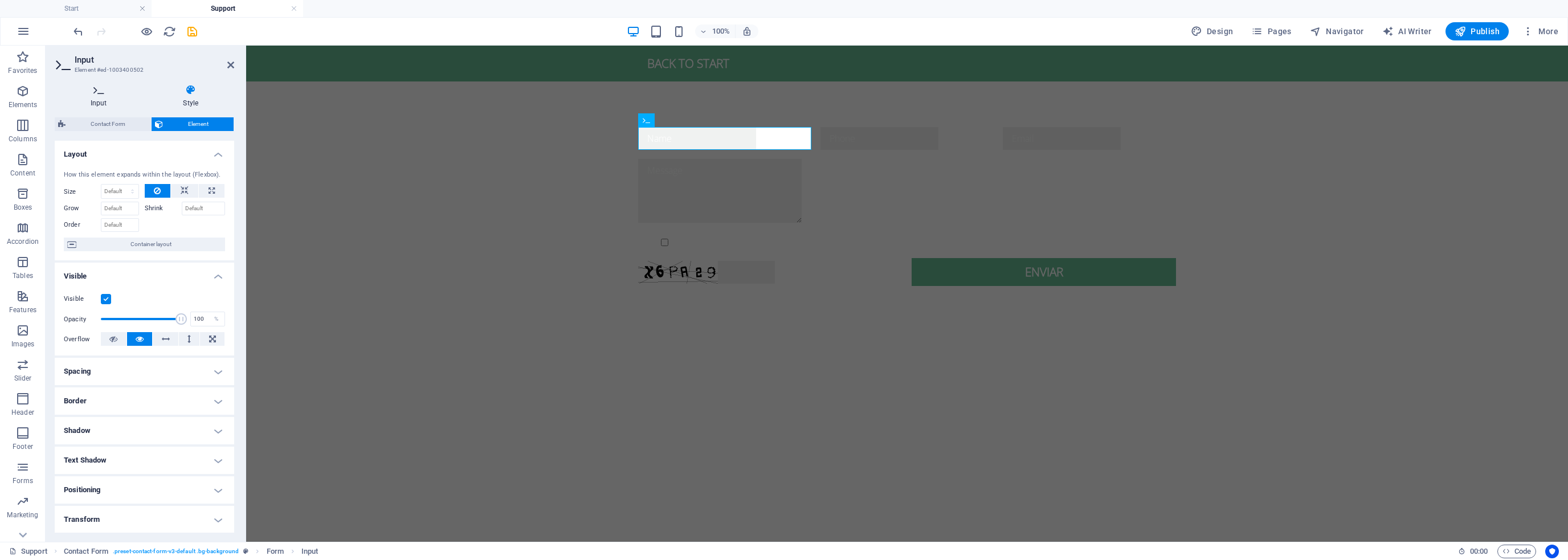
click at [92, 90] on icon at bounding box center [99, 90] width 88 height 12
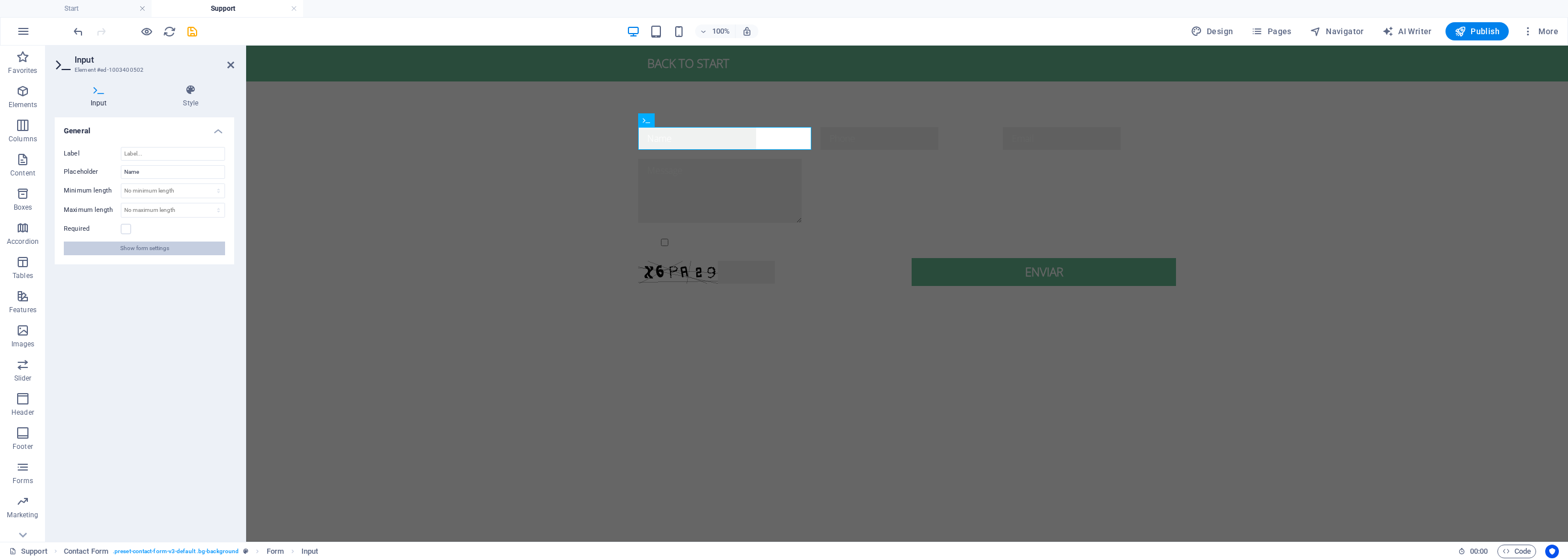
click at [162, 250] on span "Show form settings" at bounding box center [144, 249] width 49 height 14
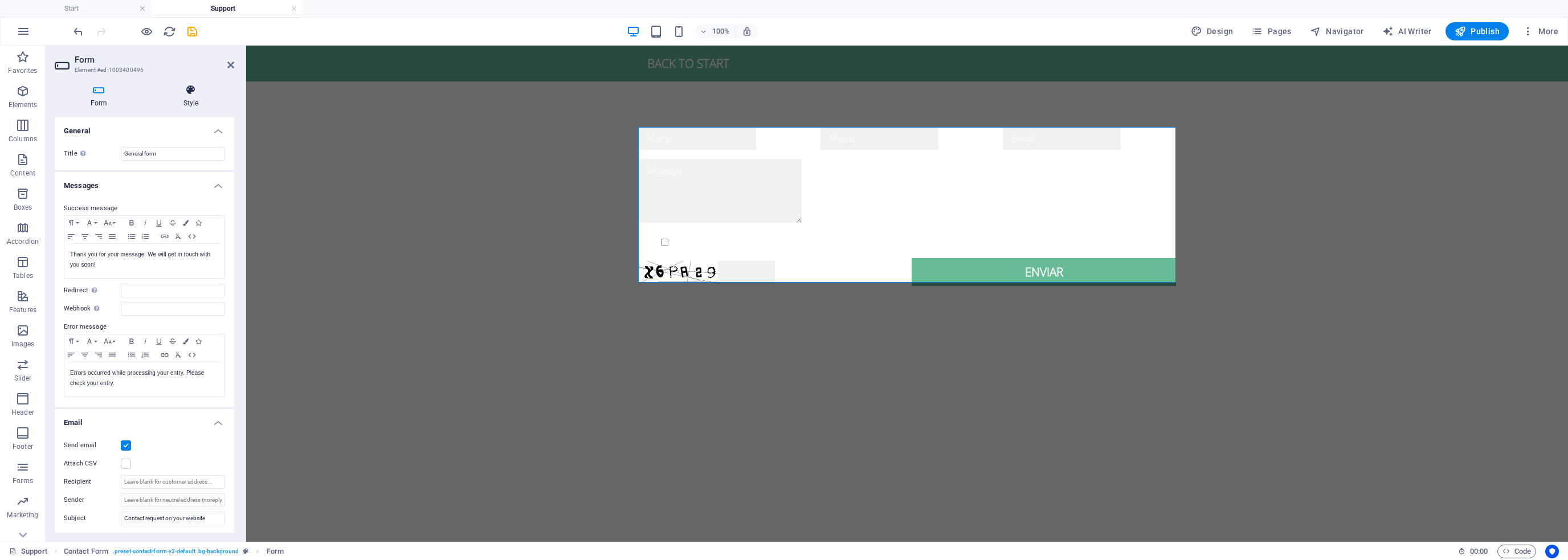
click at [191, 96] on h4 "Style" at bounding box center [191, 96] width 86 height 24
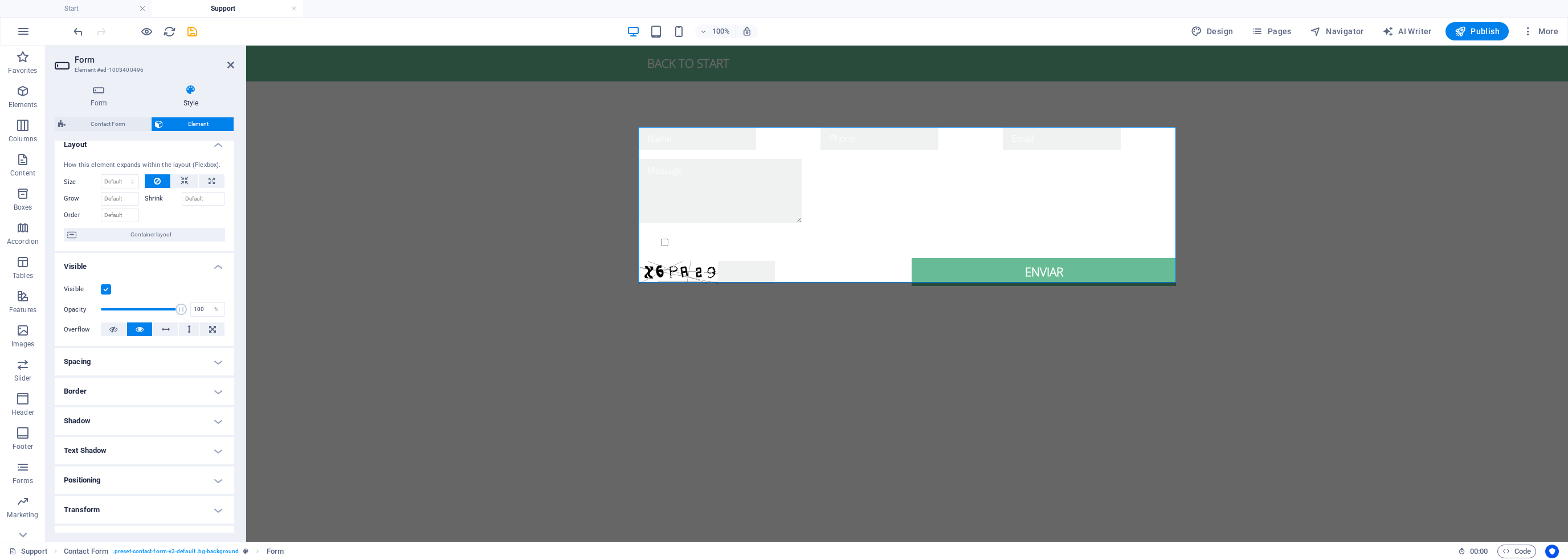
scroll to position [0, 0]
click at [716, 136] on input "text" at bounding box center [697, 138] width 118 height 23
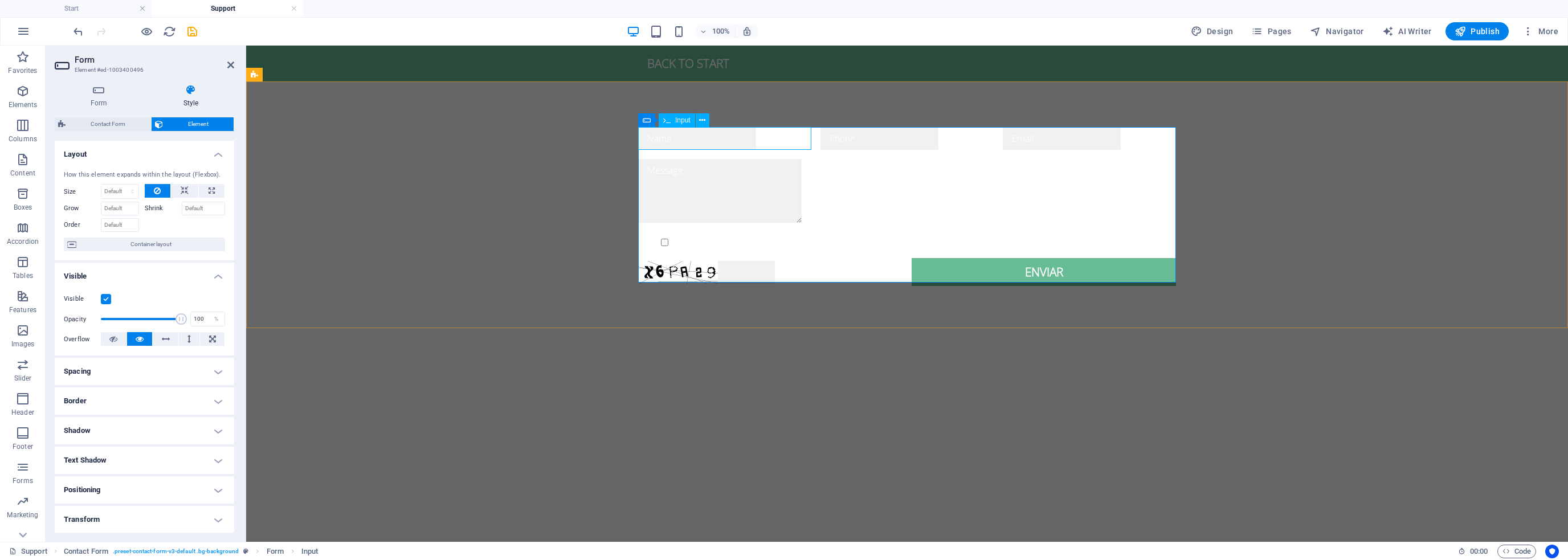
click at [686, 120] on span "Input" at bounding box center [683, 120] width 15 height 7
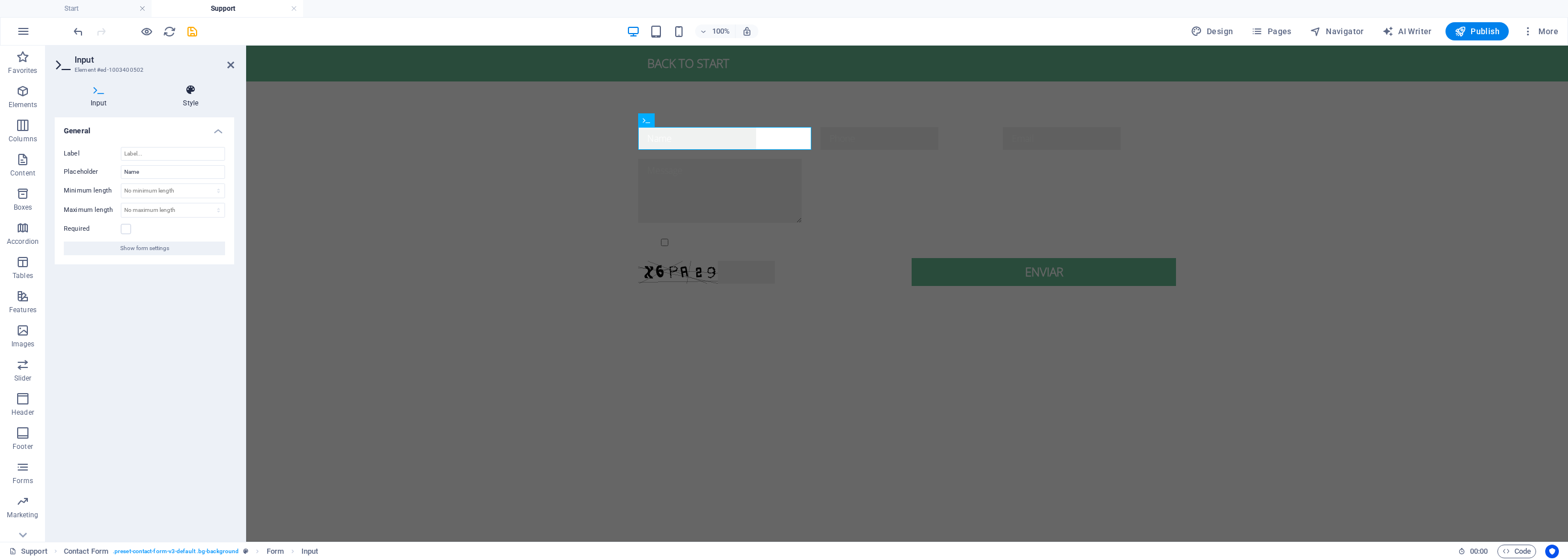
click at [196, 95] on icon at bounding box center [191, 90] width 87 height 12
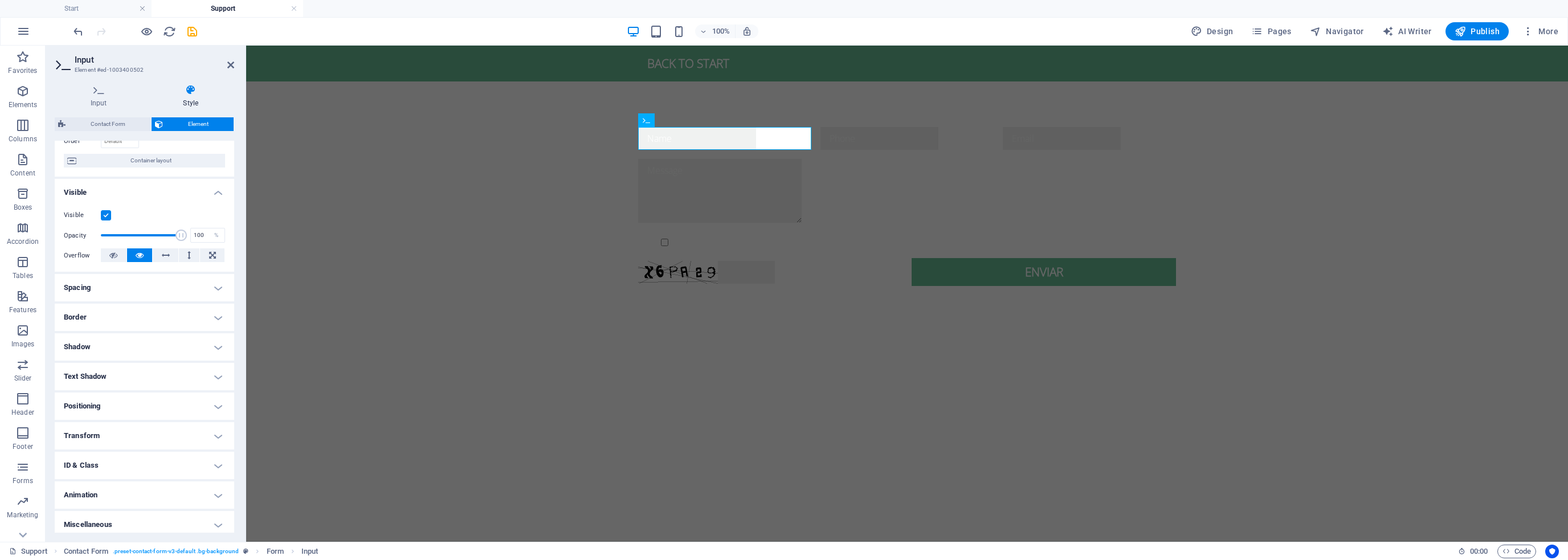
scroll to position [89, 0]
click at [682, 117] on icon at bounding box center [684, 120] width 6 height 12
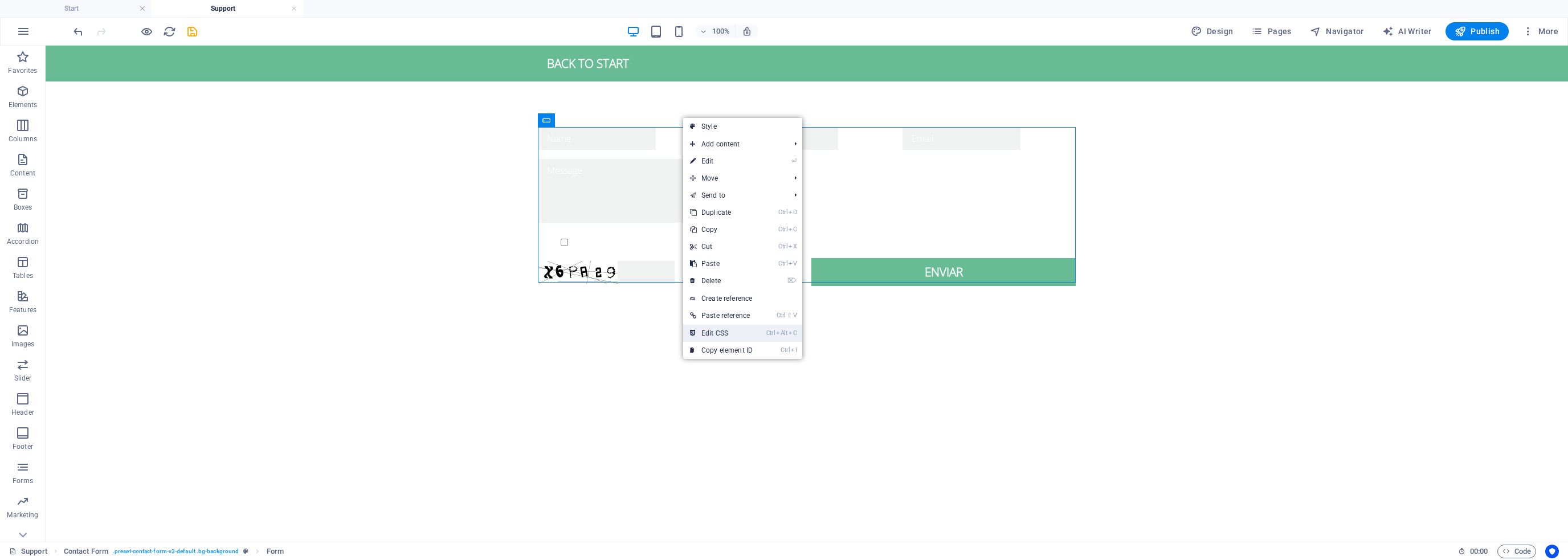
click at [753, 328] on link "Ctrl Alt C Edit CSS" at bounding box center [722, 333] width 77 height 17
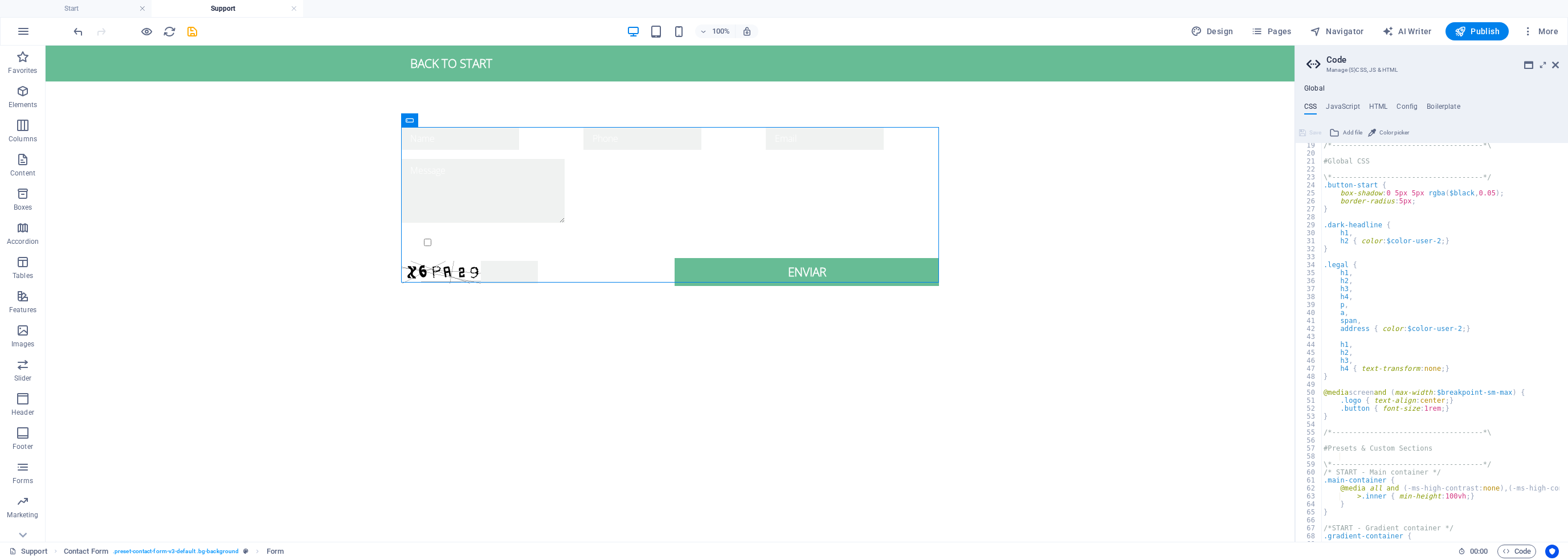
scroll to position [0, 0]
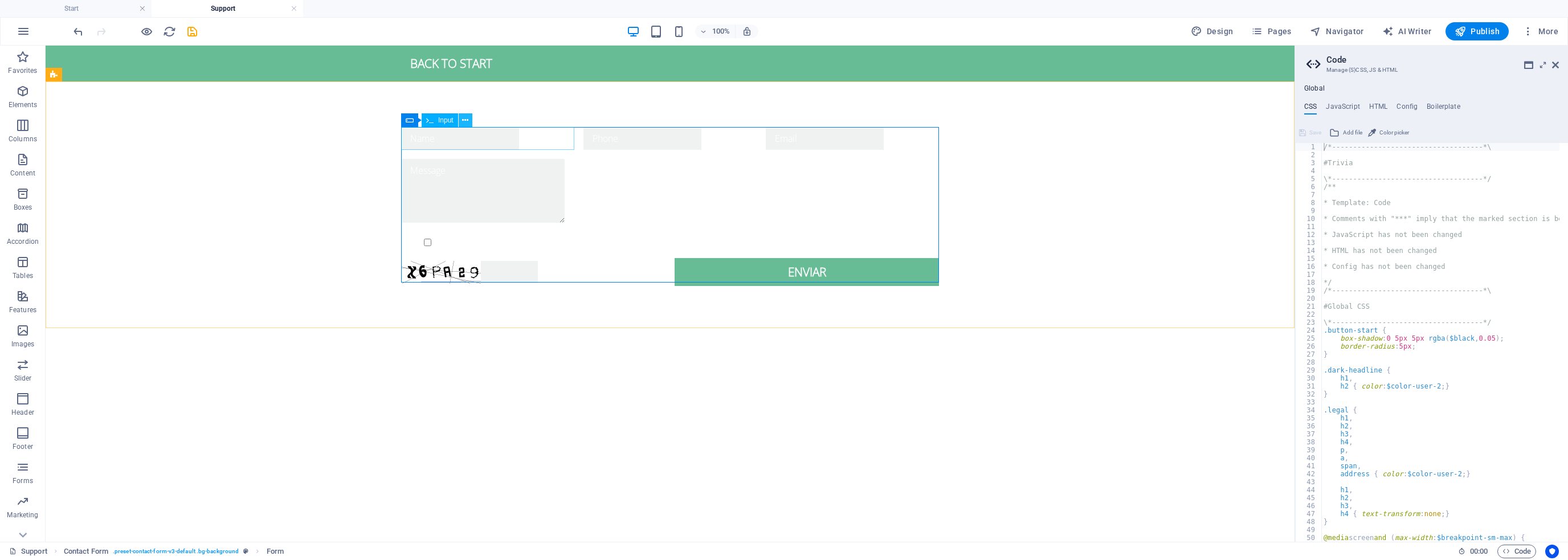
click at [468, 115] on button at bounding box center [465, 120] width 14 height 14
click at [447, 121] on span "Input" at bounding box center [446, 120] width 15 height 7
click at [452, 135] on div at bounding box center [487, 138] width 173 height 23
click at [465, 119] on icon at bounding box center [465, 120] width 6 height 12
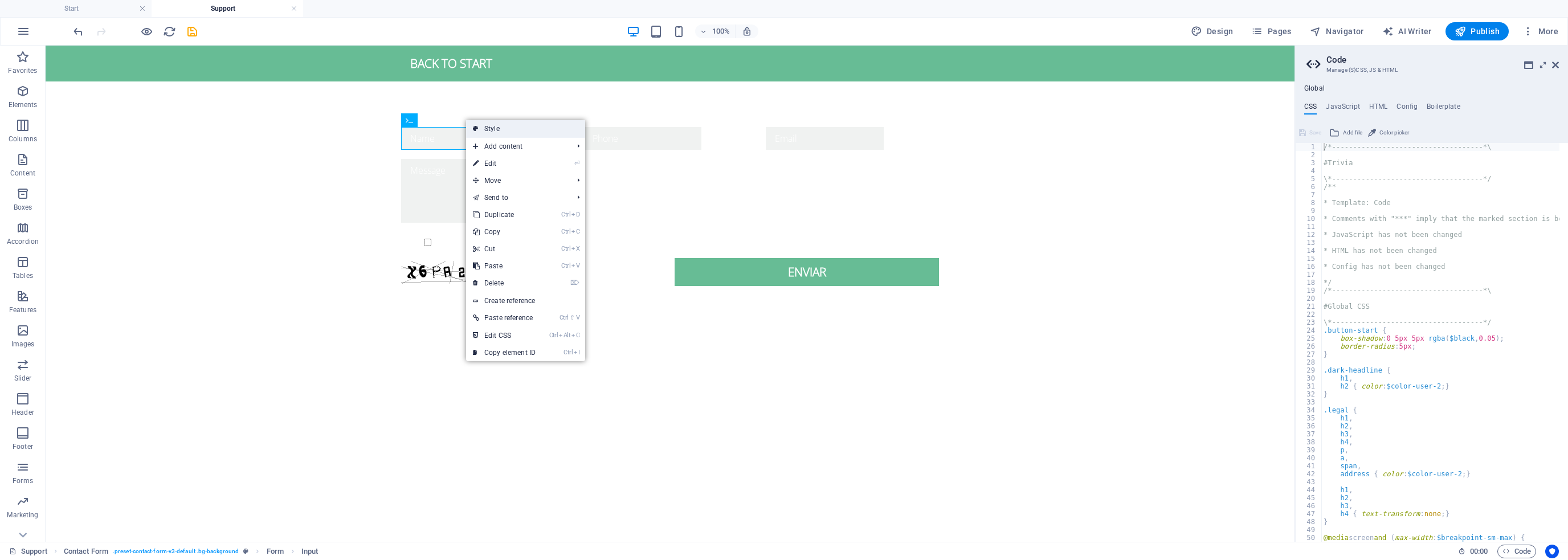
click at [481, 129] on link "Style" at bounding box center [525, 128] width 119 height 17
select select "rem"
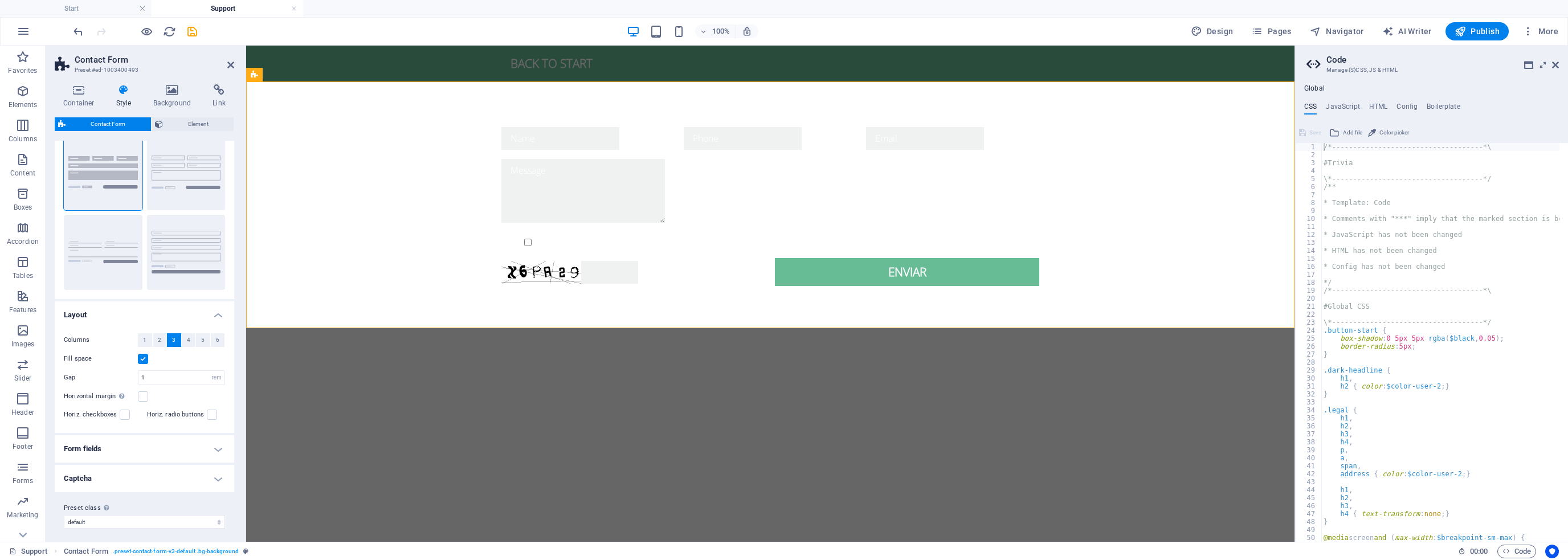
scroll to position [39, 0]
click at [128, 438] on h4 "Form fields" at bounding box center [144, 445] width 180 height 28
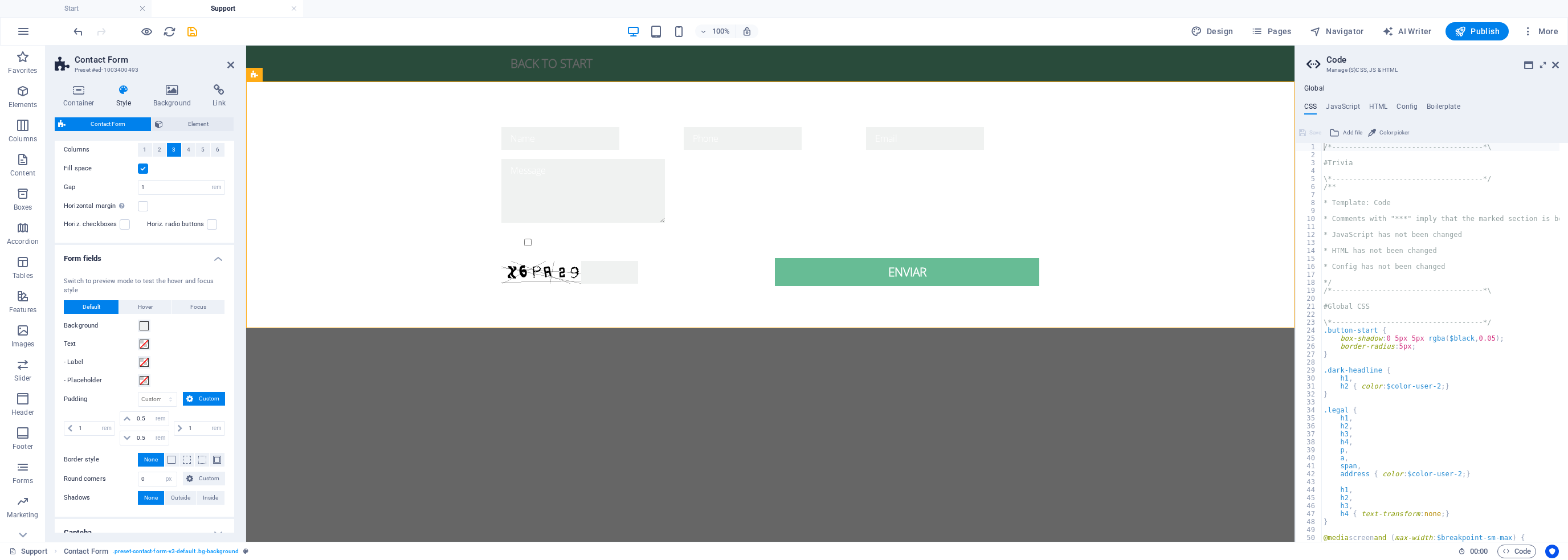
scroll to position [283, 0]
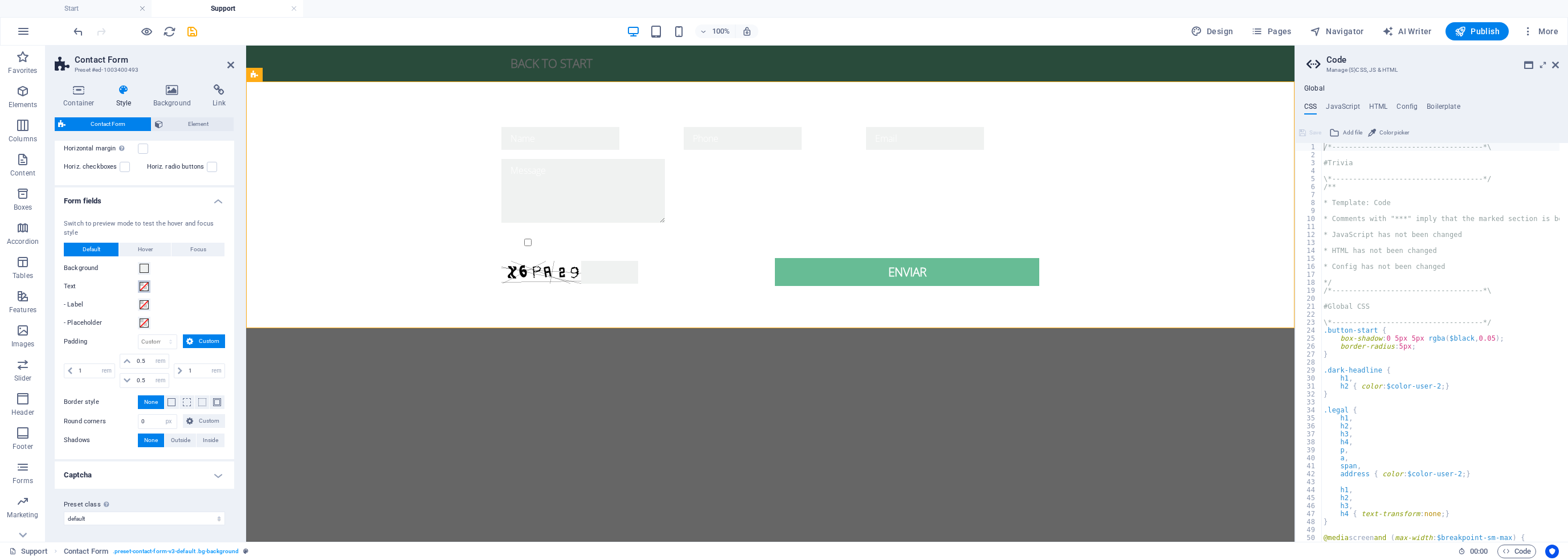
click at [144, 286] on span at bounding box center [144, 287] width 9 height 9
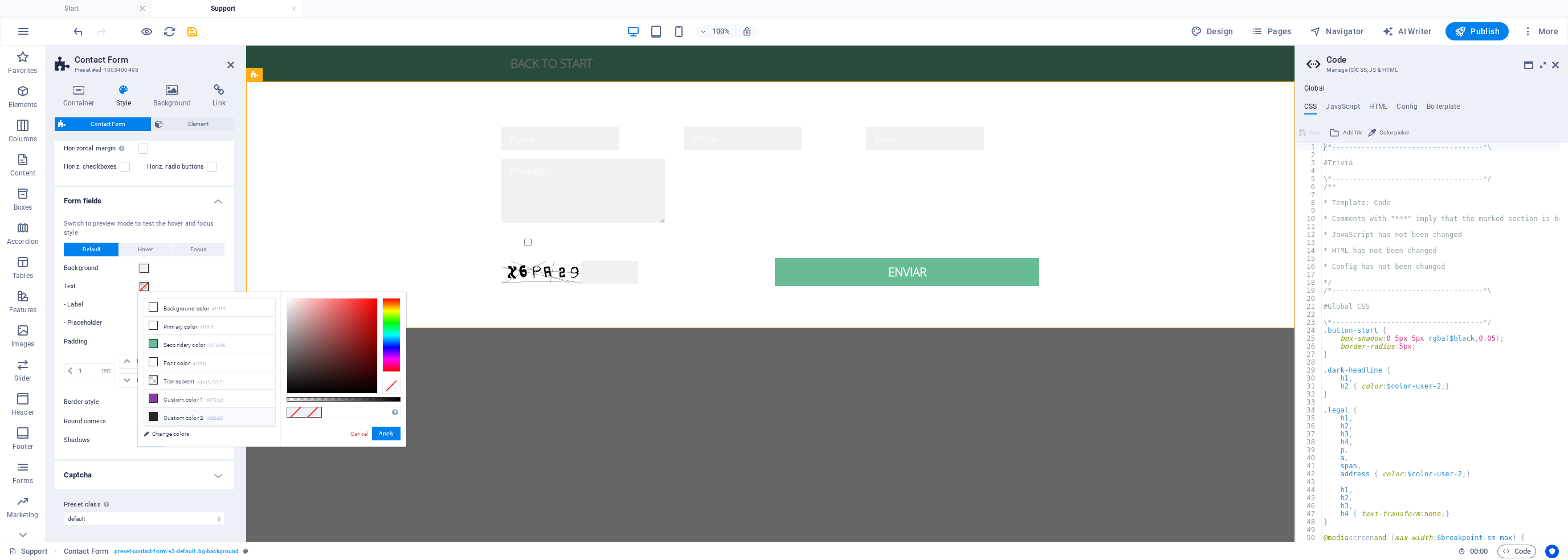
click at [180, 412] on li "Custom color 2 #282626" at bounding box center [210, 417] width 131 height 18
type input "#282626"
click at [385, 432] on button "Apply" at bounding box center [386, 434] width 28 height 14
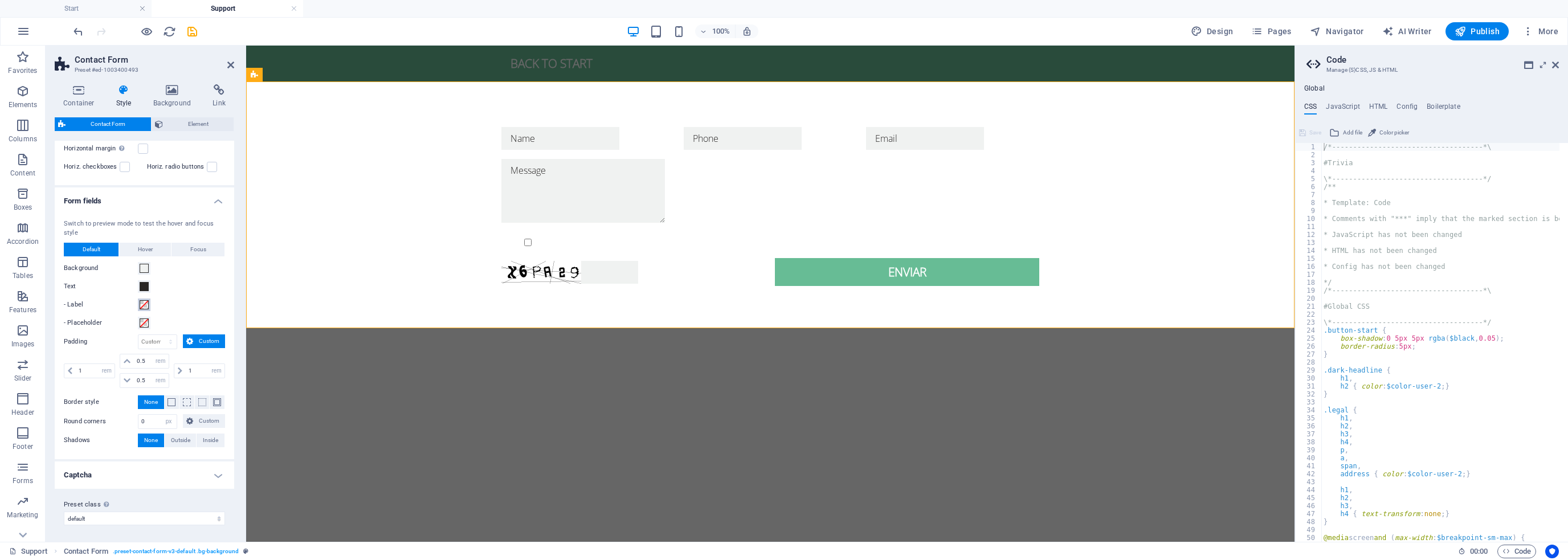
click at [144, 302] on span at bounding box center [144, 305] width 9 height 9
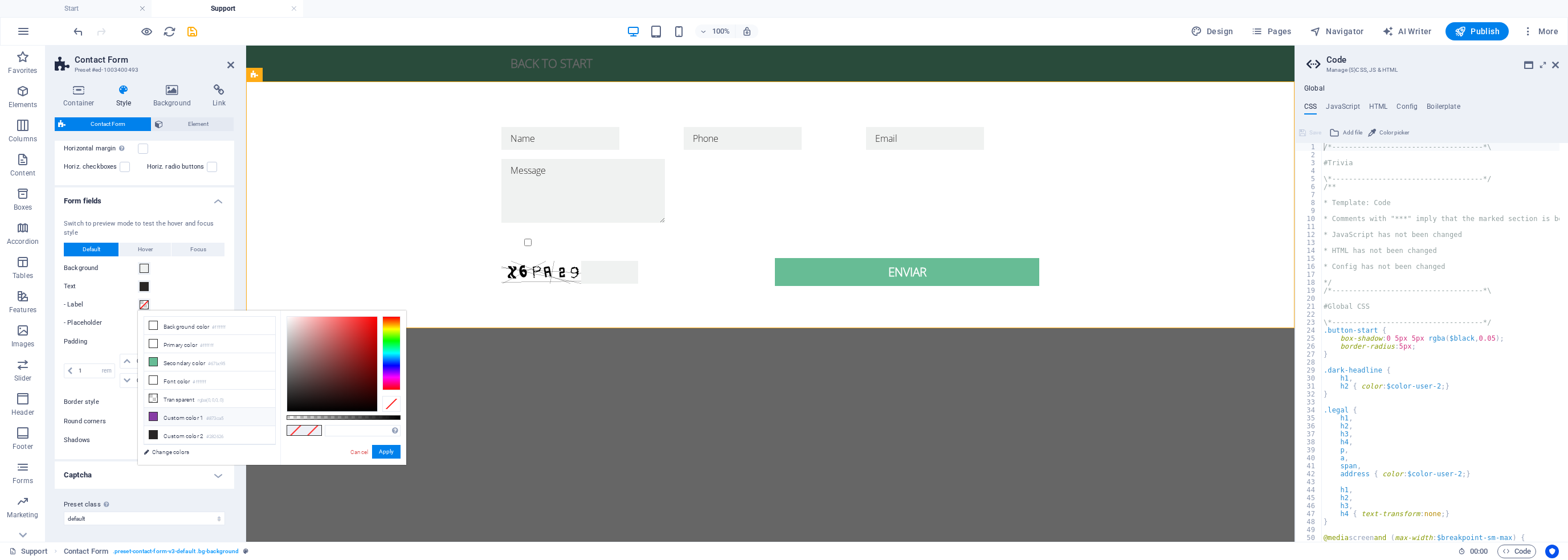
click at [184, 412] on li "Custom color 1 #873ca5" at bounding box center [210, 417] width 131 height 18
type input "#873ca5"
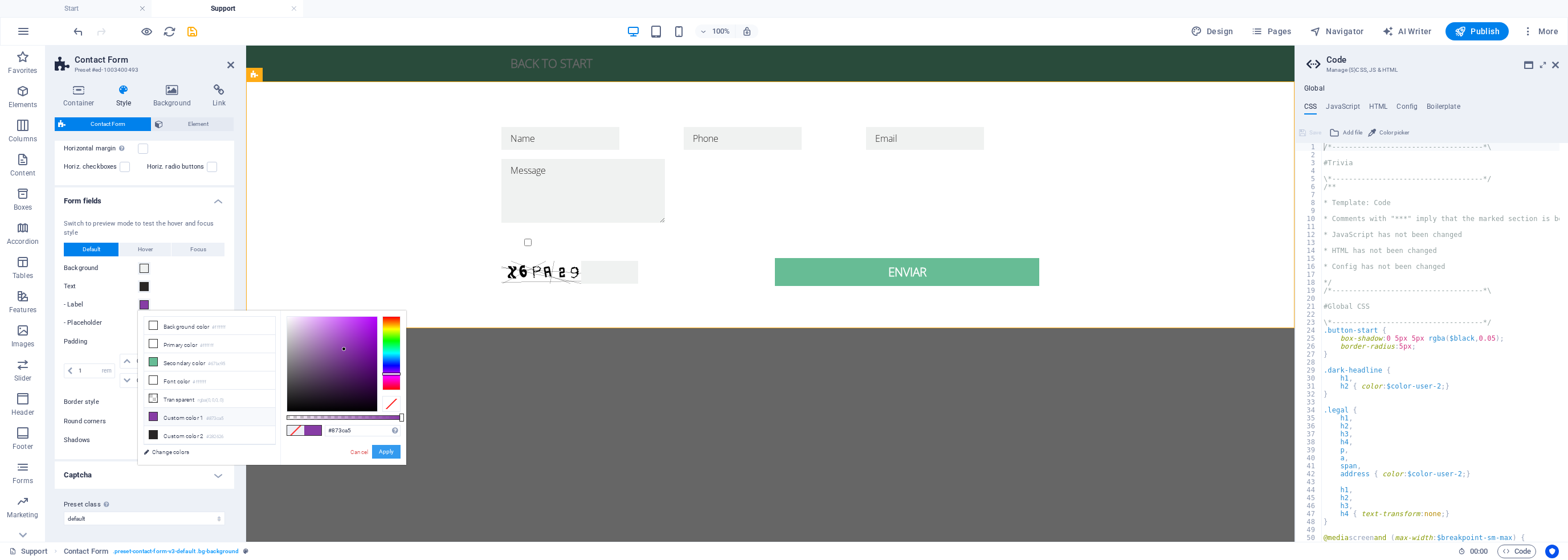
click at [389, 450] on button "Apply" at bounding box center [386, 452] width 28 height 14
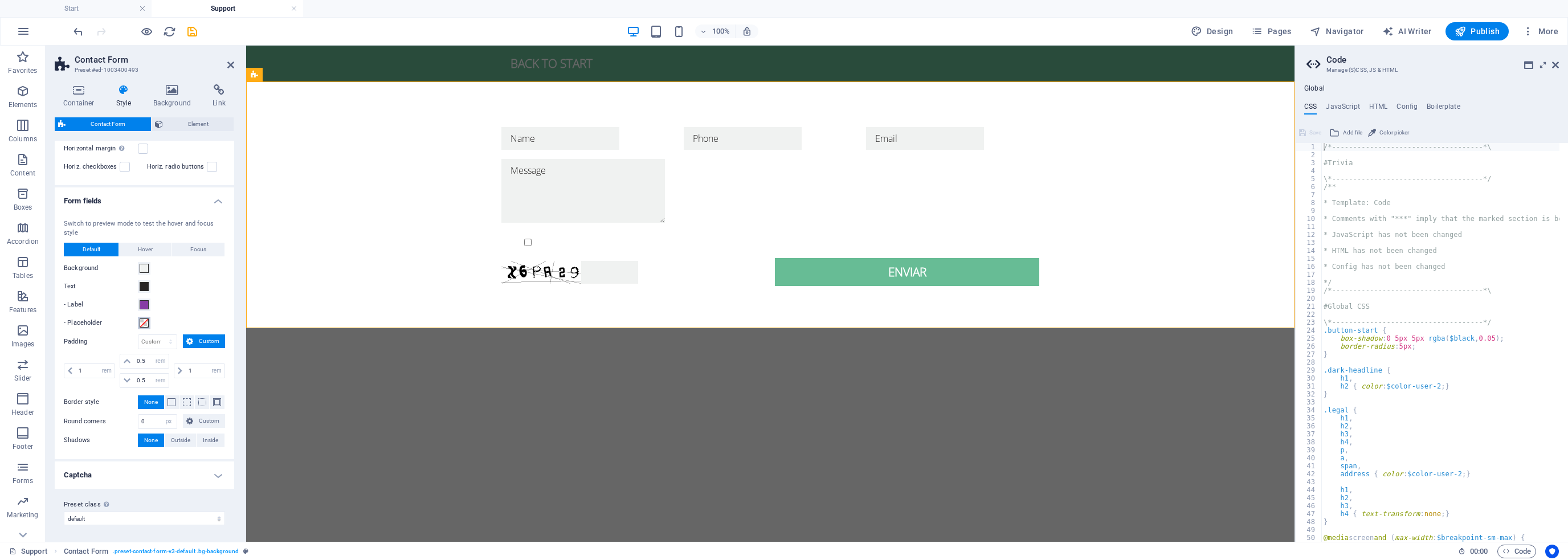
click at [143, 324] on span at bounding box center [144, 322] width 9 height 9
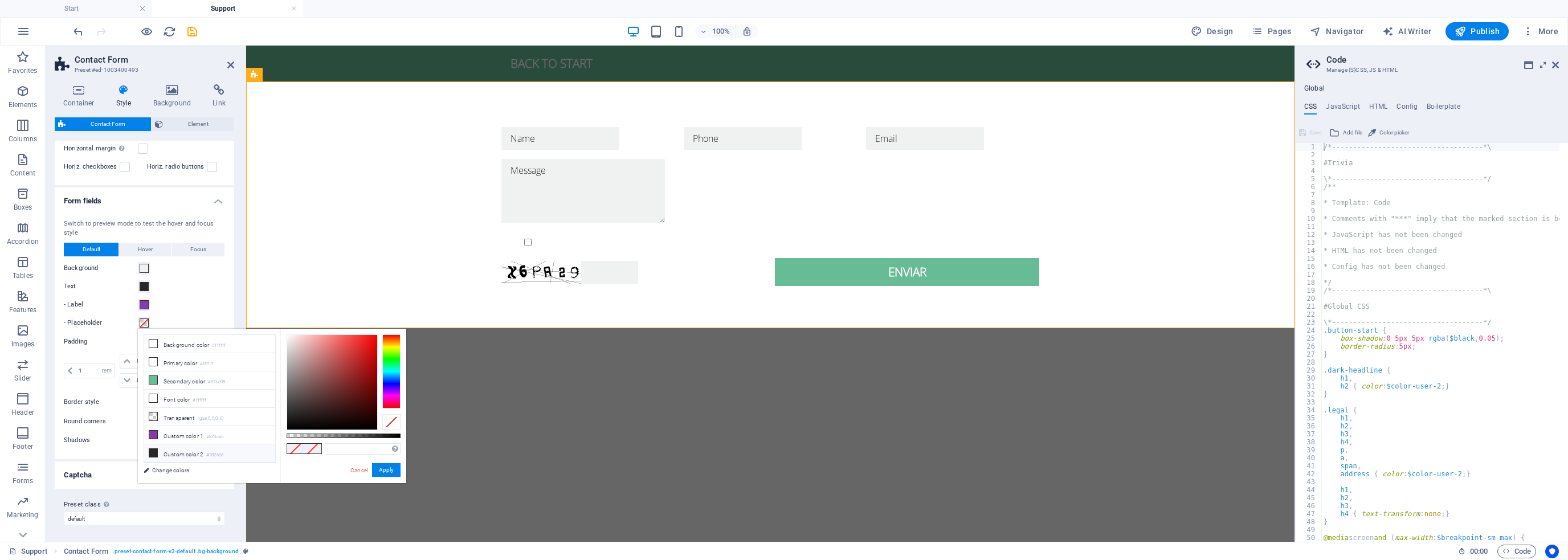
click at [197, 445] on li "Custom color 2 #282626" at bounding box center [210, 454] width 131 height 18
click at [403, 434] on div "#282626 Supported formats #0852ed rgb(8, 82, 237) rgba(8, 82, 237, 90%) hsv(221…" at bounding box center [343, 488] width 126 height 320
type input "#a9a9a9"
drag, startPoint x: 288, startPoint y: 376, endPoint x: 286, endPoint y: 367, distance: 9.2
click at [287, 367] on div at bounding box center [332, 382] width 90 height 95
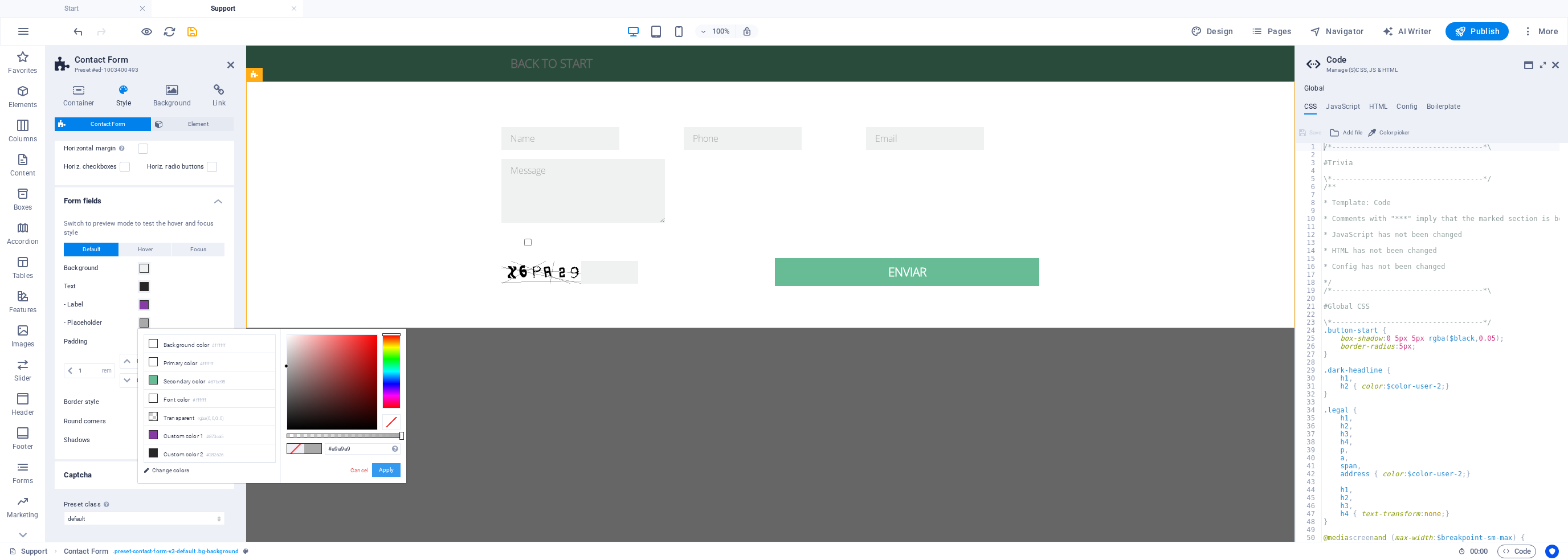
click at [387, 467] on button "Apply" at bounding box center [386, 470] width 28 height 14
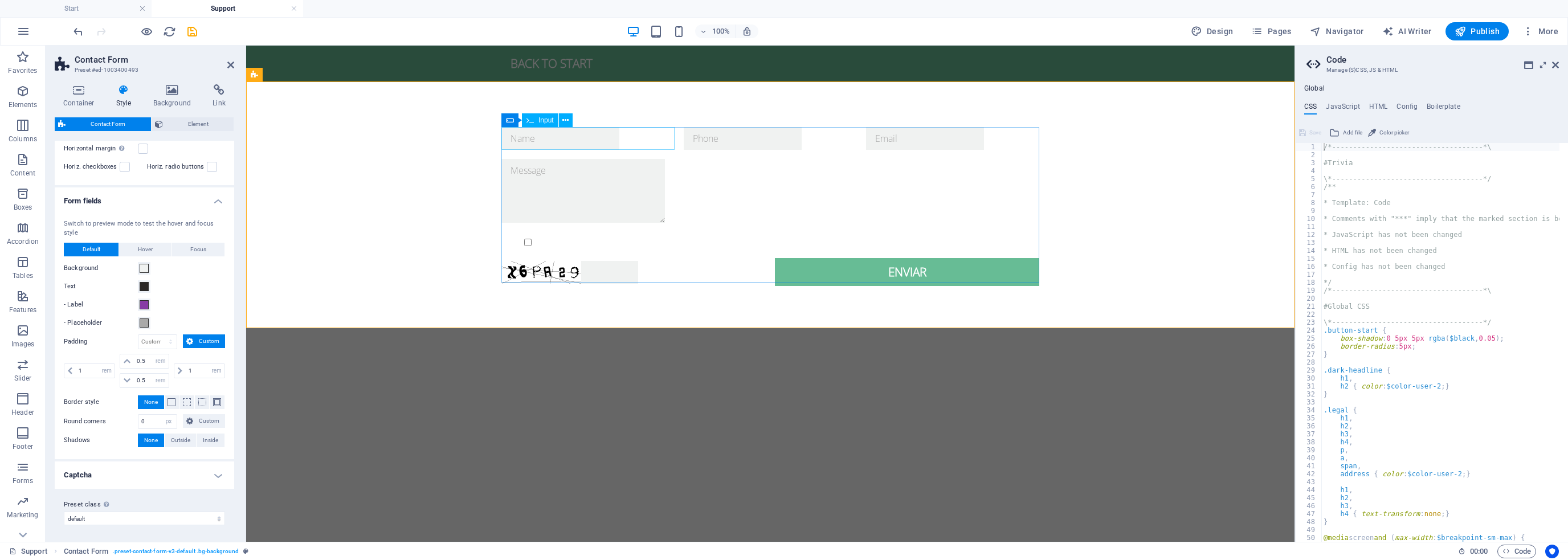
click at [550, 137] on input "text" at bounding box center [560, 138] width 118 height 23
click at [552, 138] on input "text" at bounding box center [560, 138] width 118 height 23
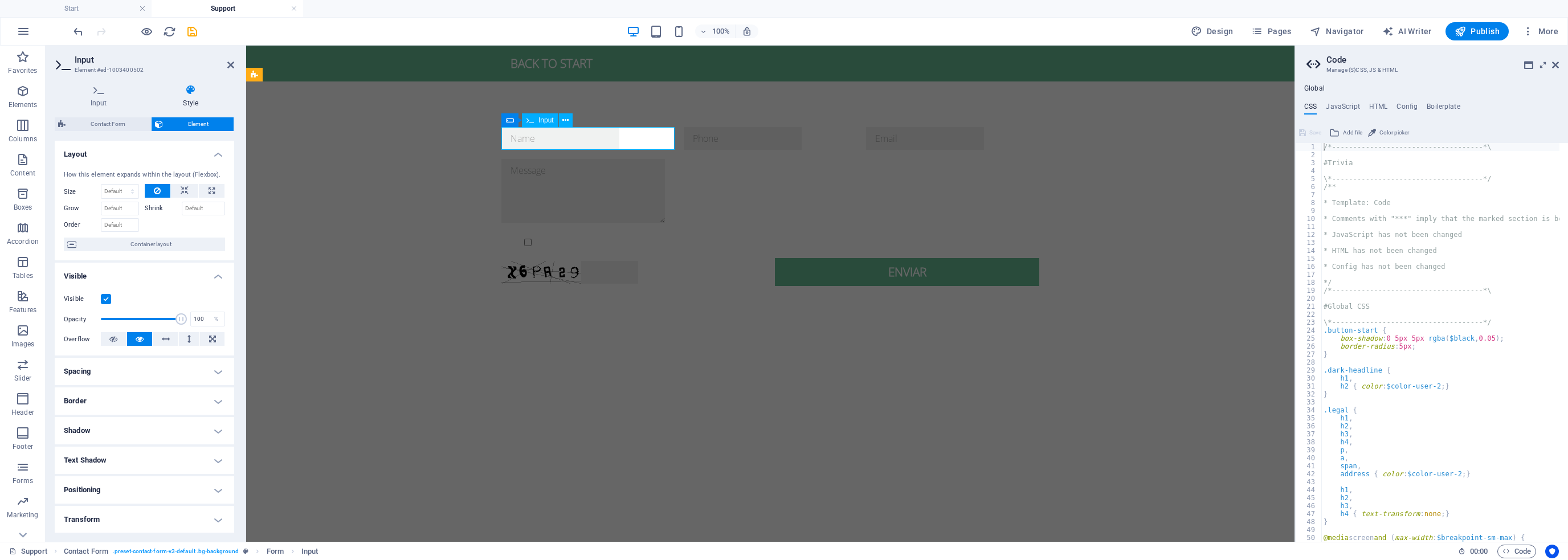
click at [526, 139] on input "text" at bounding box center [560, 138] width 118 height 23
click at [723, 137] on div at bounding box center [770, 138] width 173 height 23
type input "Nombre"
click at [723, 137] on div at bounding box center [770, 138] width 173 height 23
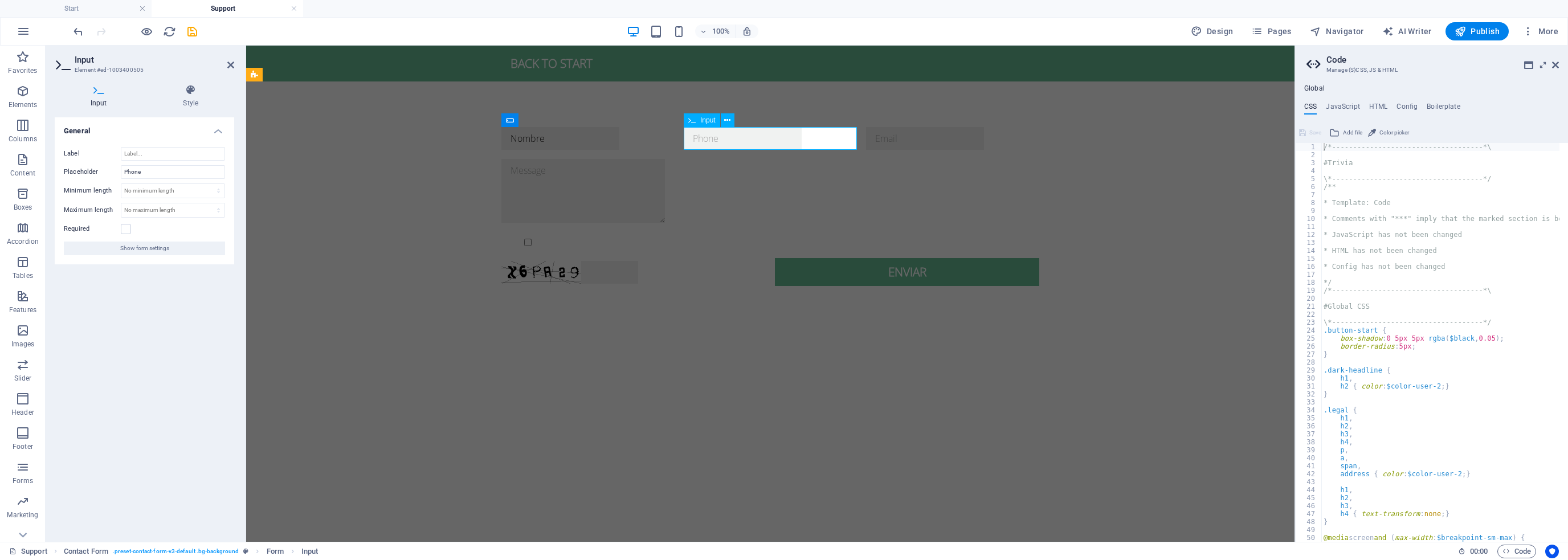
click at [717, 136] on input "text" at bounding box center [742, 138] width 118 height 23
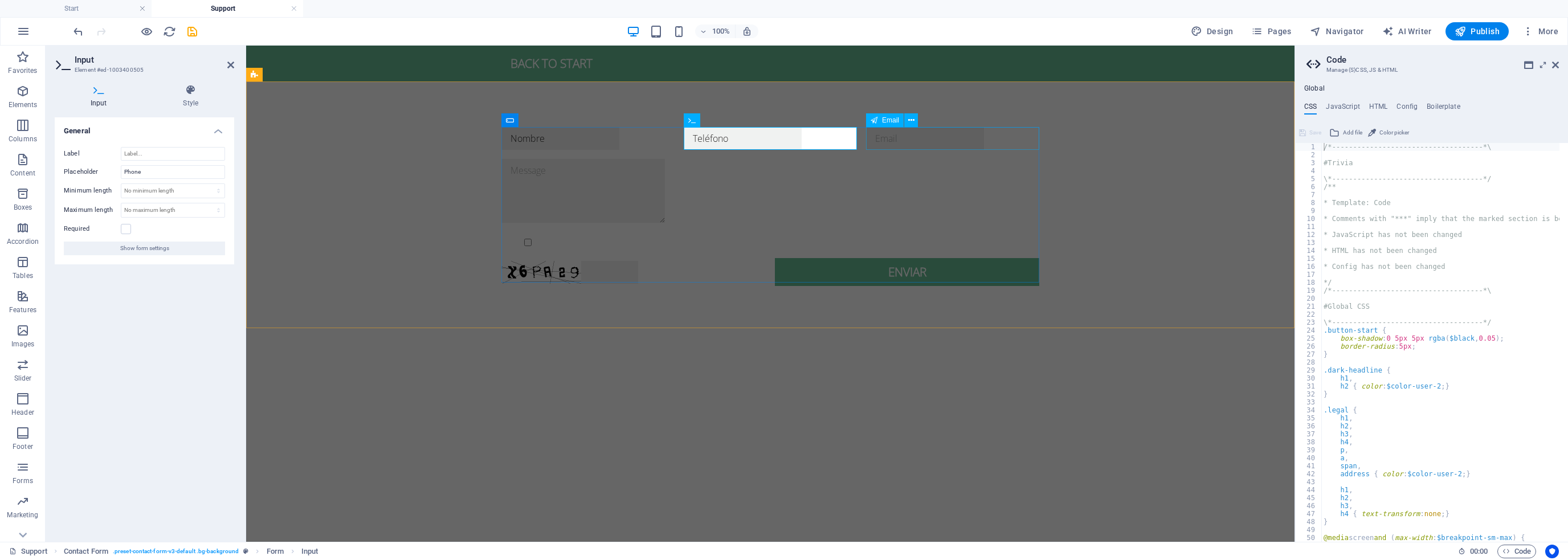
click at [922, 136] on div at bounding box center [953, 138] width 173 height 23
type input "Teléfono"
click at [922, 136] on div at bounding box center [953, 138] width 173 height 23
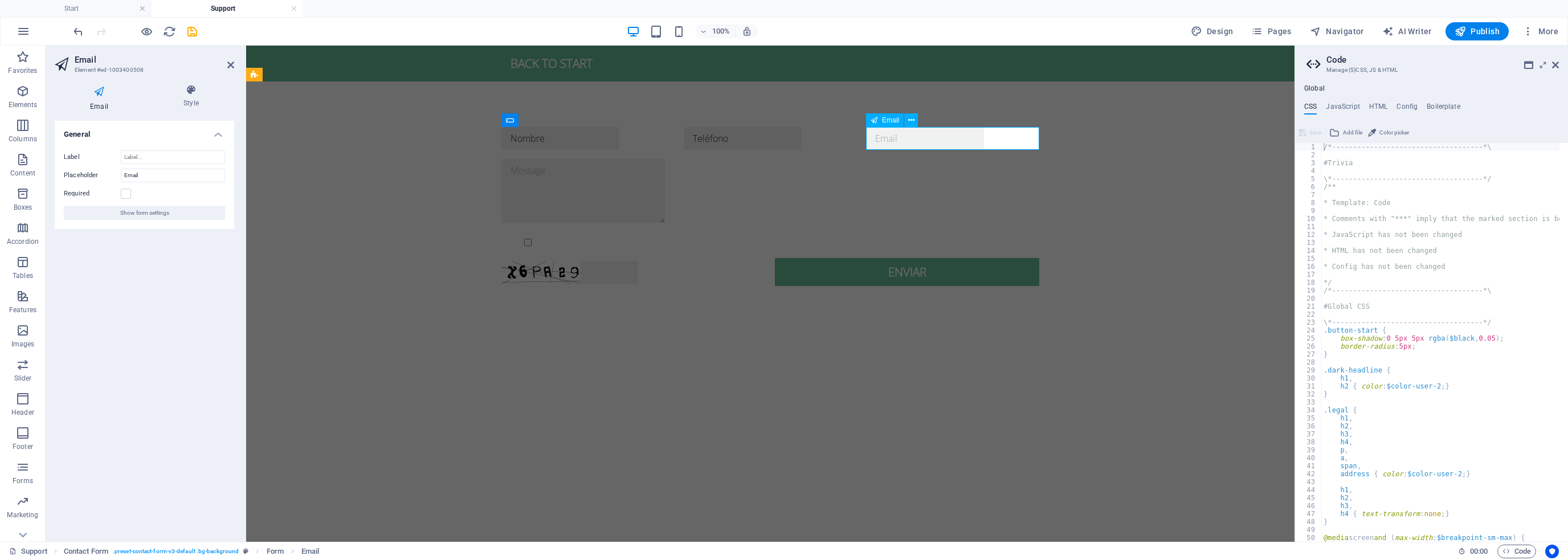
click at [896, 138] on input "email" at bounding box center [925, 138] width 118 height 23
click at [896, 137] on input "email" at bounding box center [925, 138] width 118 height 23
click at [675, 180] on div at bounding box center [770, 192] width 538 height 67
type input "Email"
click at [675, 180] on div at bounding box center [770, 192] width 538 height 67
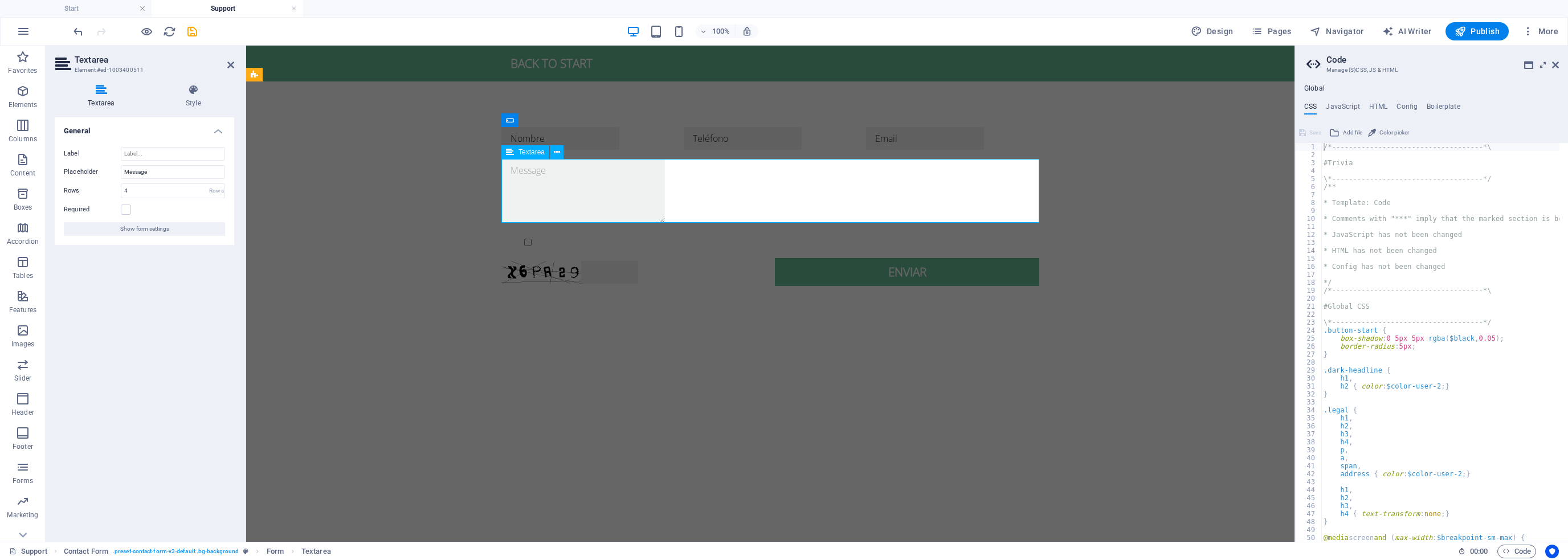
click at [541, 168] on textarea at bounding box center [583, 191] width 164 height 64
click at [440, 217] on div "Nombre Teléfono Email Mensaje {{ 'content.forms.privacy'|trans }} Unreadable? R…" at bounding box center [771, 206] width 1049 height 250
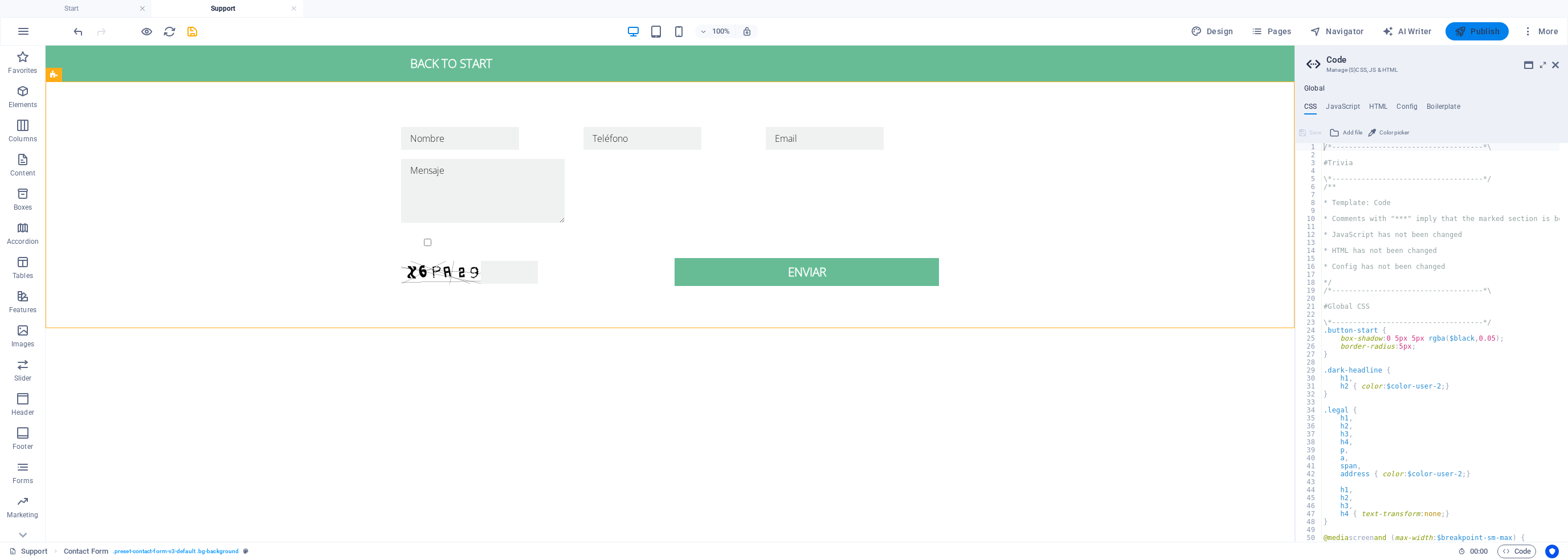
type textarea "Mensaje"
click at [1471, 24] on button "Publish" at bounding box center [1478, 31] width 64 height 18
checkbox input "false"
